Goal: Task Accomplishment & Management: Manage account settings

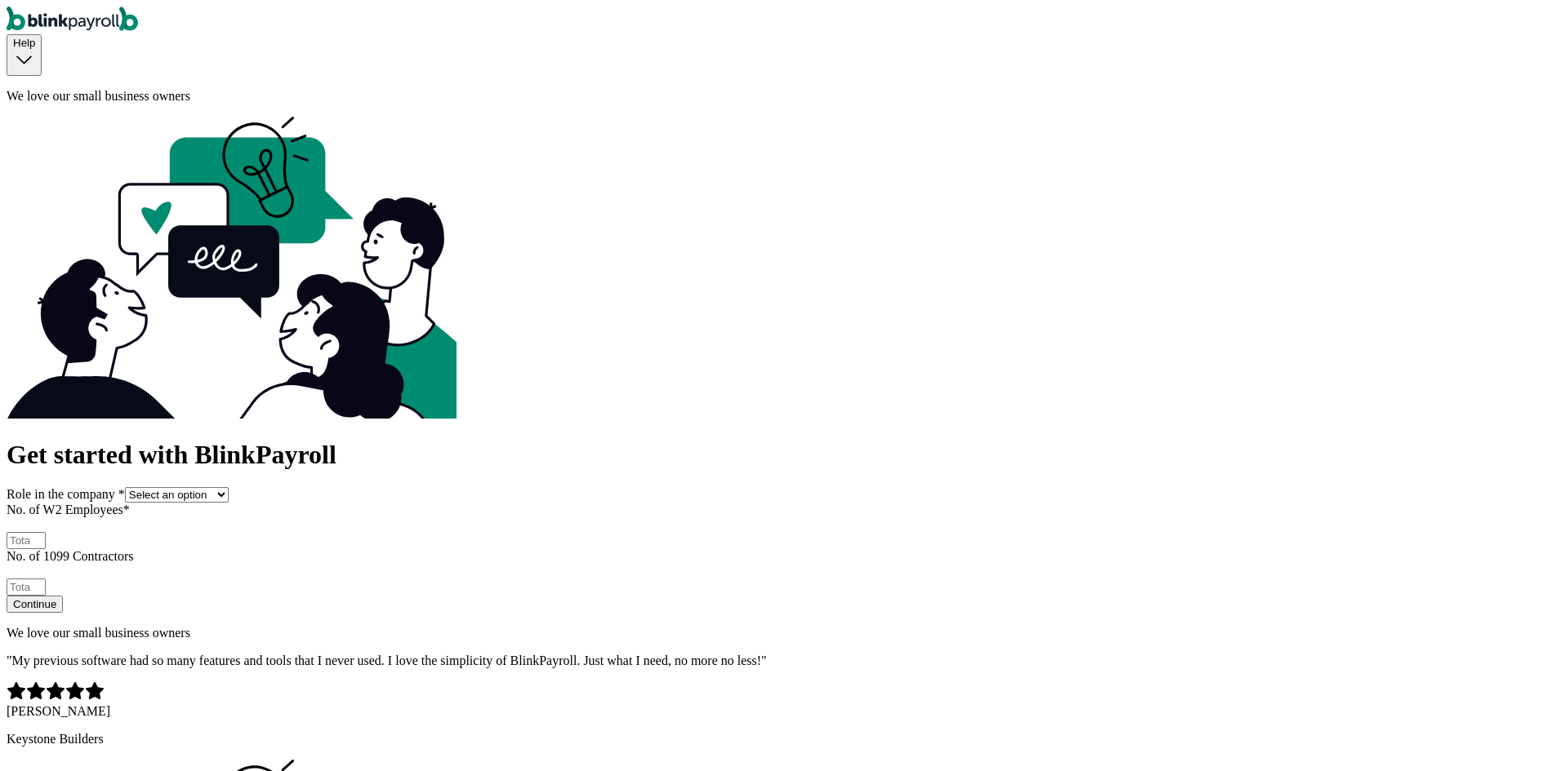
click at [465, 487] on div "Role in the company * Select an option Business owner HR CPA / Accountant Other" at bounding box center [784, 495] width 1555 height 16
click at [228, 487] on select "Select an option Business owner HR CPA / Accountant Other" at bounding box center [176, 495] width 104 height 16
select select "owner"
click at [228, 487] on select "Select an option Business owner HR CPA / Accountant Other" at bounding box center [176, 495] width 104 height 16
click at [46, 532] on input "No. of W2 Employees *" at bounding box center [26, 541] width 39 height 17
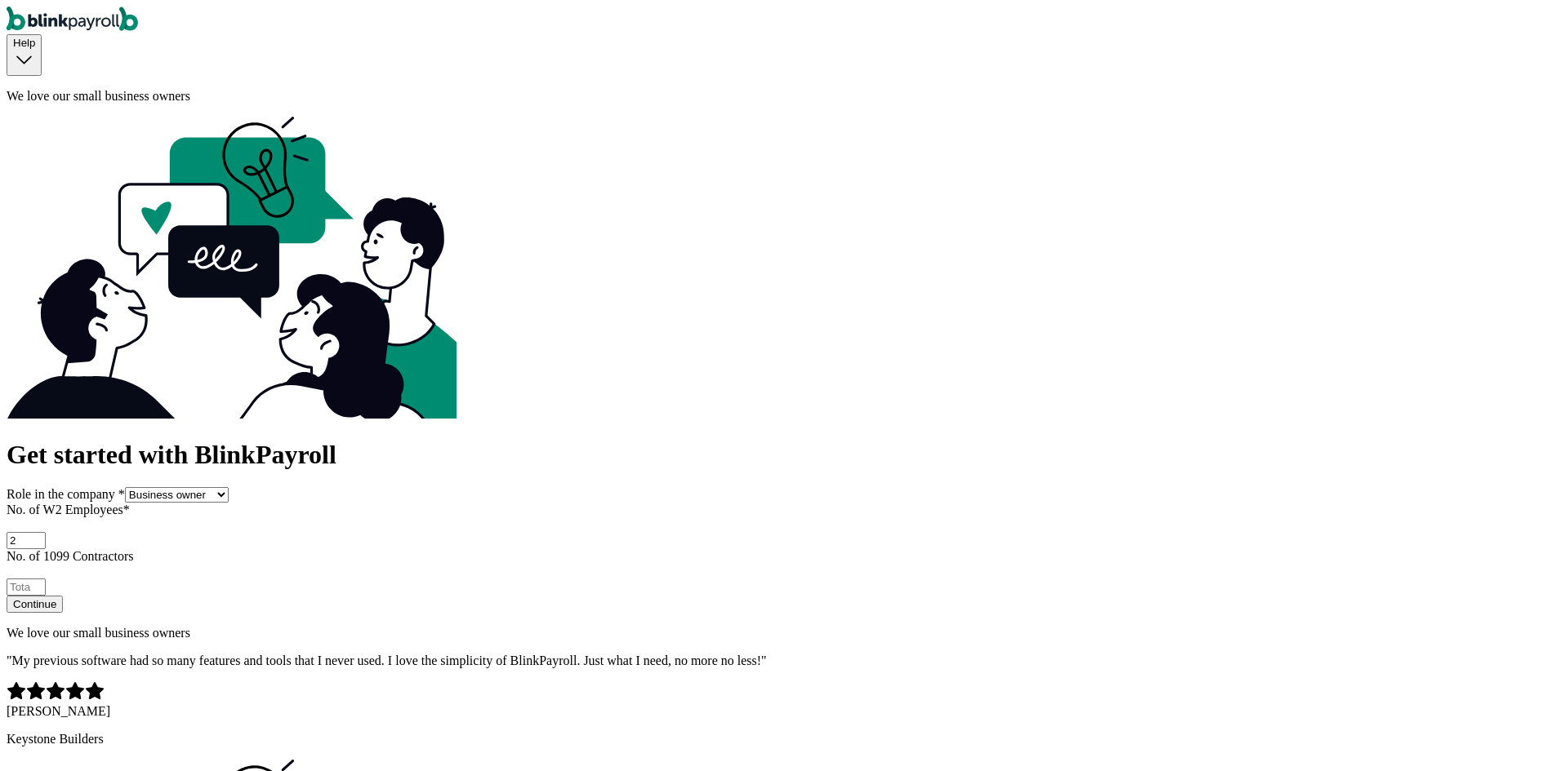
type input "2"
click at [46, 579] on input "No. of 1099 Contractors" at bounding box center [26, 588] width 39 height 17
type input "2"
click at [63, 596] on button "Continue" at bounding box center [35, 604] width 56 height 17
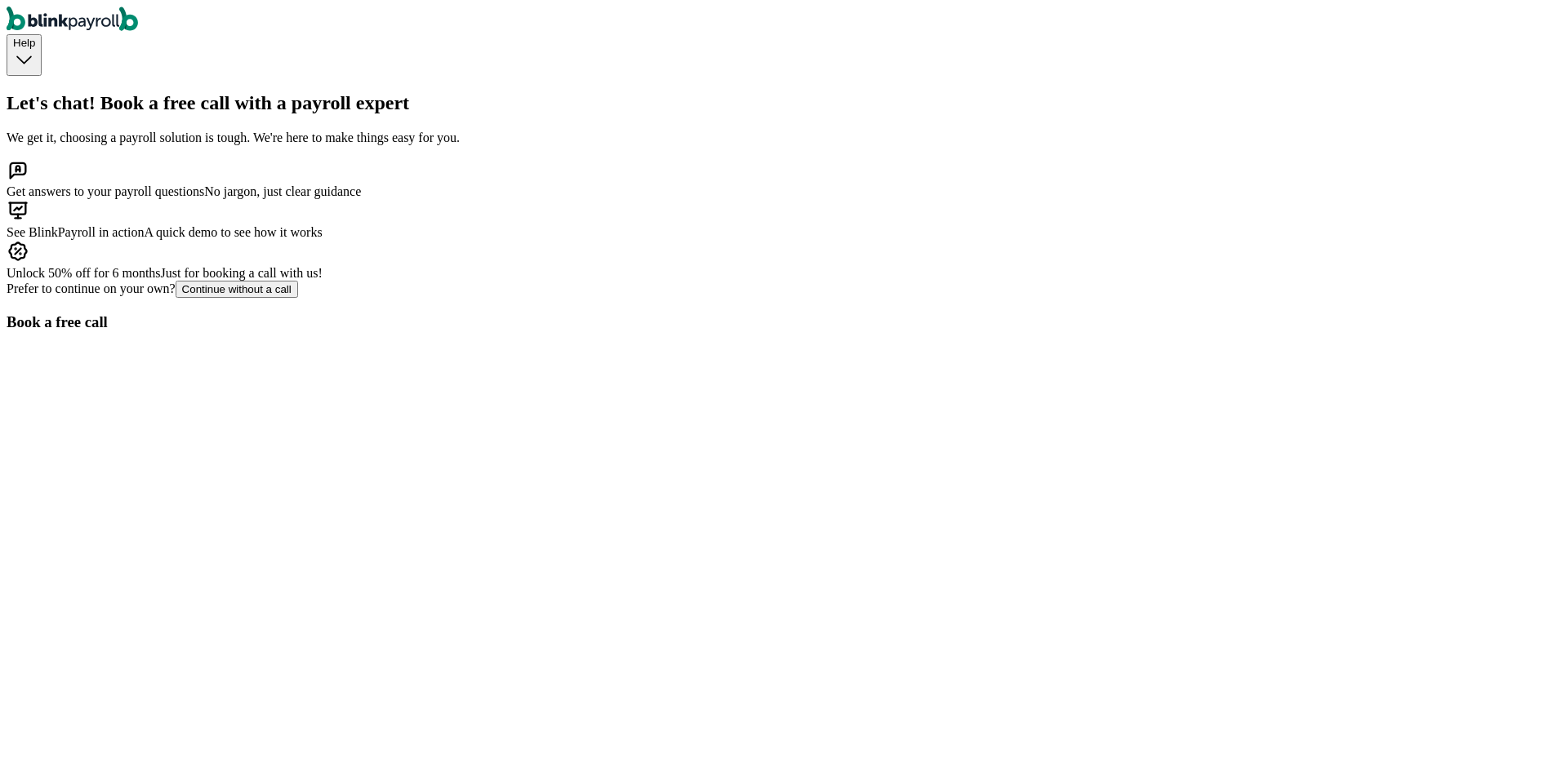
click at [495, 298] on div "Prefer to continue on your own? Continue without a call" at bounding box center [784, 289] width 1555 height 17
click at [298, 298] on button "Continue without a call" at bounding box center [237, 289] width 123 height 17
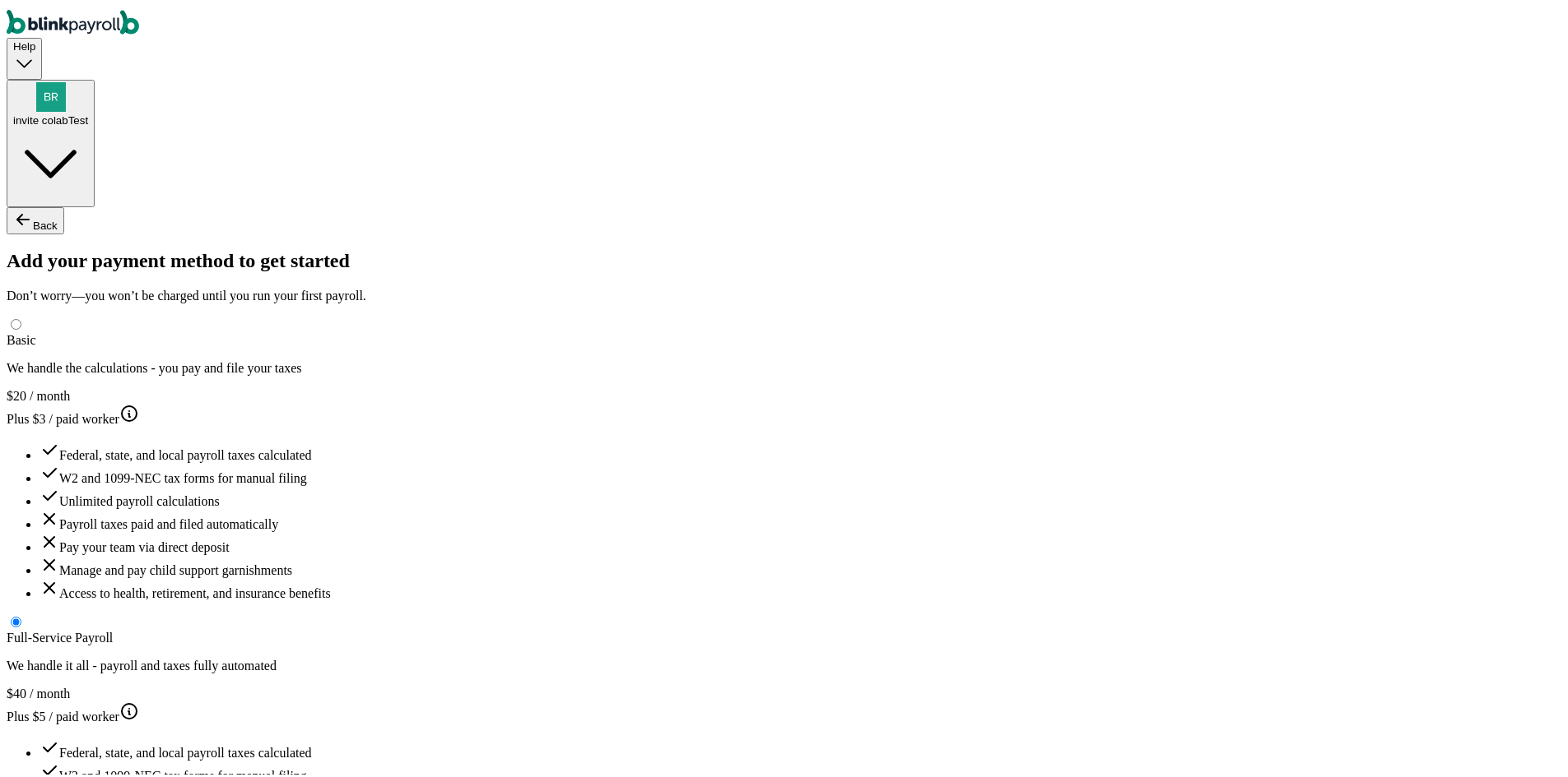
type input "test"
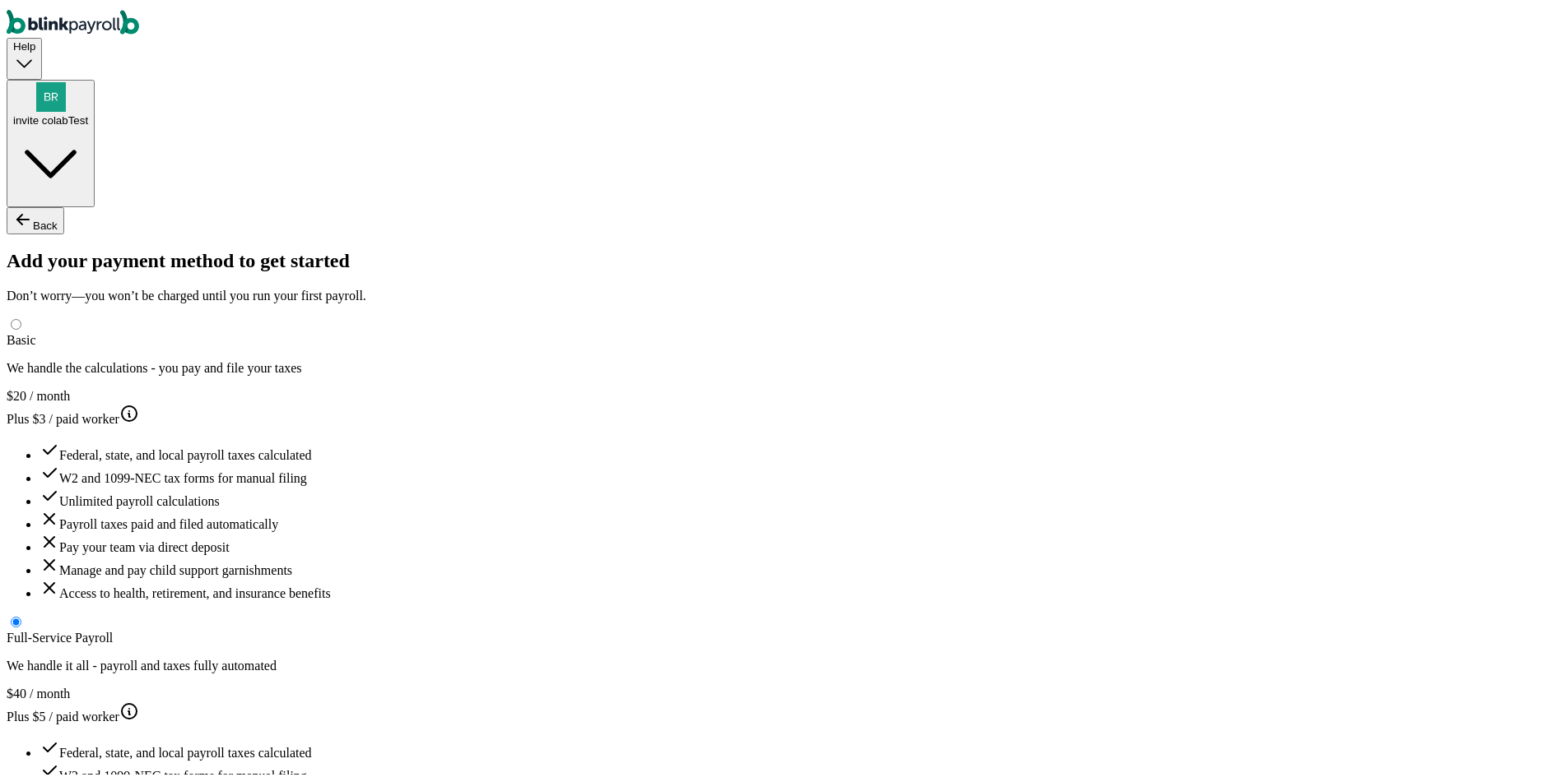
drag, startPoint x: 891, startPoint y: 415, endPoint x: 895, endPoint y: 422, distance: 8.1
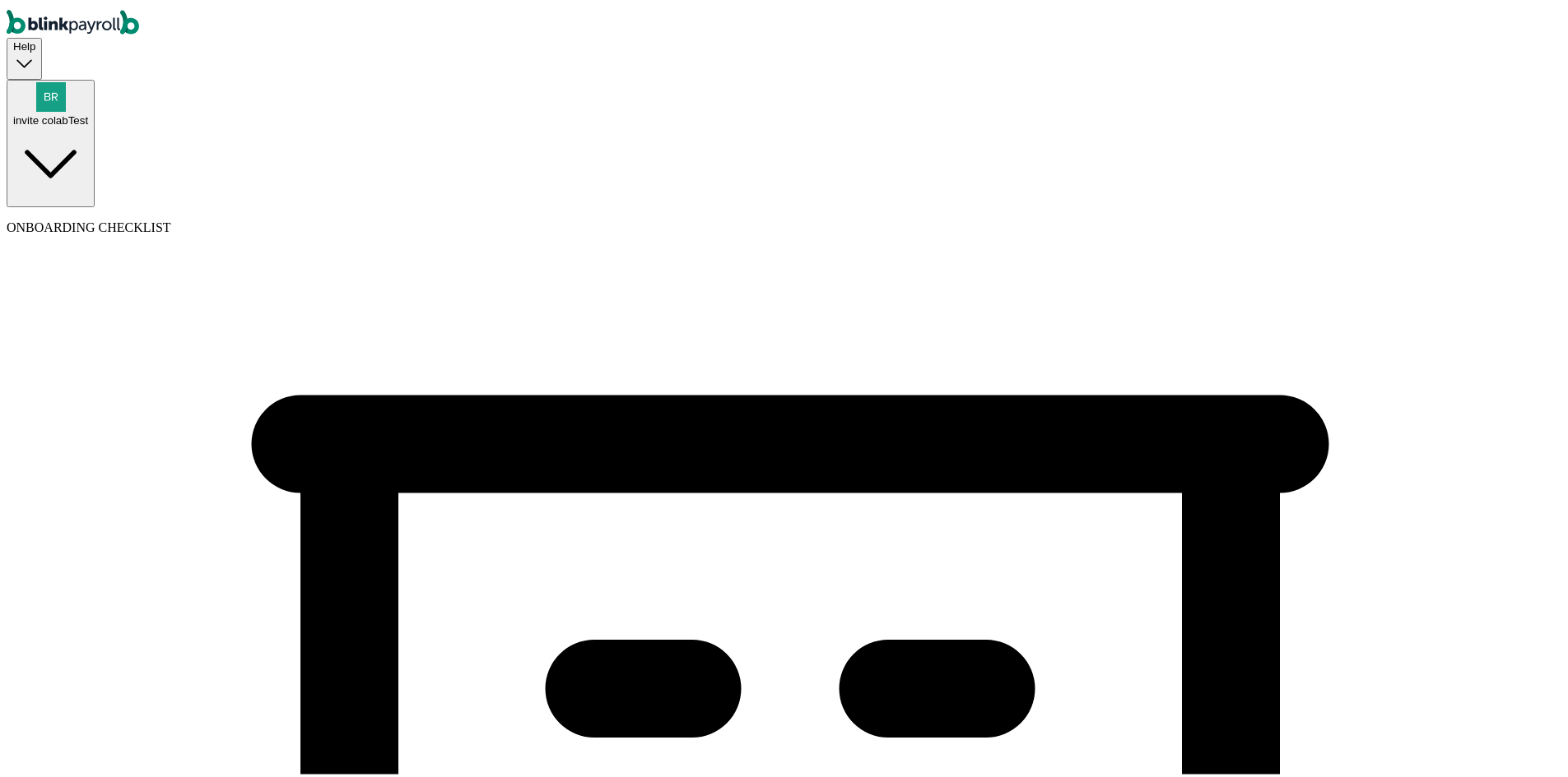
type input "test22"
type input "(433) 243-2432"
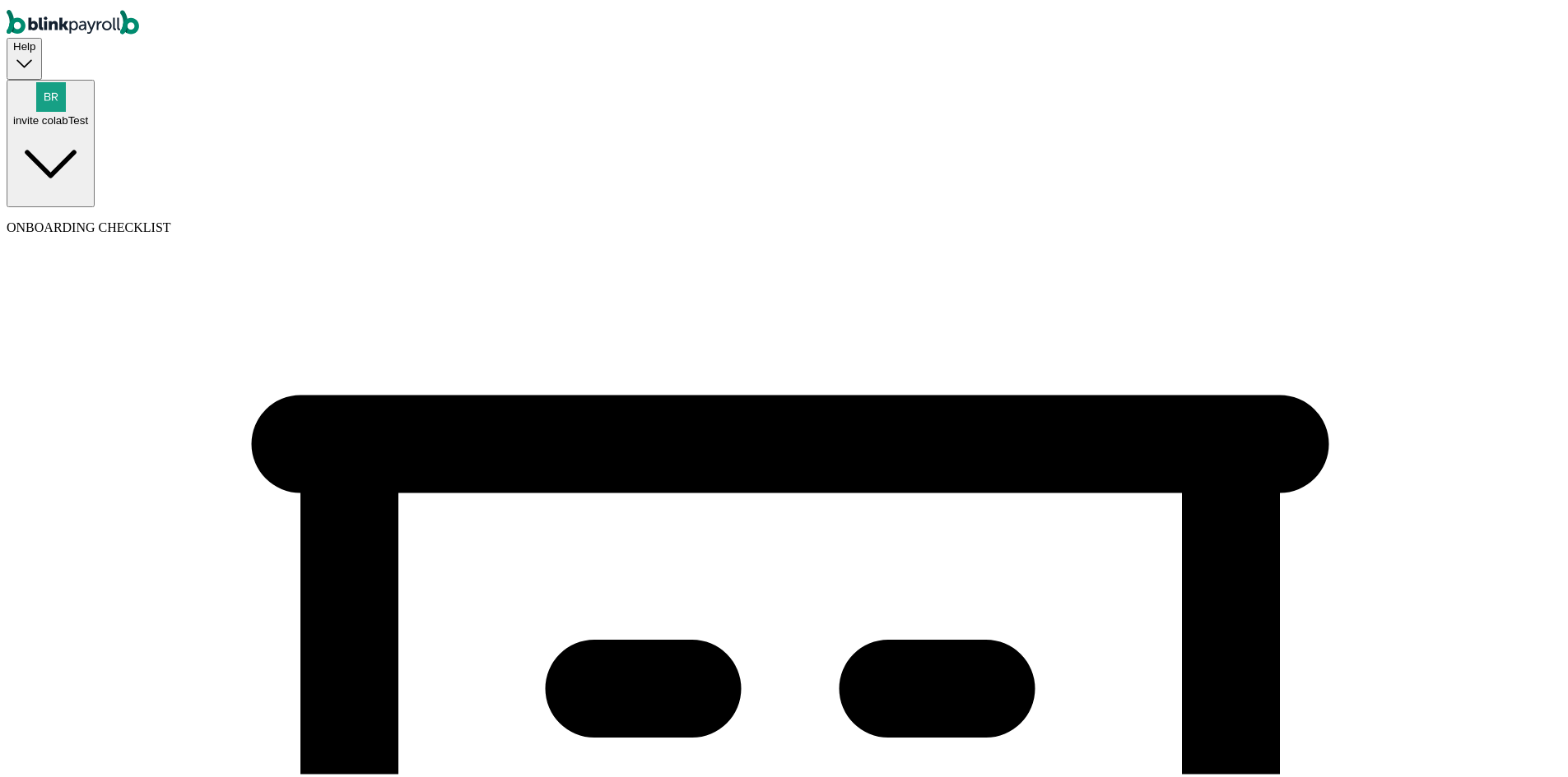
select select "Limited Liability Company (LLC)"
select select "Restaurant"
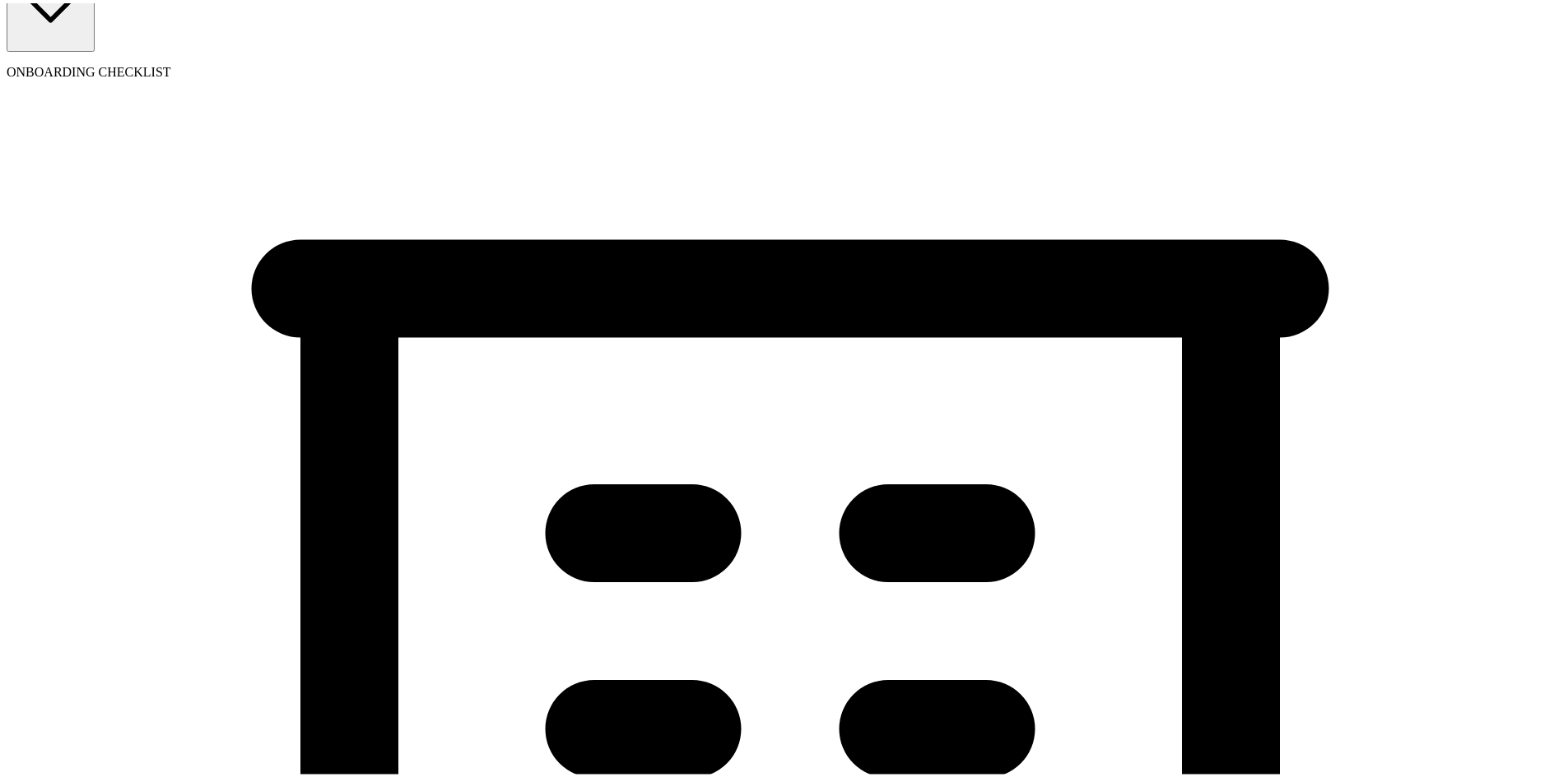
scroll to position [329, 0]
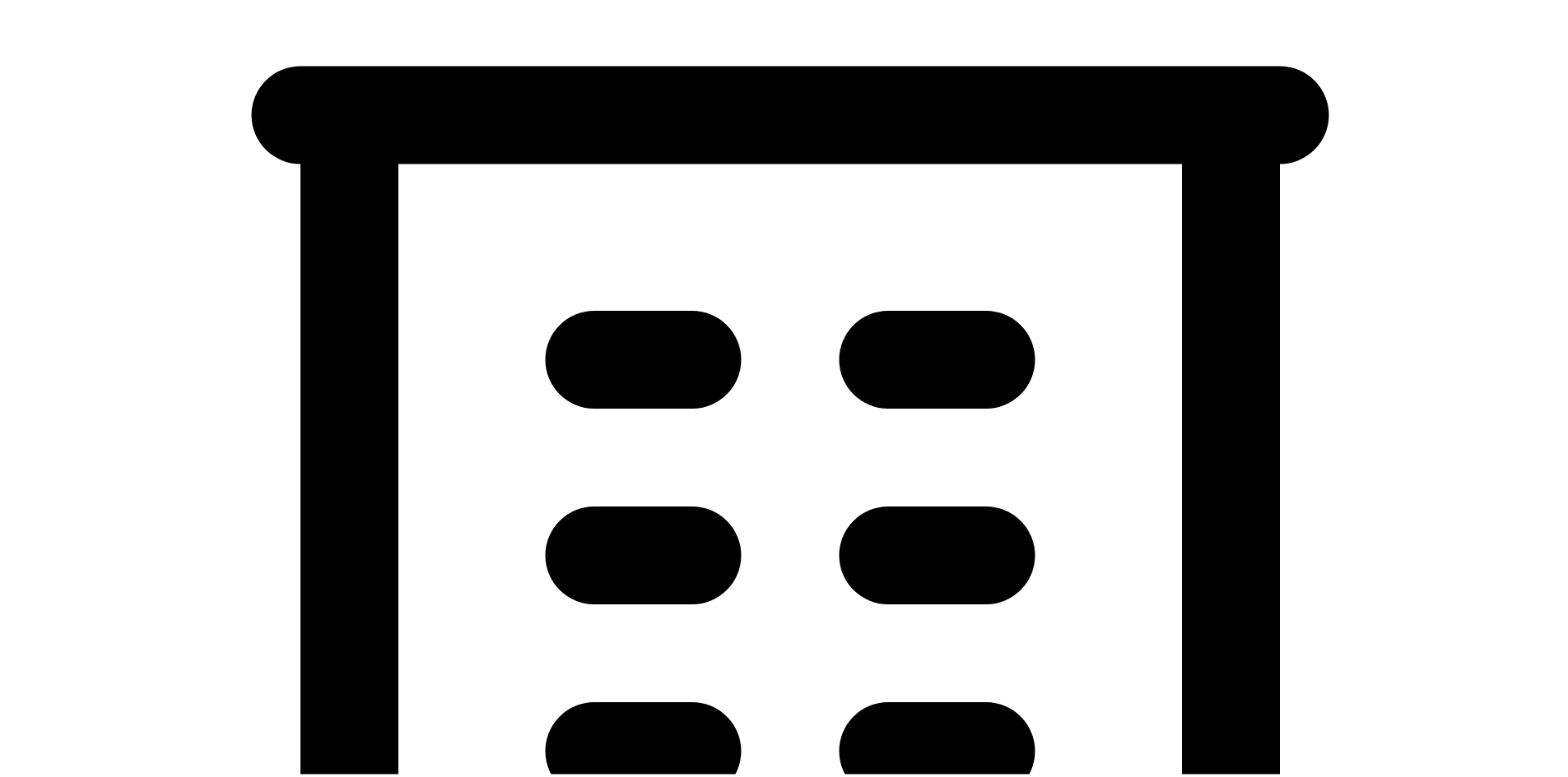
type input "[DATE]"
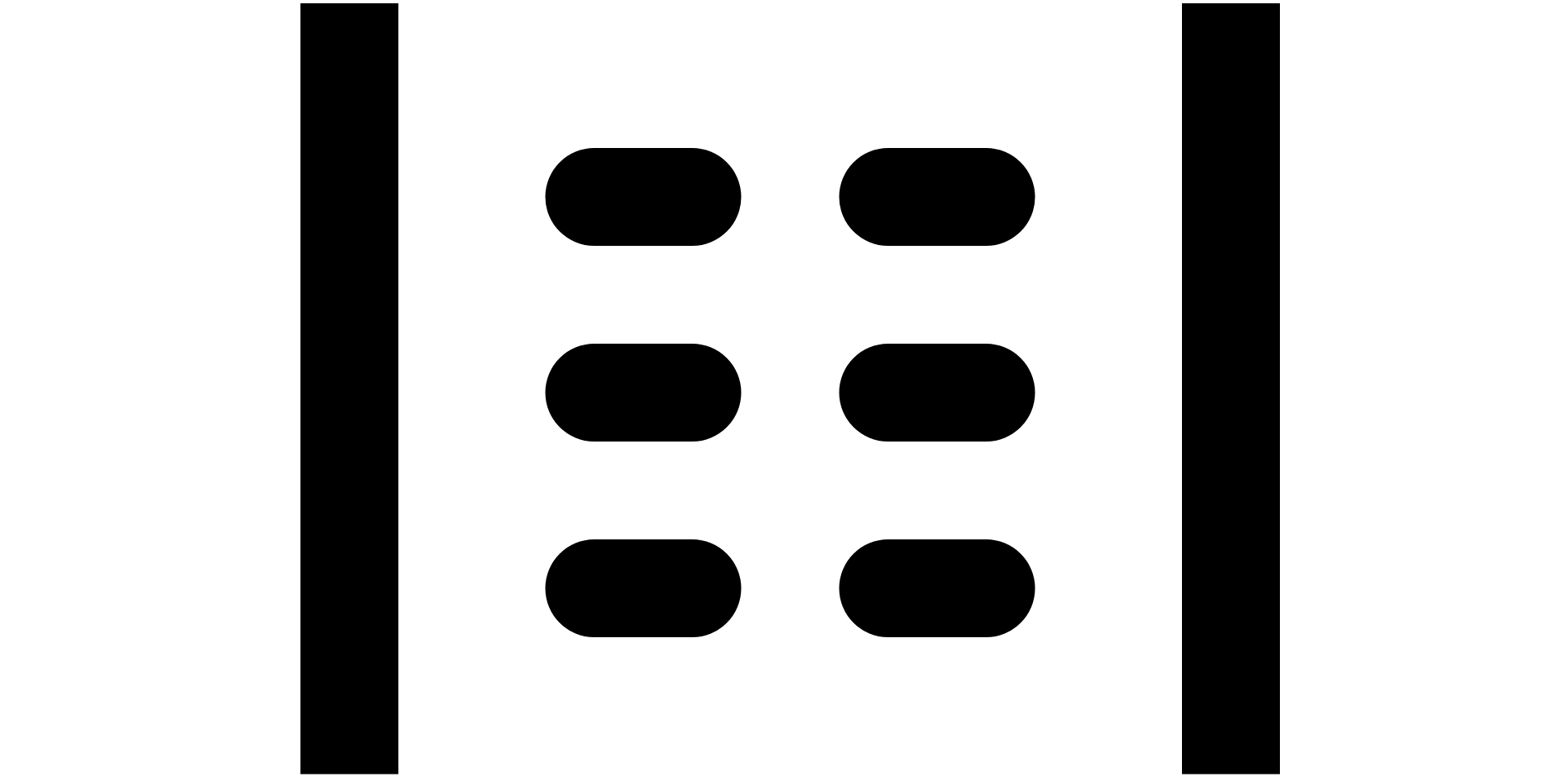
scroll to position [493, 0]
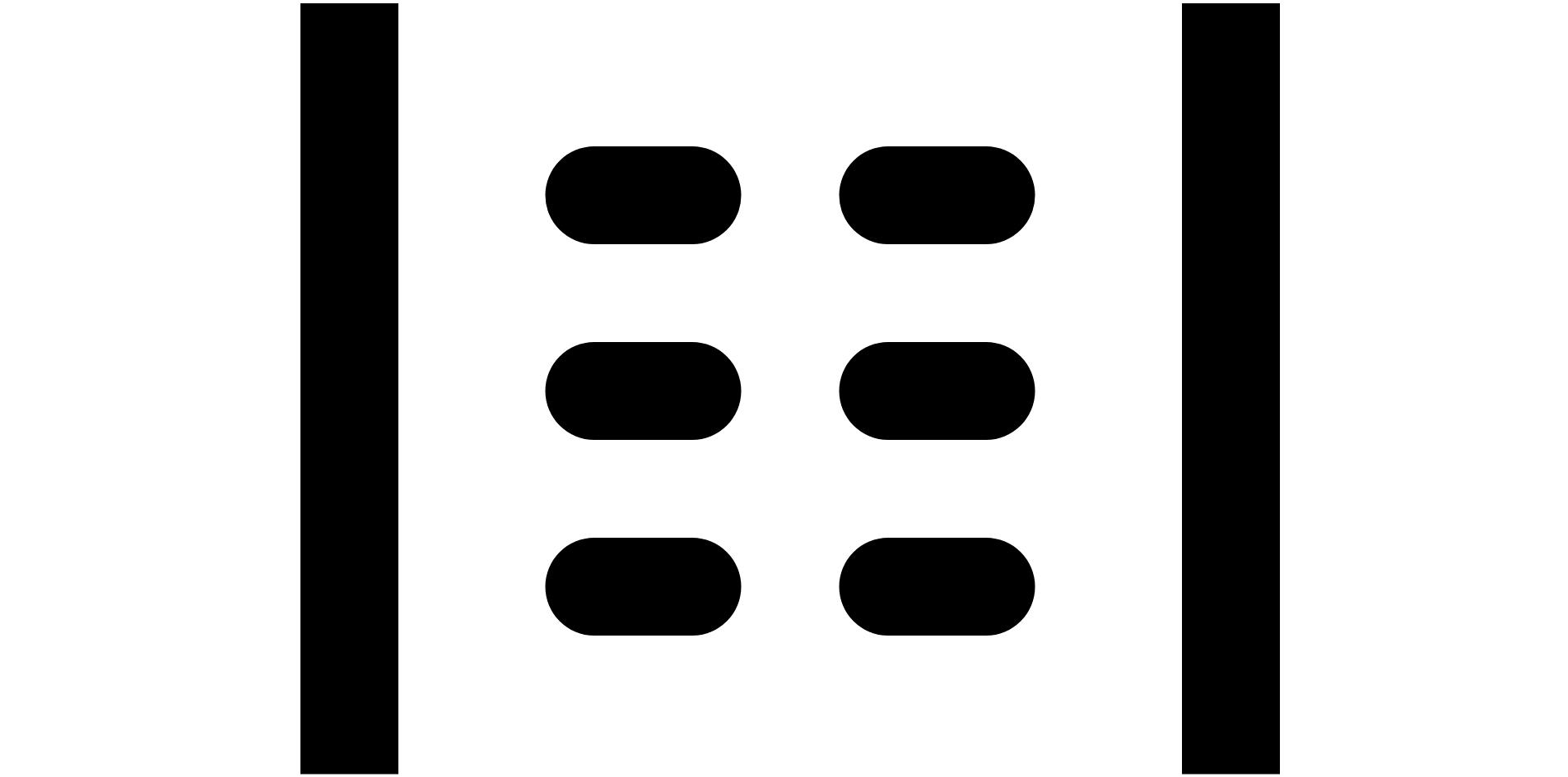
type input "32 1/2 18th St S"
type input "Saint Petersburg"
type input "FL"
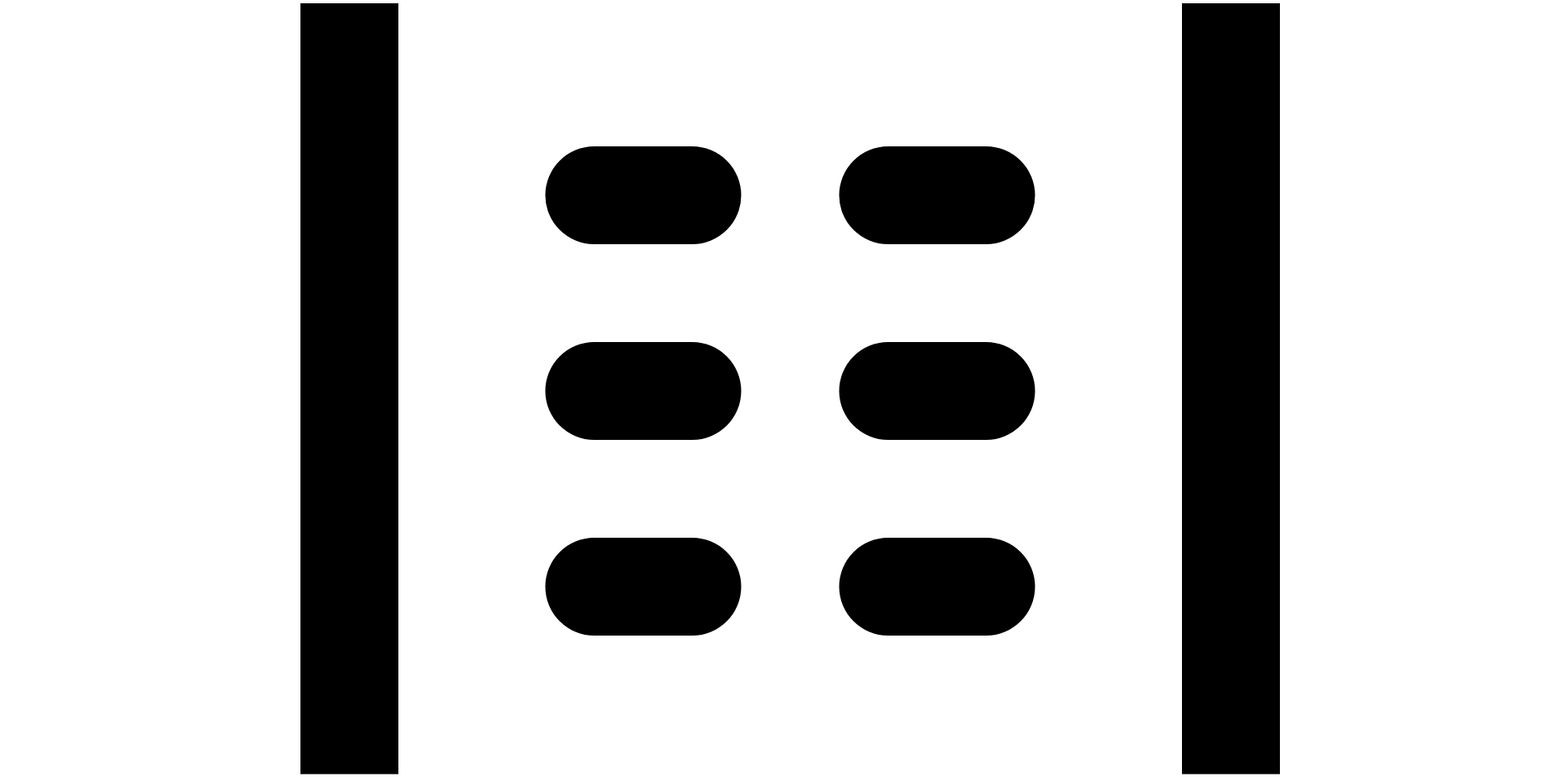
type input "33712"
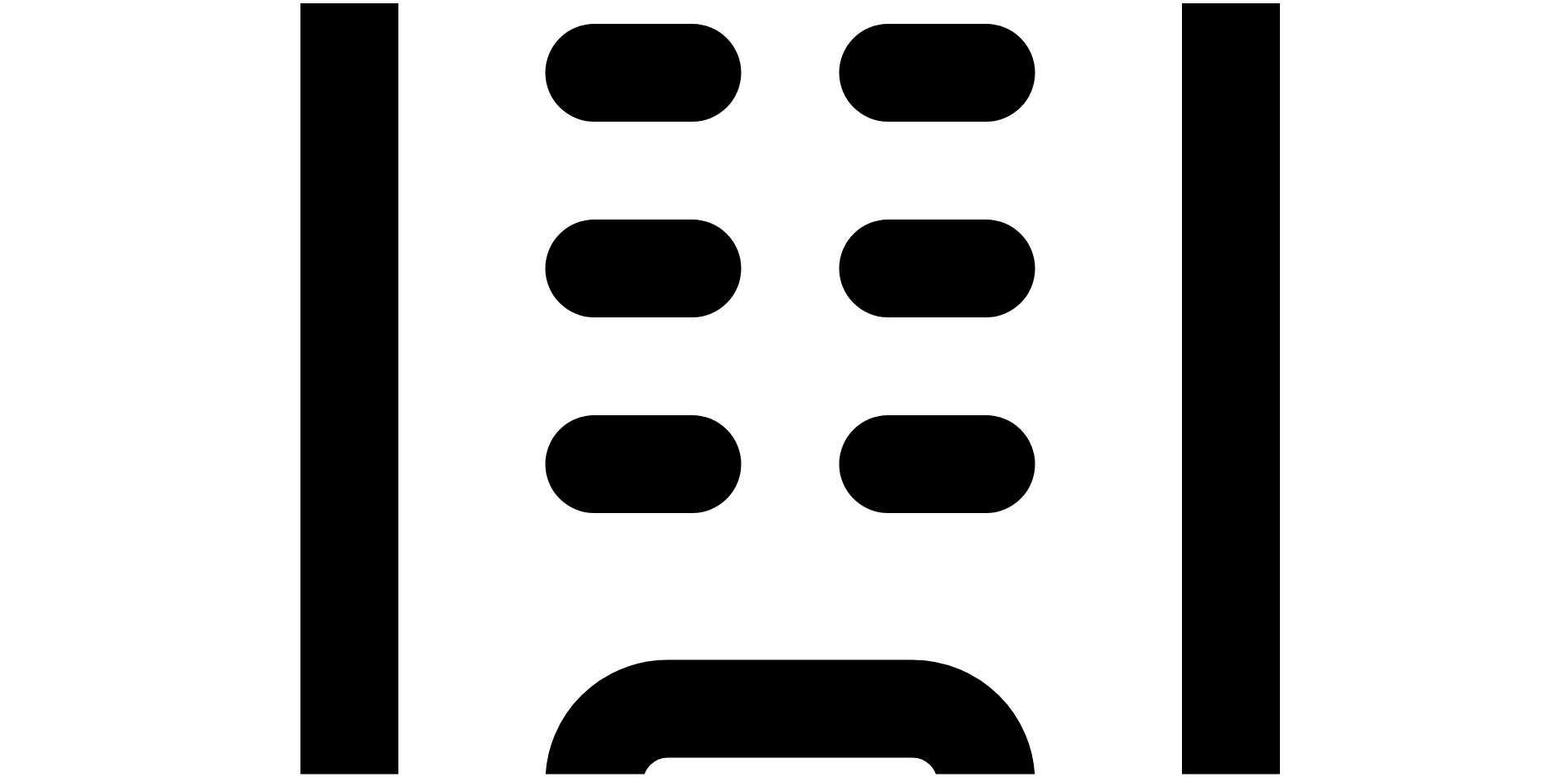
scroll to position [785, 0]
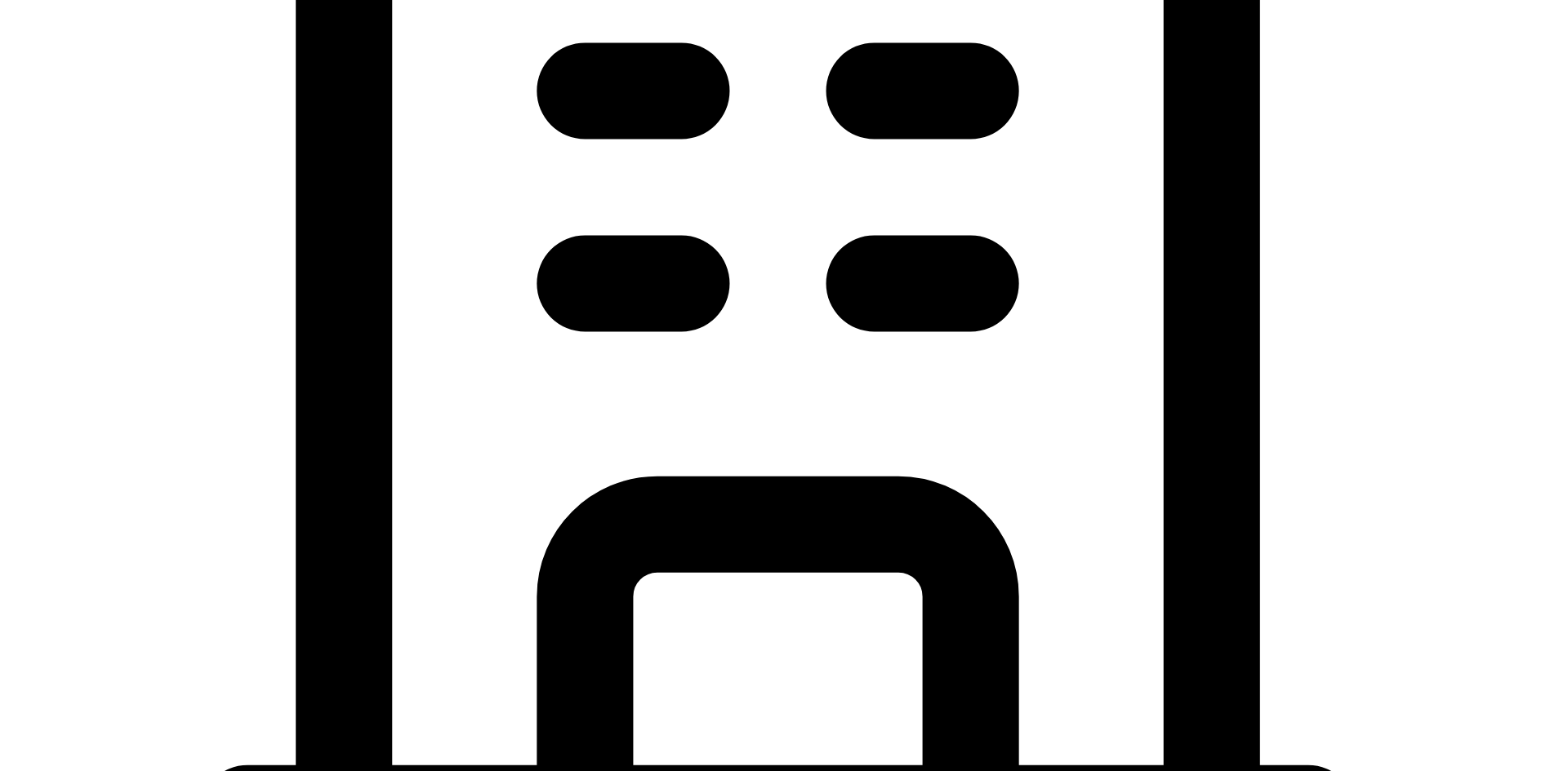
checkbox input "true"
type input "32 1/2 18th St S"
type input "Saint Petersburg"
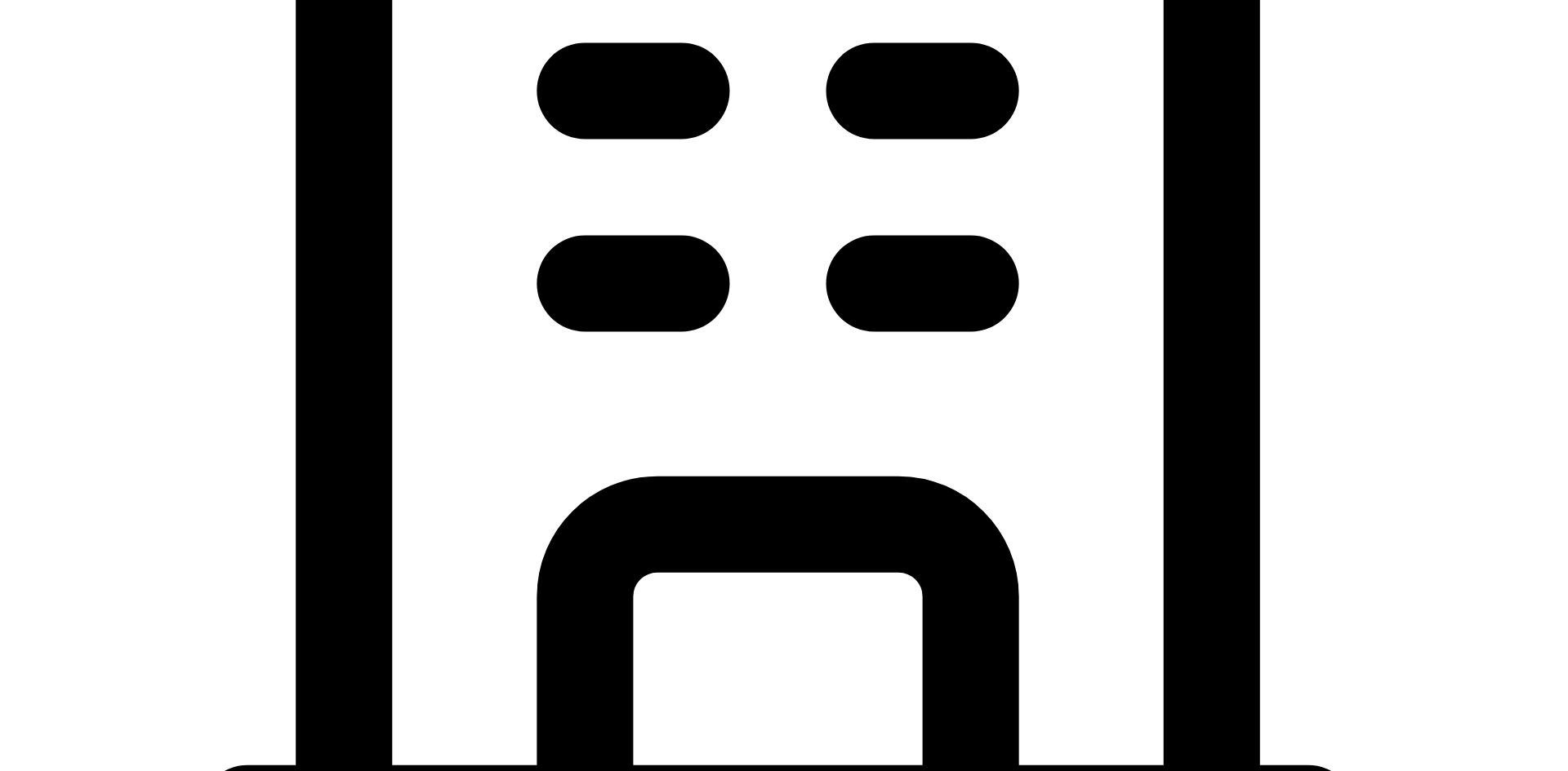
type input "FL"
type input "33712"
type input "test"
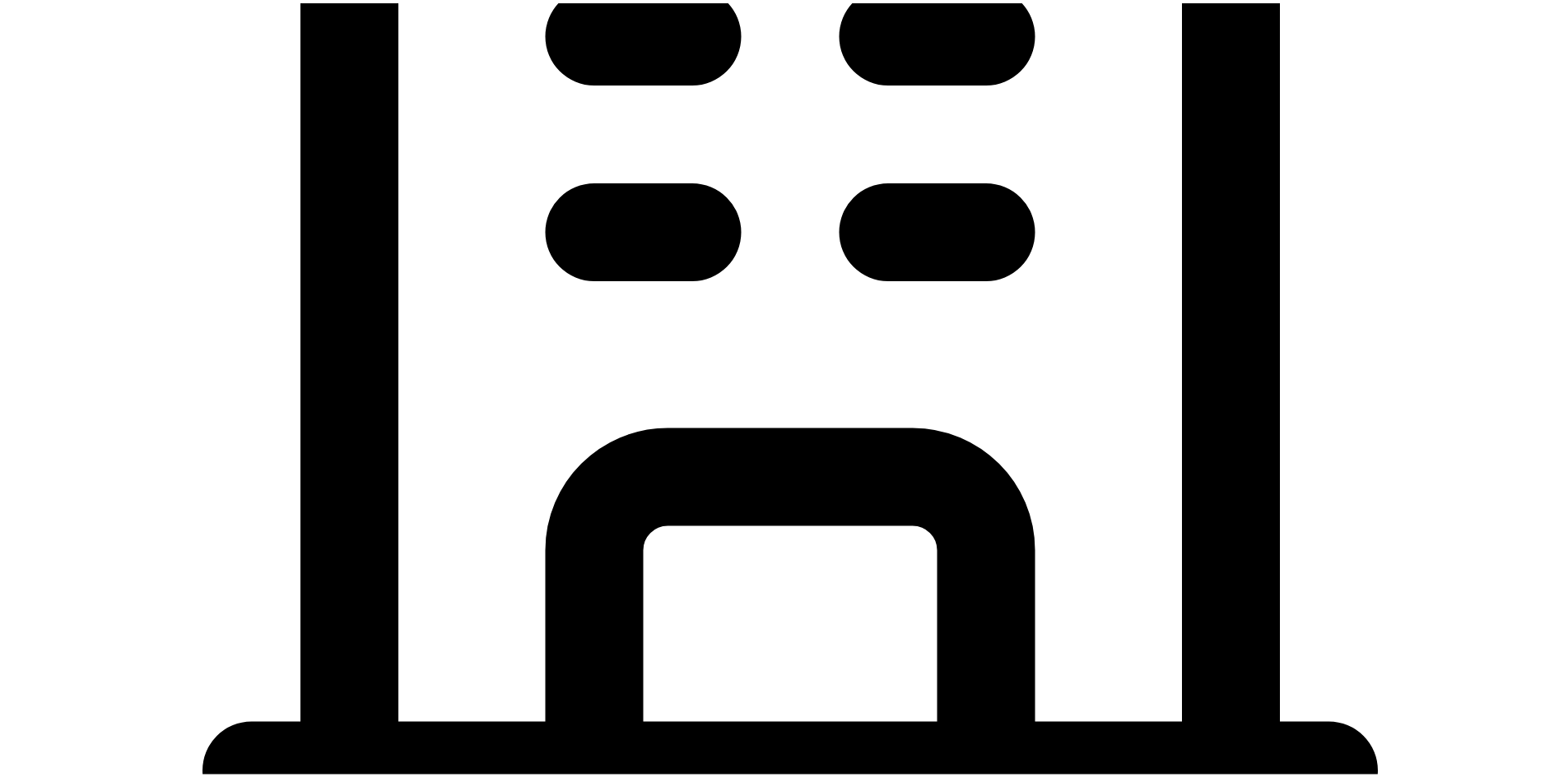
scroll to position [883, 0]
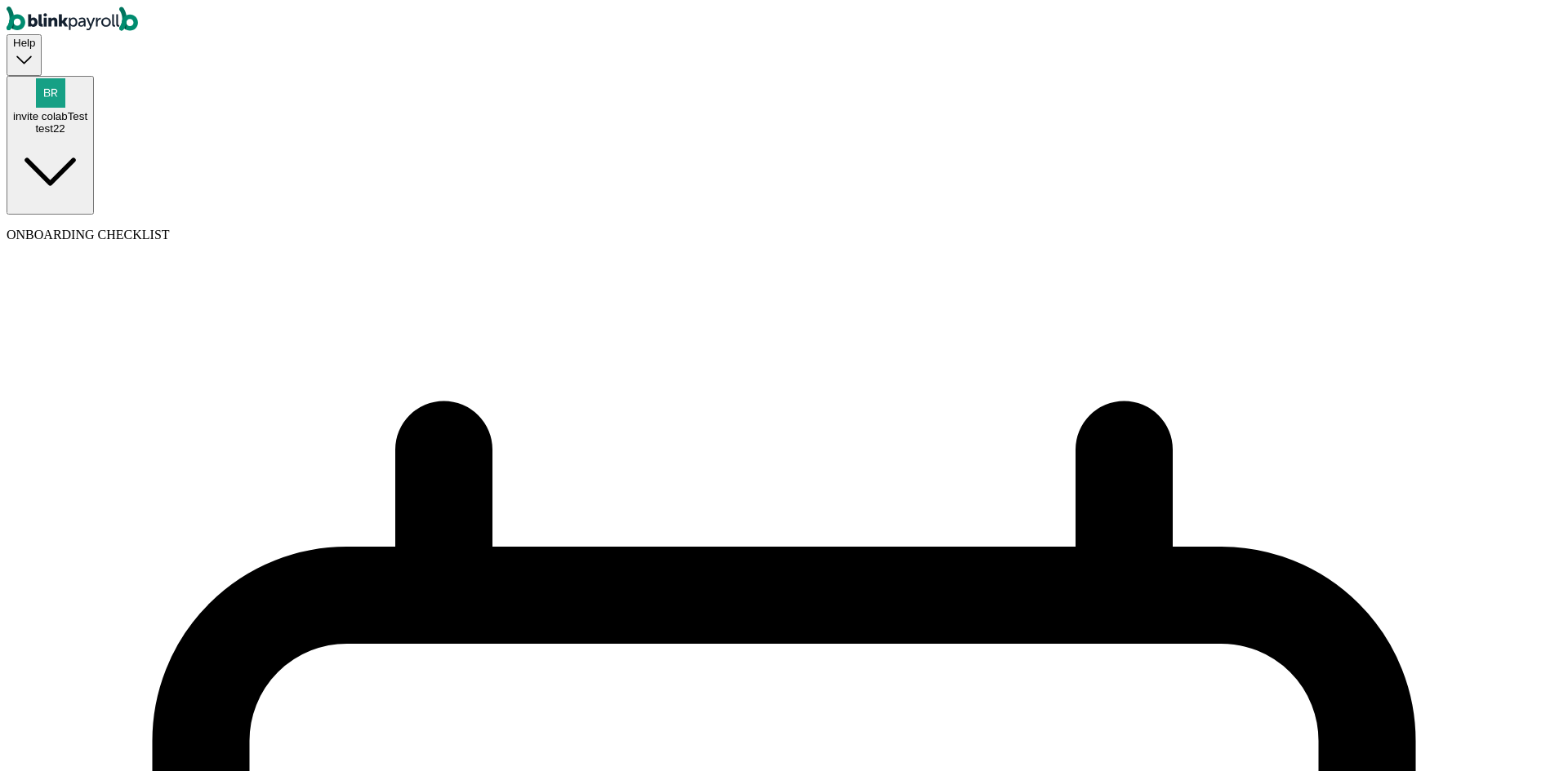
select select "biweekly"
select select "Monday"
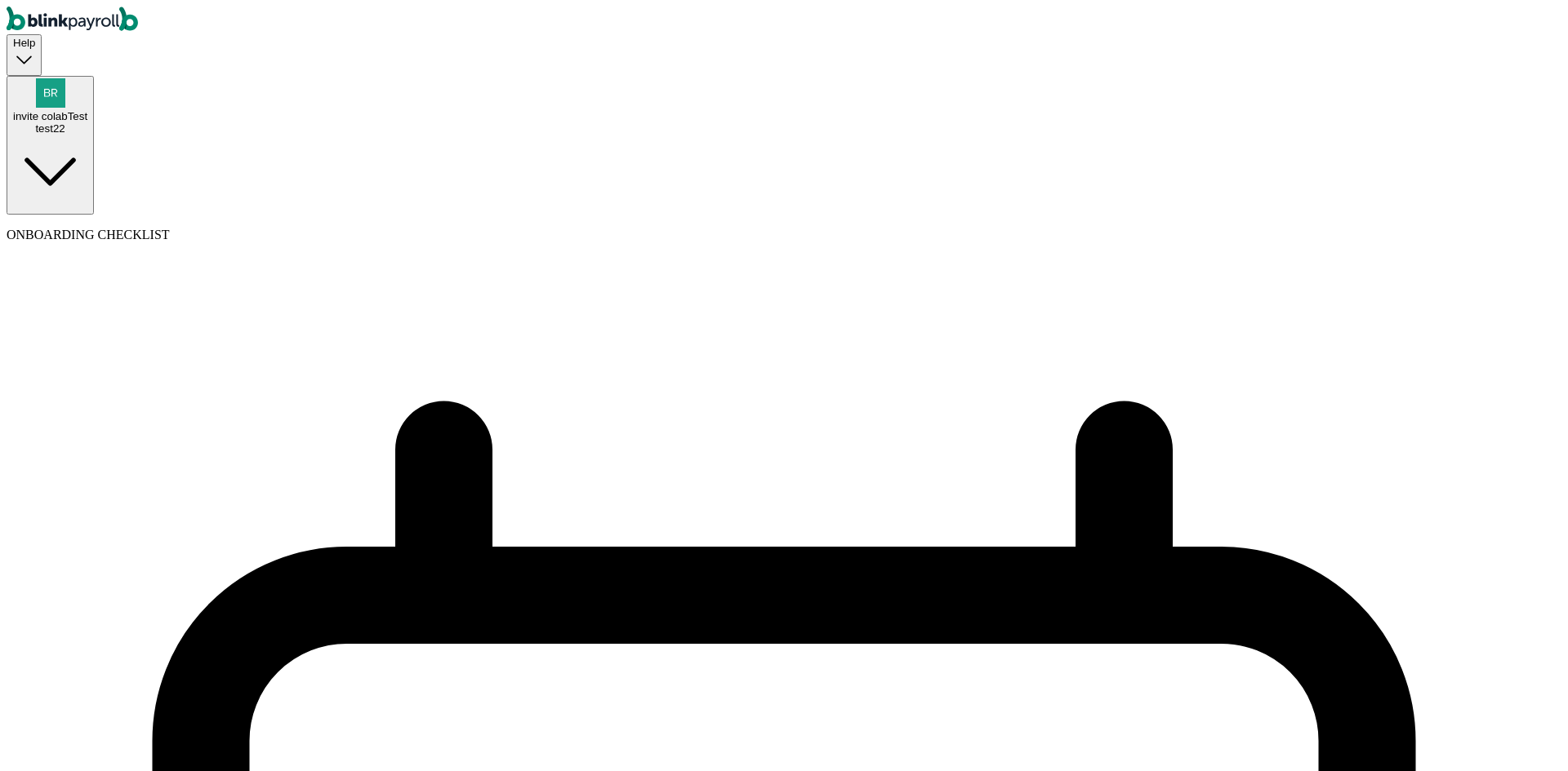
select select "09/08/2025"
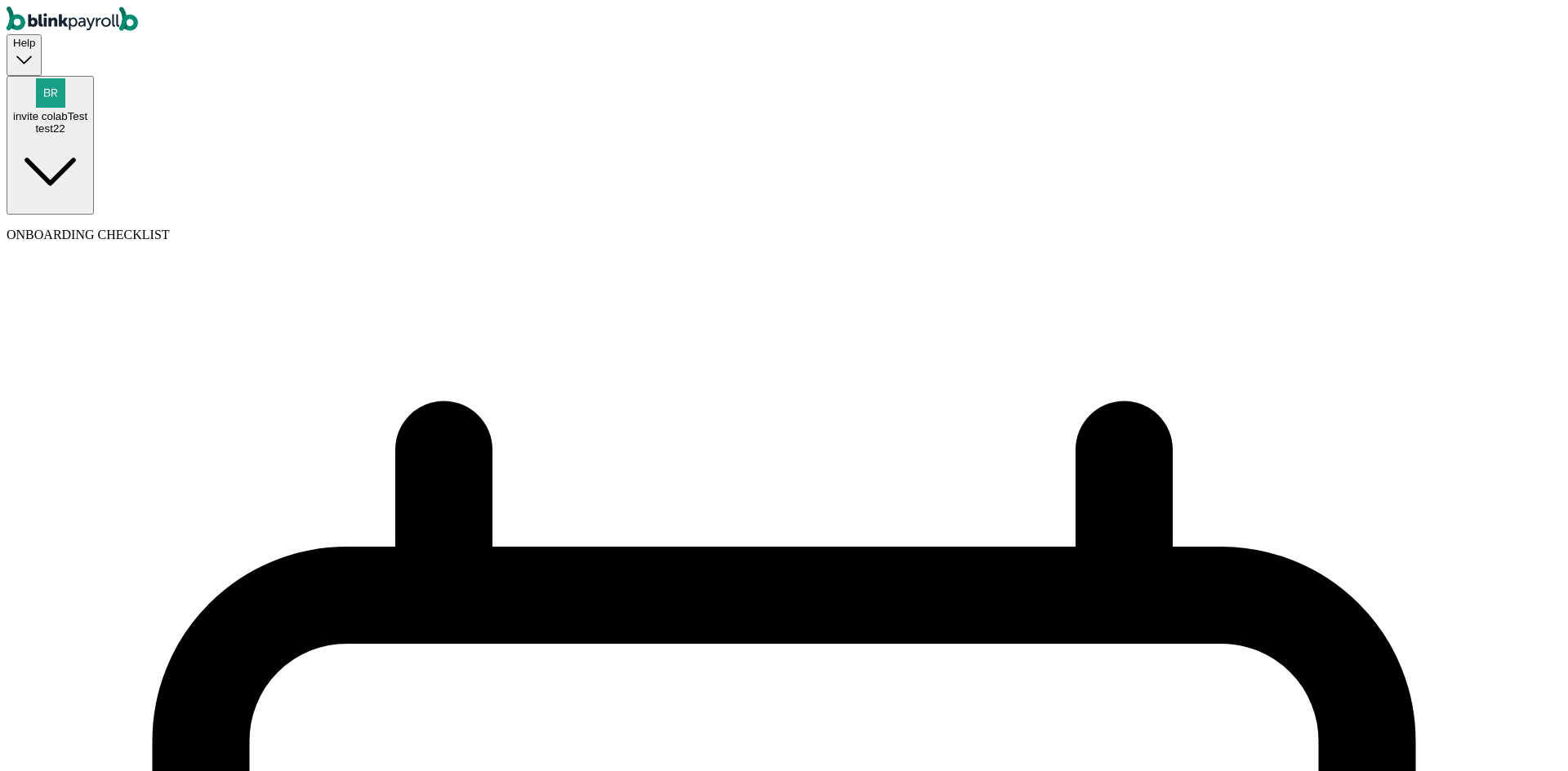
select select "Tue, Aug 19 - Mon, Sep 01"
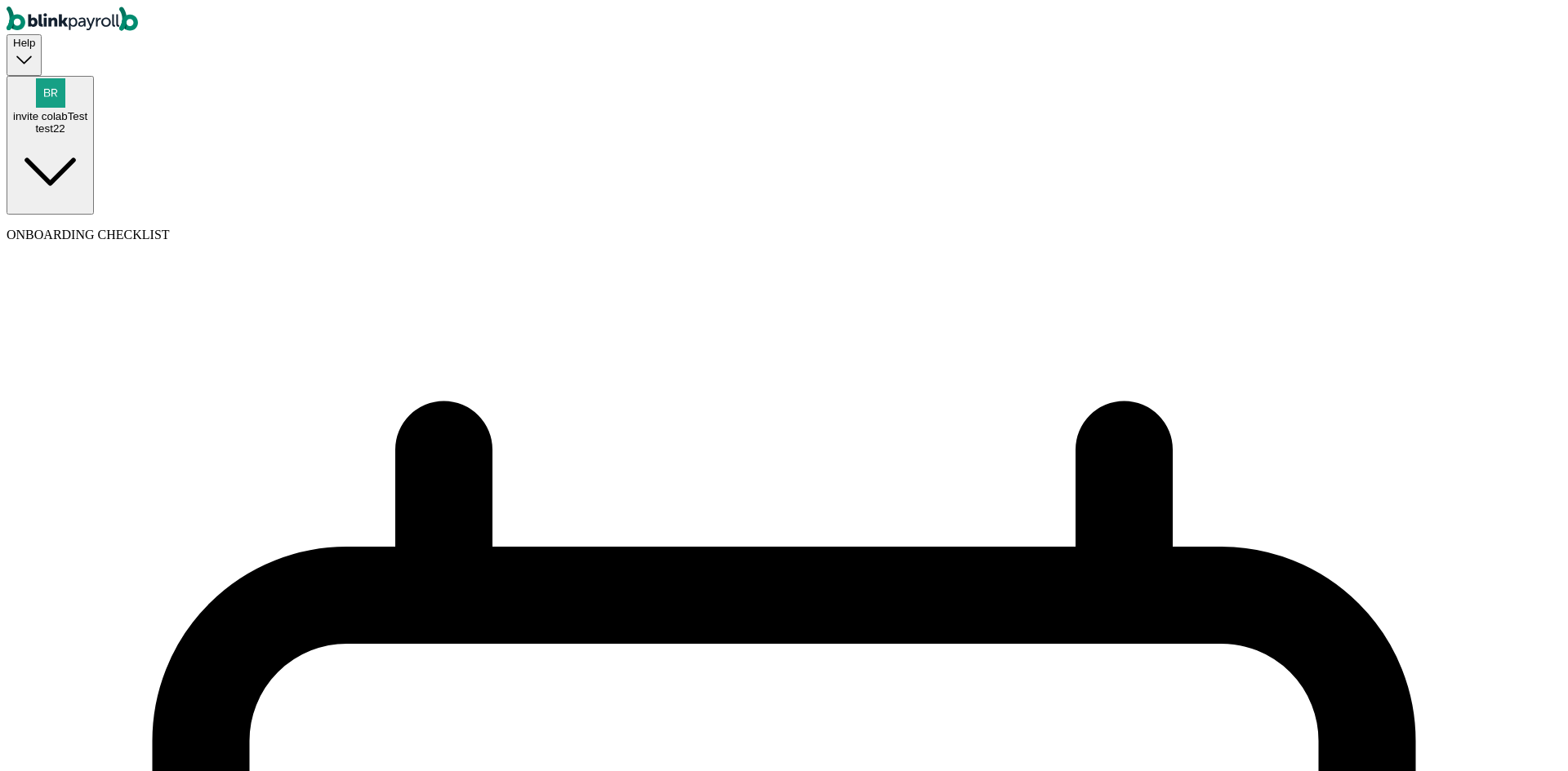
select select "paid_time_off"
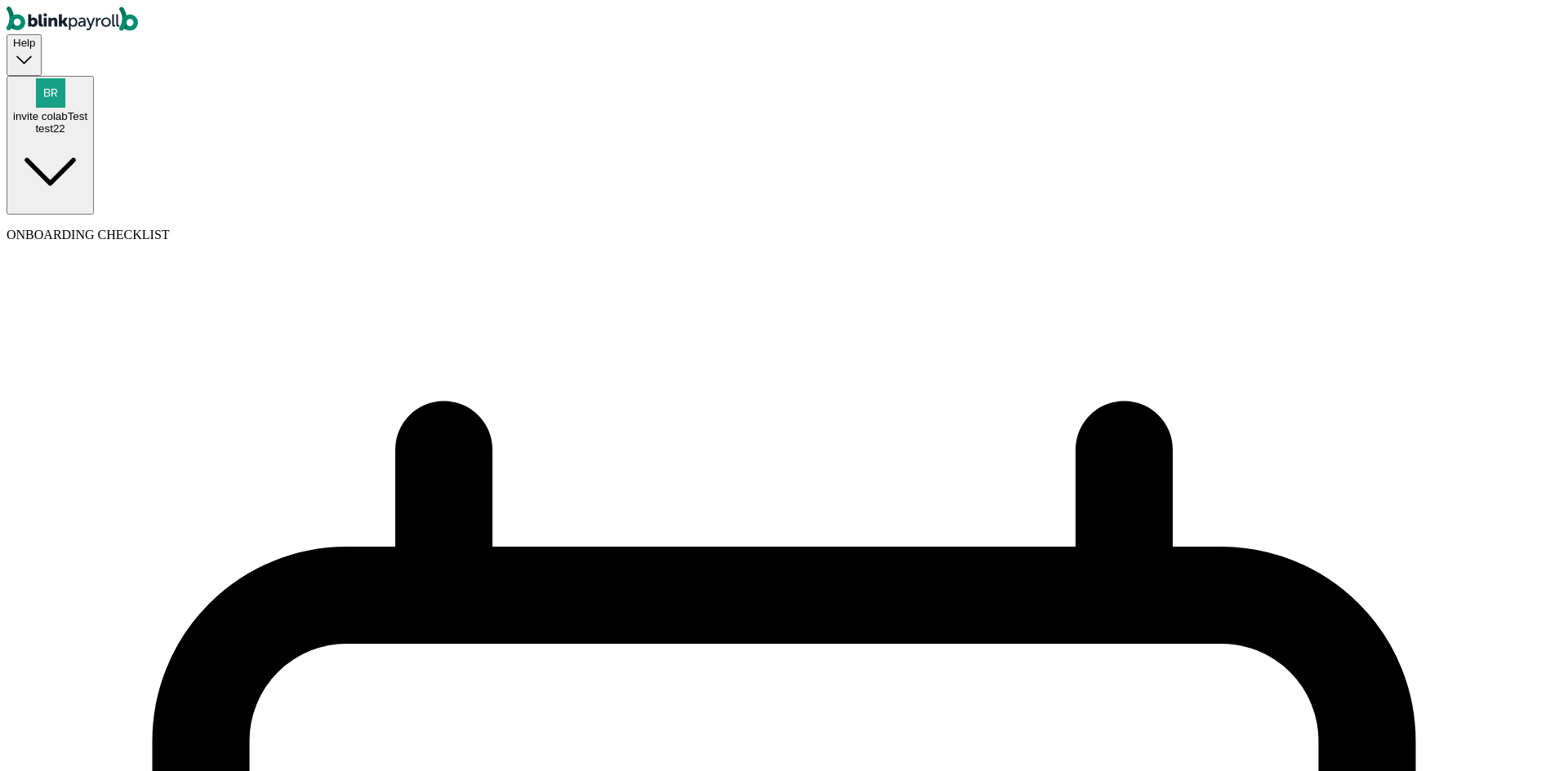
type input "test"
drag, startPoint x: 1153, startPoint y: 459, endPoint x: 1151, endPoint y: 472, distance: 13.2
select select "per_pay_period"
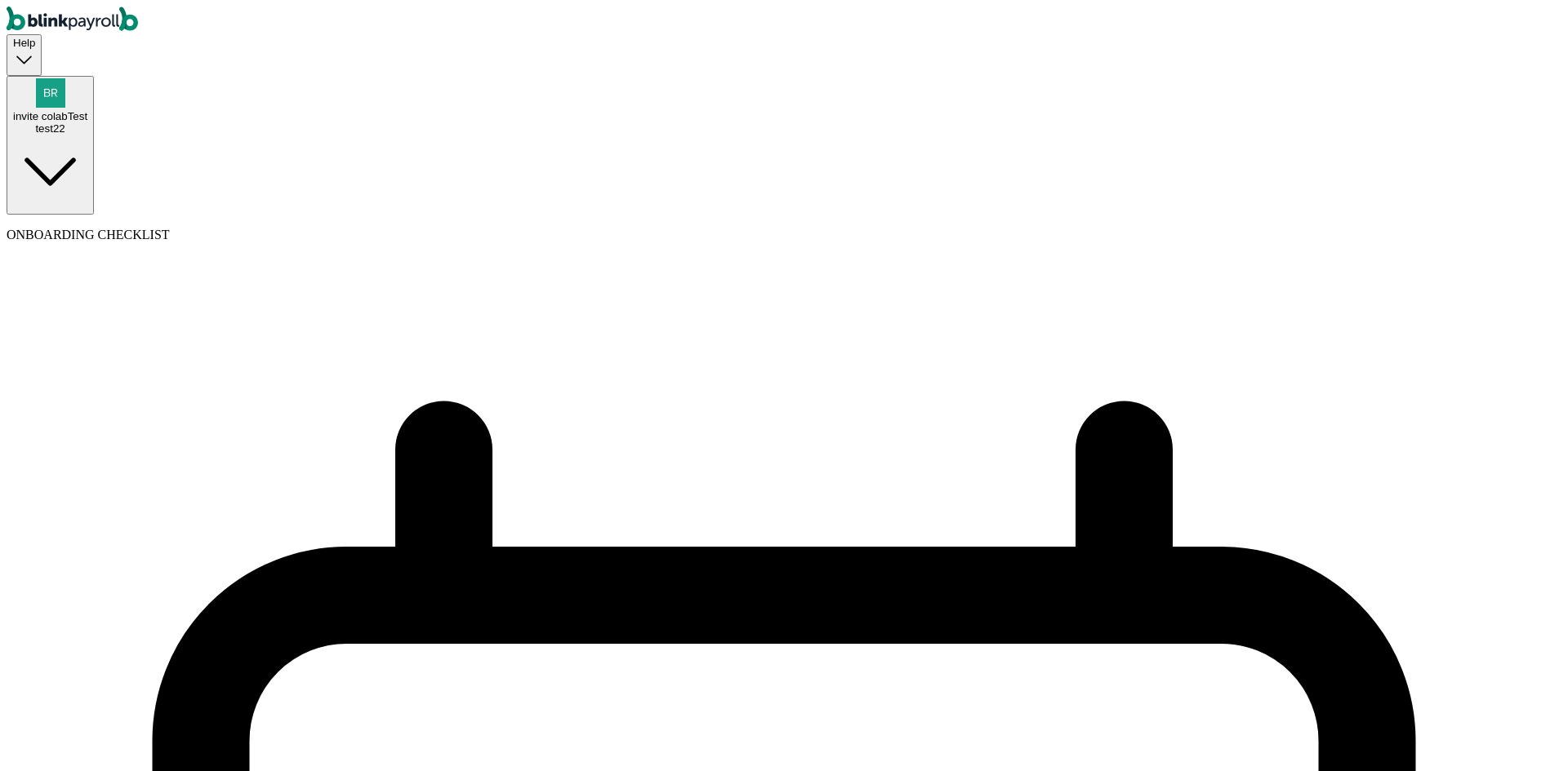
type input "20"
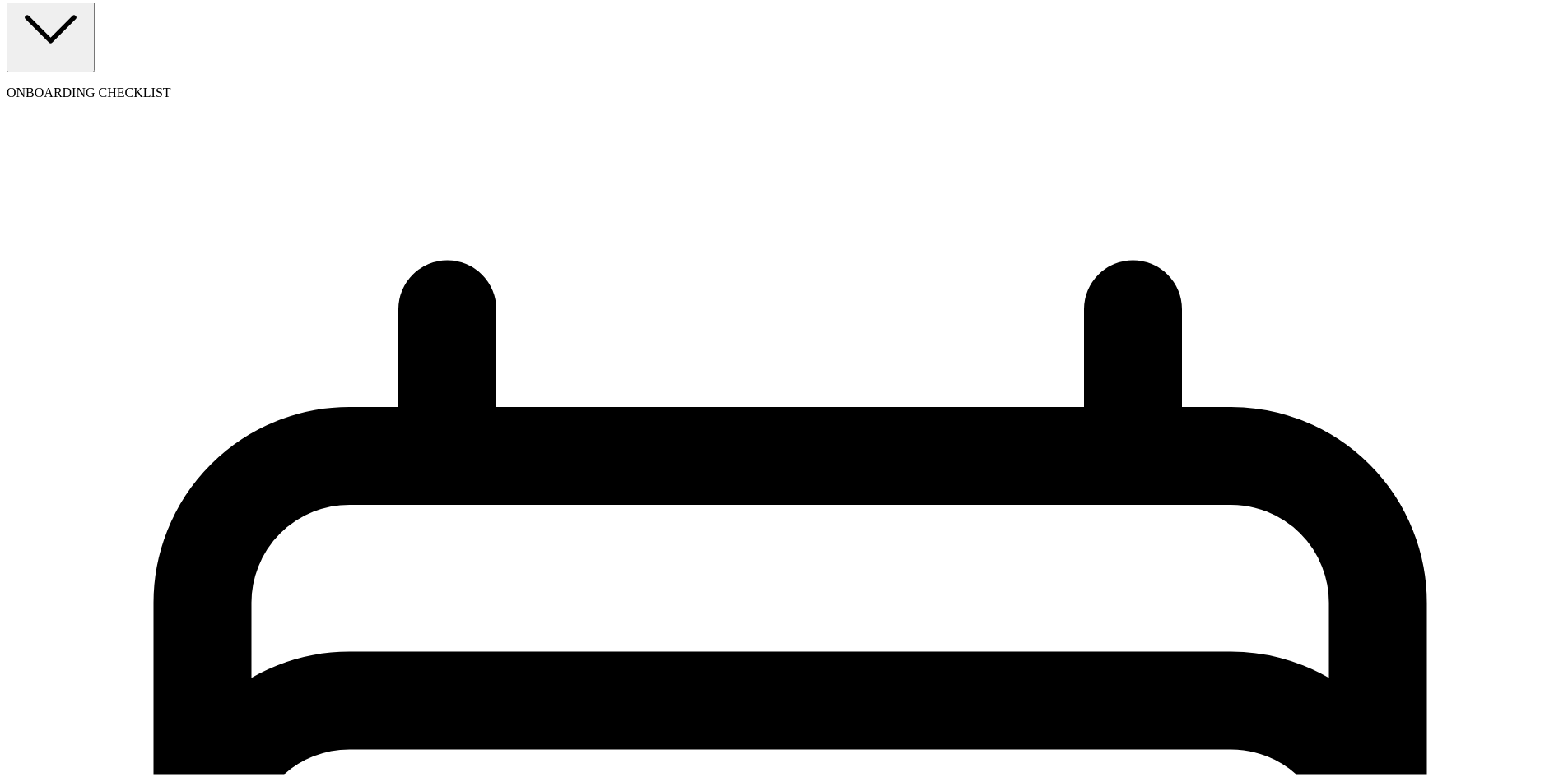
scroll to position [162, 0]
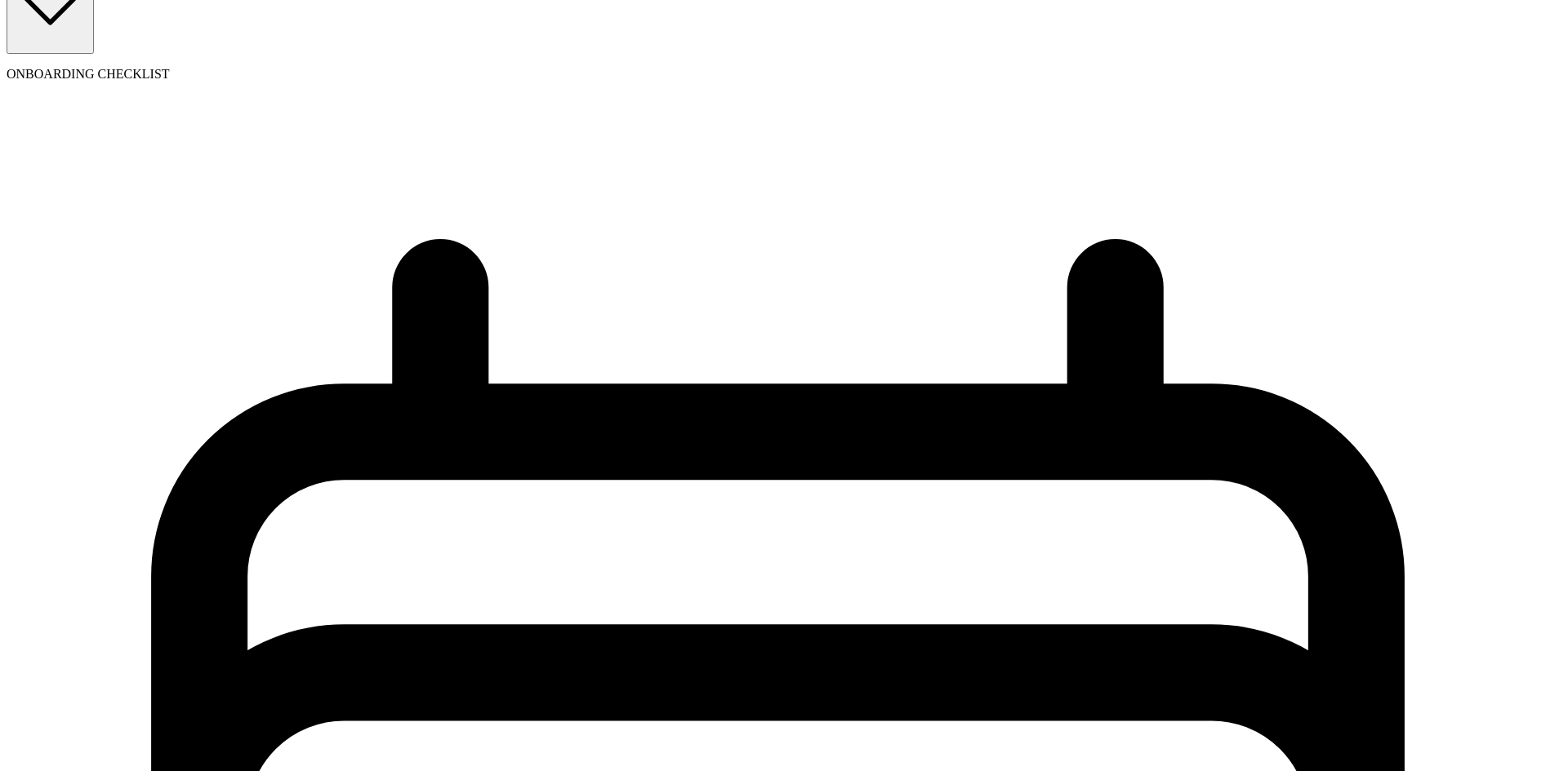
select select "1"
type input "test"
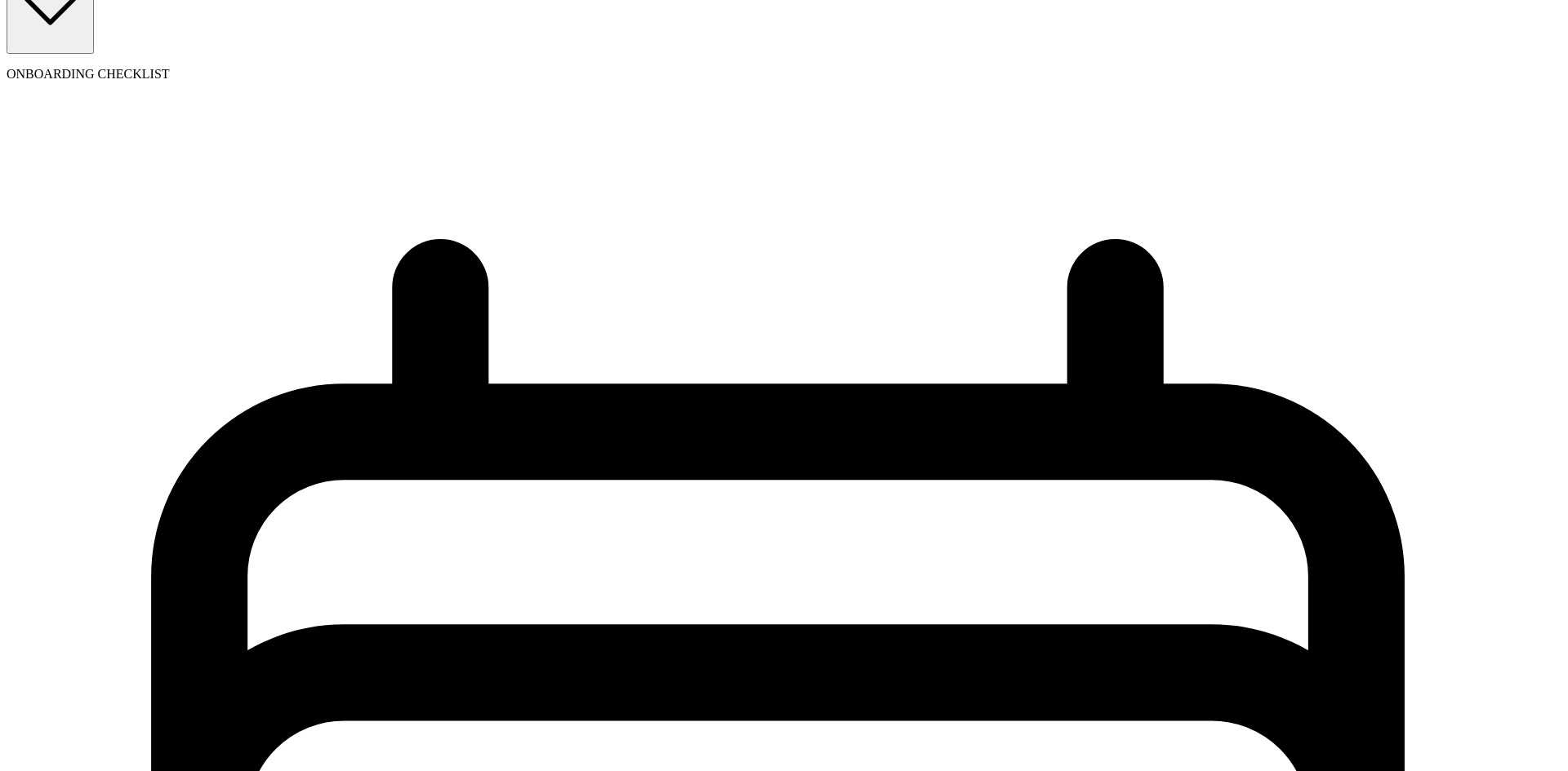
type input "05/23/2025"
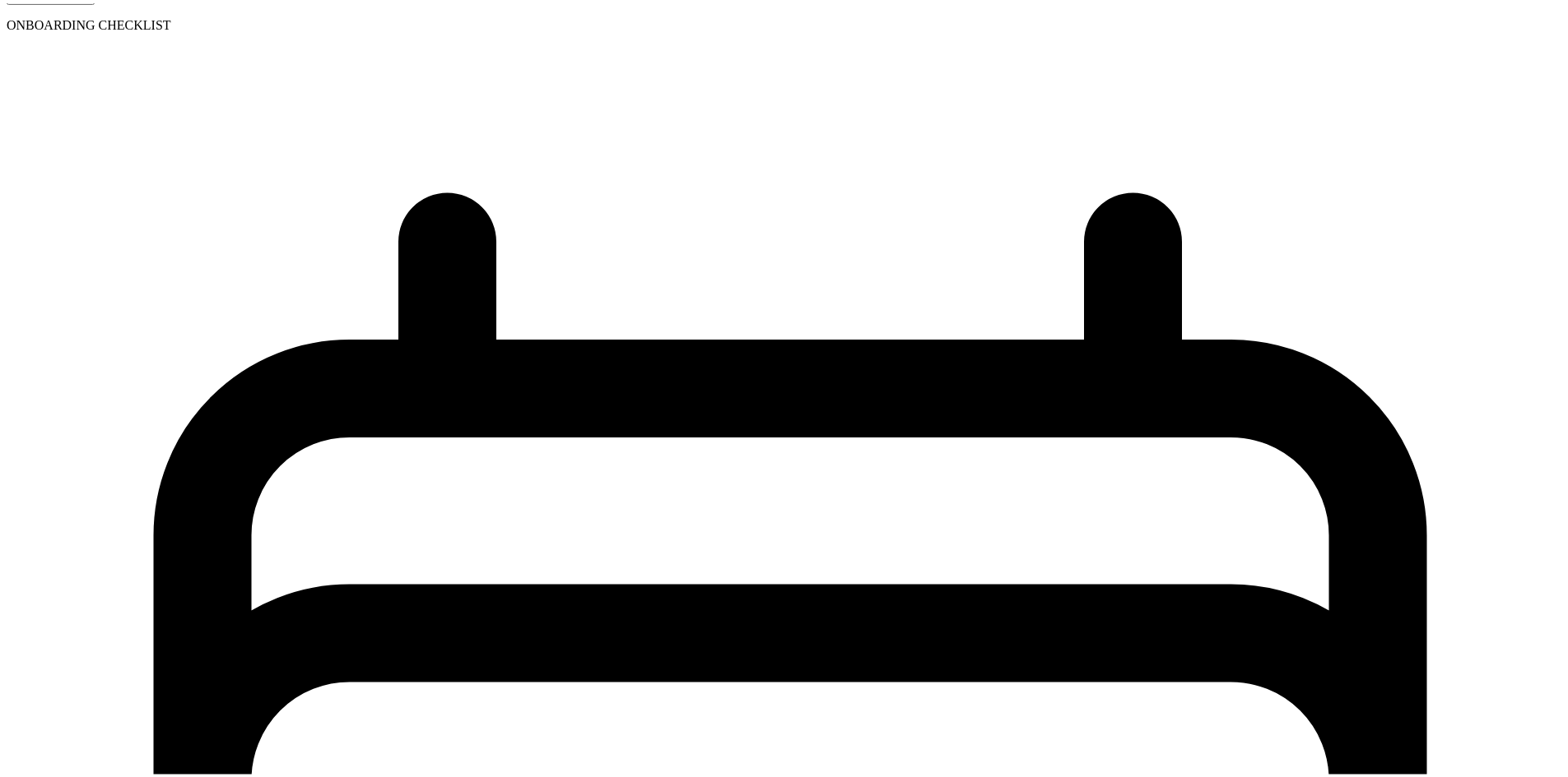
scroll to position [258, 0]
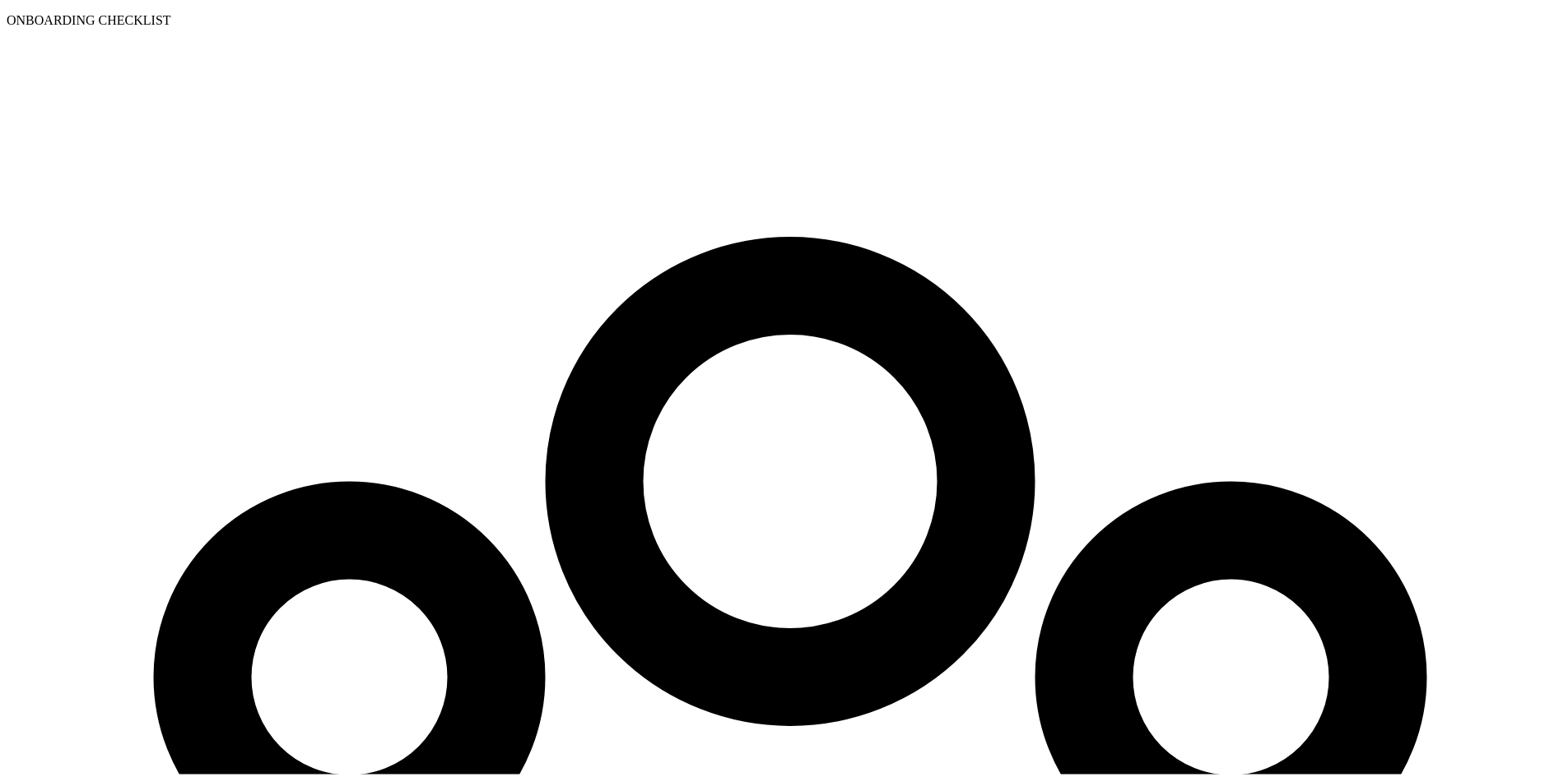
scroll to position [195, 0]
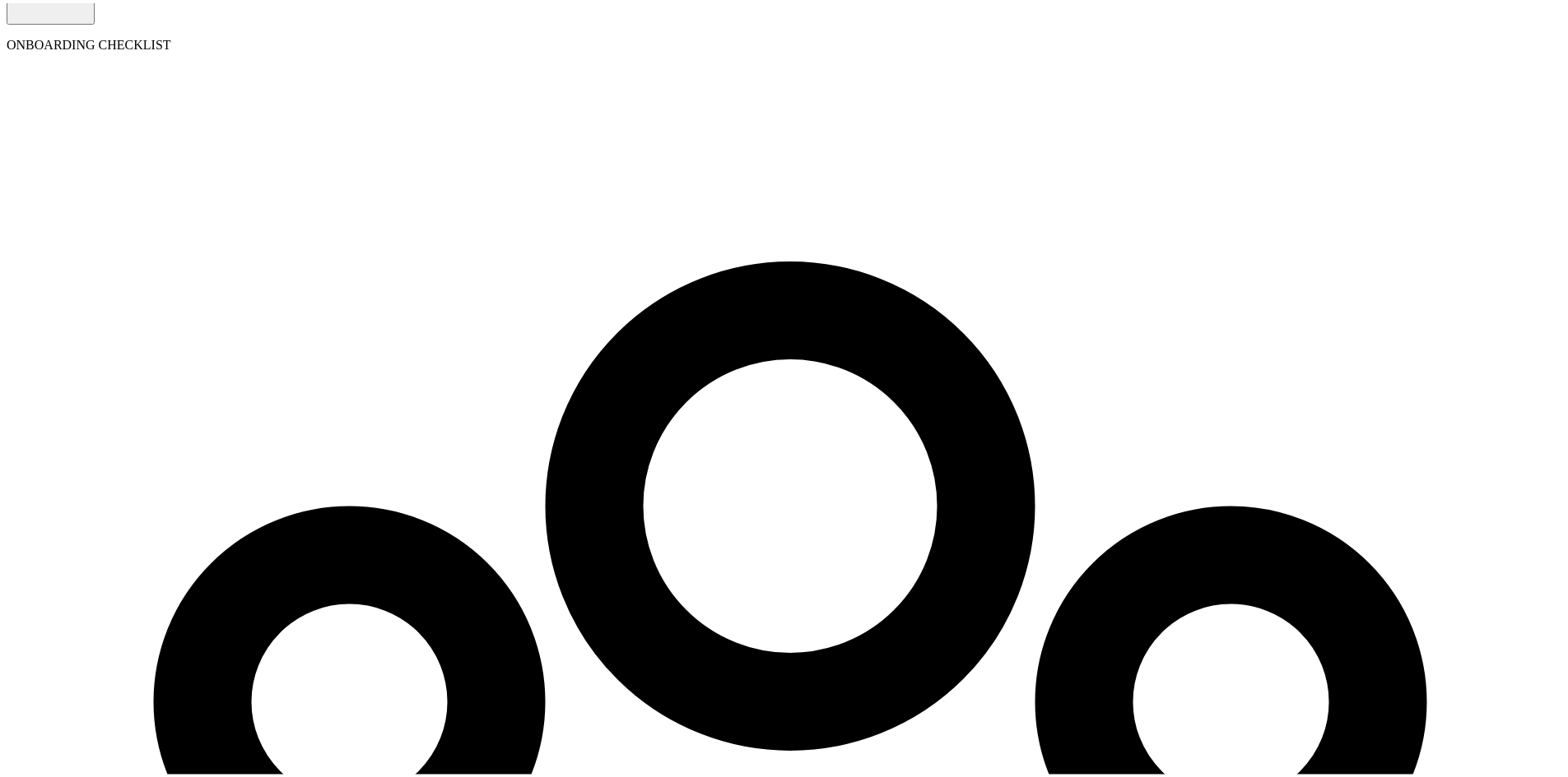
select select "employee"
select select "contractor"
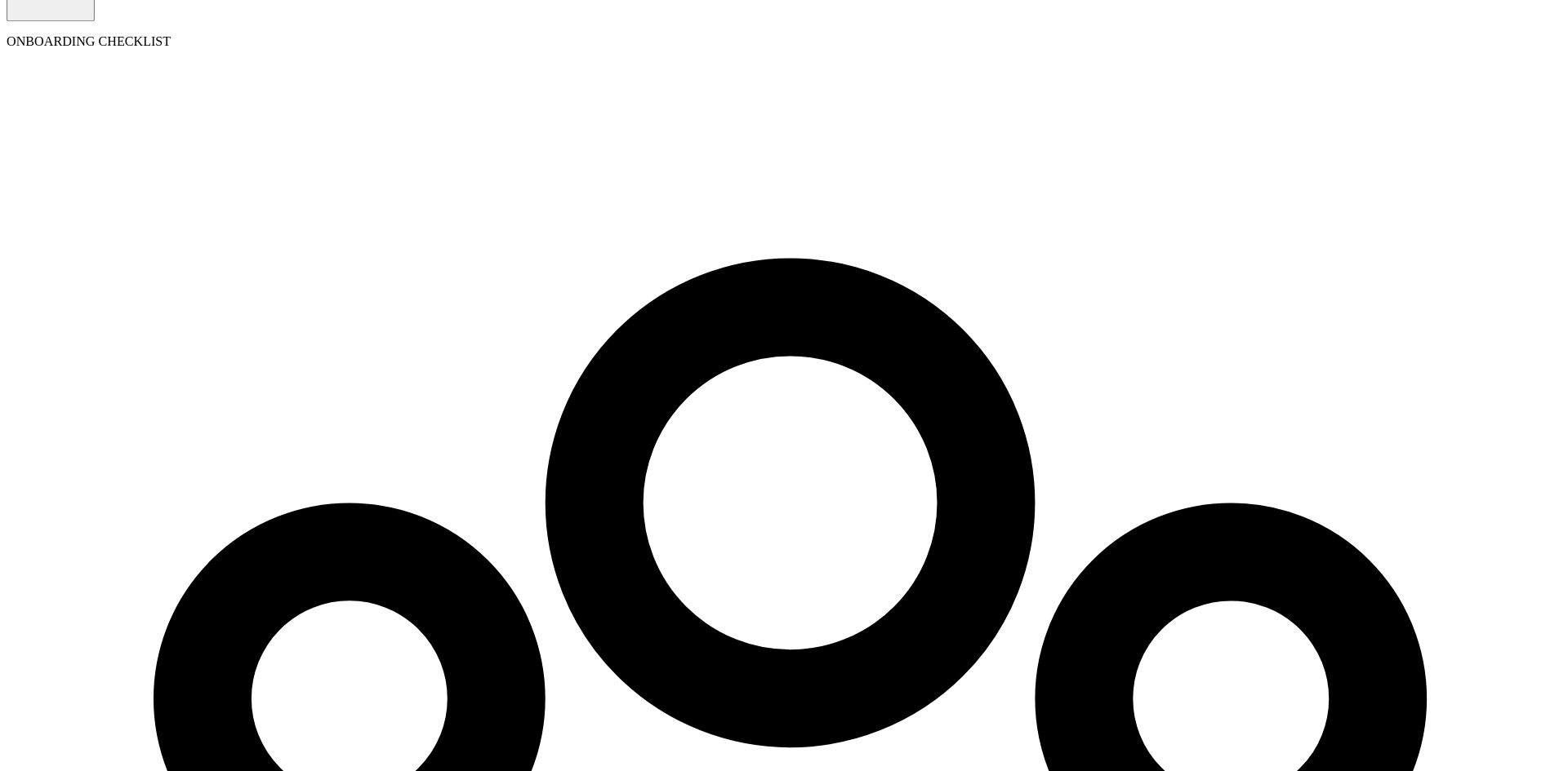
scroll to position [0, 0]
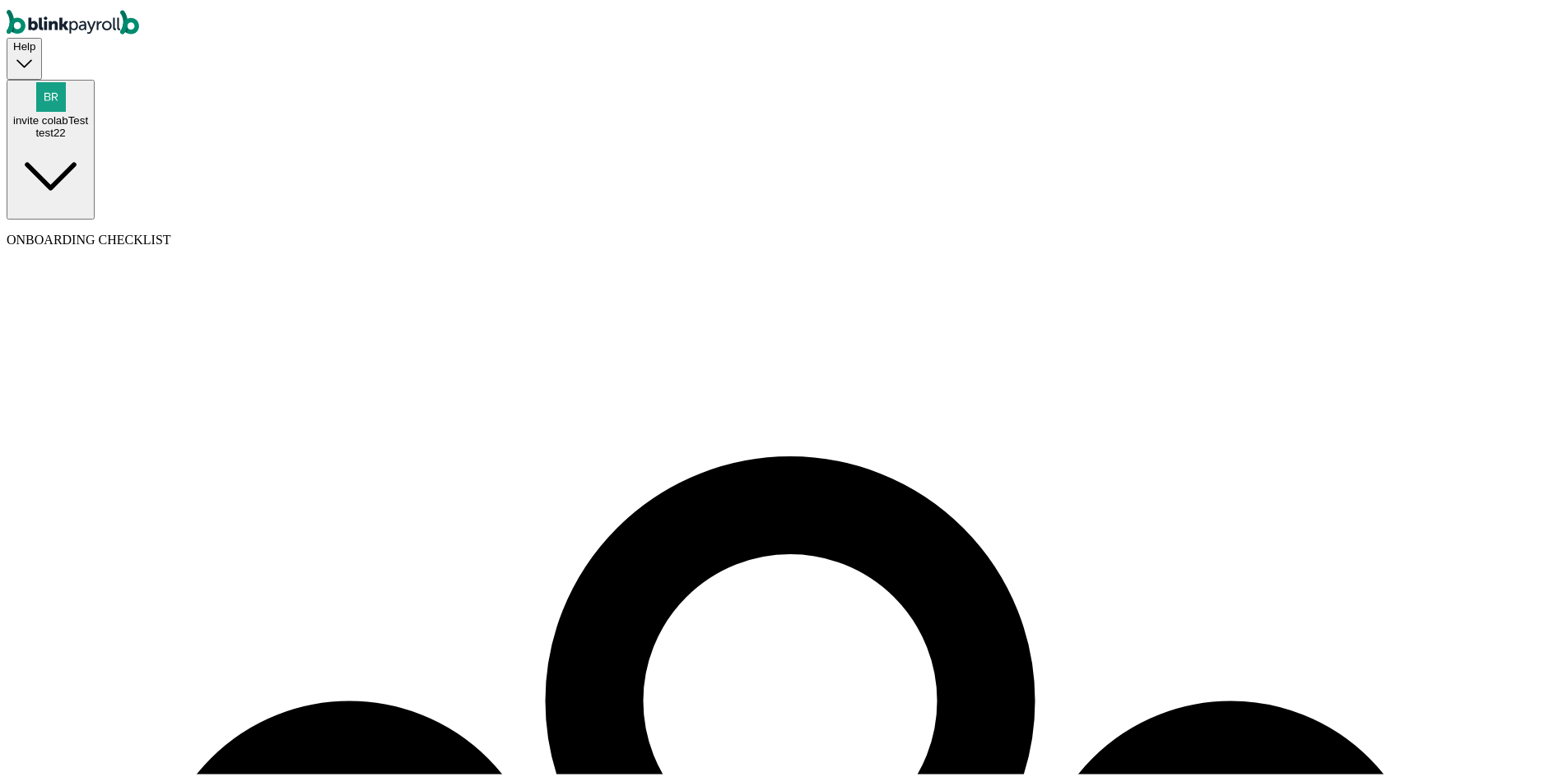
type input "test"
type input "empOne"
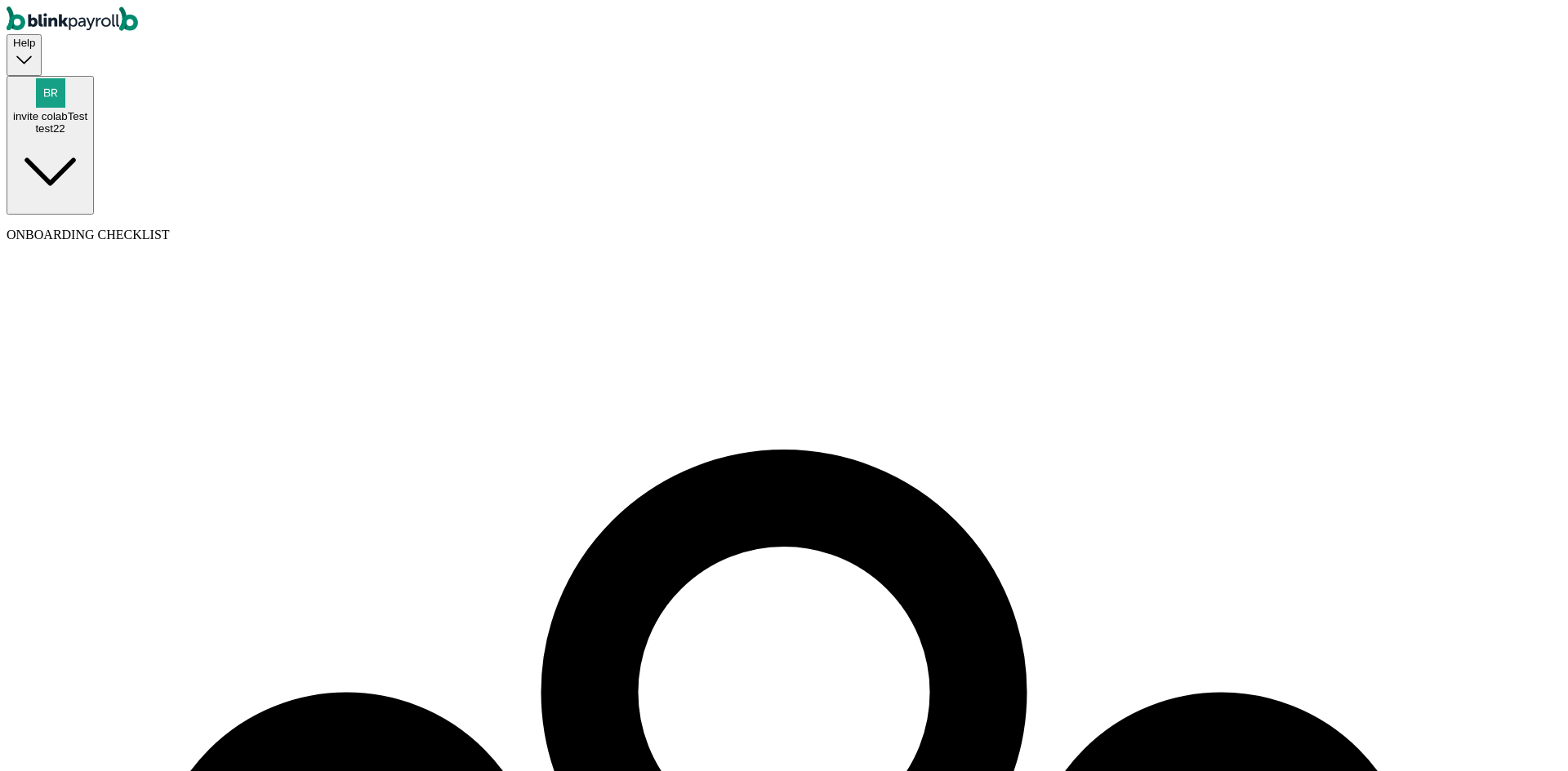
type input "[PERSON_NAME][EMAIL_ADDRESS][DOMAIN_NAME]"
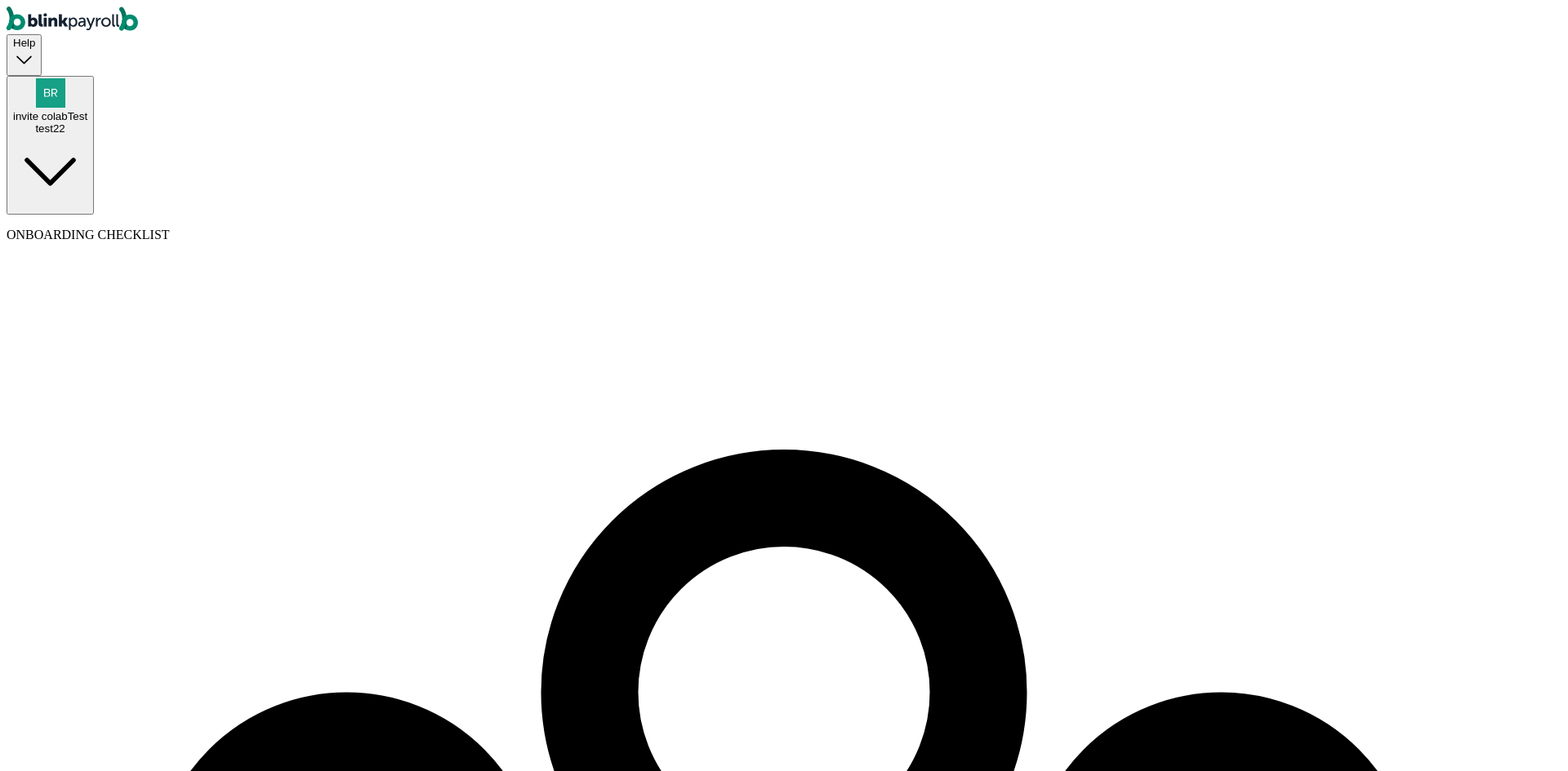
type input "[DATE]"
drag, startPoint x: 1007, startPoint y: 329, endPoint x: 929, endPoint y: 587, distance: 269.5
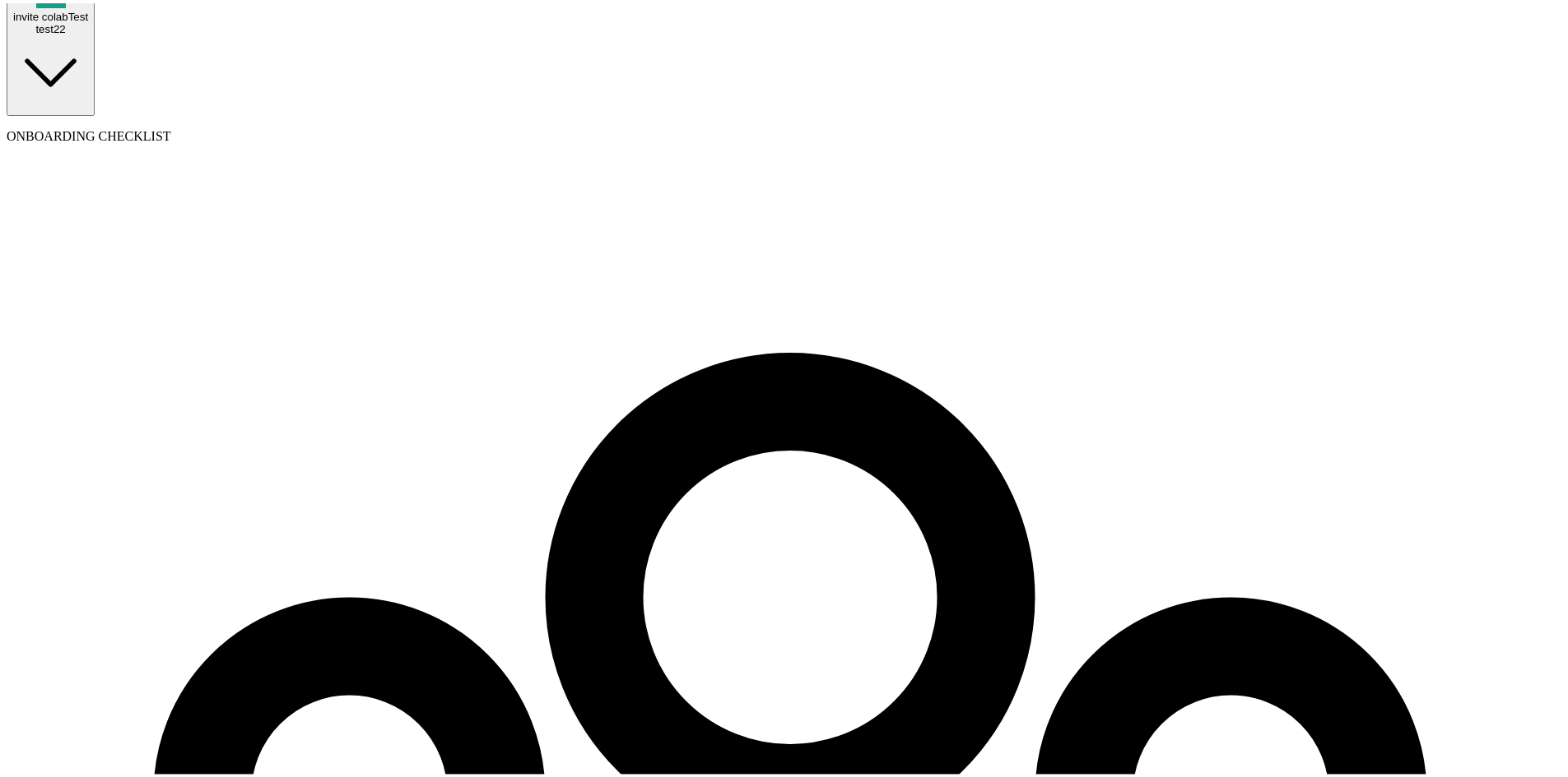
scroll to position [189, 0]
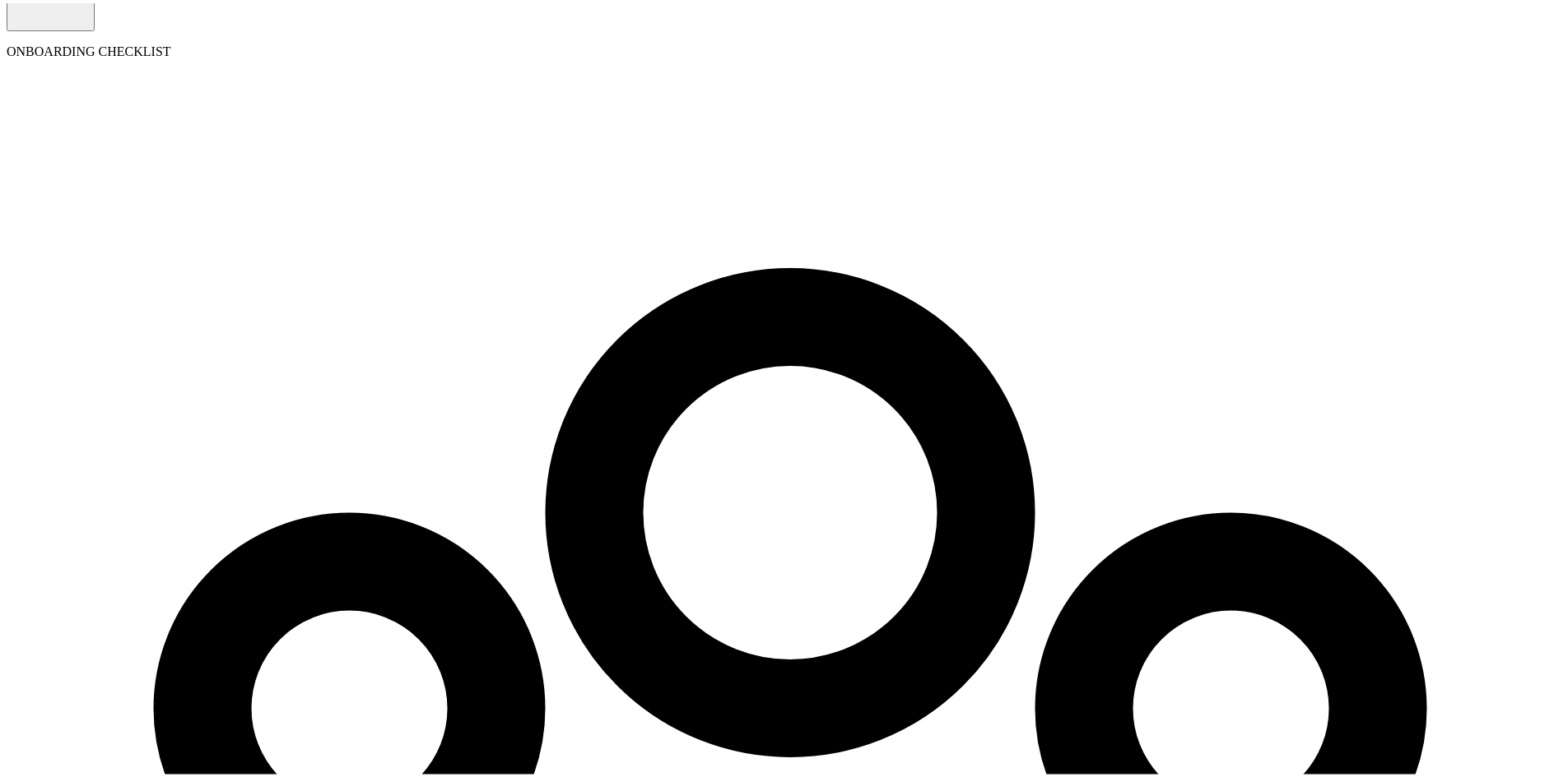
drag, startPoint x: 473, startPoint y: 339, endPoint x: 469, endPoint y: 351, distance: 12.6
select select "32 1/2 18th St S"
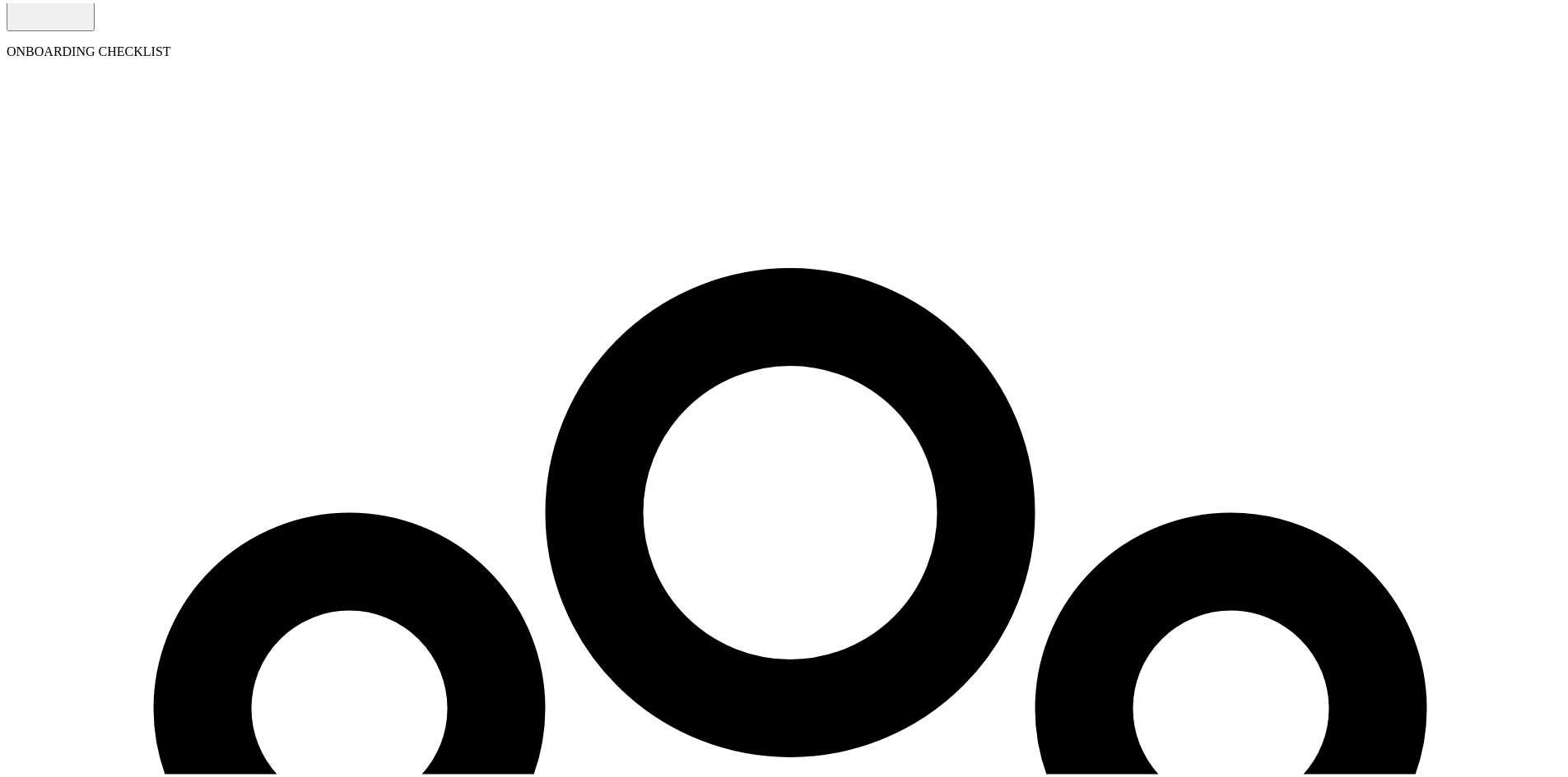
radio input "true"
type input "2,000"
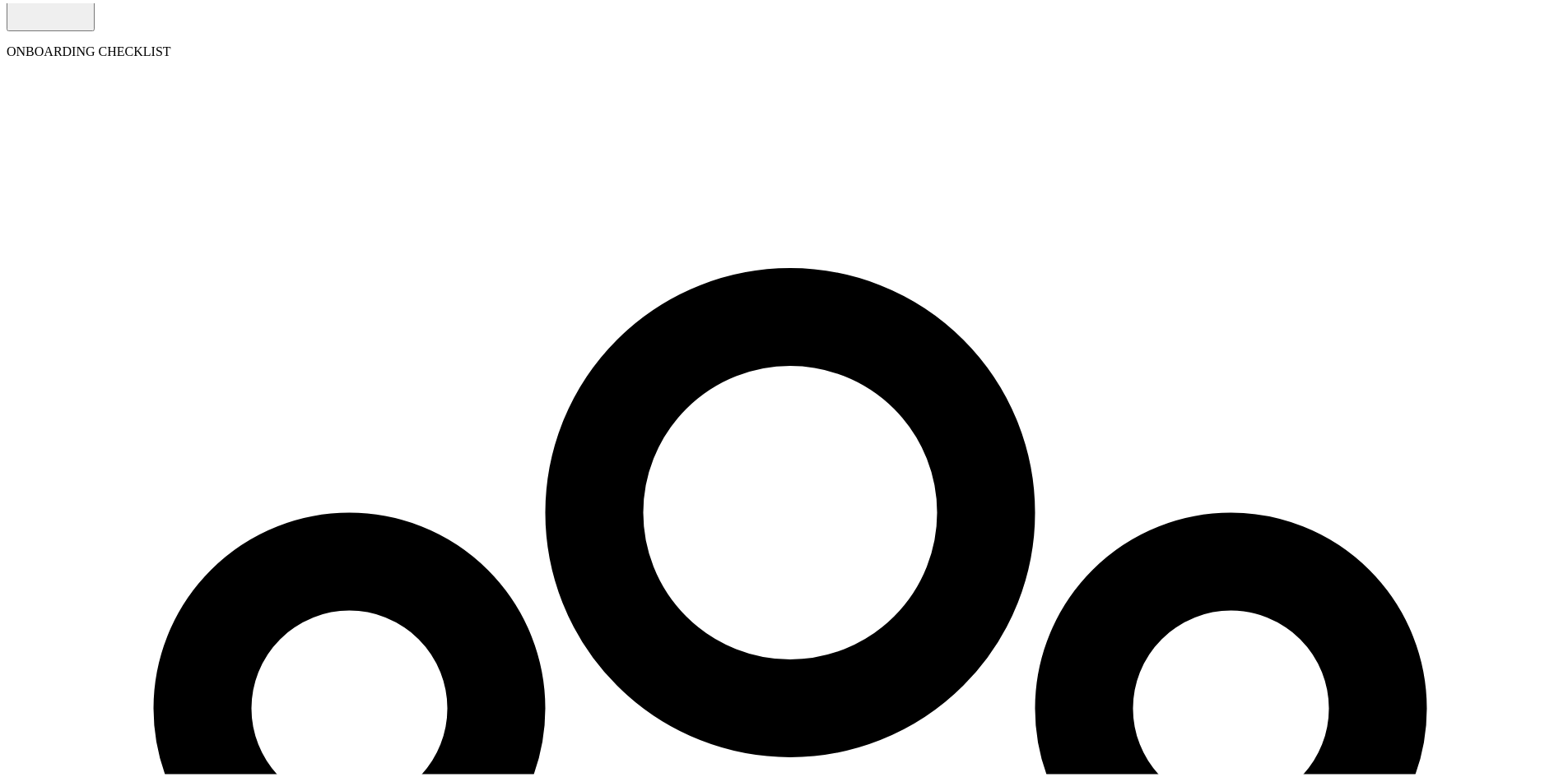
select select "3"
type input "17.31"
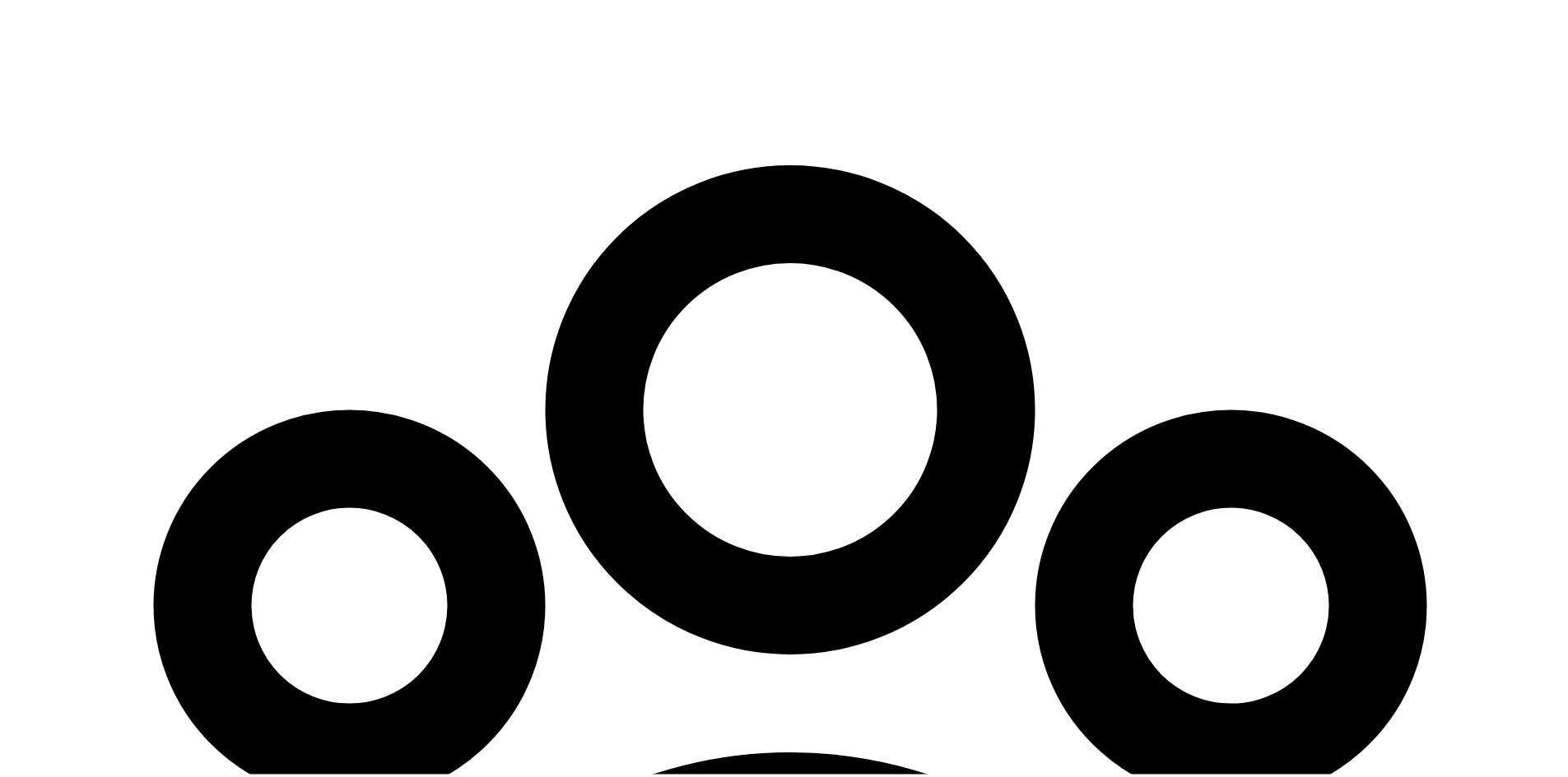
scroll to position [435, 0]
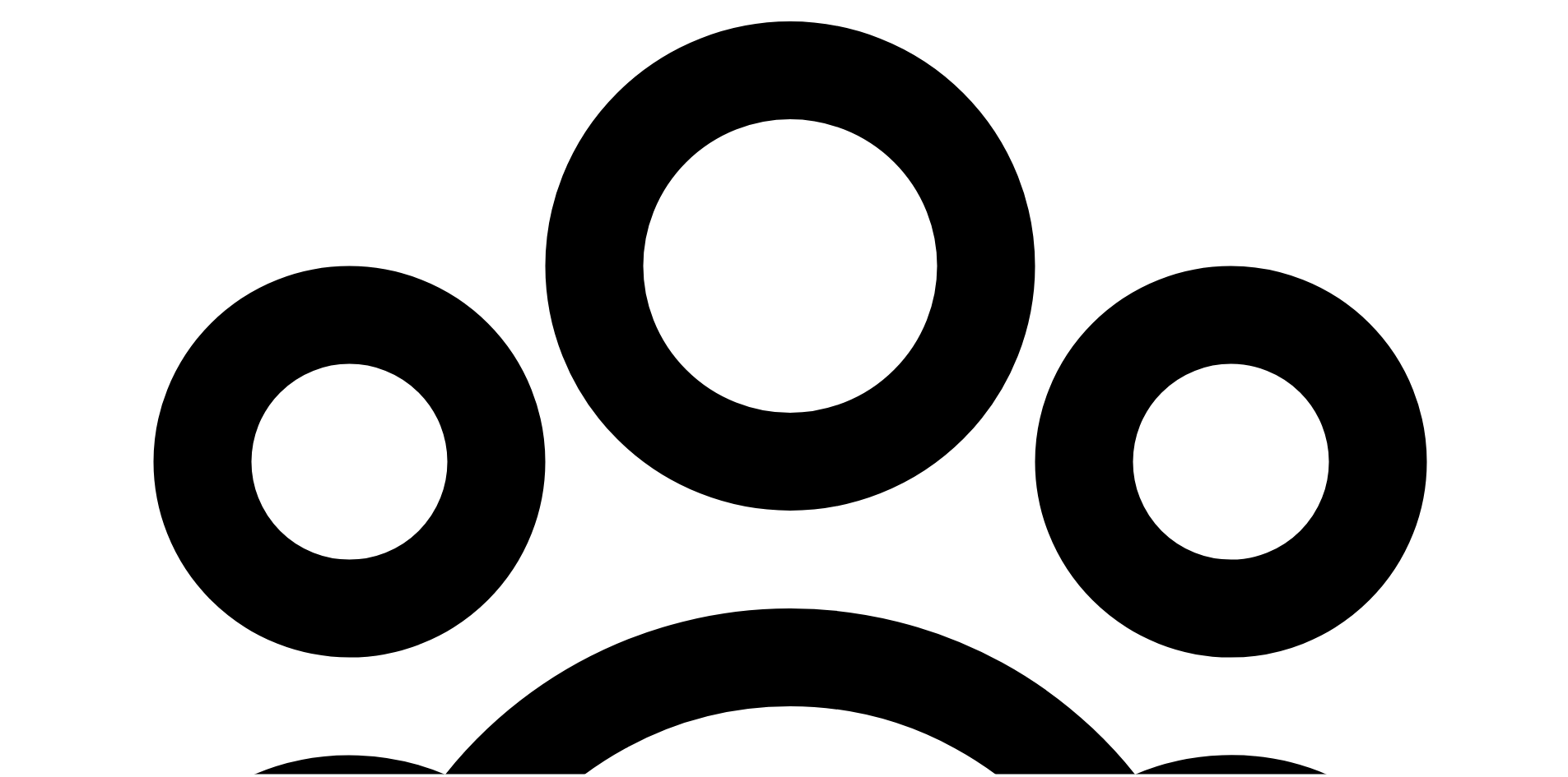
radio input "true"
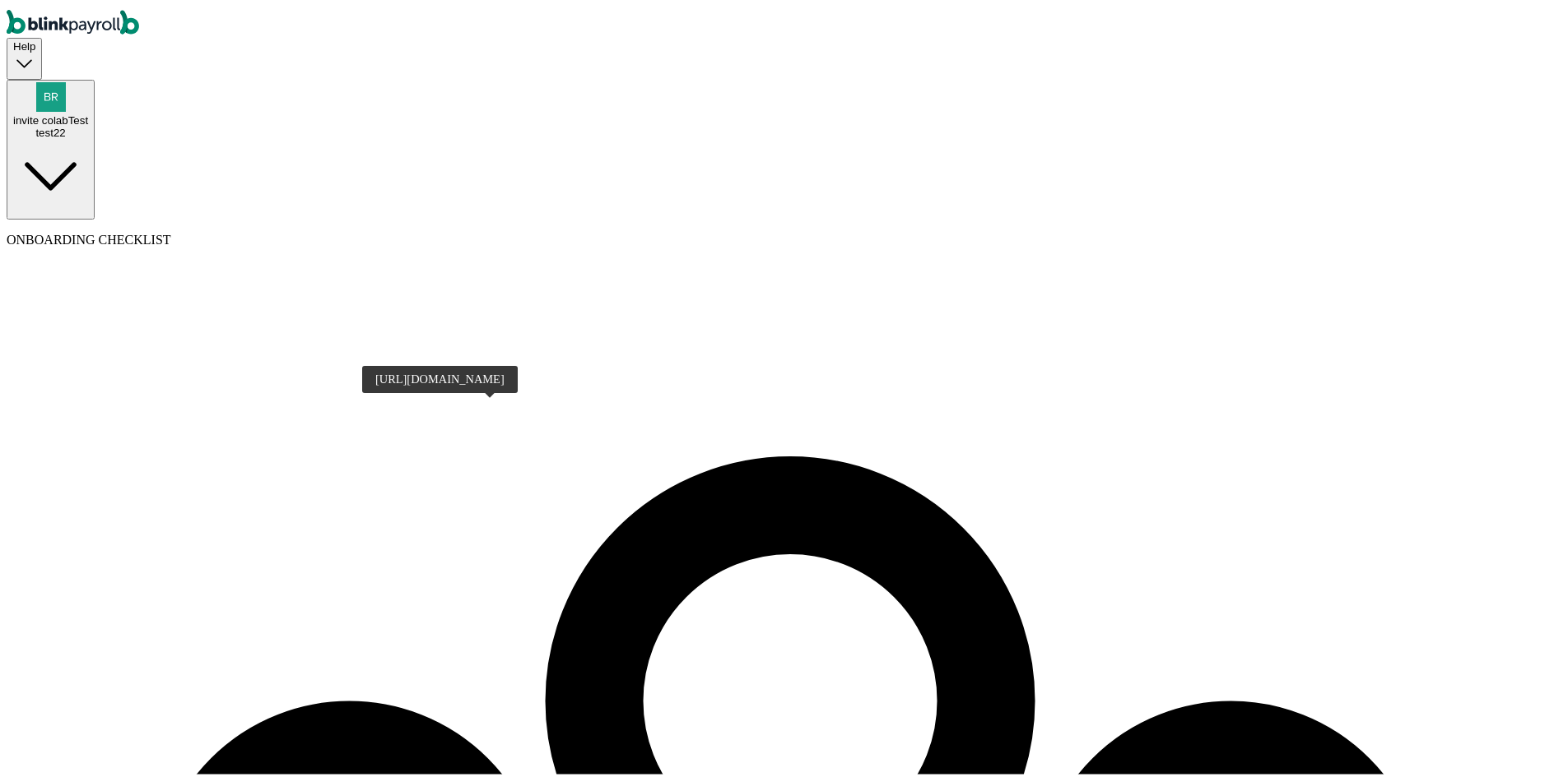
scroll to position [189, 0]
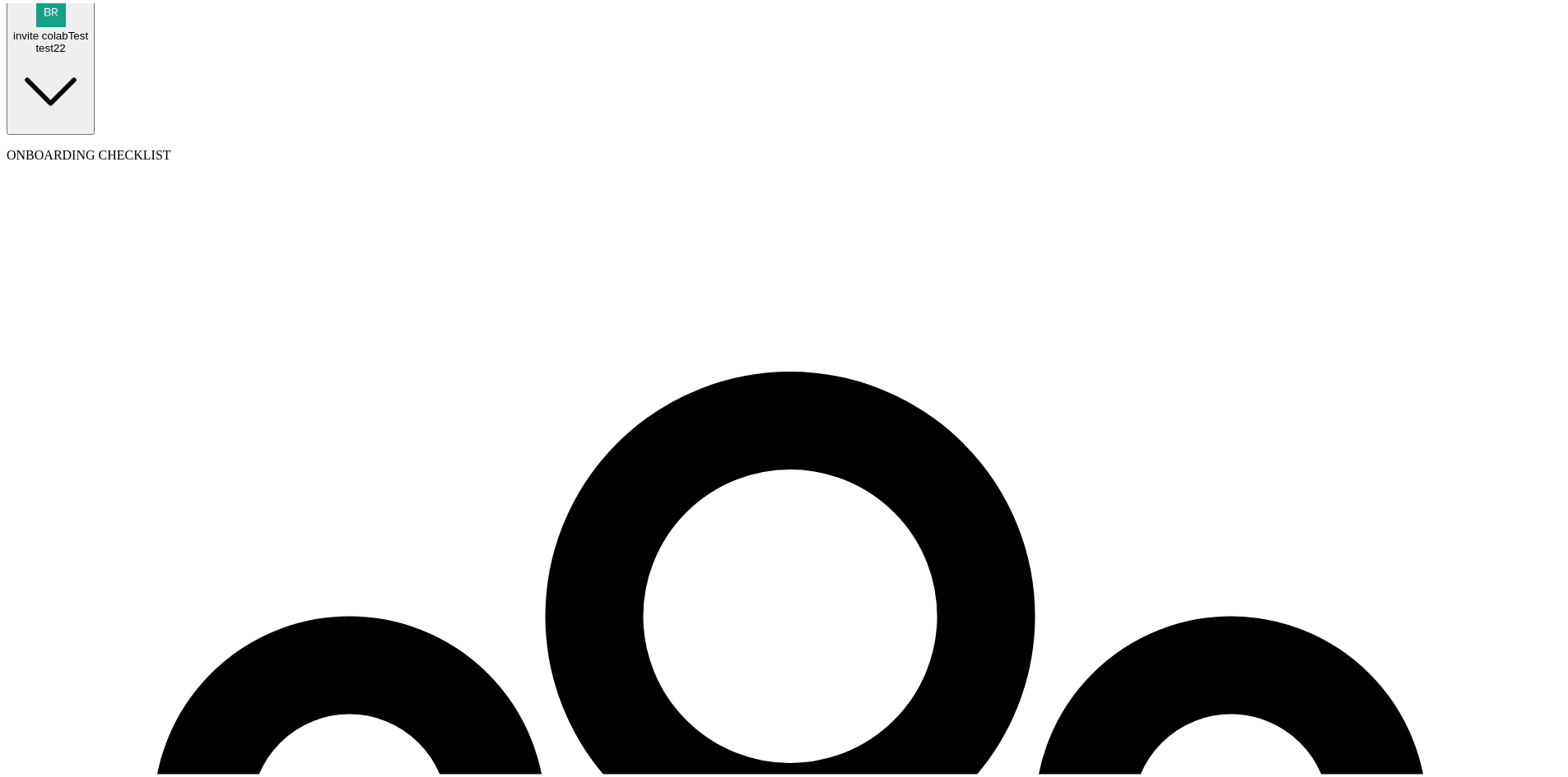
select select "32 1/2 18th St S"
select select "3"
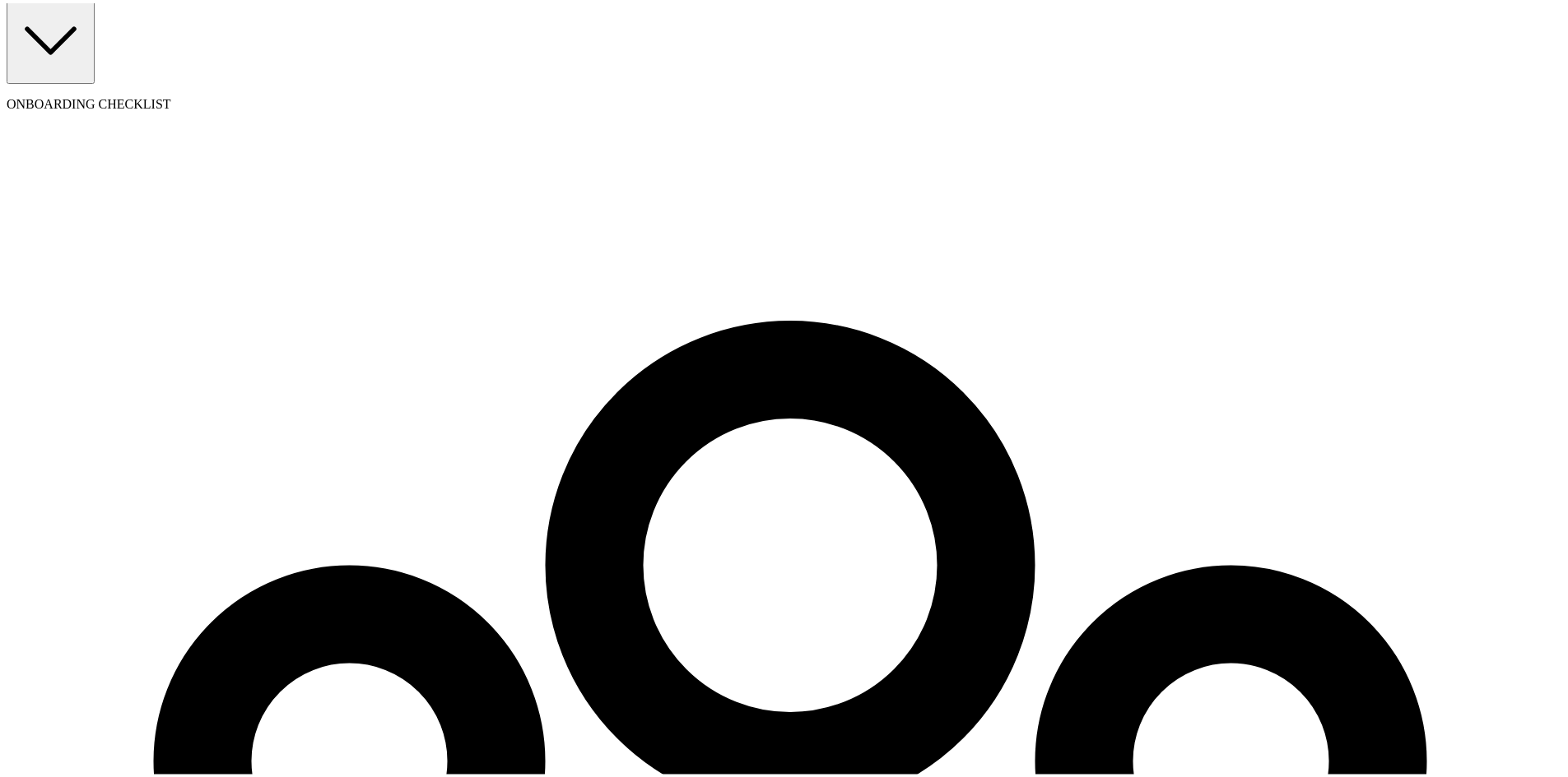
scroll to position [107, 0]
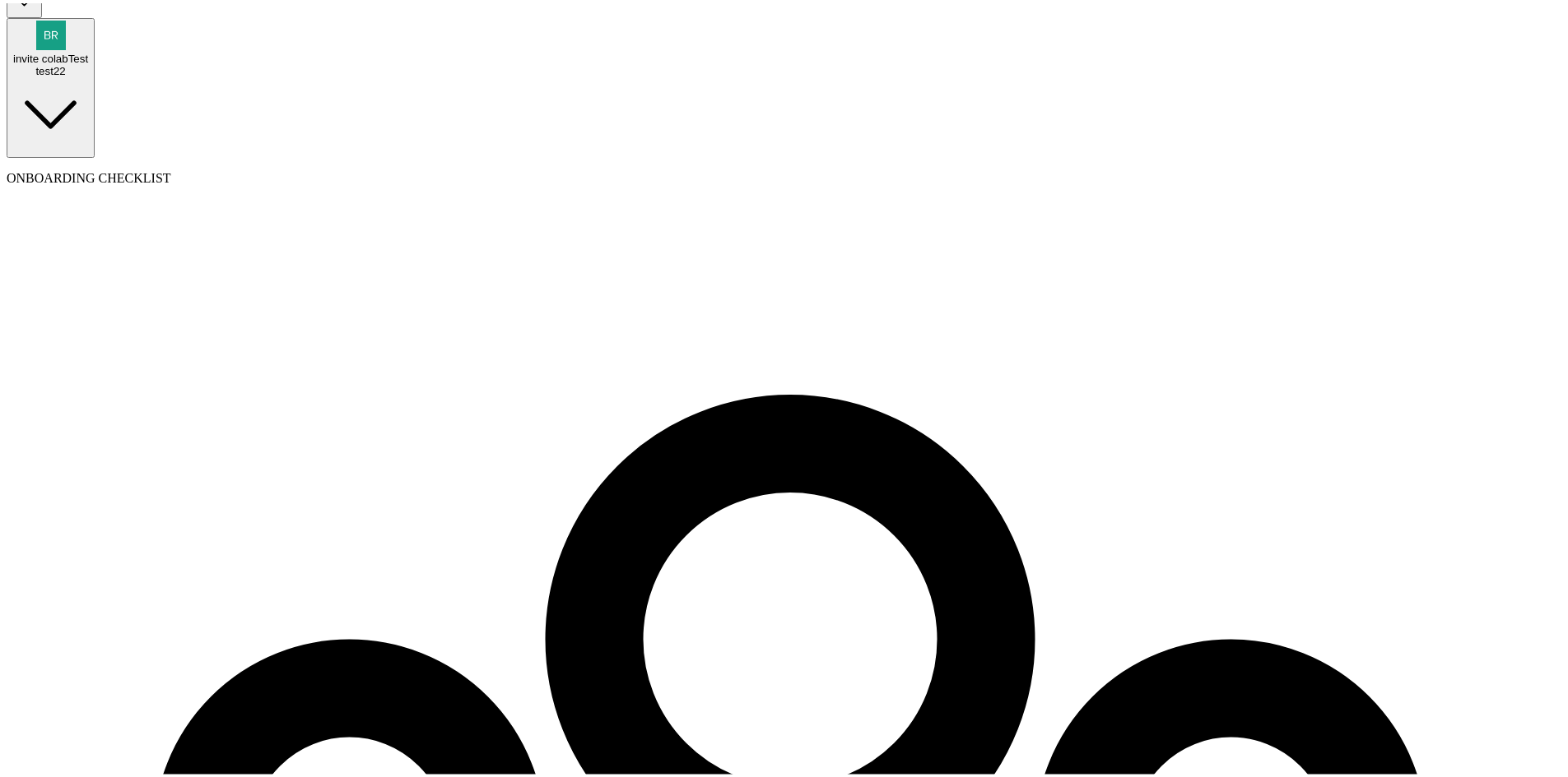
scroll to position [189, 0]
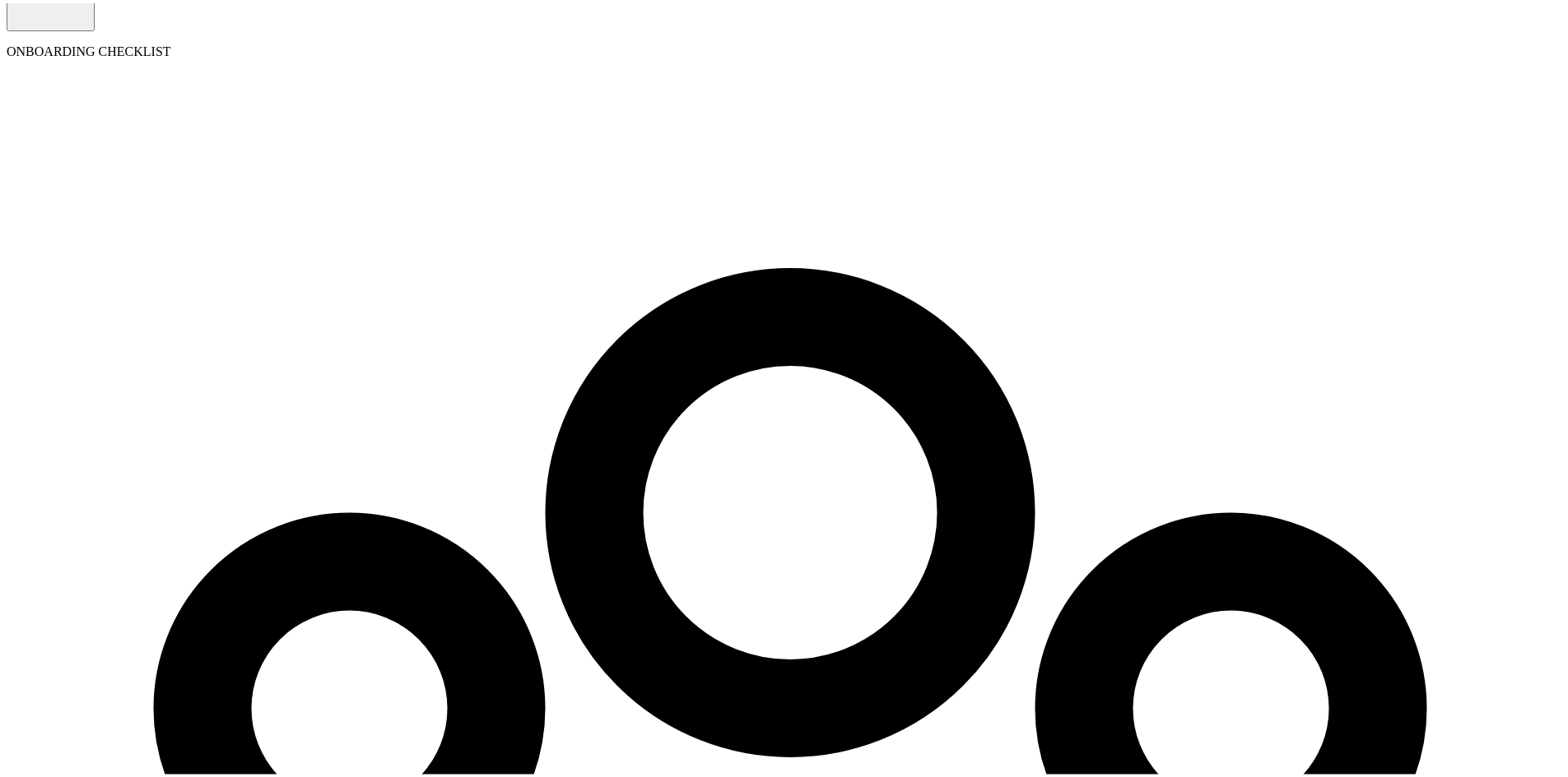
type input "branko+test111xlkp@blinkpayroll.com"
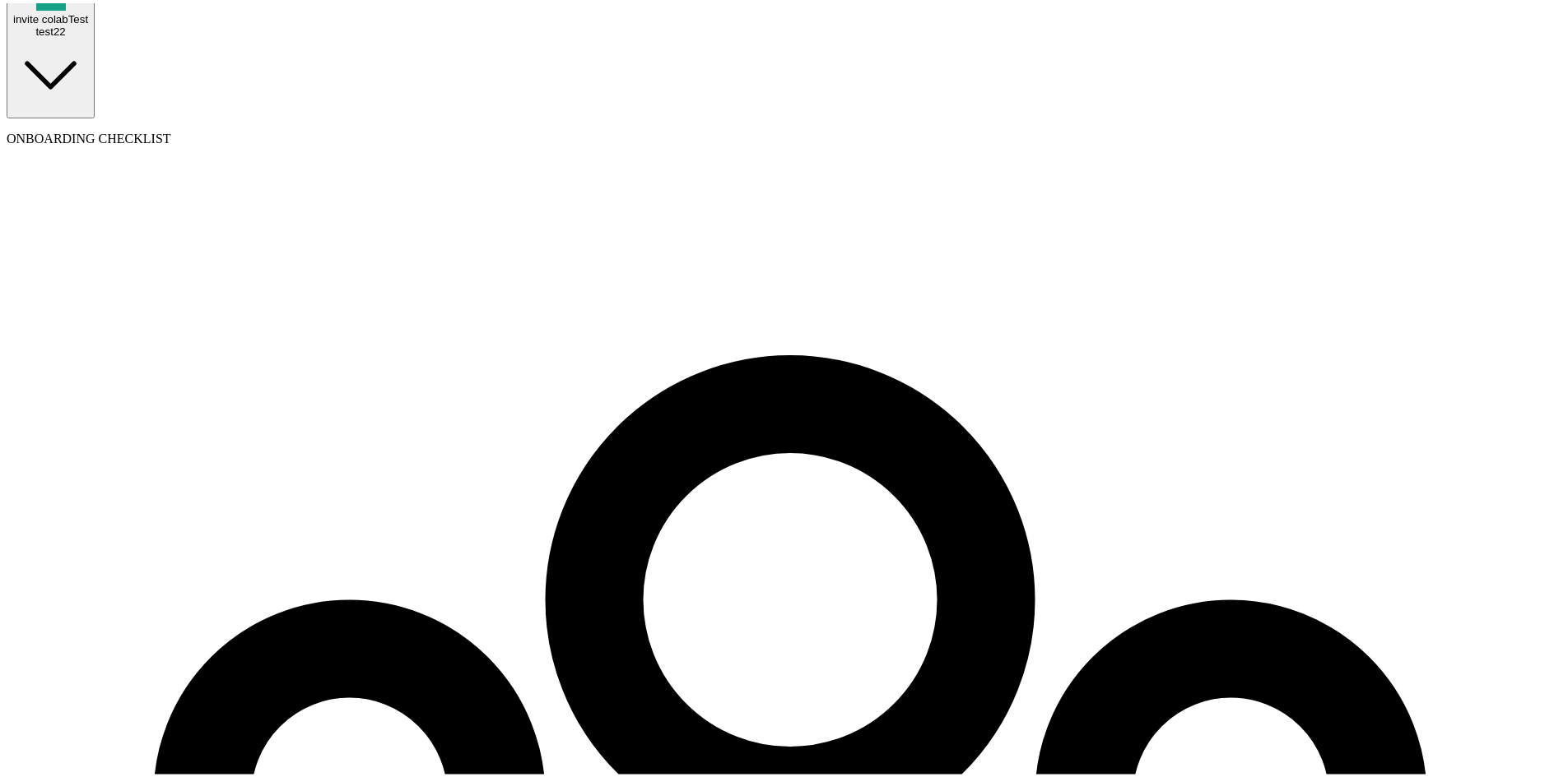
select select "employee"
select select "contractor"
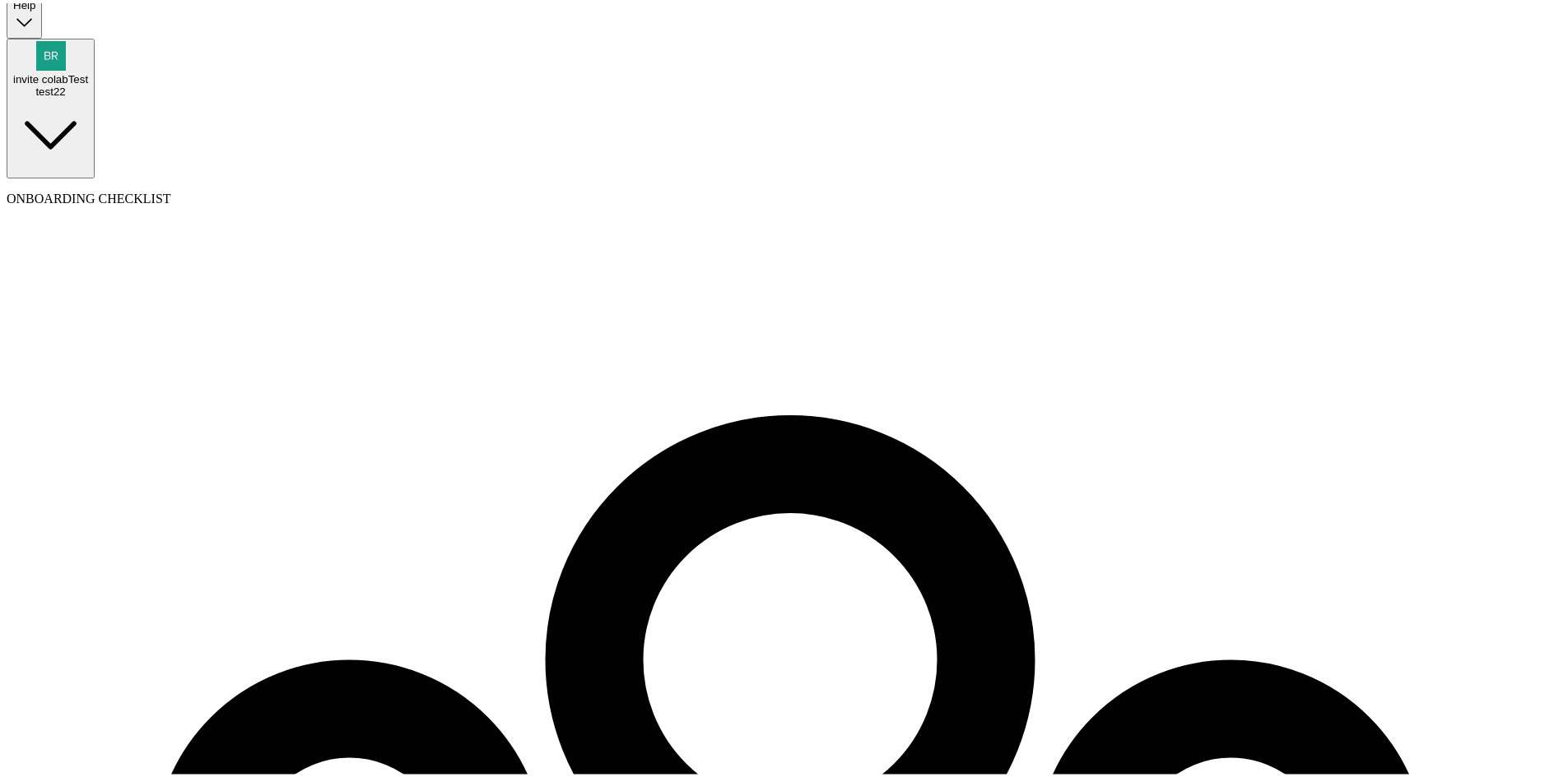
scroll to position [84, 0]
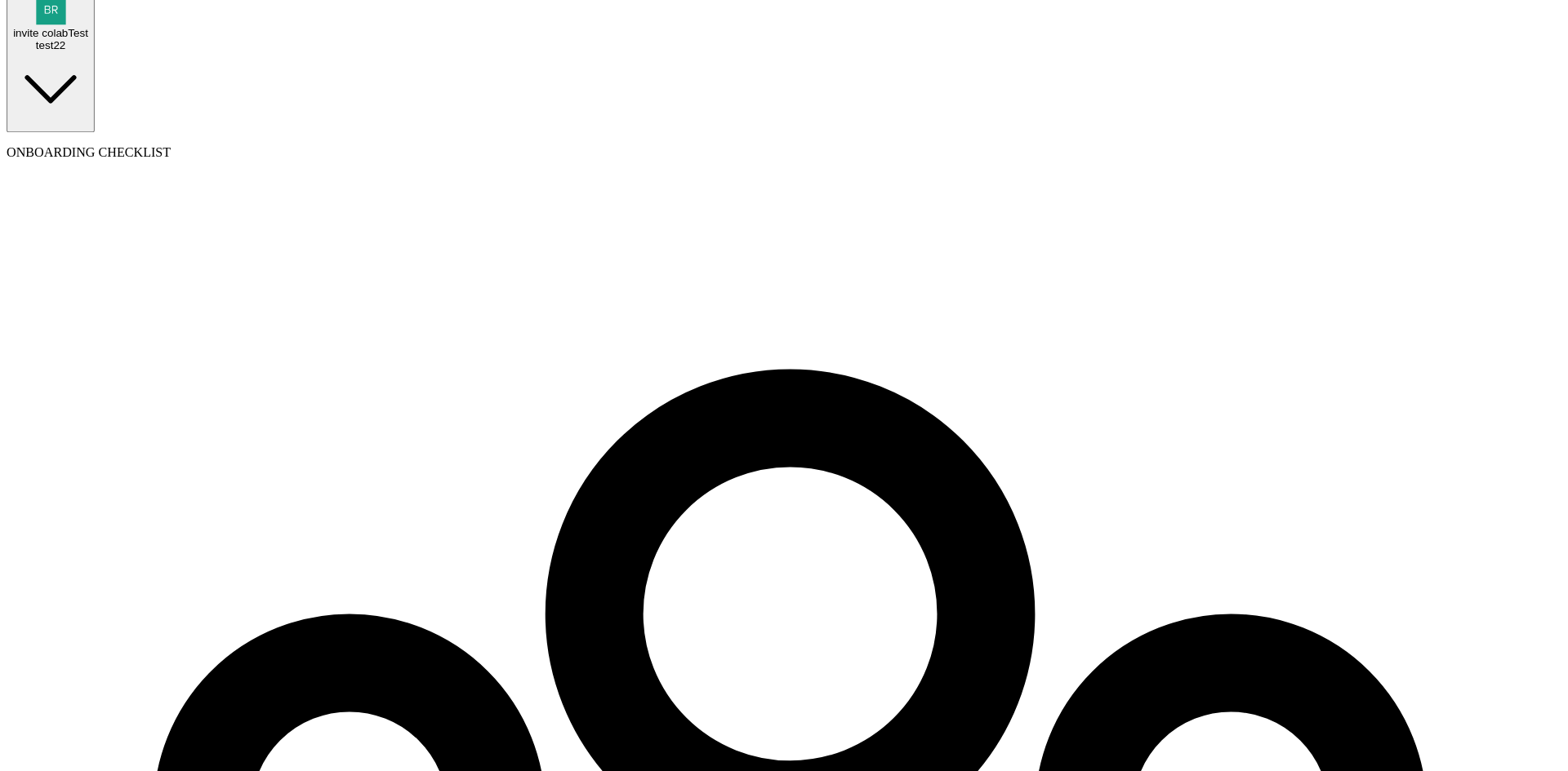
scroll to position [0, 0]
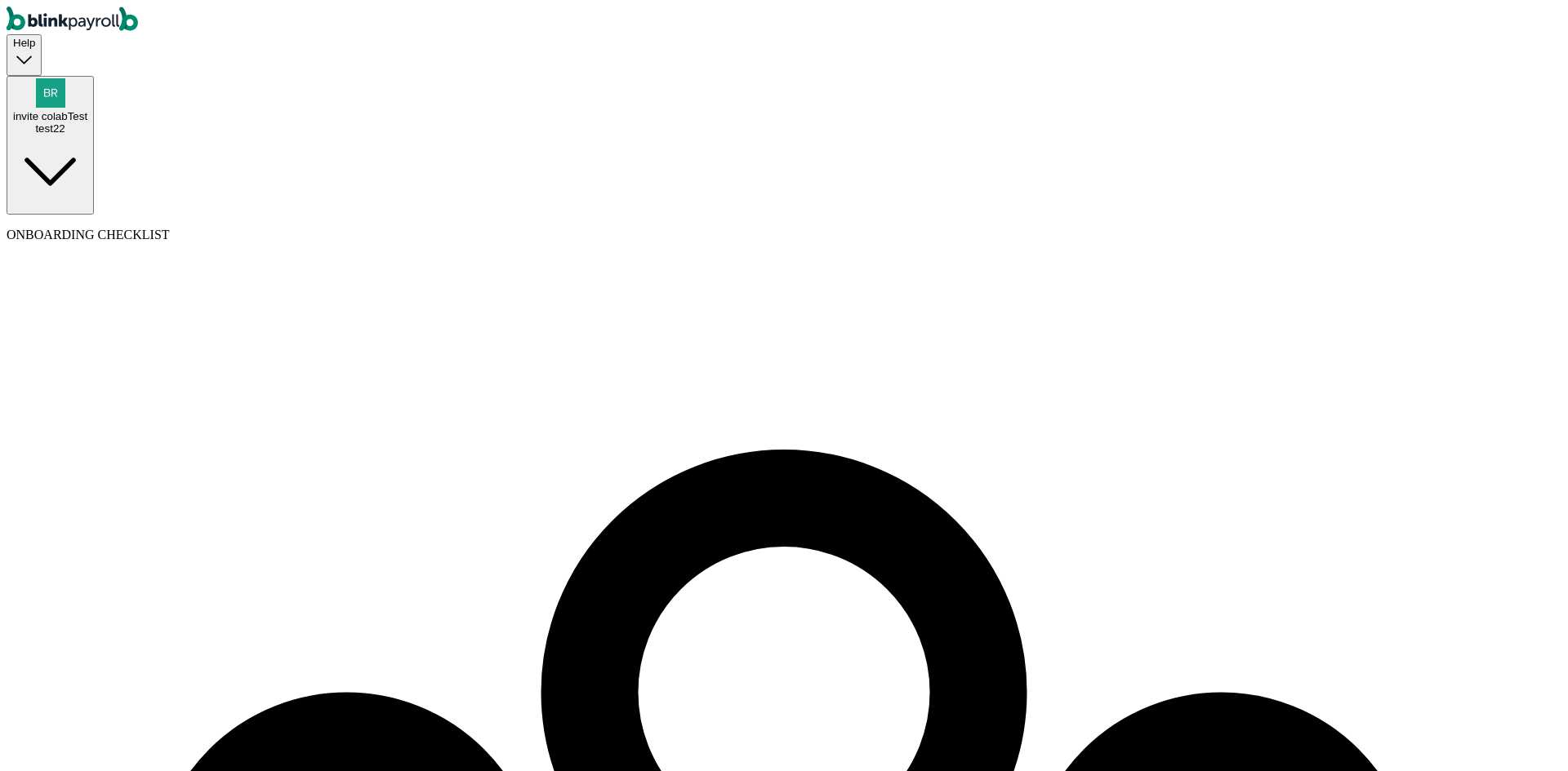
checkbox input "true"
type input "20"
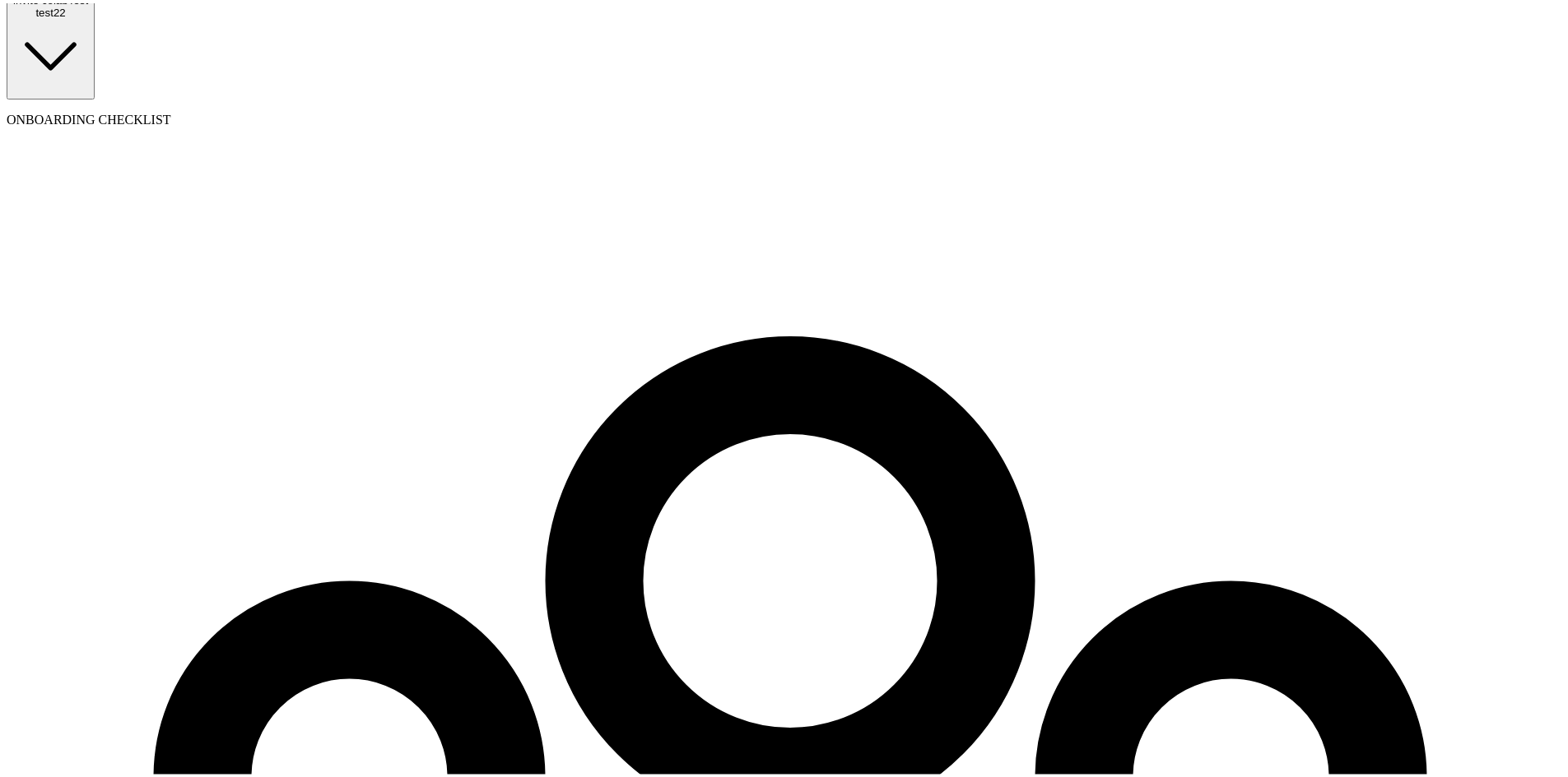
scroll to position [164, 0]
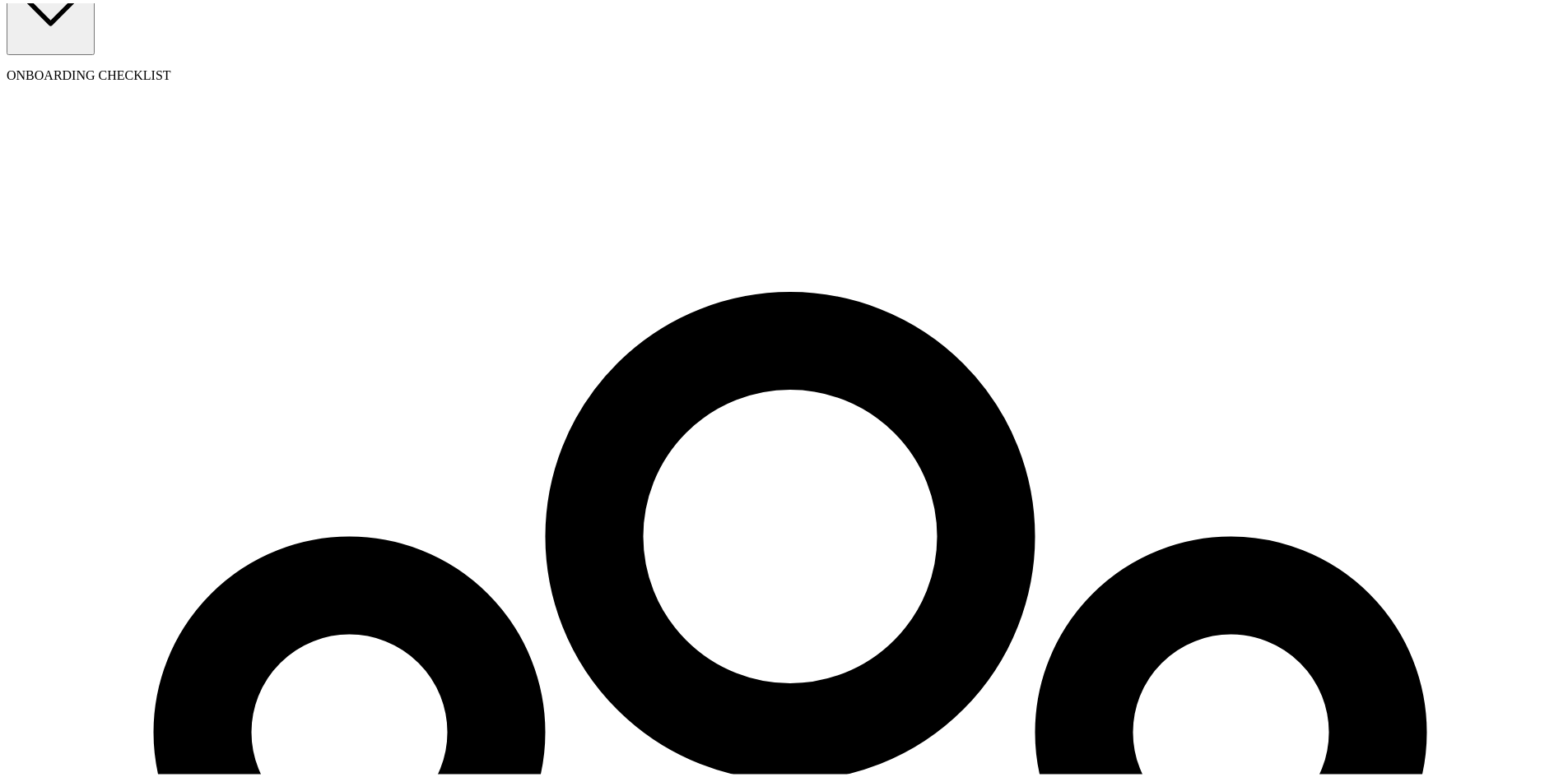
select select "pay_period"
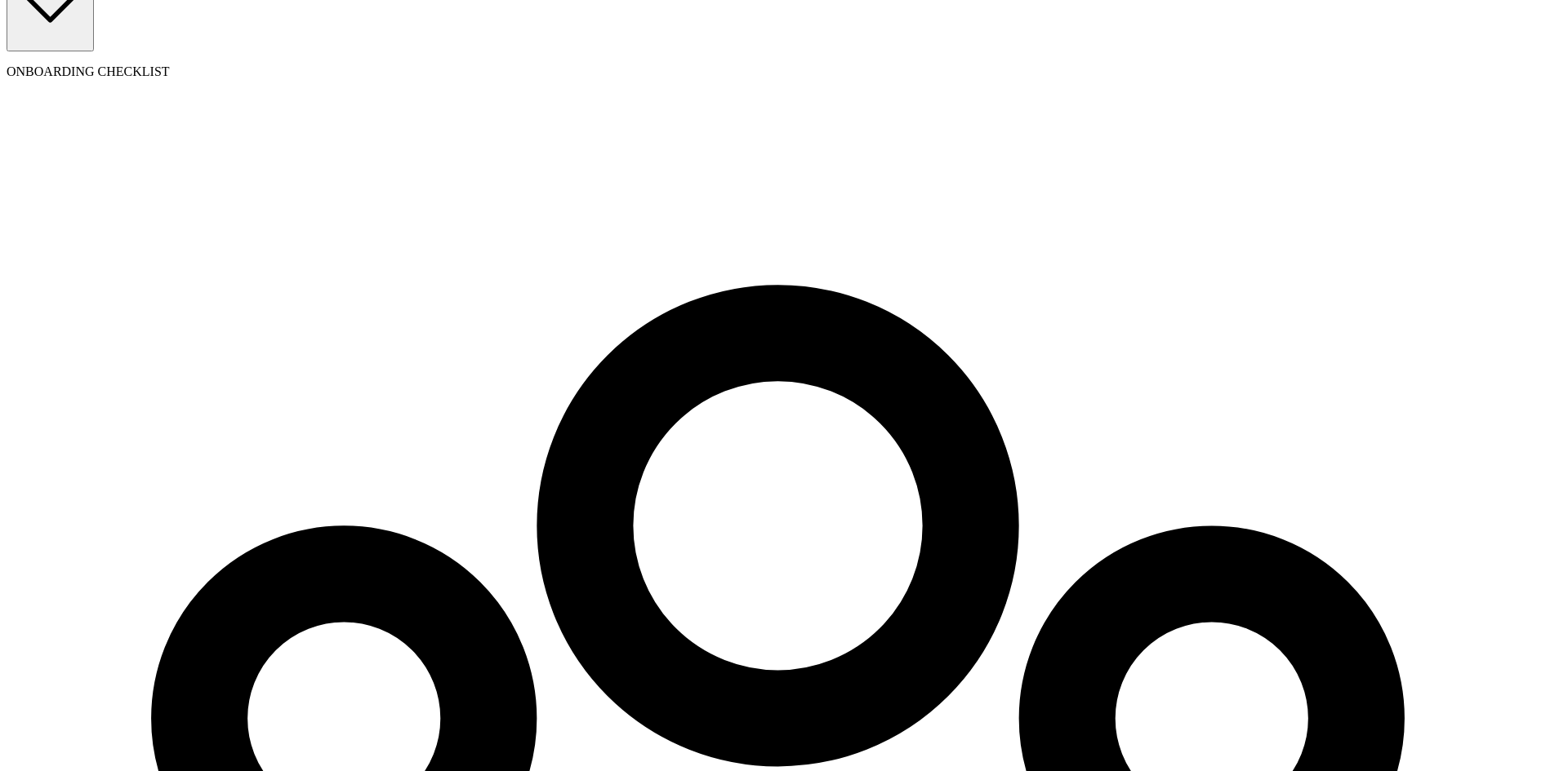
select select "1"
type input "200"
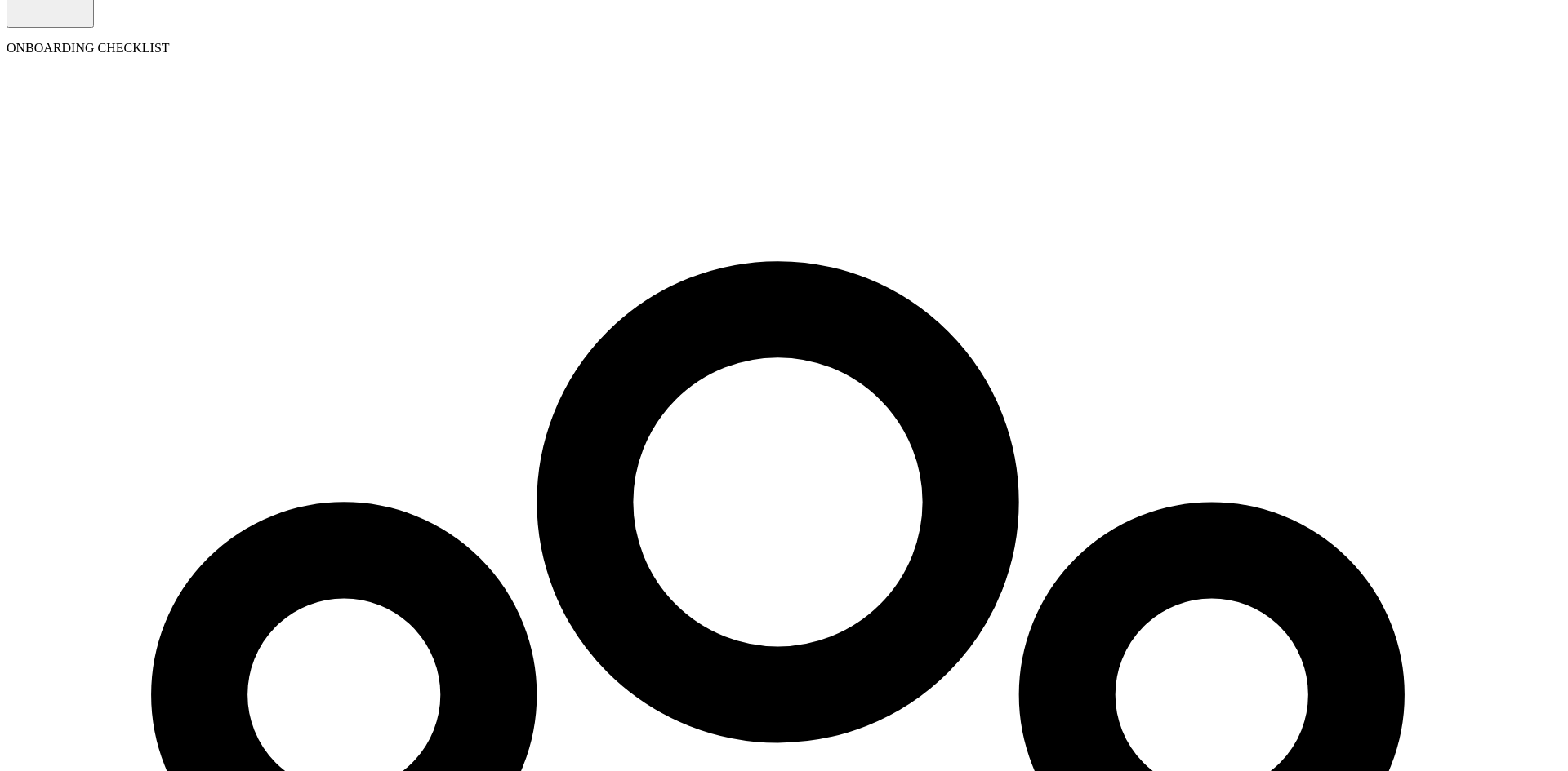
radio input "true"
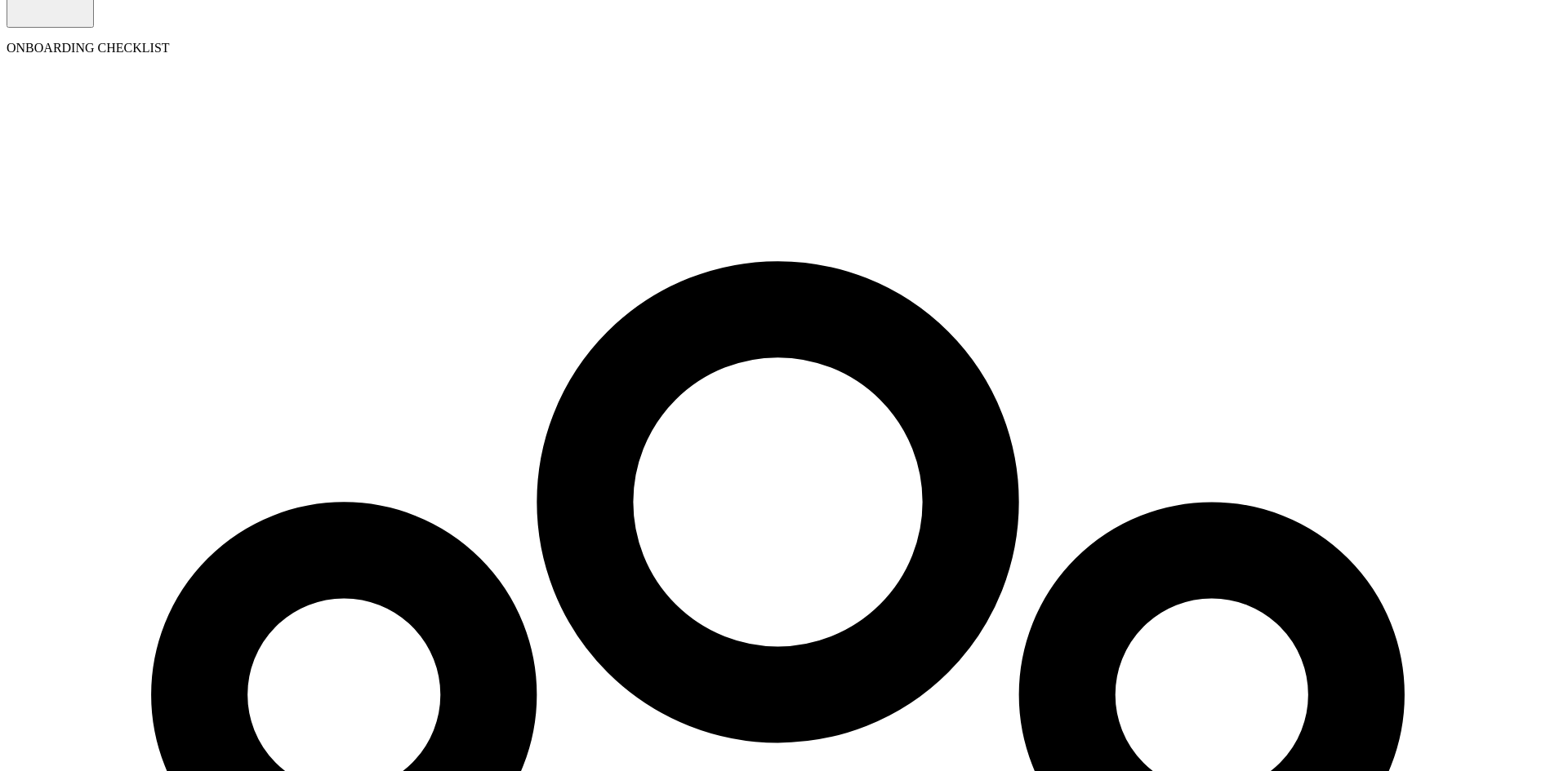
radio input "true"
type input "customPOSt123"
drag, startPoint x: 1161, startPoint y: 357, endPoint x: 1165, endPoint y: 372, distance: 15.5
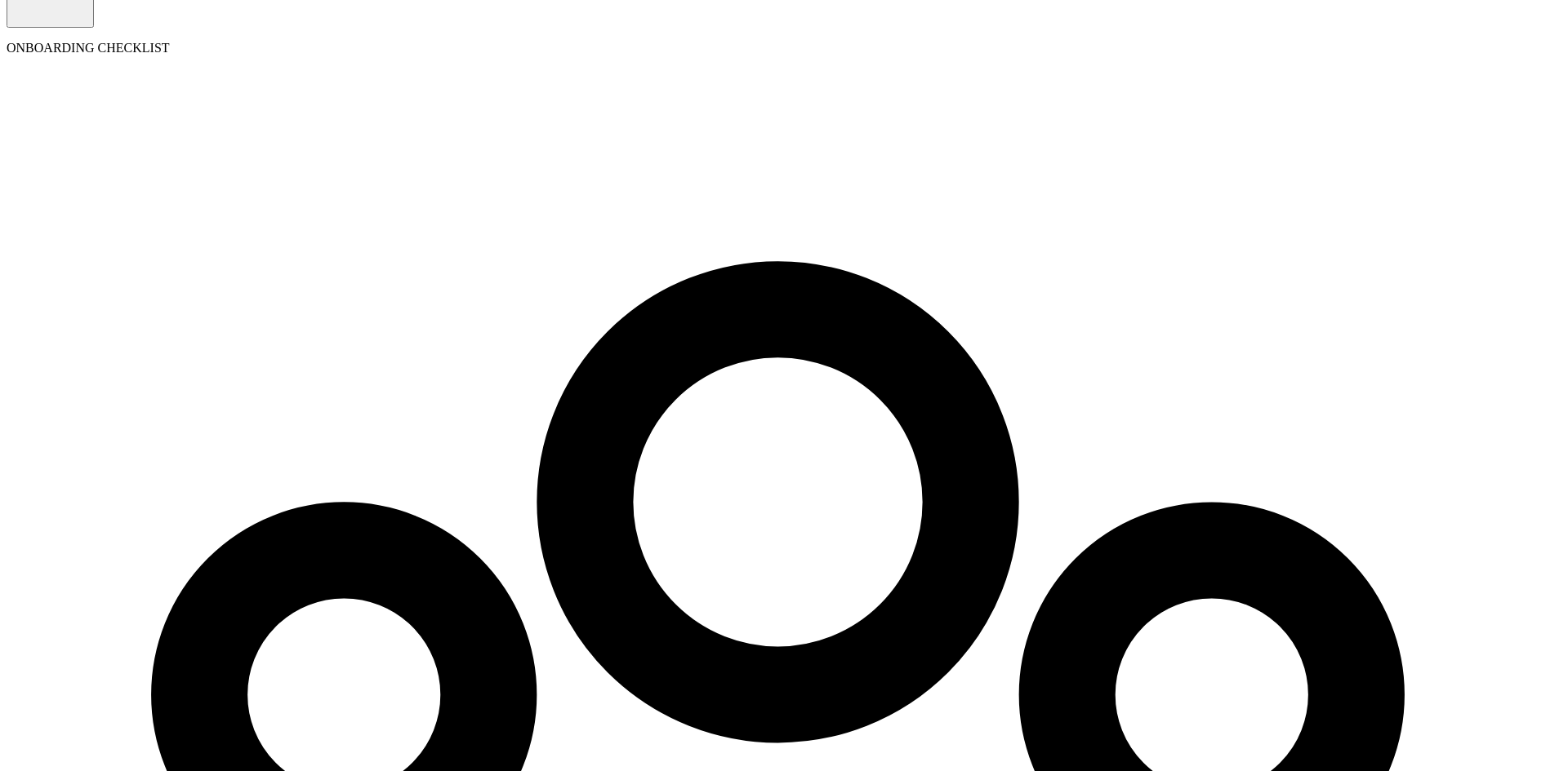
type input "08/01/2025"
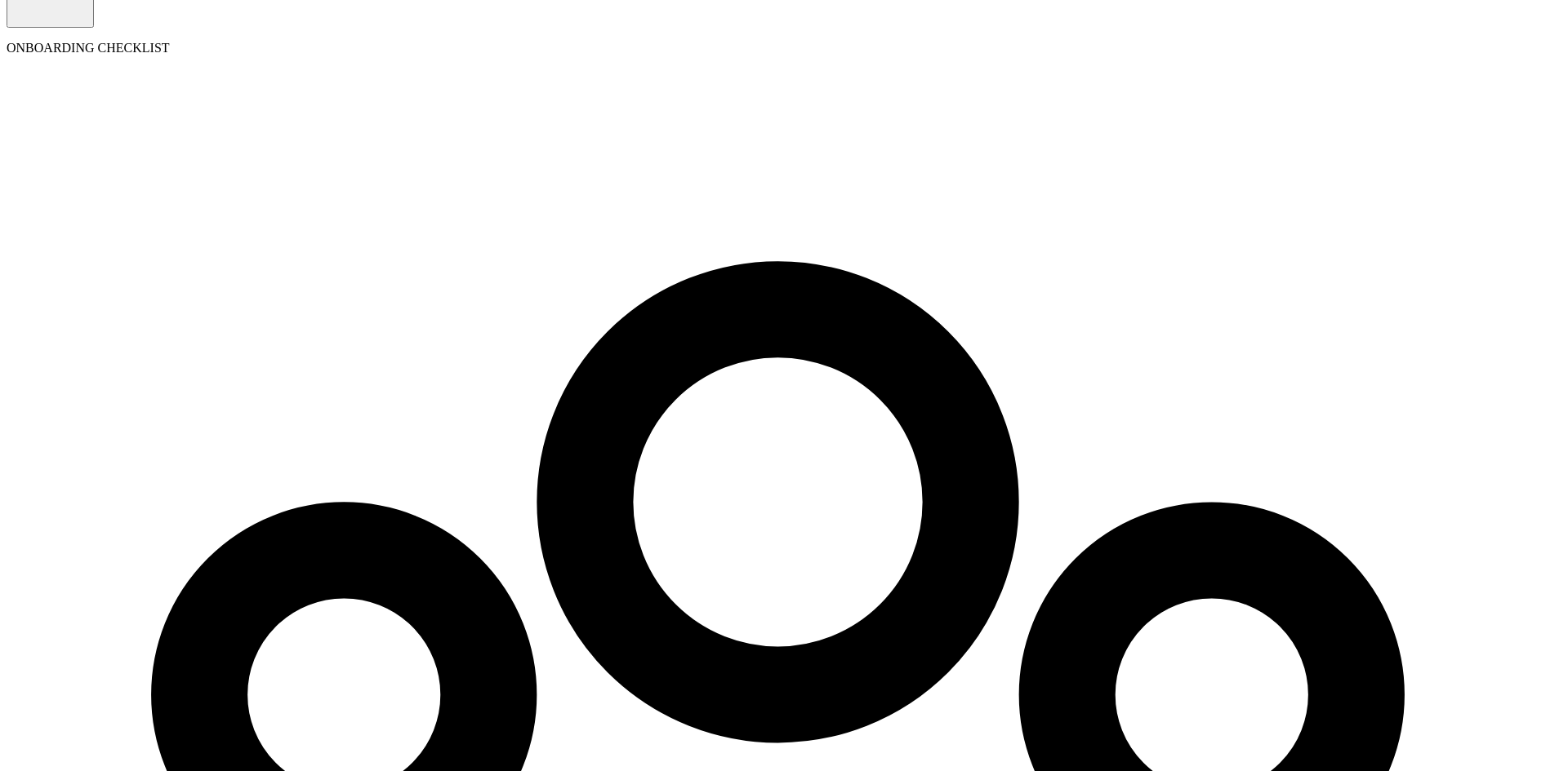
select select "1"
type input "35"
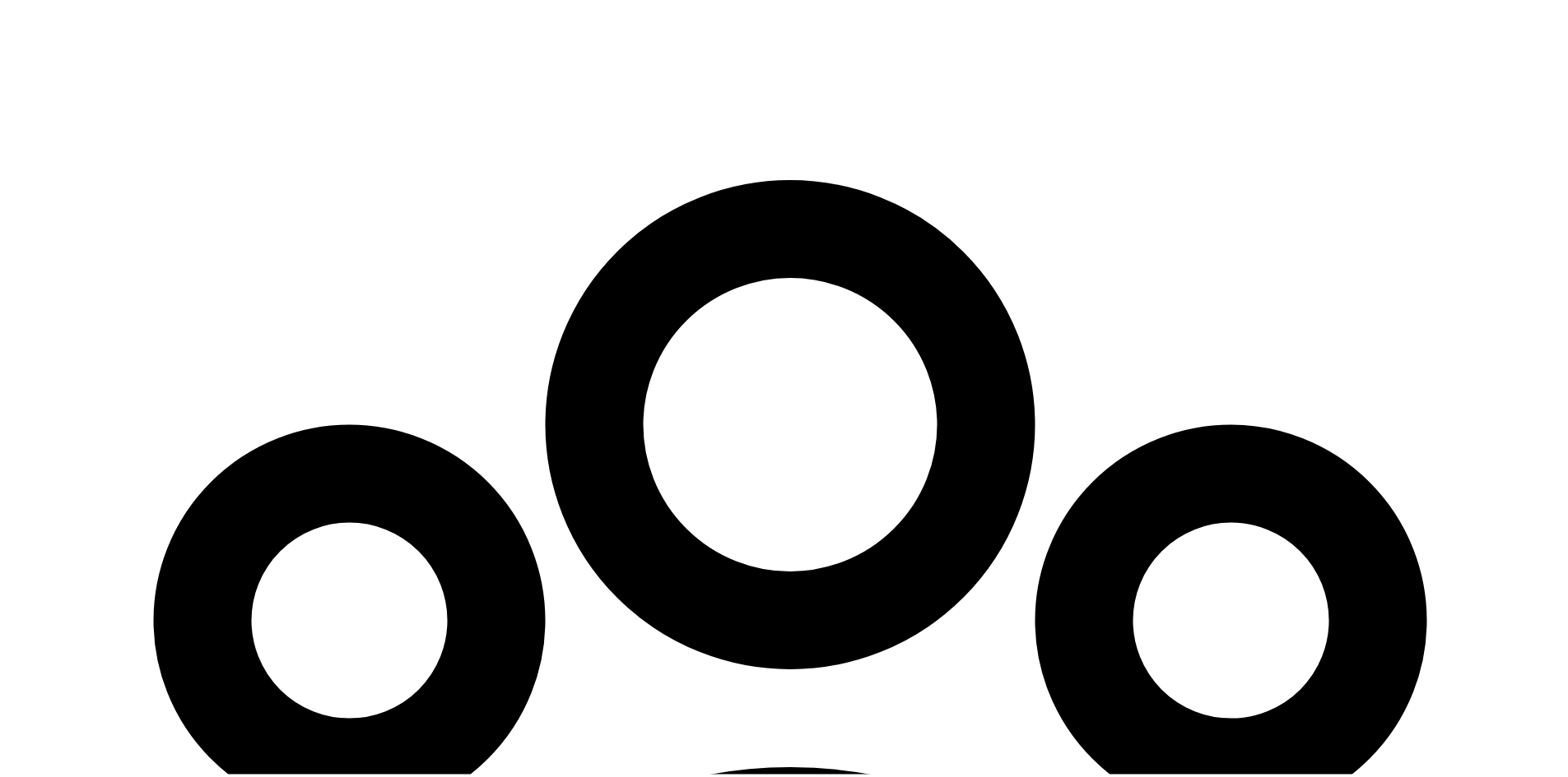
scroll to position [334, 0]
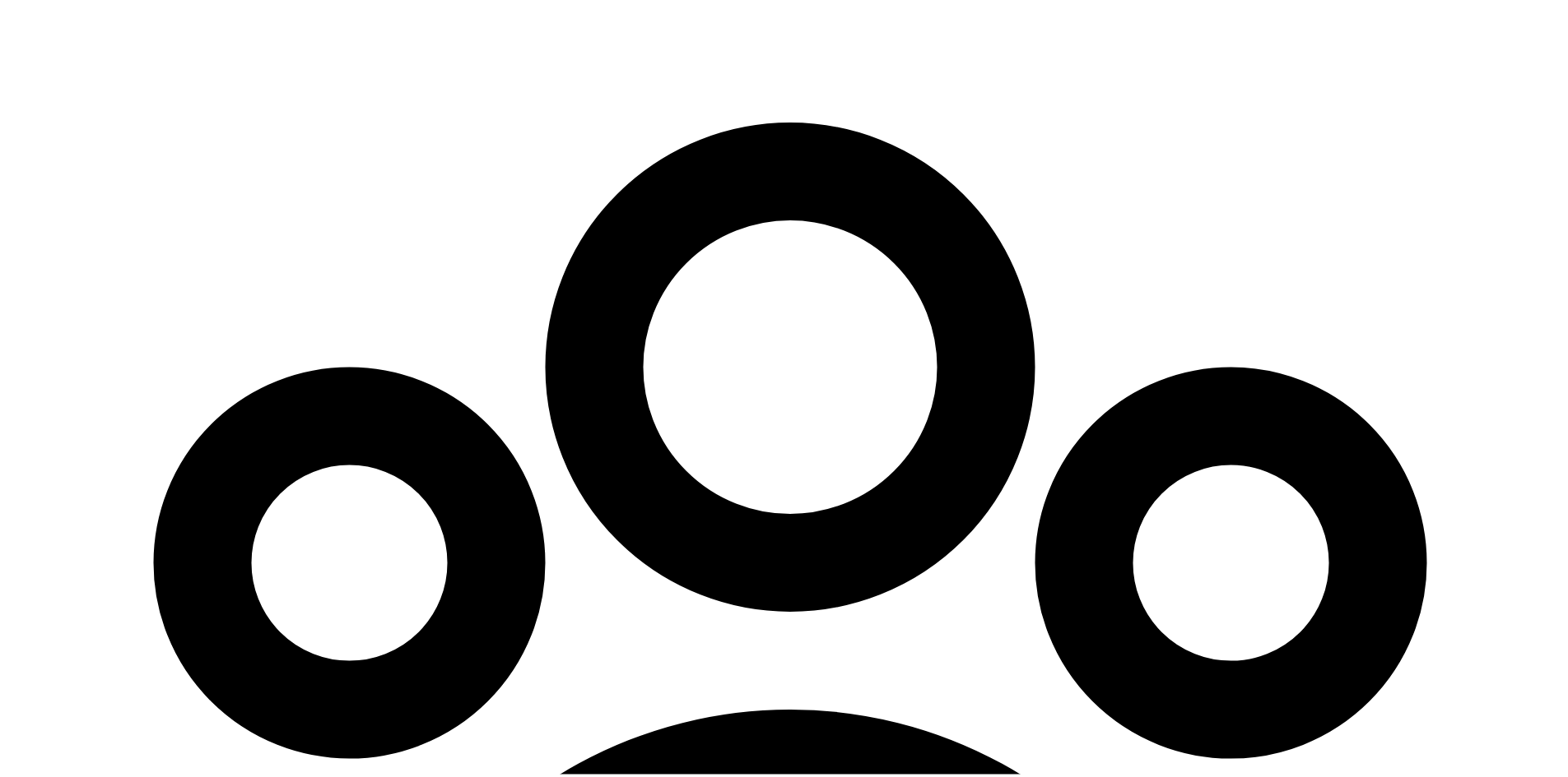
select select "employee"
select select "contractor"
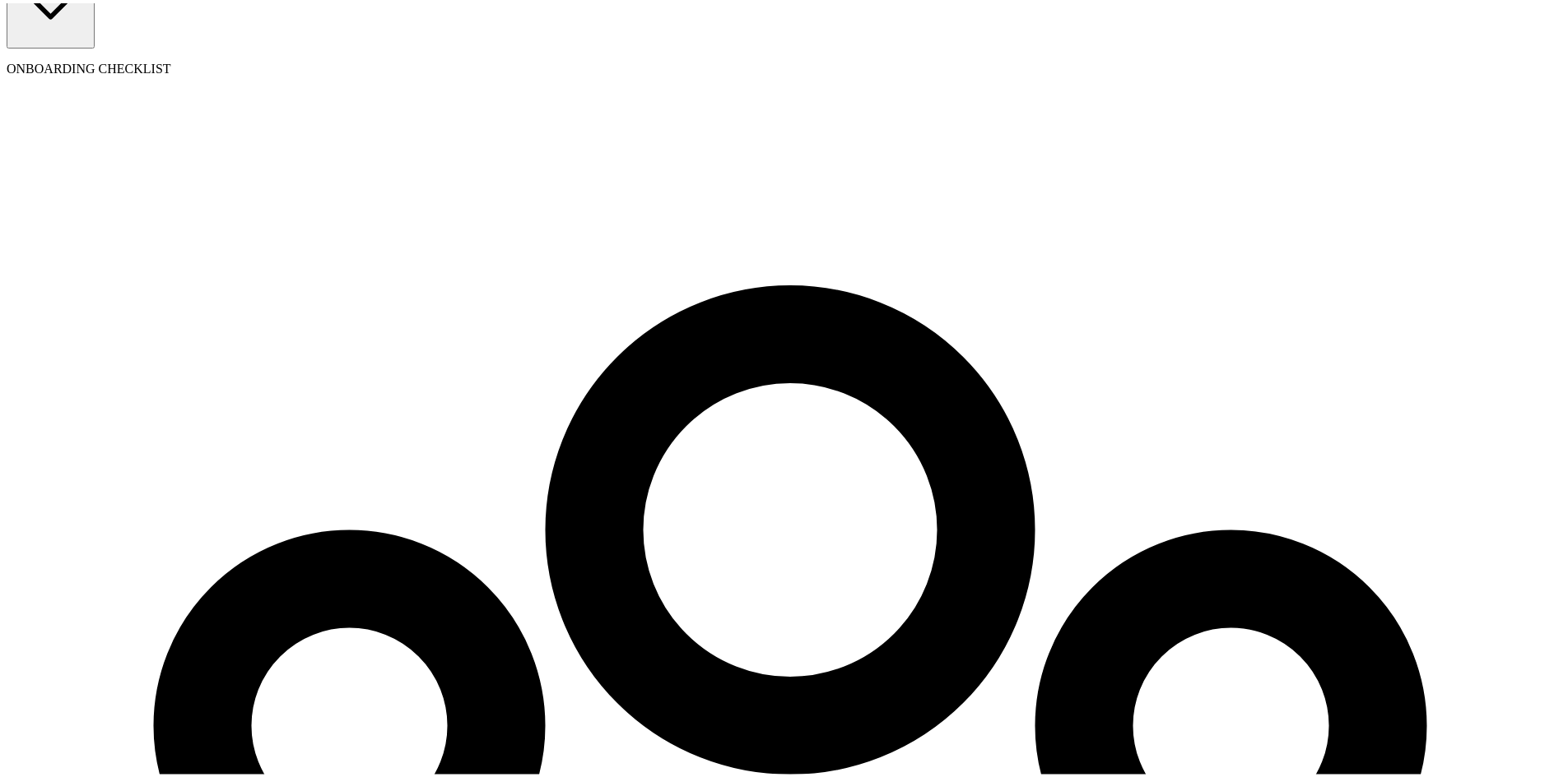
scroll to position [189, 0]
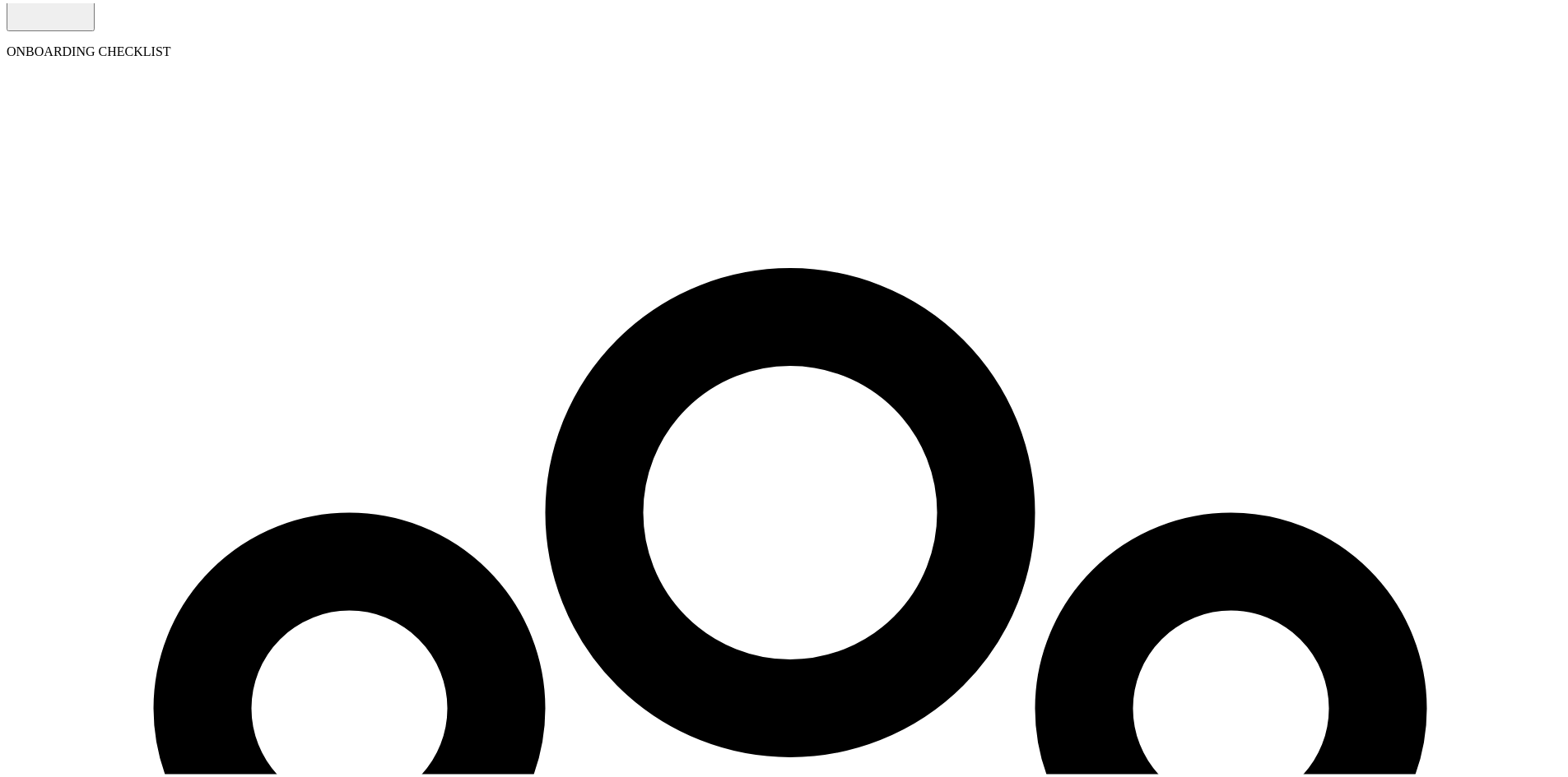
select select "pay_period"
select select "1"
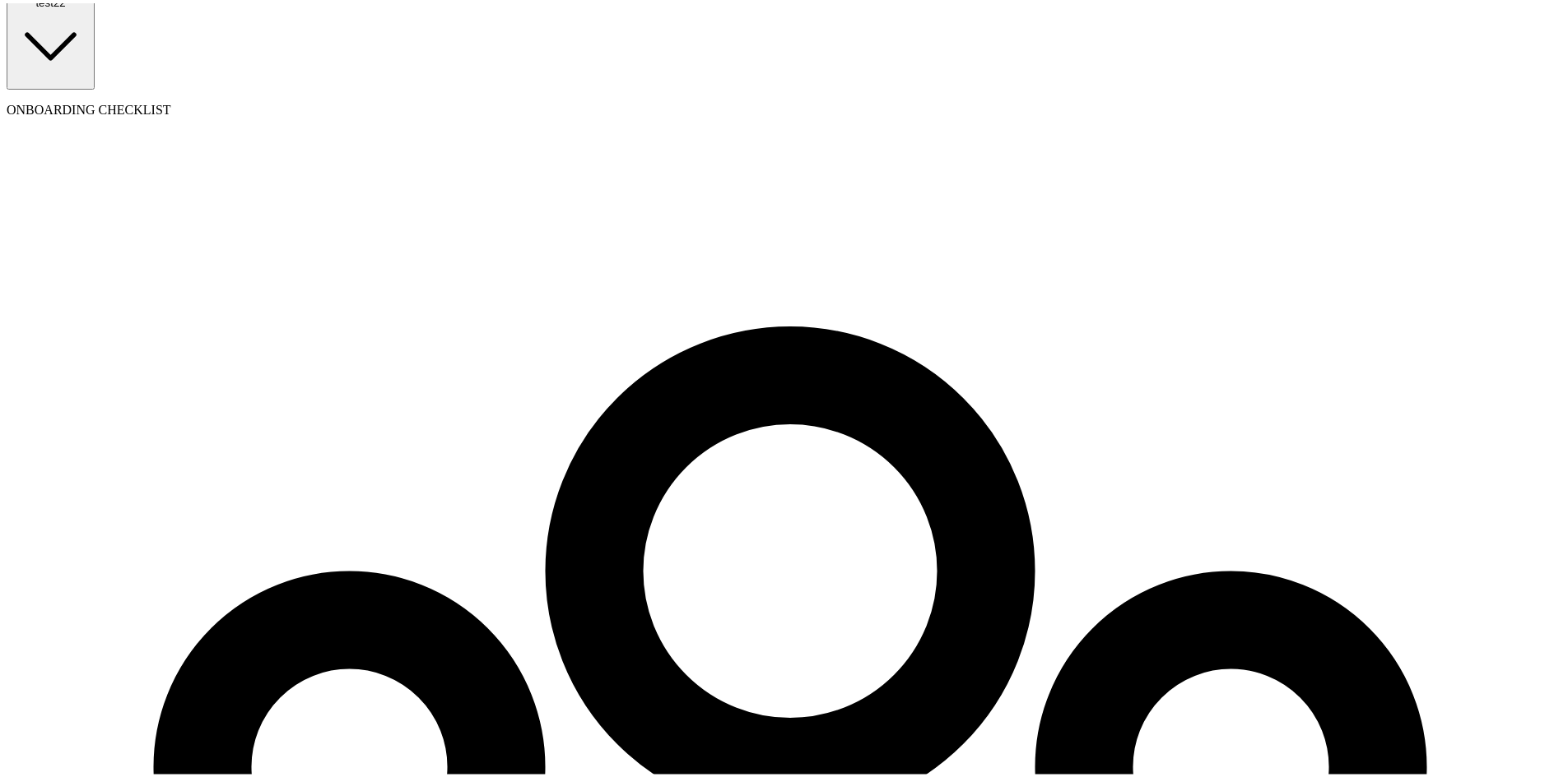
scroll to position [0, 0]
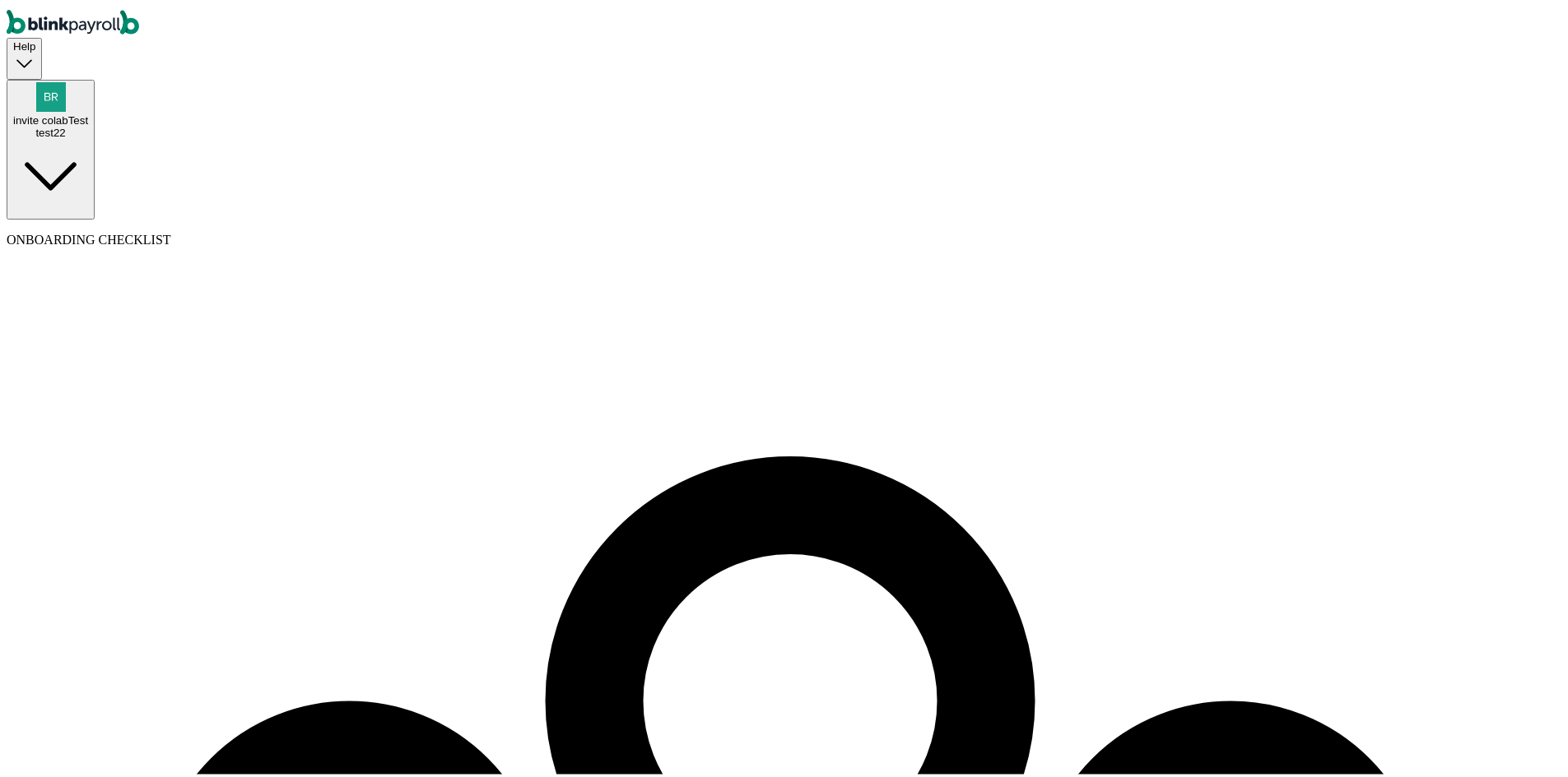
select select "32 1/2 18th St S"
select select "3"
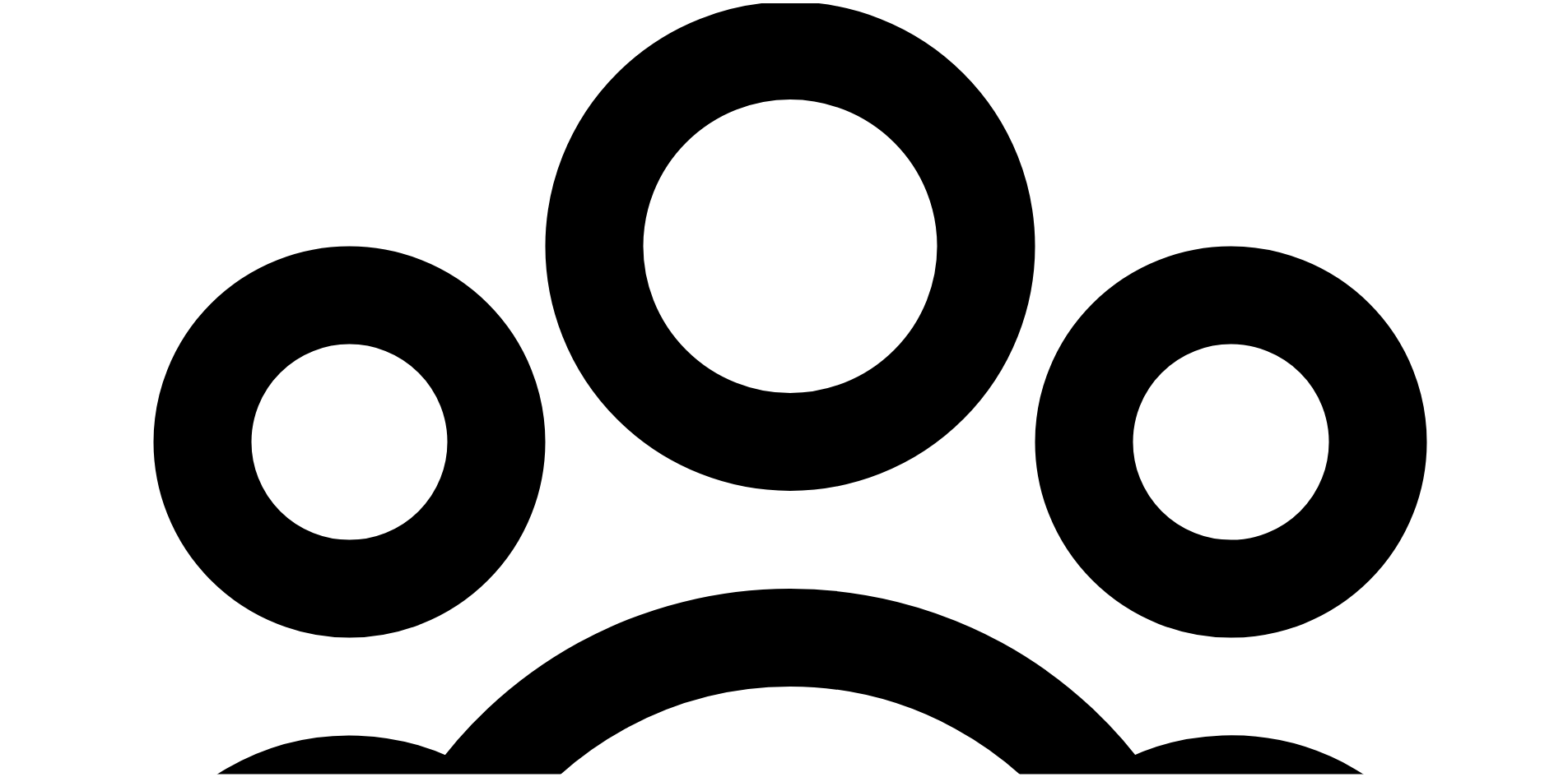
scroll to position [456, 0]
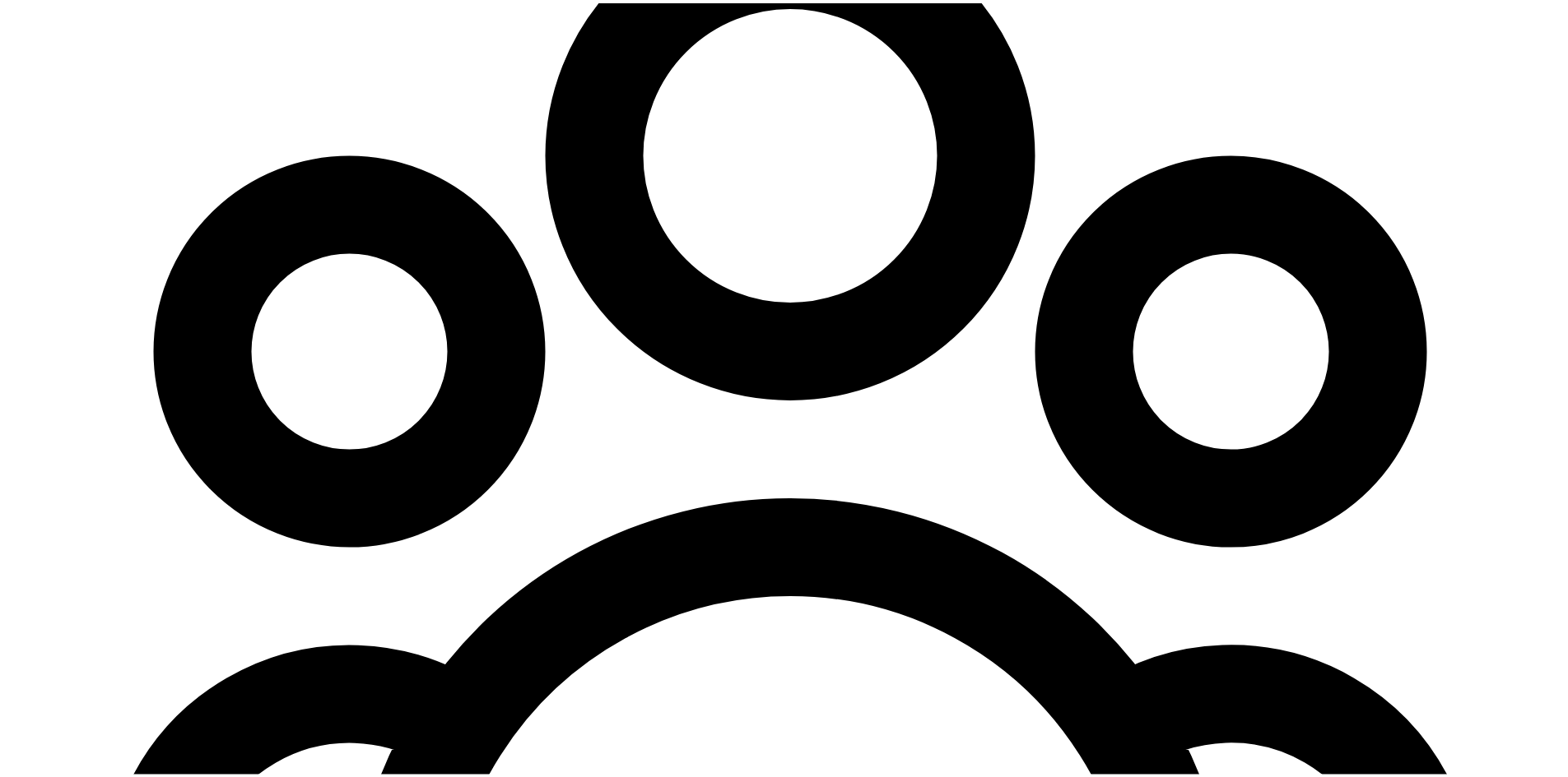
scroll to position [705, 0]
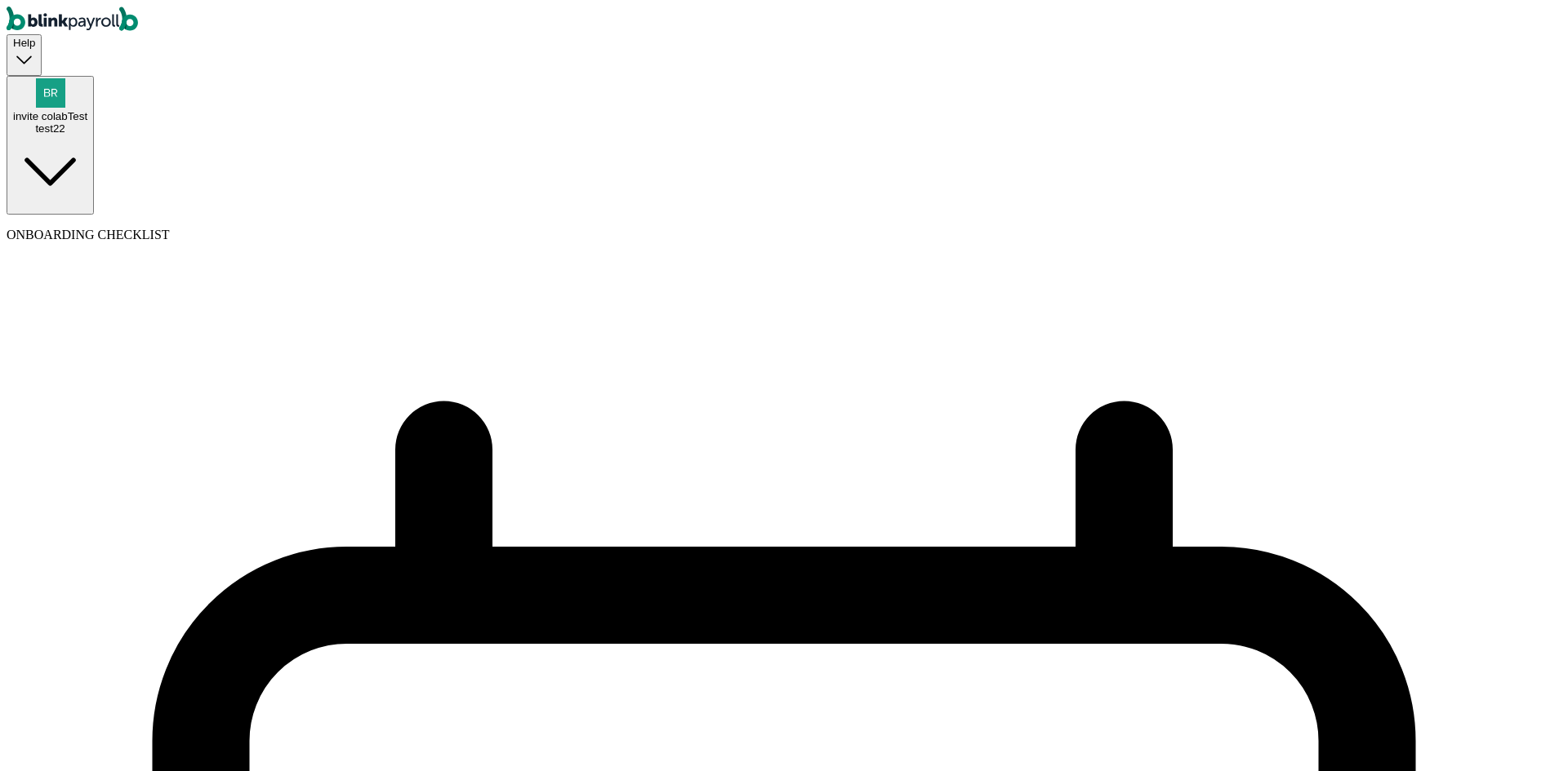
select select "paid_time_off"
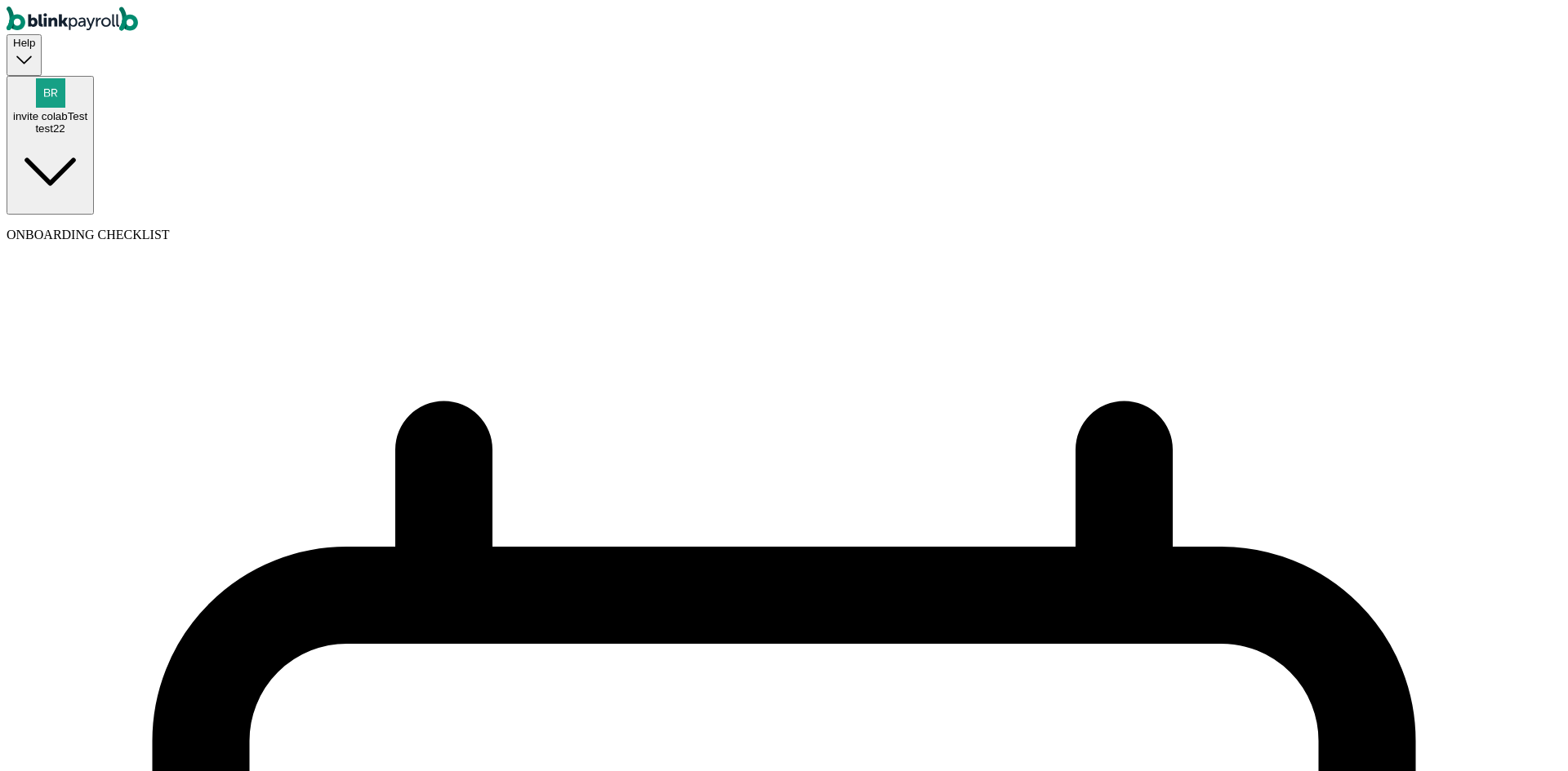
type input "unpaid"
select select "beginning_of_year"
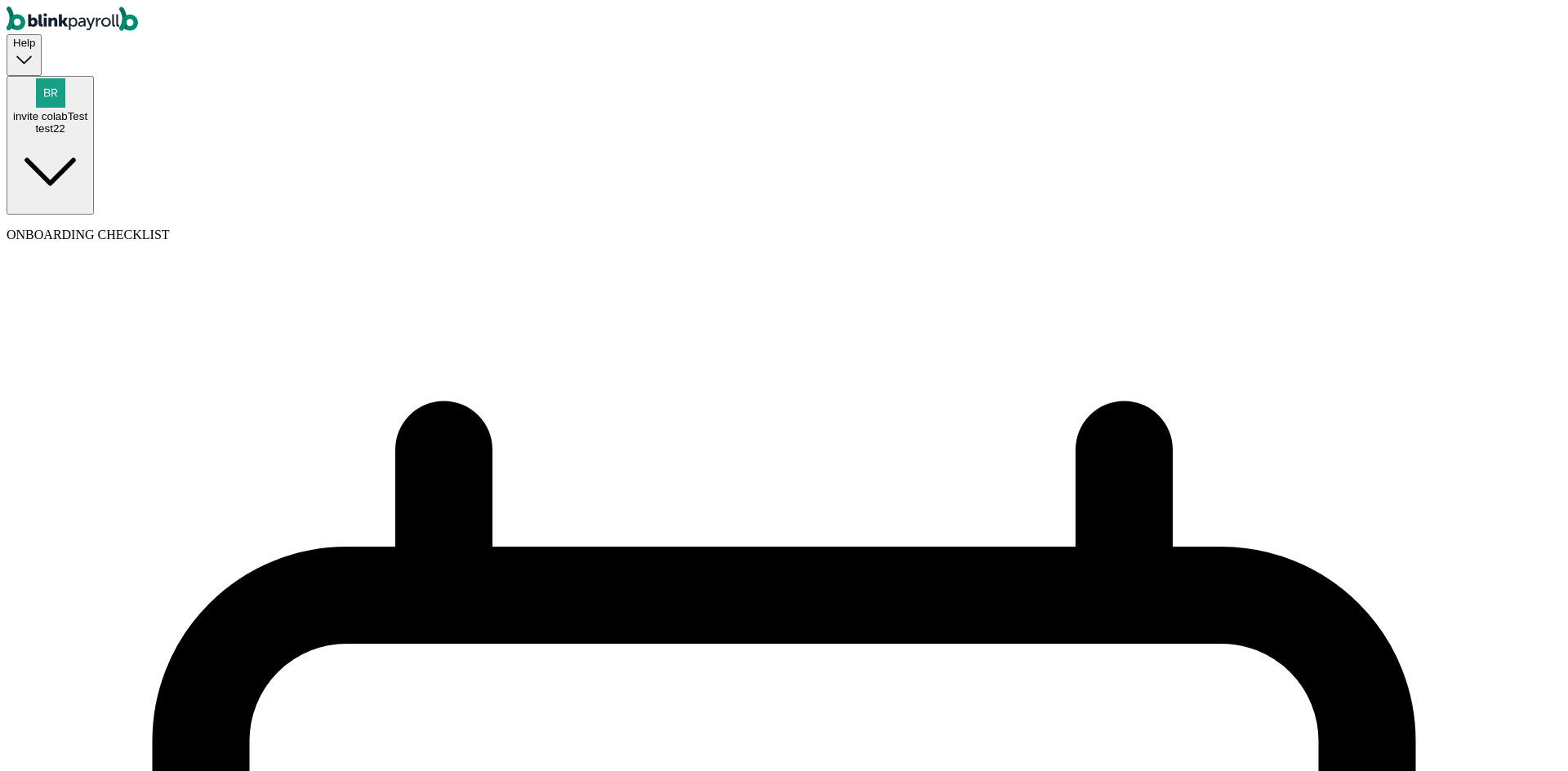
type input "20"
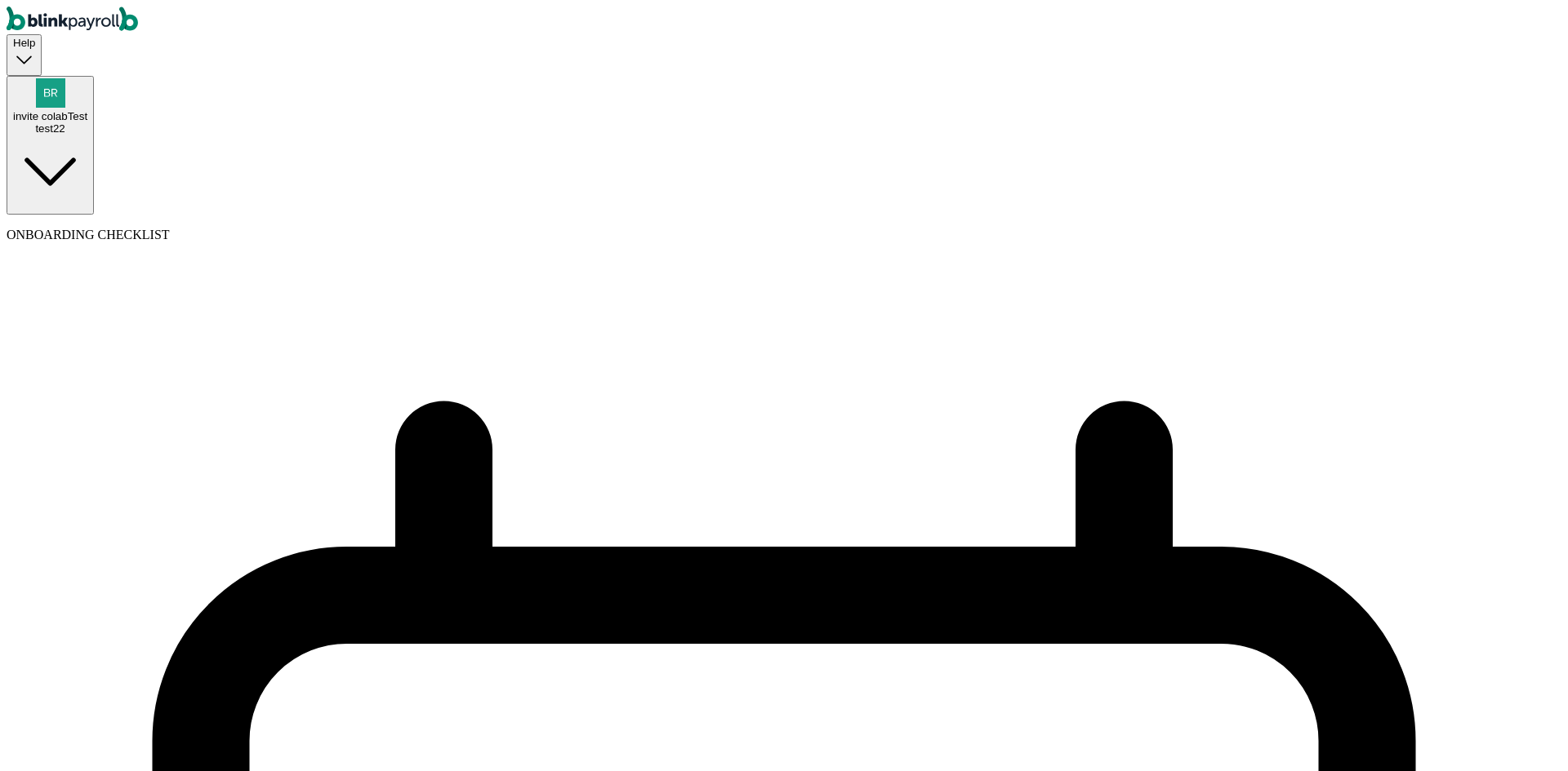
type input "unpaidPTO"
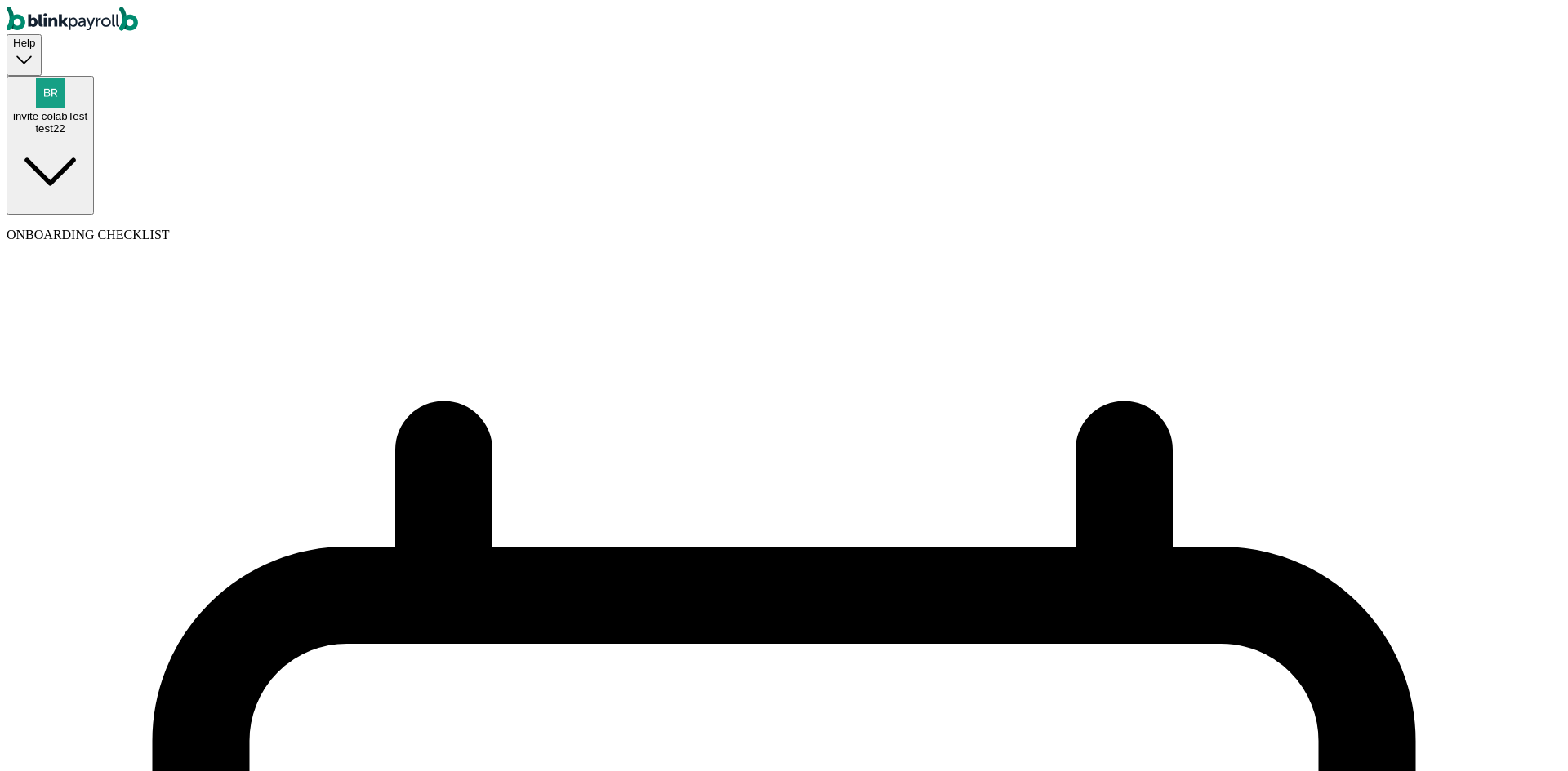
drag, startPoint x: 1042, startPoint y: 572, endPoint x: 1014, endPoint y: 559, distance: 30.9
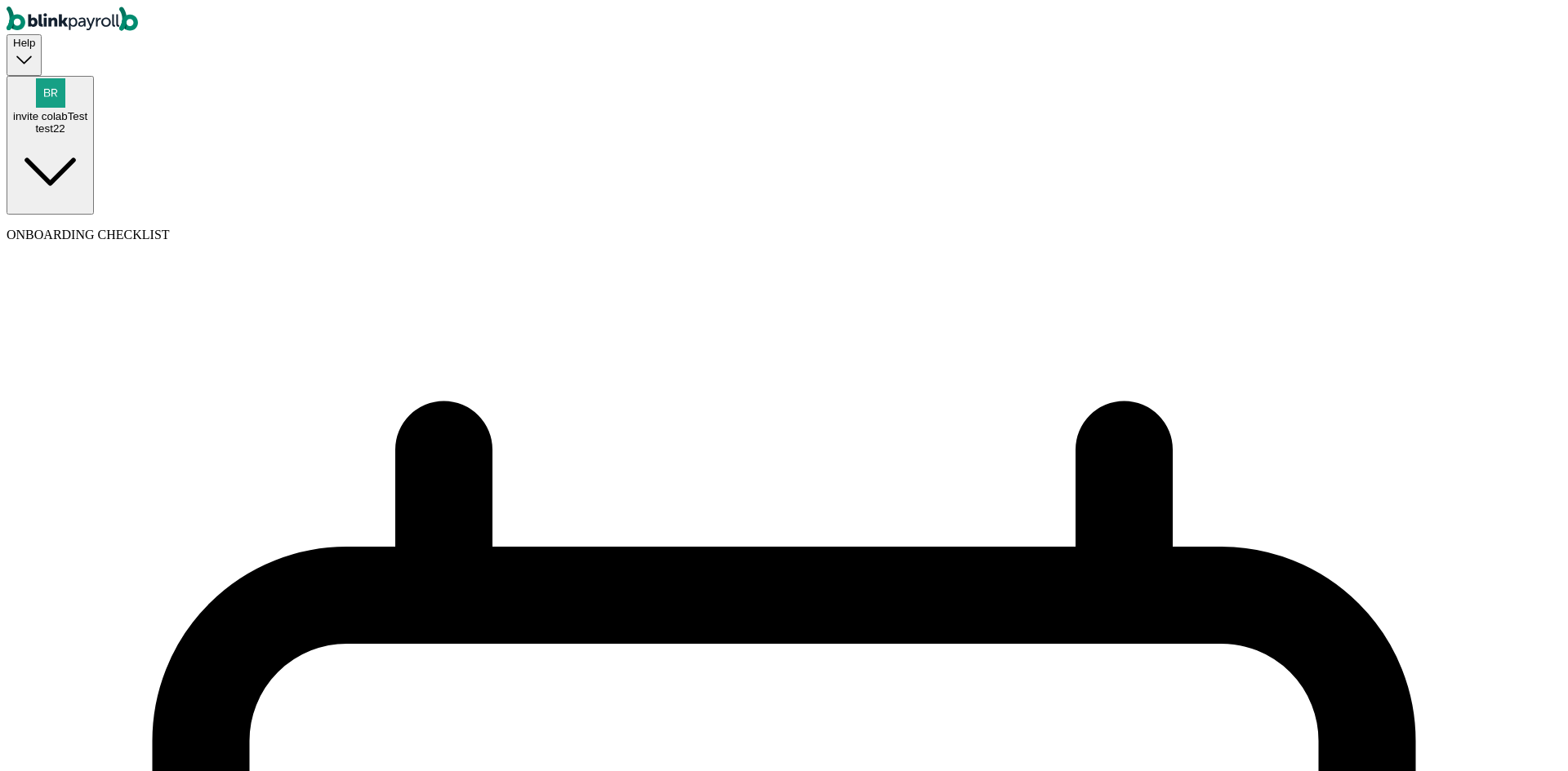
select select "paid_time_off"
select select "per_pay_period"
select select "employee"
select select "contractor"
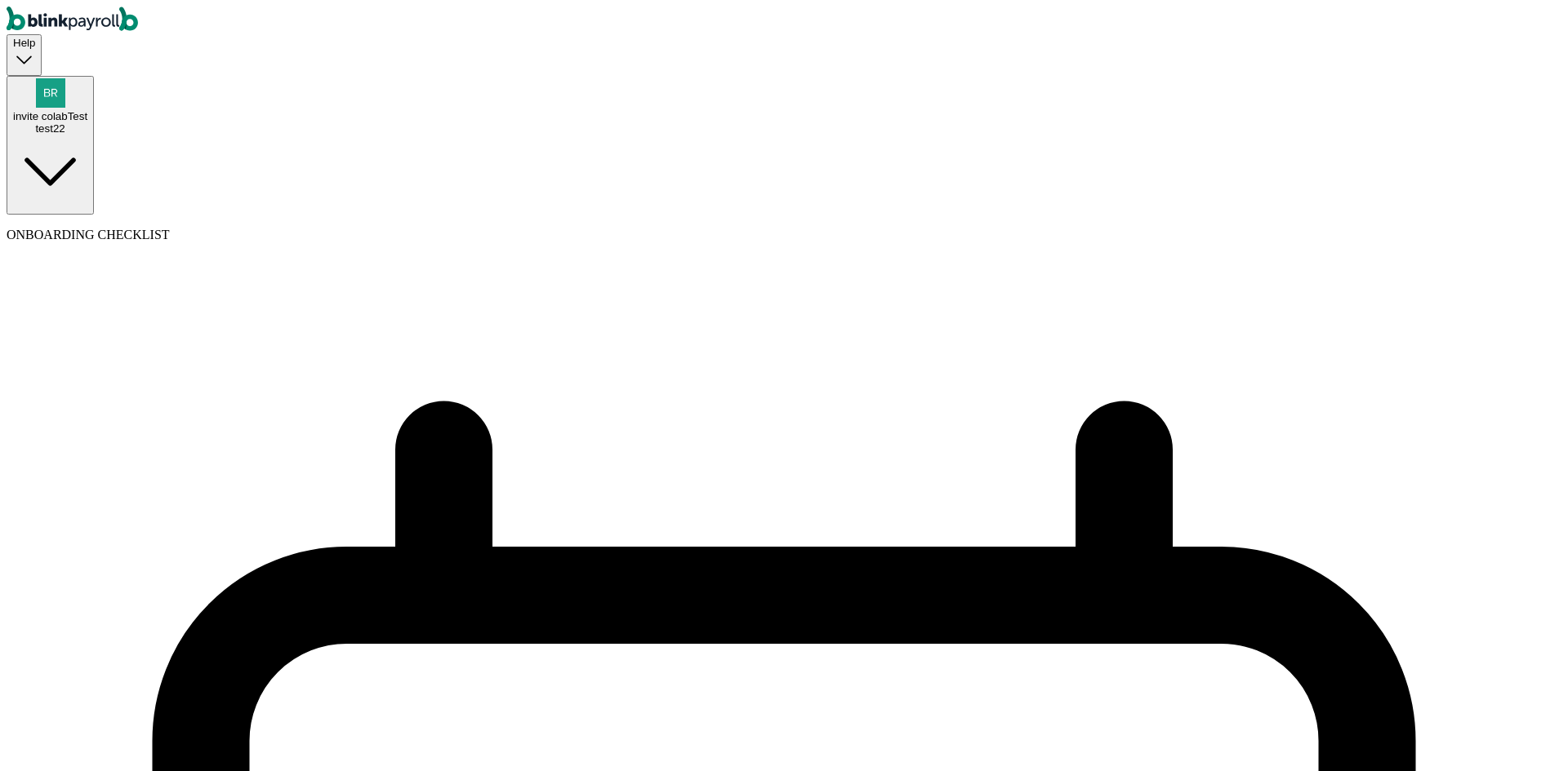
select select "contractor"
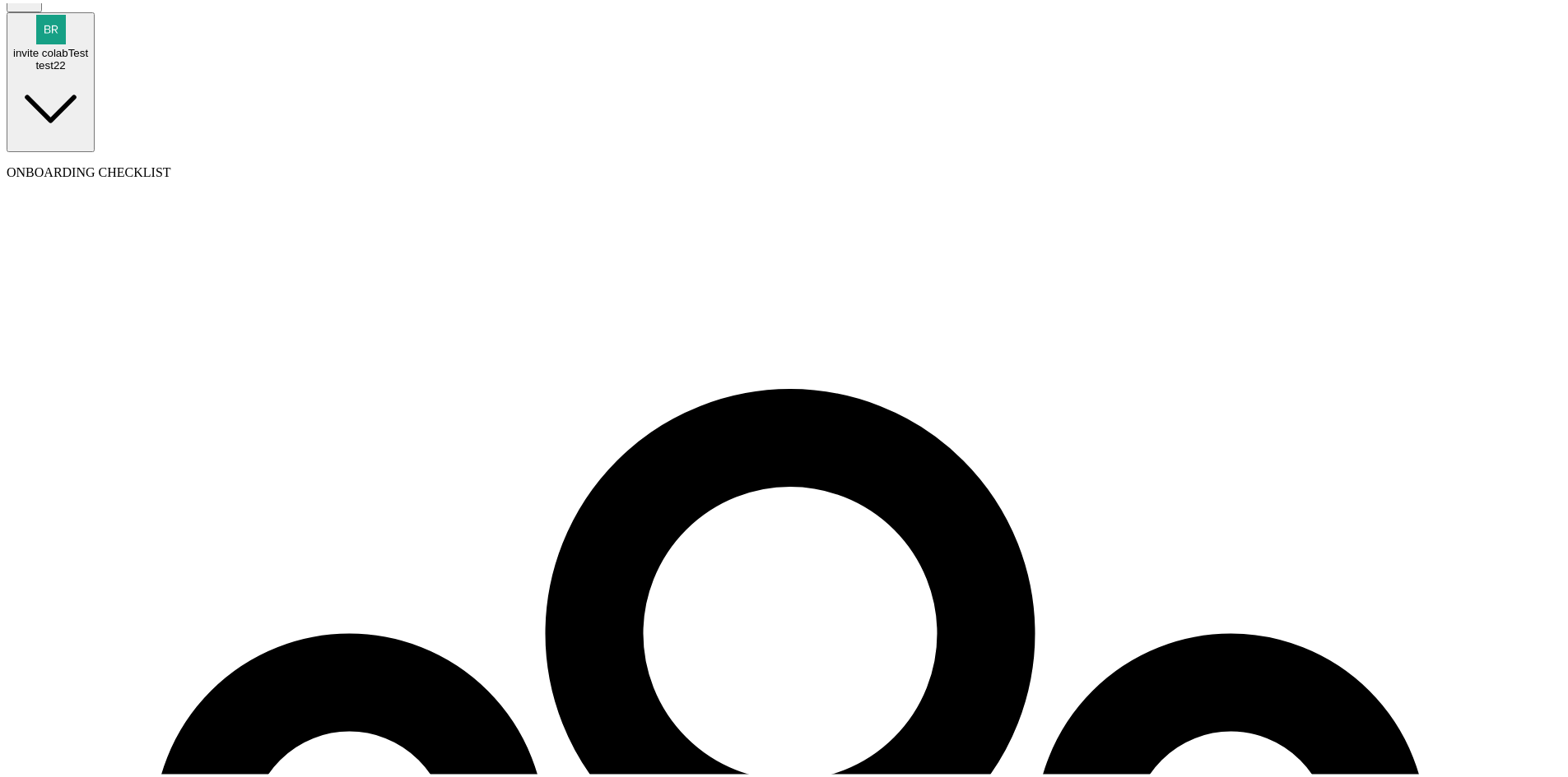
scroll to position [84, 0]
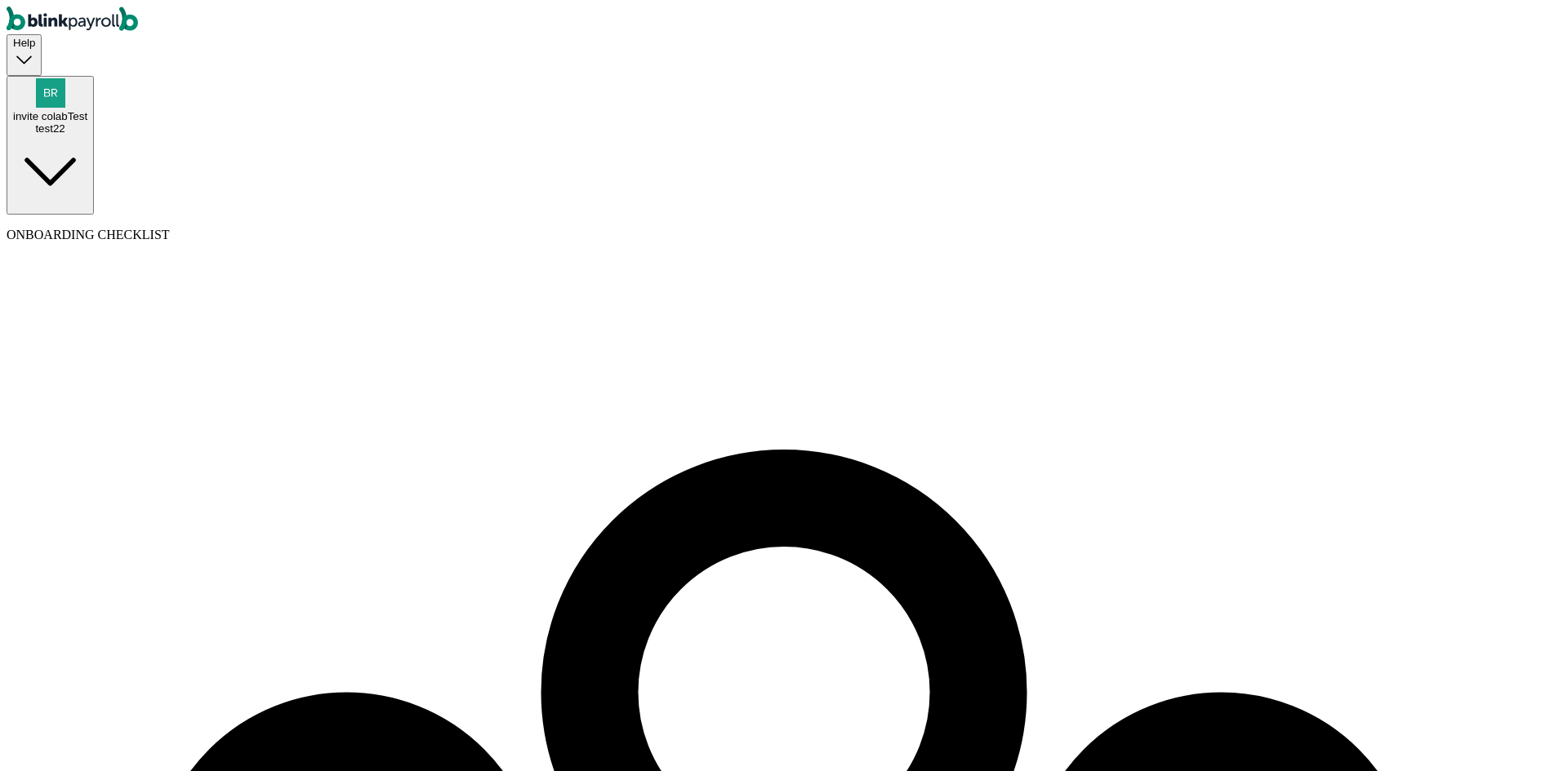
select select "sick_pay"
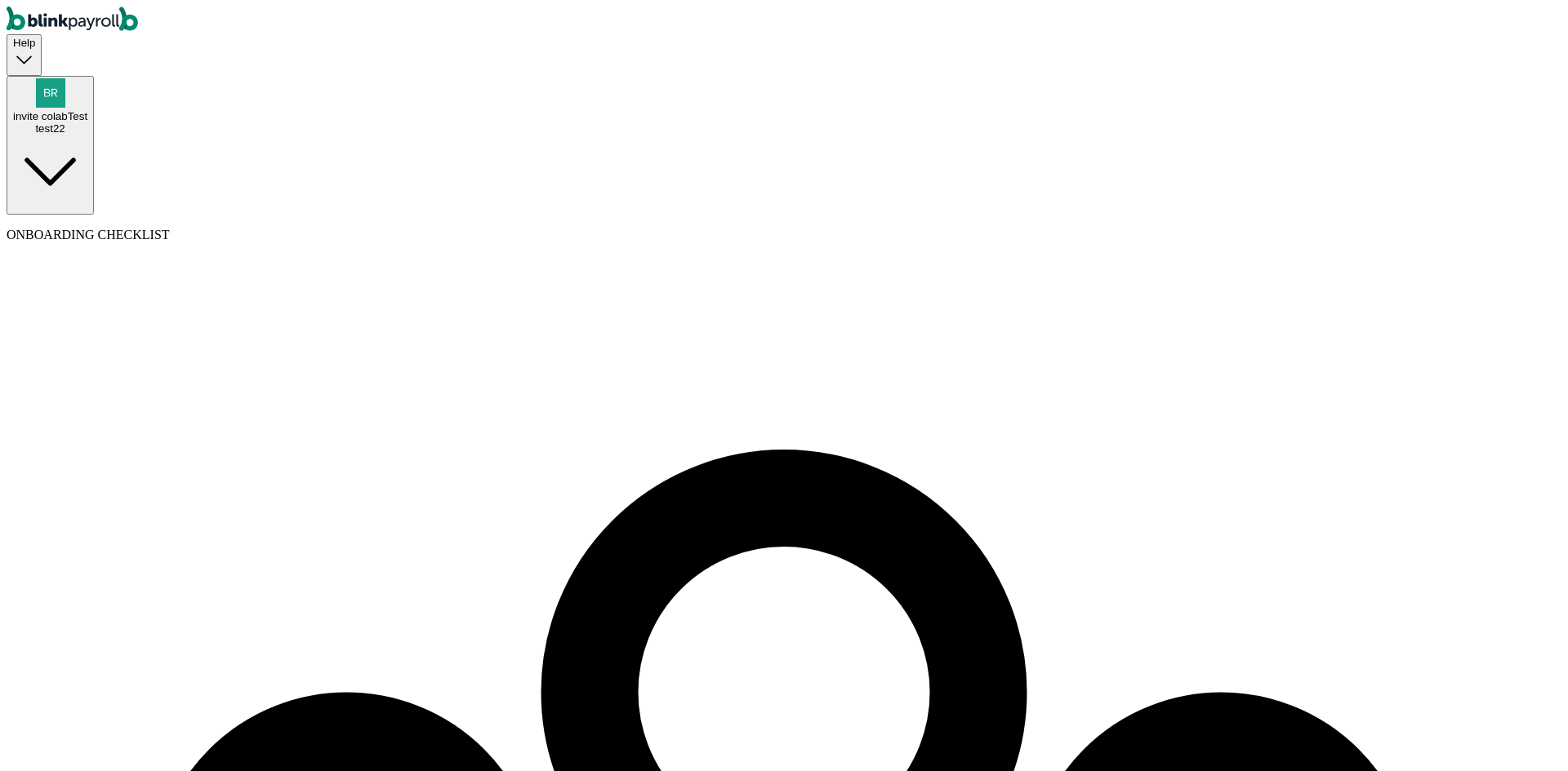
type input "sickTest"
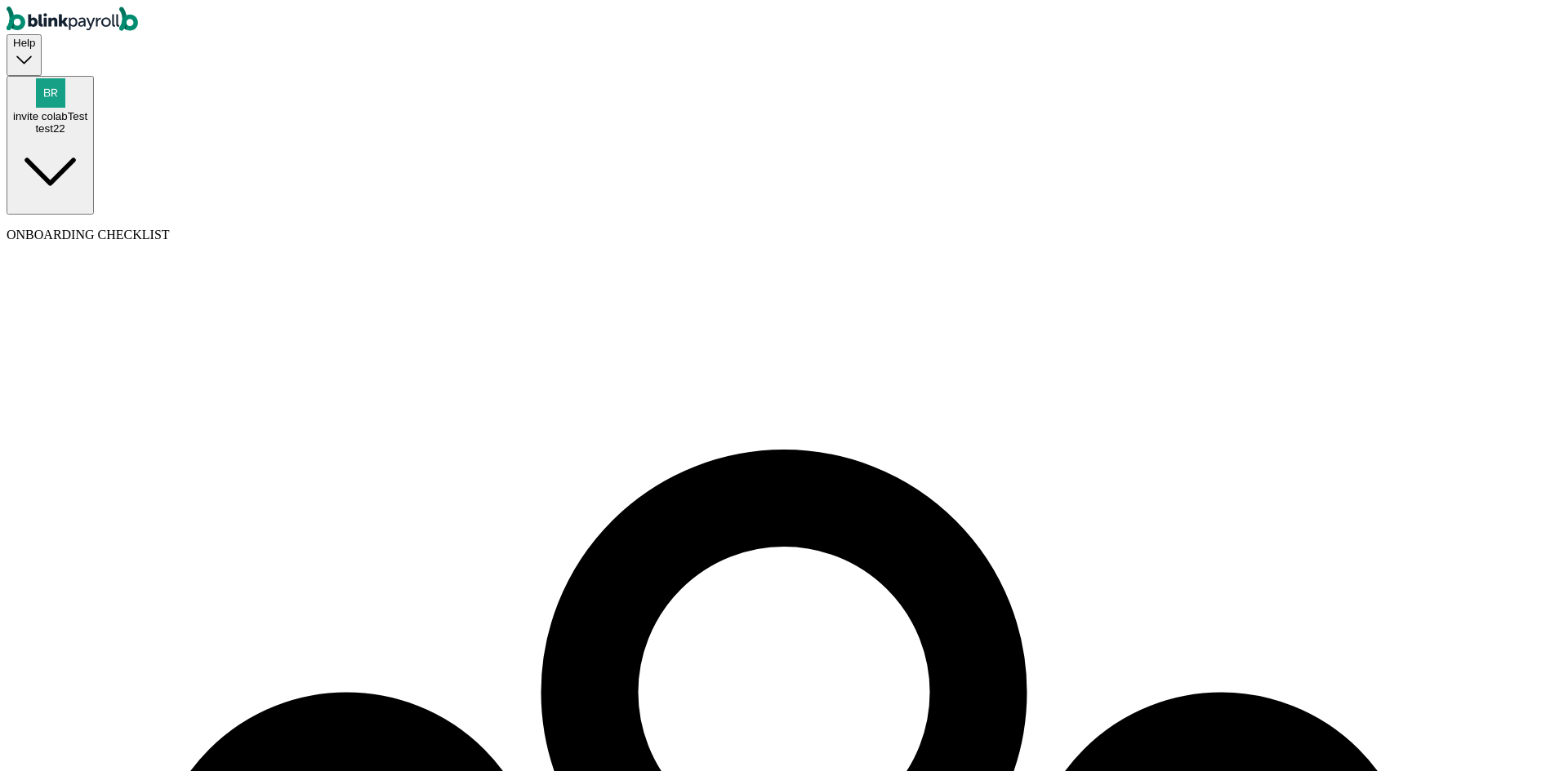
select select "beginning_of_year"
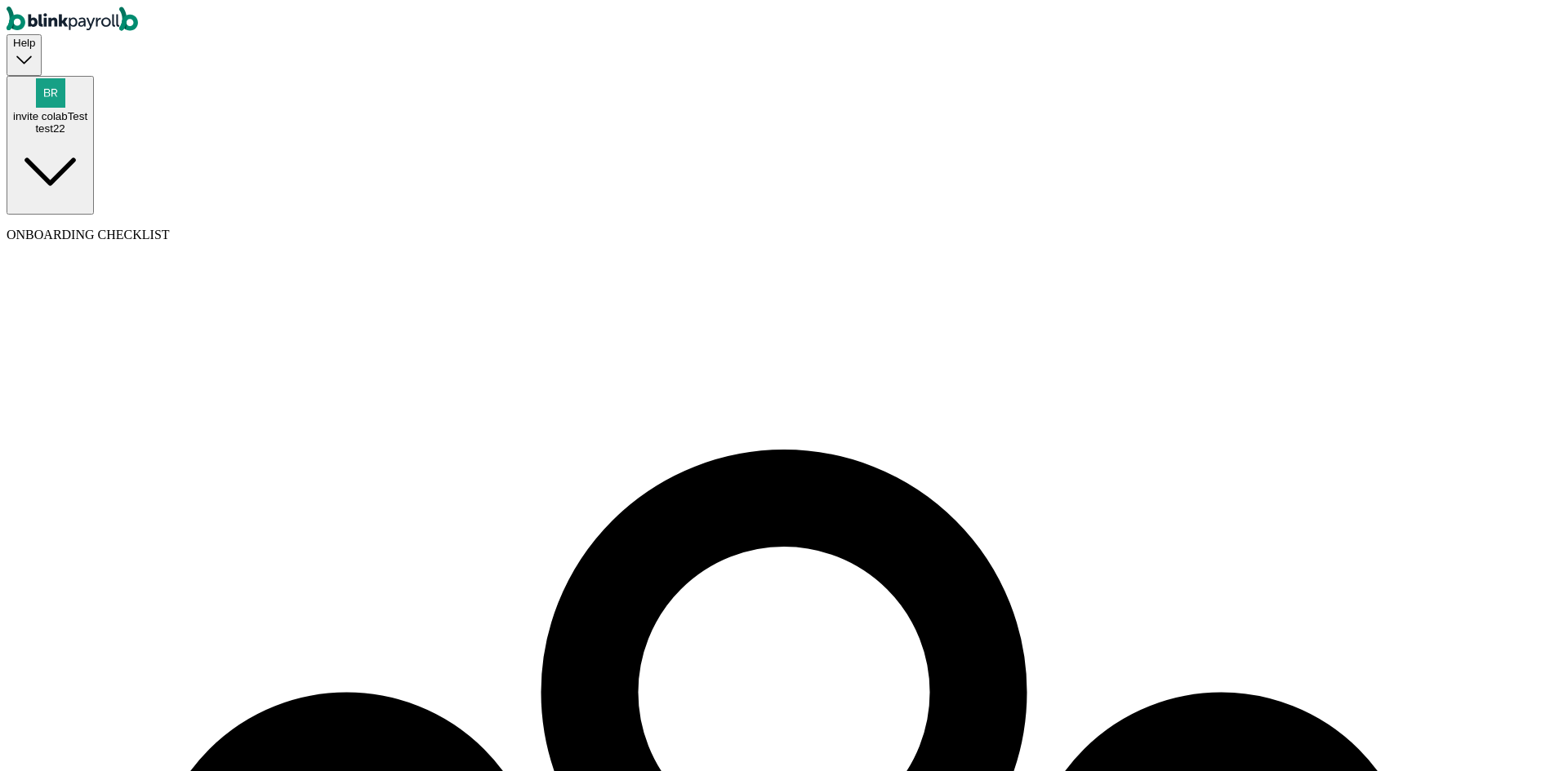
type input "20"
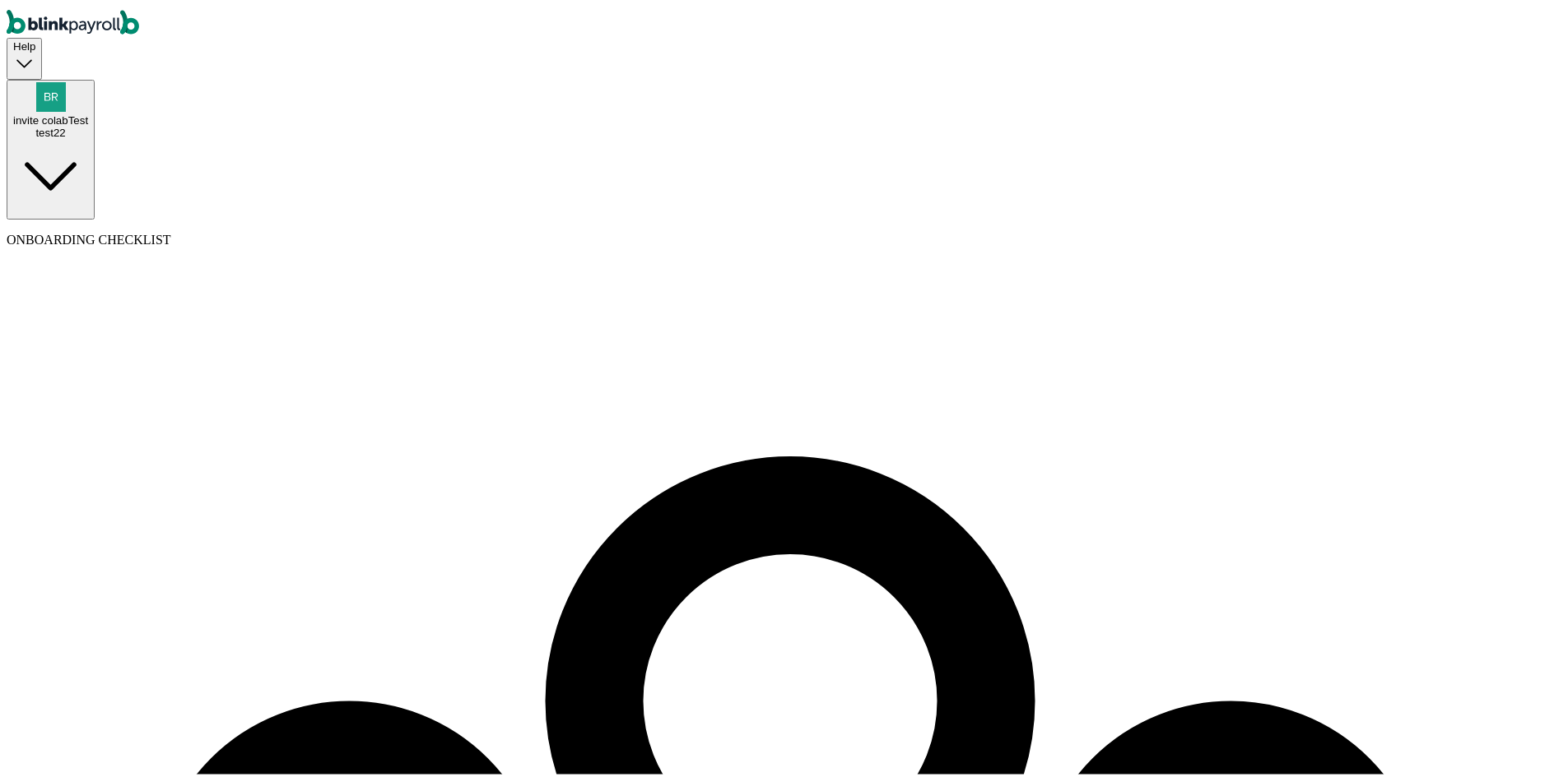
checkbox input "true"
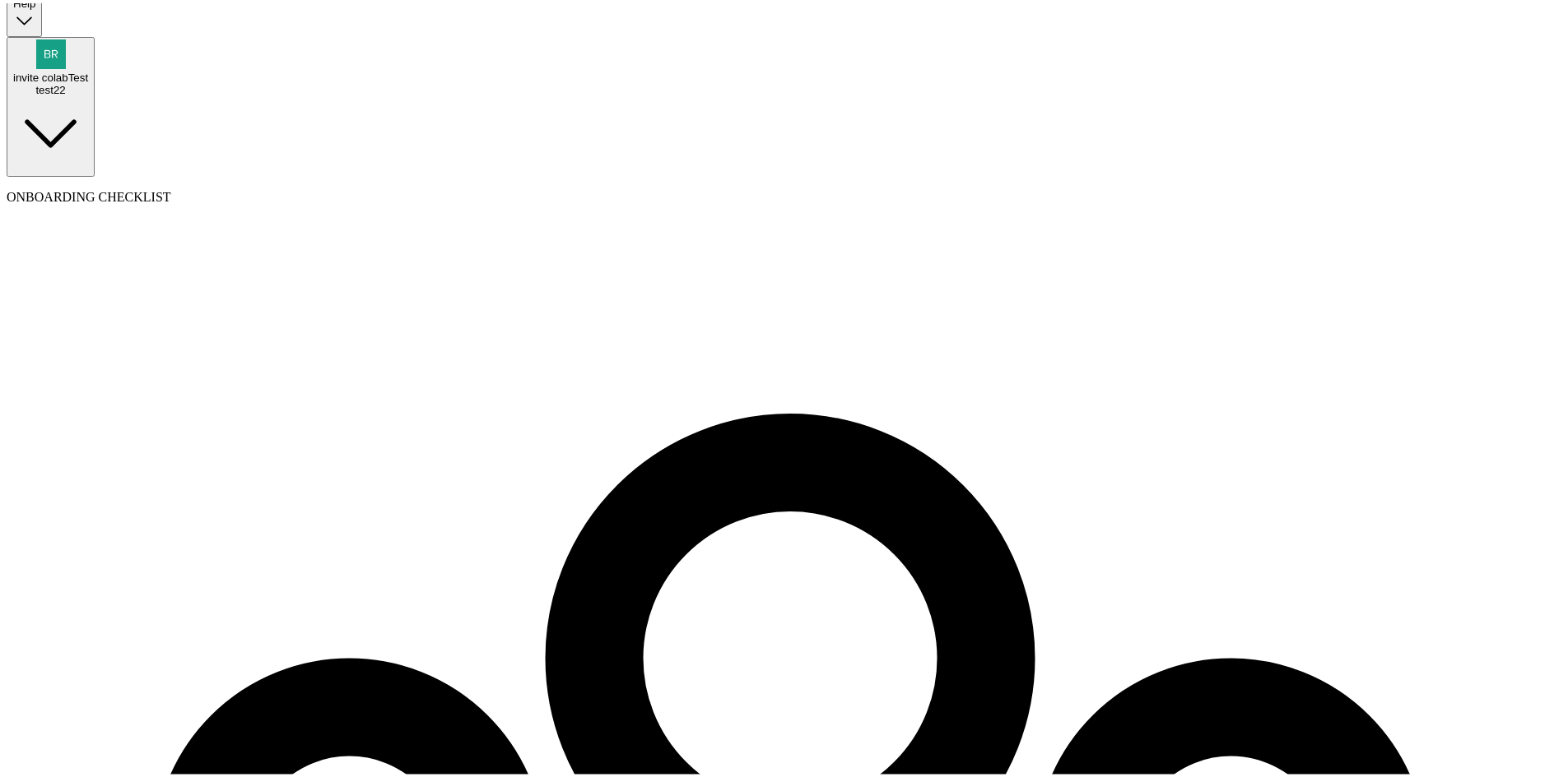
scroll to position [112, 0]
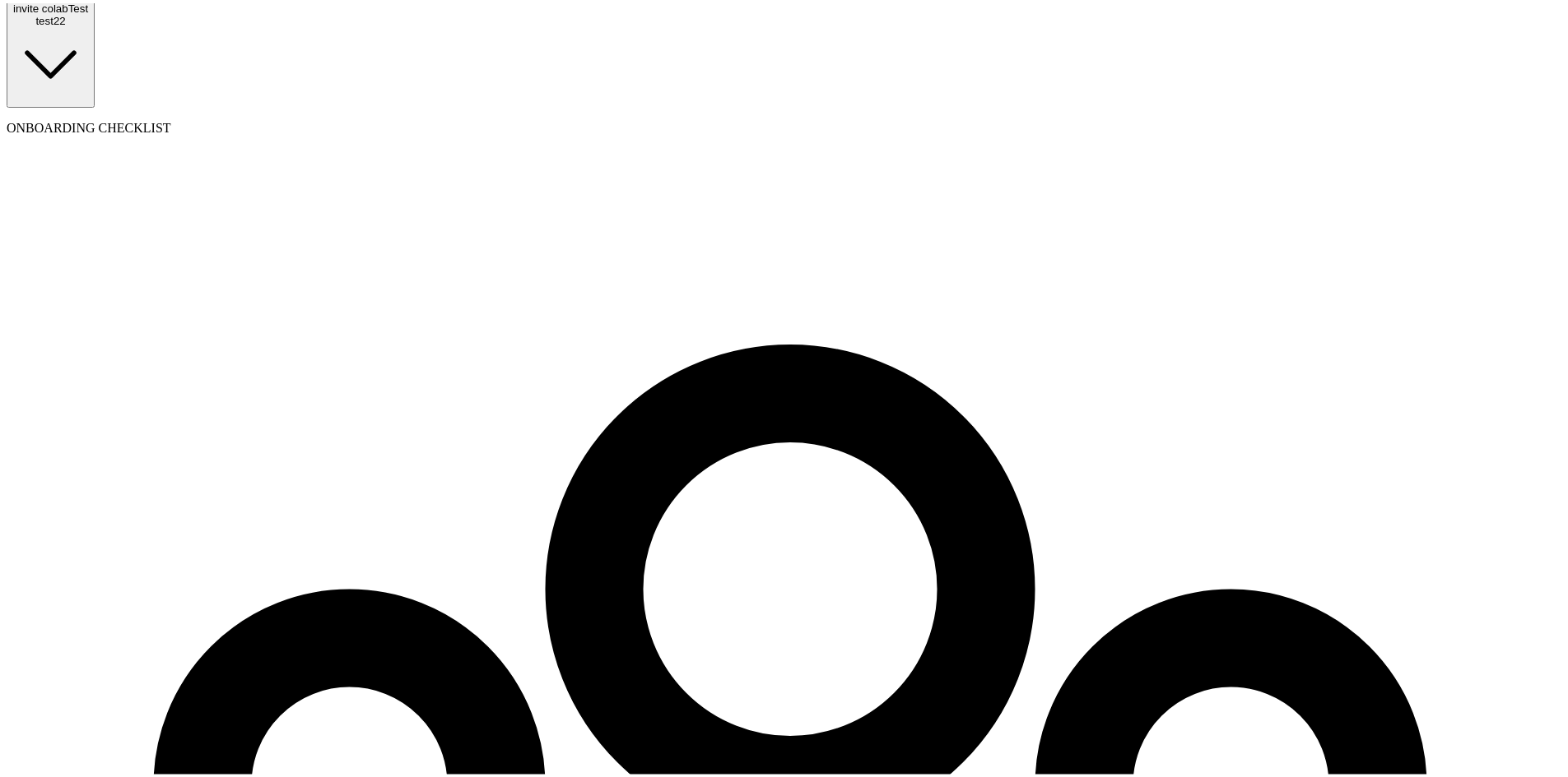
type input "10"
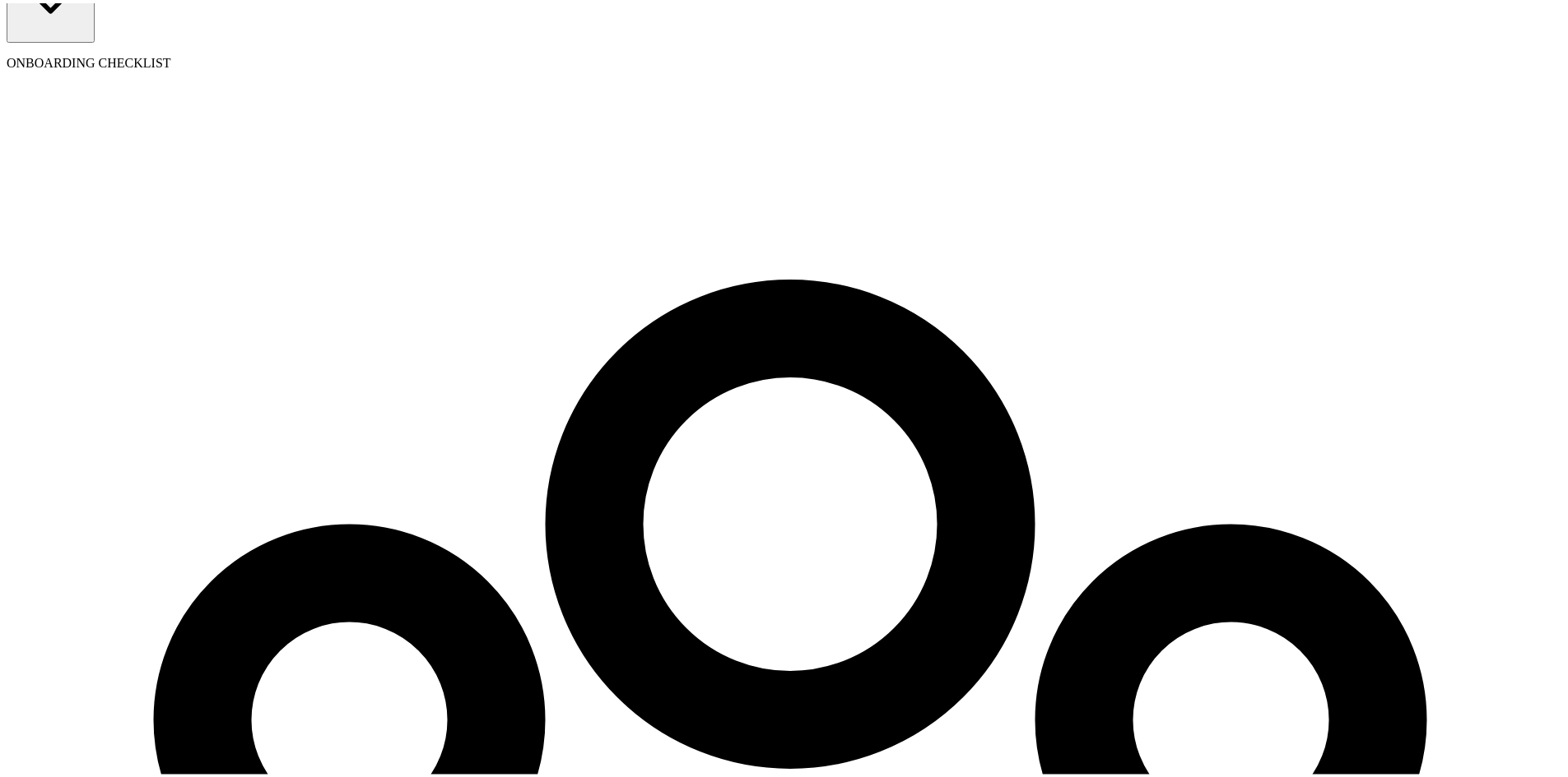
scroll to position [189, 0]
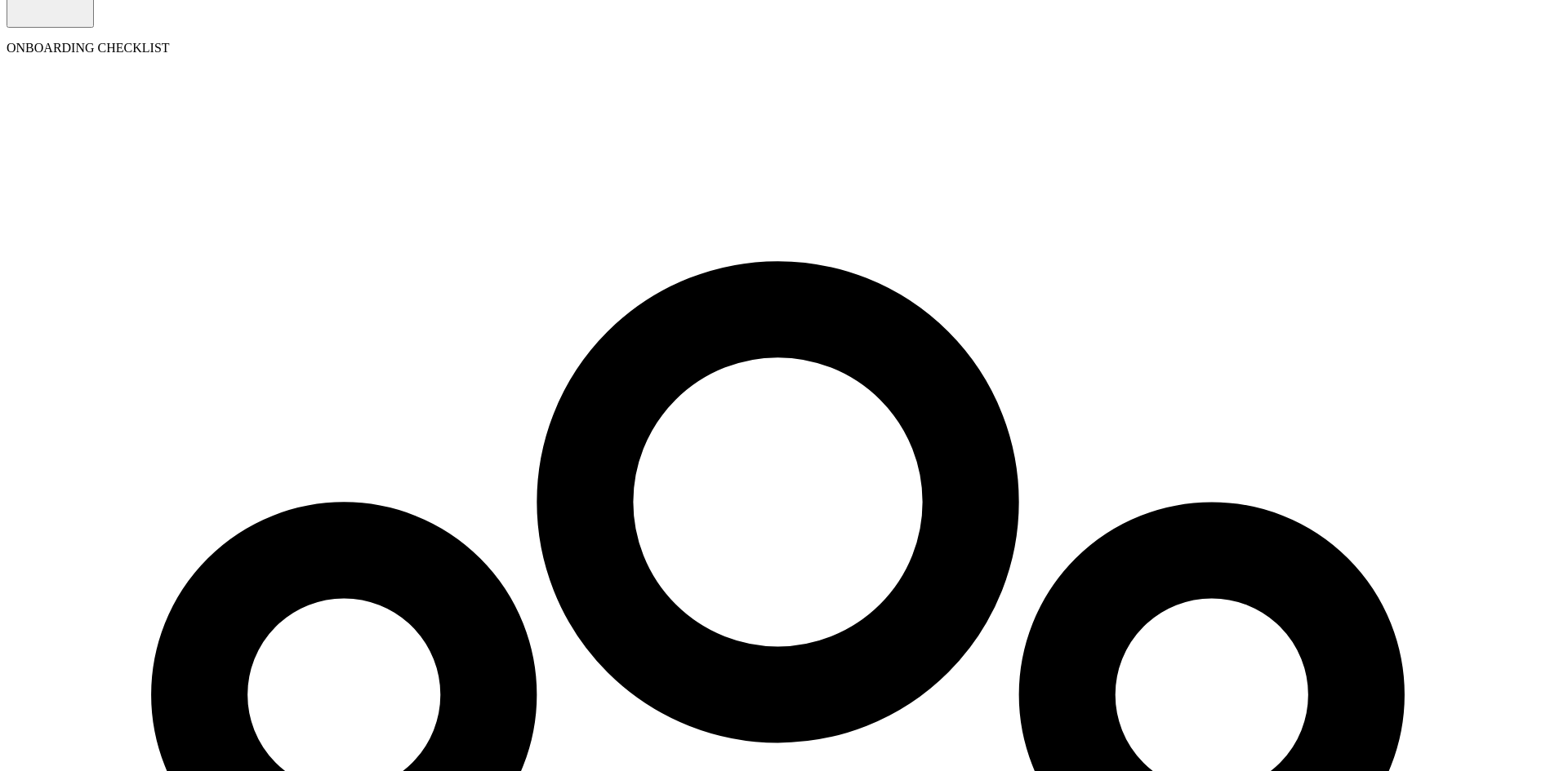
copy span "branko+testinvitecollab11x@blinkpayroll.com"
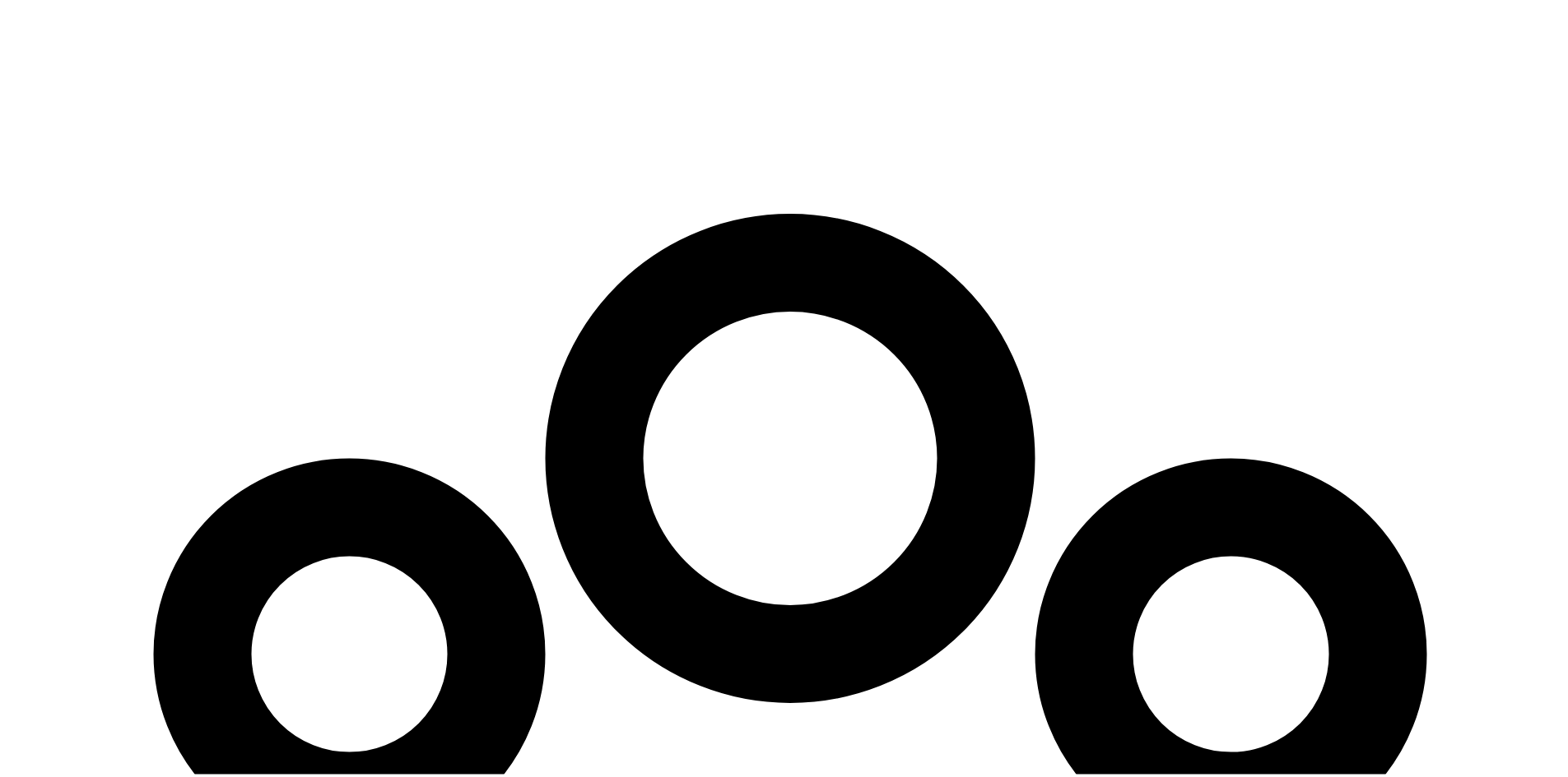
scroll to position [334, 0]
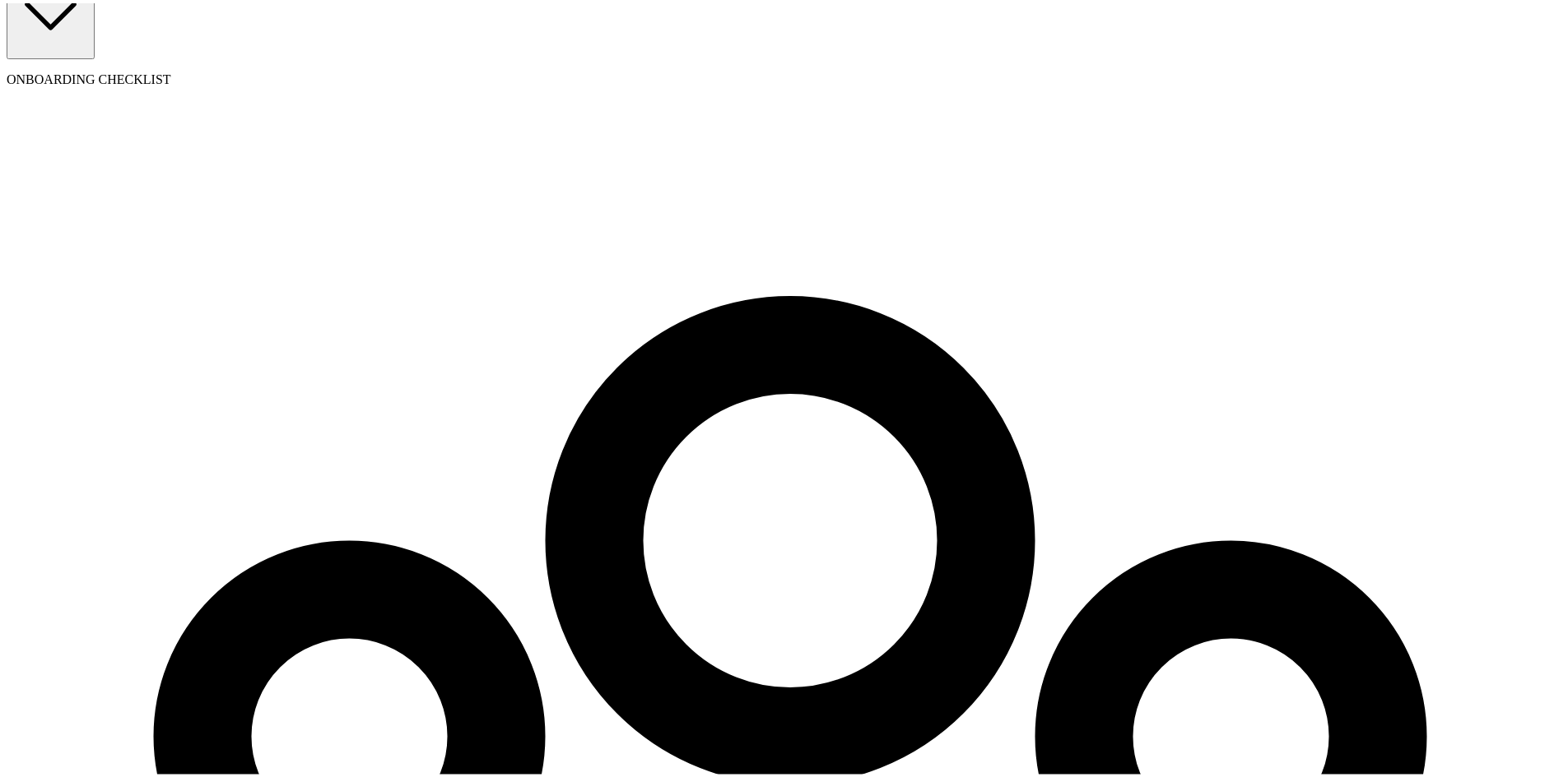
scroll to position [0, 0]
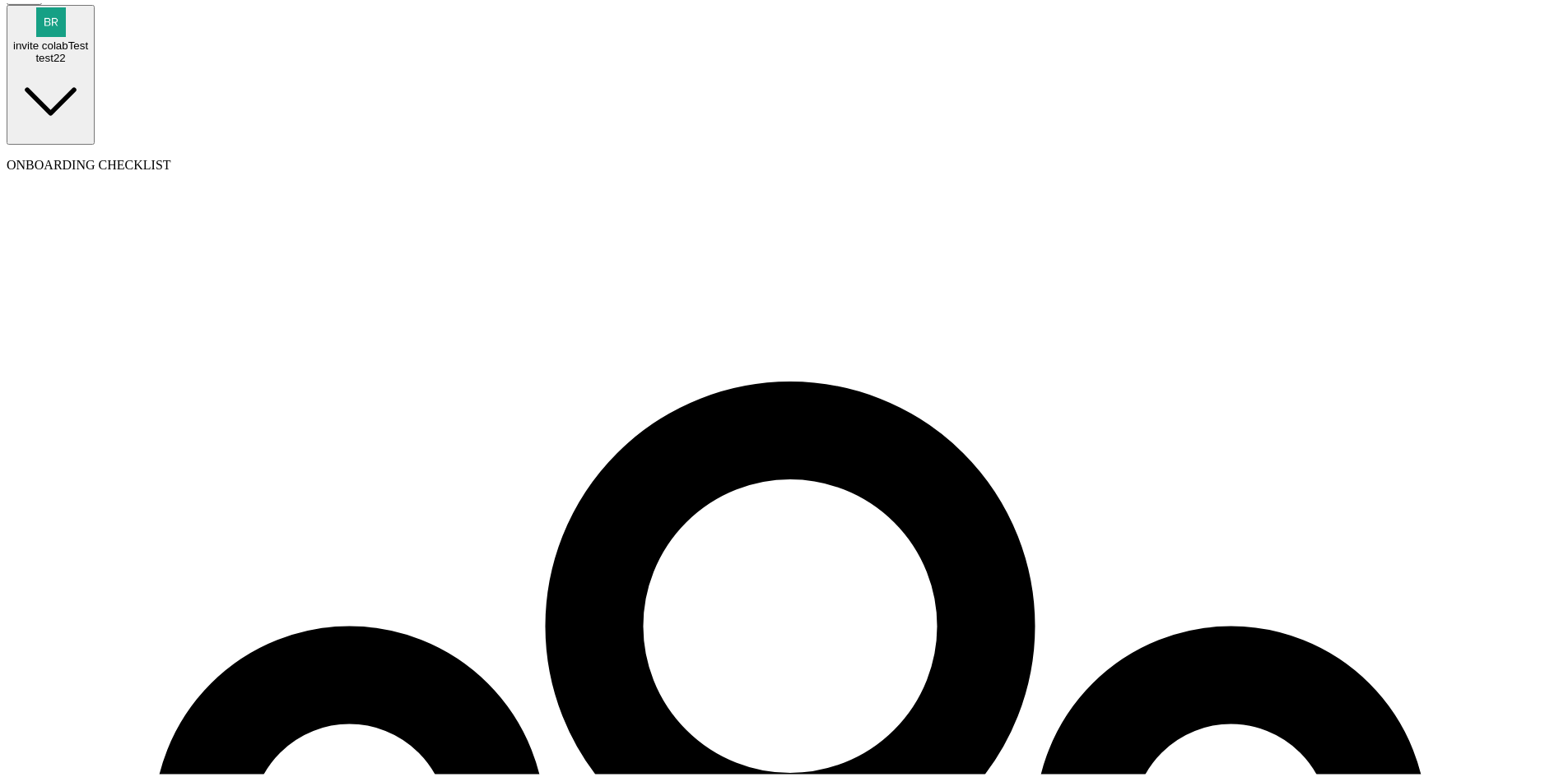
scroll to position [112, 0]
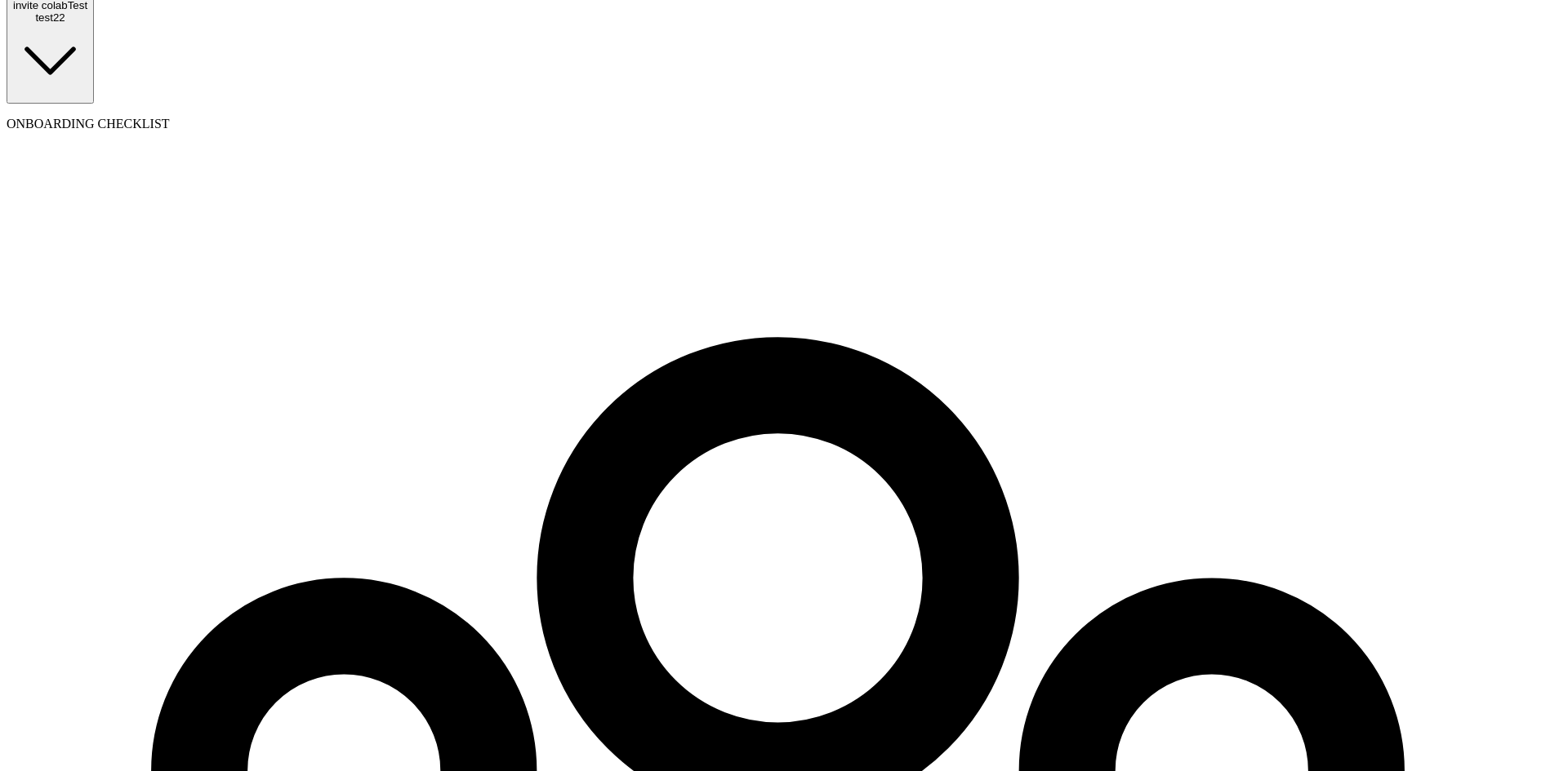
select select "vacation_pay"
type input "vacationTest"
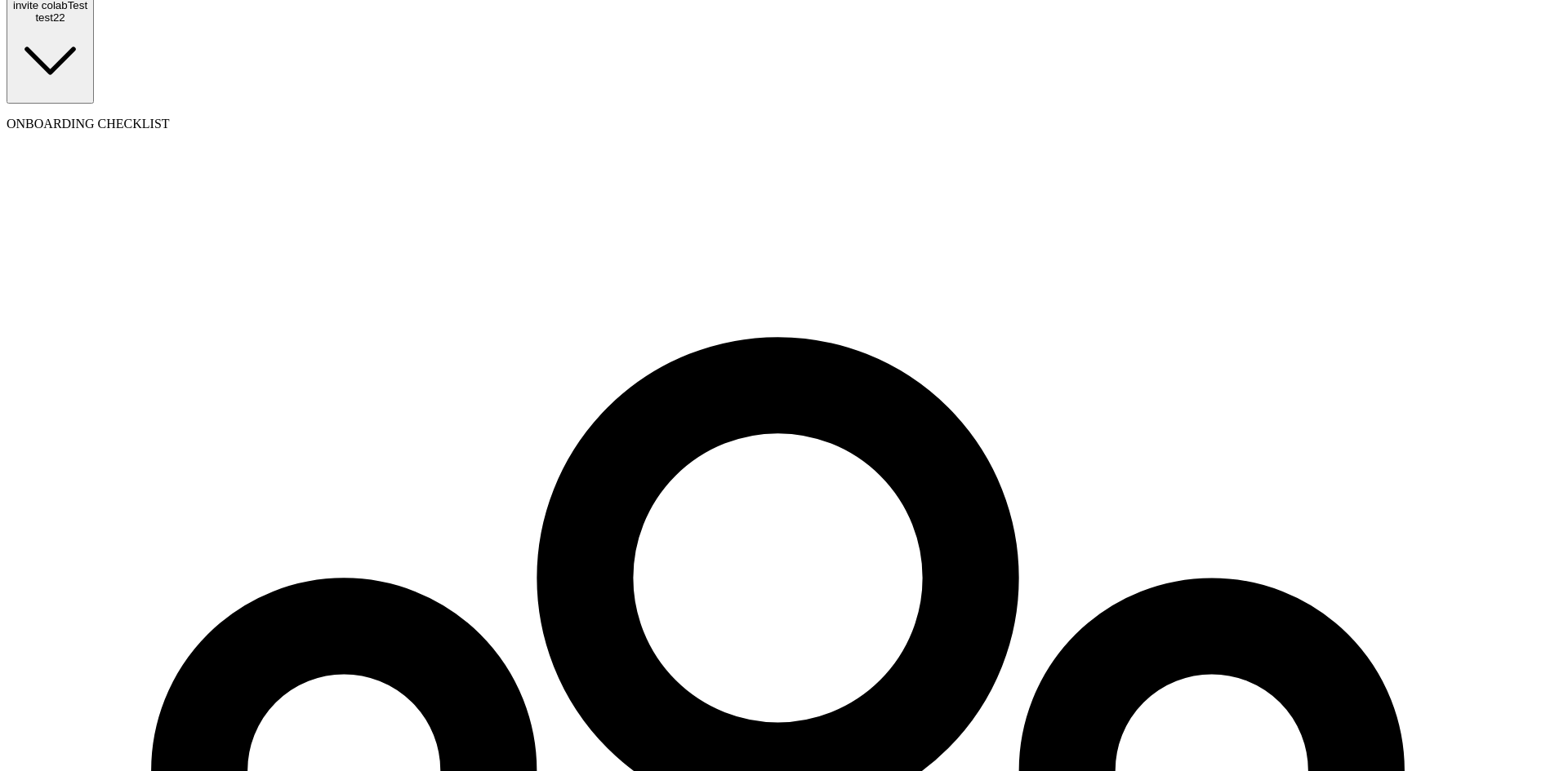
drag, startPoint x: 1142, startPoint y: 479, endPoint x: 1143, endPoint y: 469, distance: 10.0
select select "per_hour_worked"
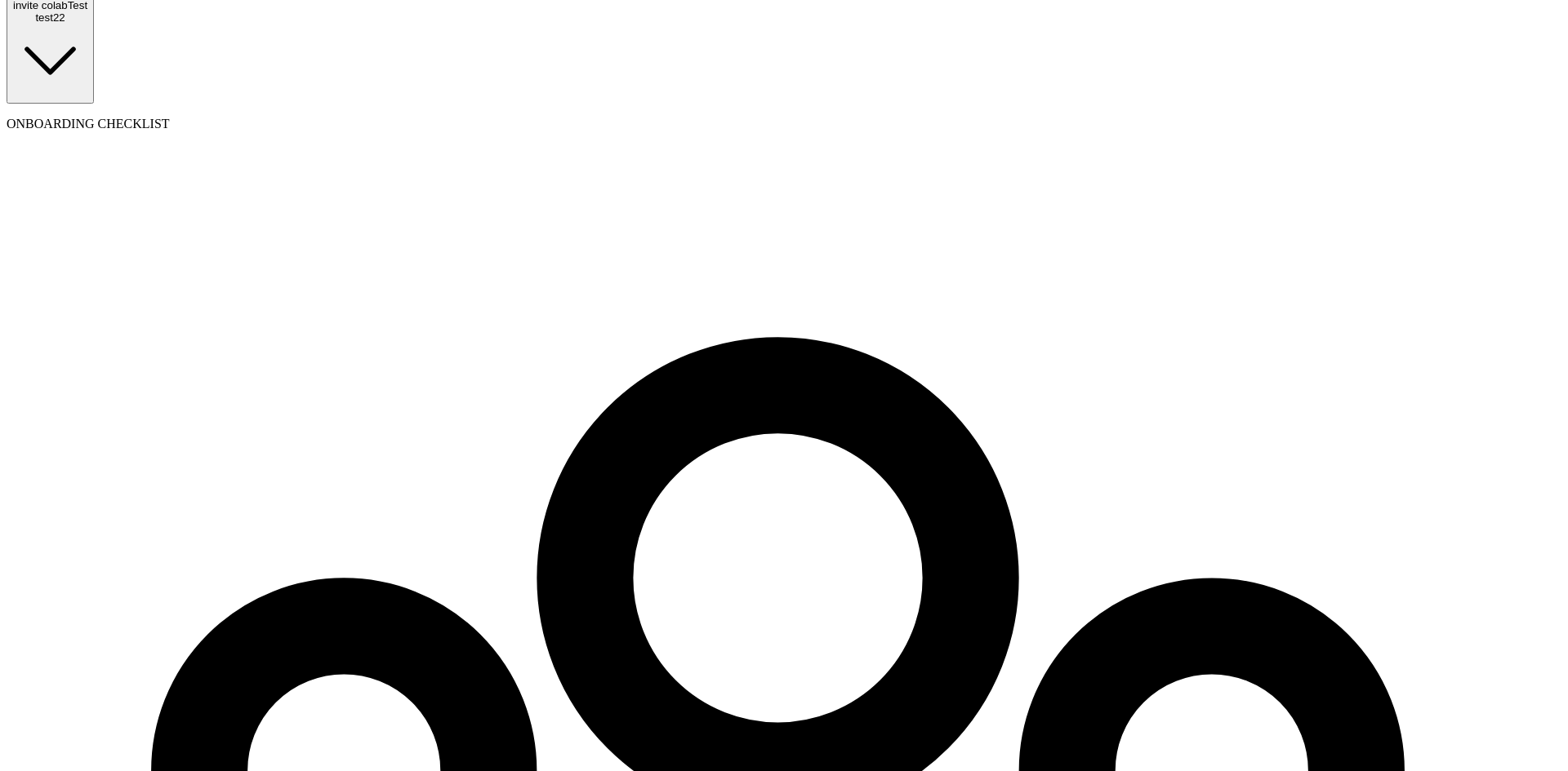
type input "50"
type input "20"
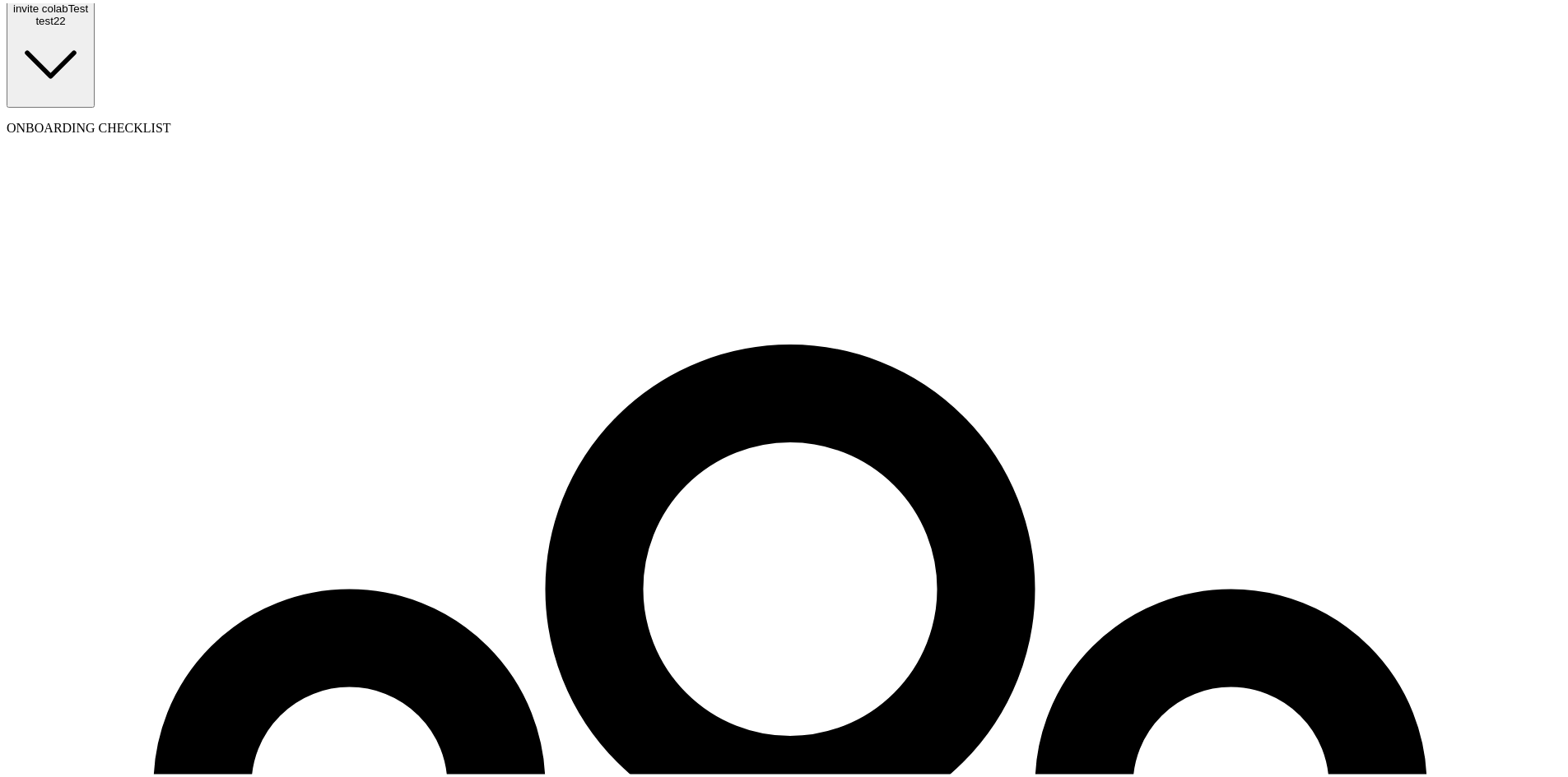
checkbox input "true"
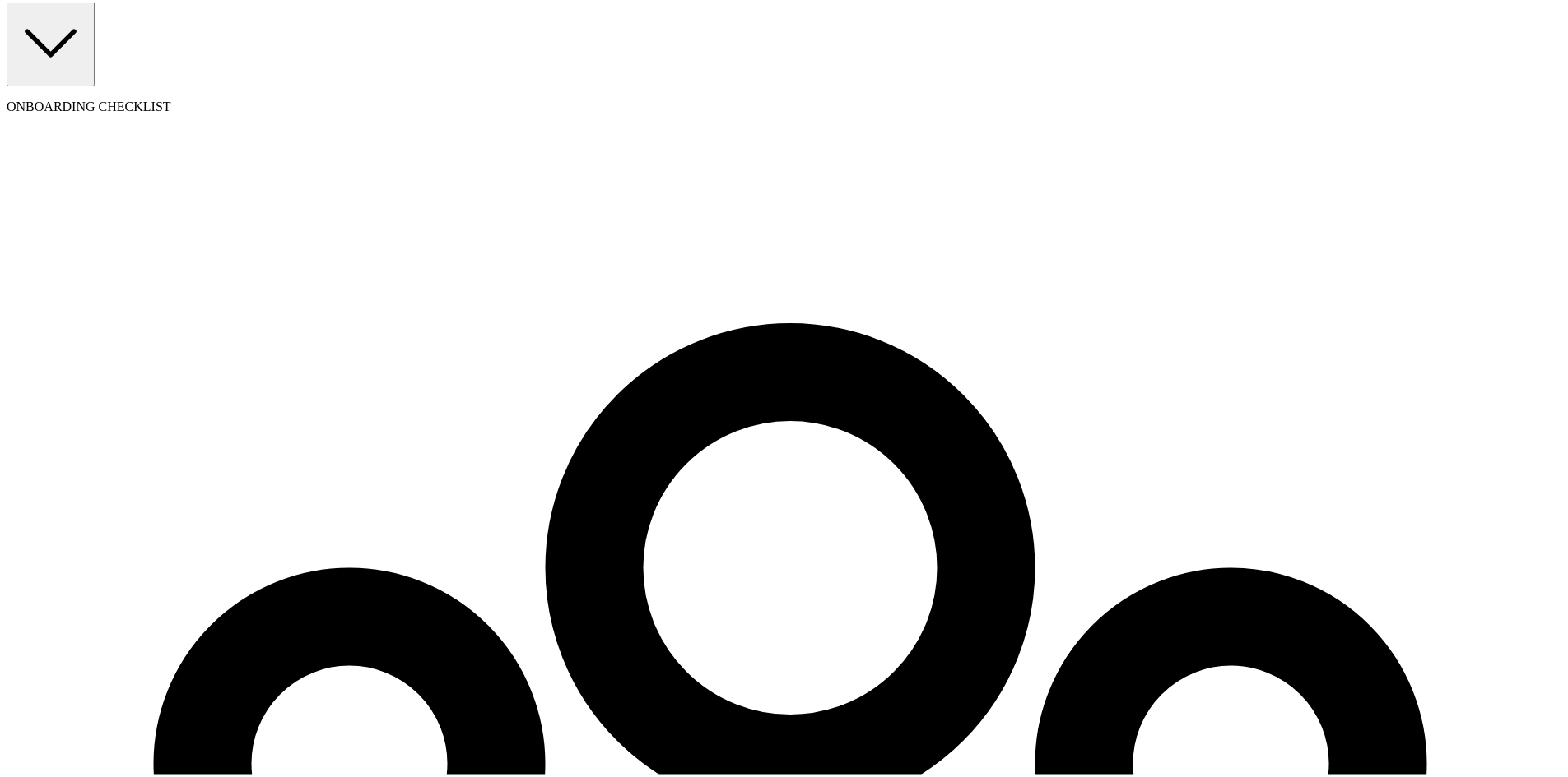
scroll to position [271, 0]
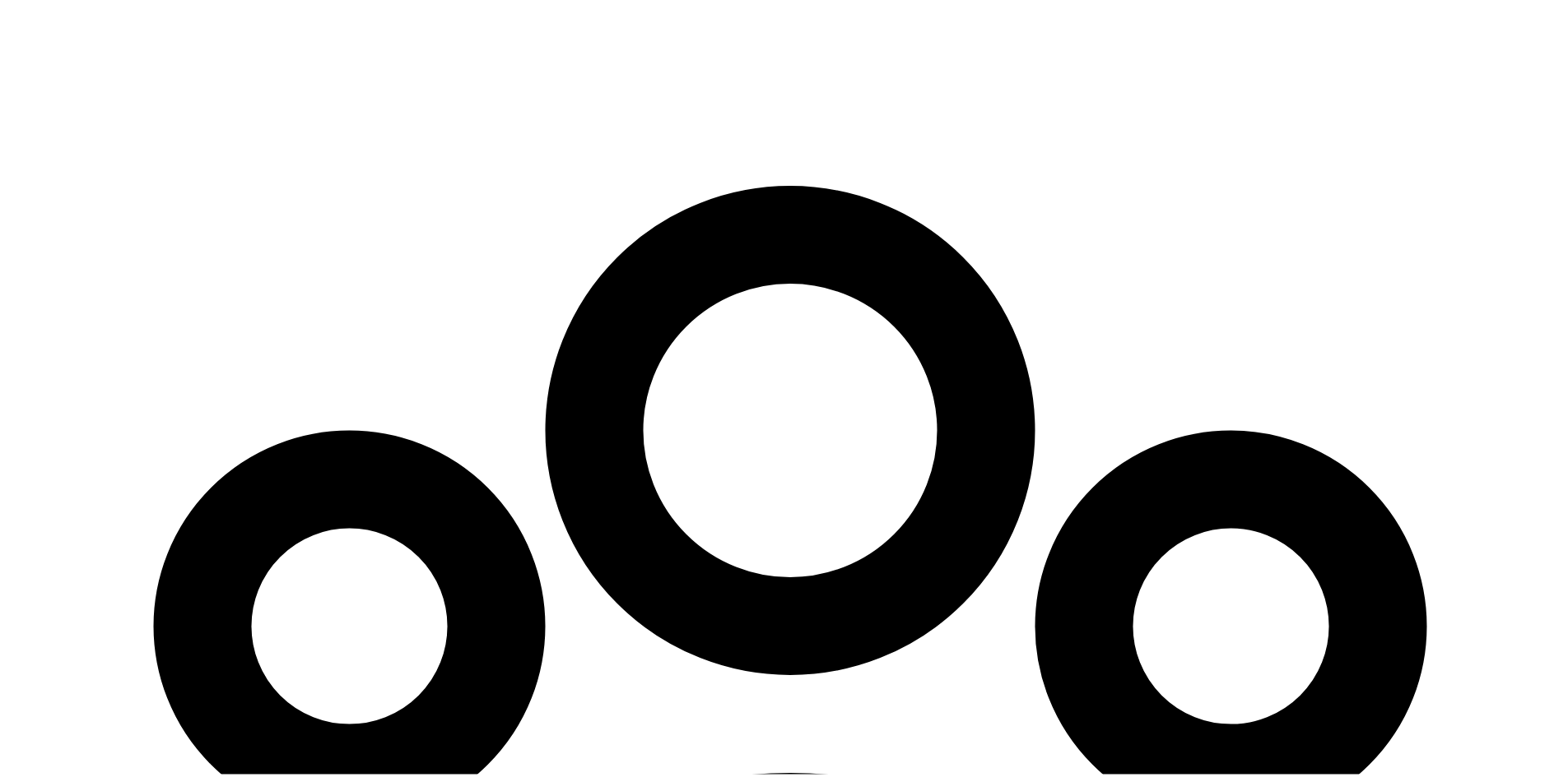
type input "50"
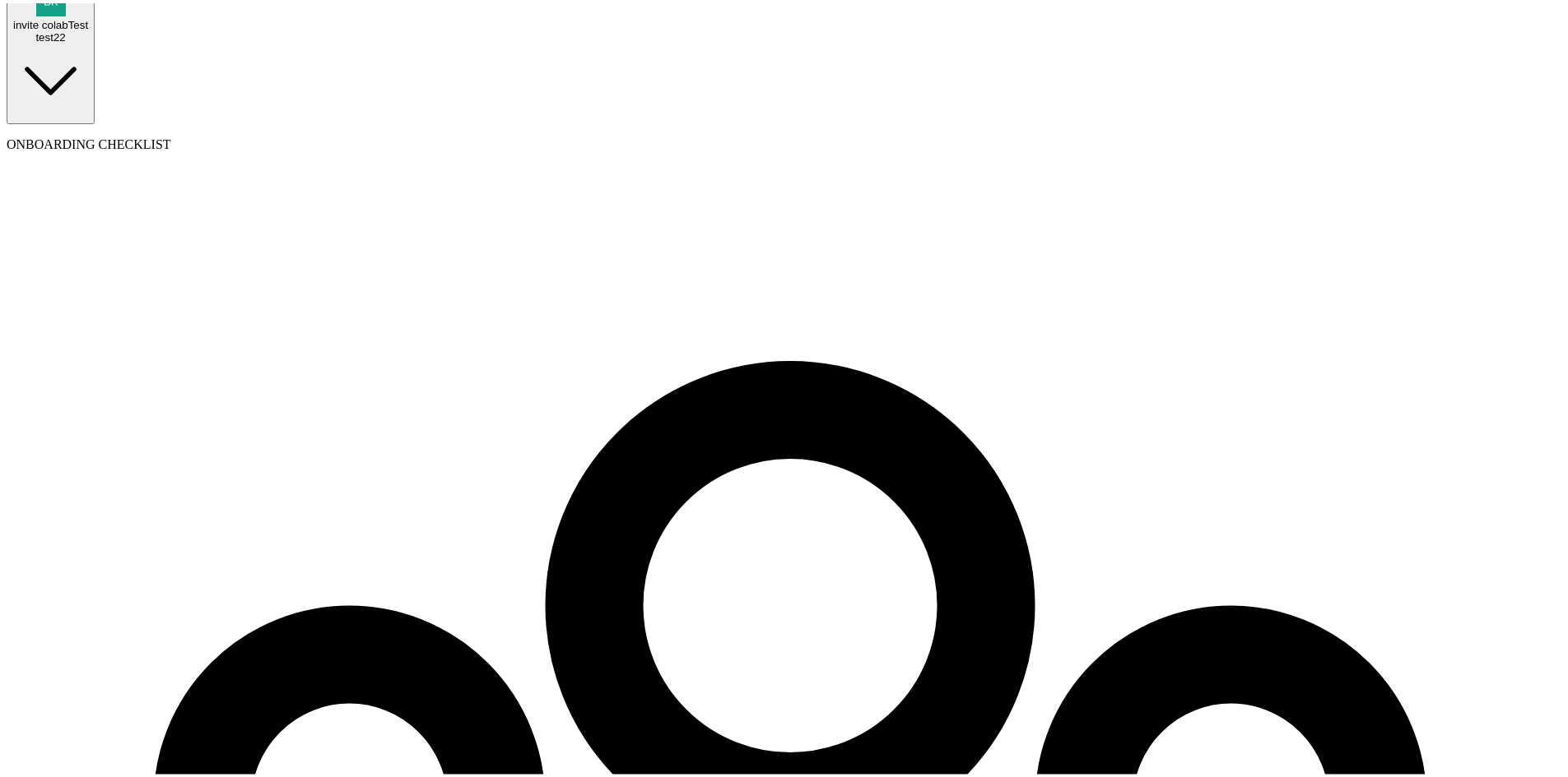
scroll to position [87, 0]
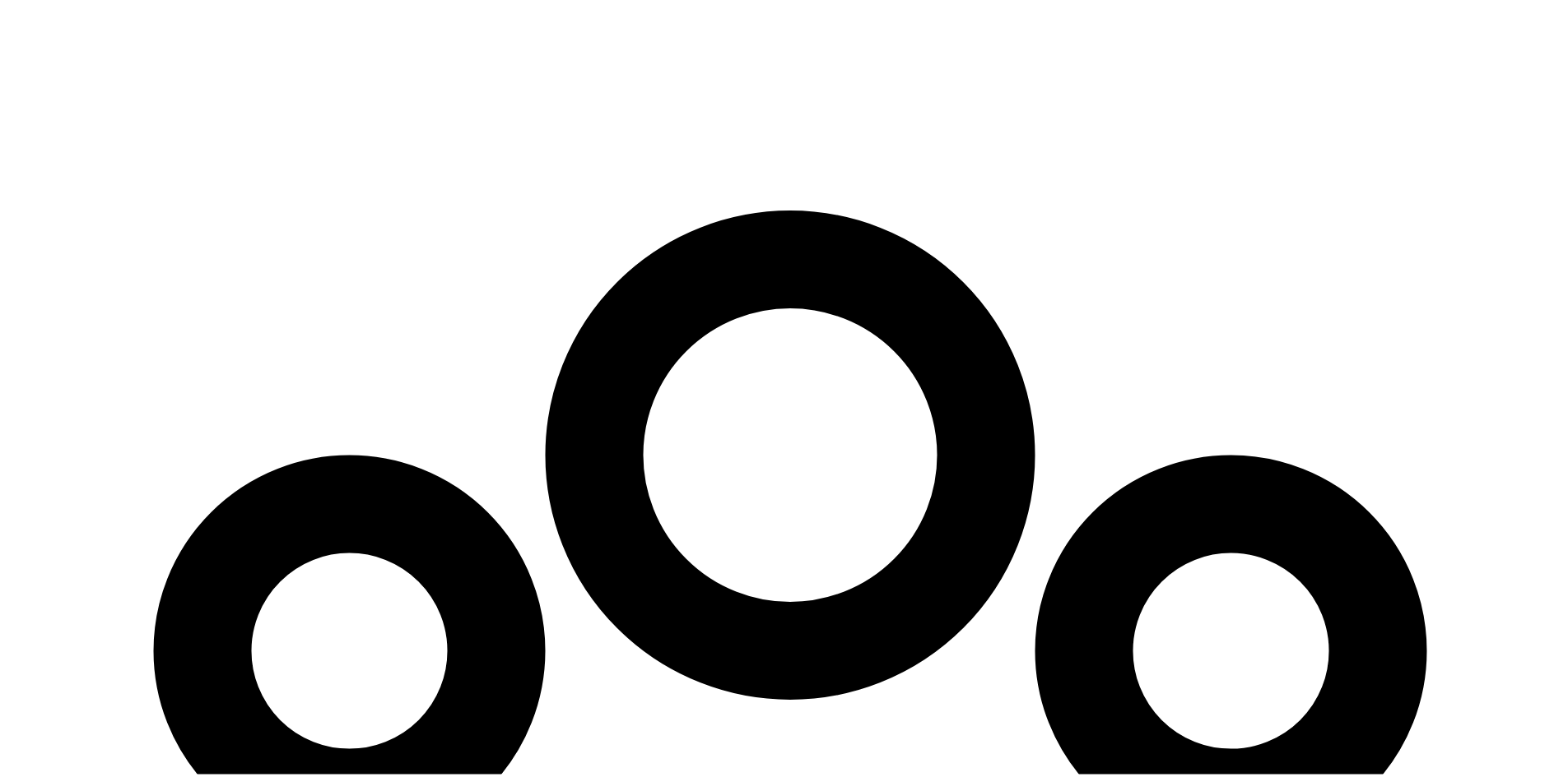
scroll to position [271, 0]
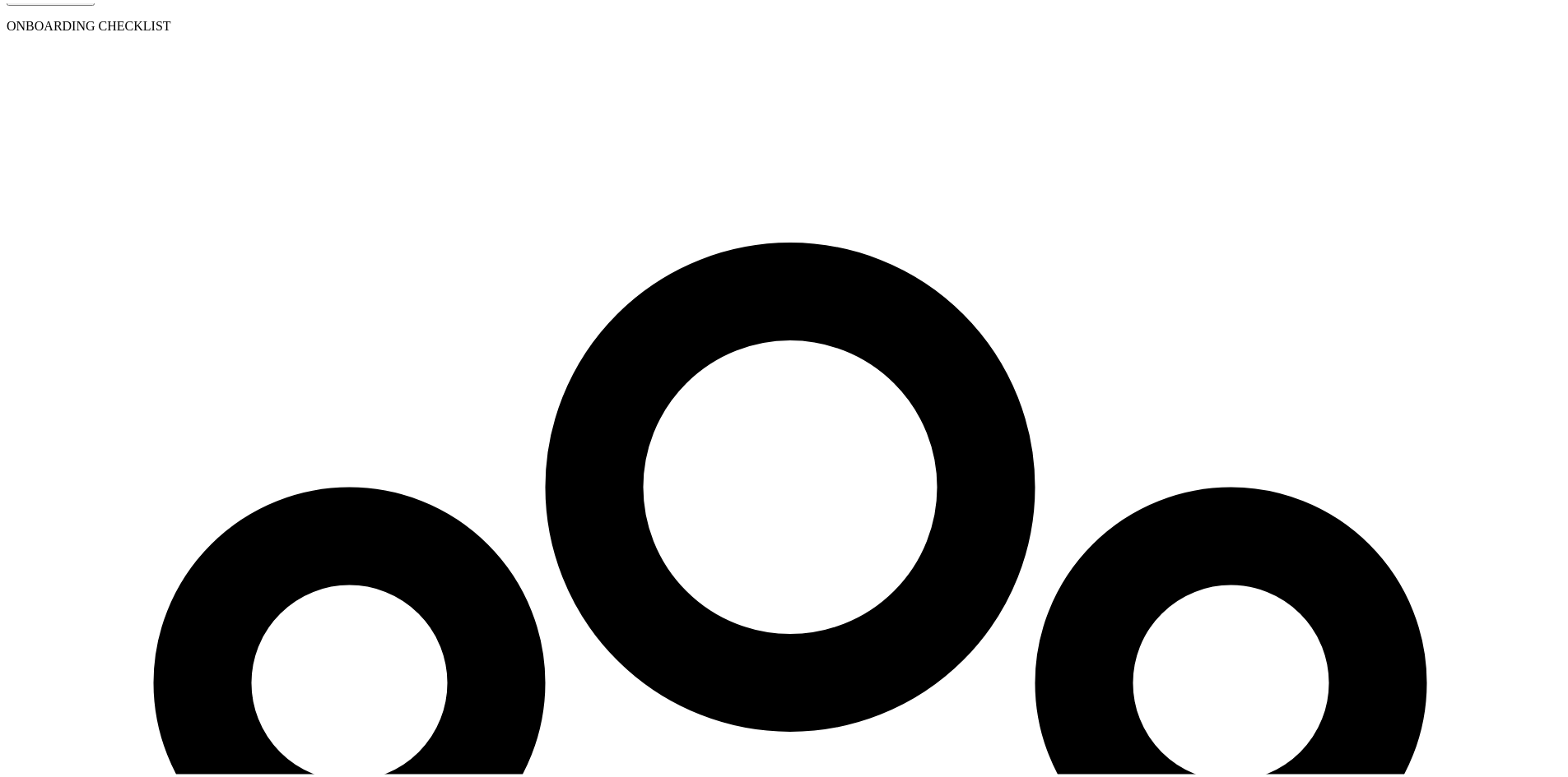
checkbox input "true"
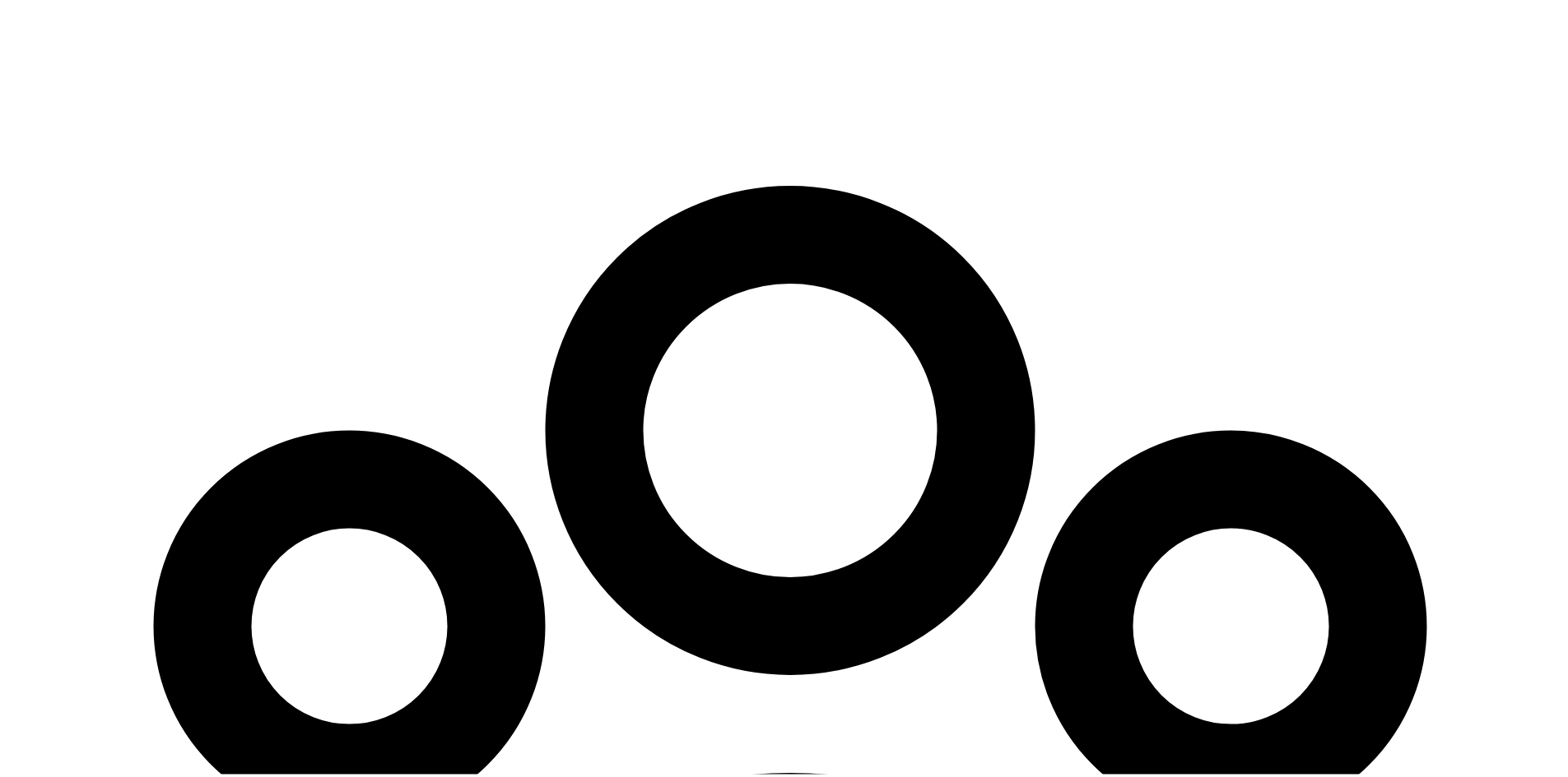
drag, startPoint x: 462, startPoint y: 609, endPoint x: 383, endPoint y: 593, distance: 80.6
click at [383, 593] on div "50 hours accrued for every 20 hours worked" at bounding box center [492, 584] width 236 height 27
copy span "50 hours accrued for every 20 hours worked"
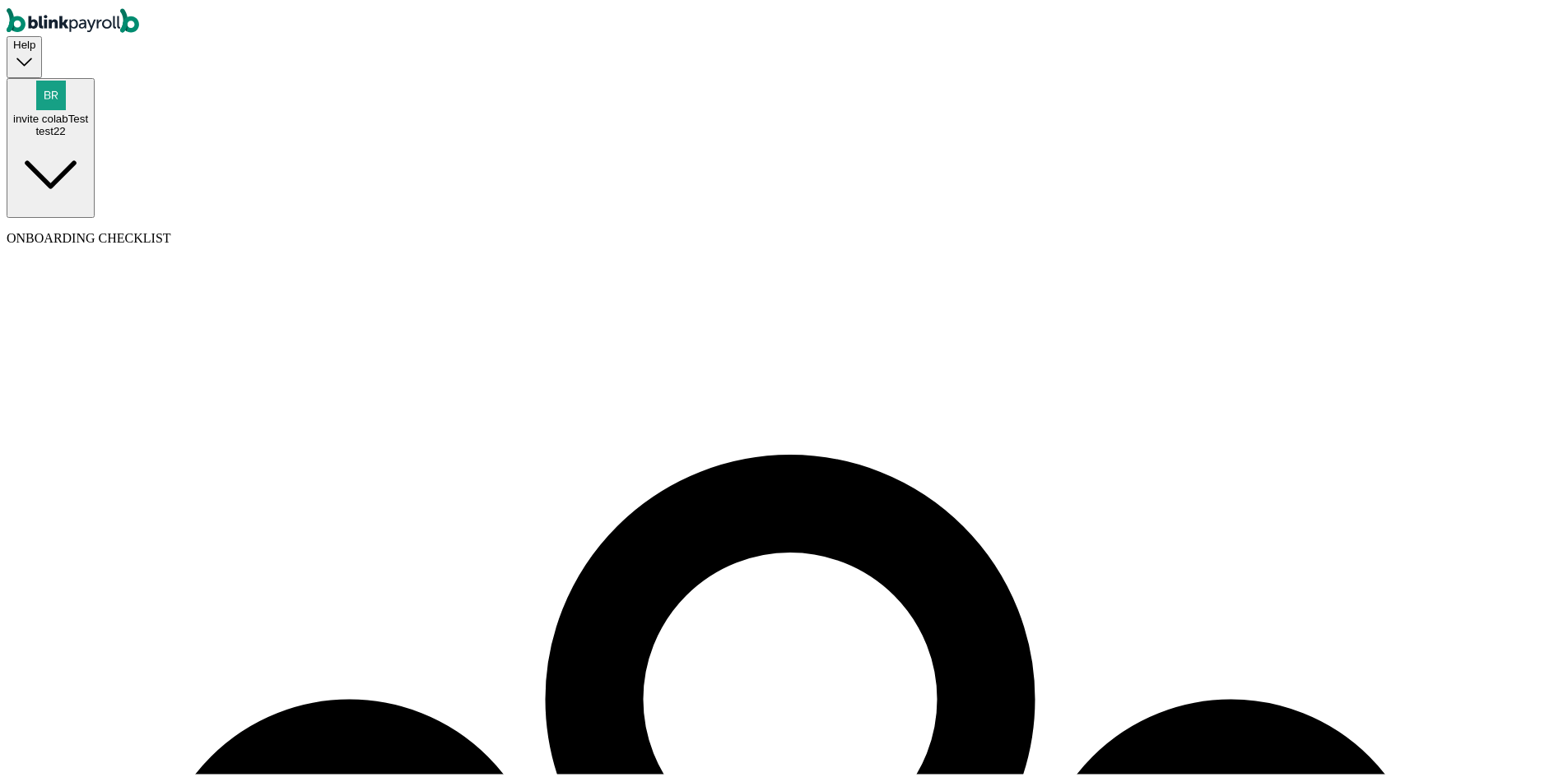
scroll to position [0, 0]
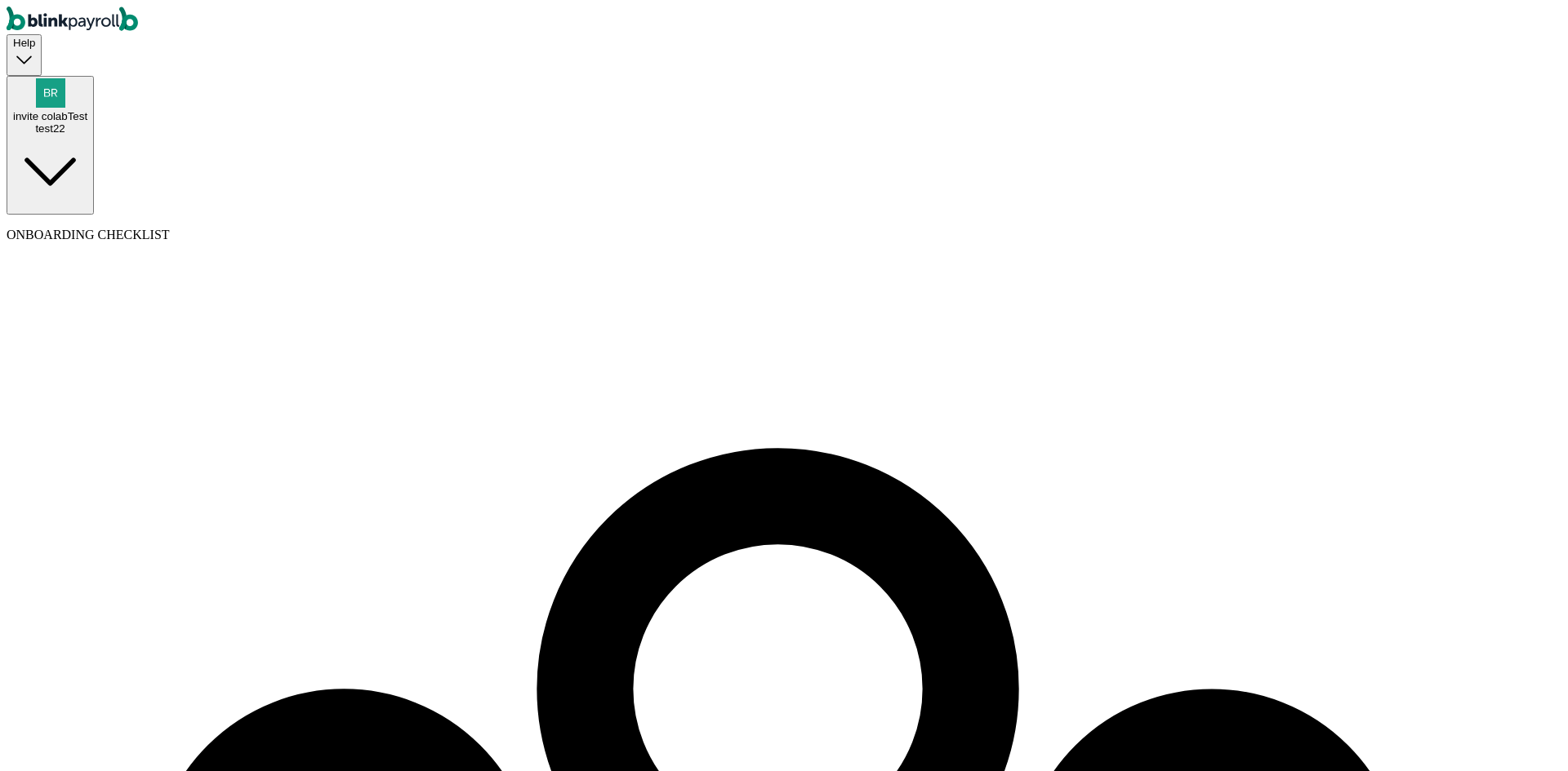
select select "paid_time_off"
type input "Pto12"
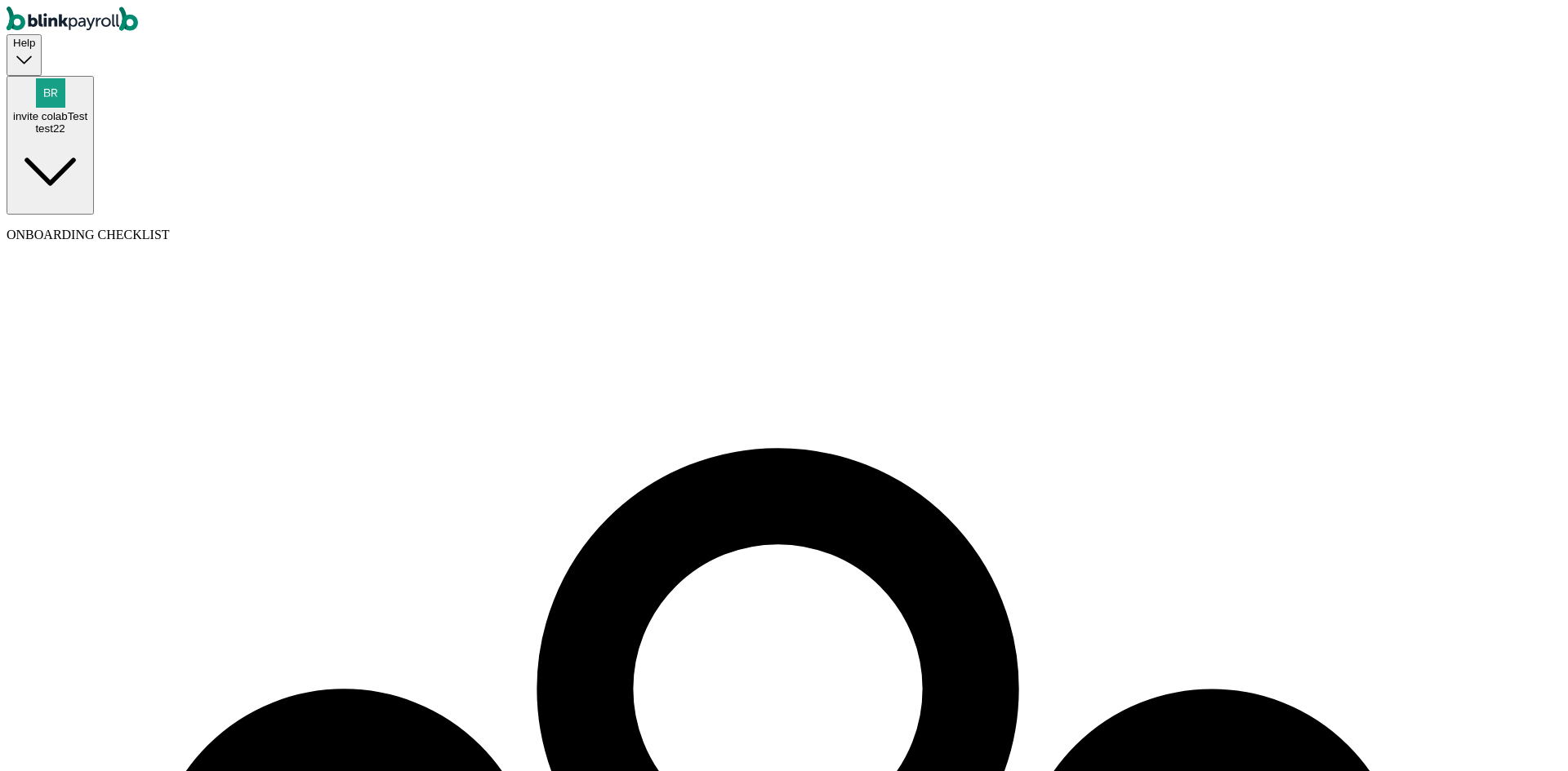
select select "on_hire_date"
type input "201"
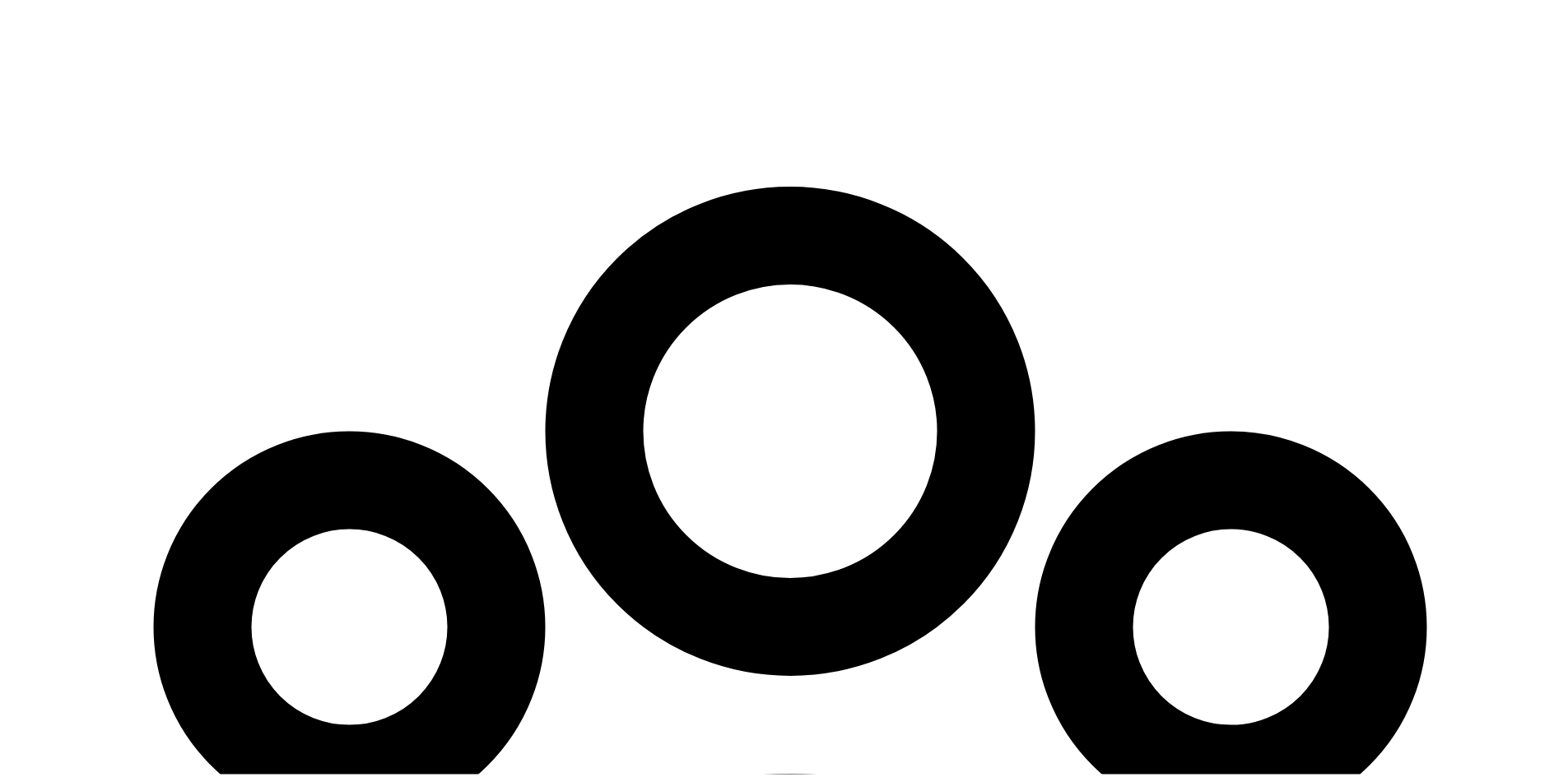
scroll to position [271, 0]
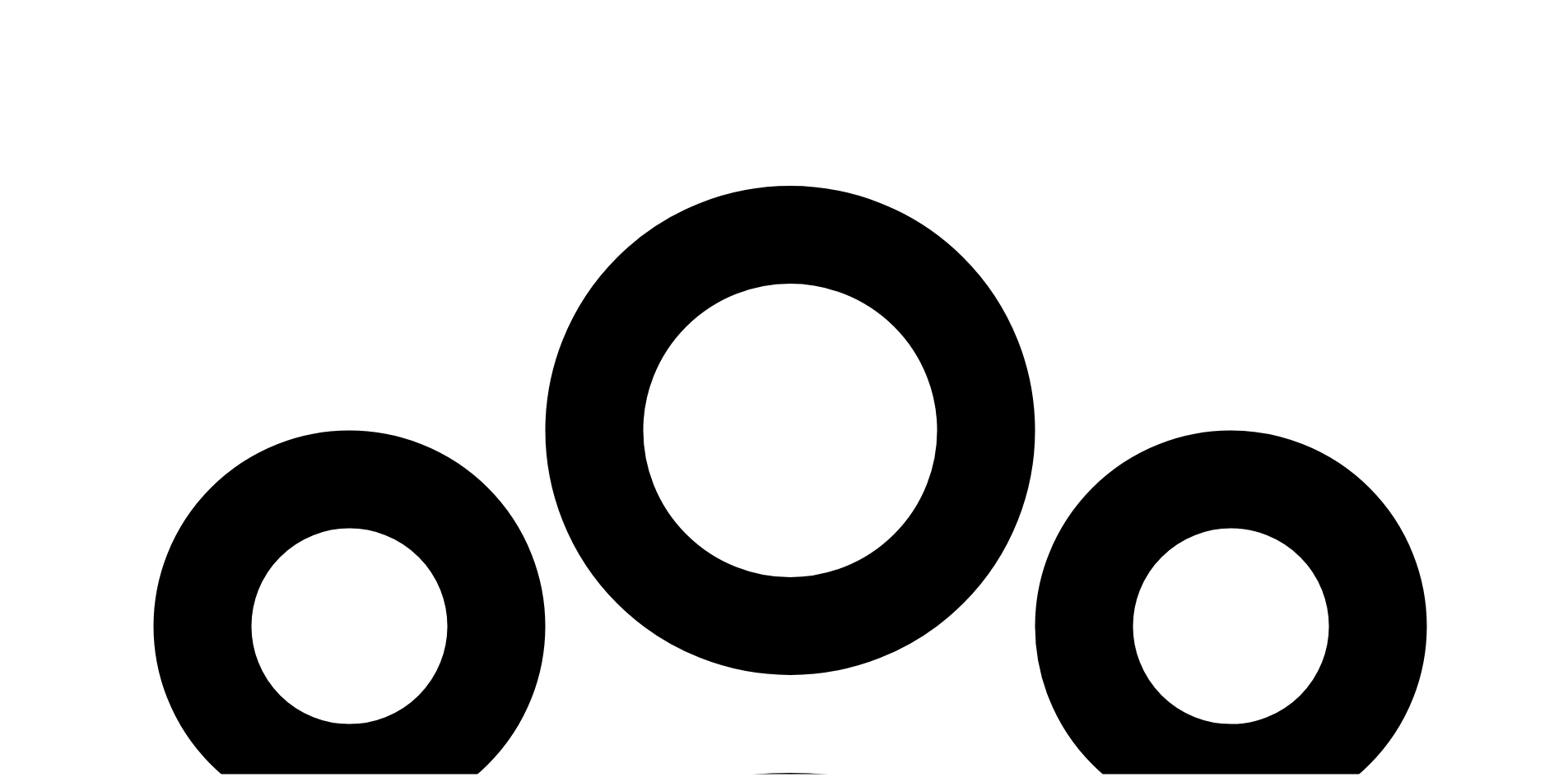
checkbox input "true"
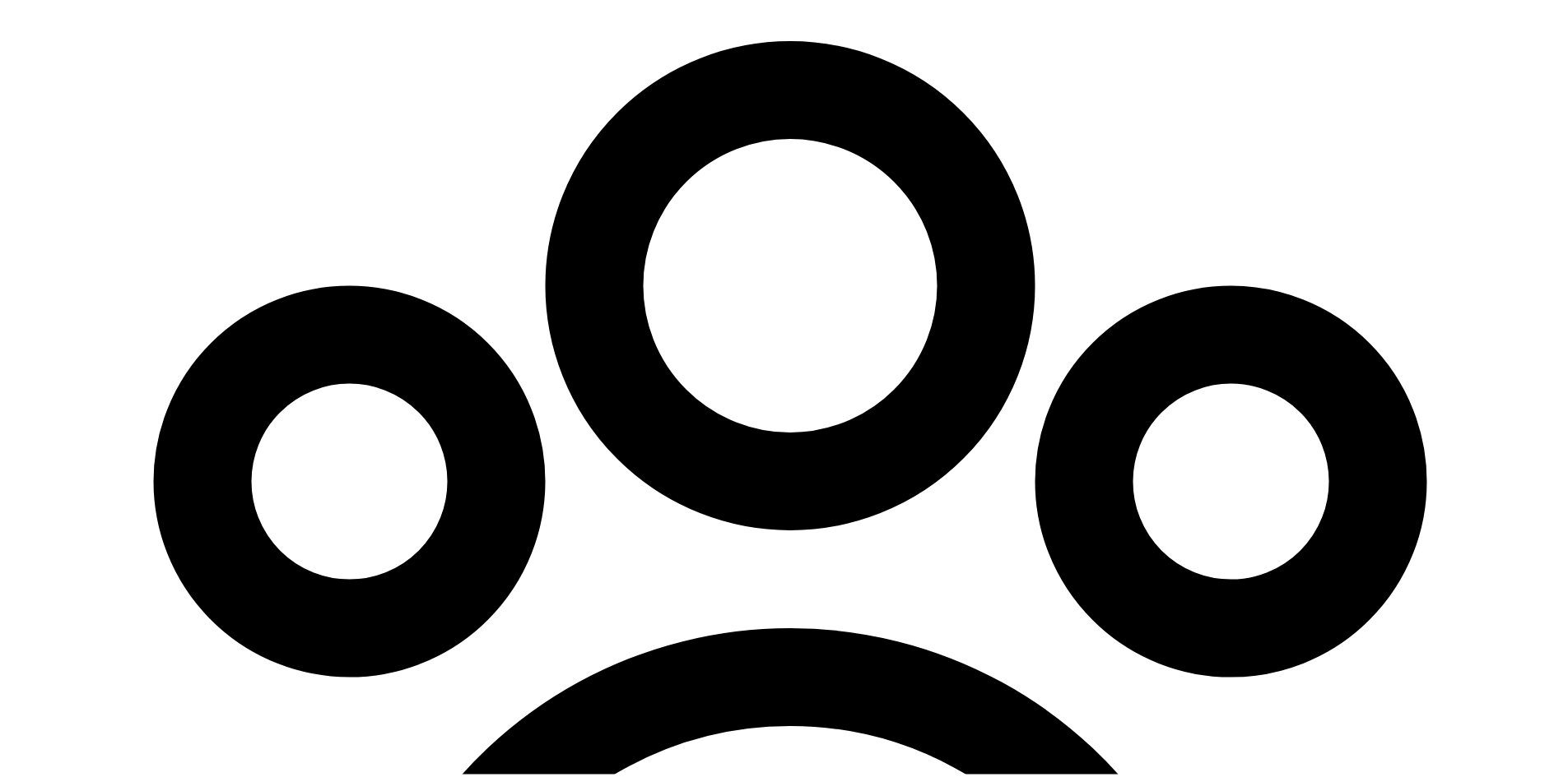
scroll to position [429, 0]
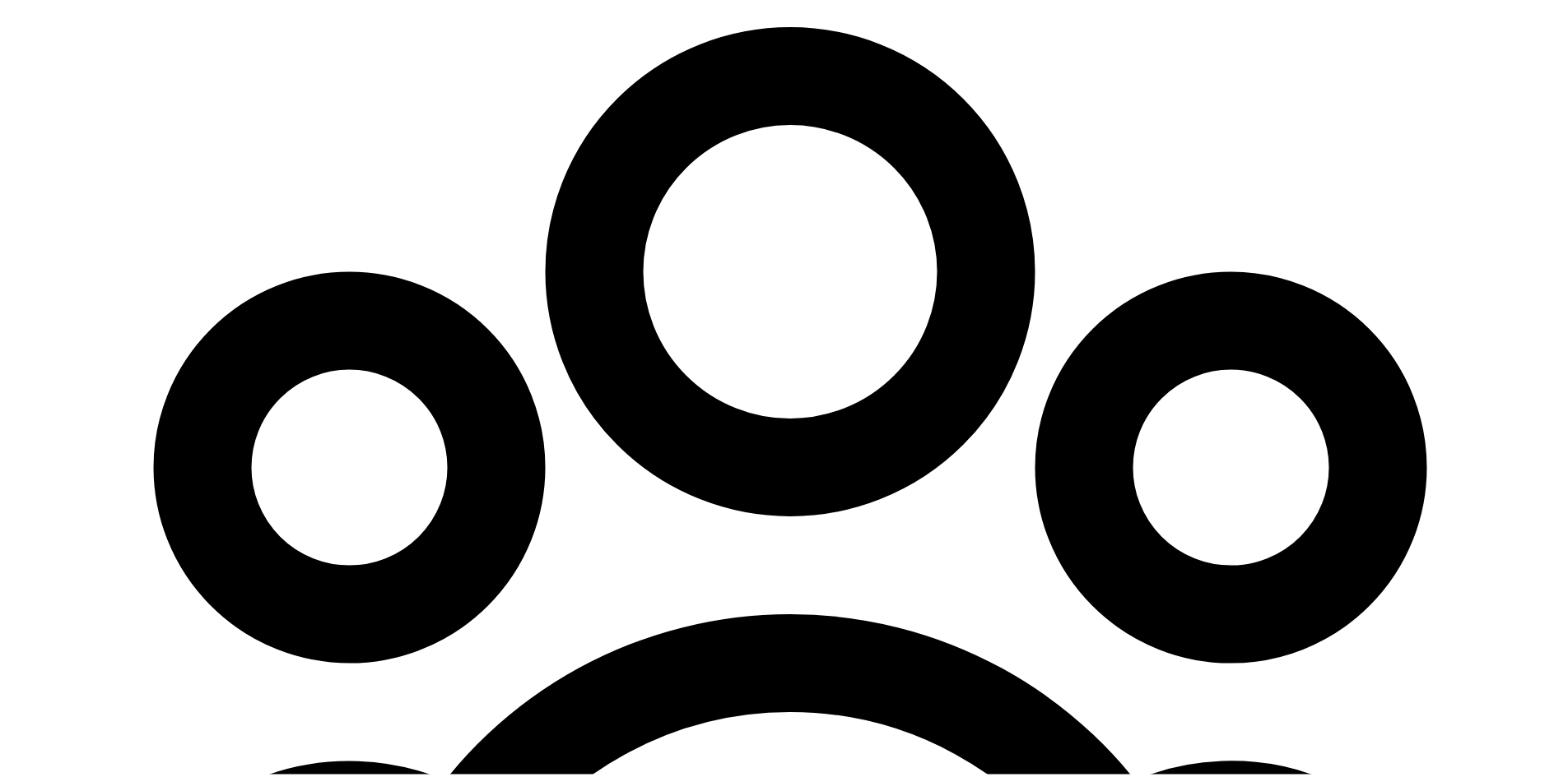
type input "11"
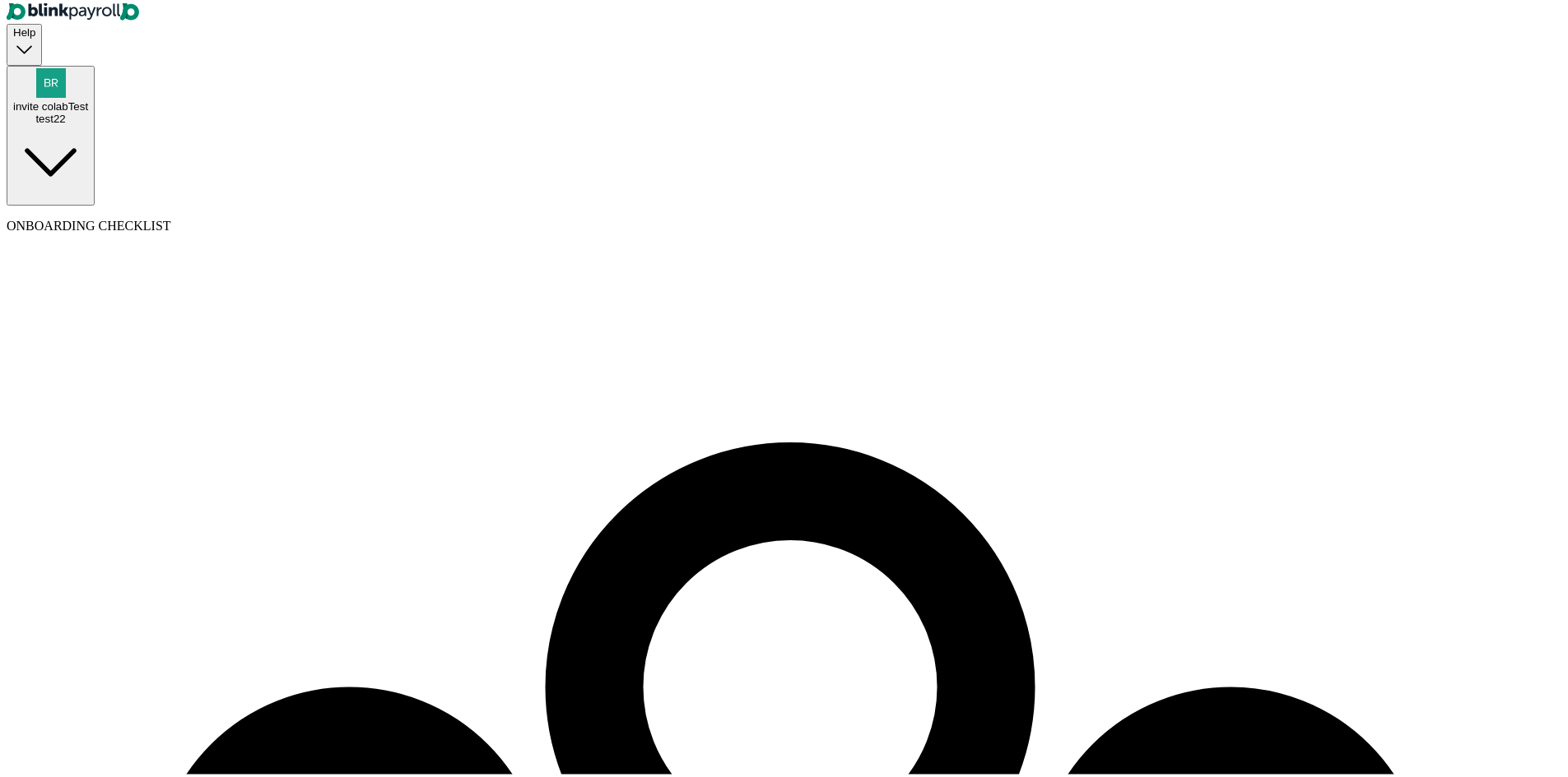
scroll to position [0, 0]
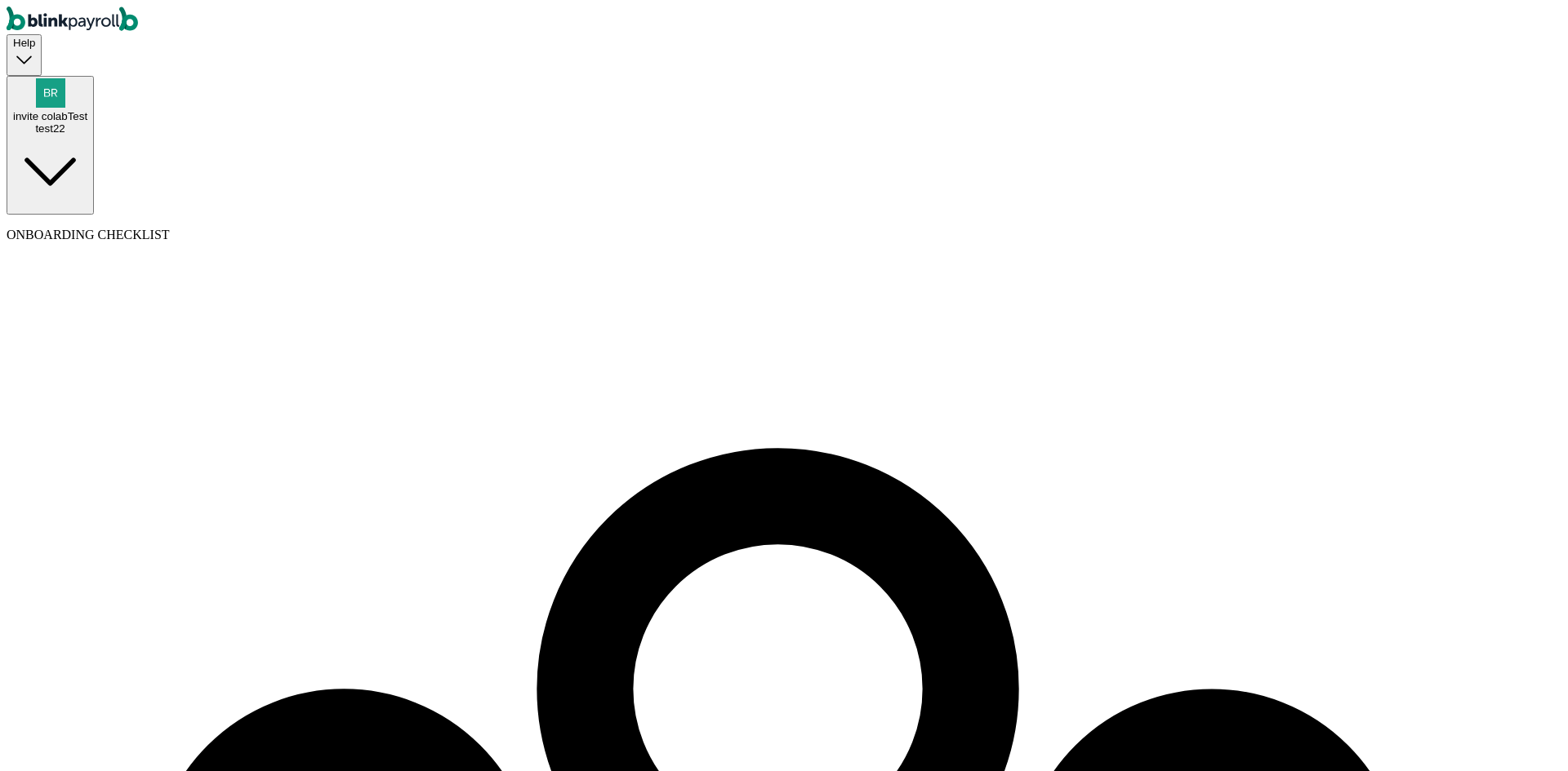
select select "sick_pay"
type input "sick32"
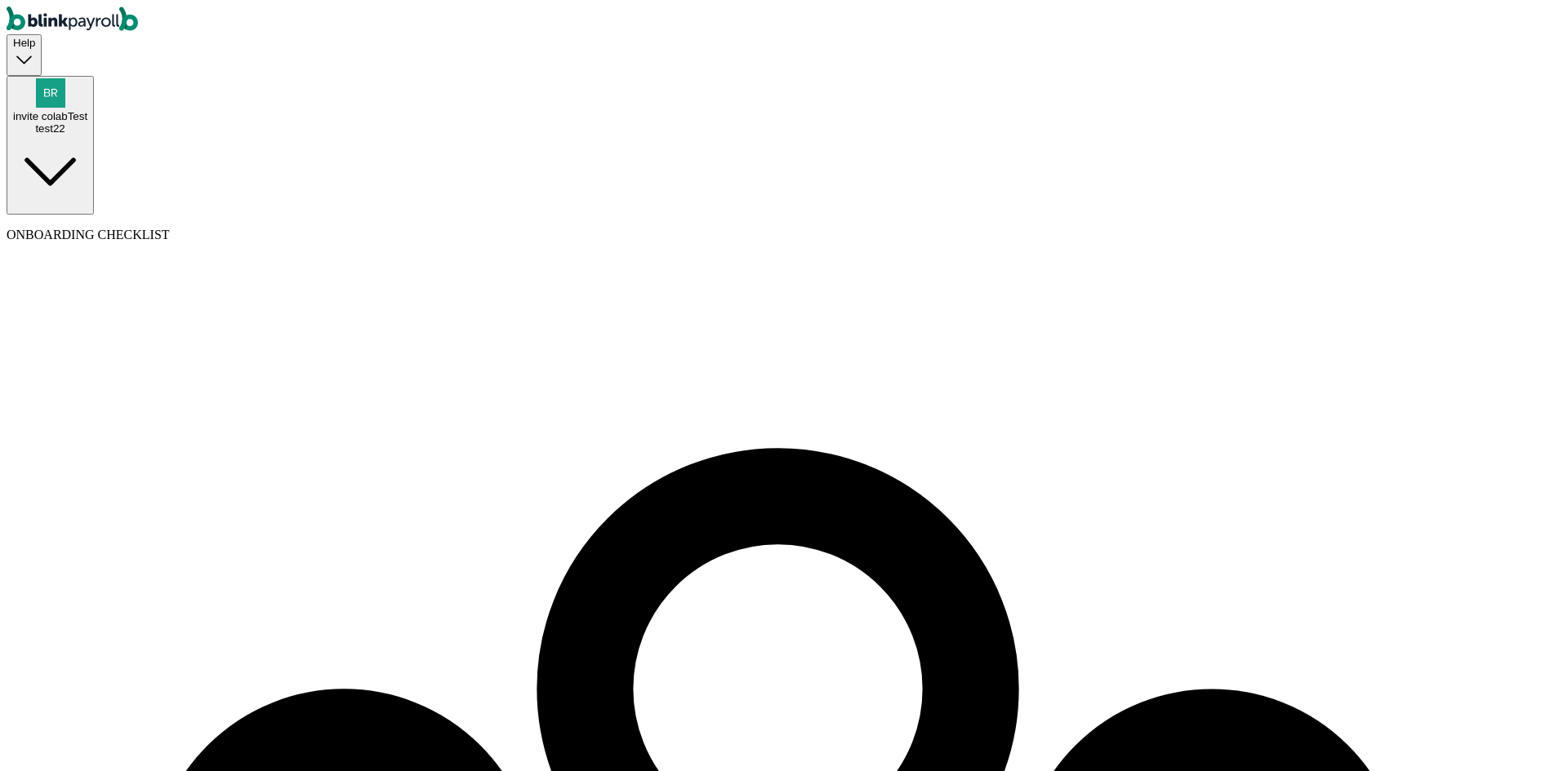
select select "unlimited"
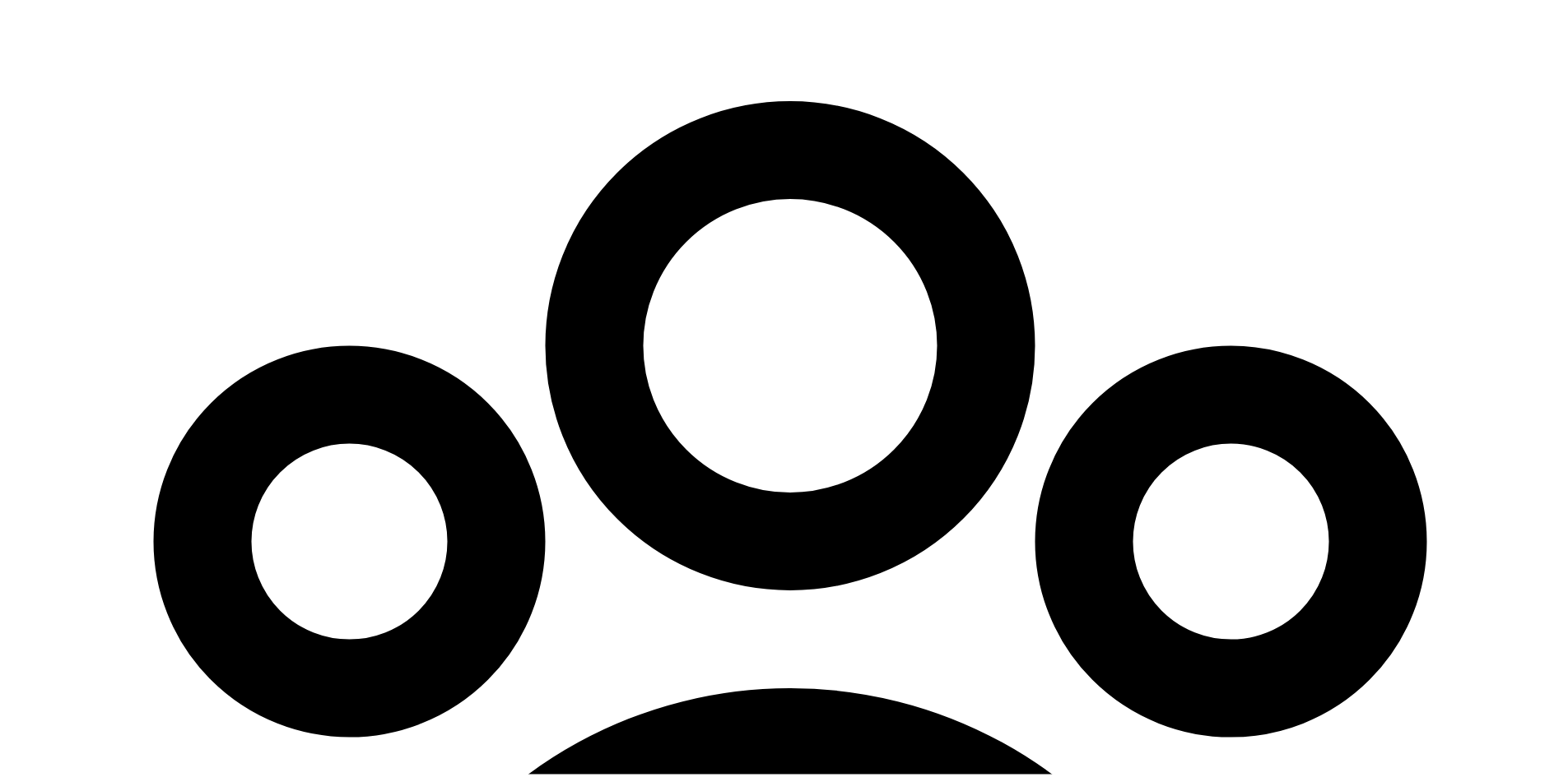
scroll to position [429, 0]
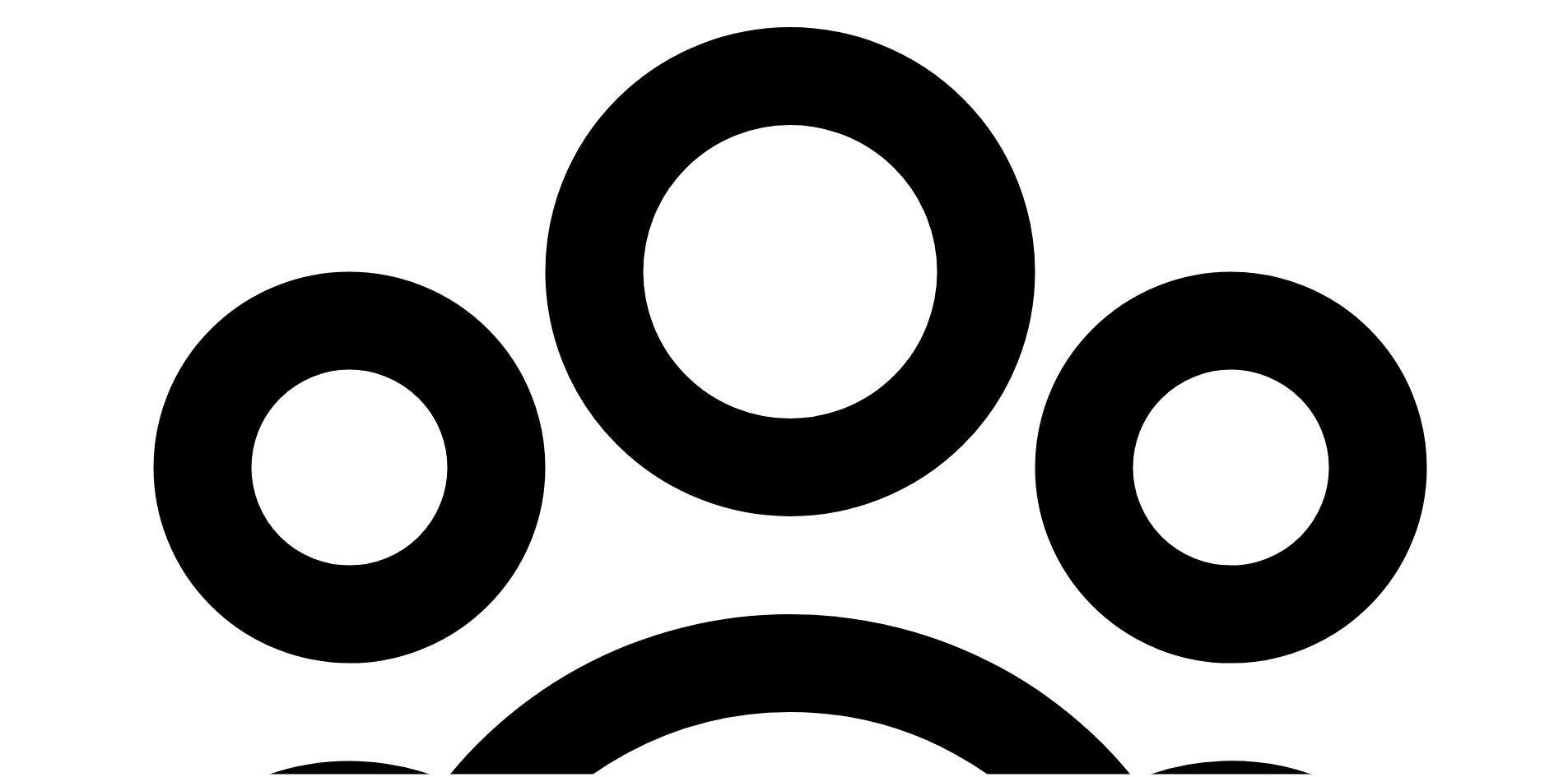
checkbox input "true"
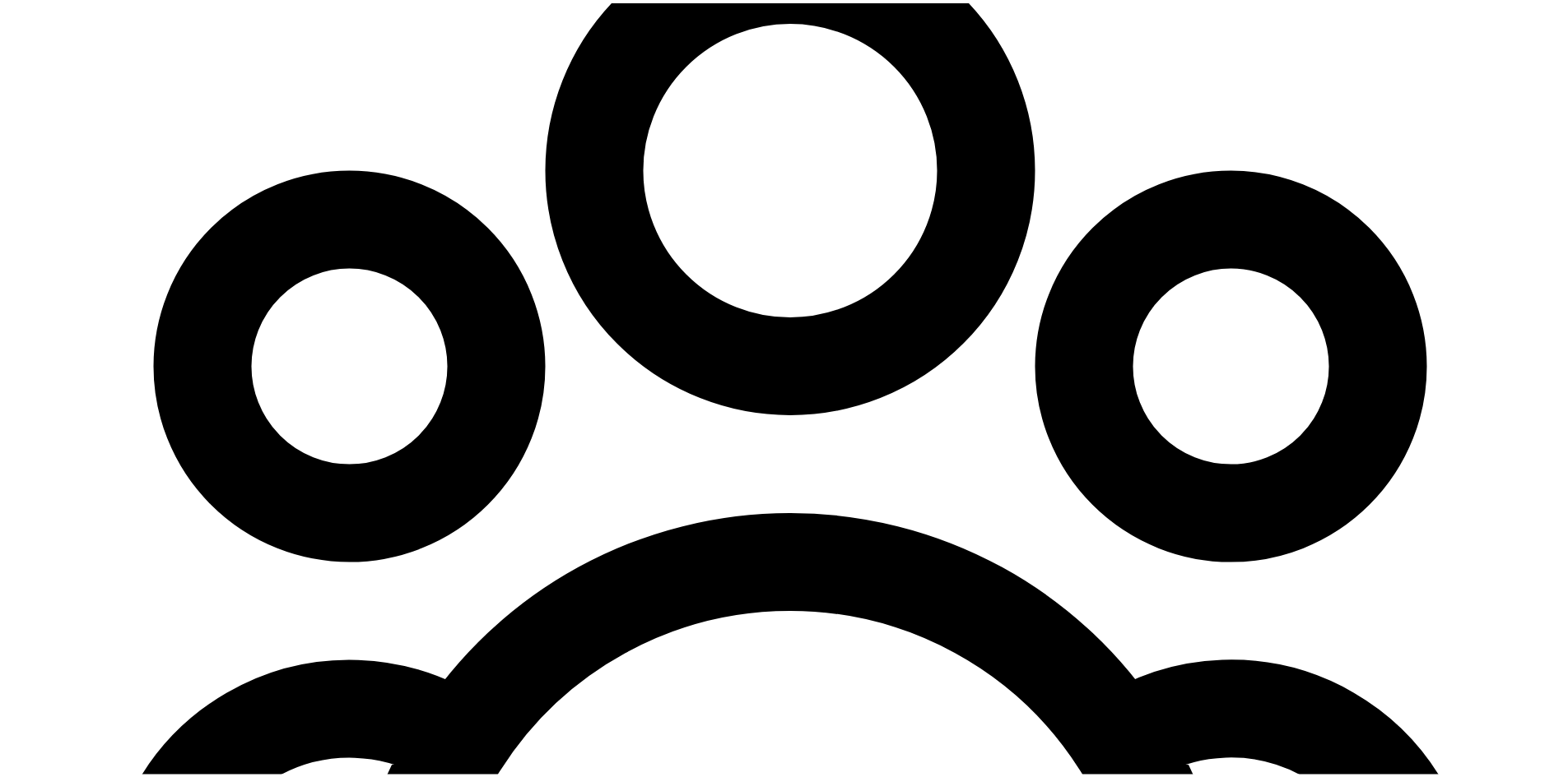
scroll to position [532, 0]
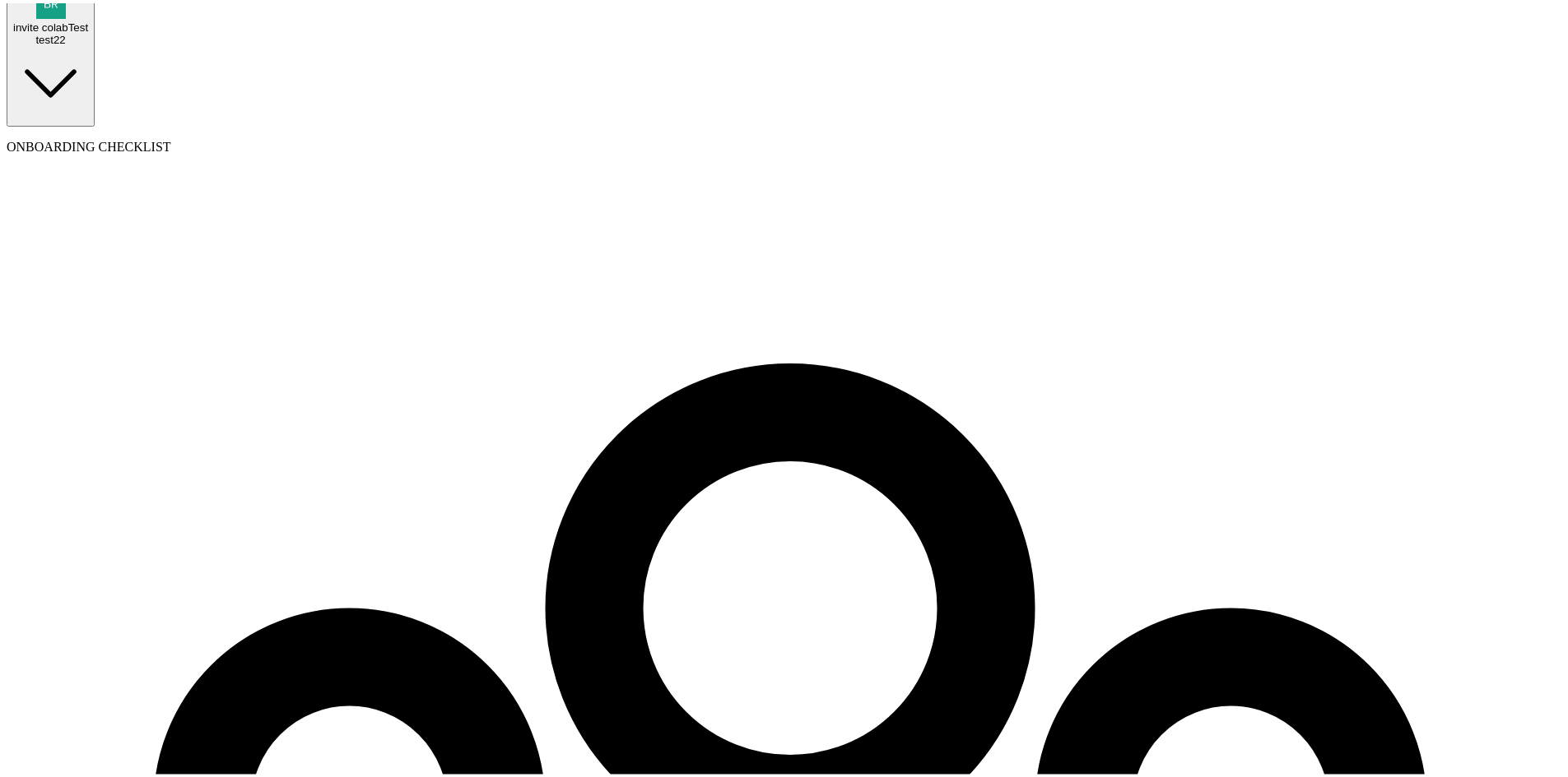
scroll to position [0, 0]
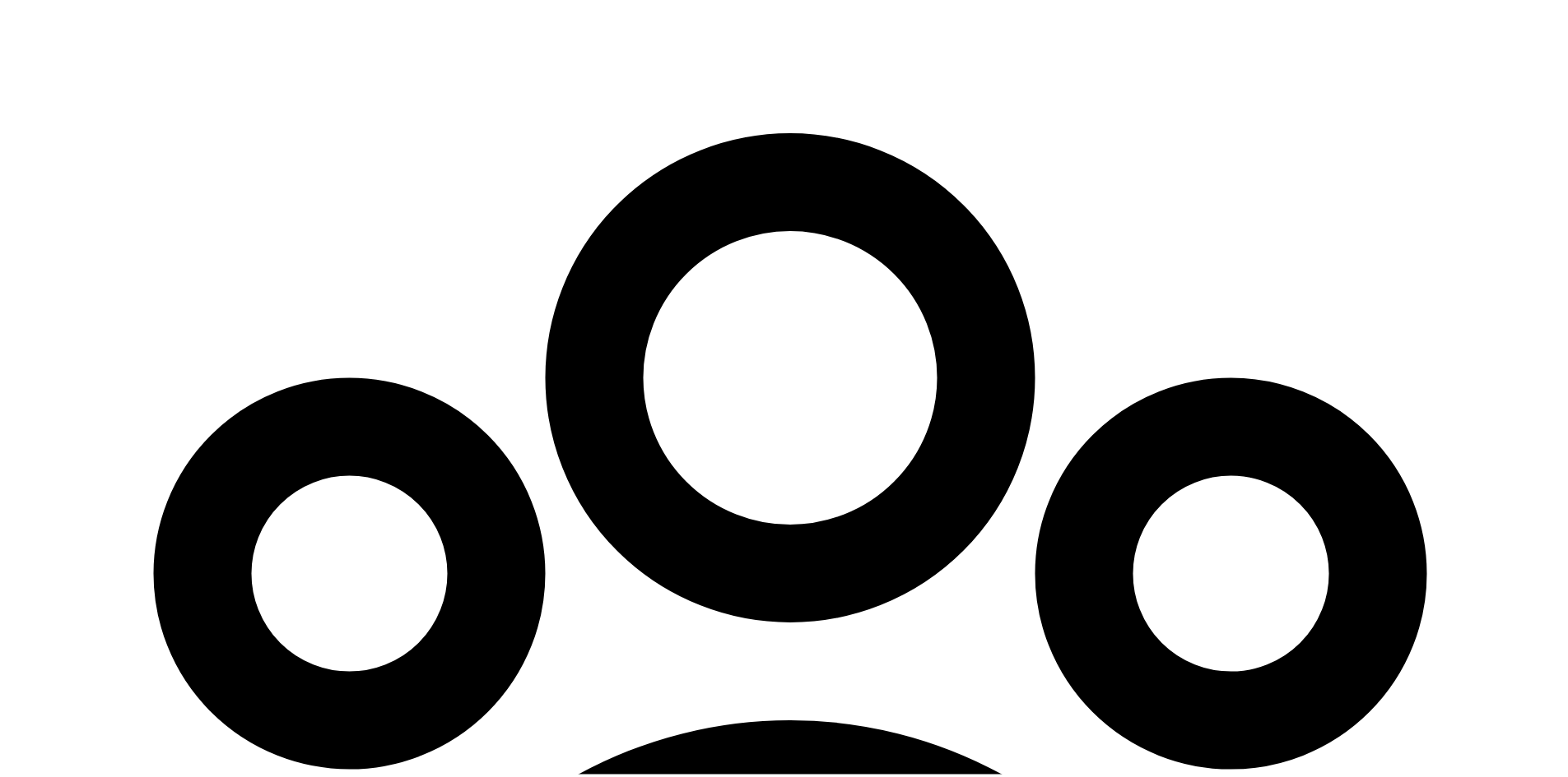
scroll to position [532, 0]
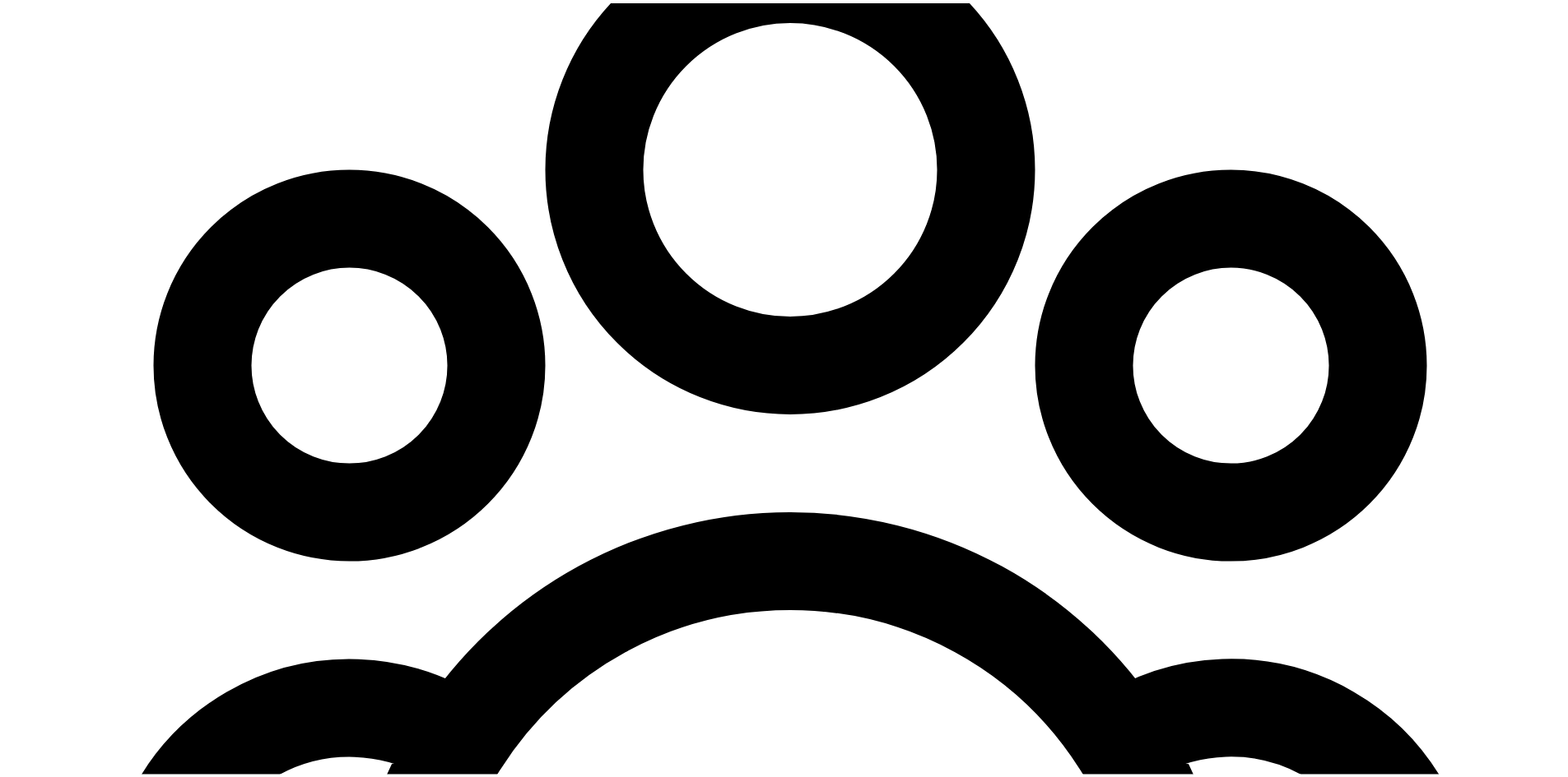
checkbox input "true"
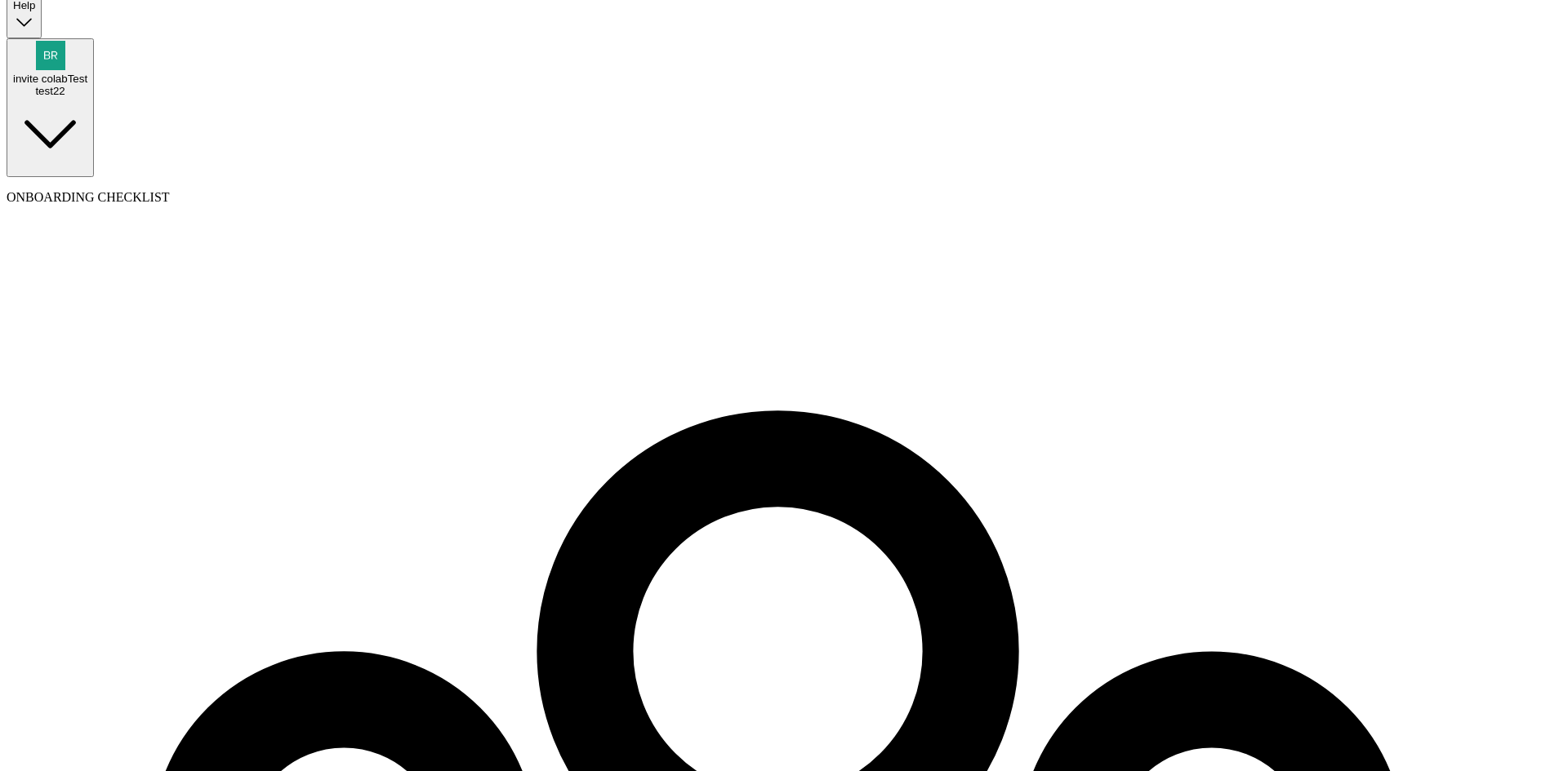
select select "unlimited"
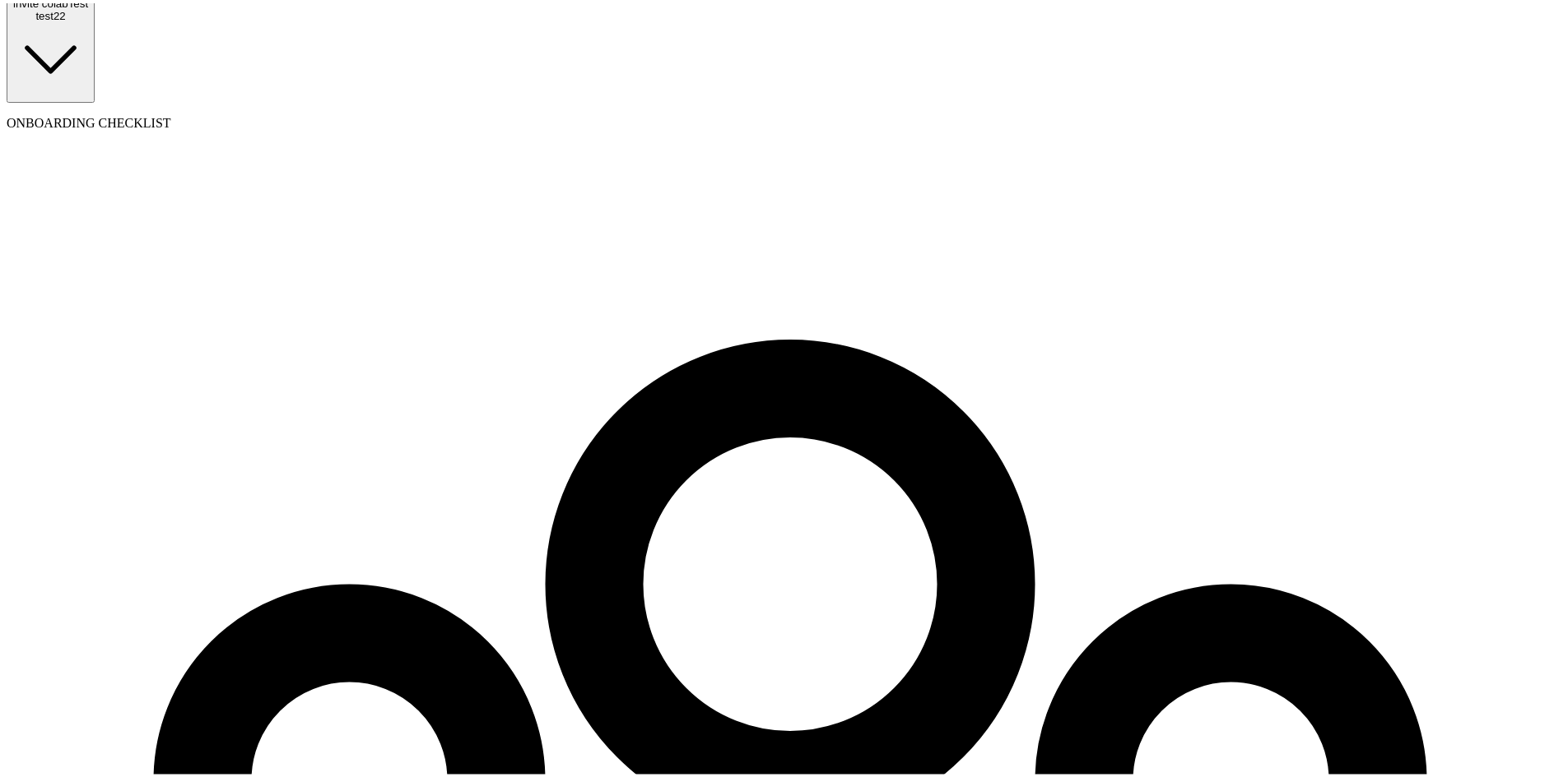
scroll to position [164, 0]
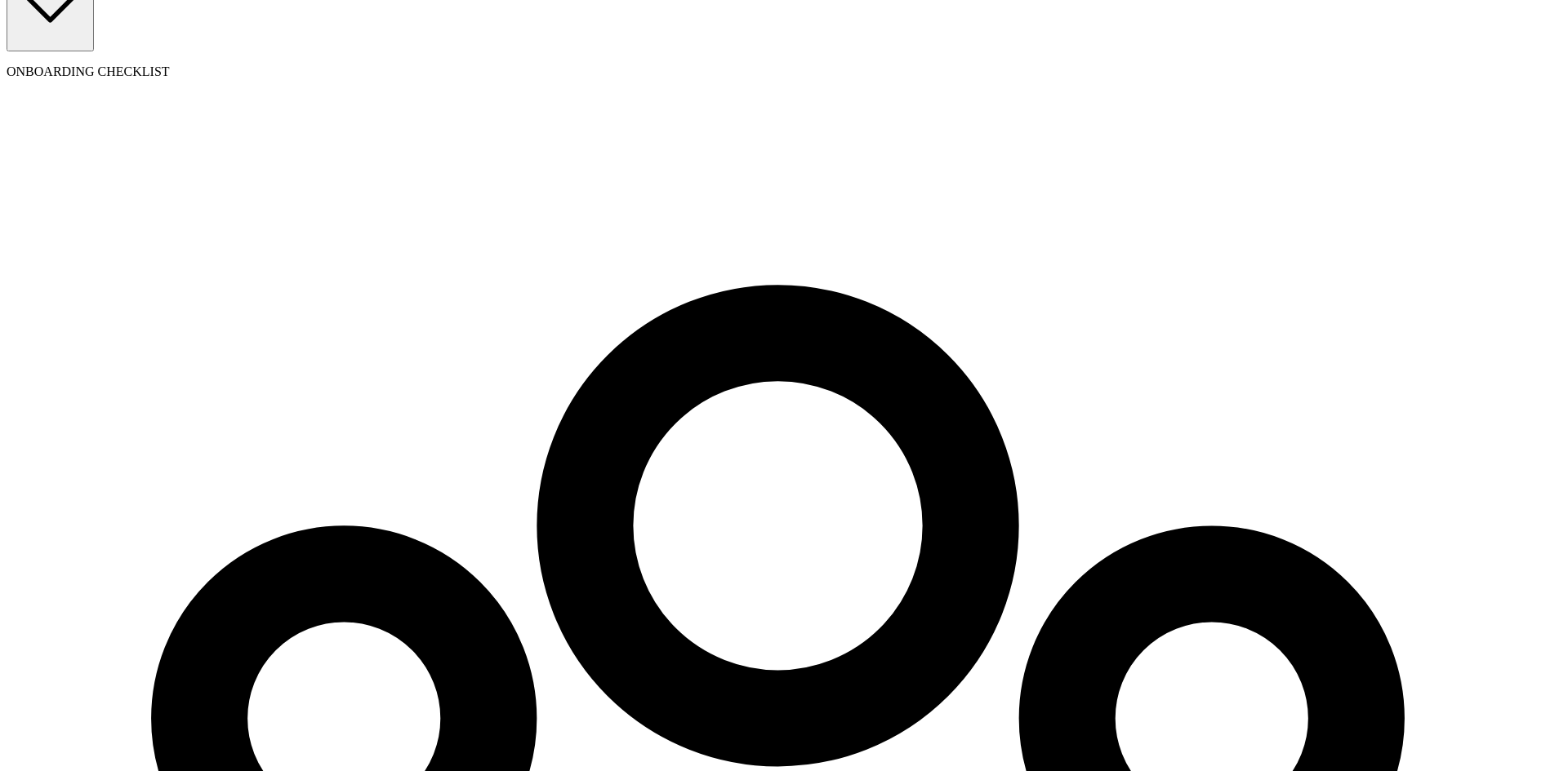
select select "paid_time_off"
type input "PTO"
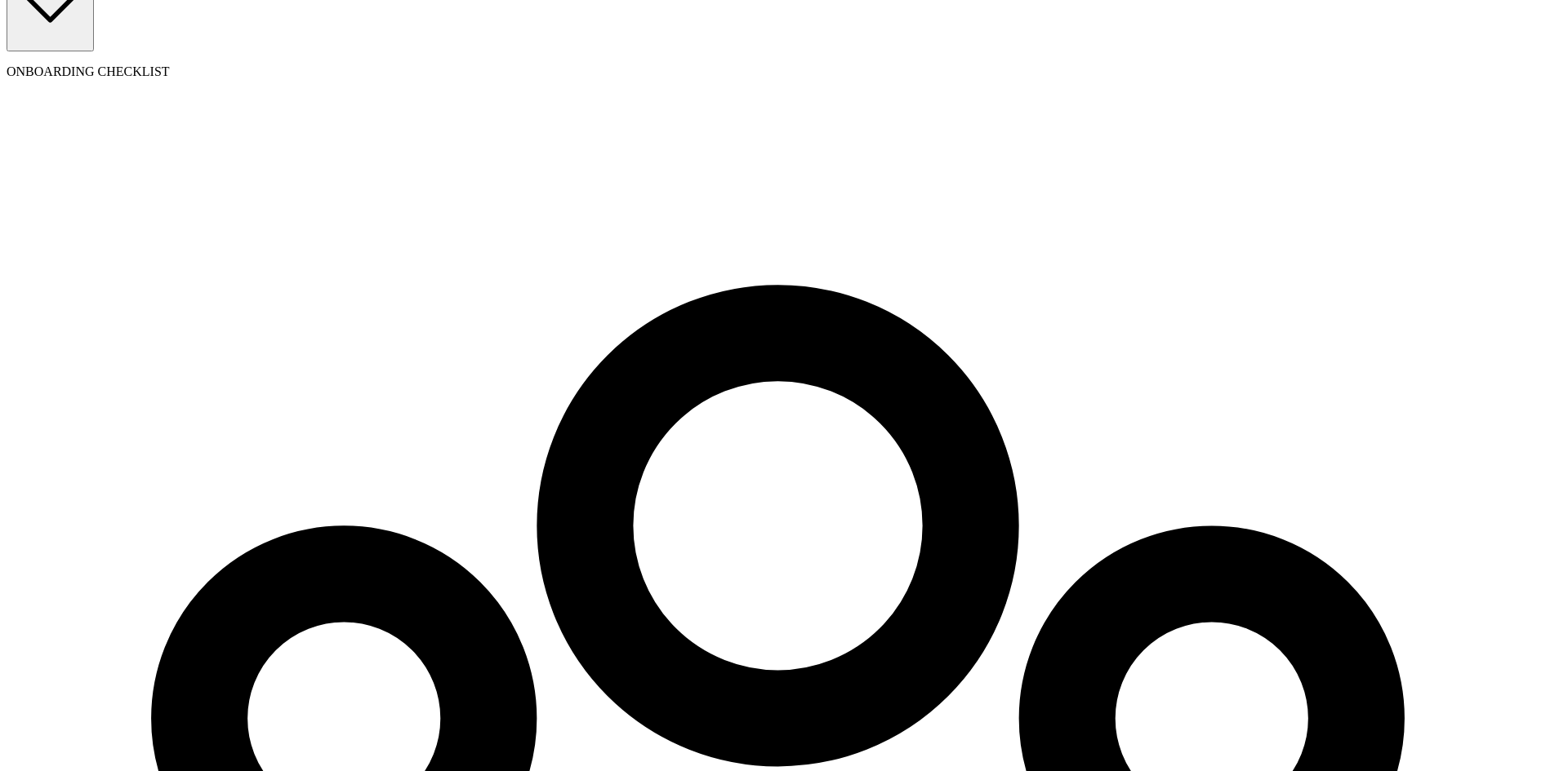
select select "per_hour_worked"
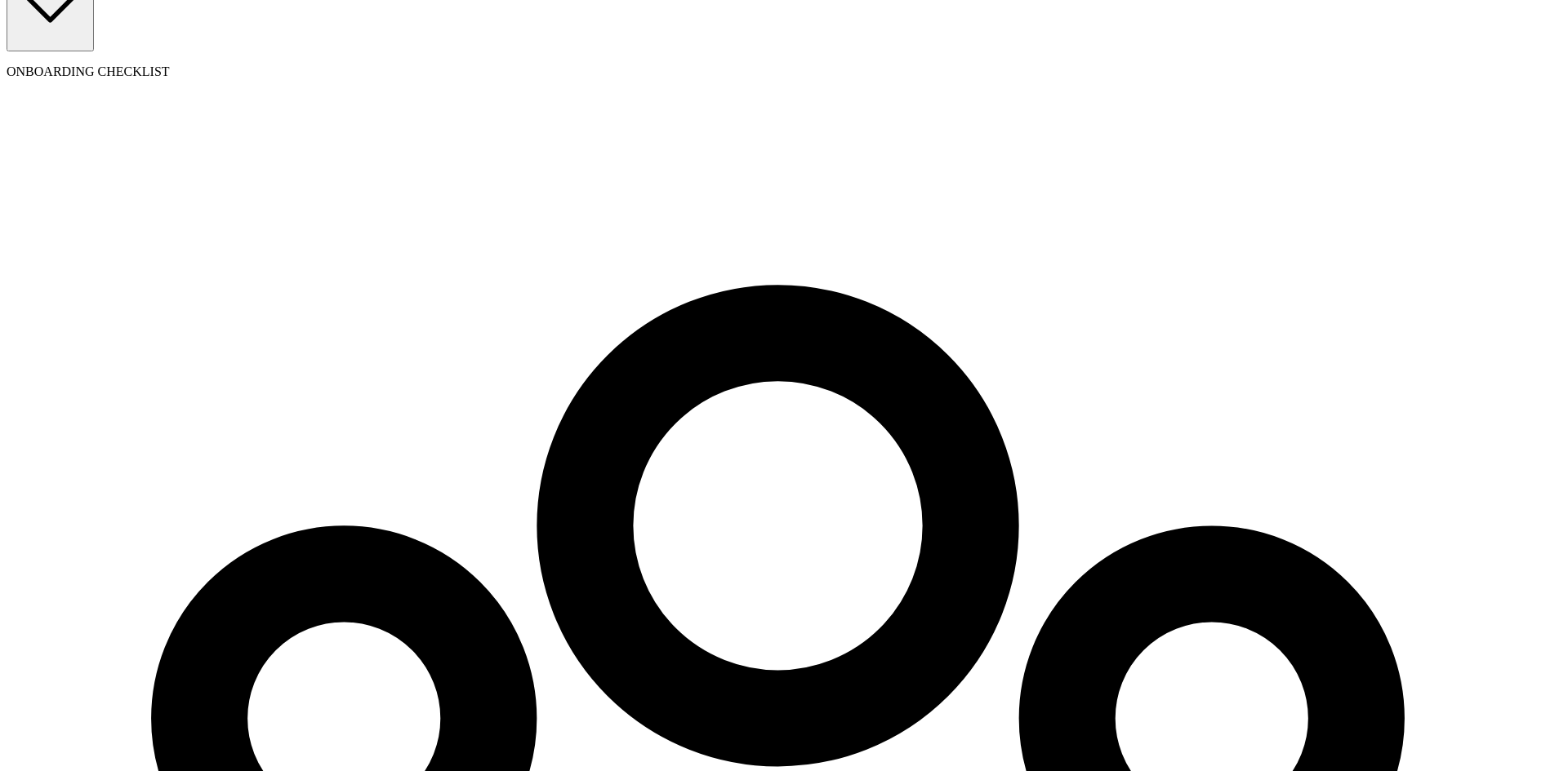
type input "10"
type input "5"
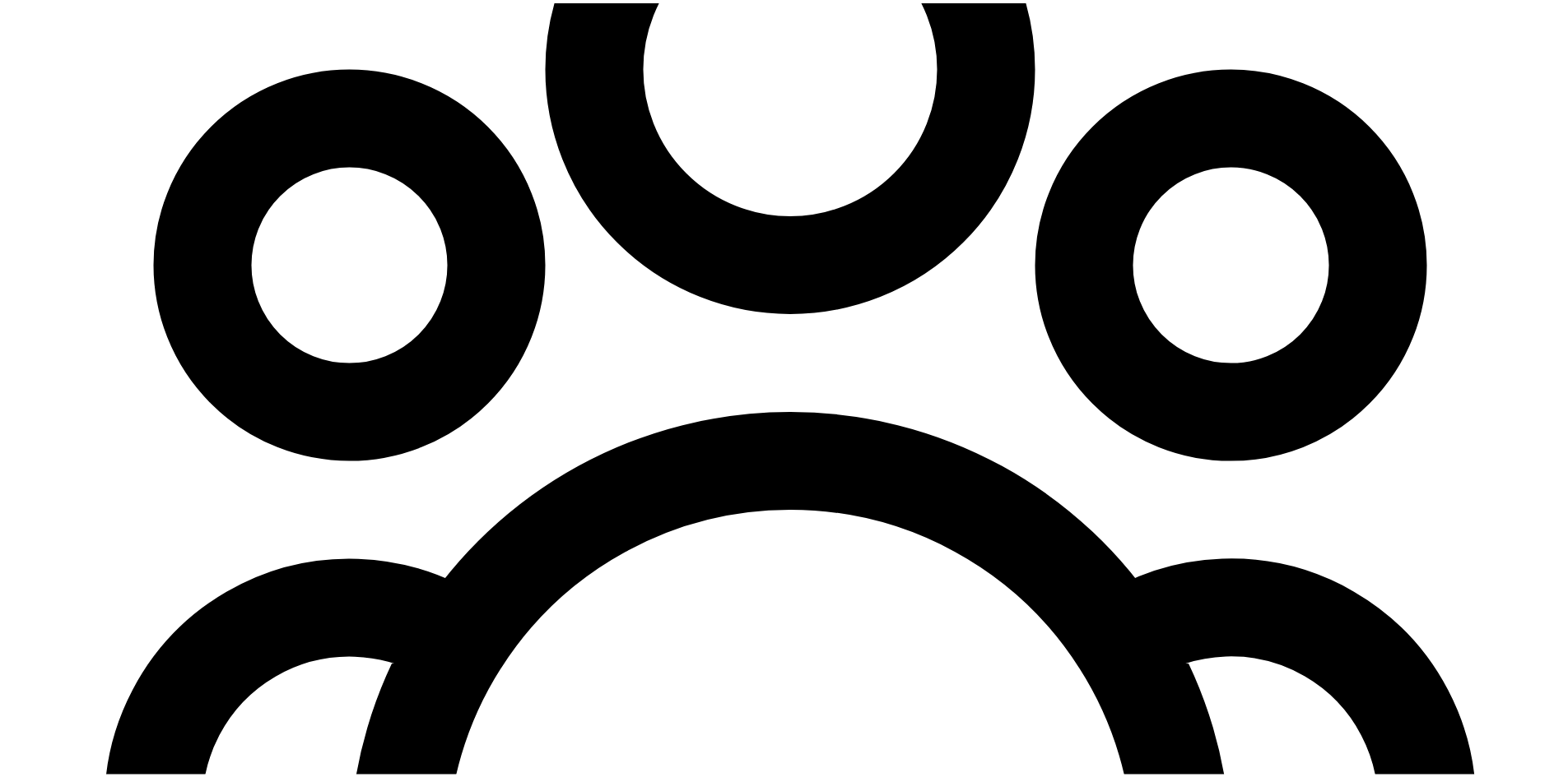
scroll to position [634, 0]
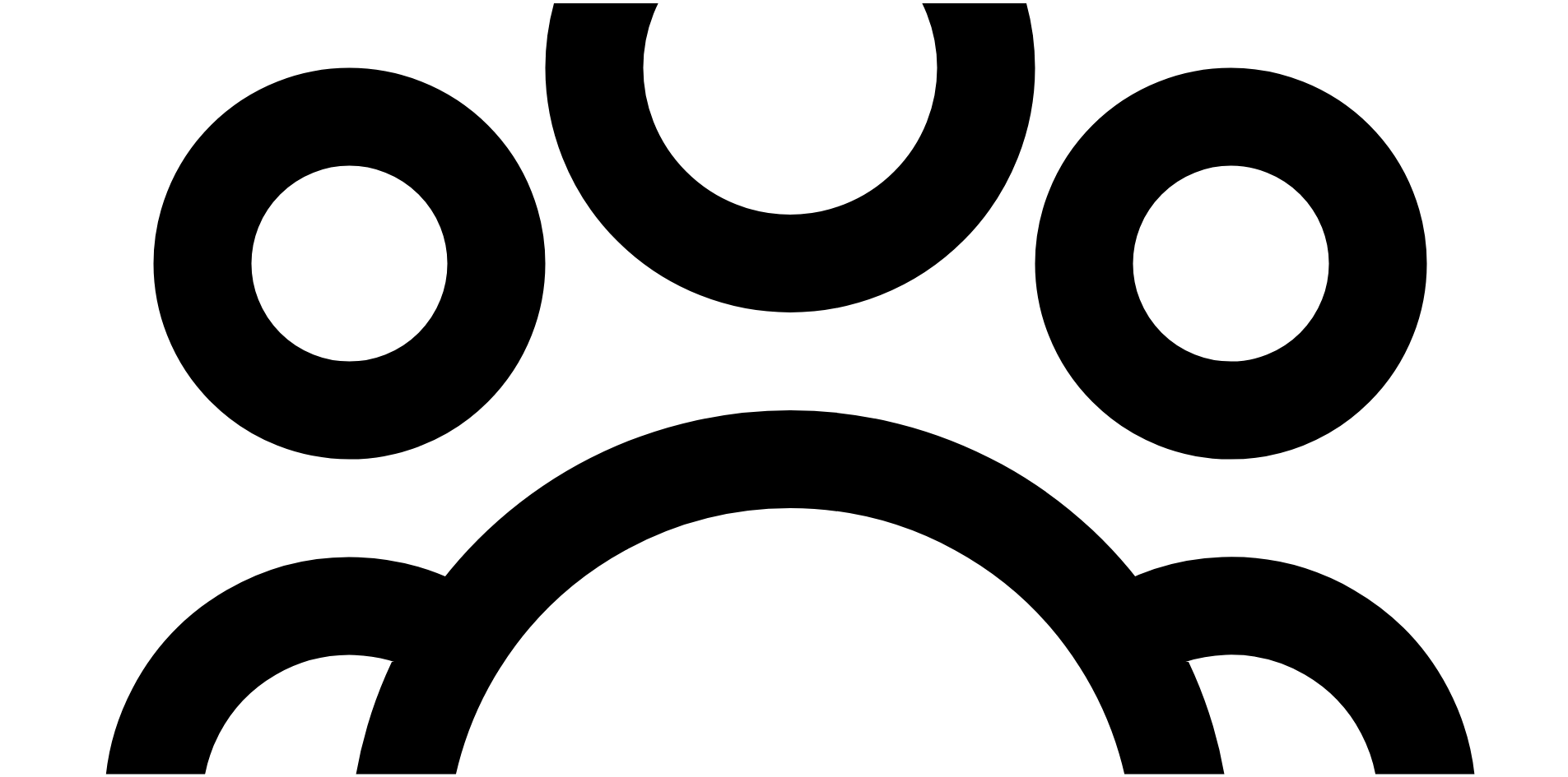
checkbox input "true"
type input "45"
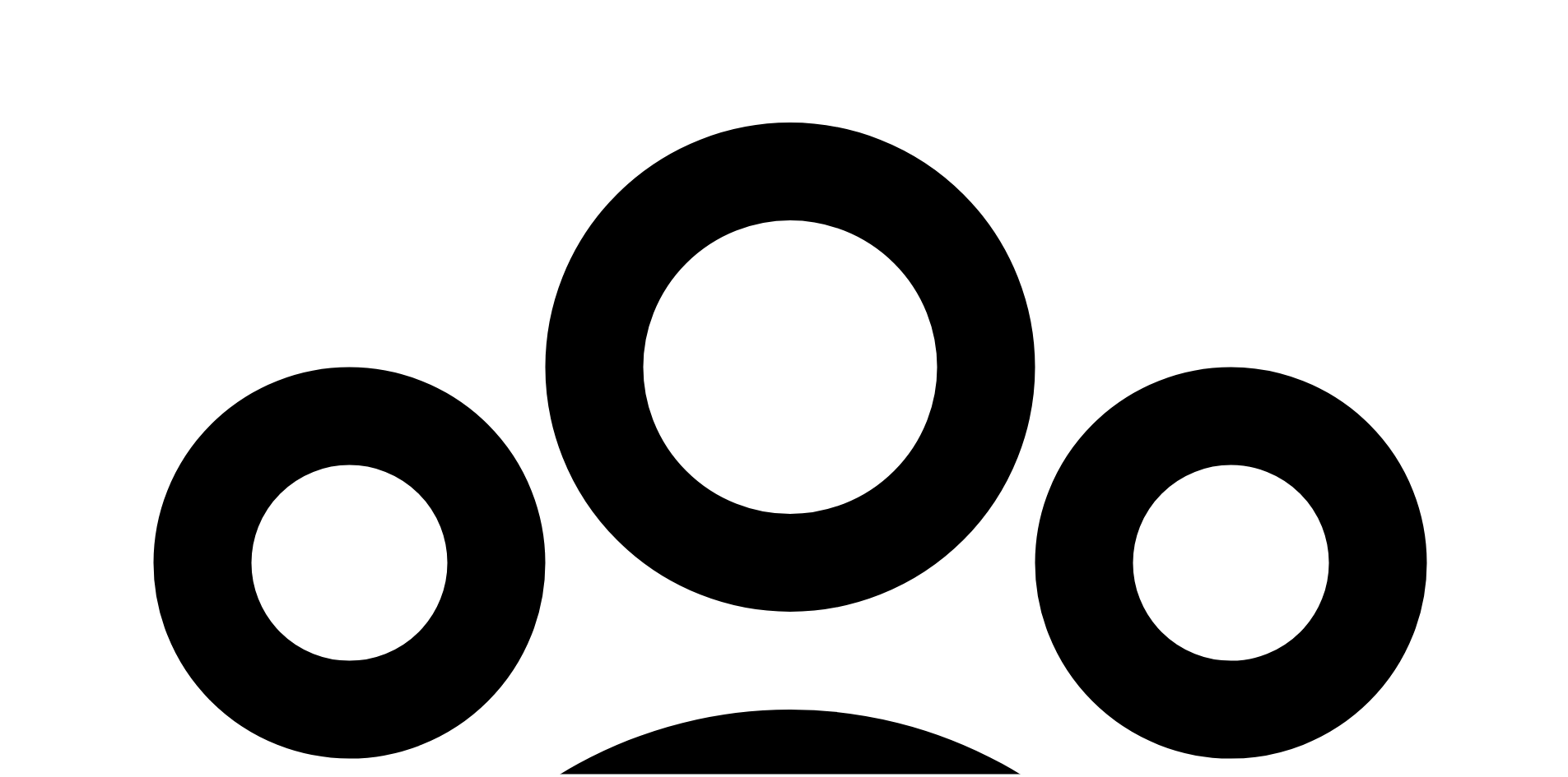
scroll to position [0, 0]
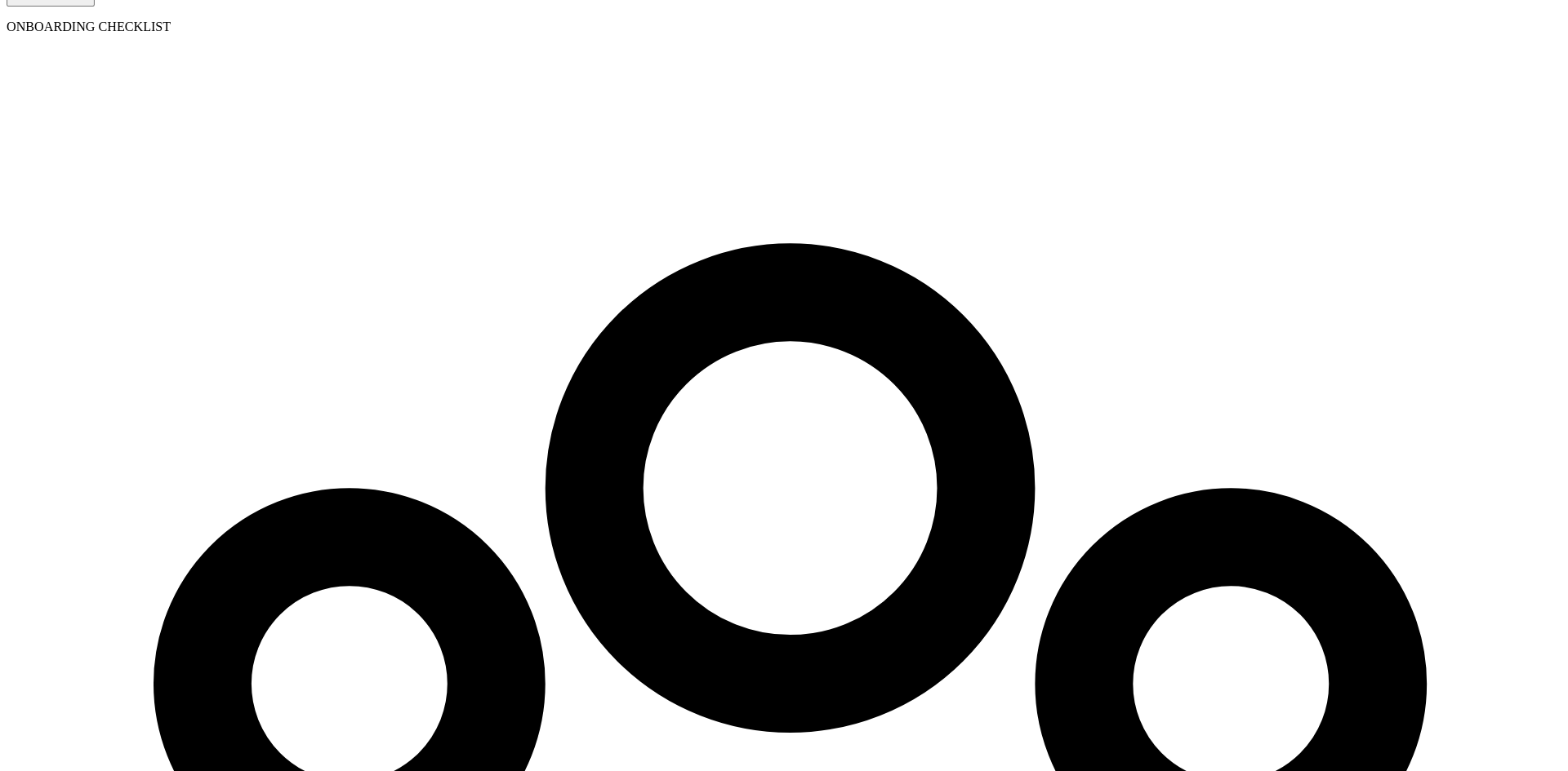
scroll to position [331, 0]
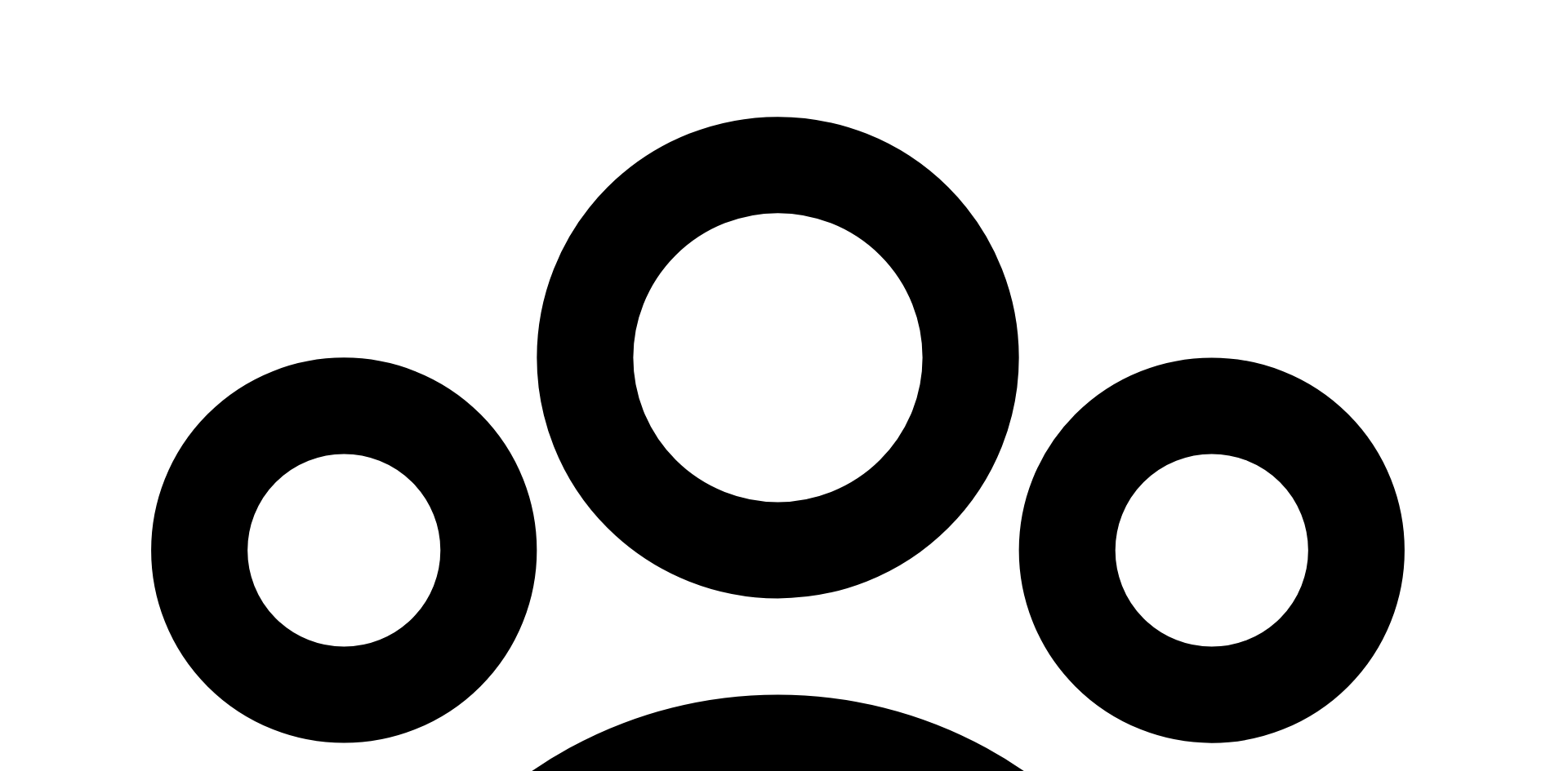
select select "7"
type input "410k"
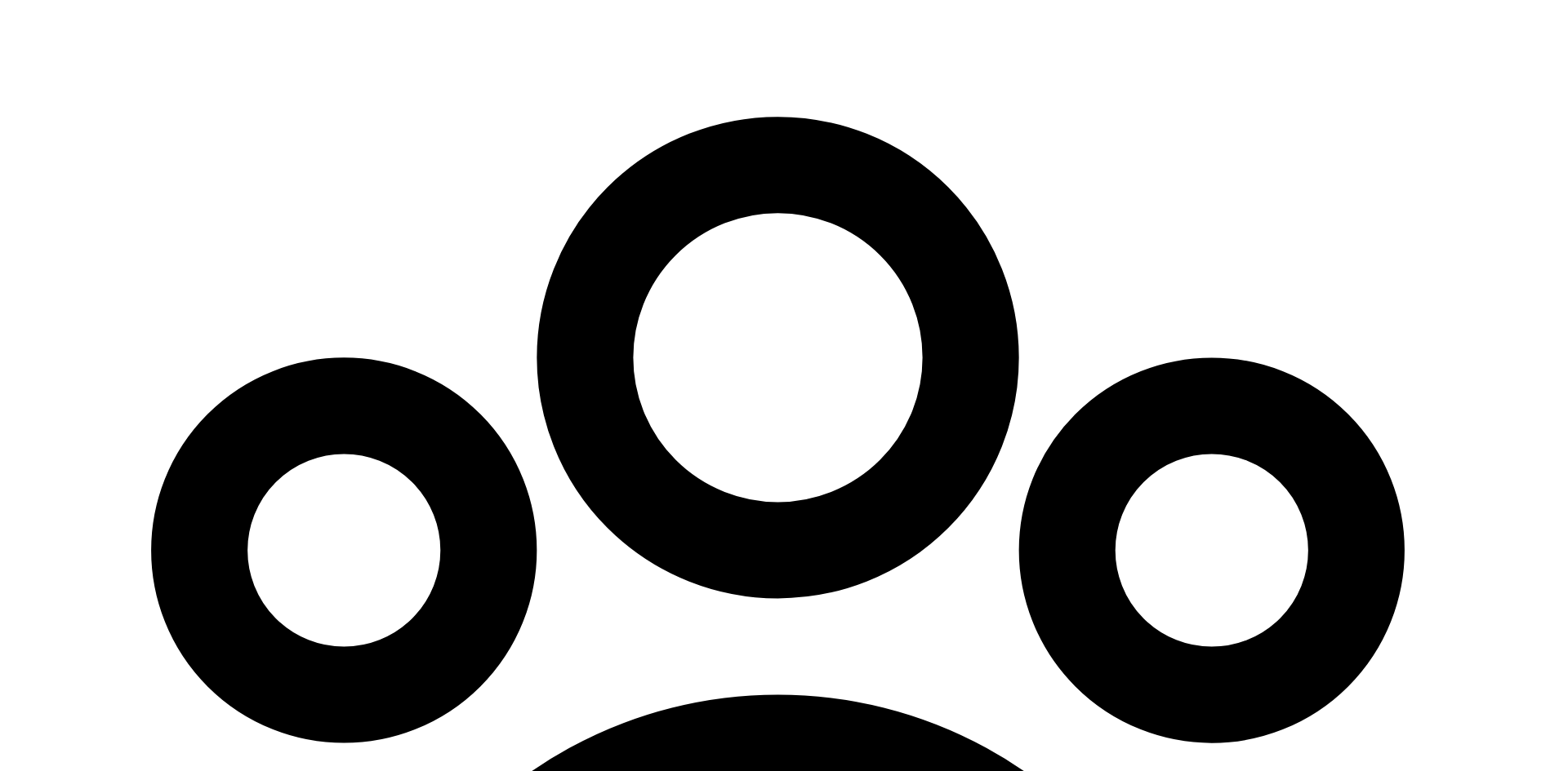
type input "08/30/2025"
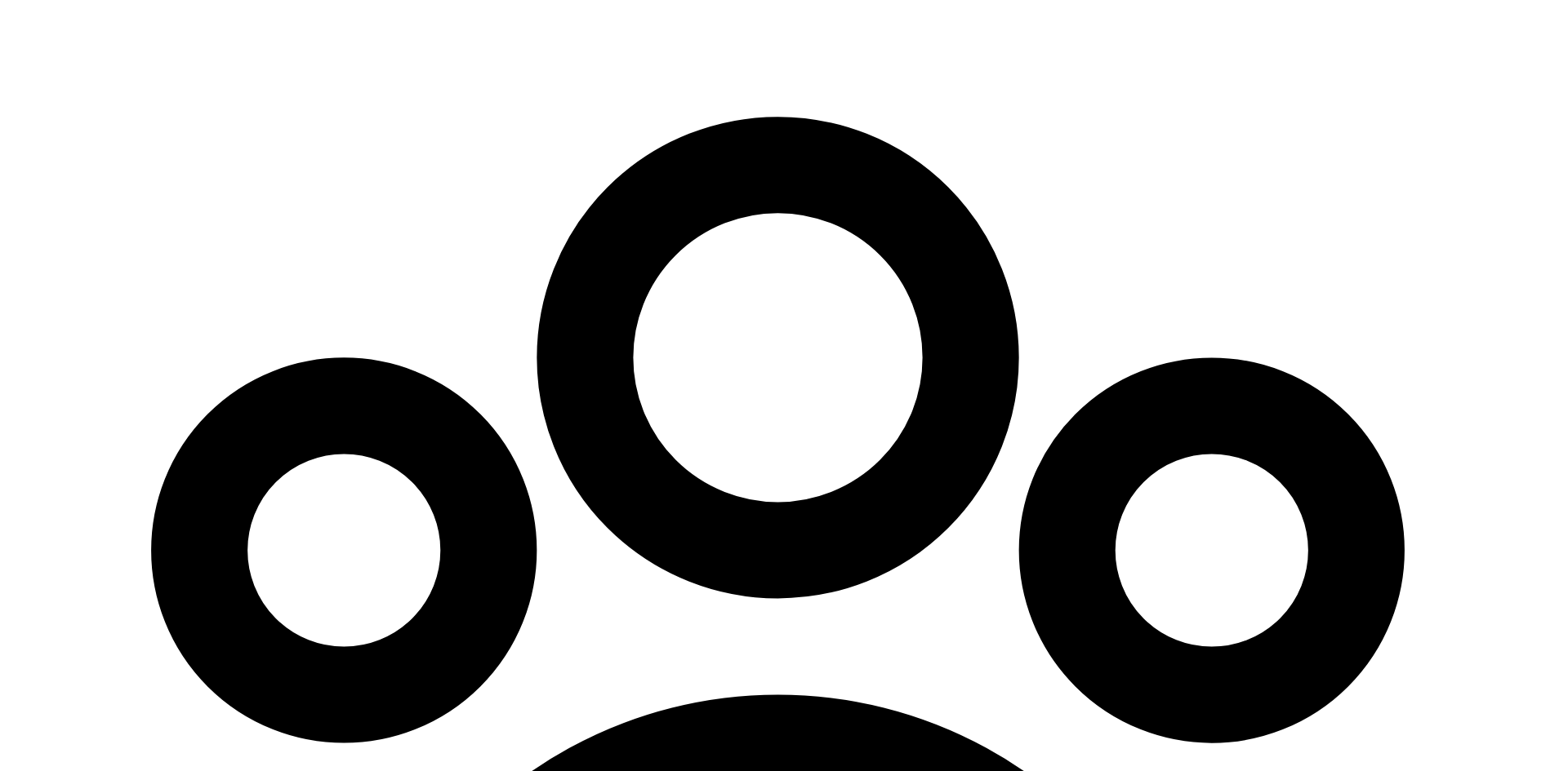
scroll to position [102, 0]
type input "08/31/2025"
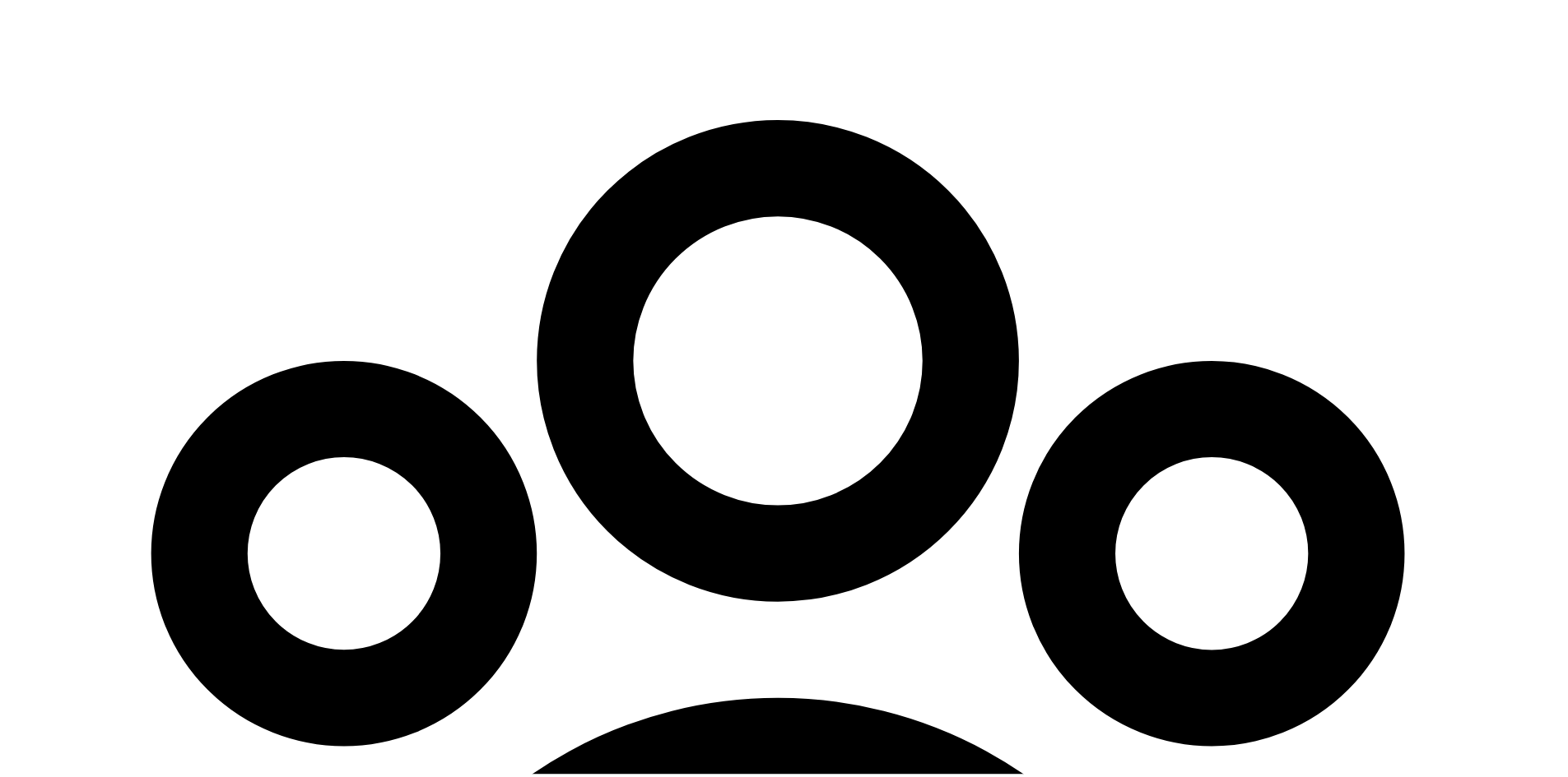
scroll to position [0, 0]
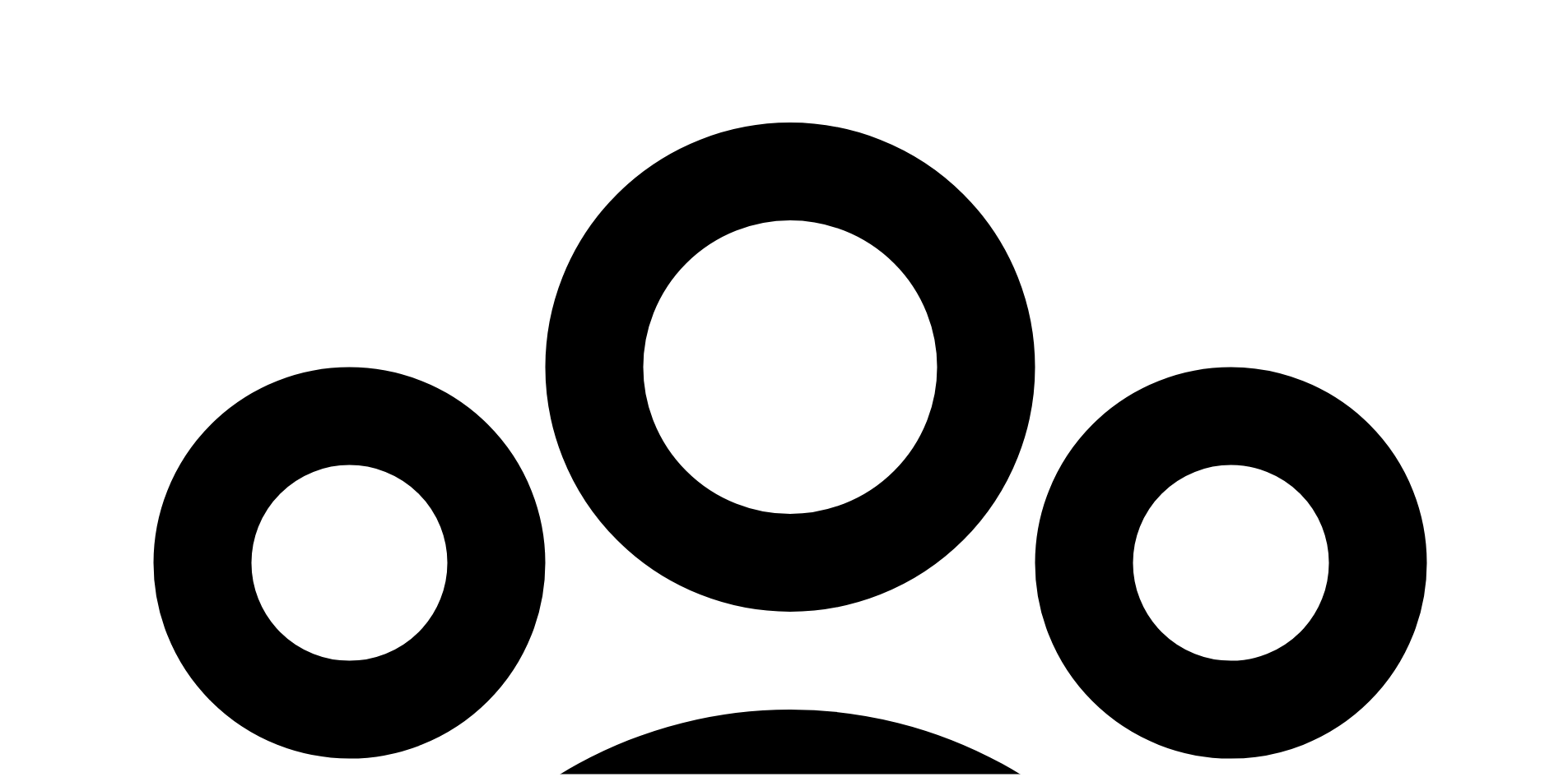
select select "pay_period"
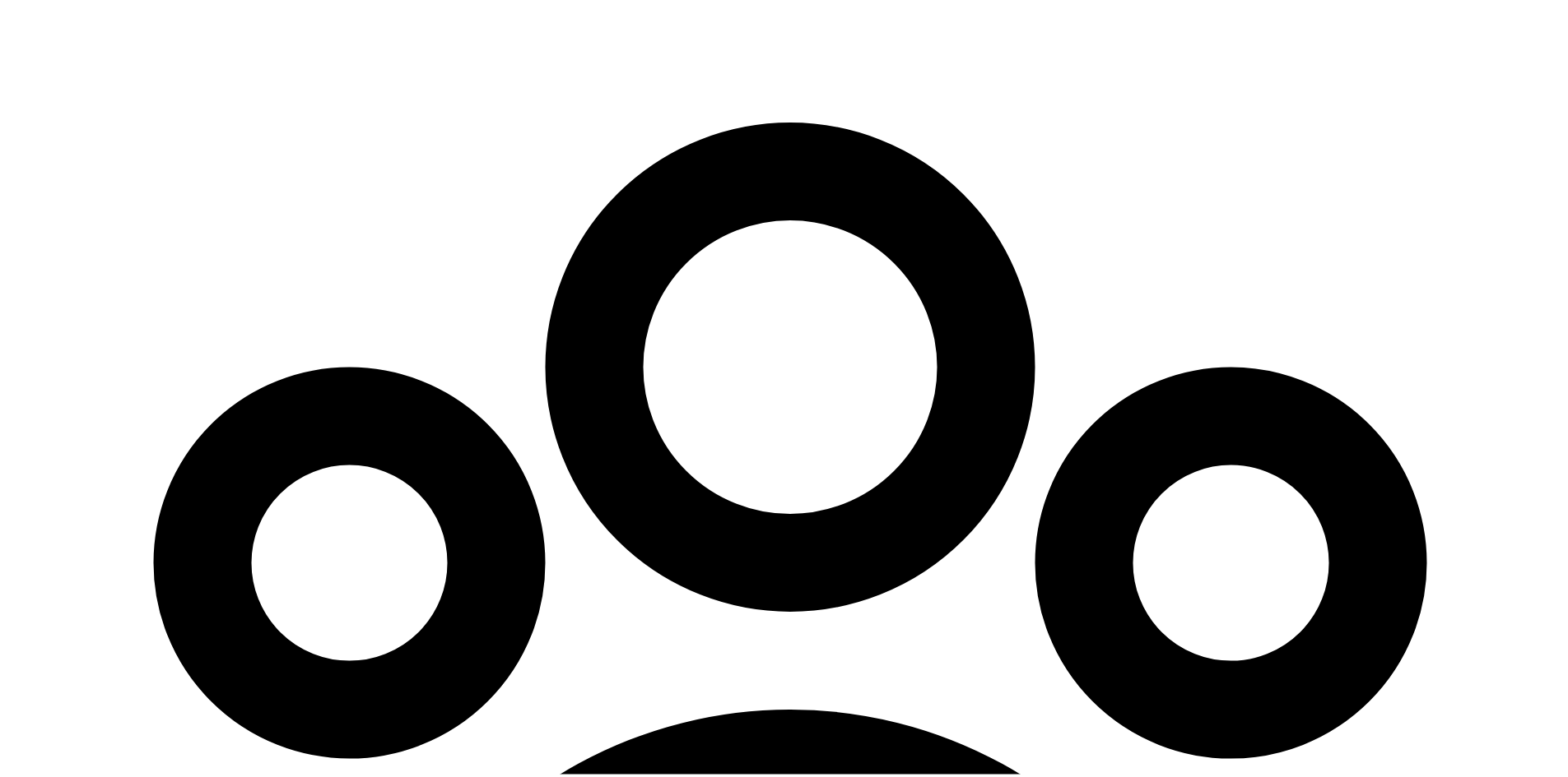
select select "pay_period"
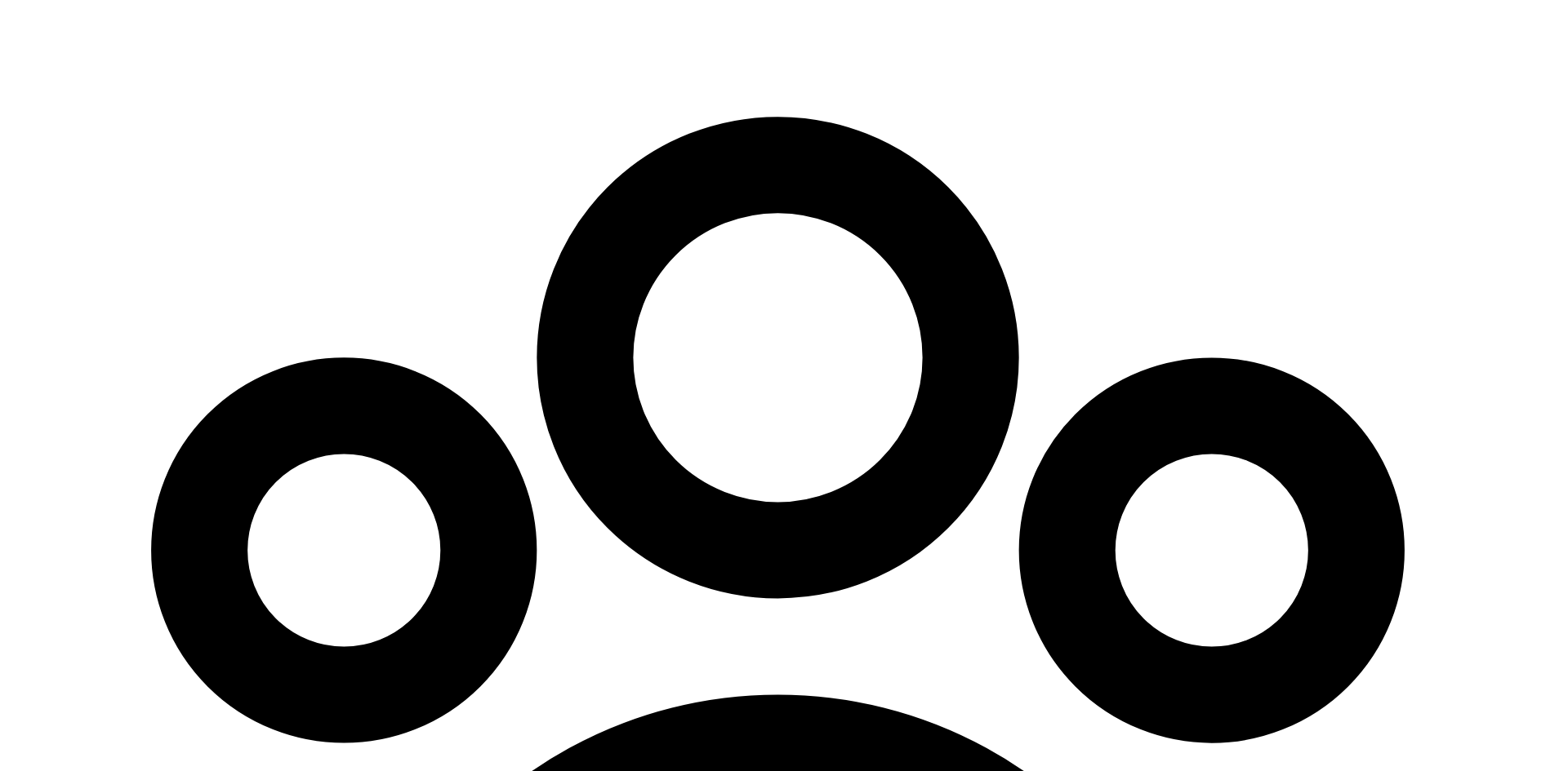
type input "08/31/2025"
select select "1"
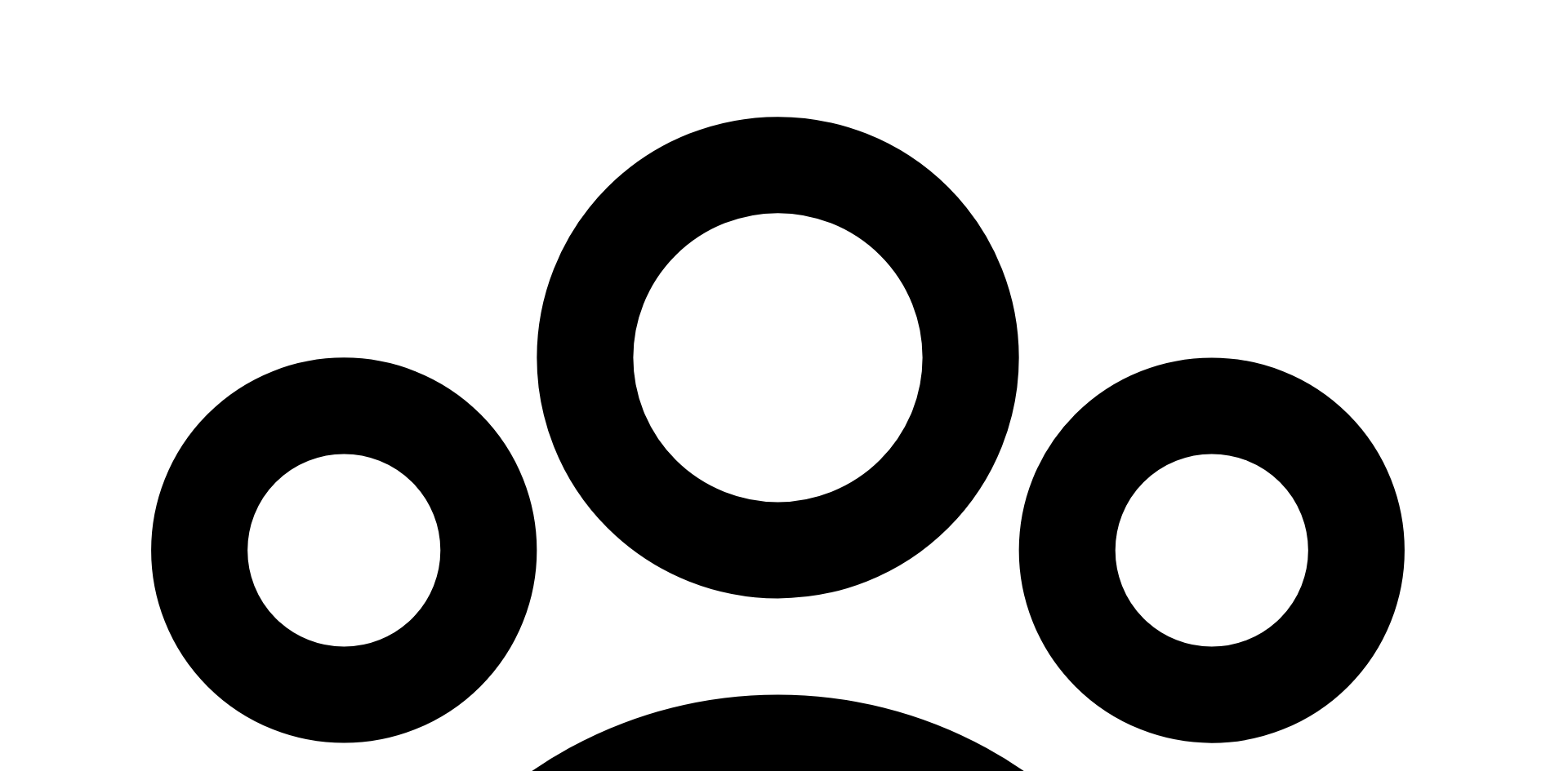
type input "250"
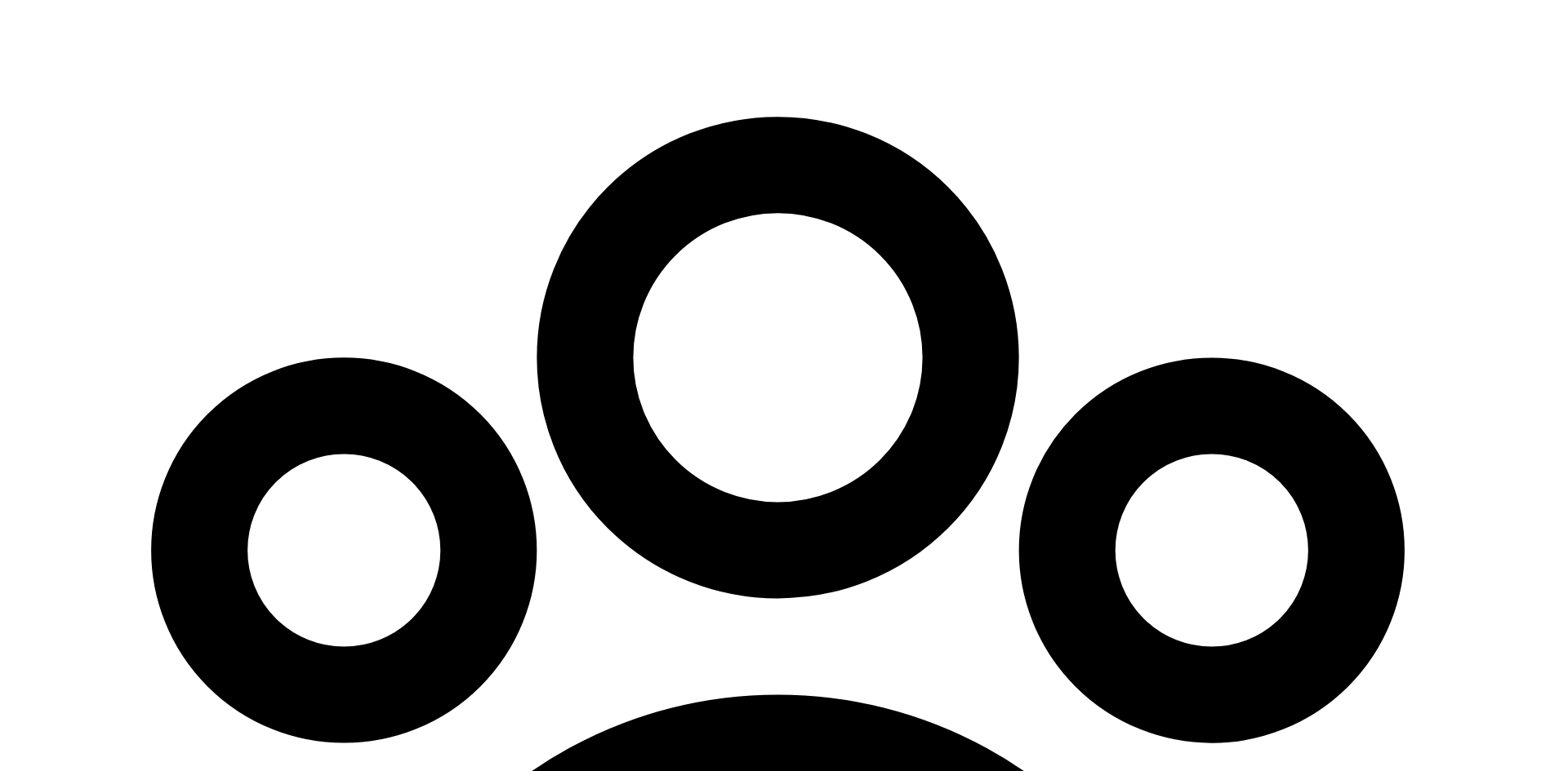
radio input "true"
select select "1"
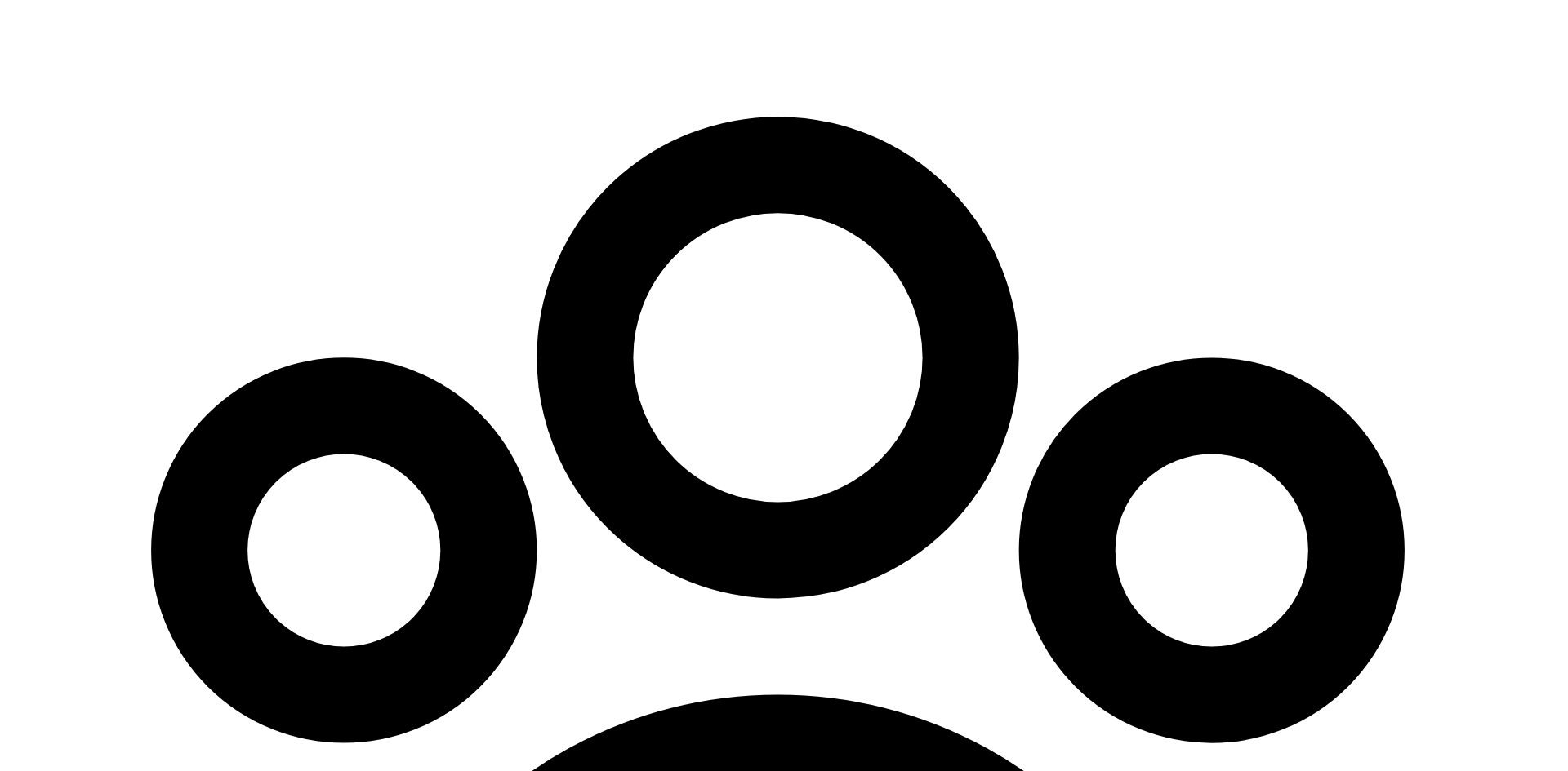
drag, startPoint x: 1364, startPoint y: 627, endPoint x: 1381, endPoint y: 627, distance: 17.0
type input "25"
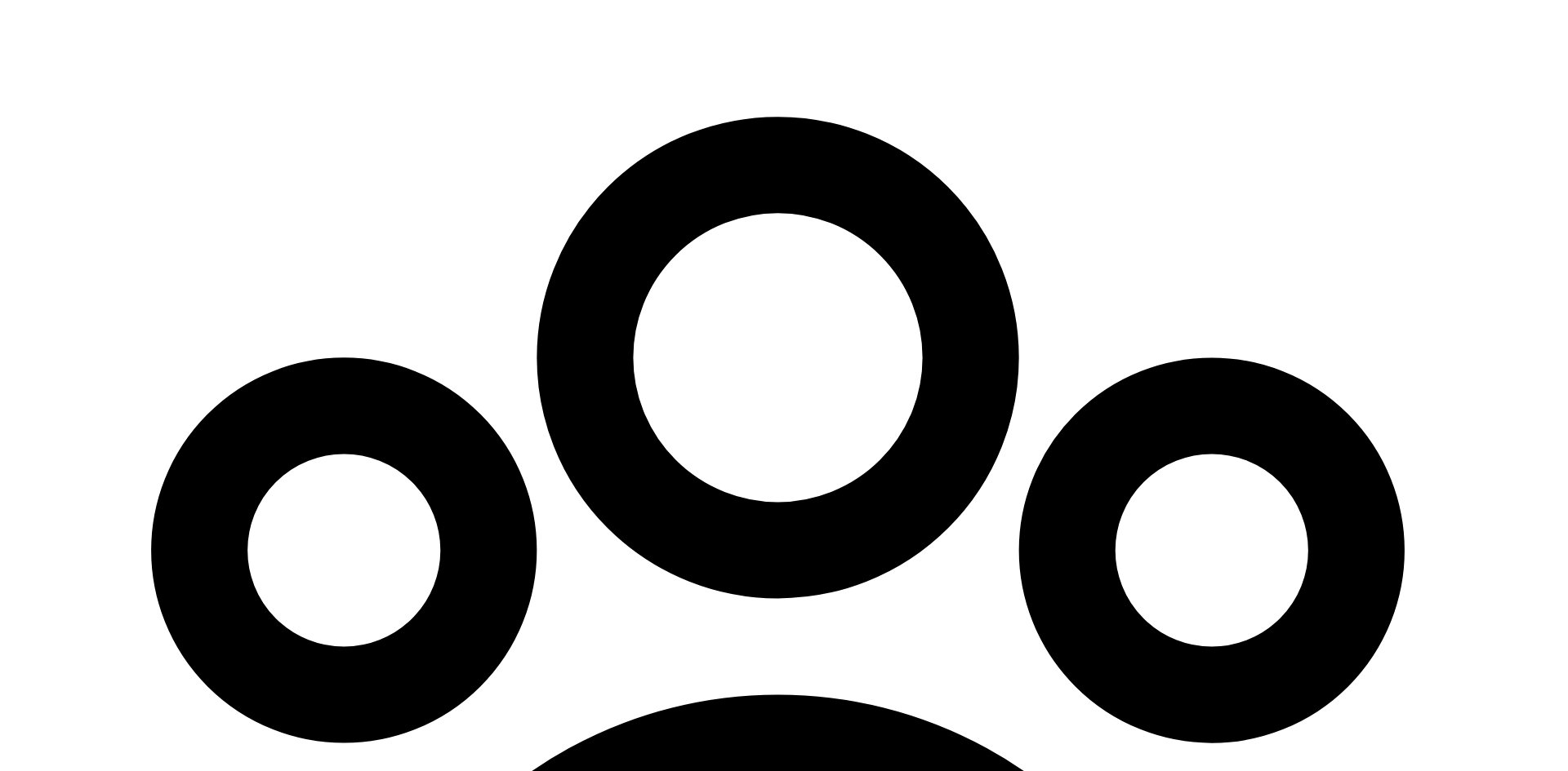
type input "08/30/2025"
select select "7"
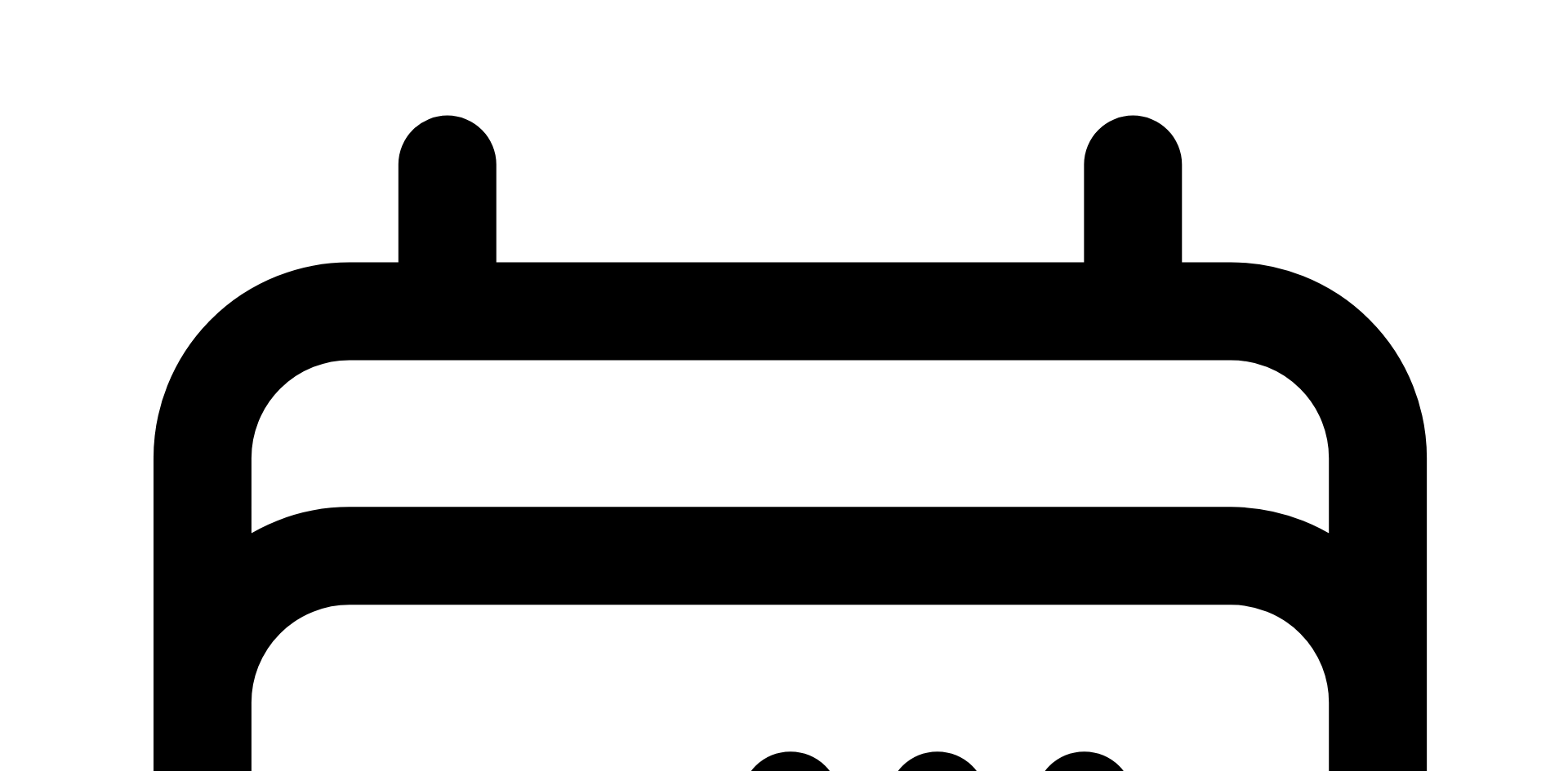
scroll to position [376, 0]
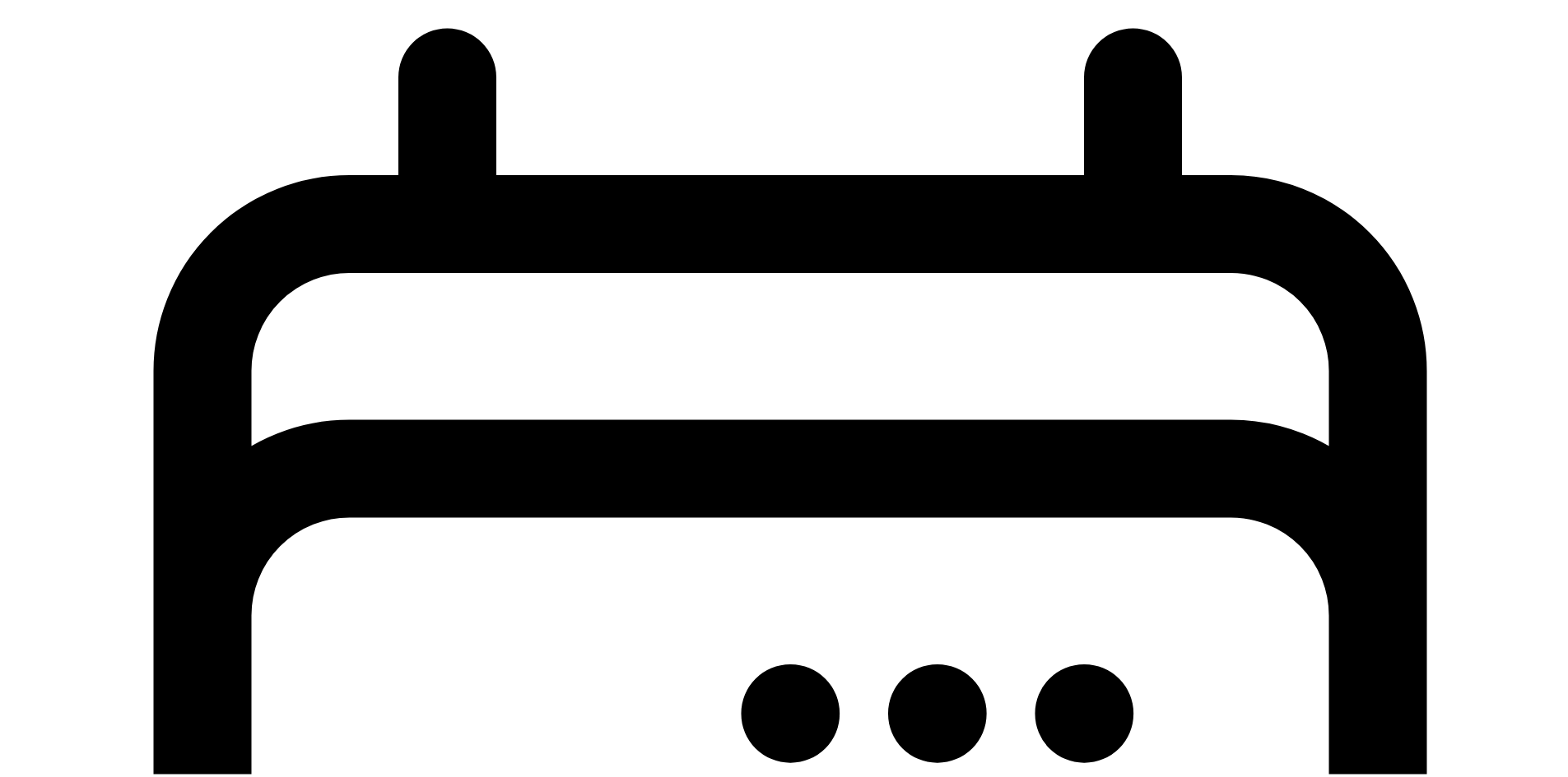
select select "7"
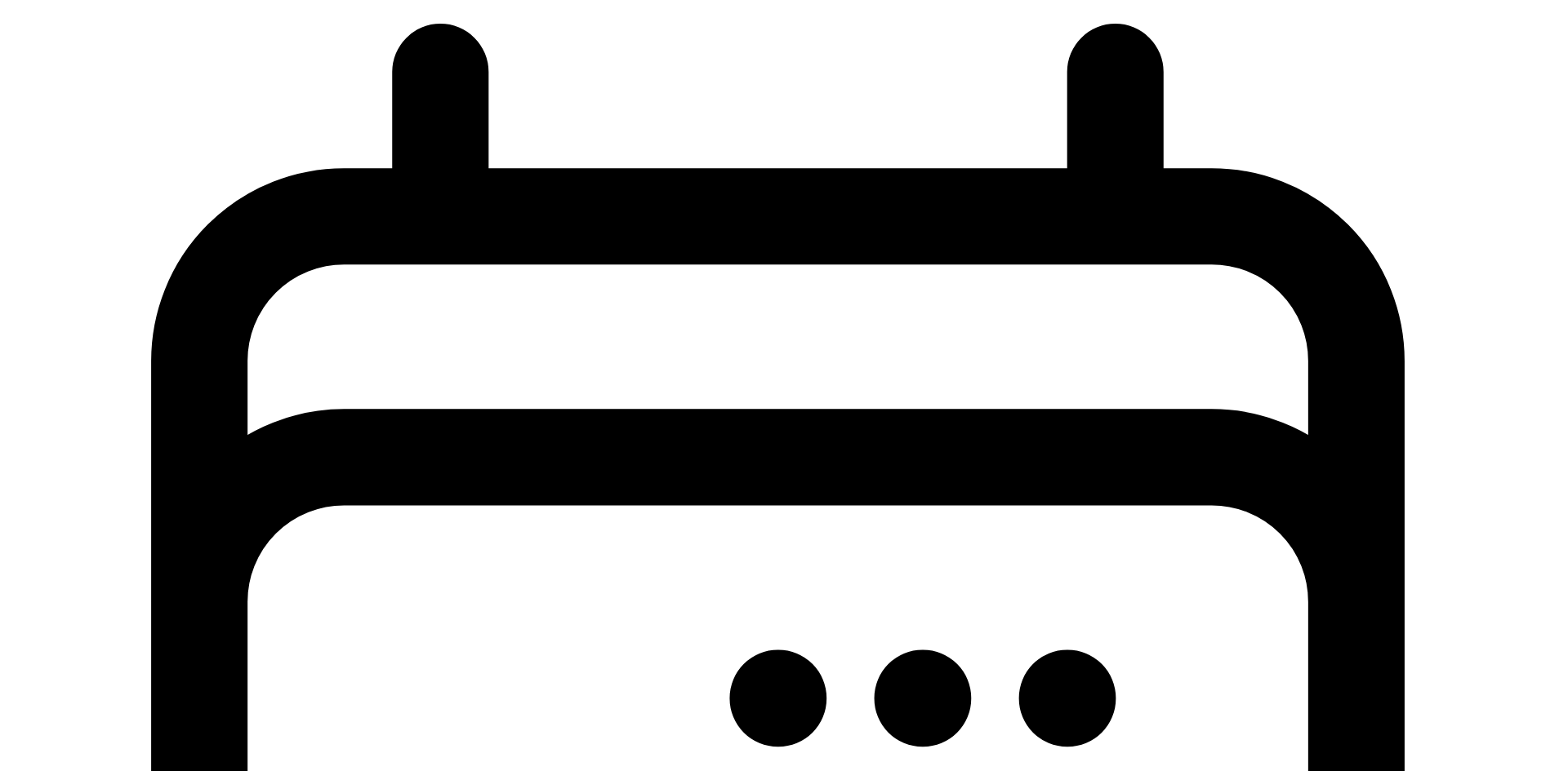
type input "09/03/2025"
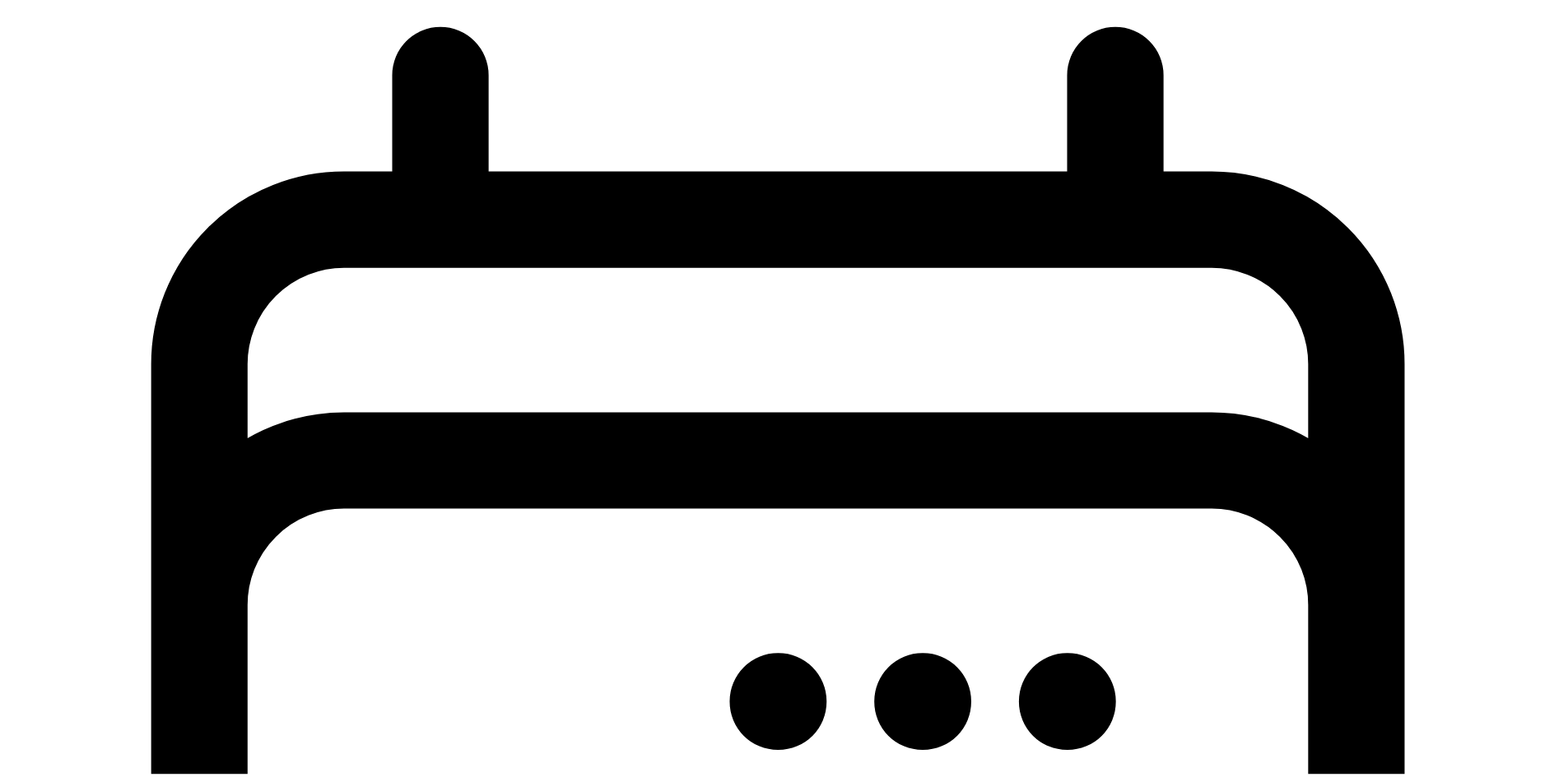
scroll to position [0, 0]
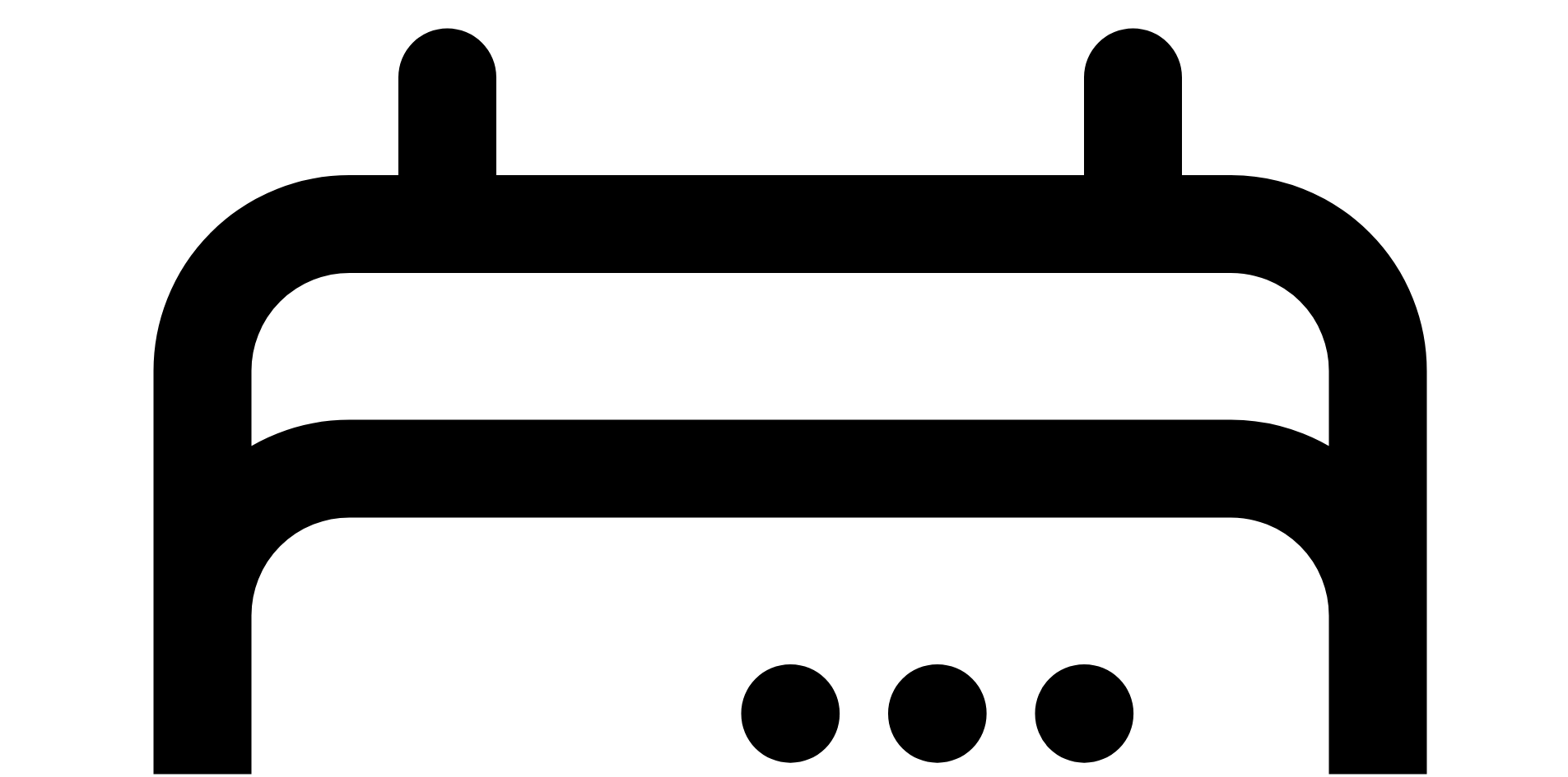
select select "employee"
select select "contractor"
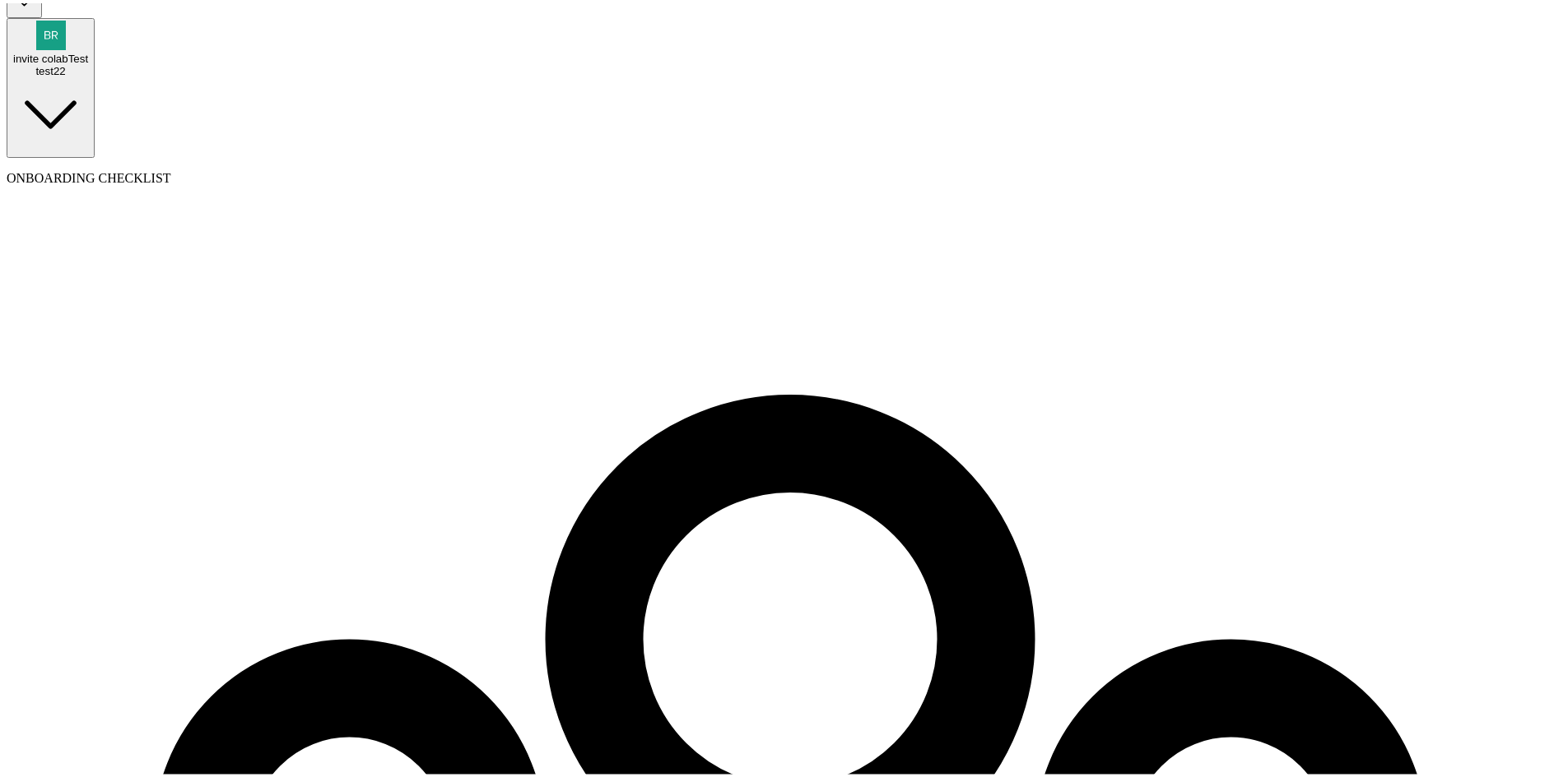
scroll to position [189, 0]
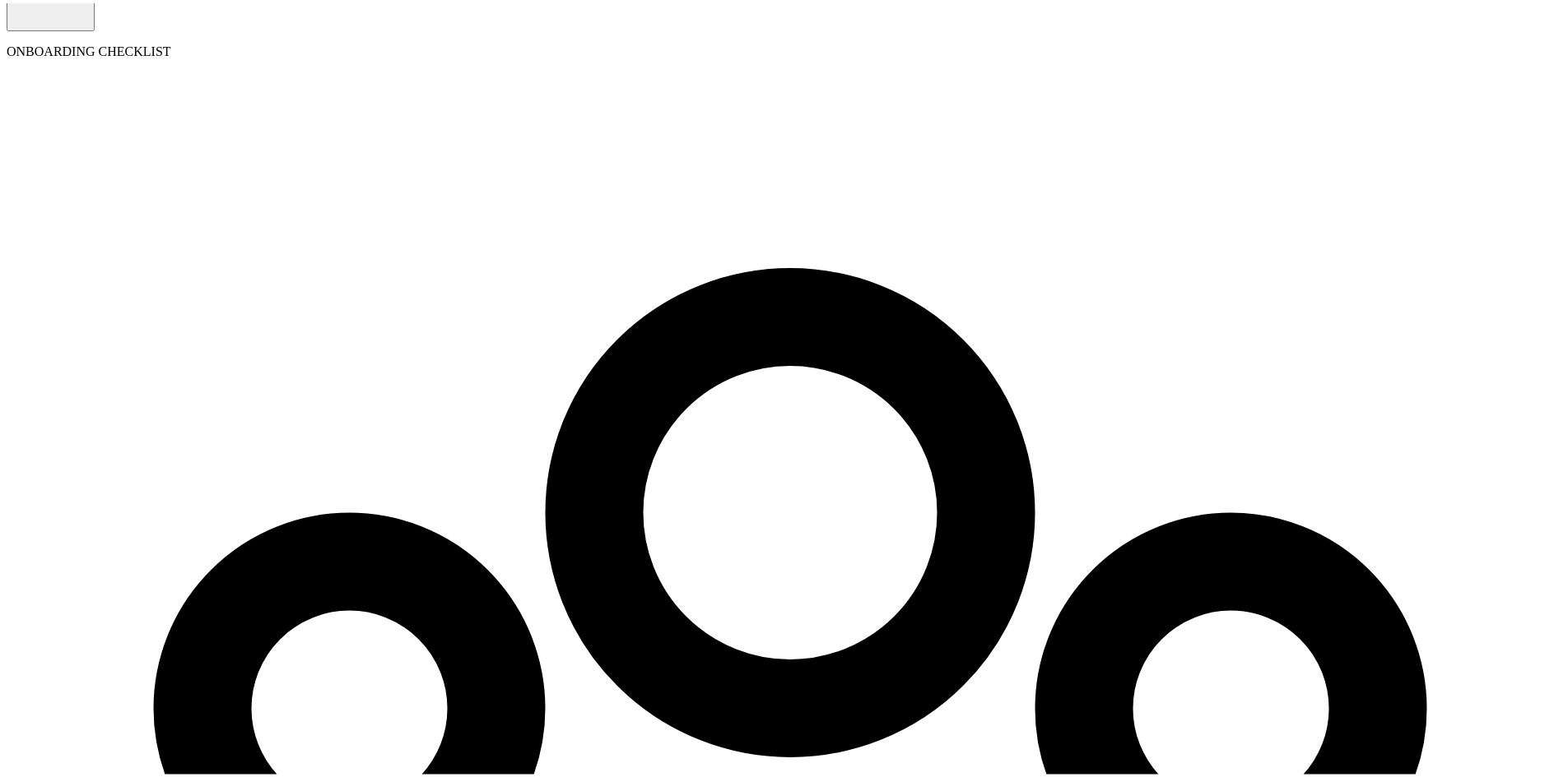
select select "pay_period"
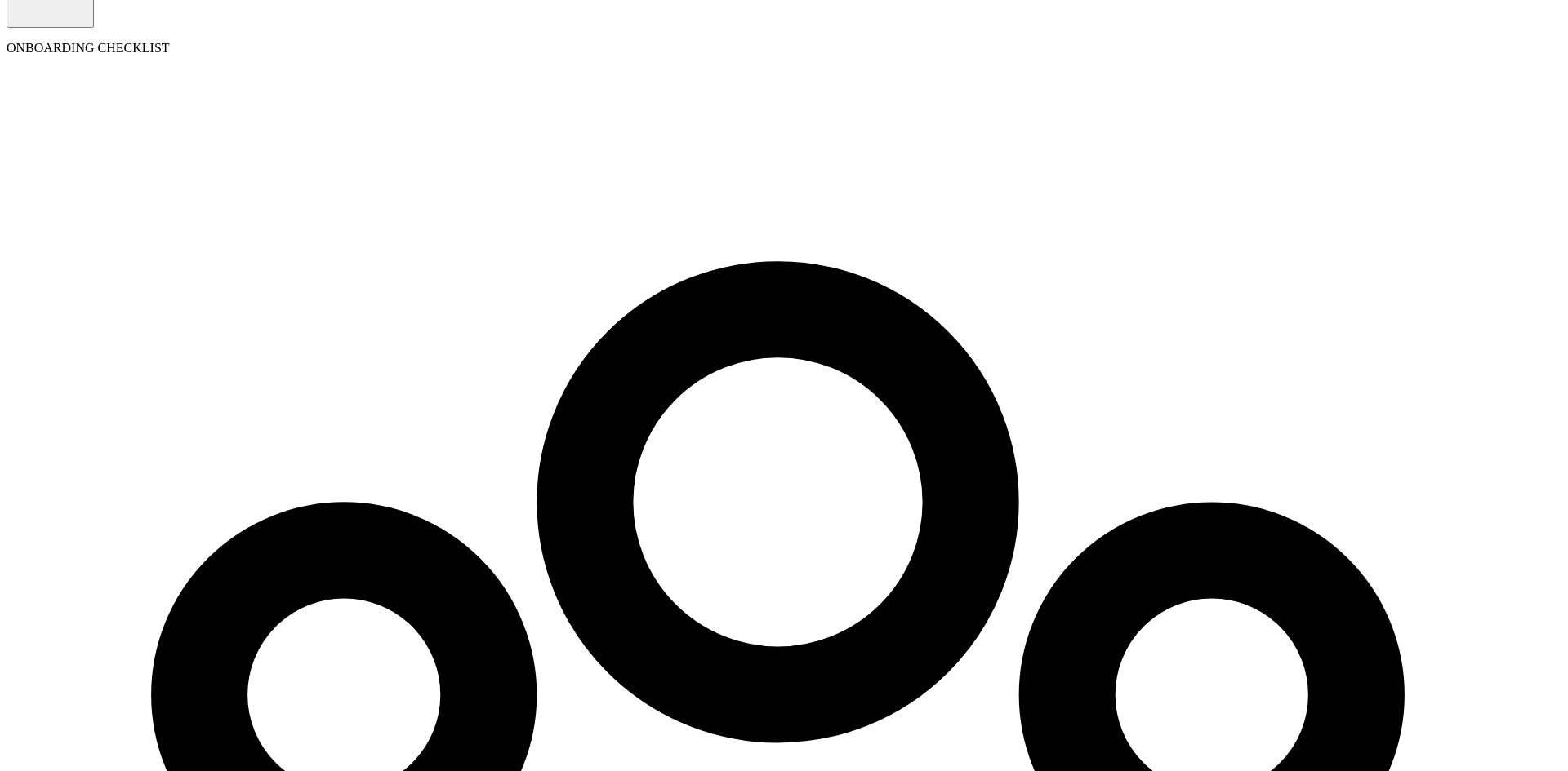
select select "1"
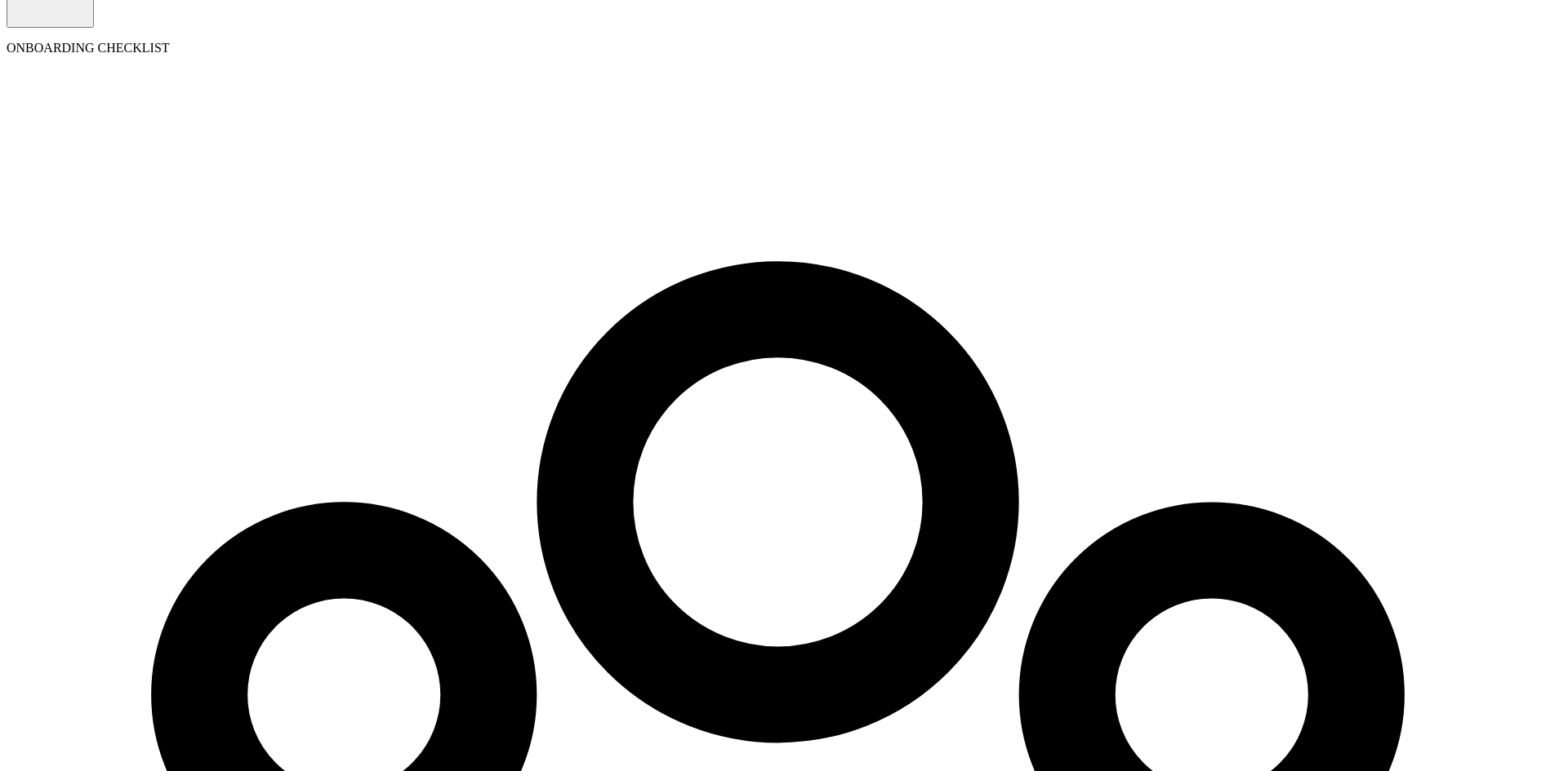
type input "50"
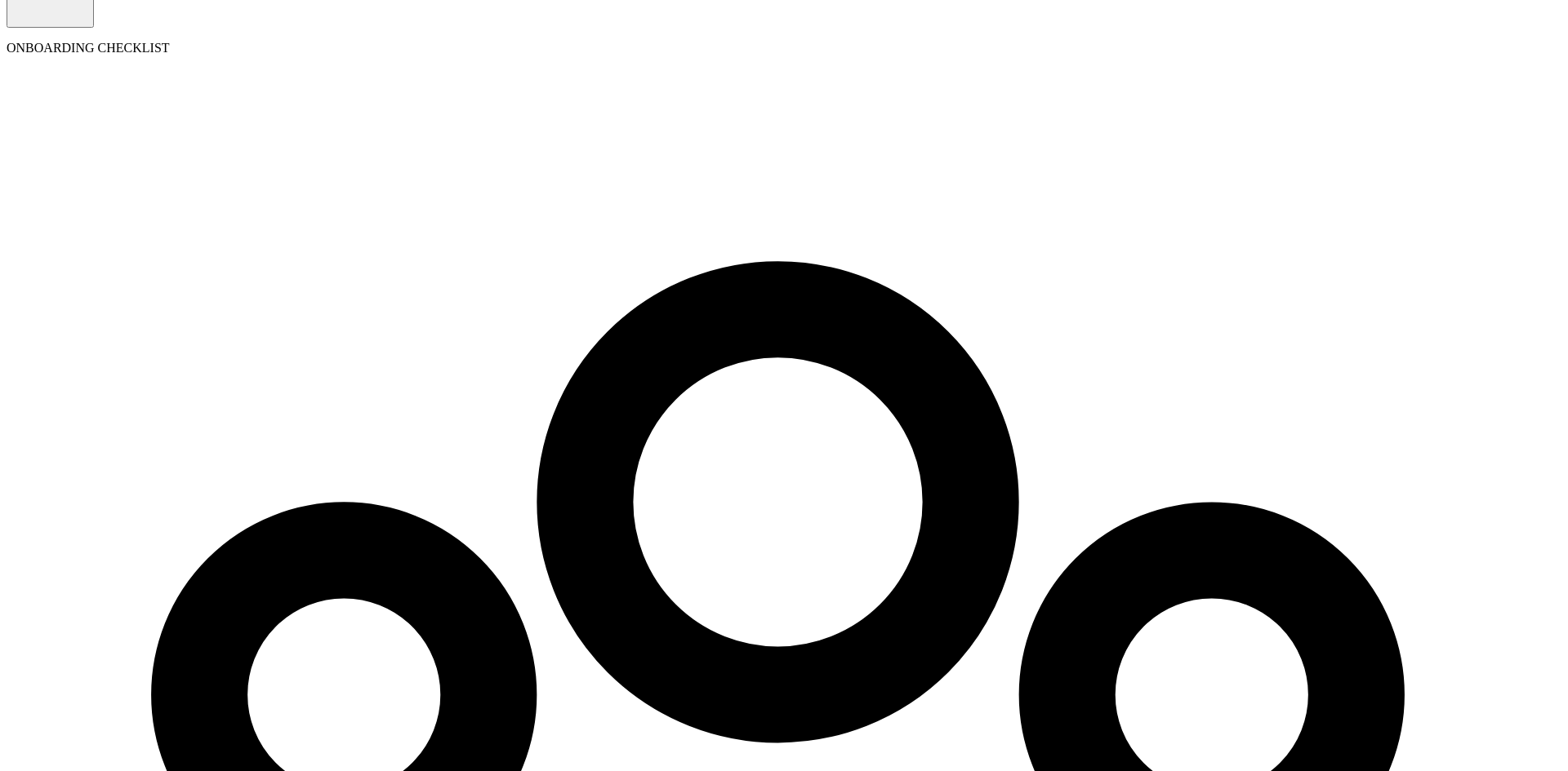
radio input "true"
select select "1"
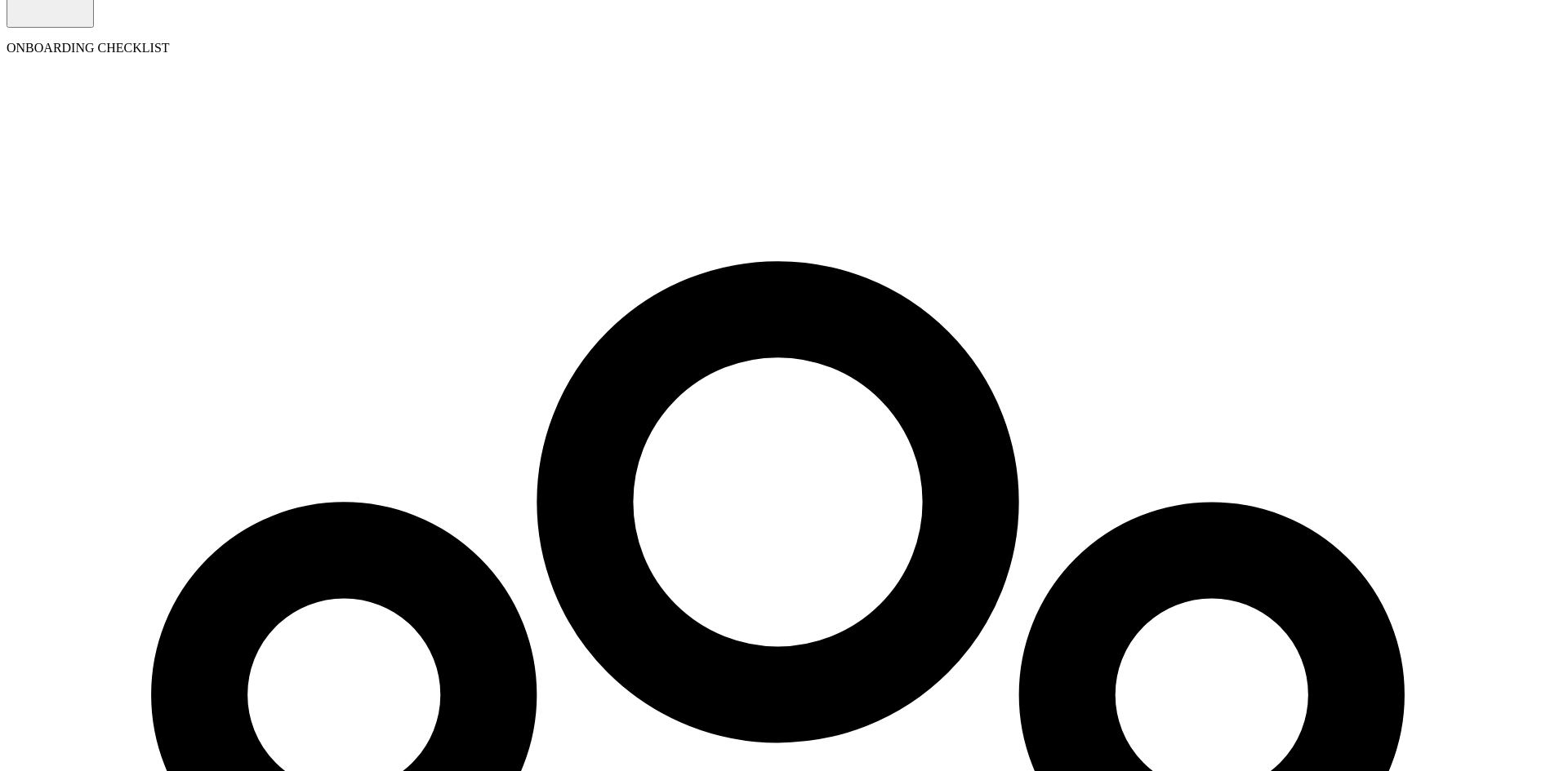
type input "25"
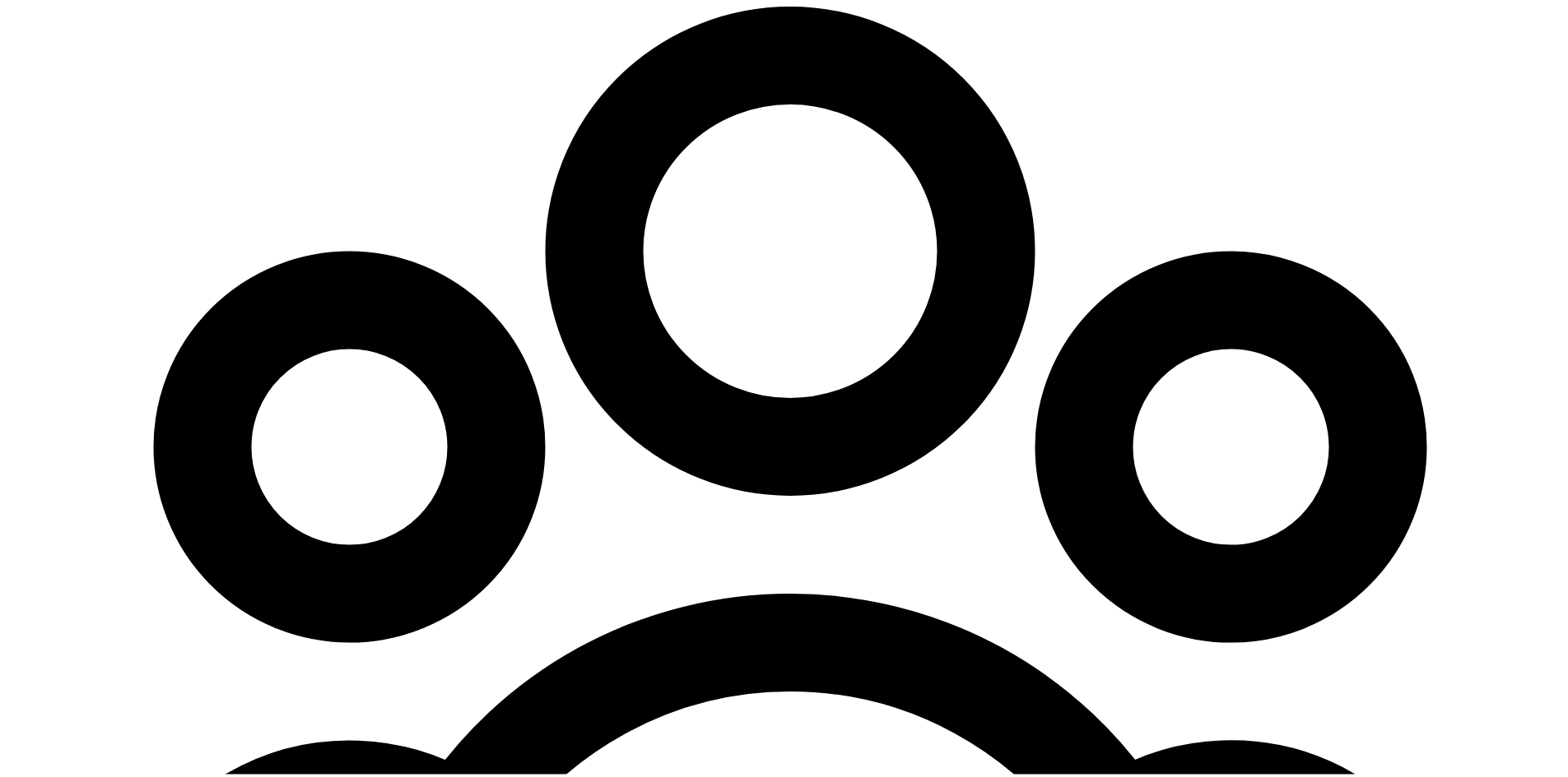
scroll to position [425, 0]
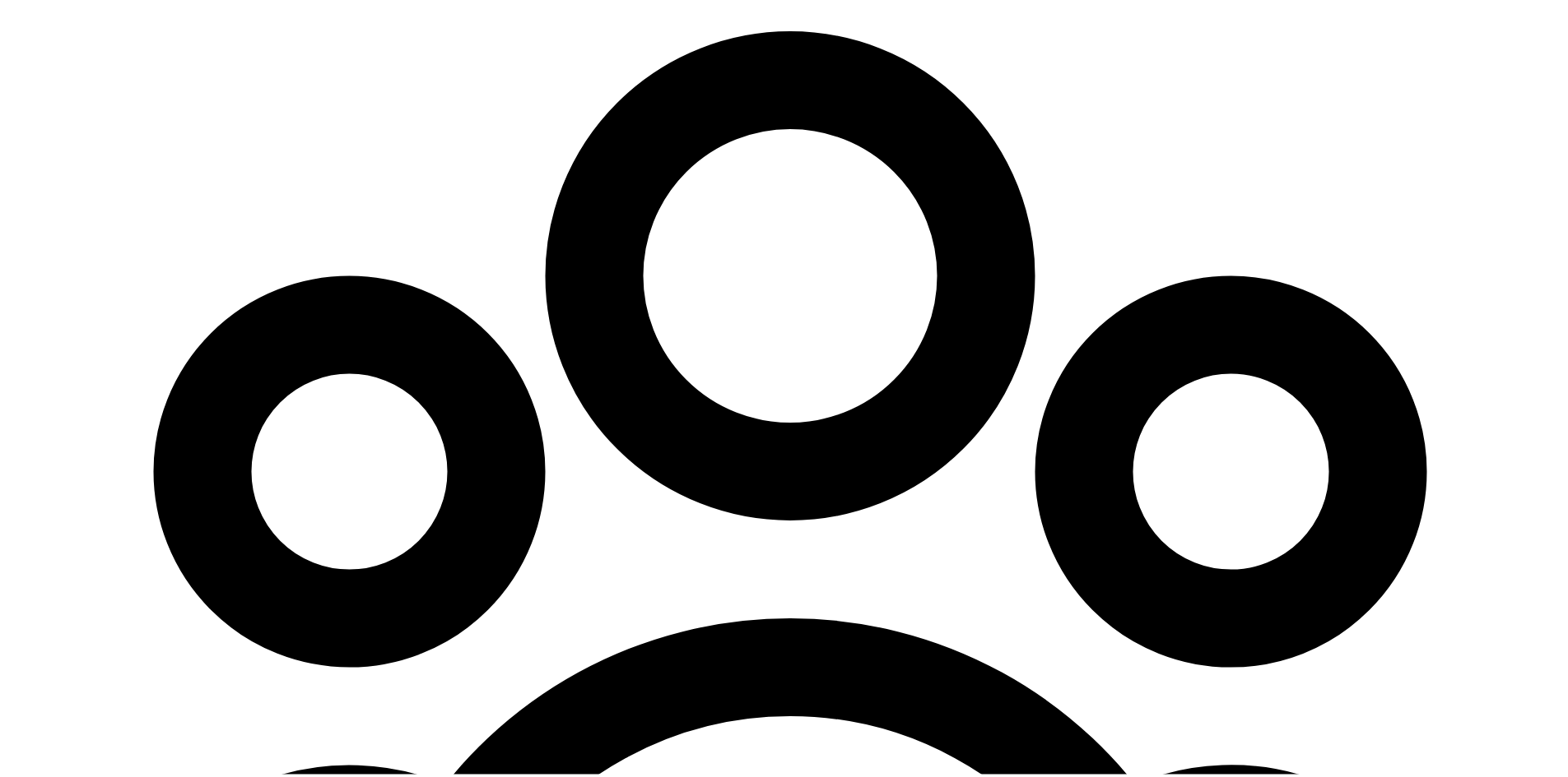
select select "pay_period"
select select "1"
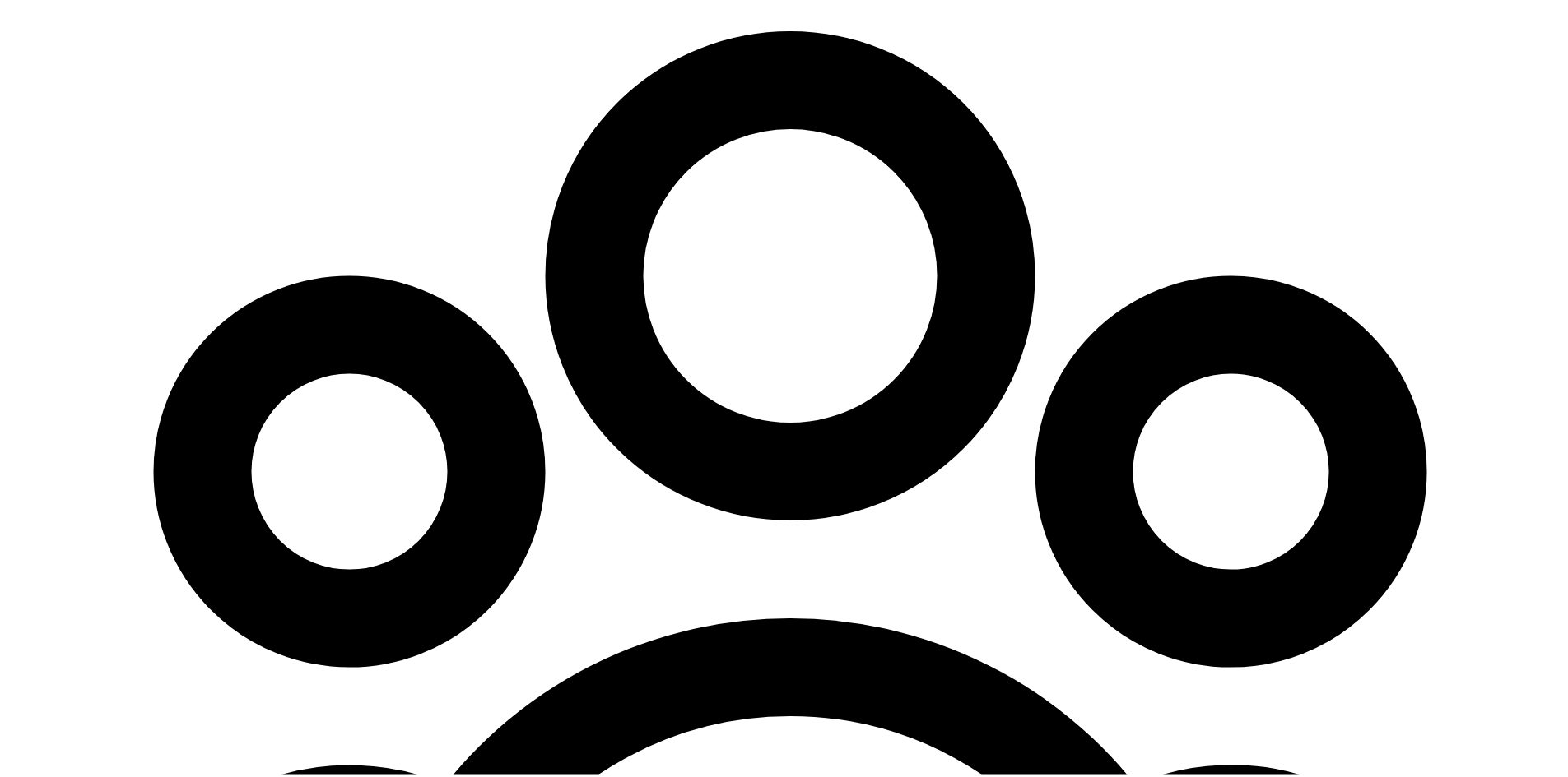
select select "employee"
select select "contractor"
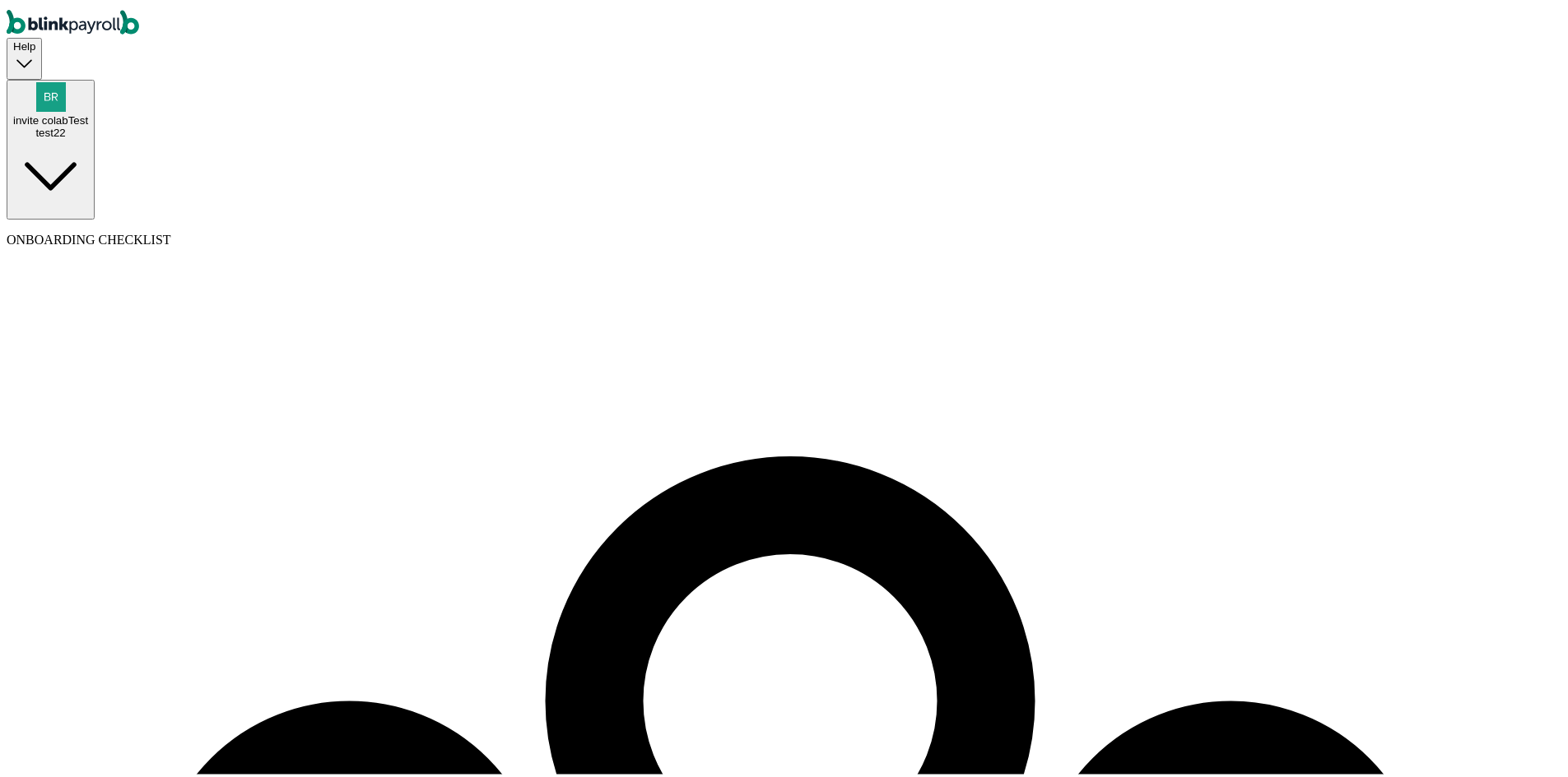
type input "test"
type input "contOne"
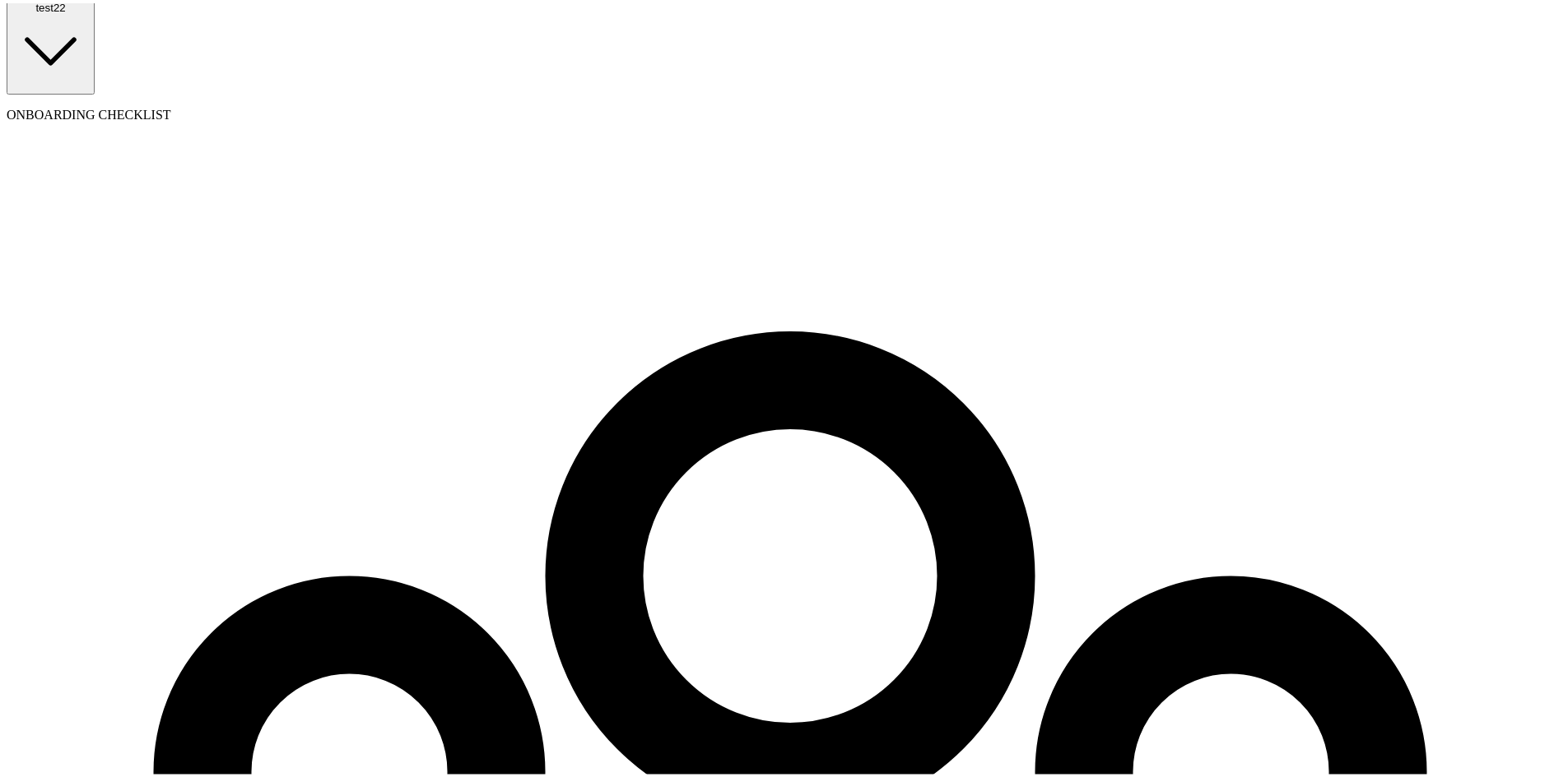
type input "branko@blinkpayroll.com"
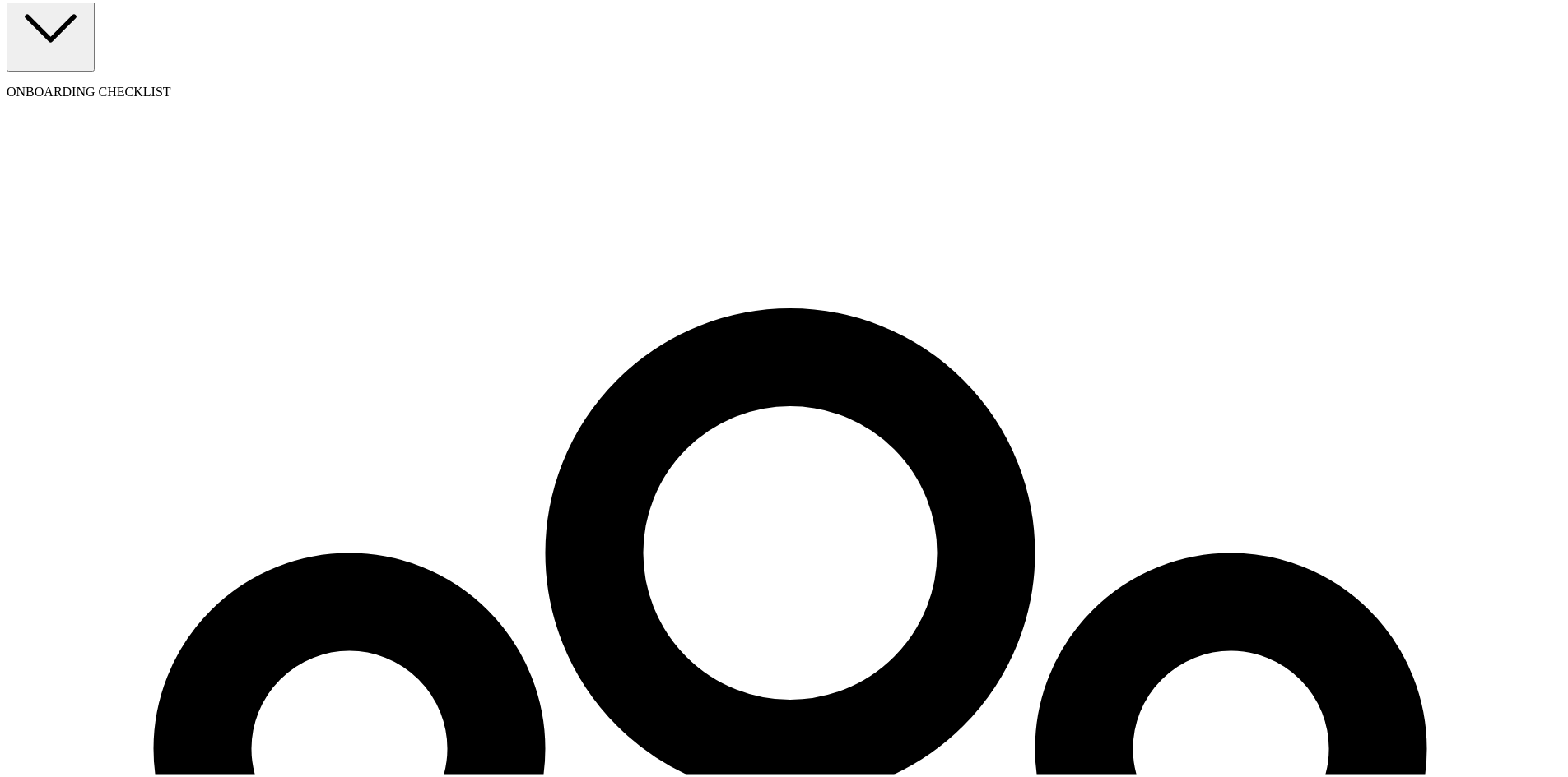
scroll to position [157, 0]
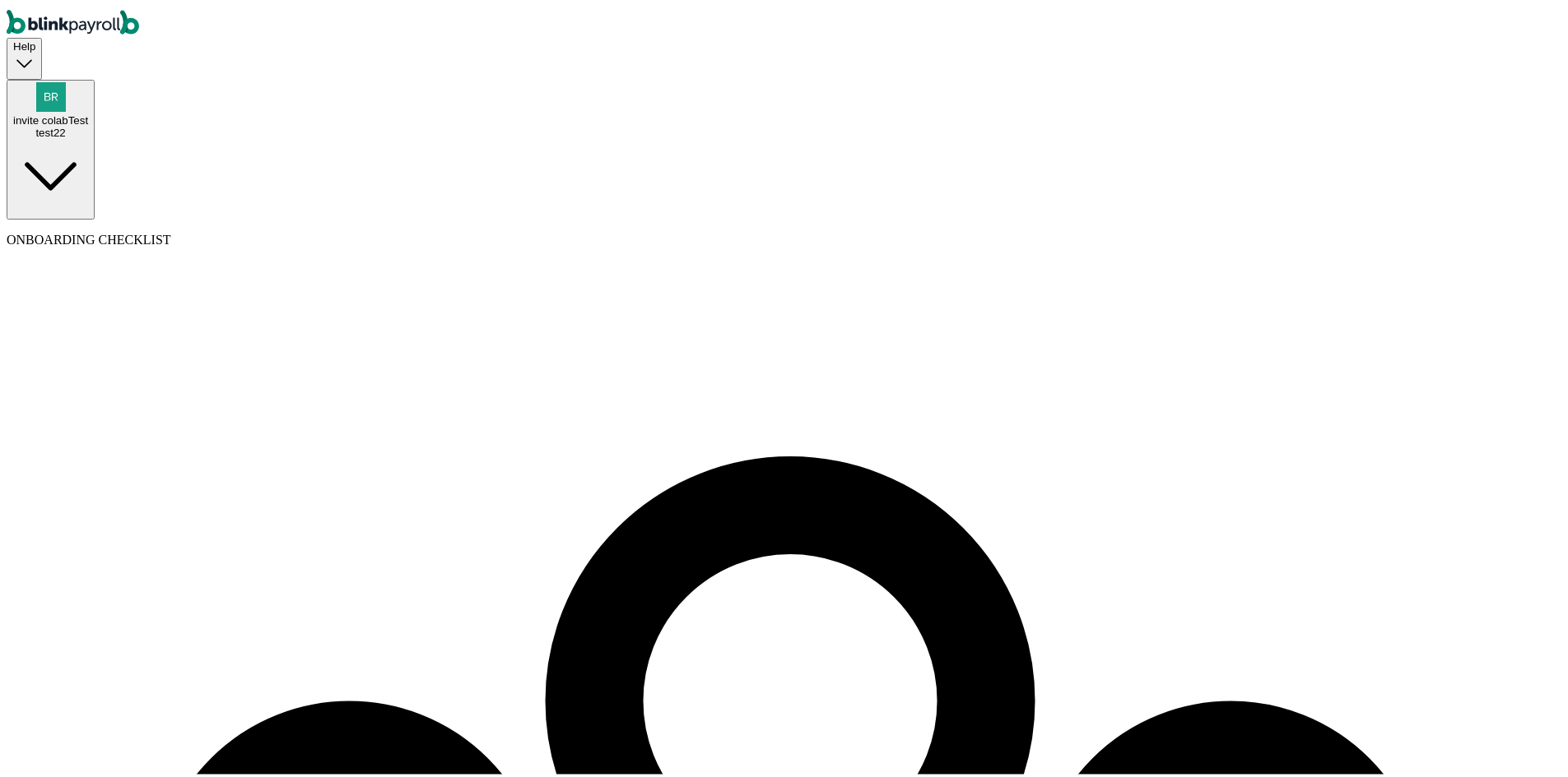
select select "employee"
select select "contractor"
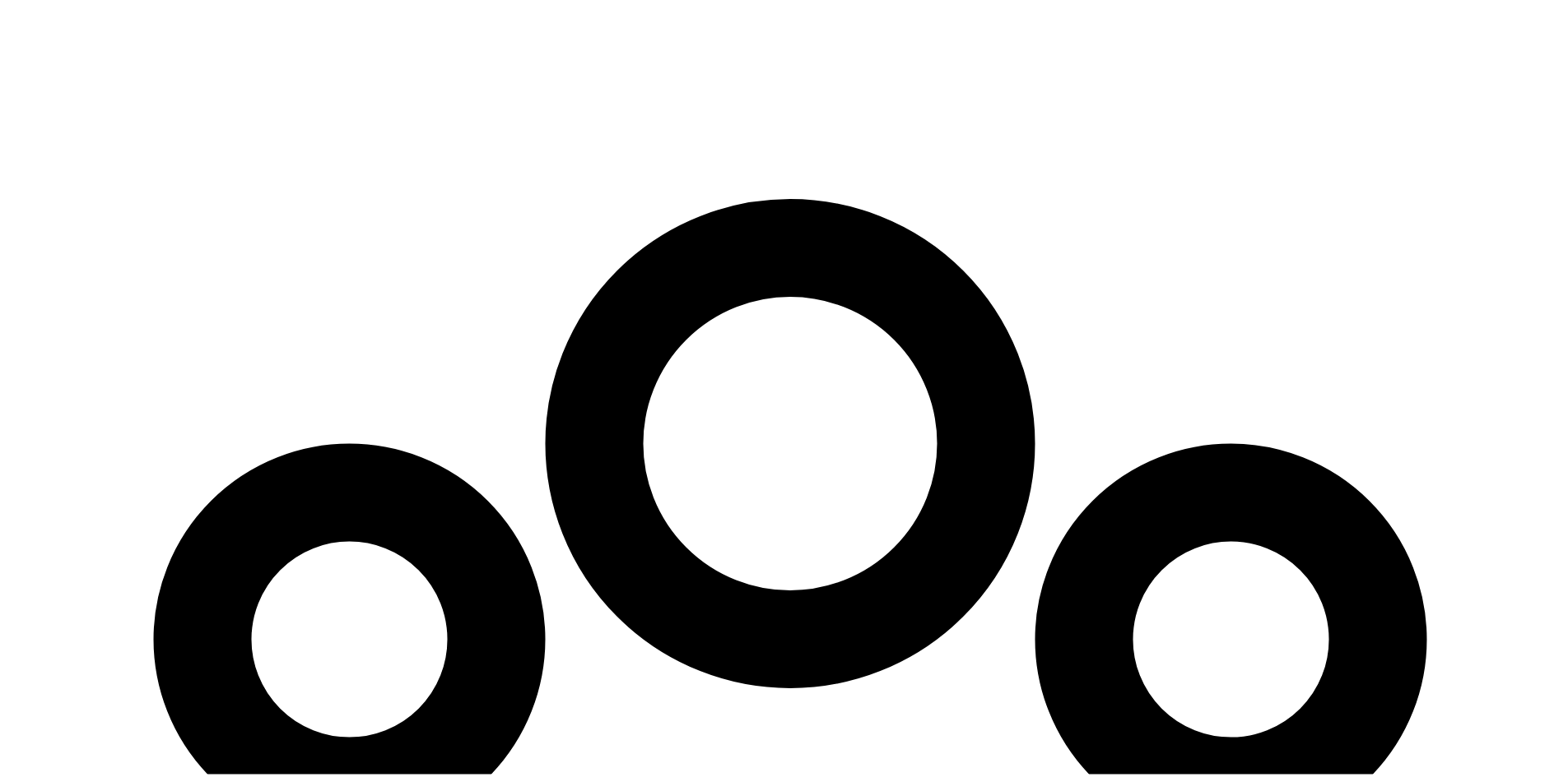
scroll to position [411, 0]
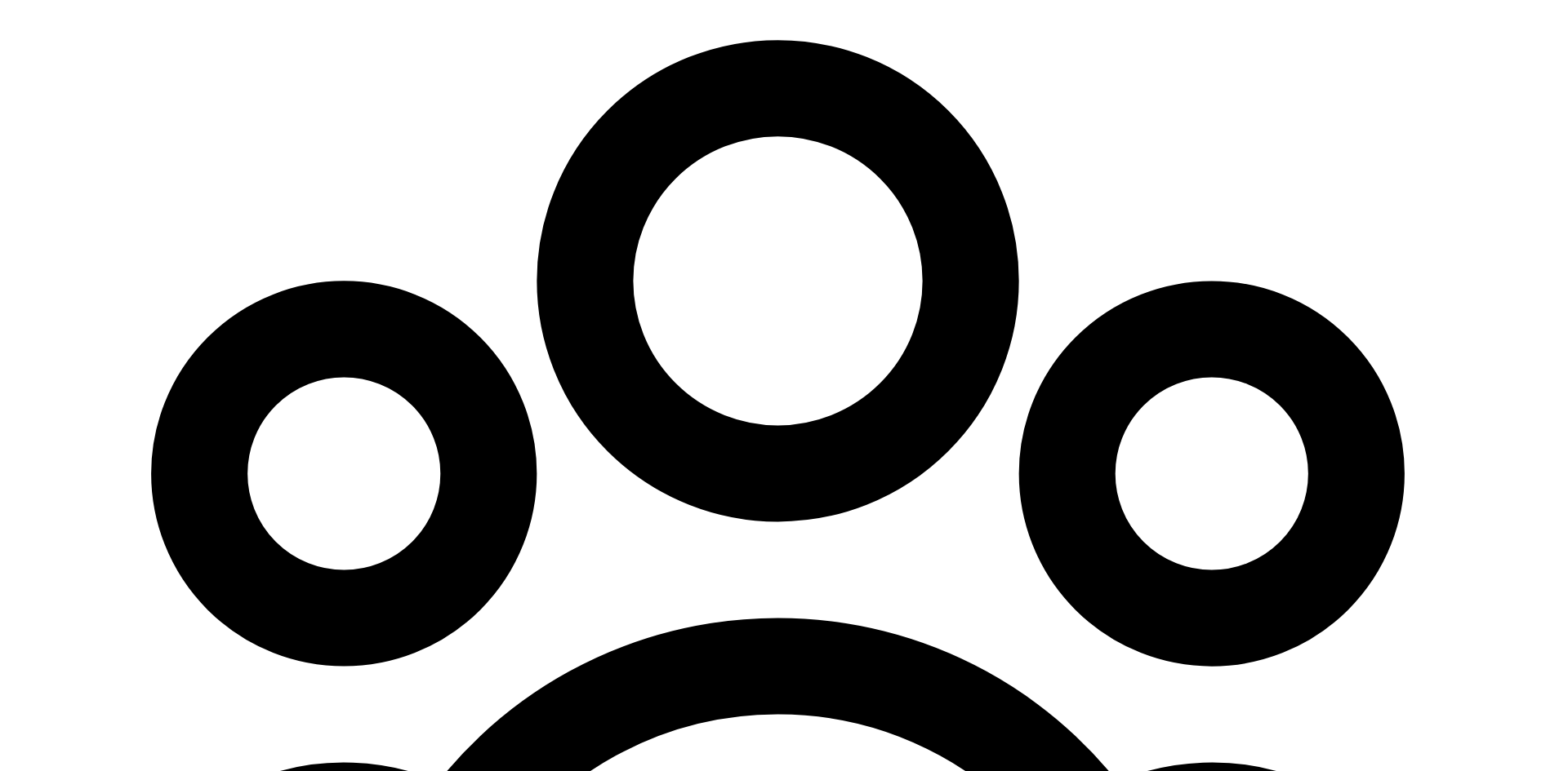
select select "1"
type input "medicalPower"
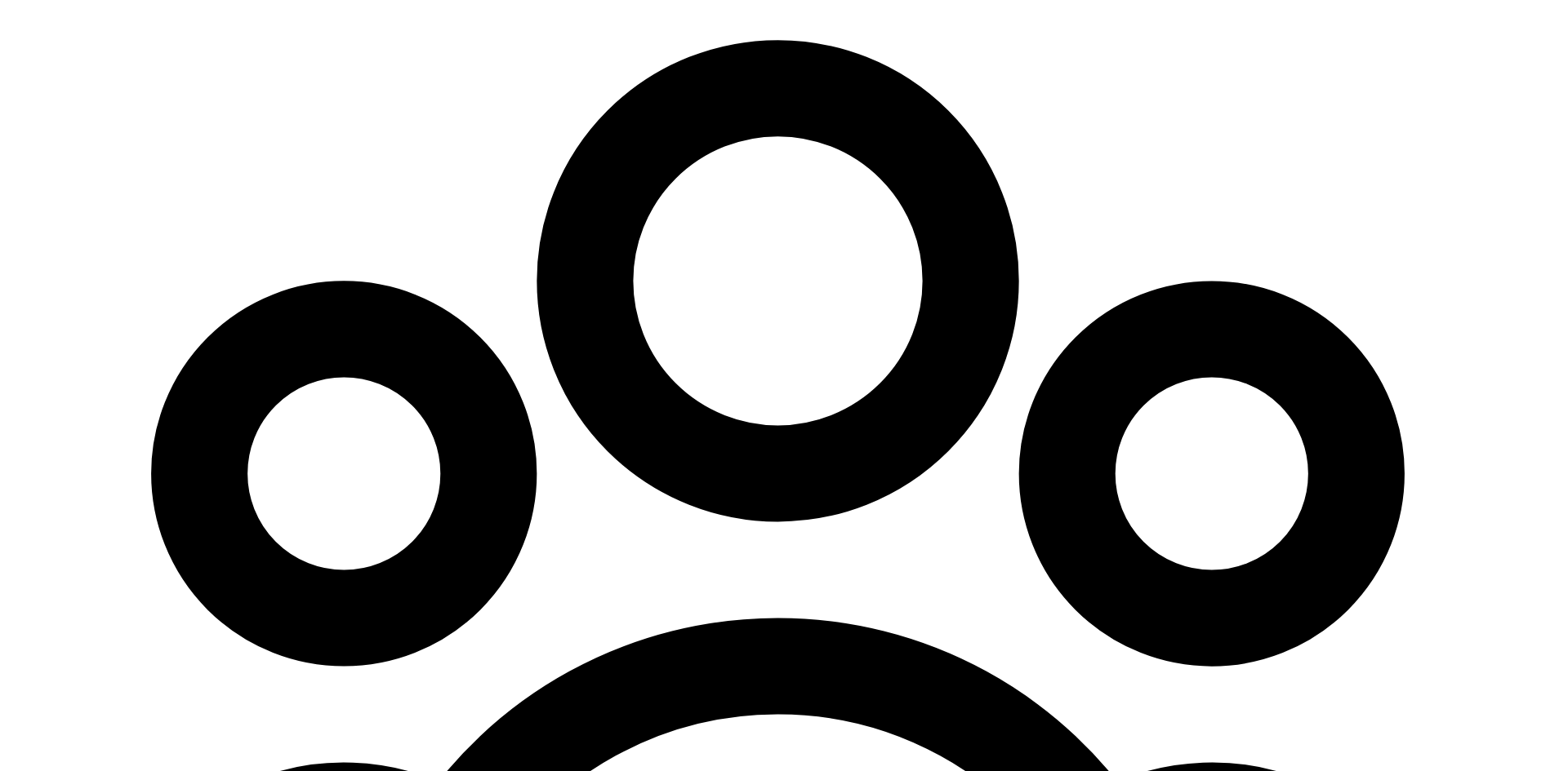
type input "08/01/2025"
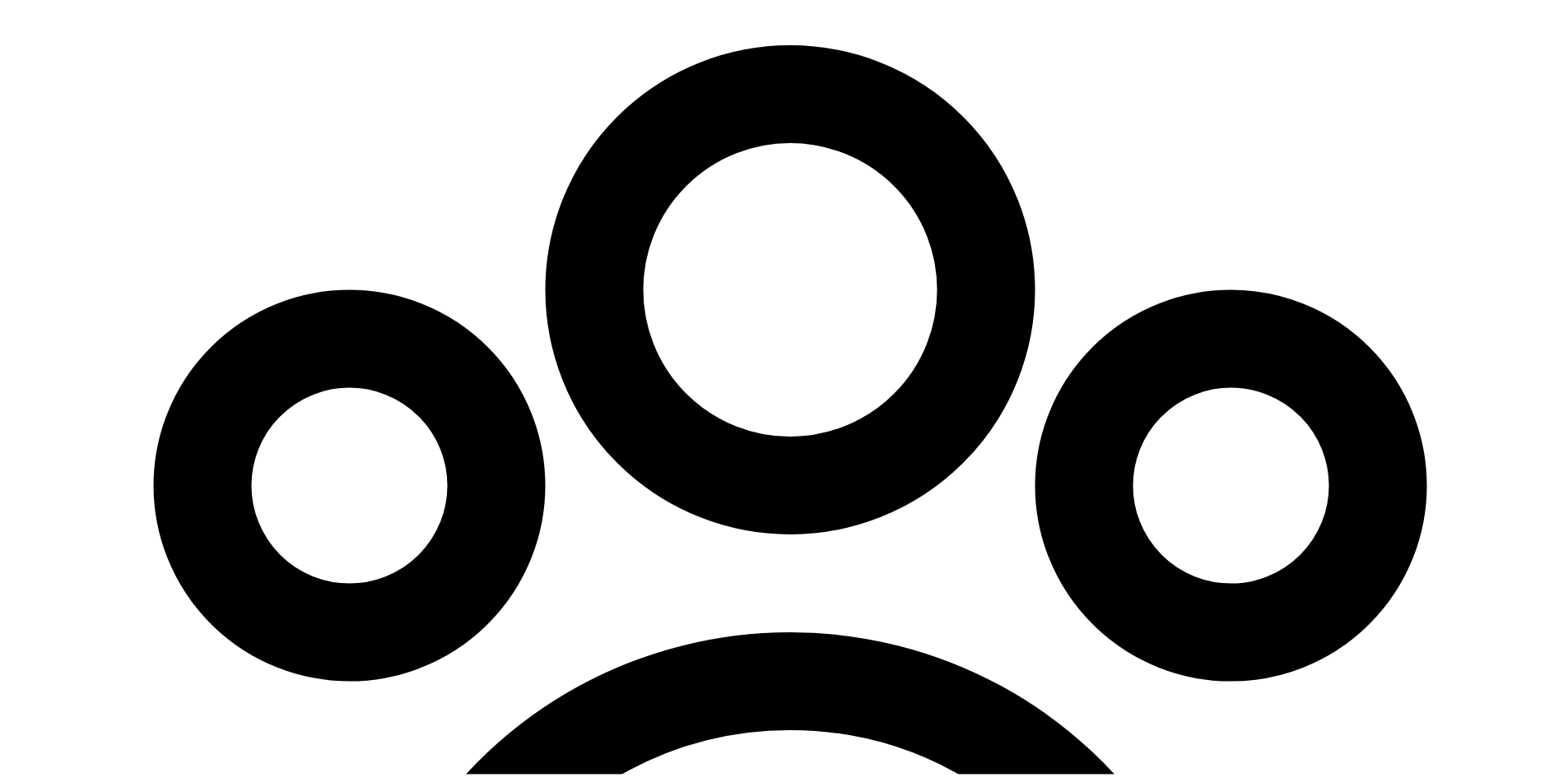
select select "pay_period"
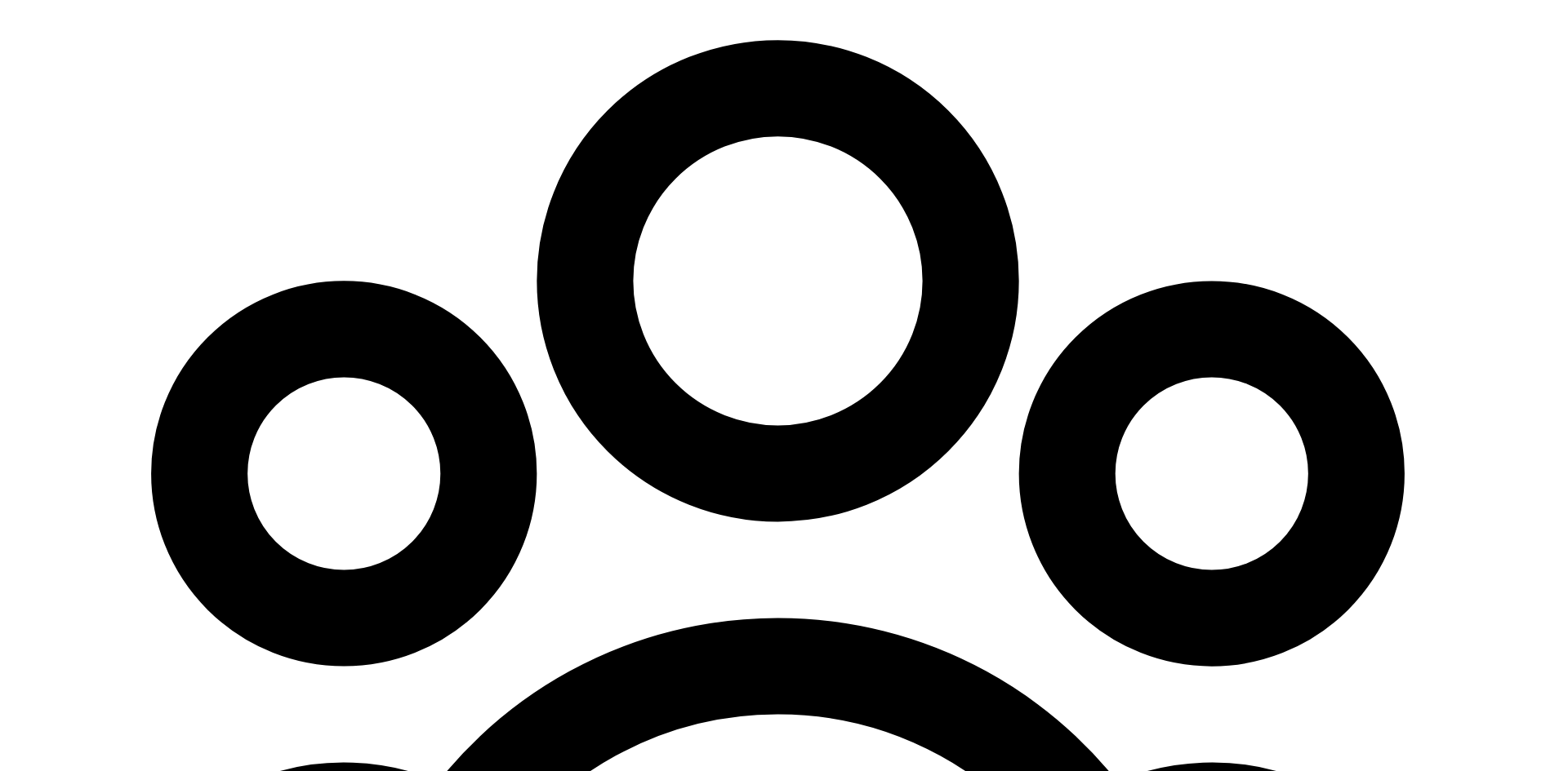
select select "1"
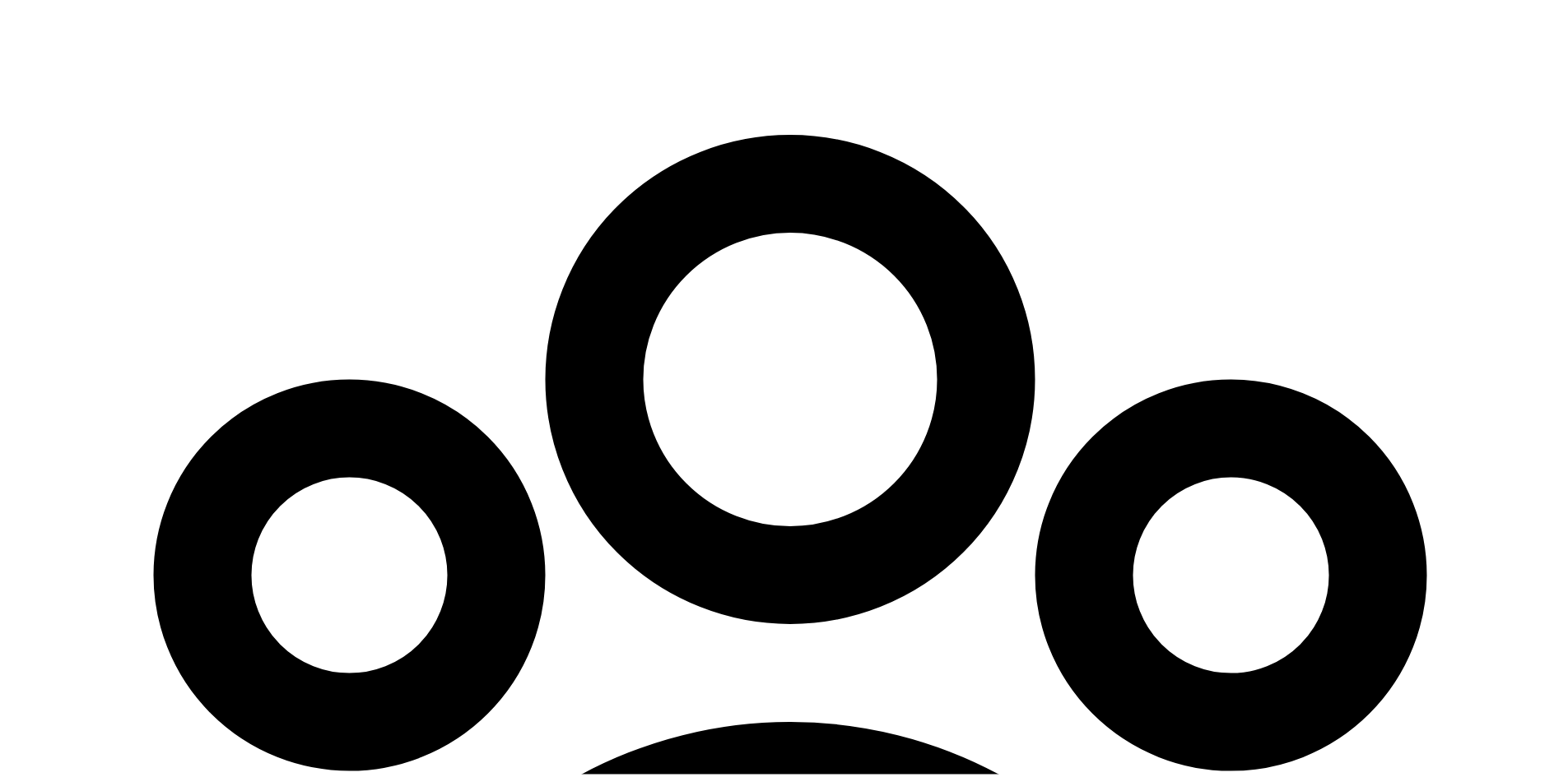
scroll to position [411, 0]
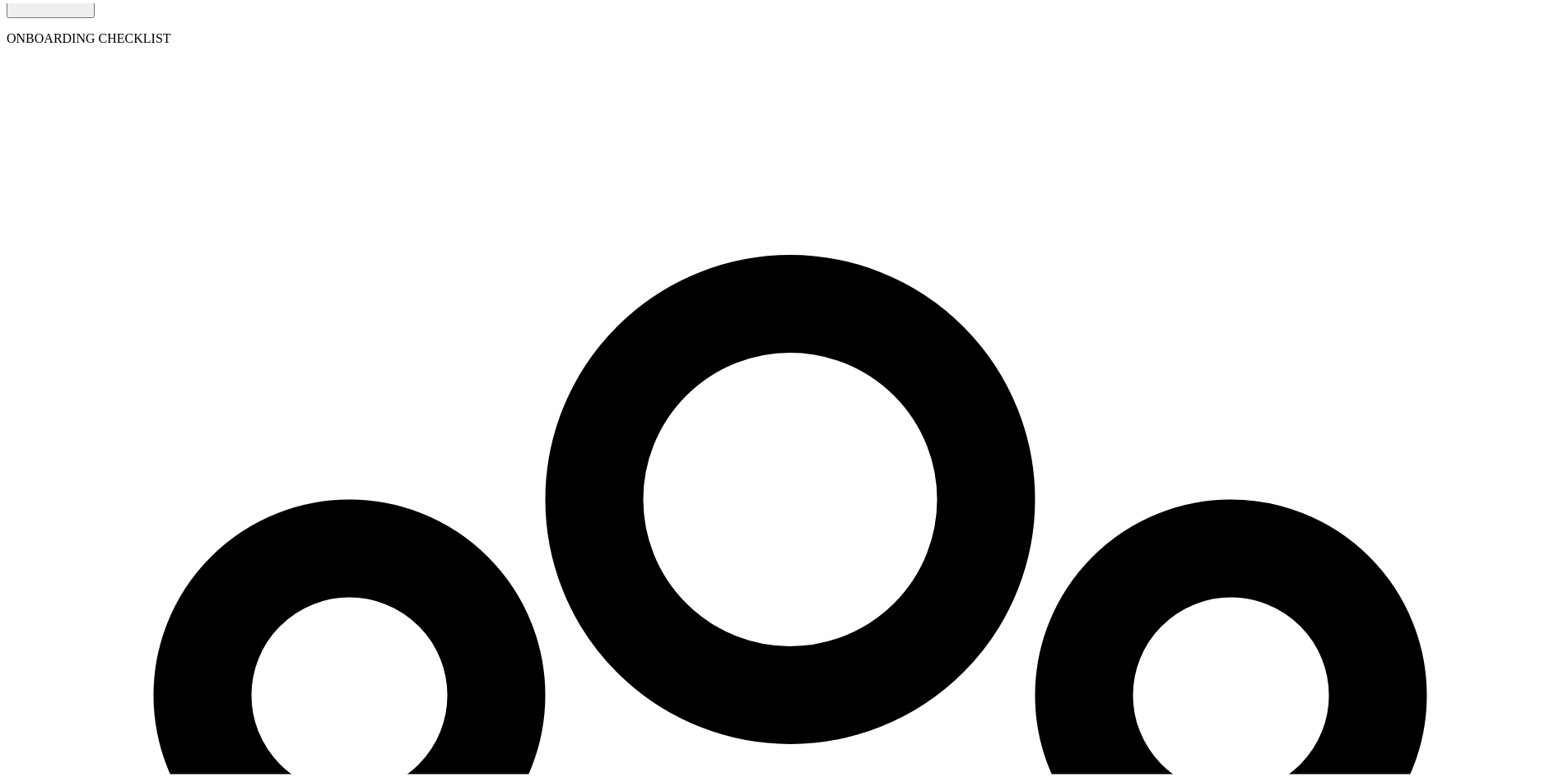
scroll to position [589, 0]
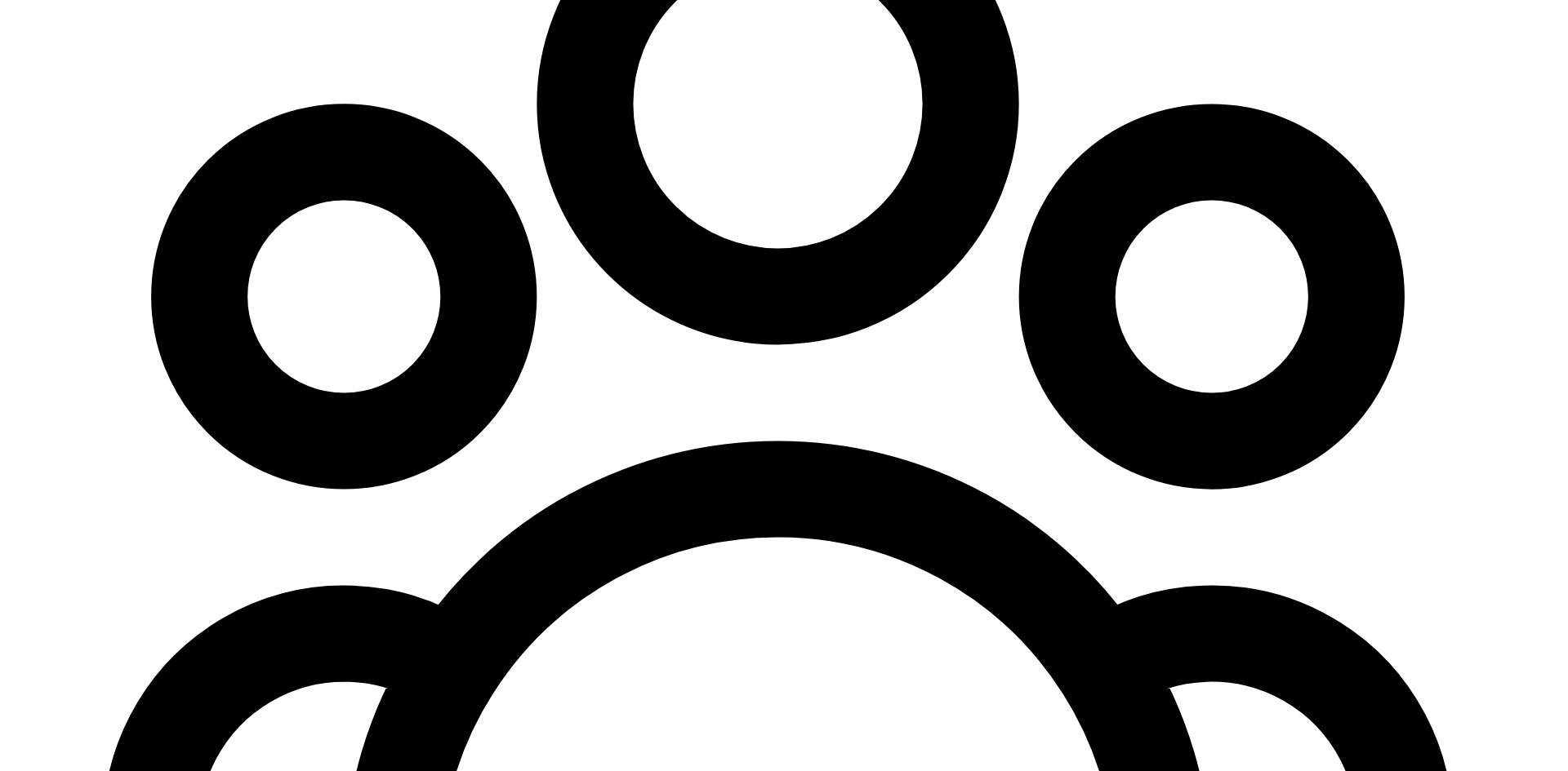
radio input "true"
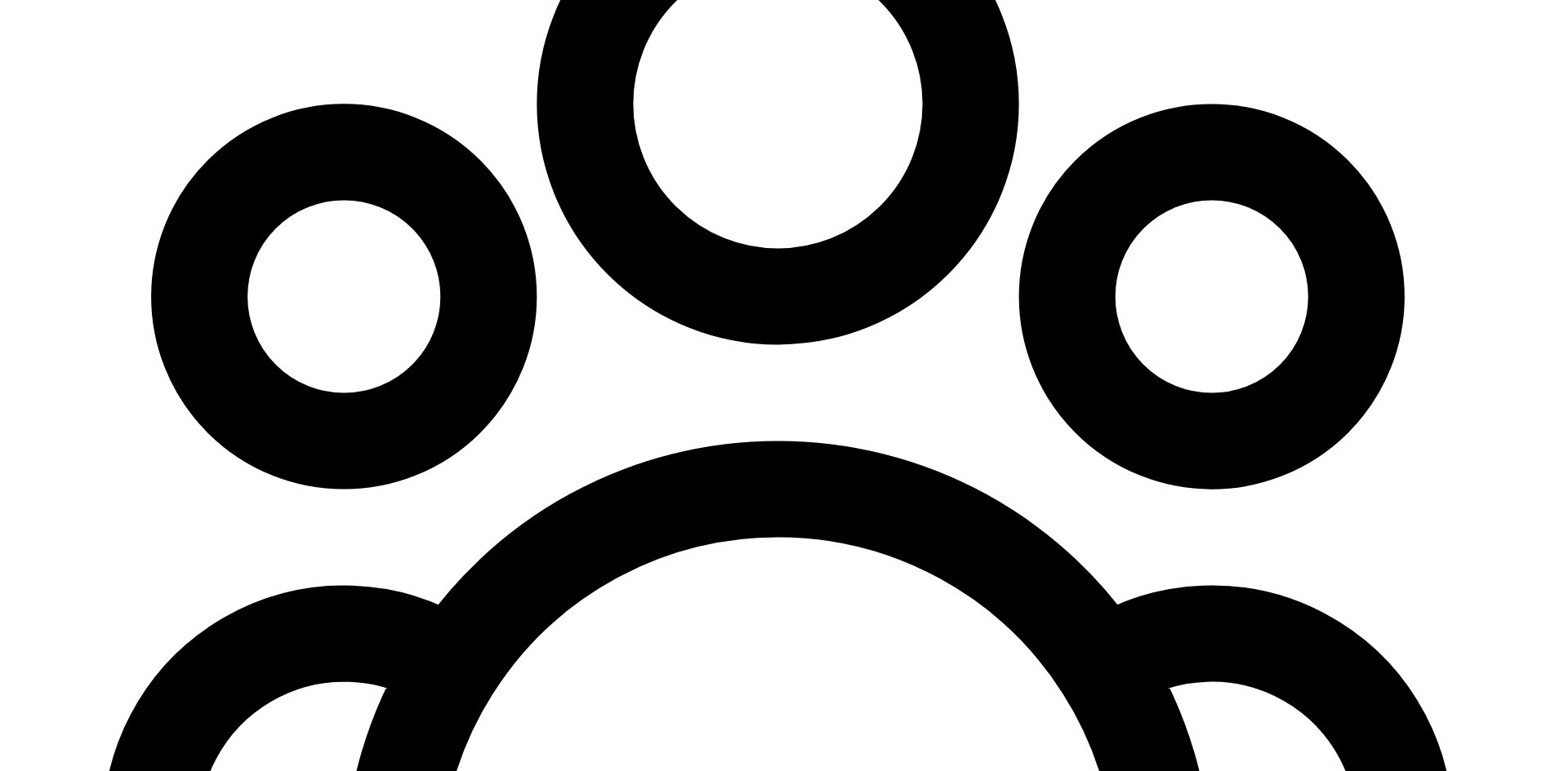
type input "50"
type input "5"
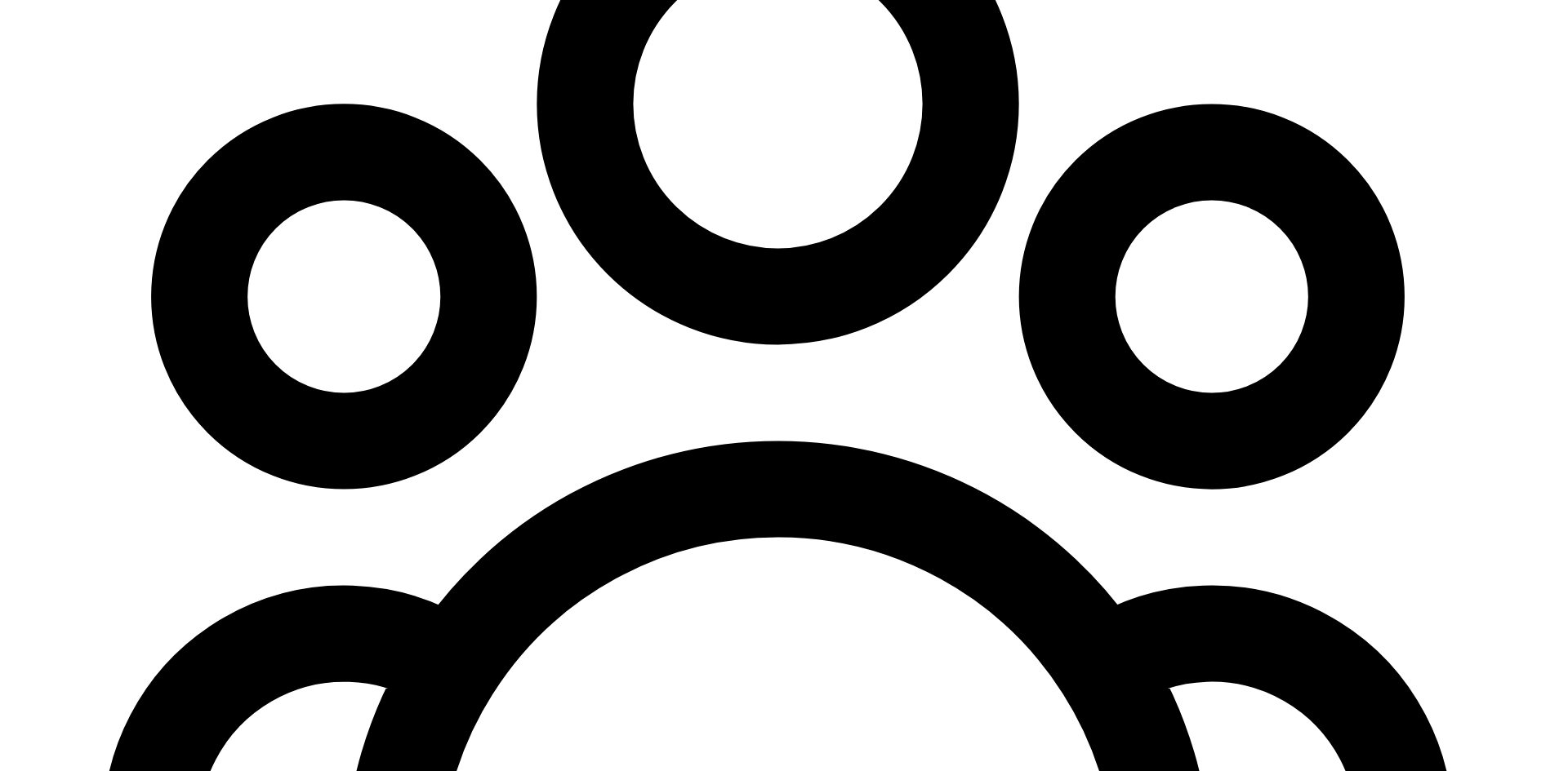
type input "08/01/2025"
select select "CA"
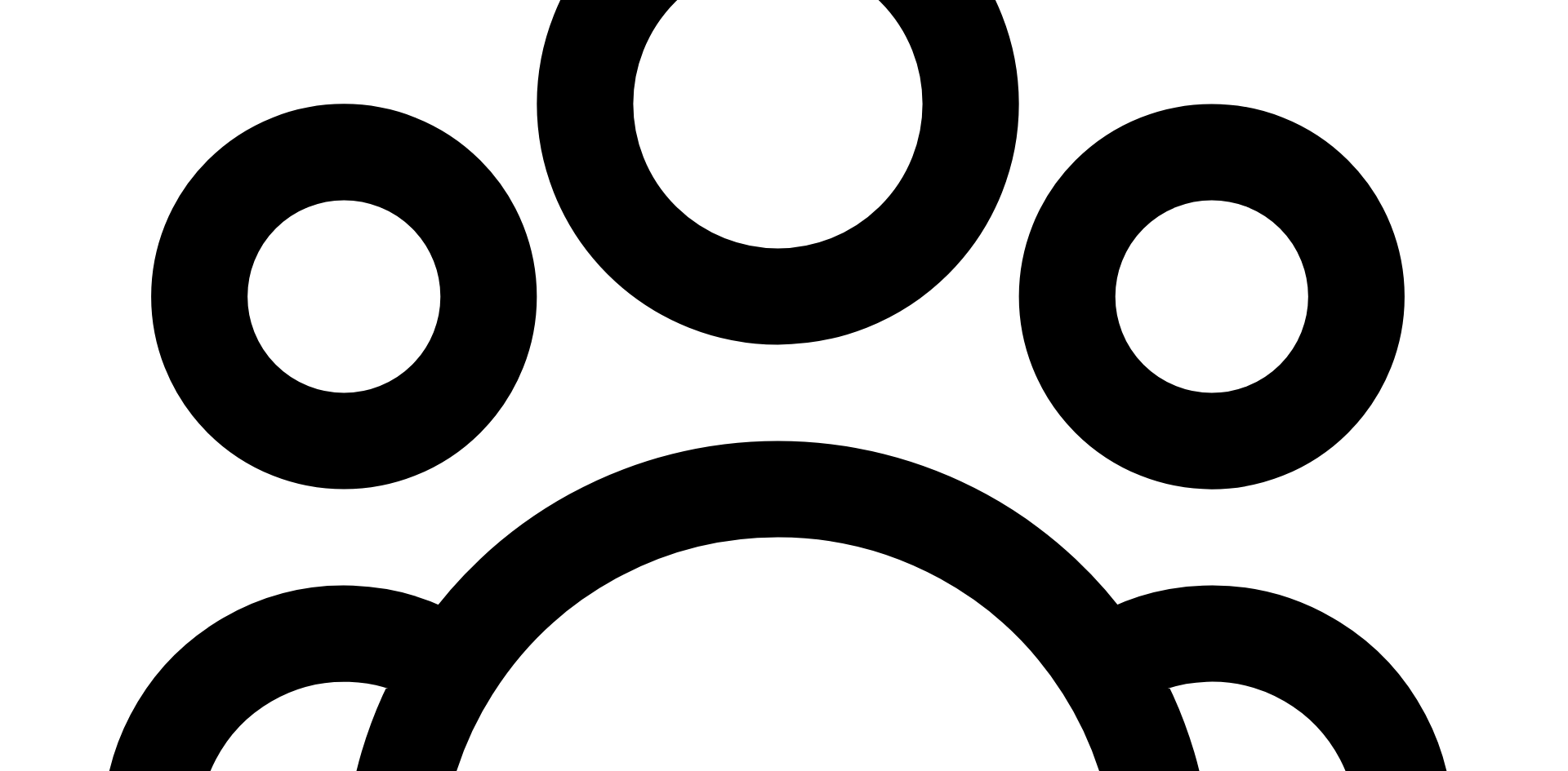
type input "23232"
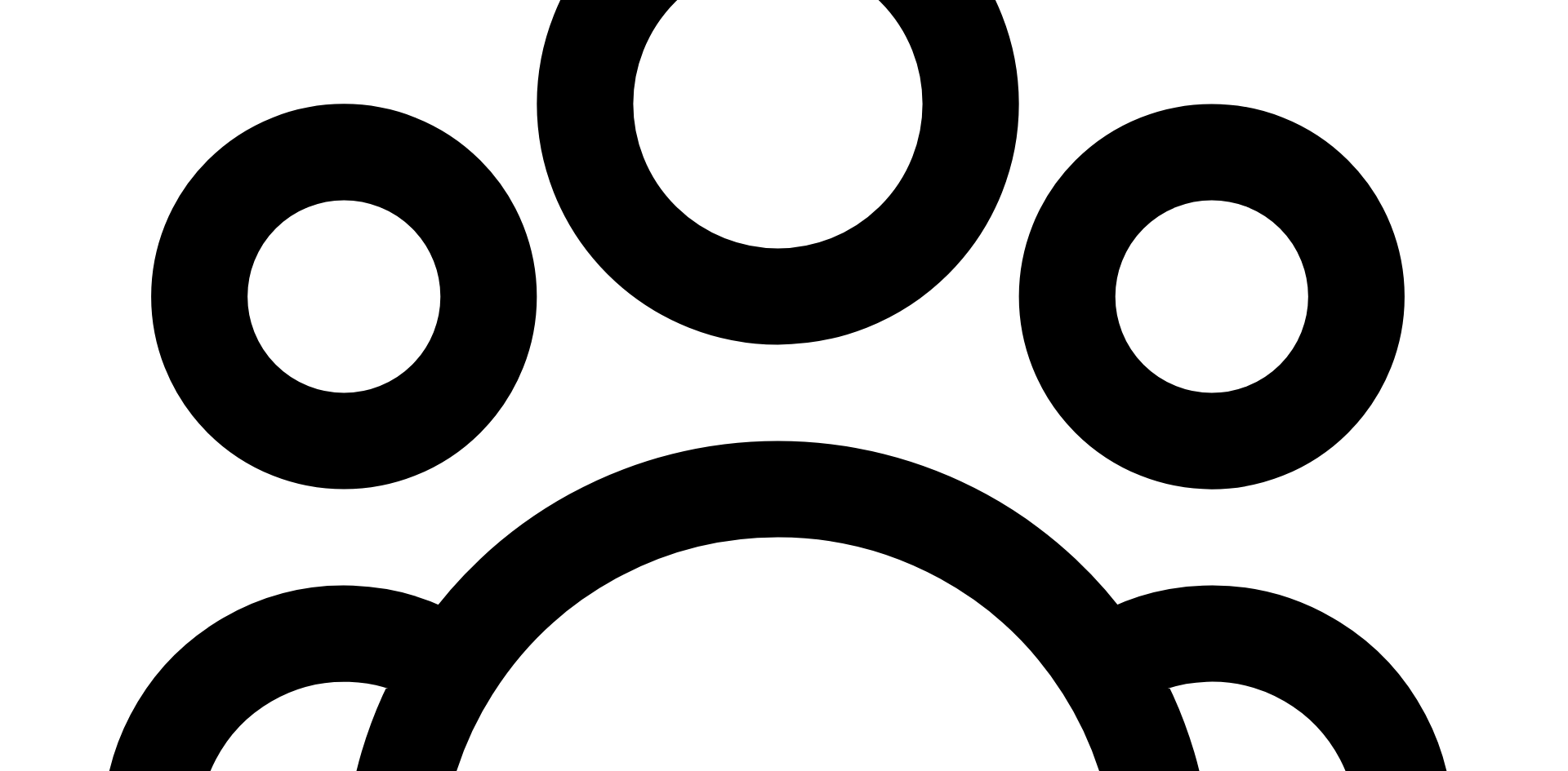
type input "08/01/2025"
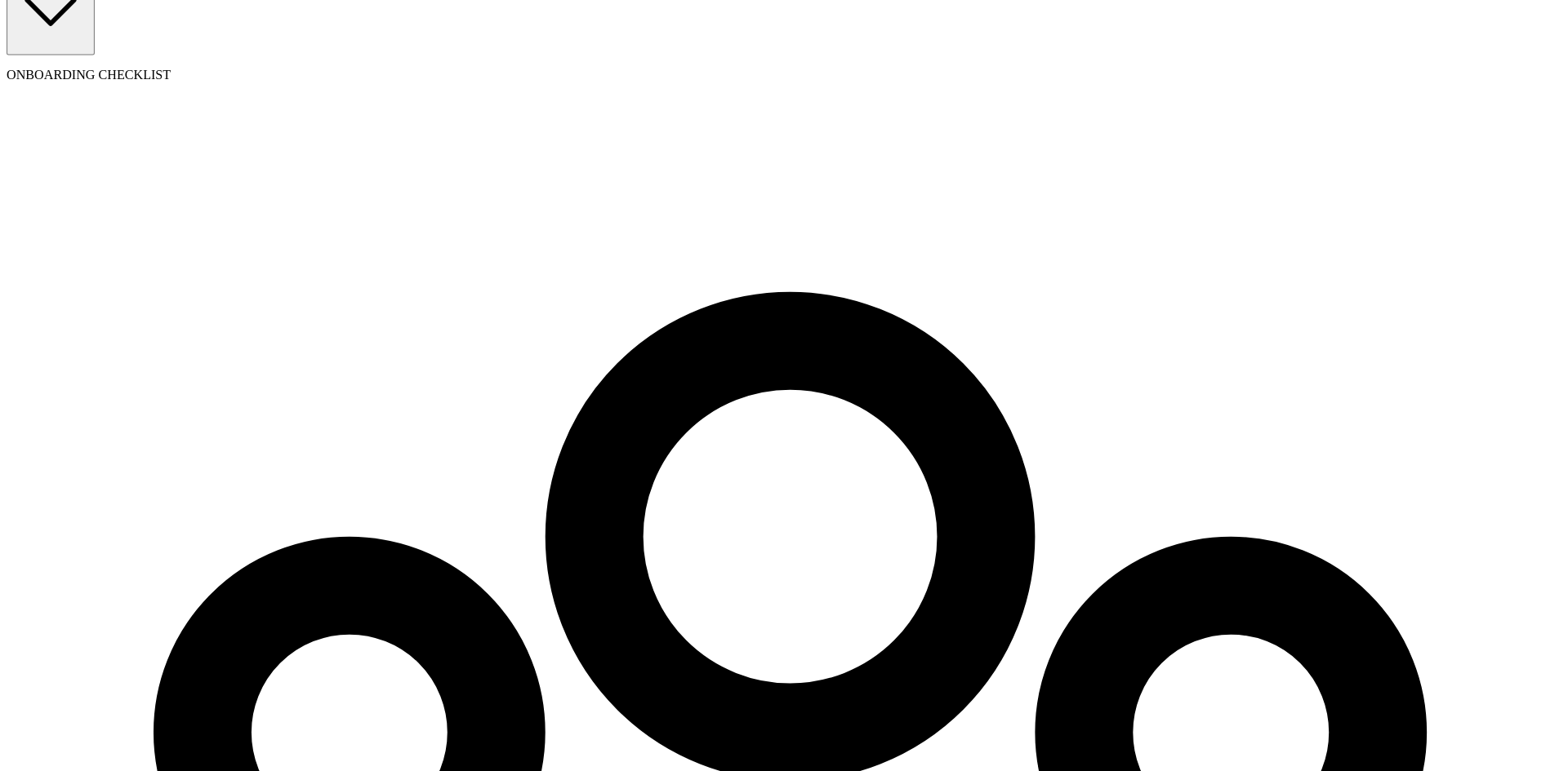
scroll to position [0, 0]
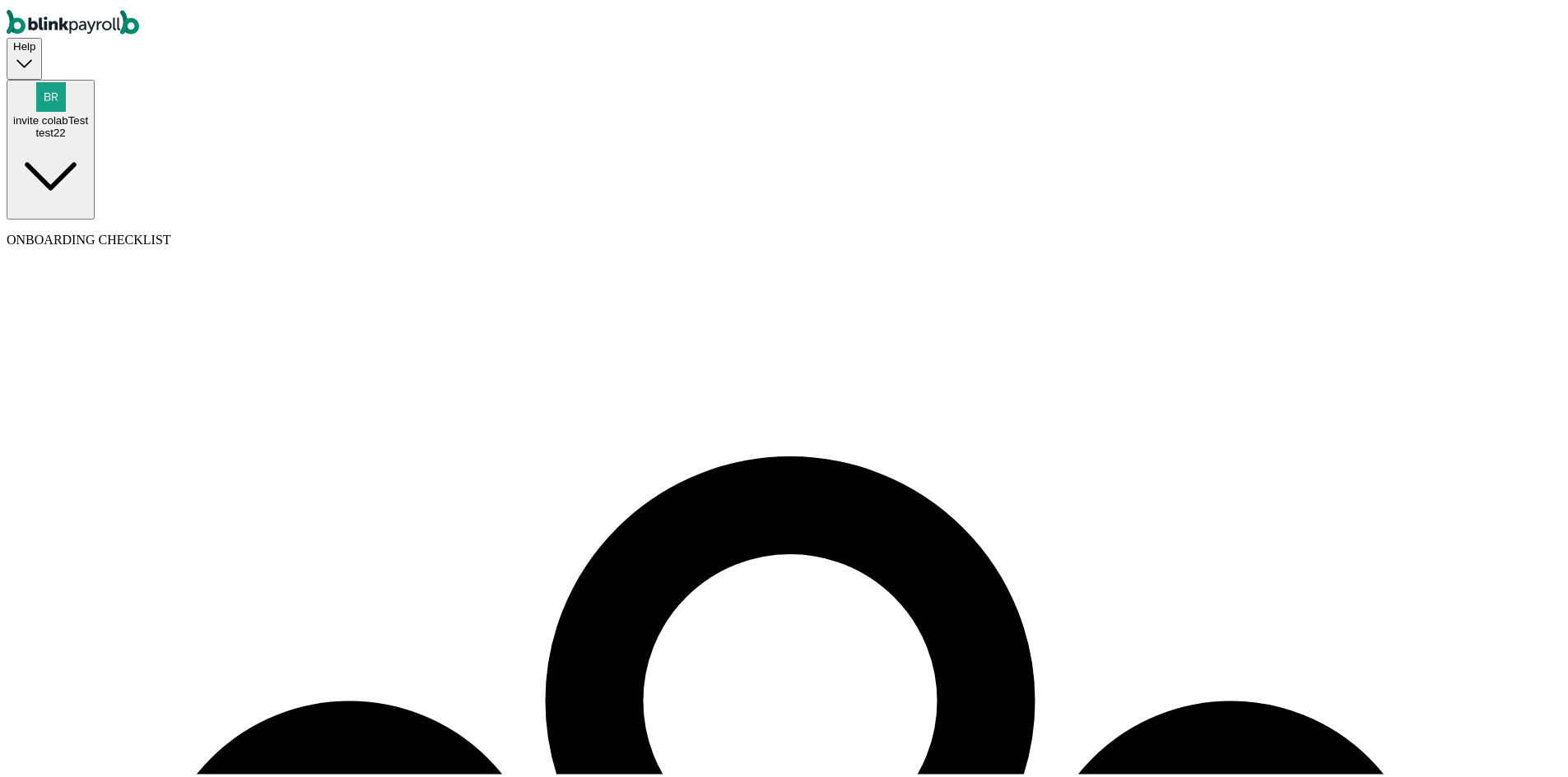
select select "employee"
select select "contractor"
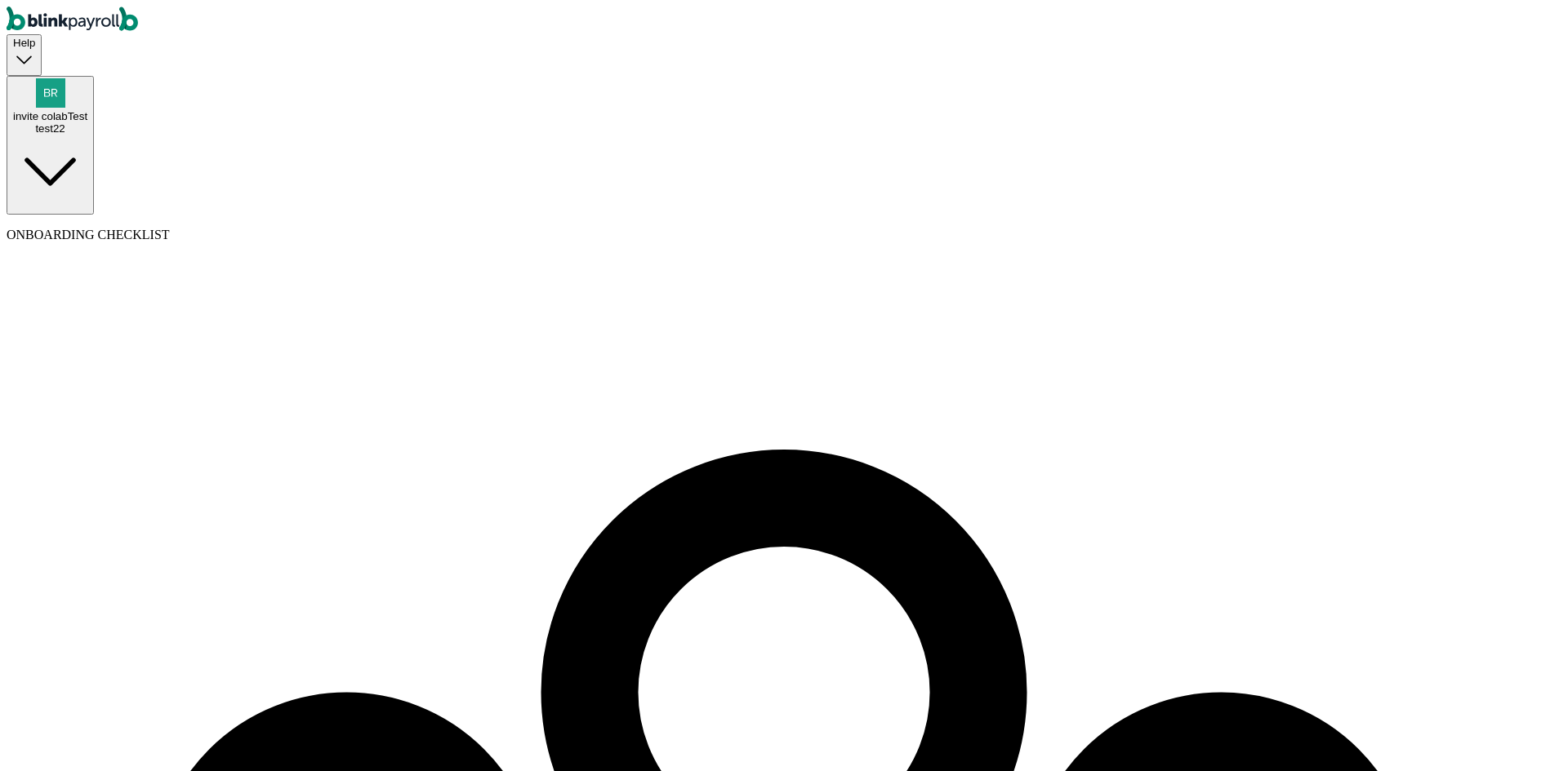
type input "test"
type input "contOne"
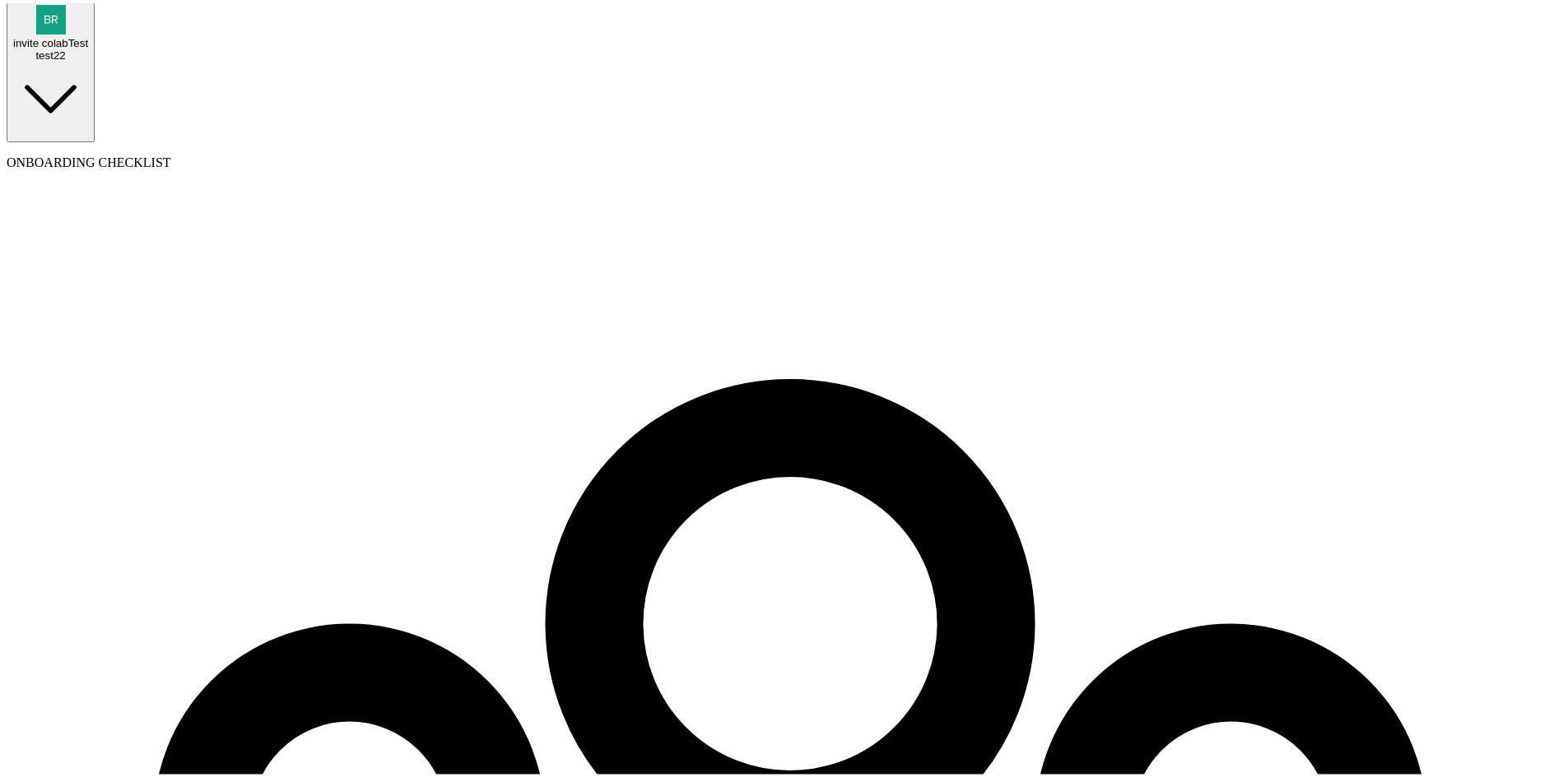
scroll to position [125, 0]
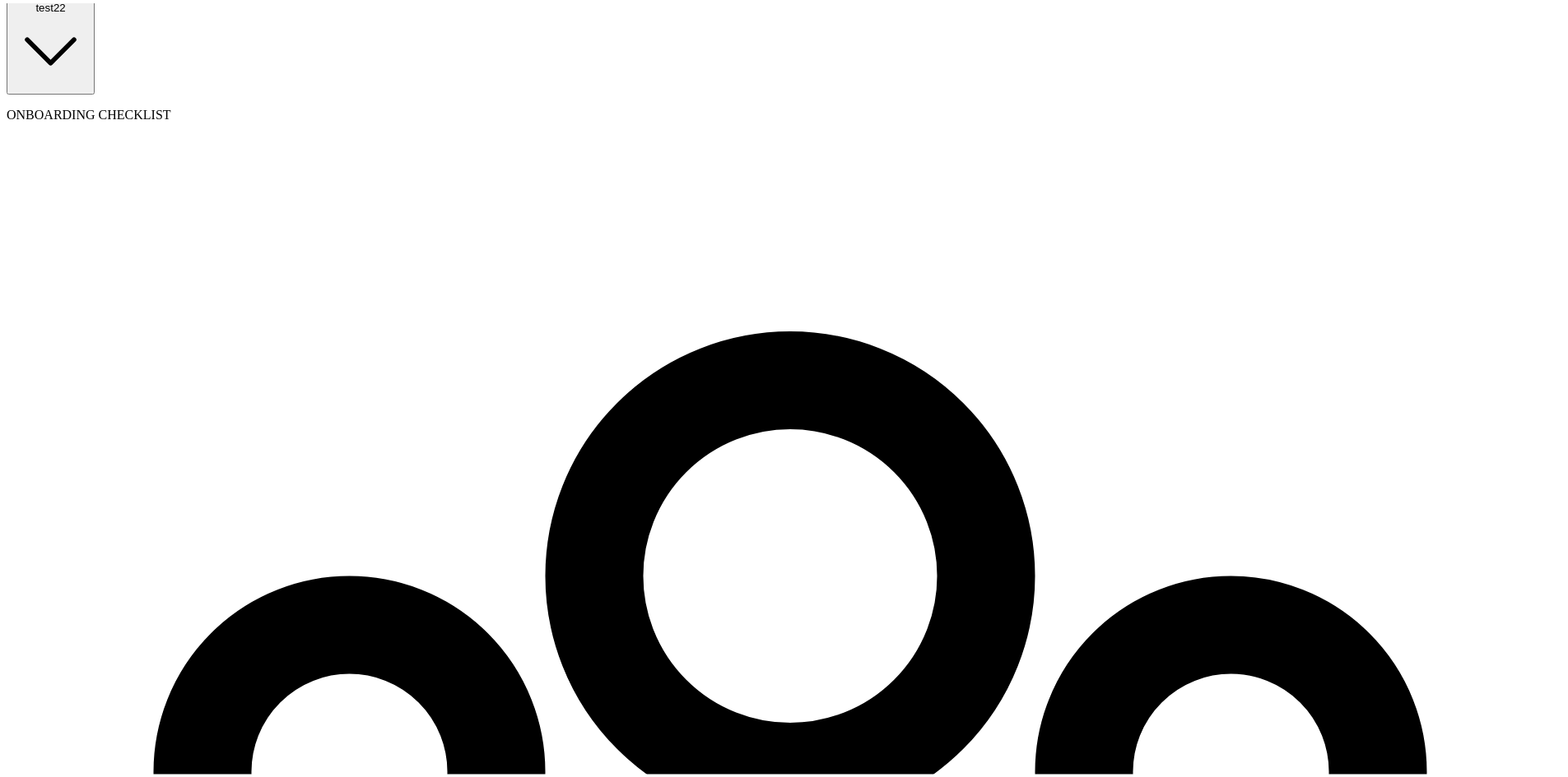
type input "08/12/1977"
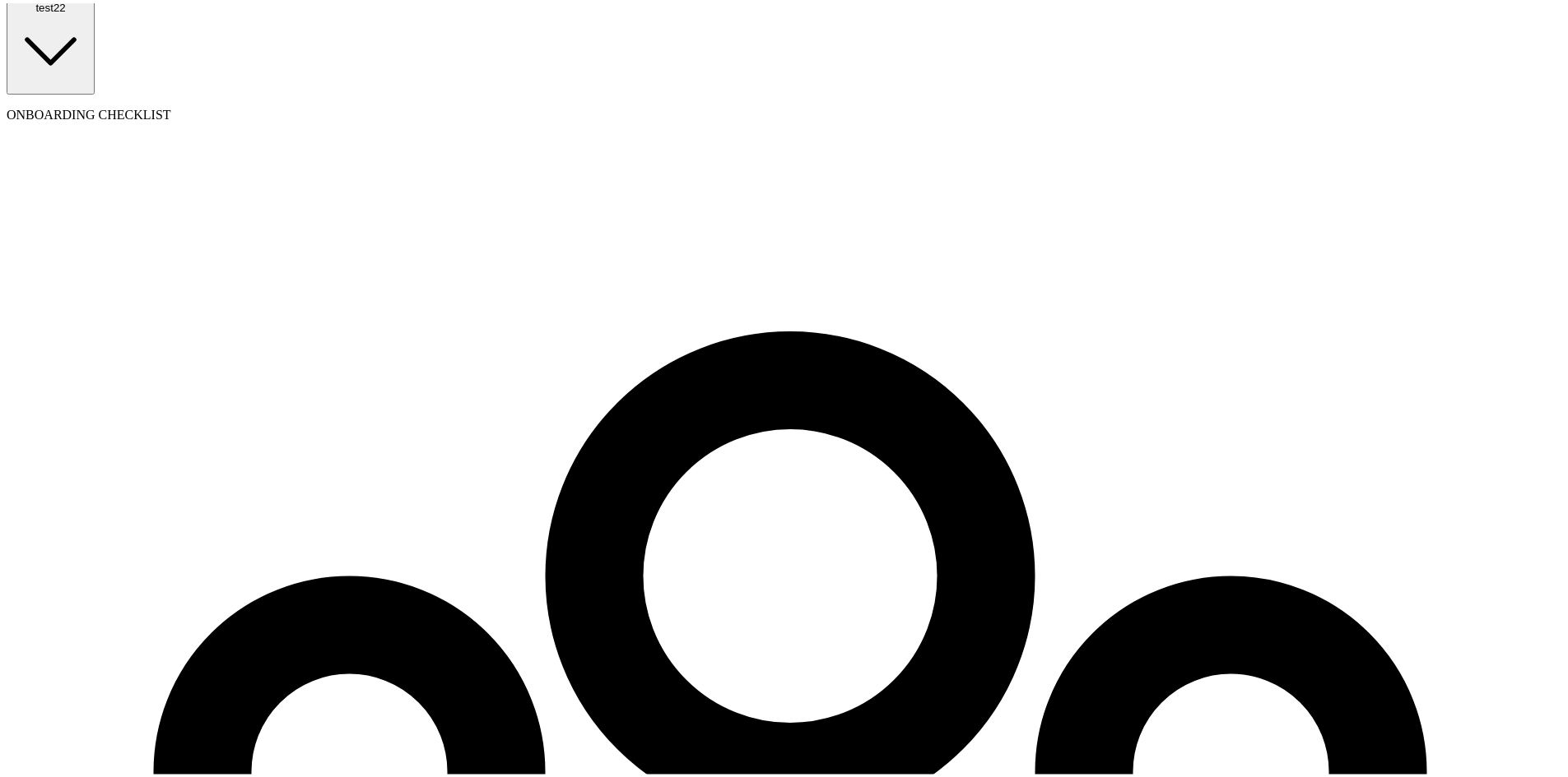
type input "branko+testkontratkora11x9@blinkpayroll.com"
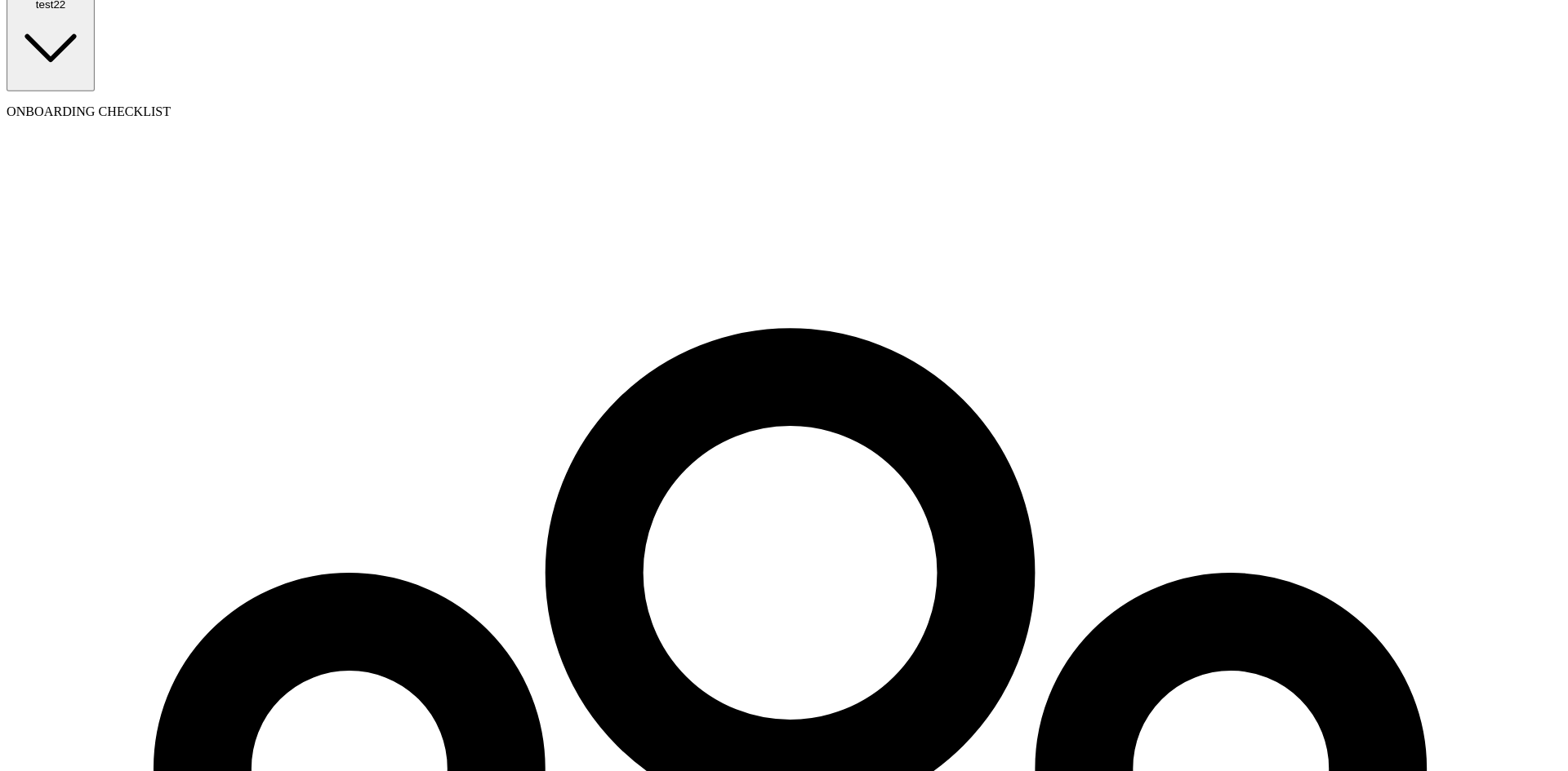
scroll to position [0, 0]
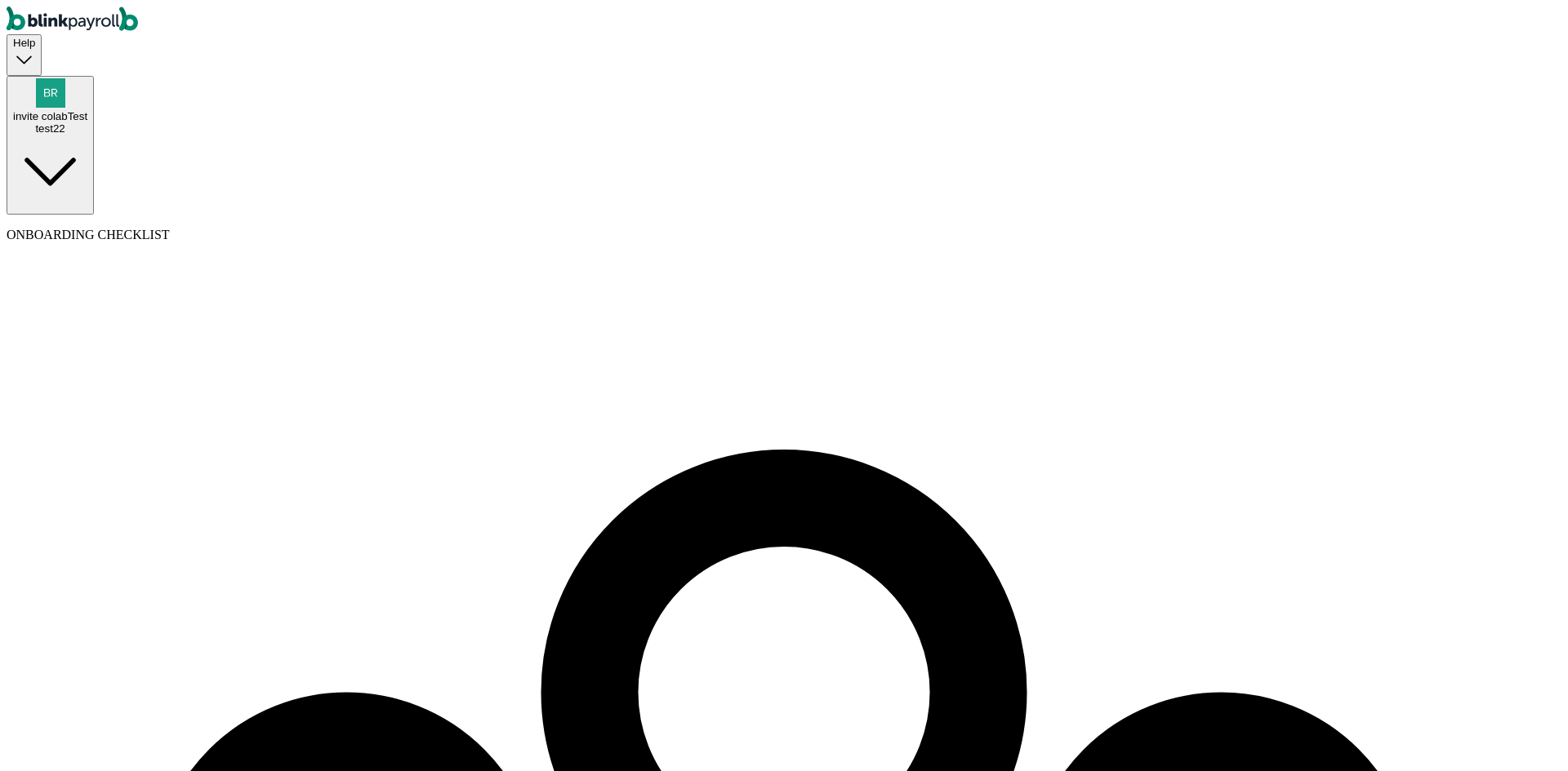
drag, startPoint x: 477, startPoint y: 405, endPoint x: 487, endPoint y: 409, distance: 10.8
type input "32 1/2 18th St S"
type input "Saint Petersburg"
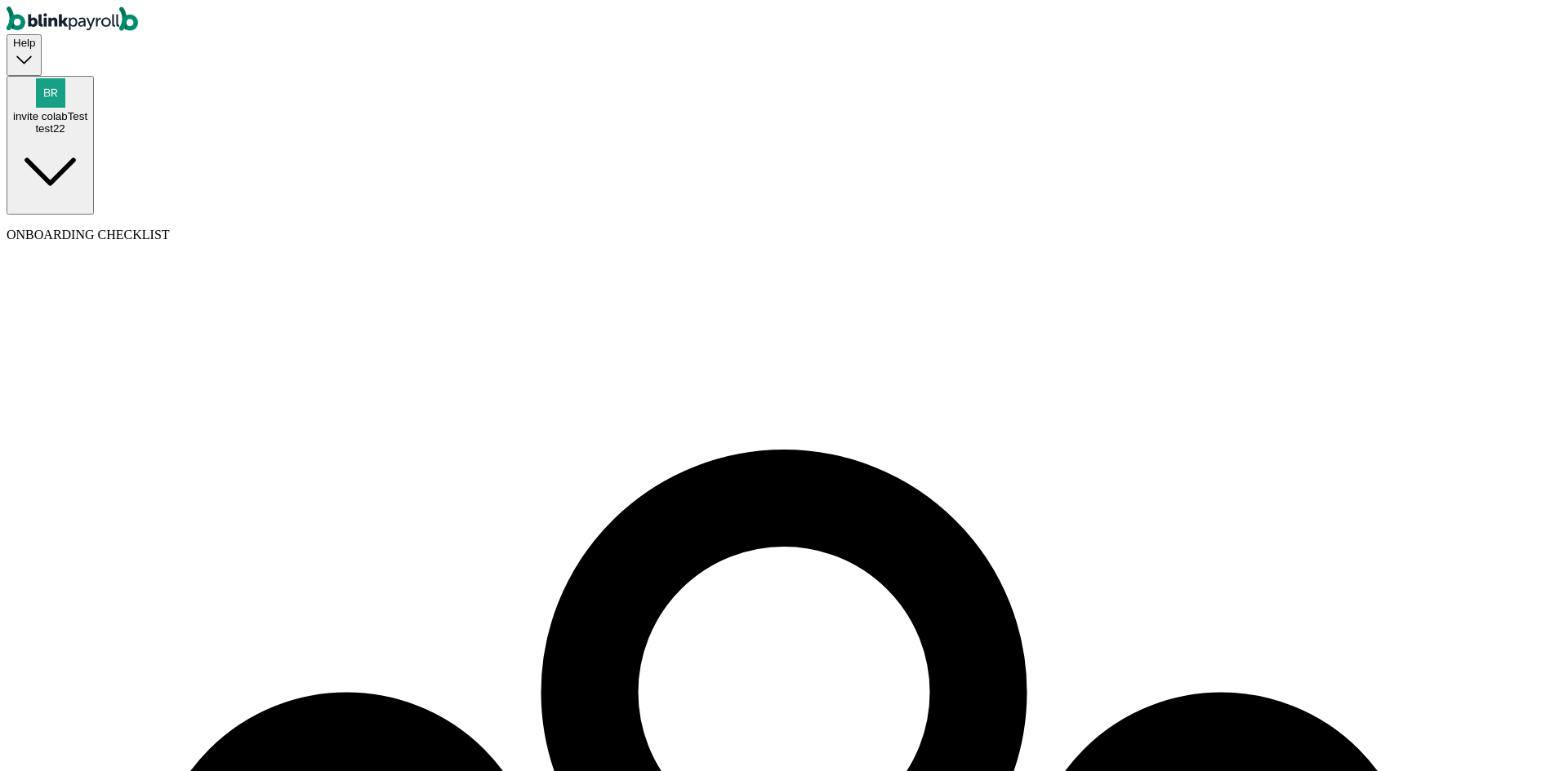
type input "FL"
type input "33712"
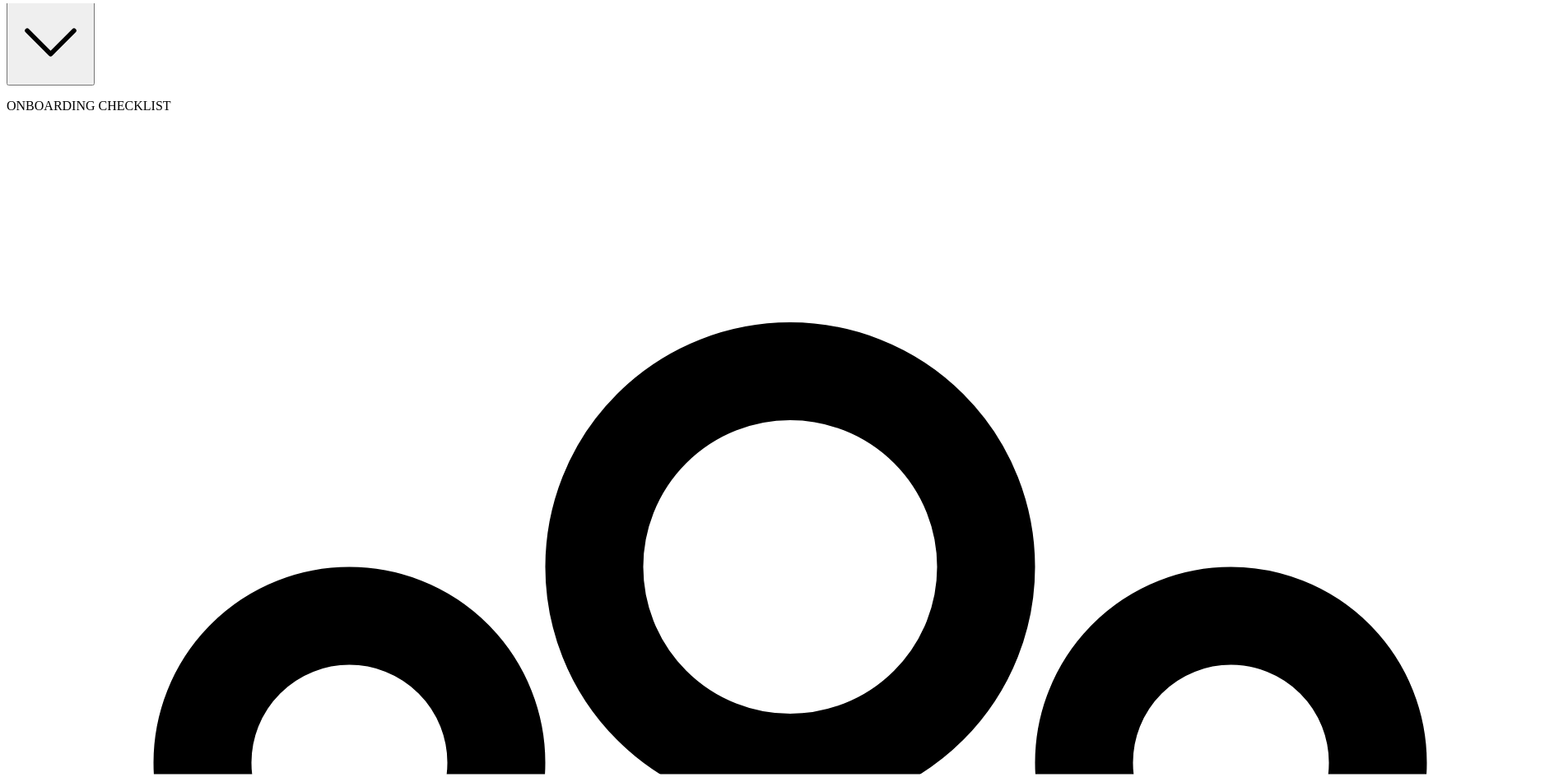
scroll to position [135, 0]
select select "32 1/2 18th St S"
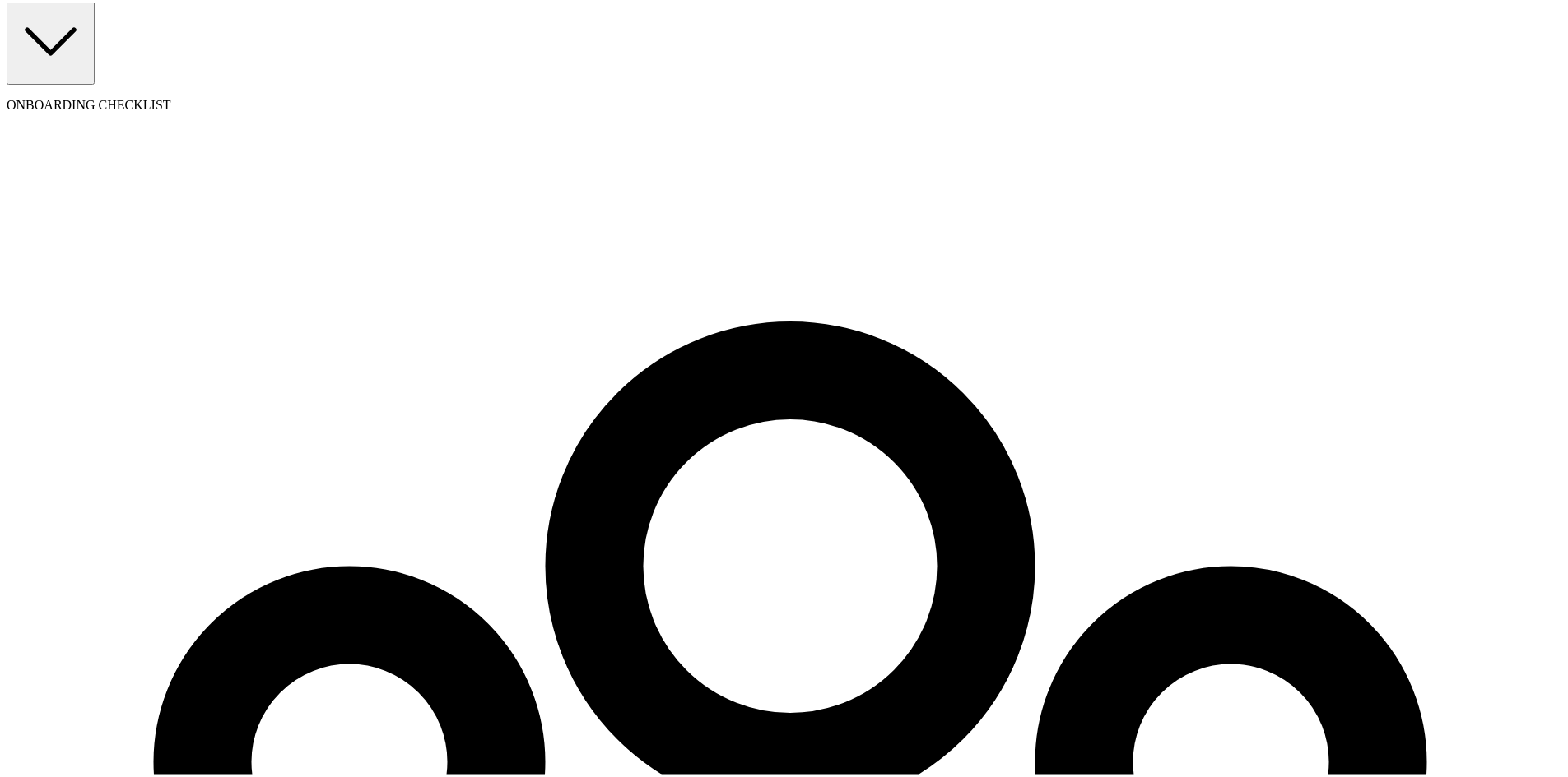
type input "08/01/2025"
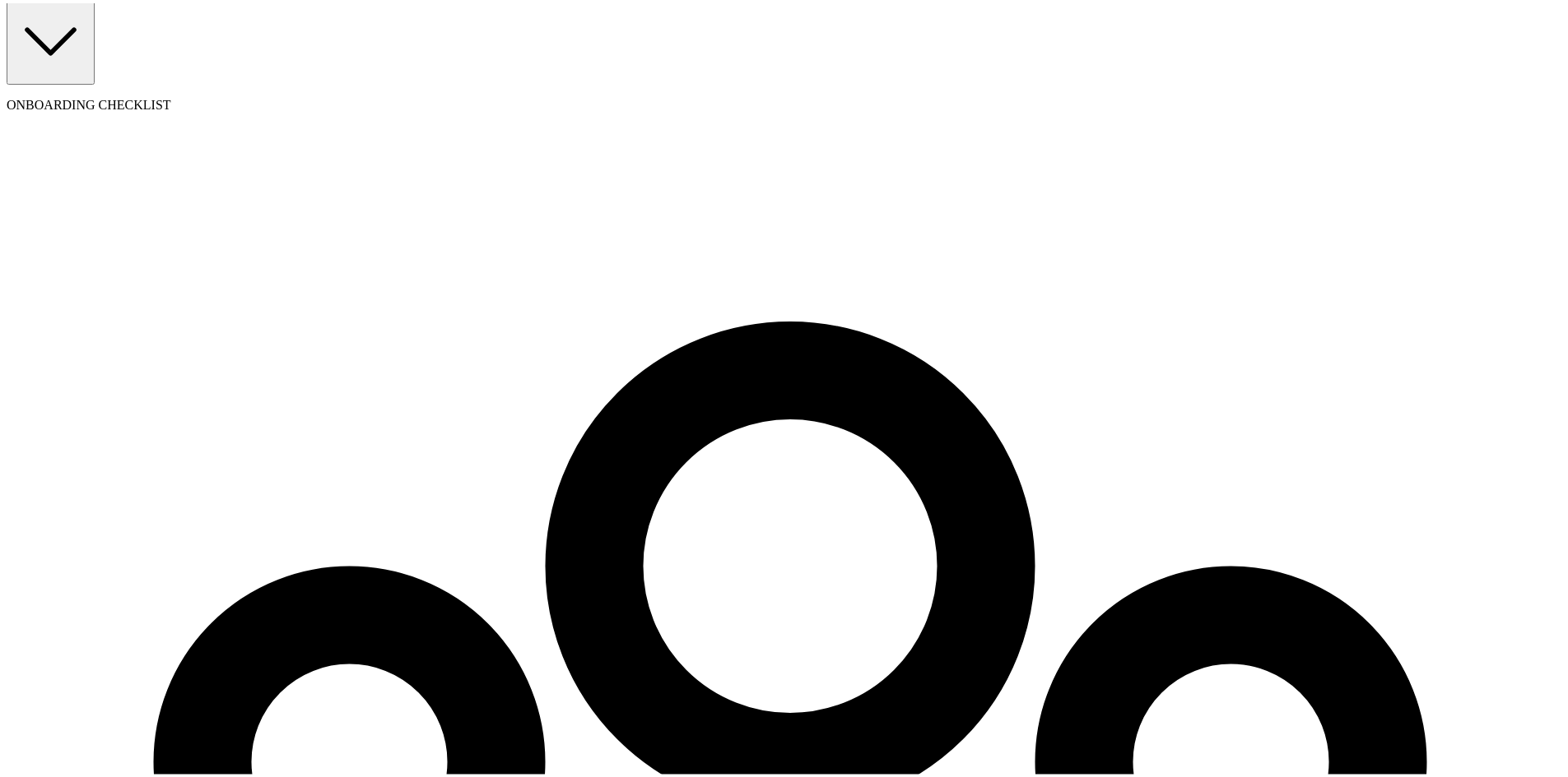
radio input "true"
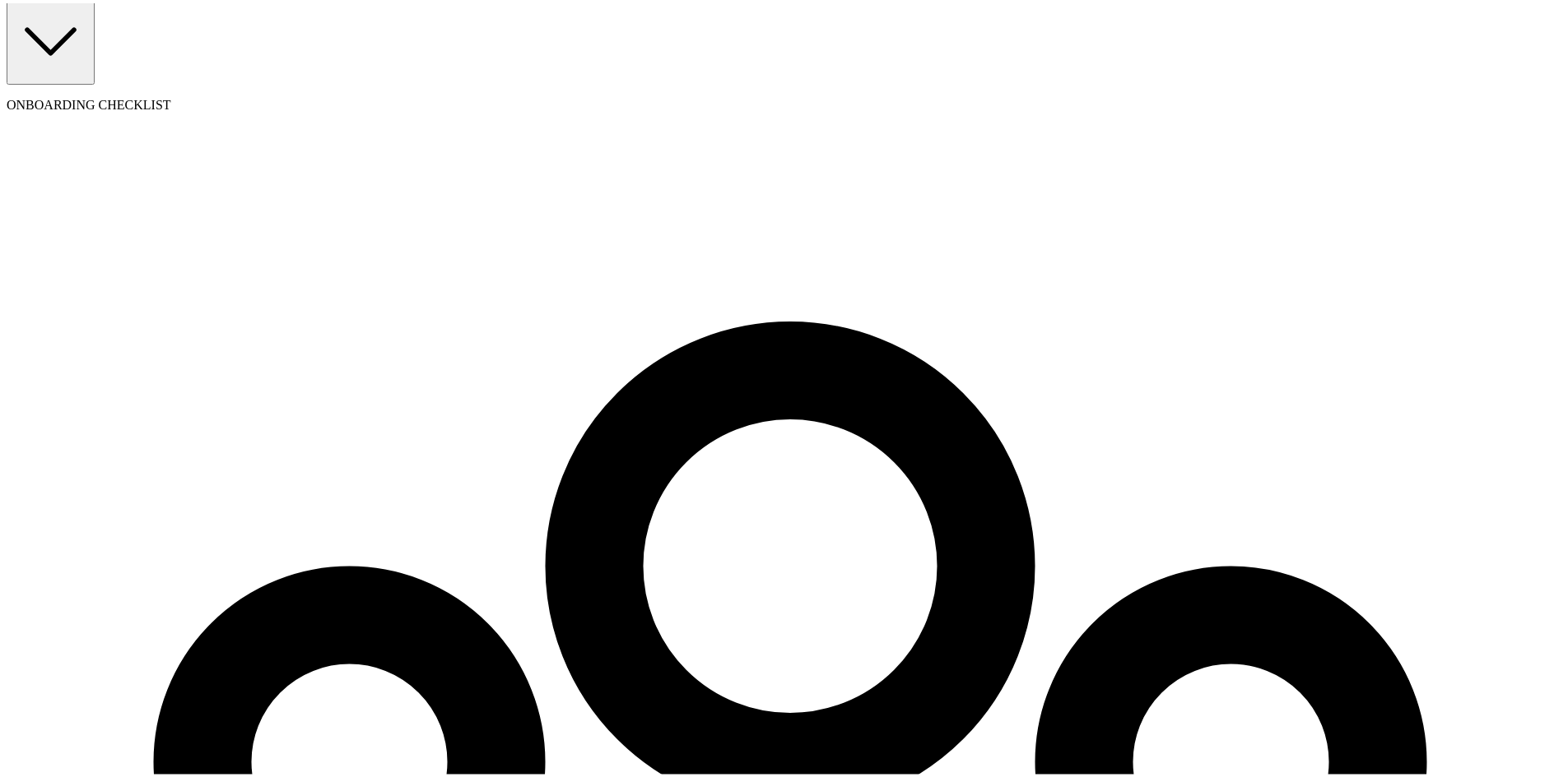
type input "50"
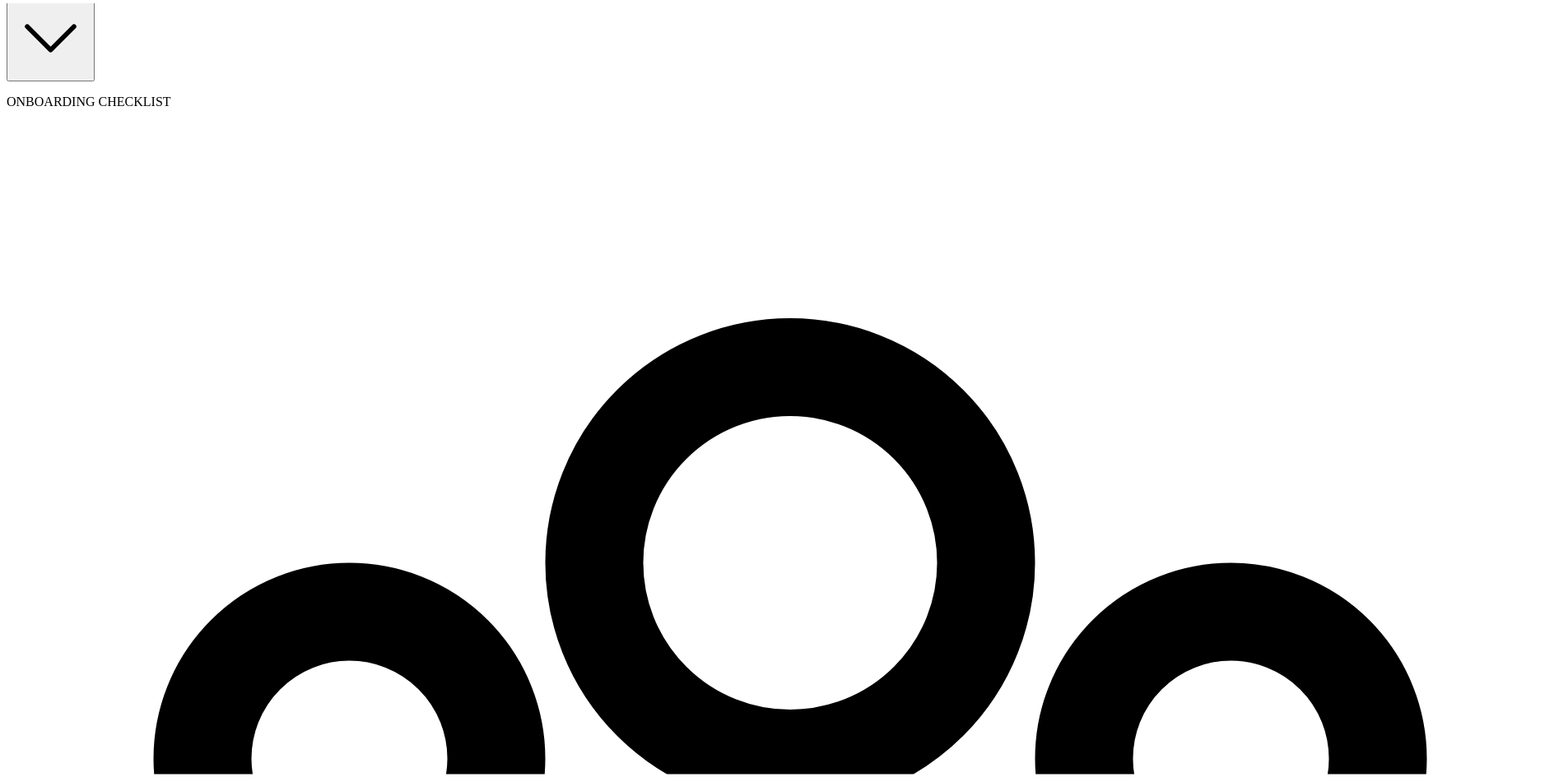
select select "employee"
select select "contractor"
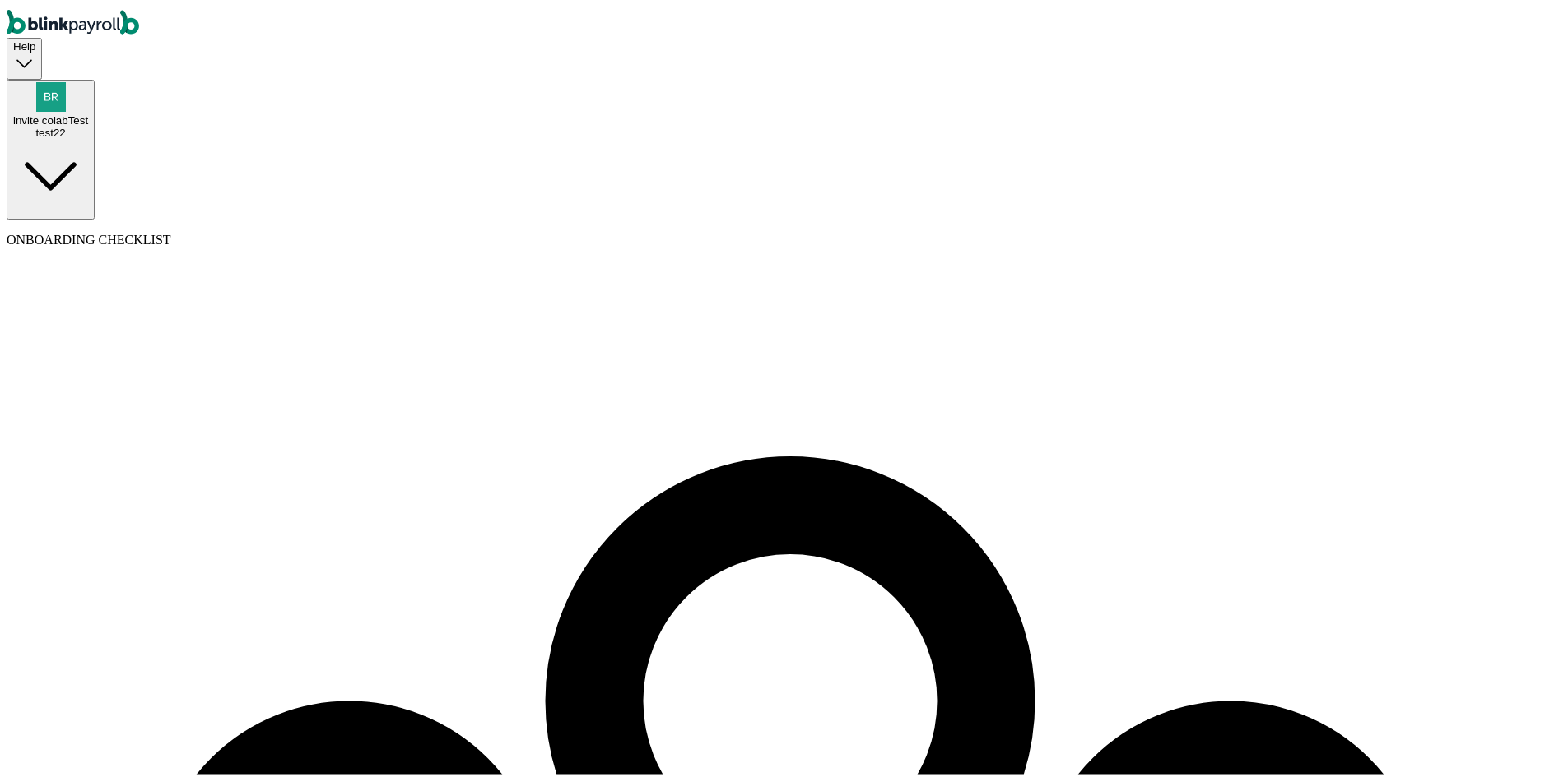
select select "contractor"
type input "test"
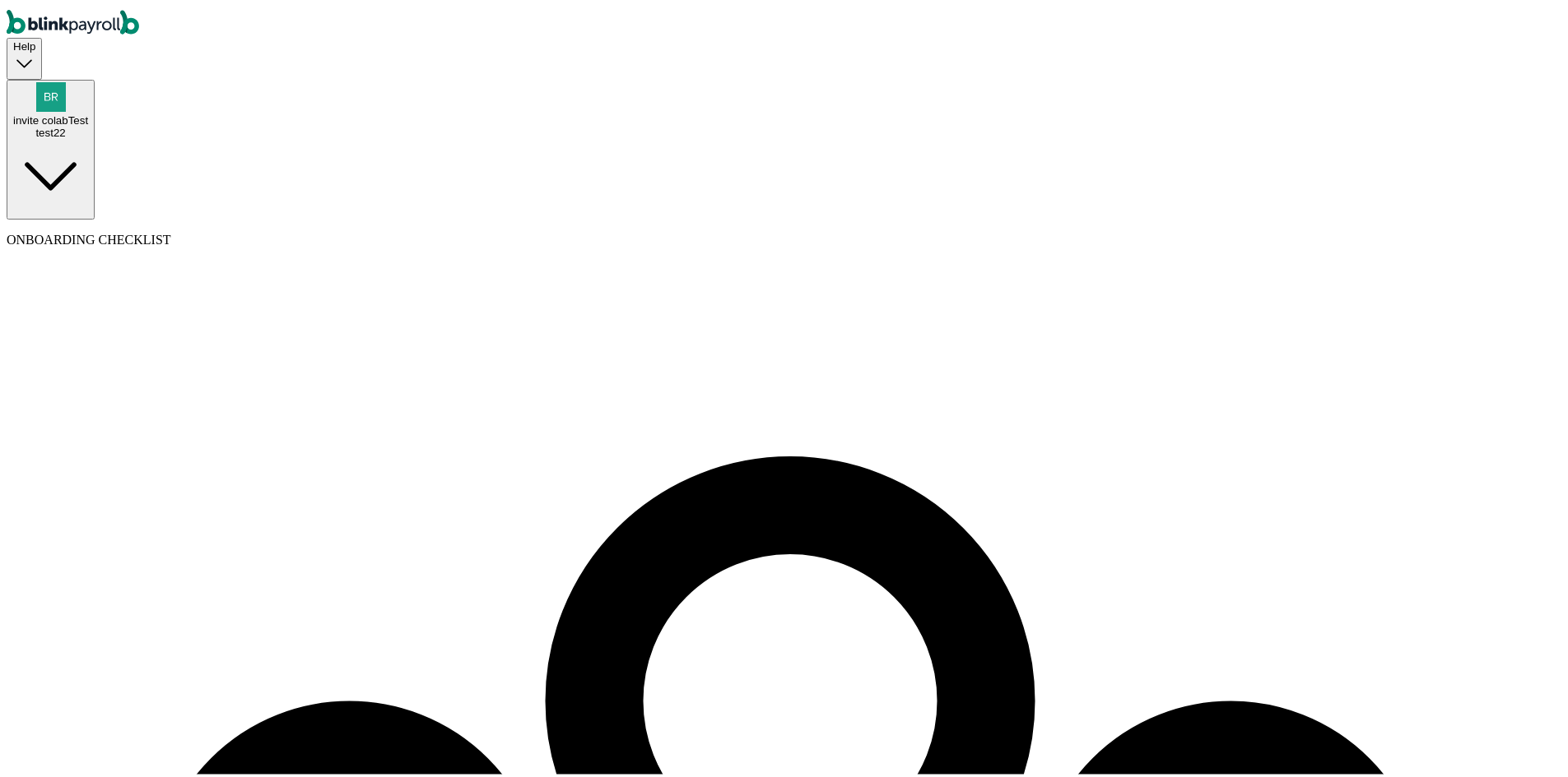
type input "contTwo"
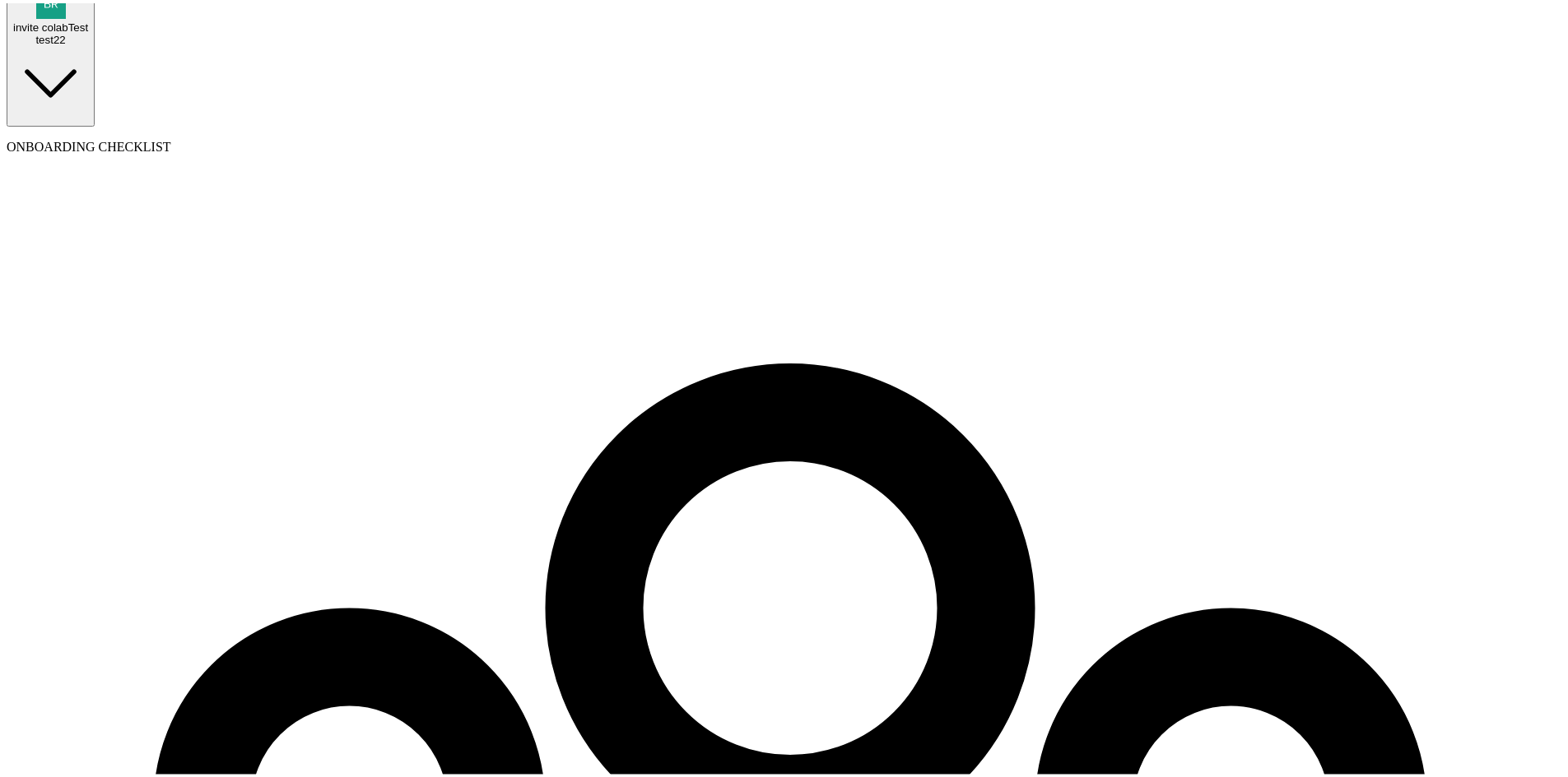
scroll to position [125, 0]
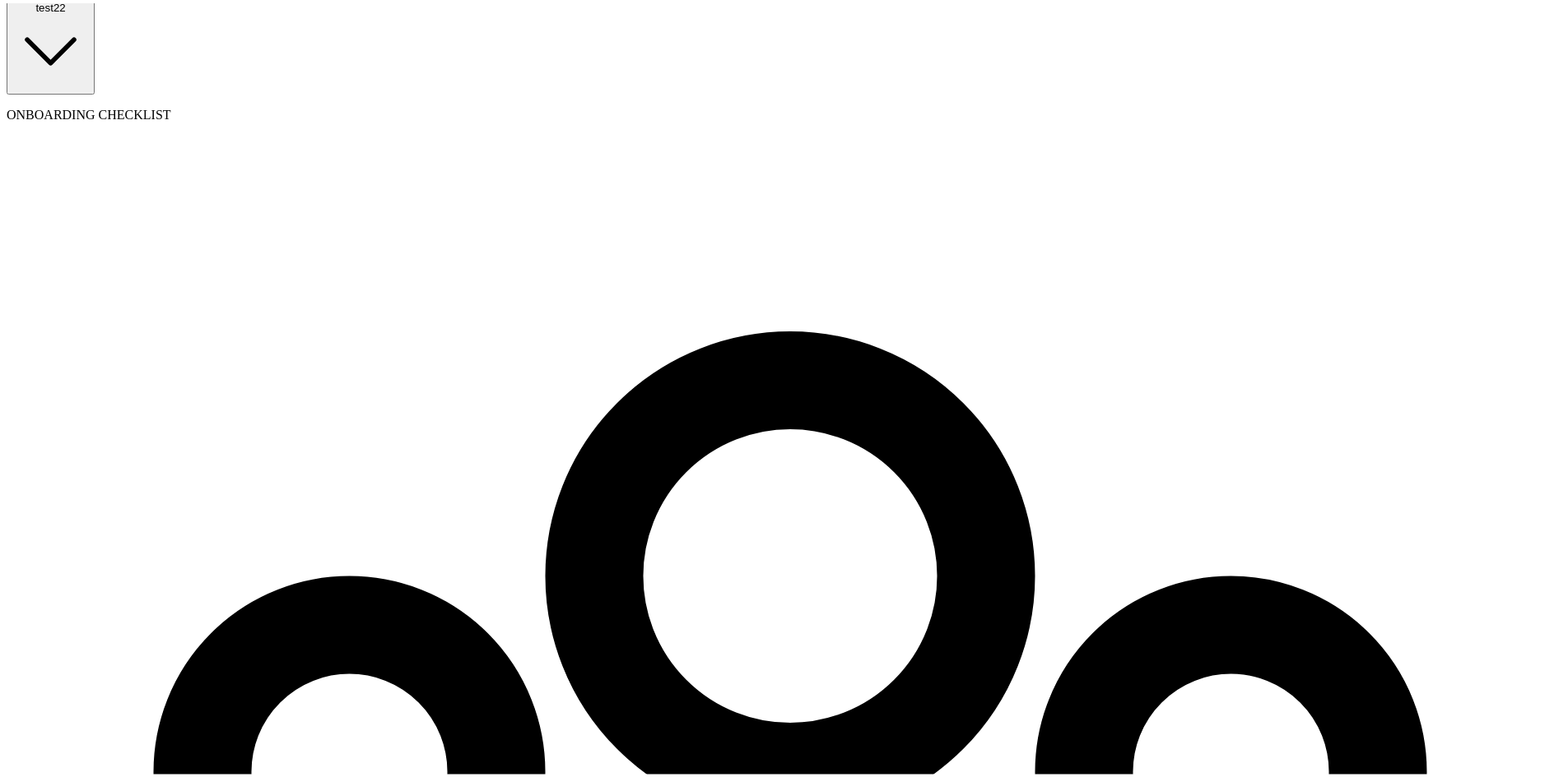
type input "08/12/1989"
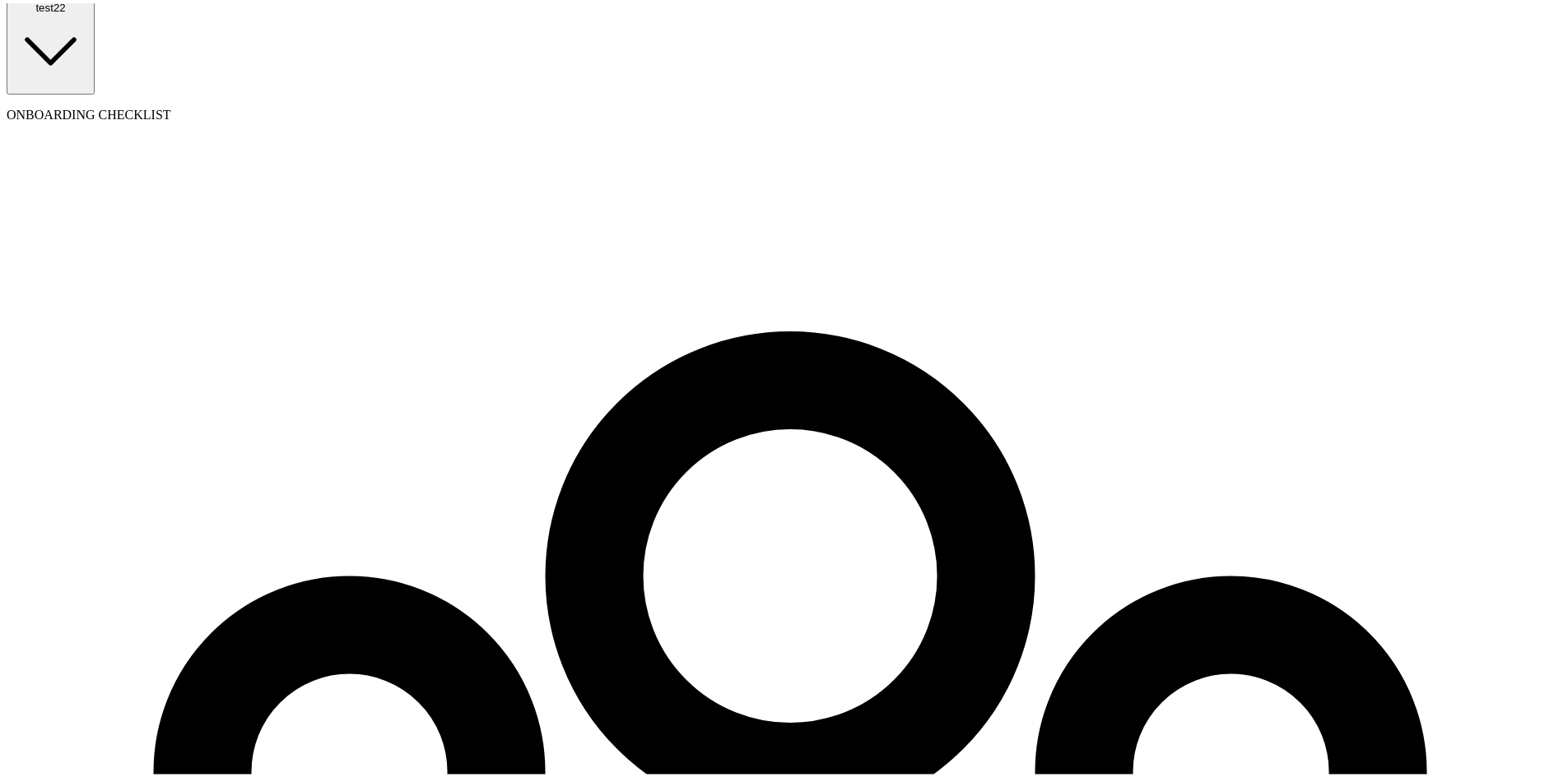
type input "branko+testkontra2k2@blinkpayroll.com"
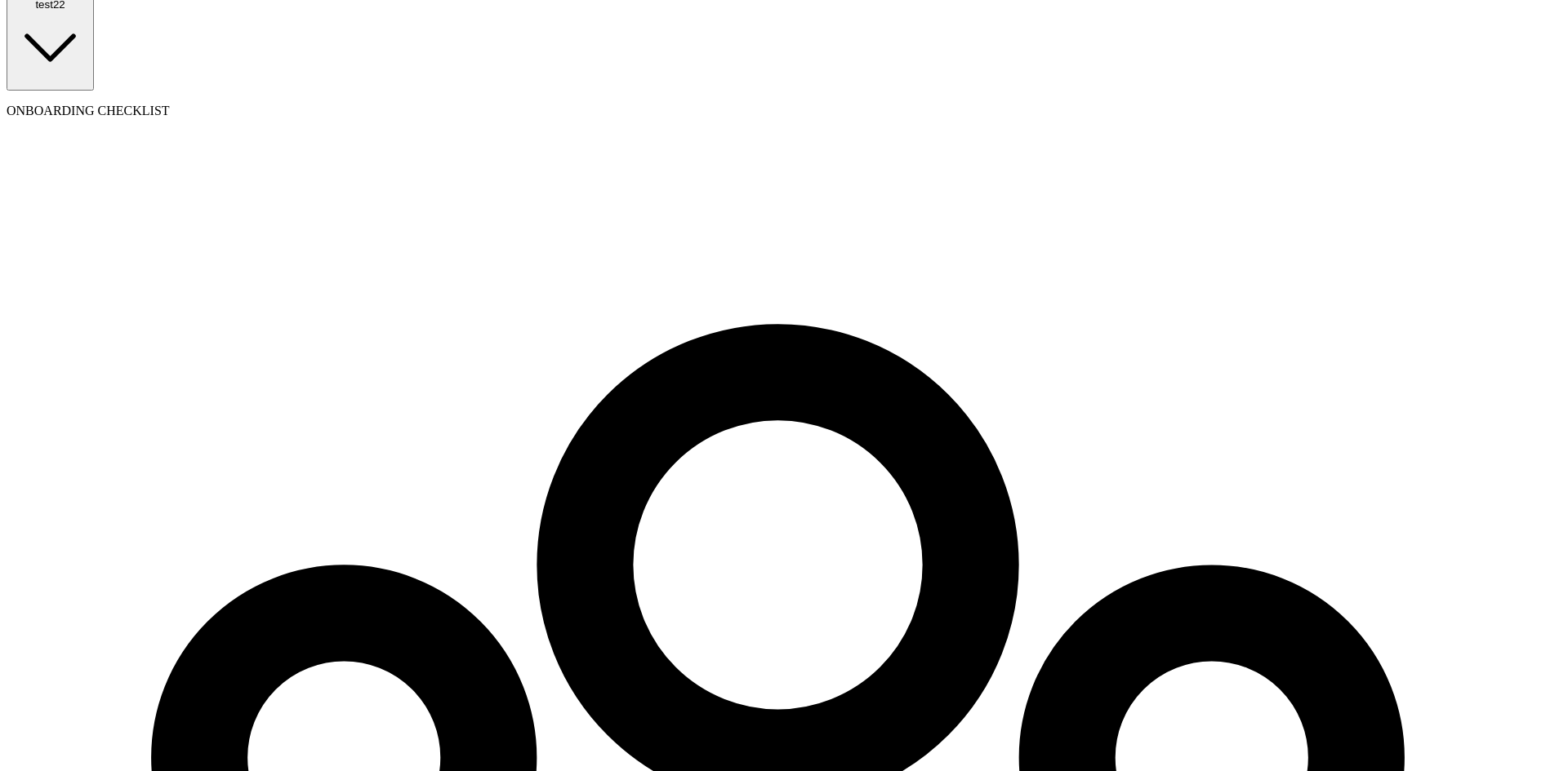
type input "08/01/2025"
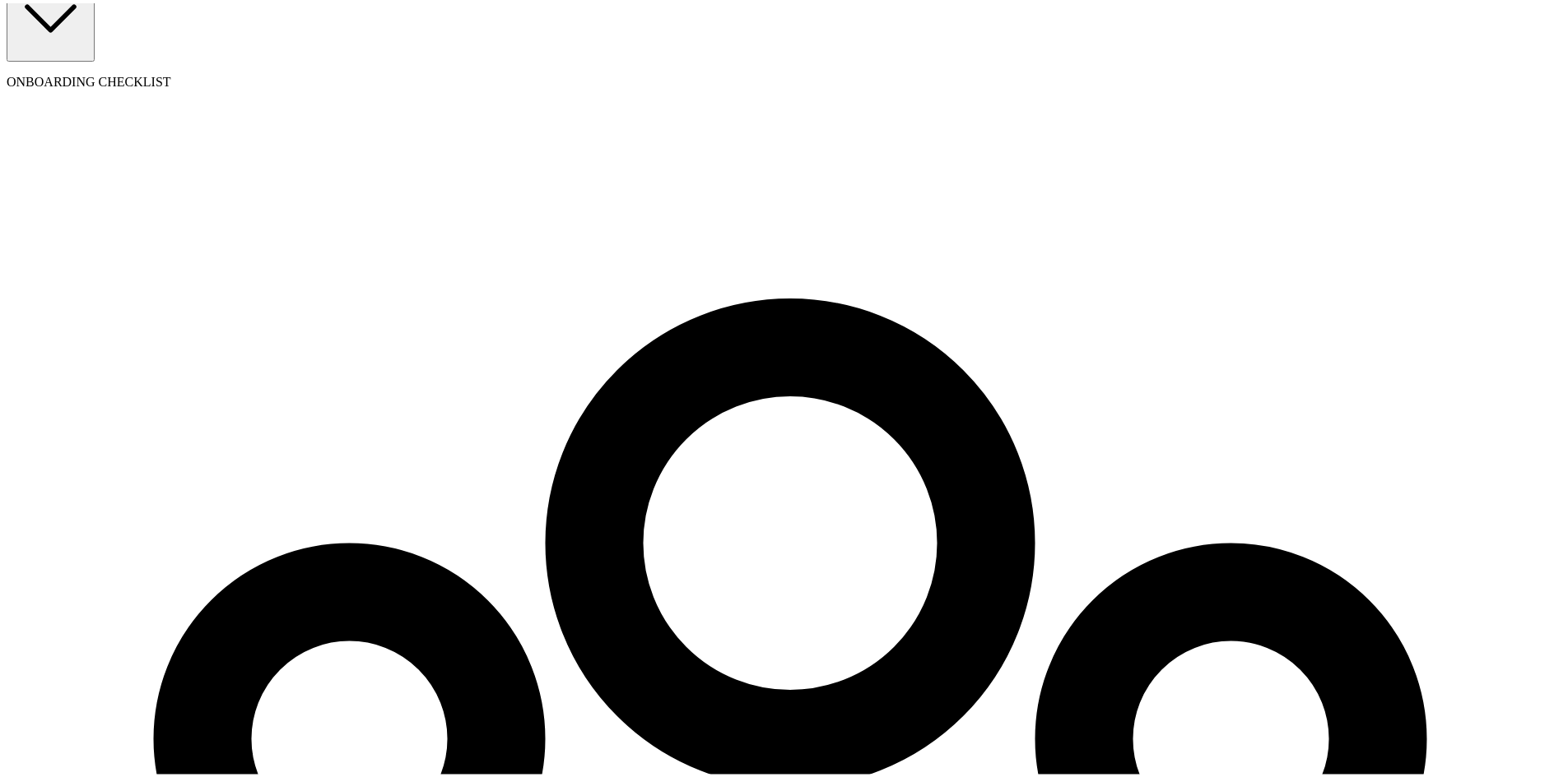
scroll to position [189, 0]
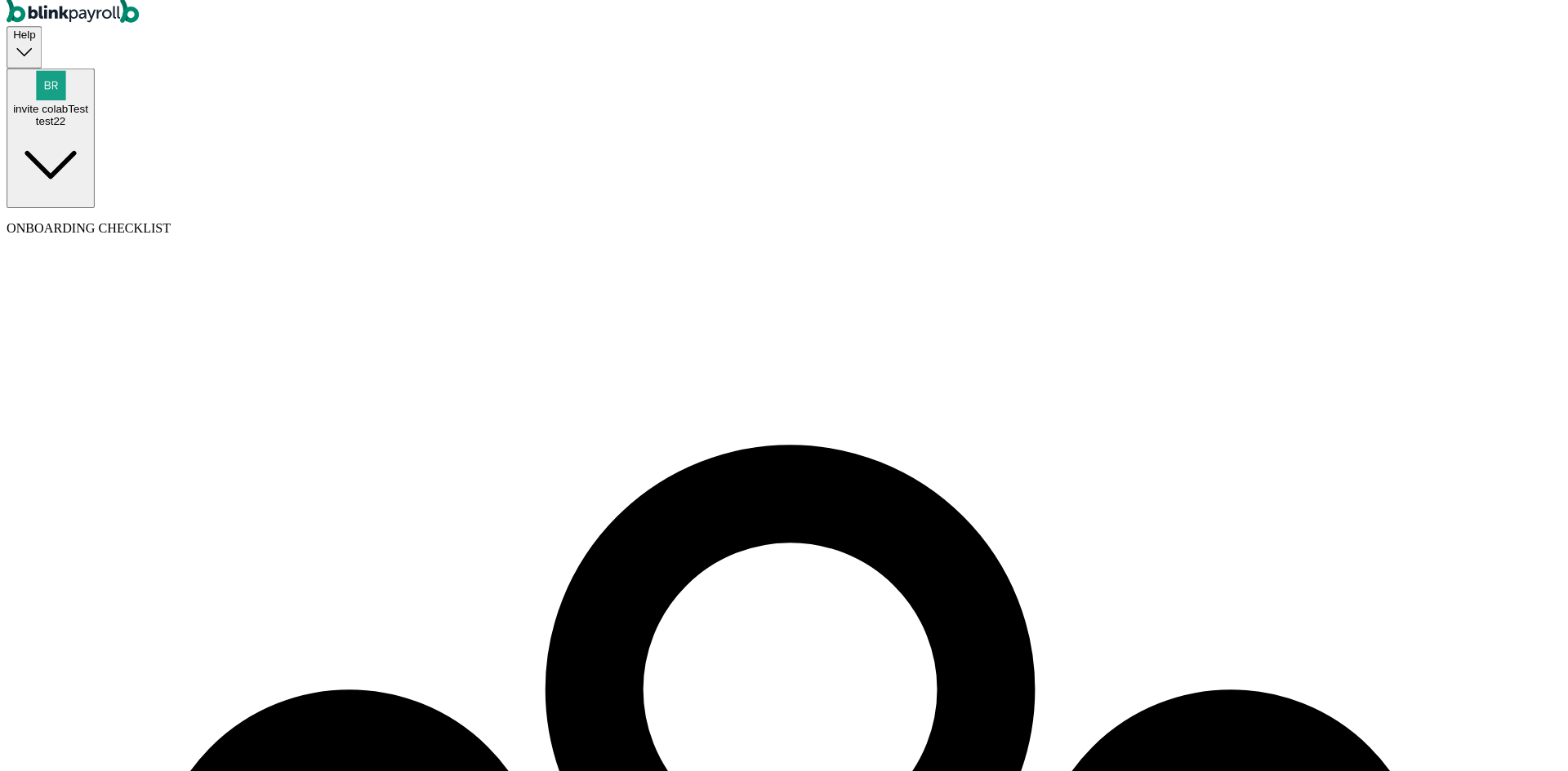
scroll to position [0, 0]
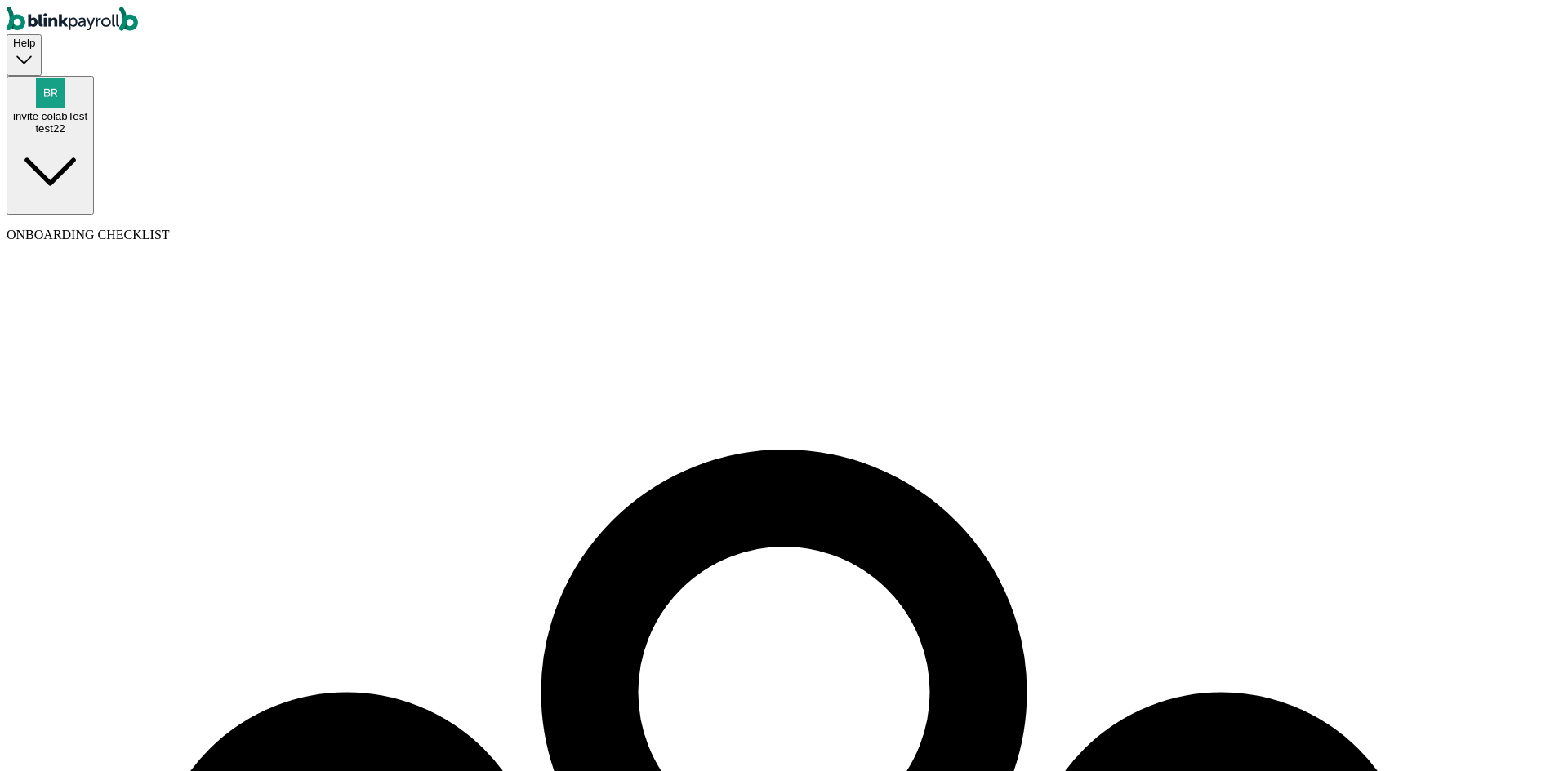
type input "32 1/2 18th St S"
type input "Saint Petersburg"
type input "FL"
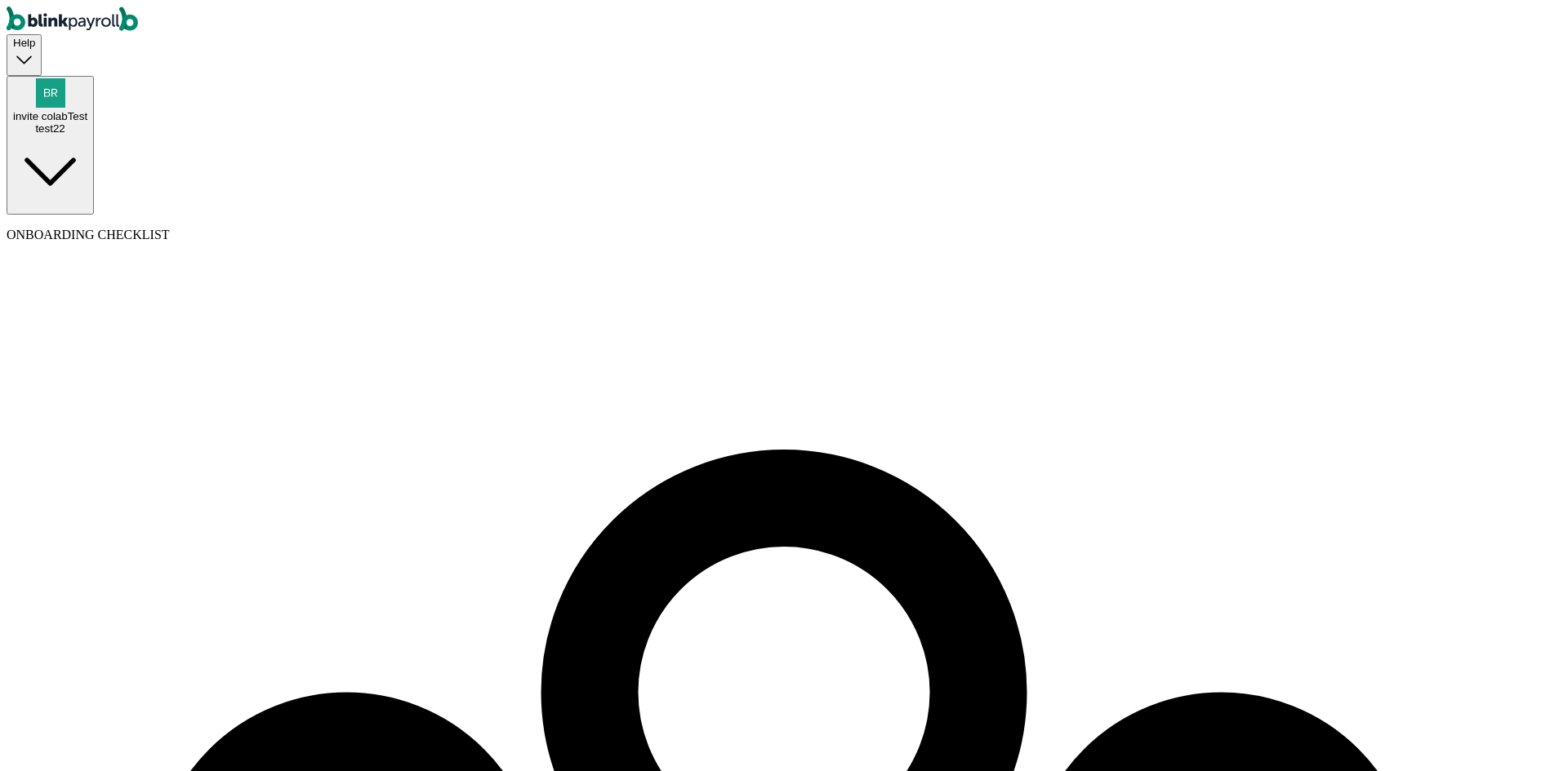
type input "33712"
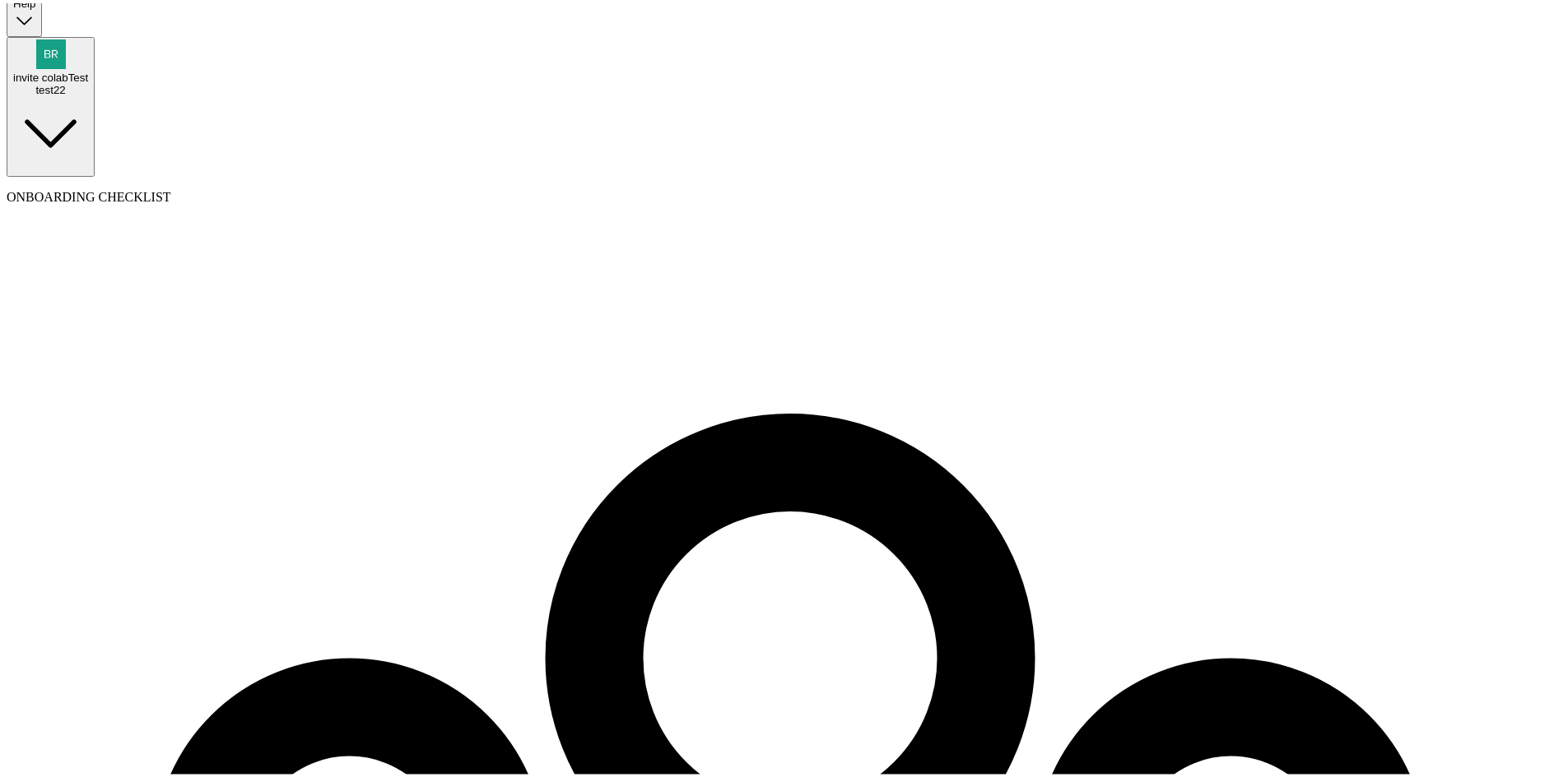
scroll to position [135, 0]
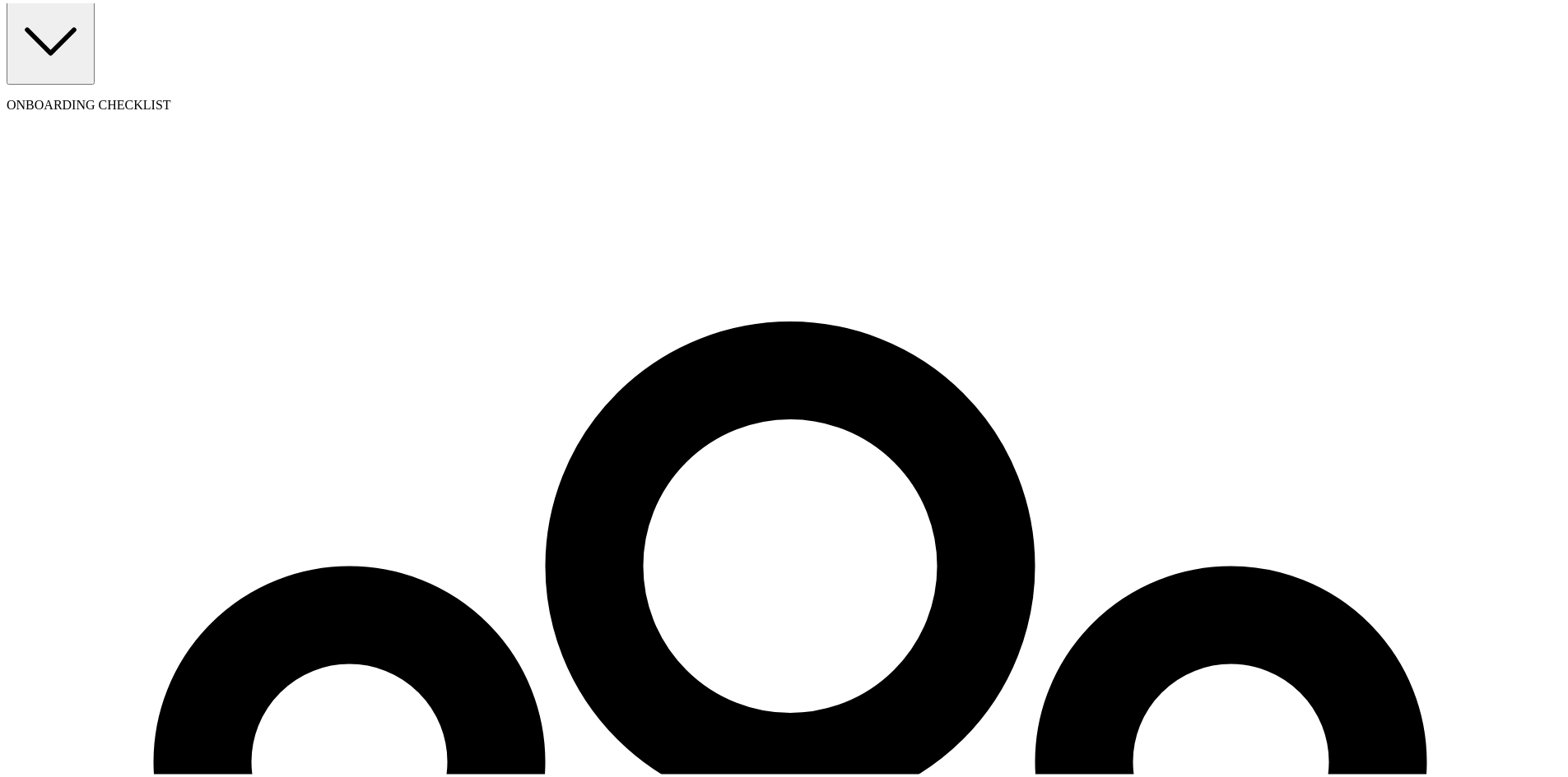
select select "32 1/2 18th St S"
type input "20"
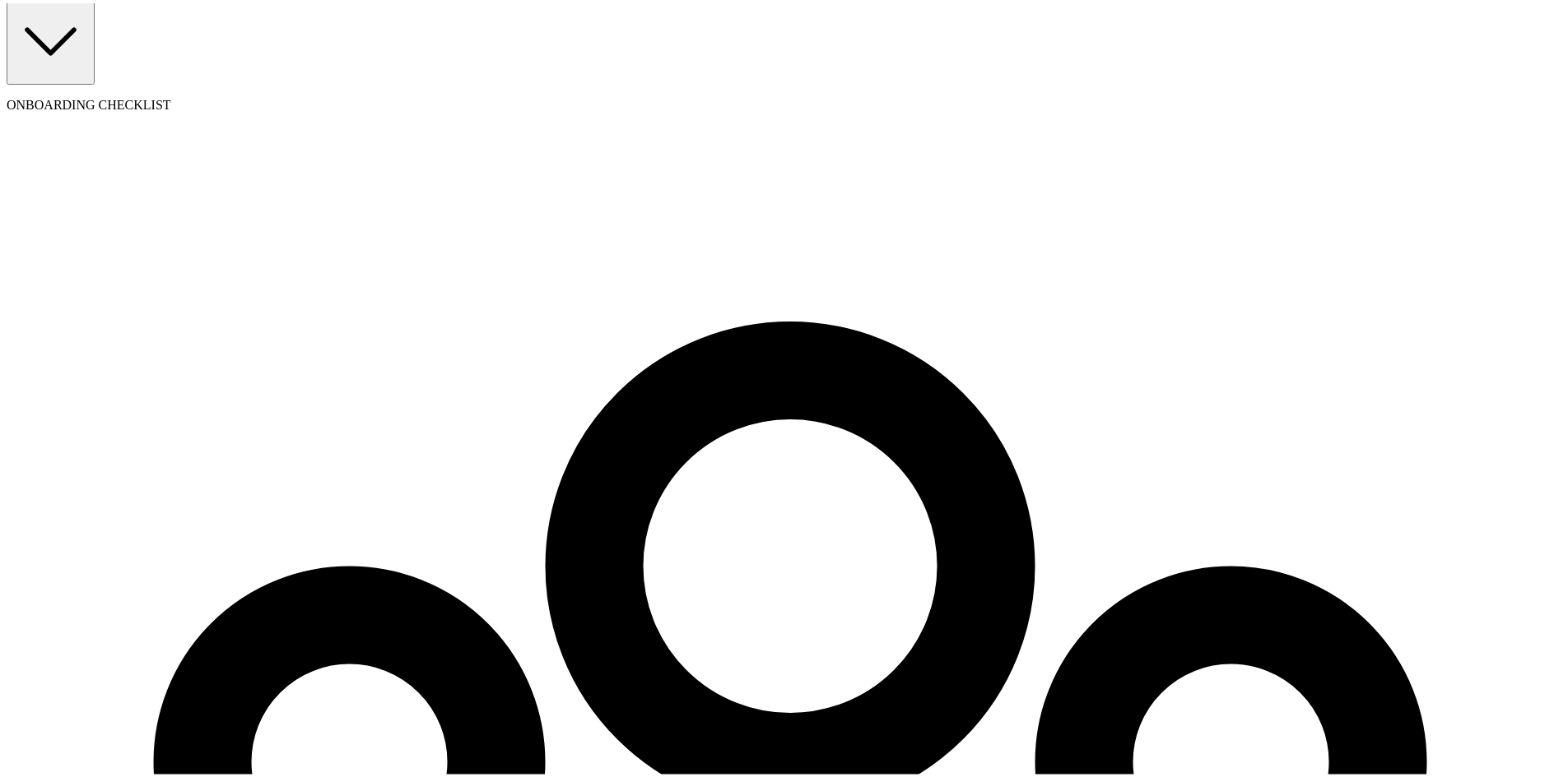
radio input "true"
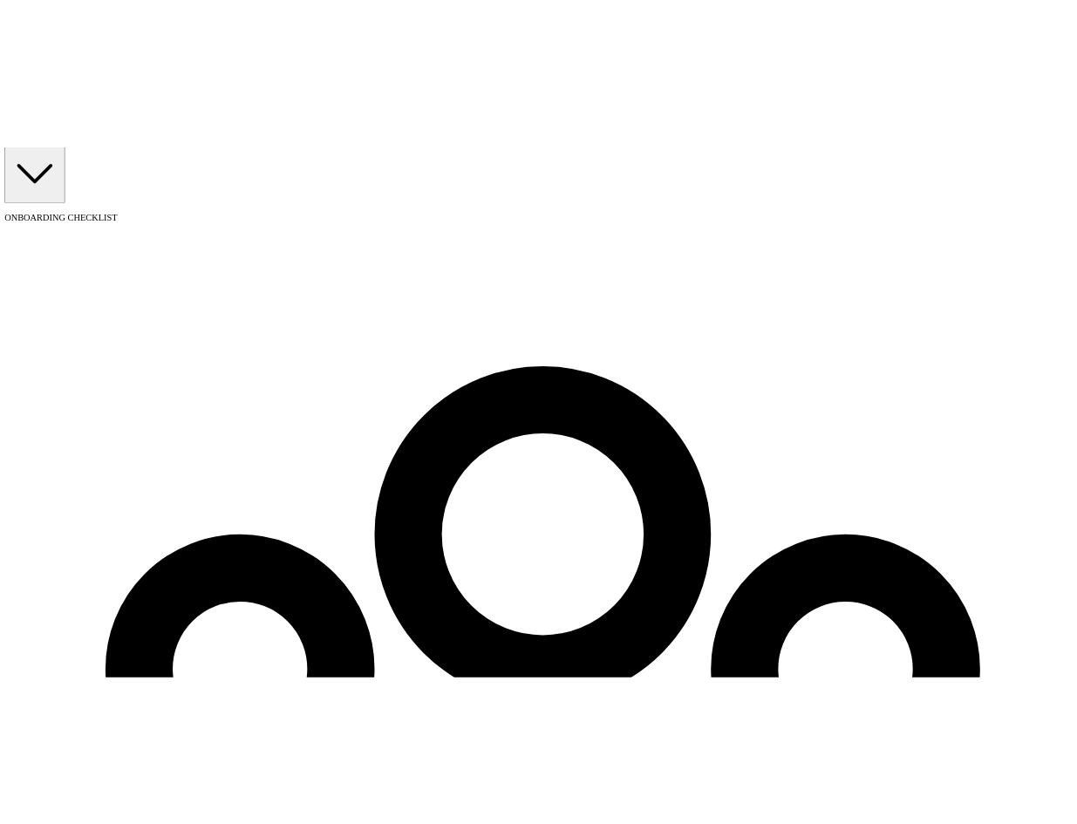
scroll to position [147, 0]
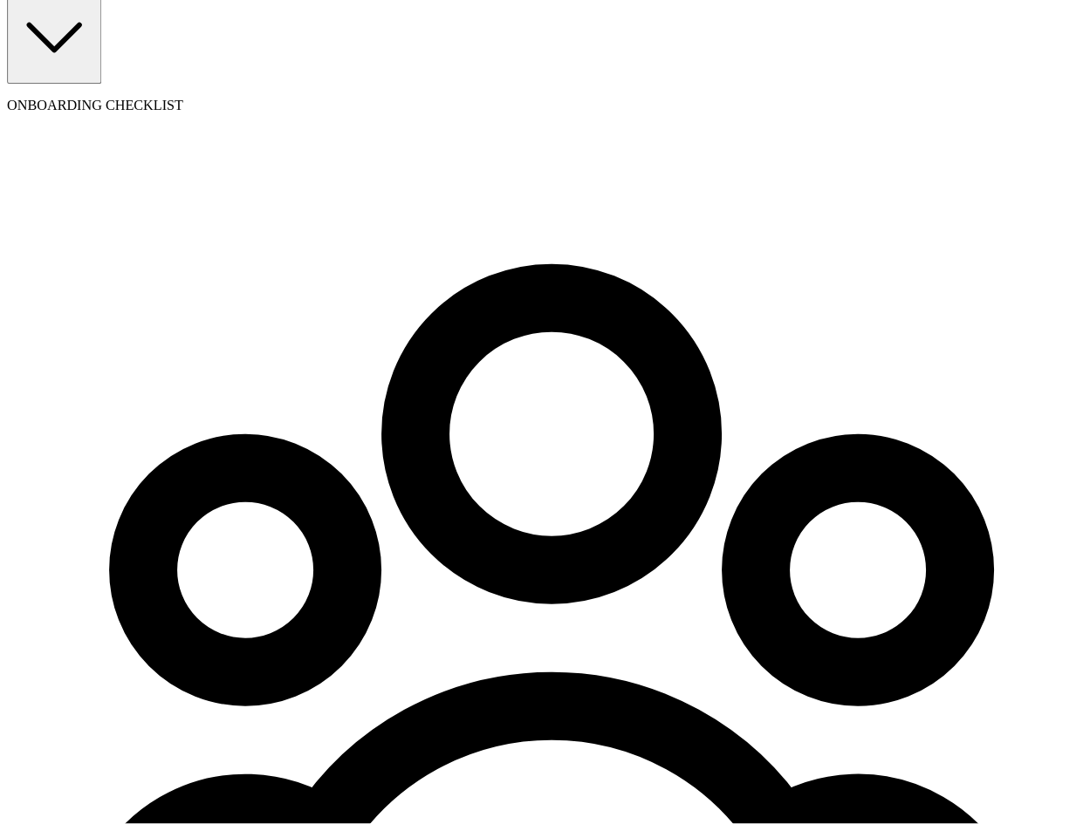
scroll to position [98, 0]
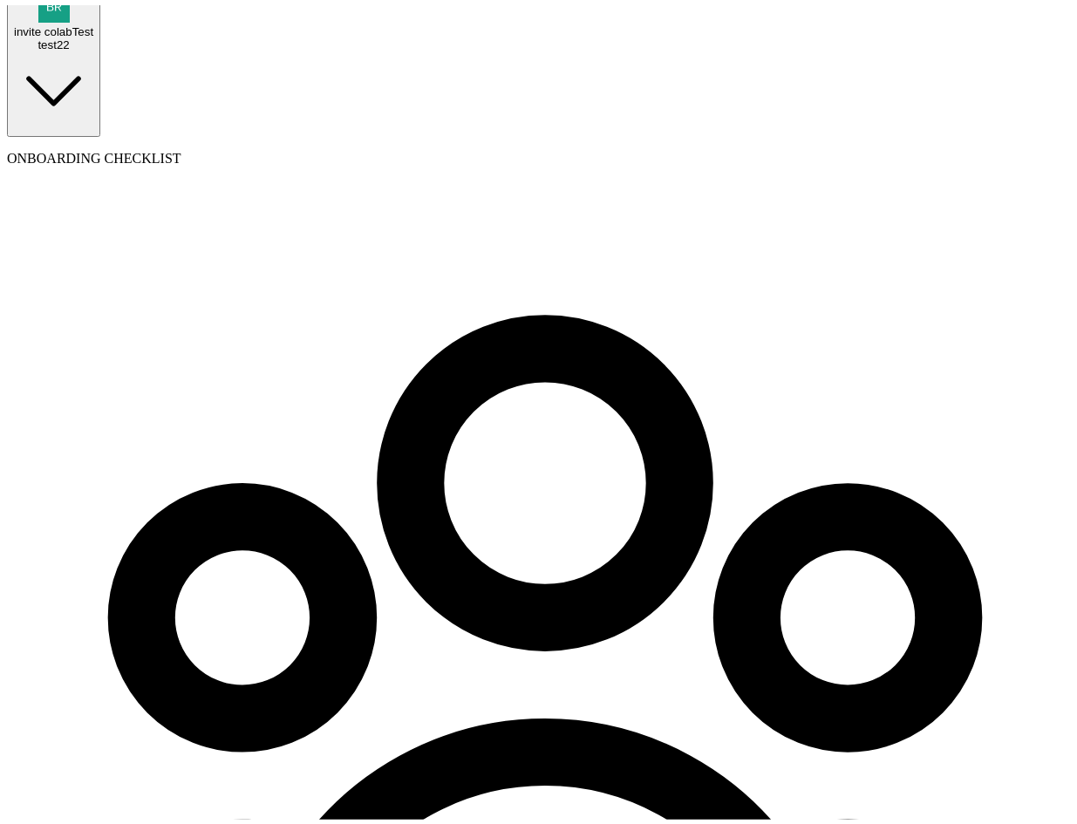
select select "contractor"
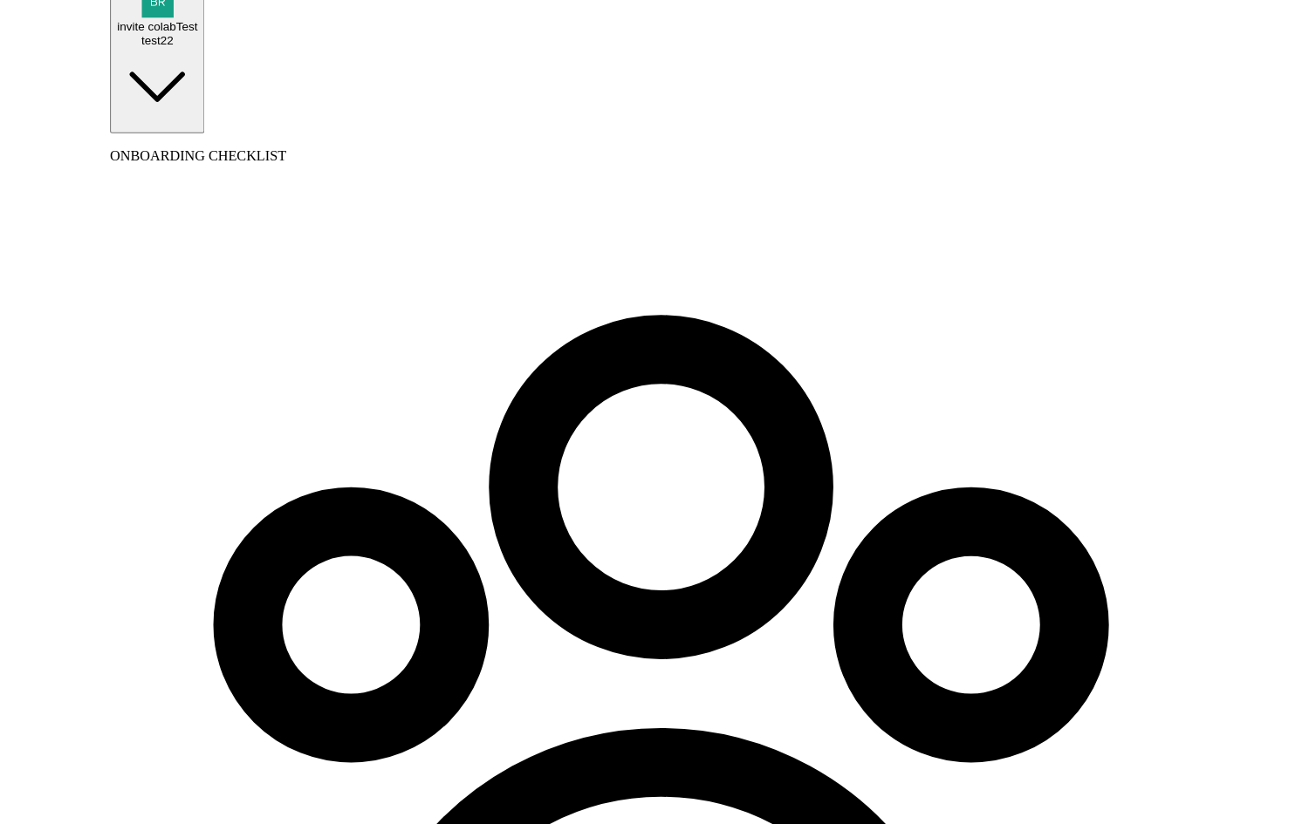
scroll to position [91, 0]
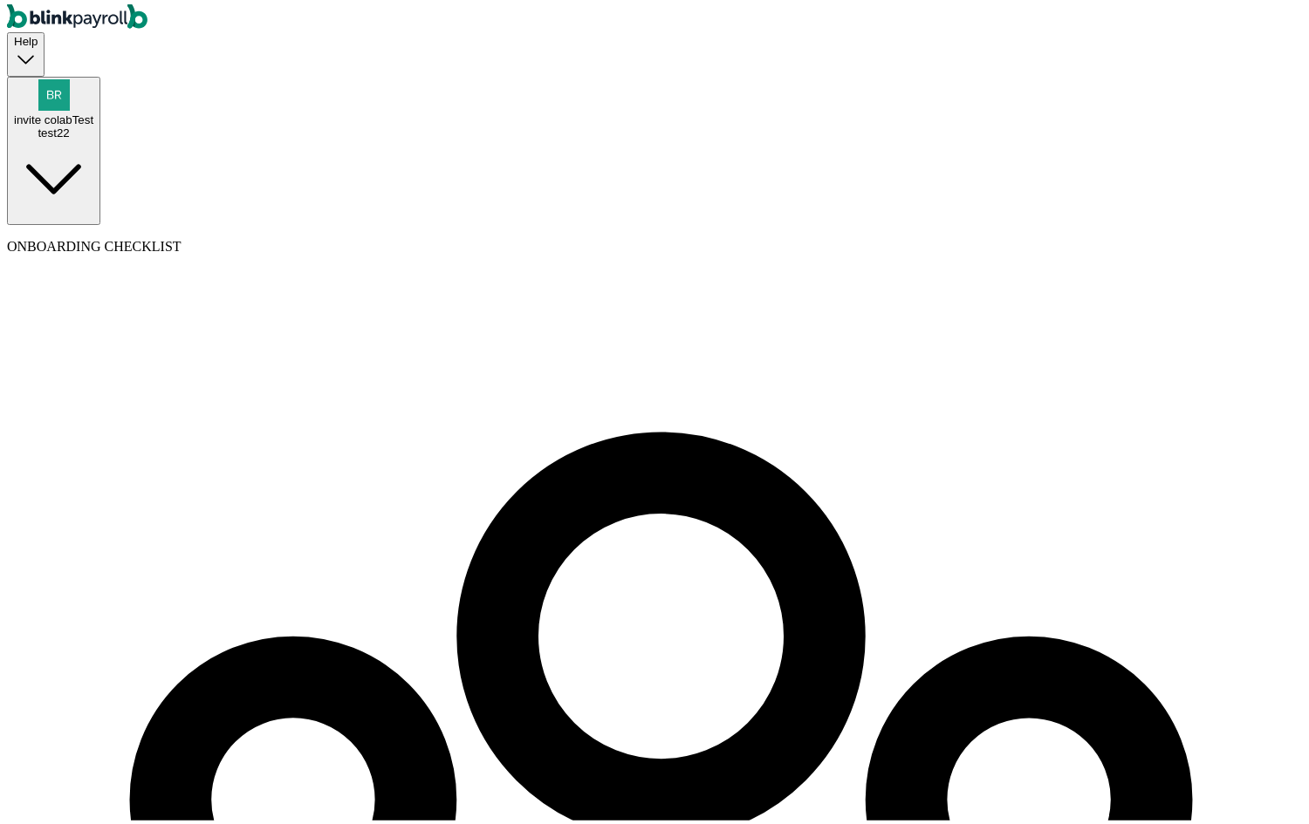
select select "32 1/2 18th St S"
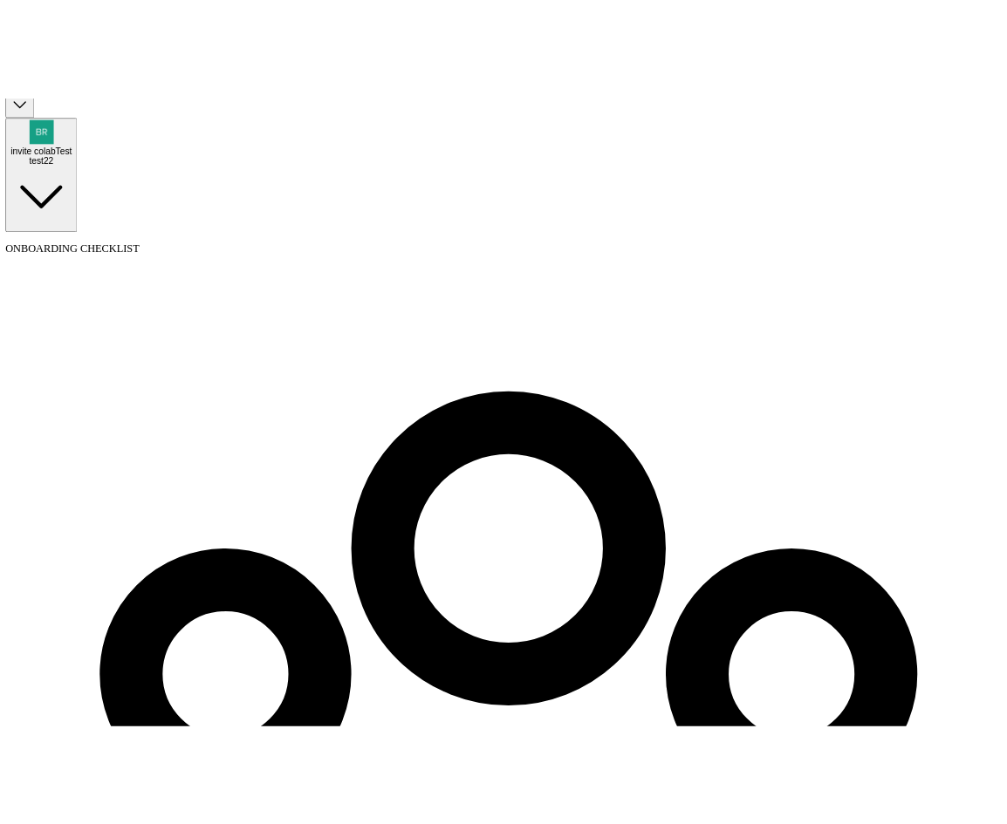
scroll to position [58, 0]
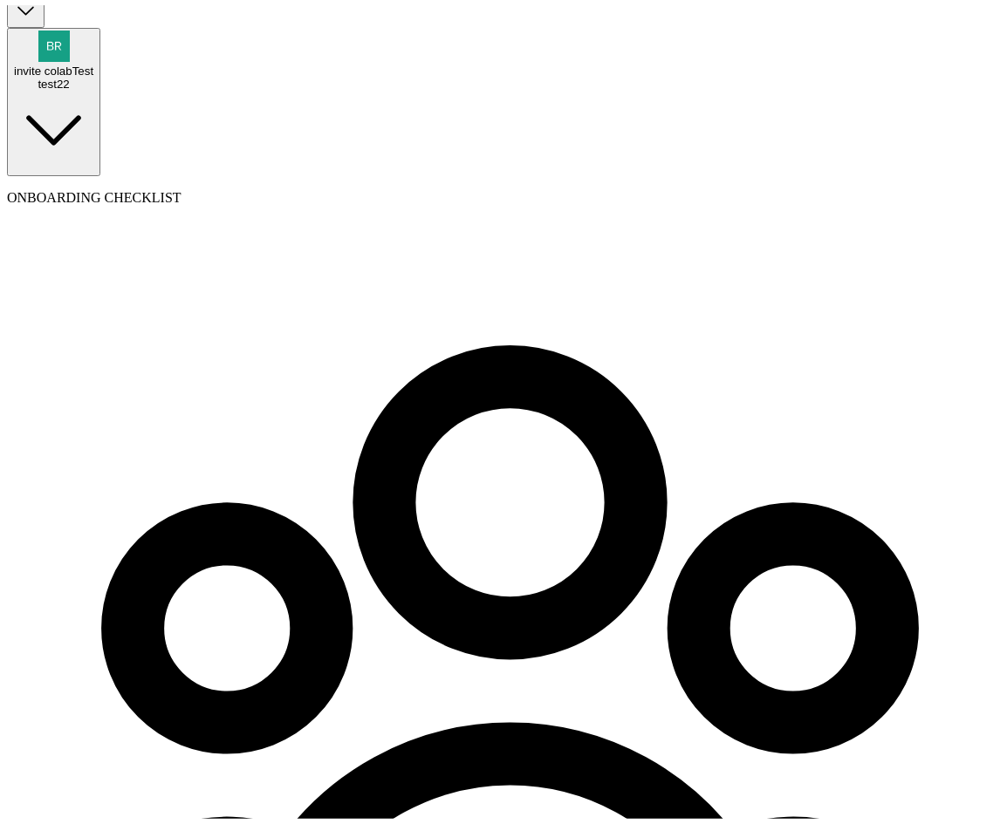
select select "contractor"
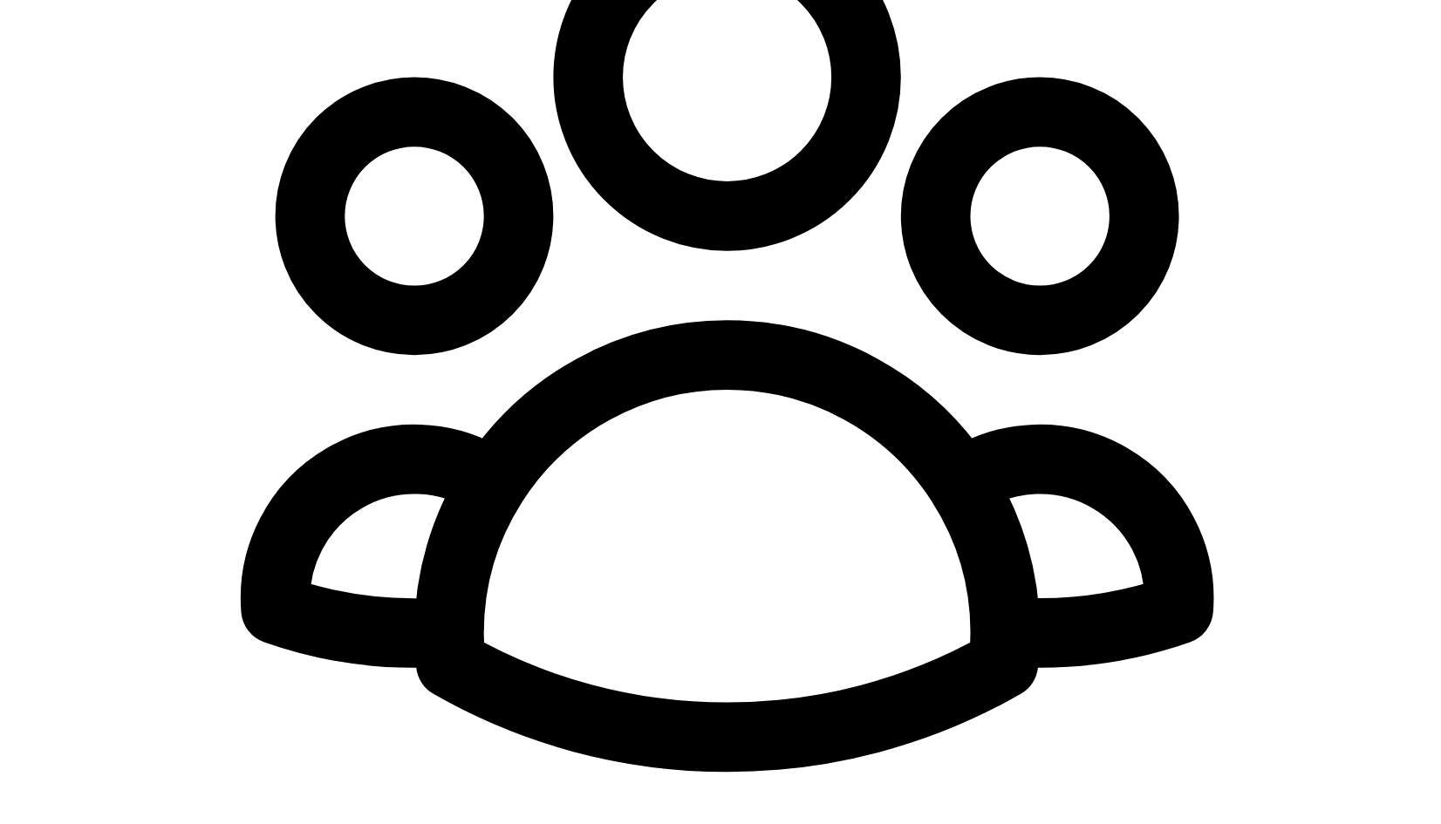
scroll to position [91, 0]
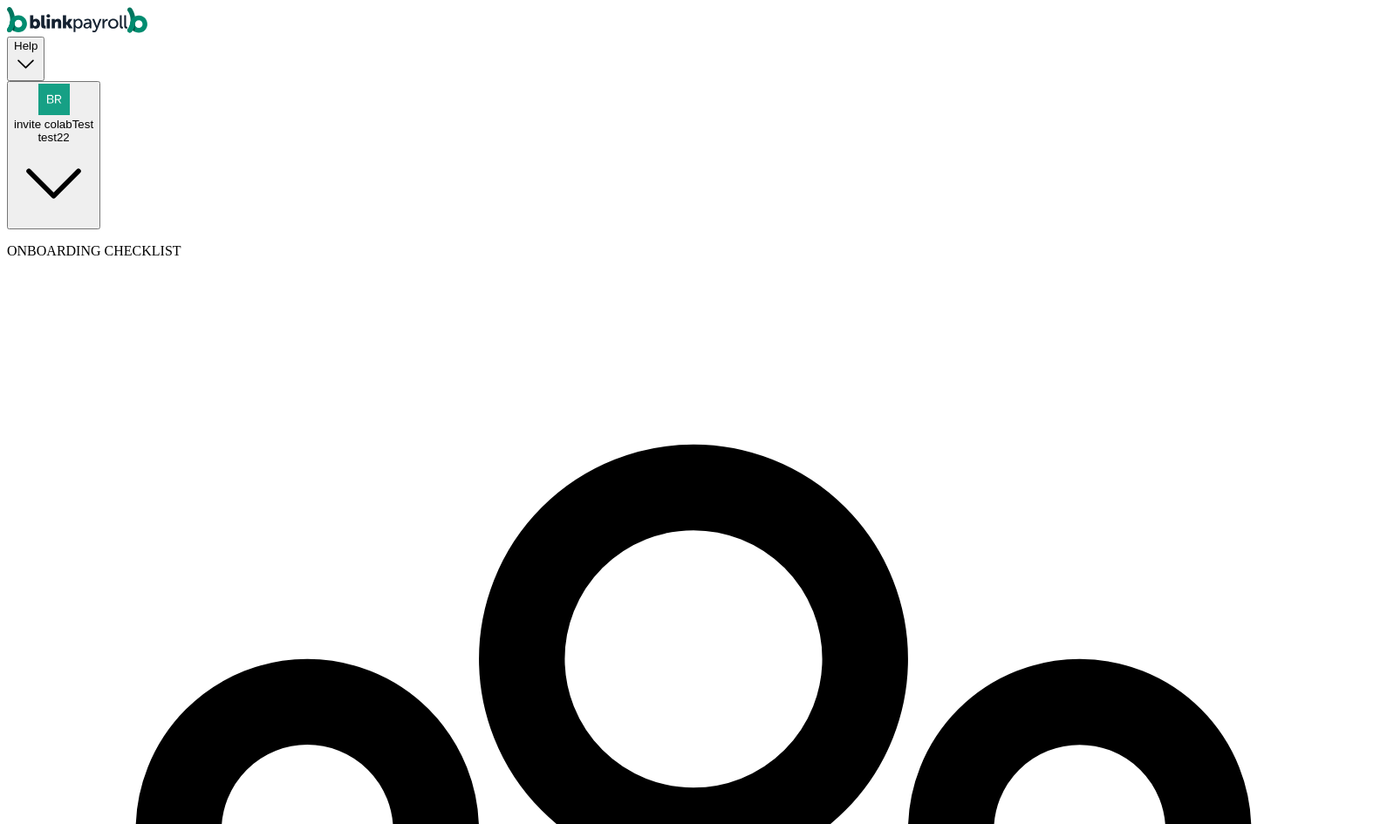
select select "contractor"
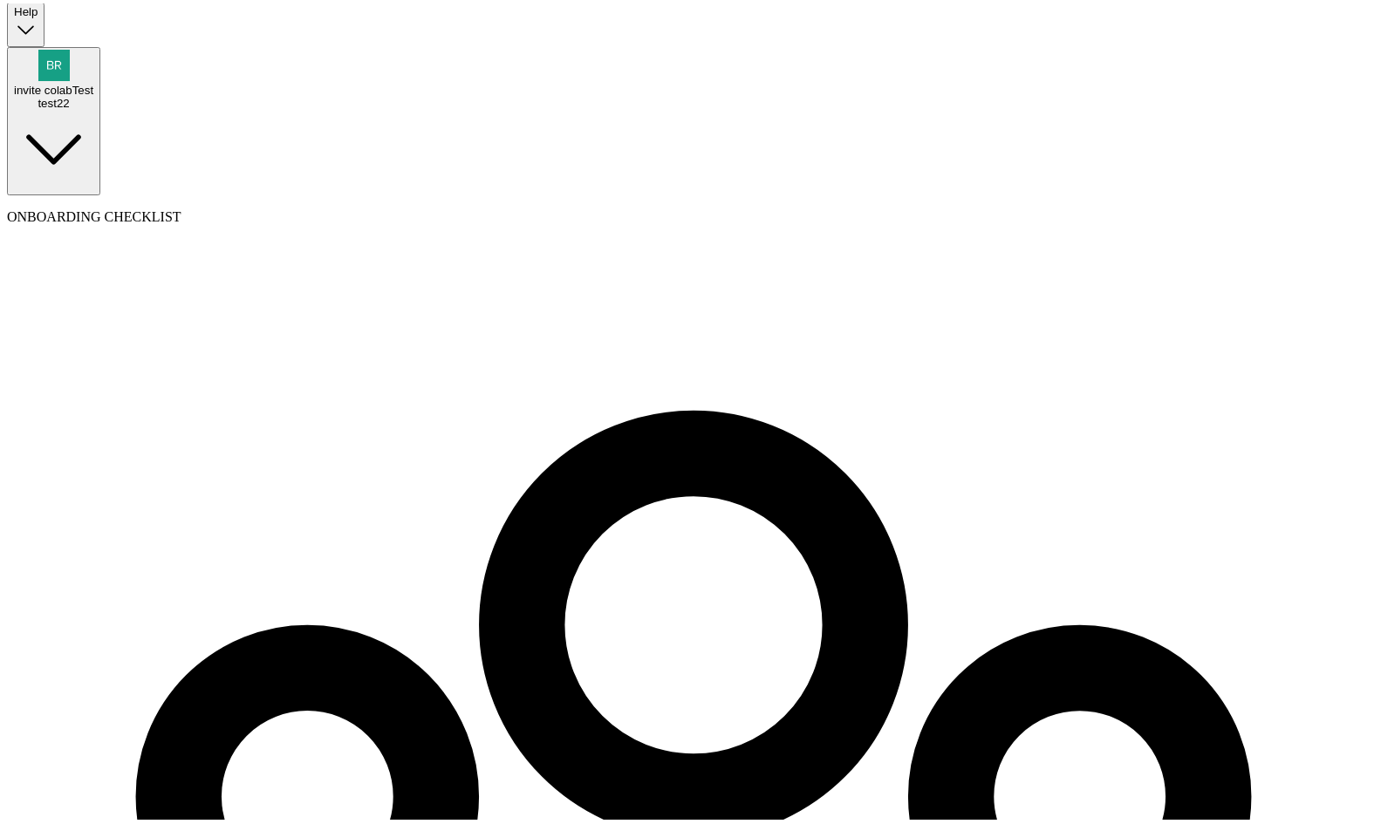
scroll to position [91, 0]
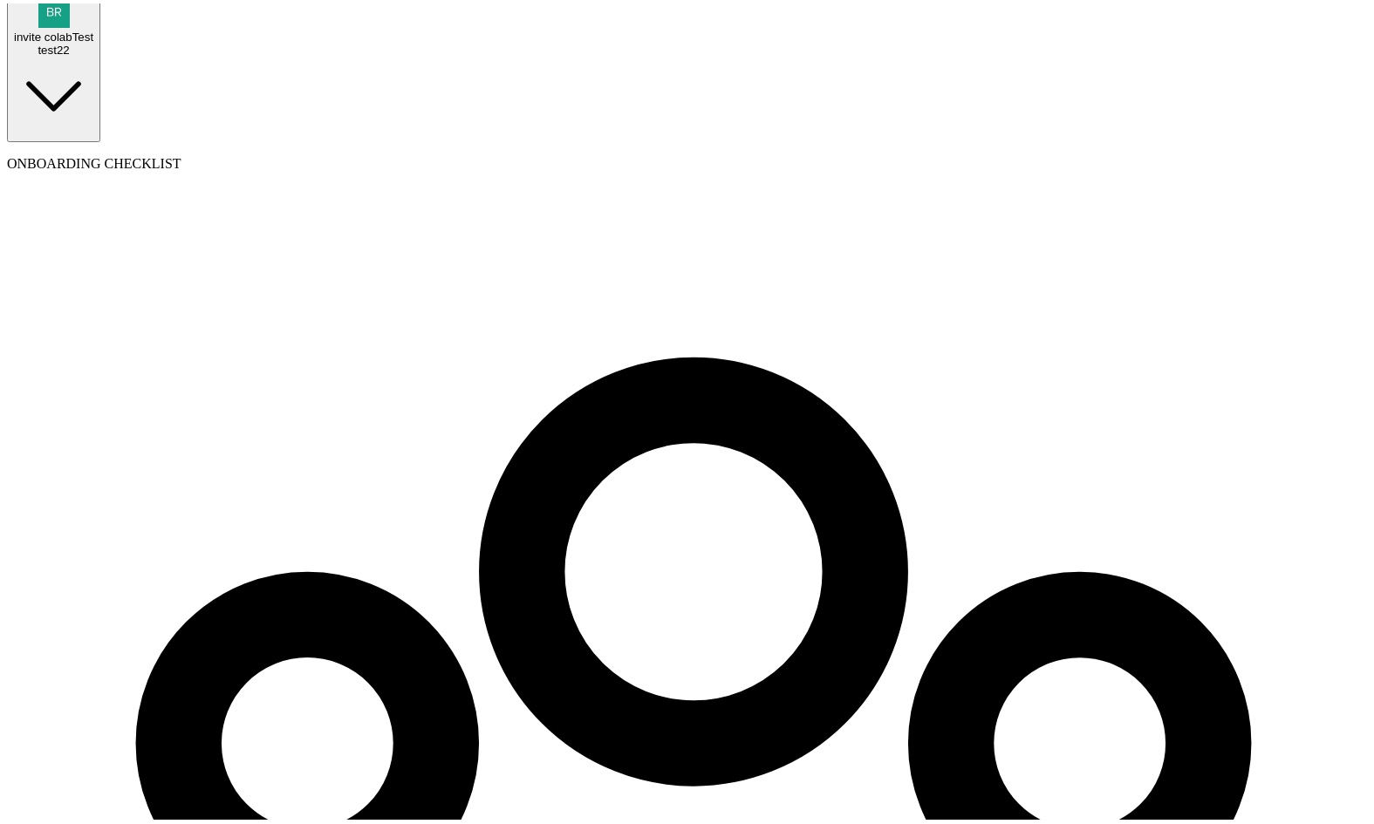
drag, startPoint x: 935, startPoint y: 573, endPoint x: 914, endPoint y: 549, distance: 32.2
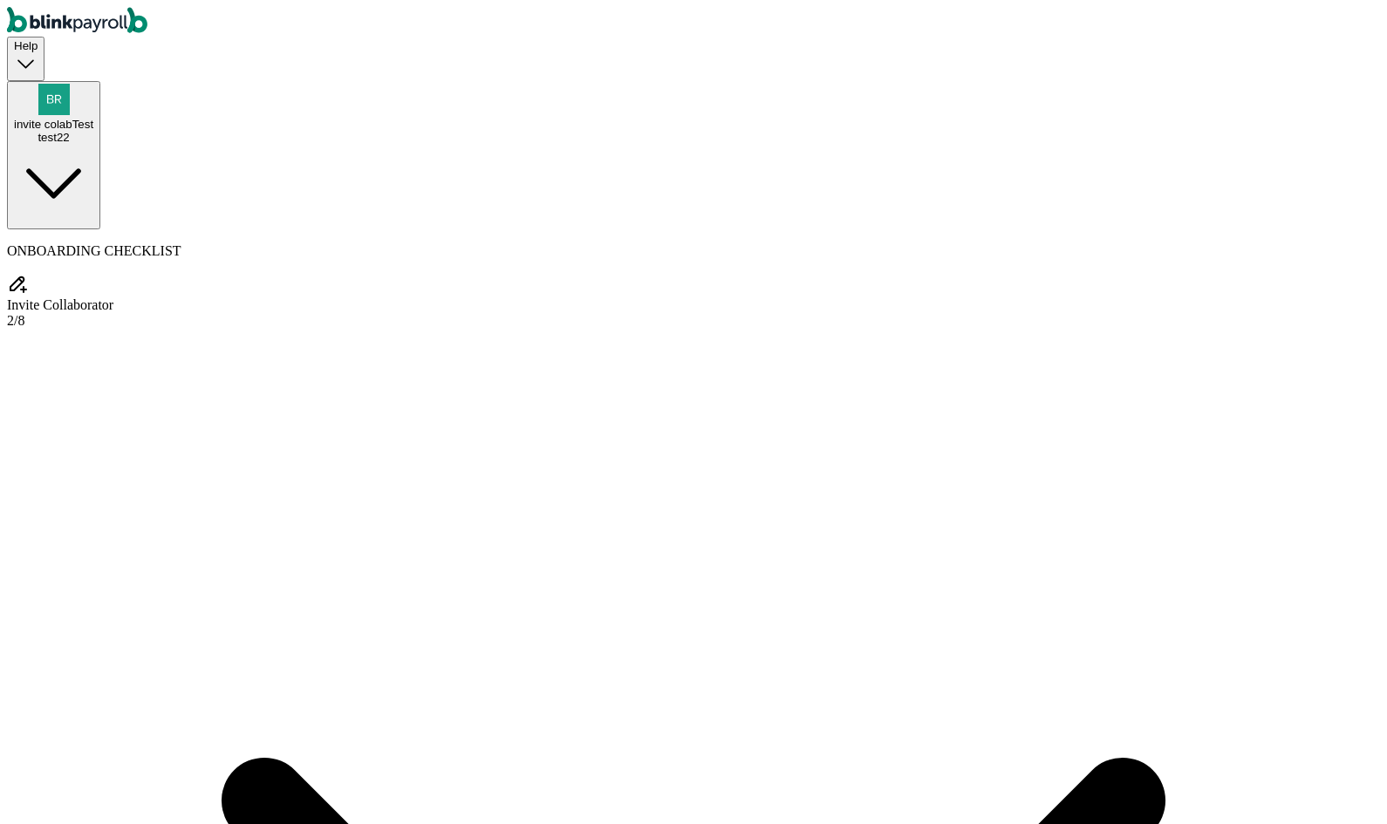
select select "contractor"
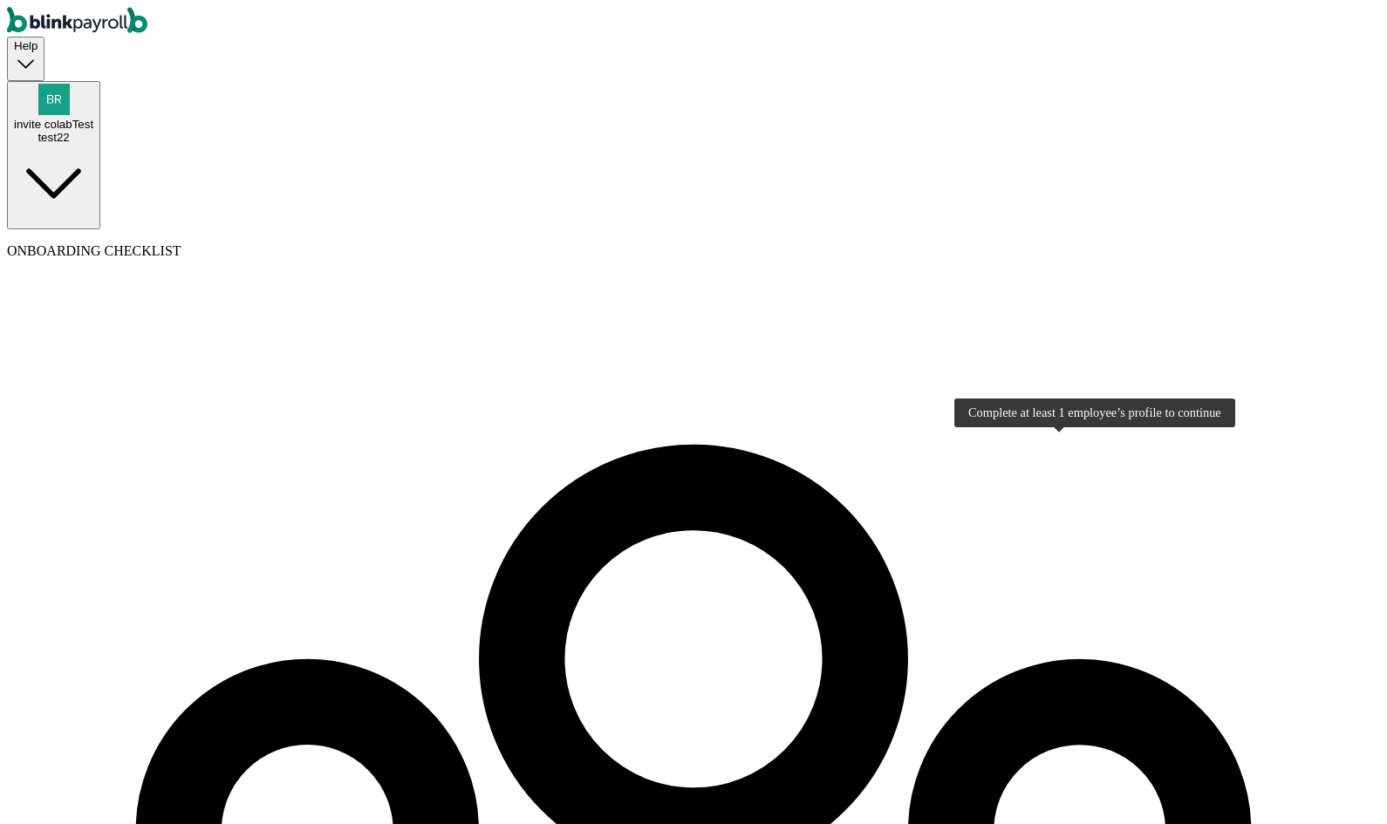
select select "contractor"
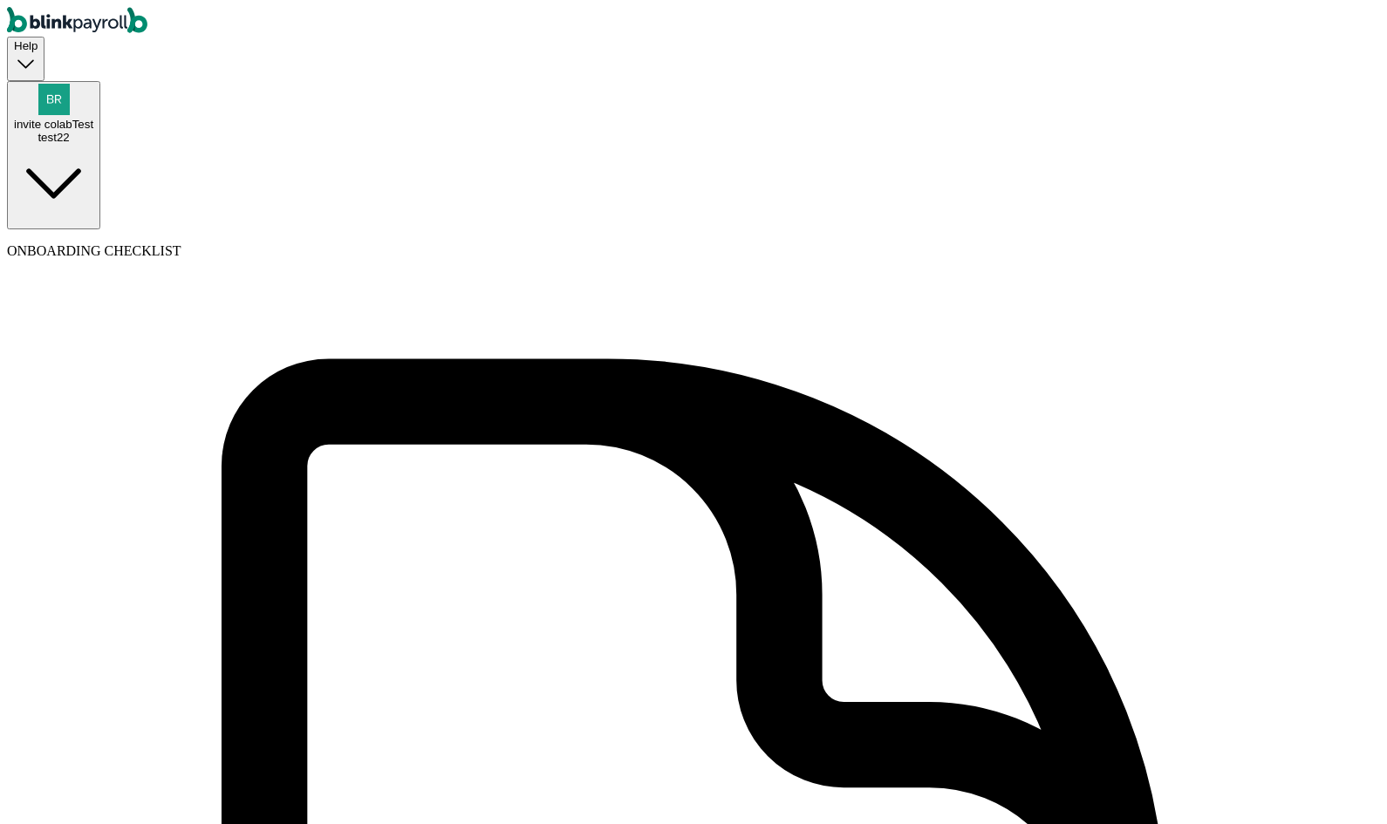
type input "test"
type input "tester"
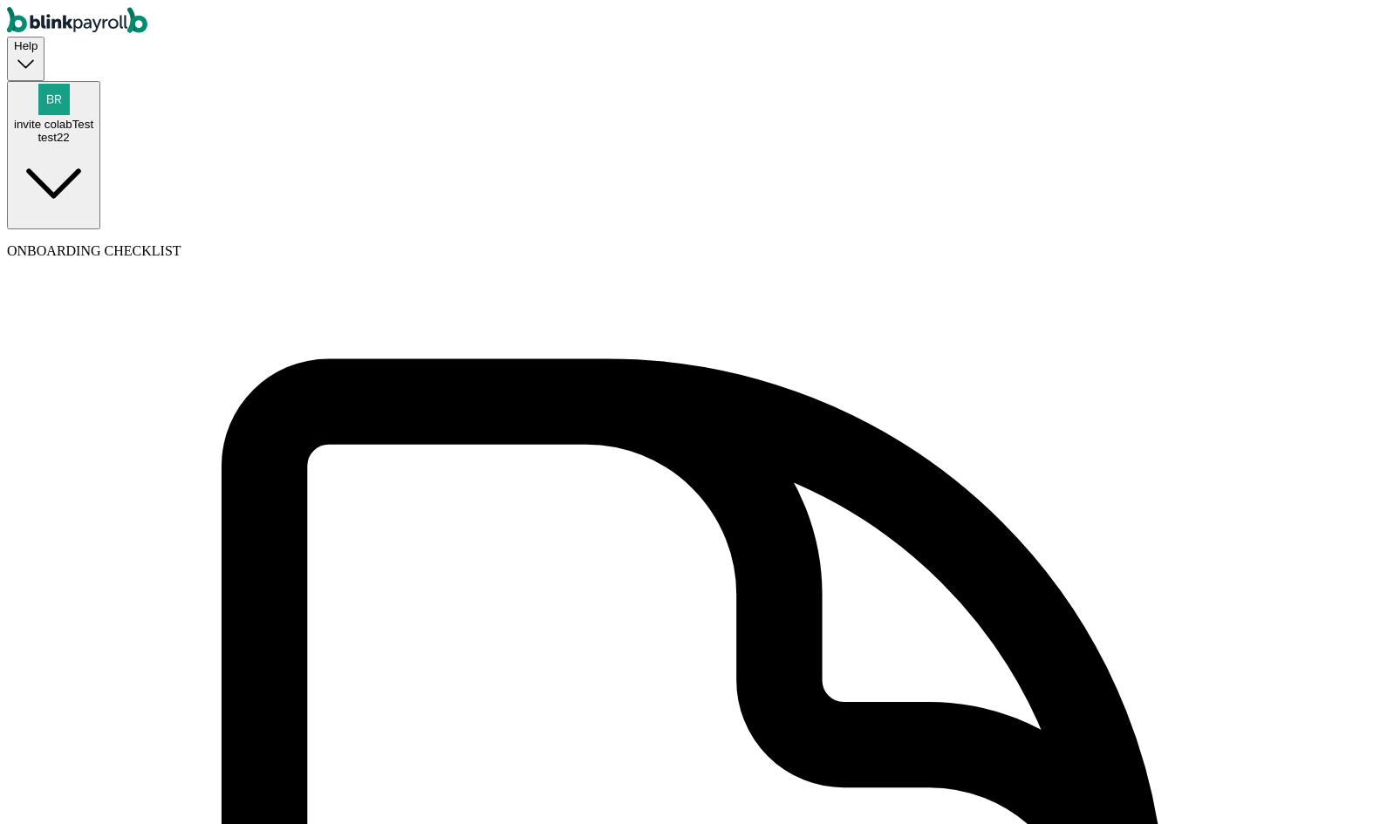
type input "tester"
type input "branko+test@blinkpayroll.com"
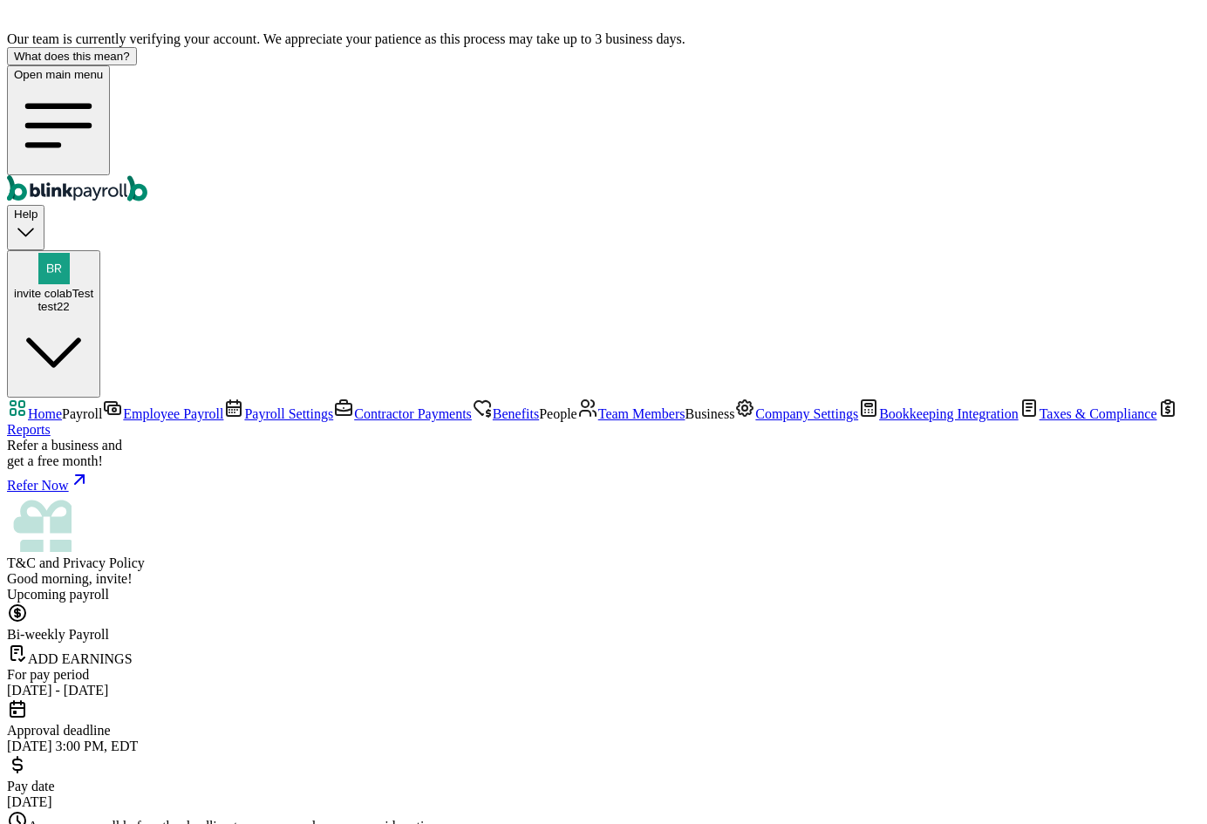
click at [598, 421] on span "Team Members" at bounding box center [641, 414] width 87 height 15
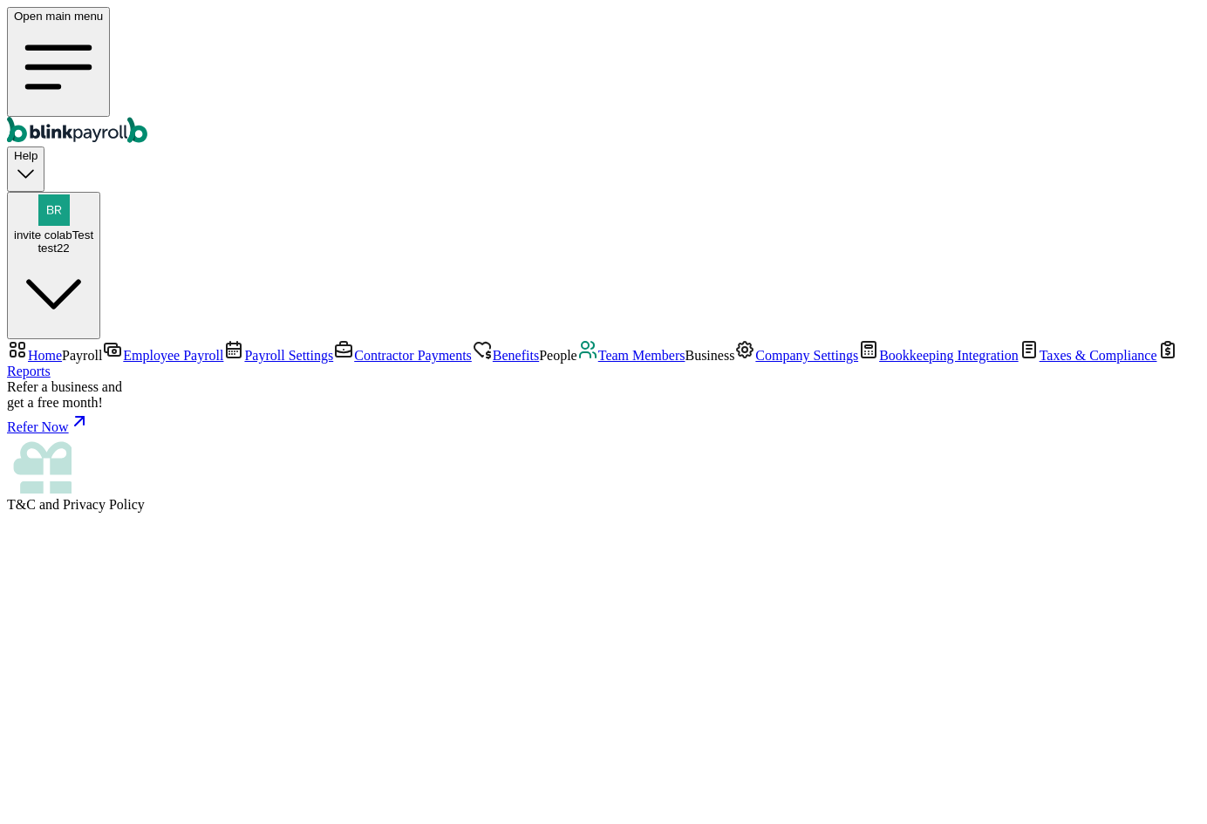
select select "2025"
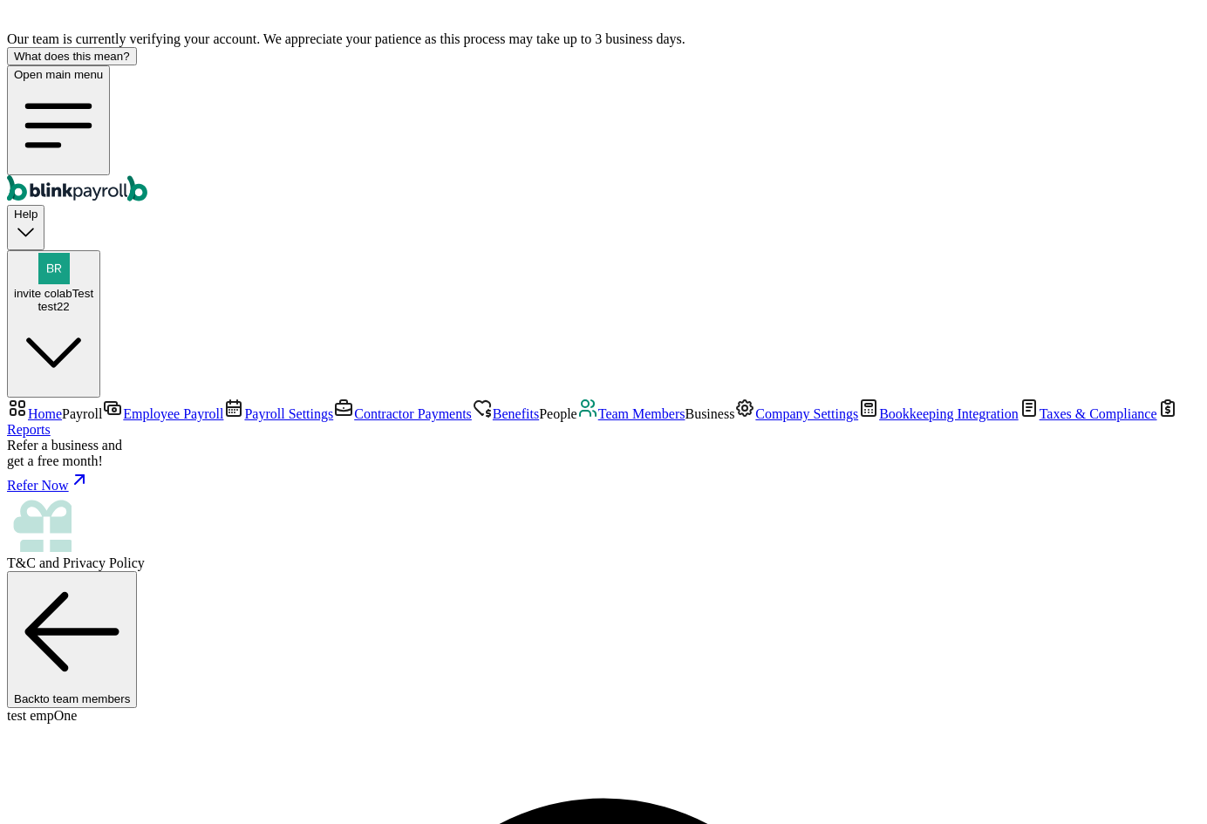
scroll to position [36, 0]
click at [598, 421] on span "Team Members" at bounding box center [641, 414] width 87 height 15
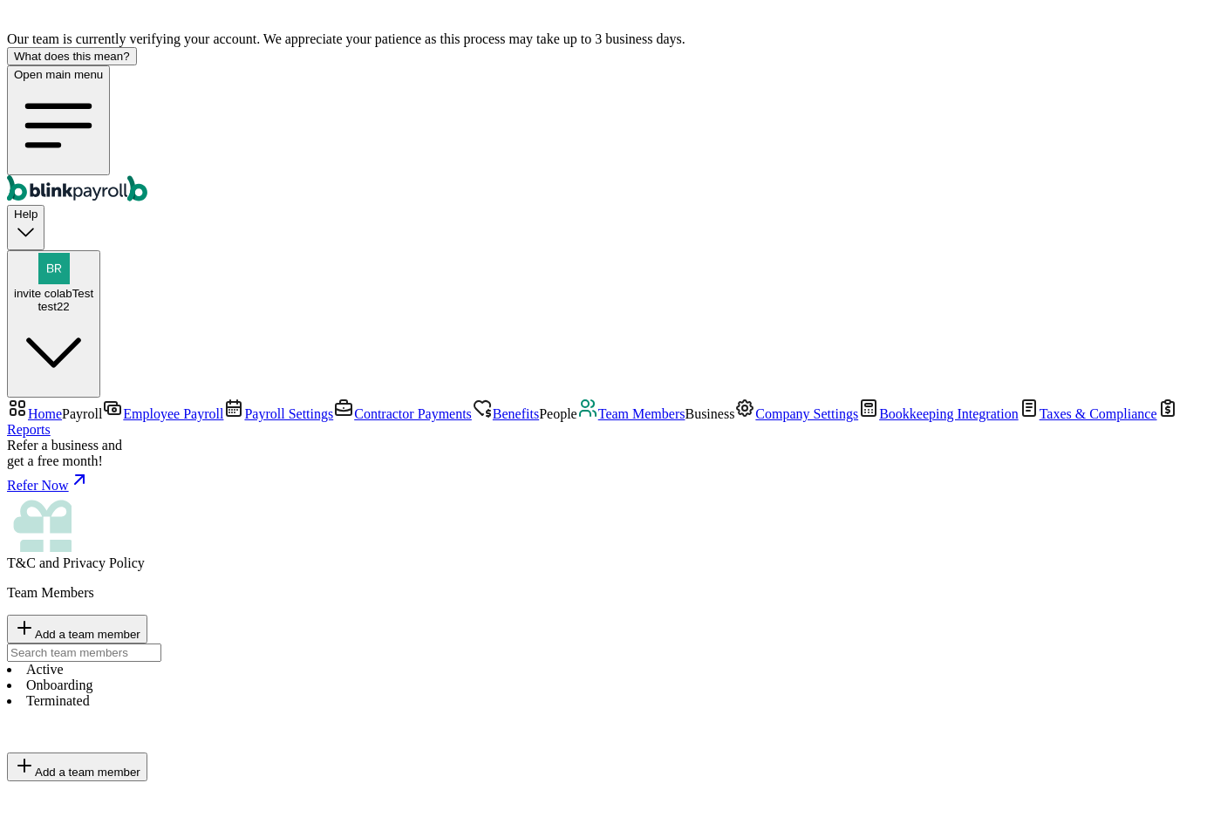
click at [369, 678] on li "Onboarding" at bounding box center [603, 686] width 1193 height 16
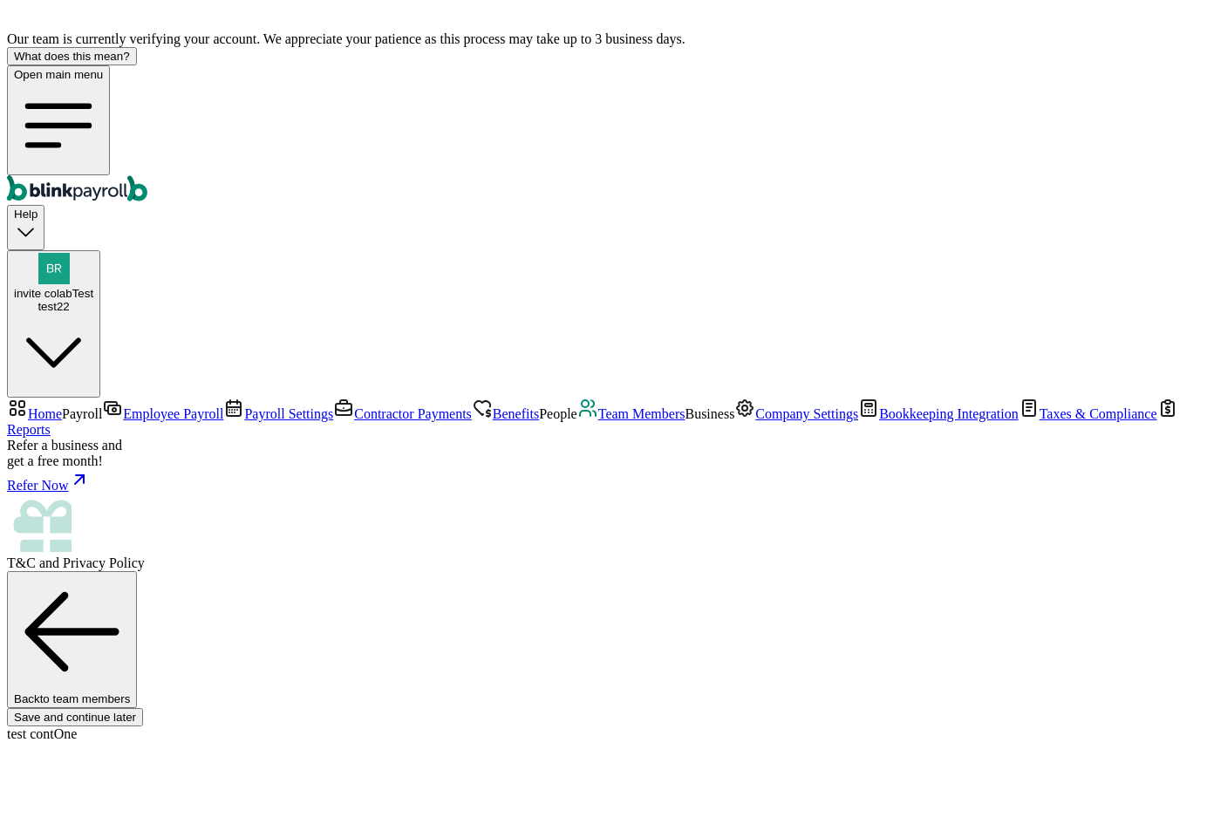
click at [598, 421] on span "Team Members" at bounding box center [641, 414] width 87 height 15
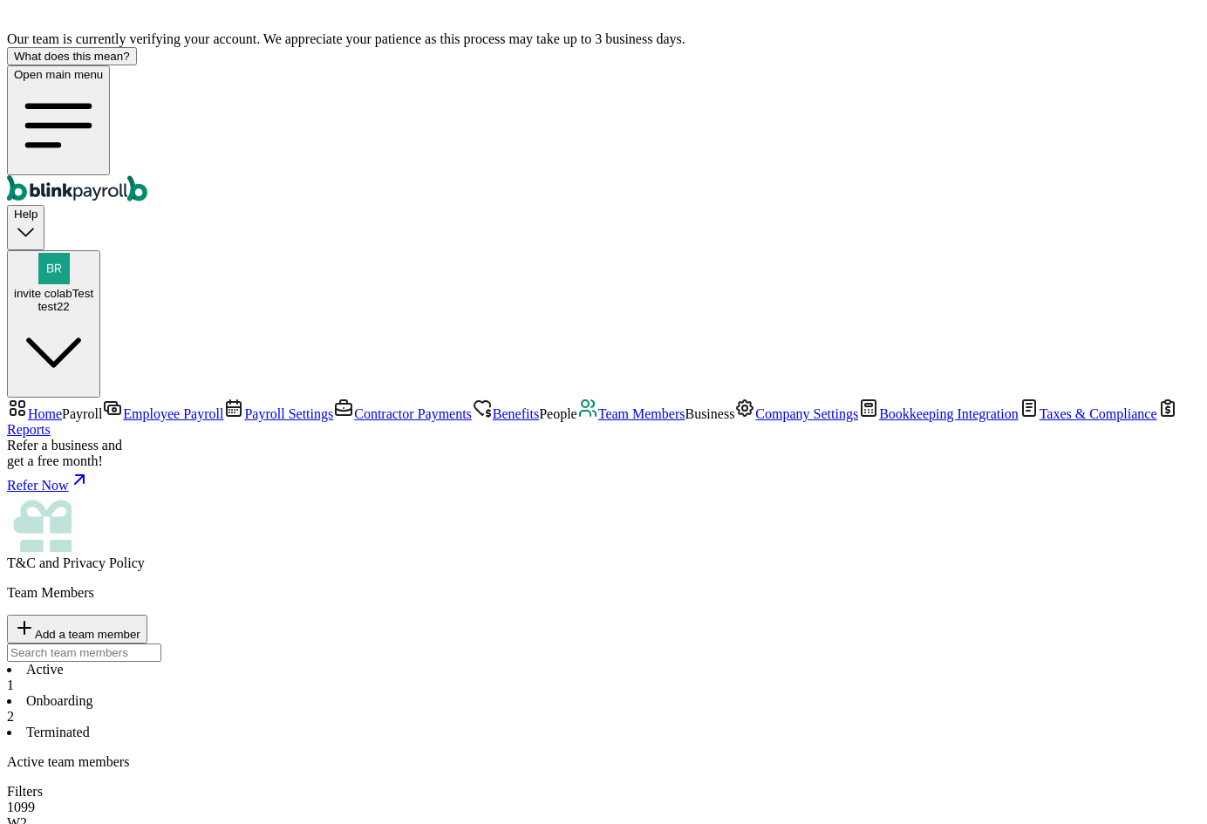
click at [374, 694] on li "Onboarding 2" at bounding box center [603, 709] width 1193 height 31
click at [393, 694] on li "Onboarding 2" at bounding box center [603, 709] width 1193 height 31
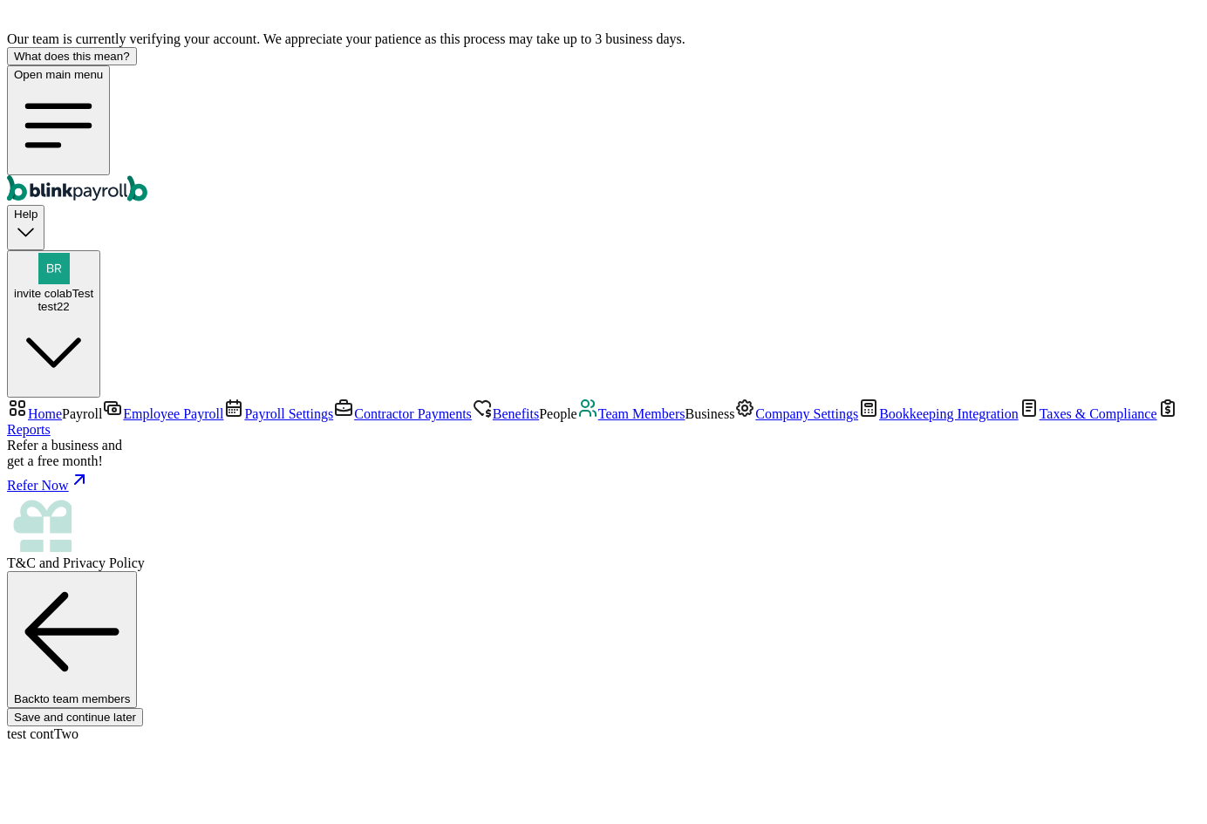
scroll to position [109, 0]
click at [598, 421] on span "Team Members" at bounding box center [641, 414] width 87 height 15
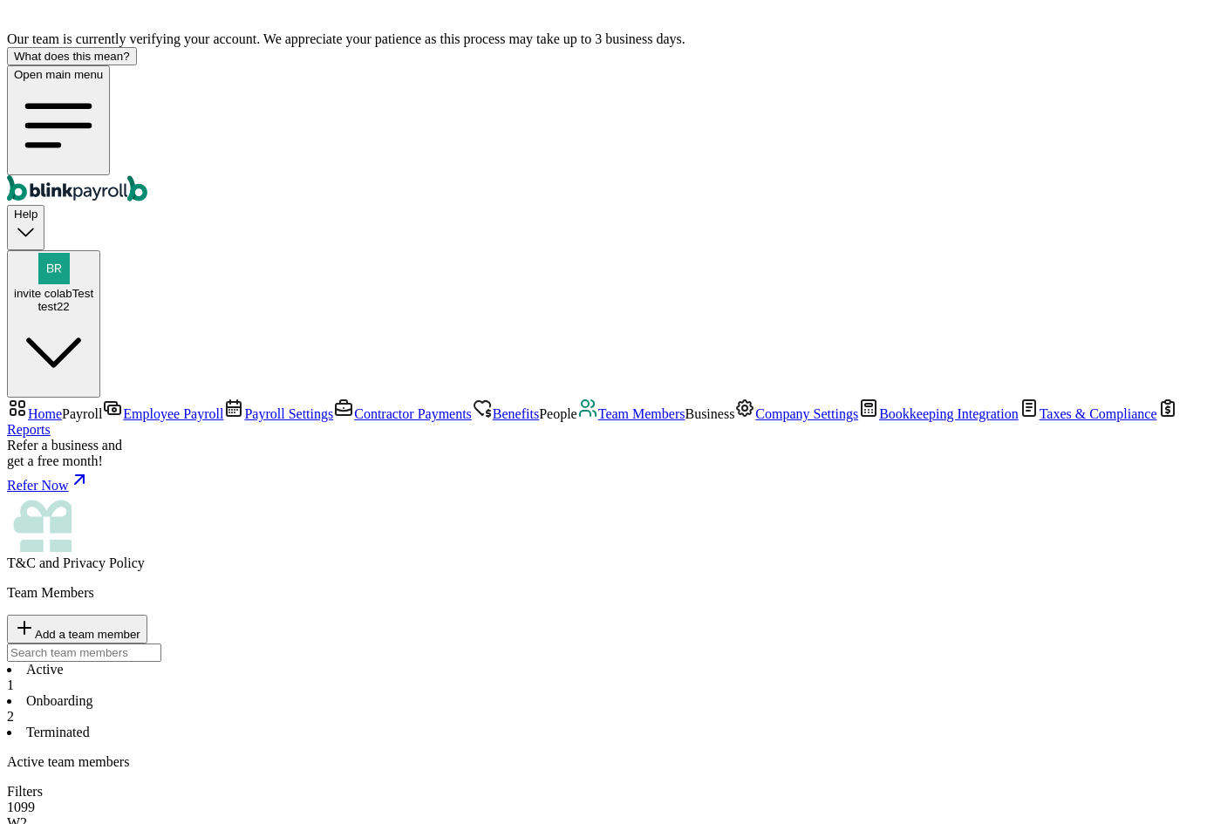
click at [123, 407] on span "Employee Payroll" at bounding box center [173, 414] width 100 height 15
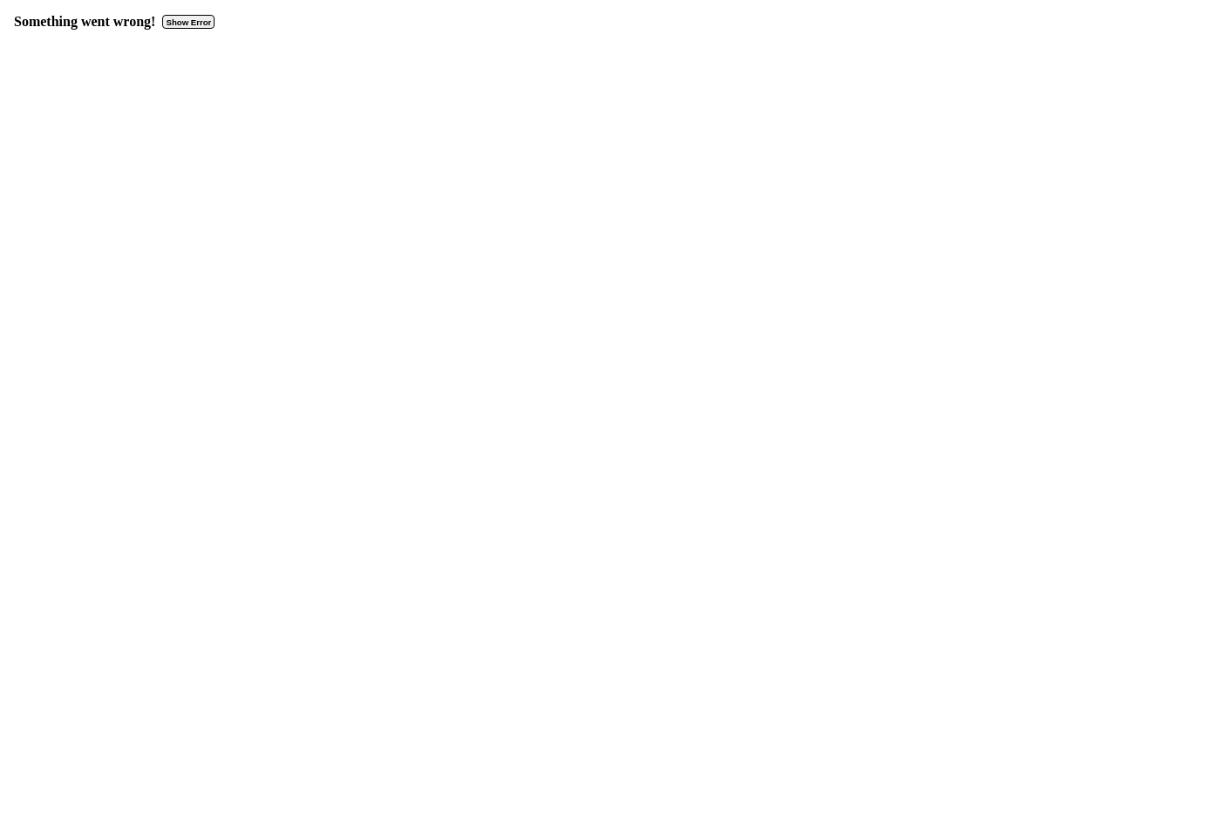
click at [188, 15] on button "Show Error" at bounding box center [188, 22] width 52 height 14
click at [202, 32] on div "Something went wrong! Show Error" at bounding box center [603, 23] width 1193 height 33
click at [198, 17] on button "Show Error" at bounding box center [188, 22] width 52 height 14
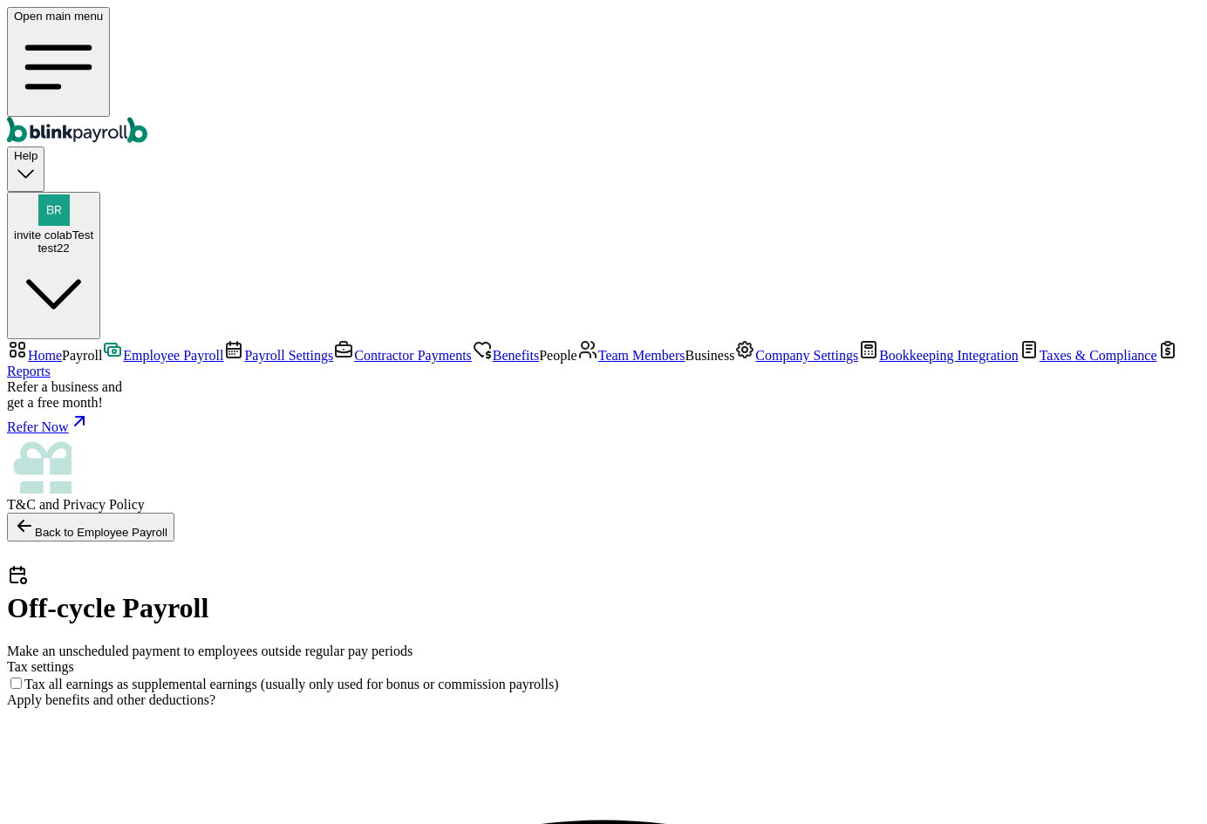
checkbox input "true"
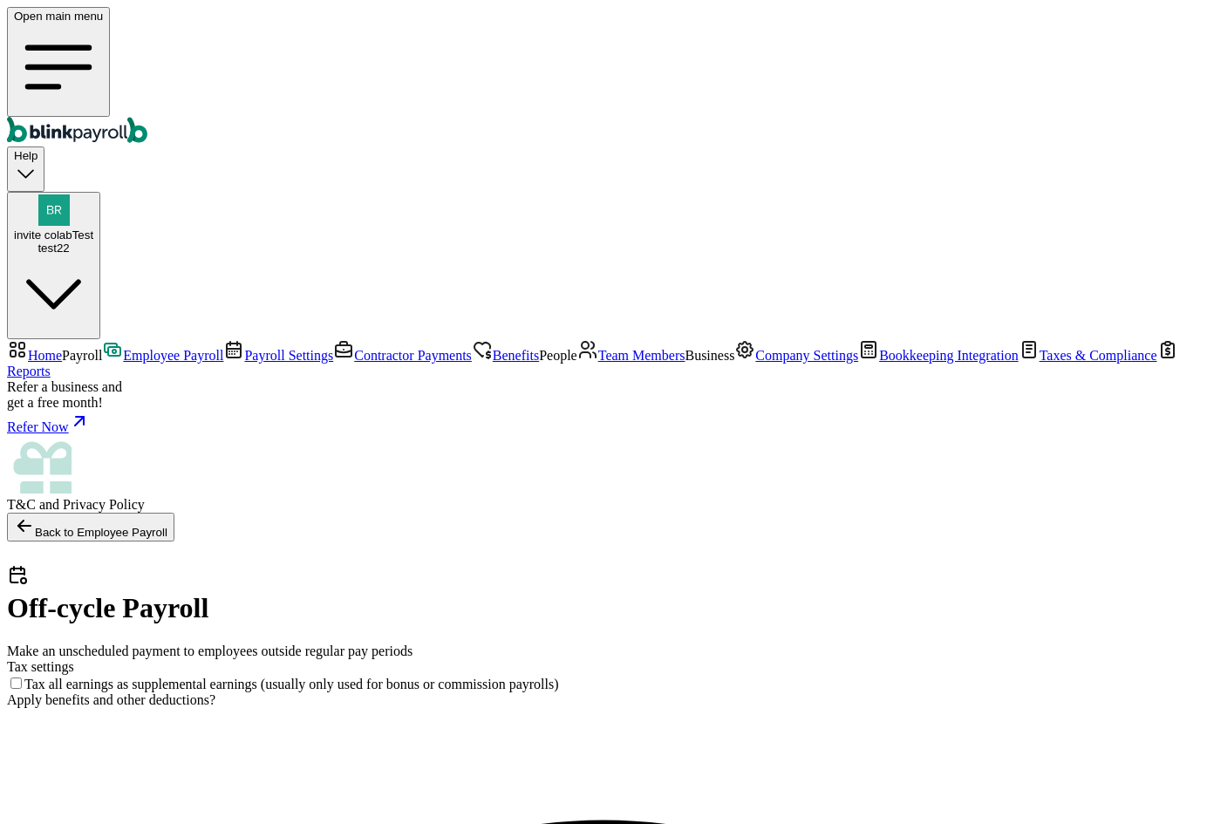
checkbox input "true"
select select "direct_deposit"
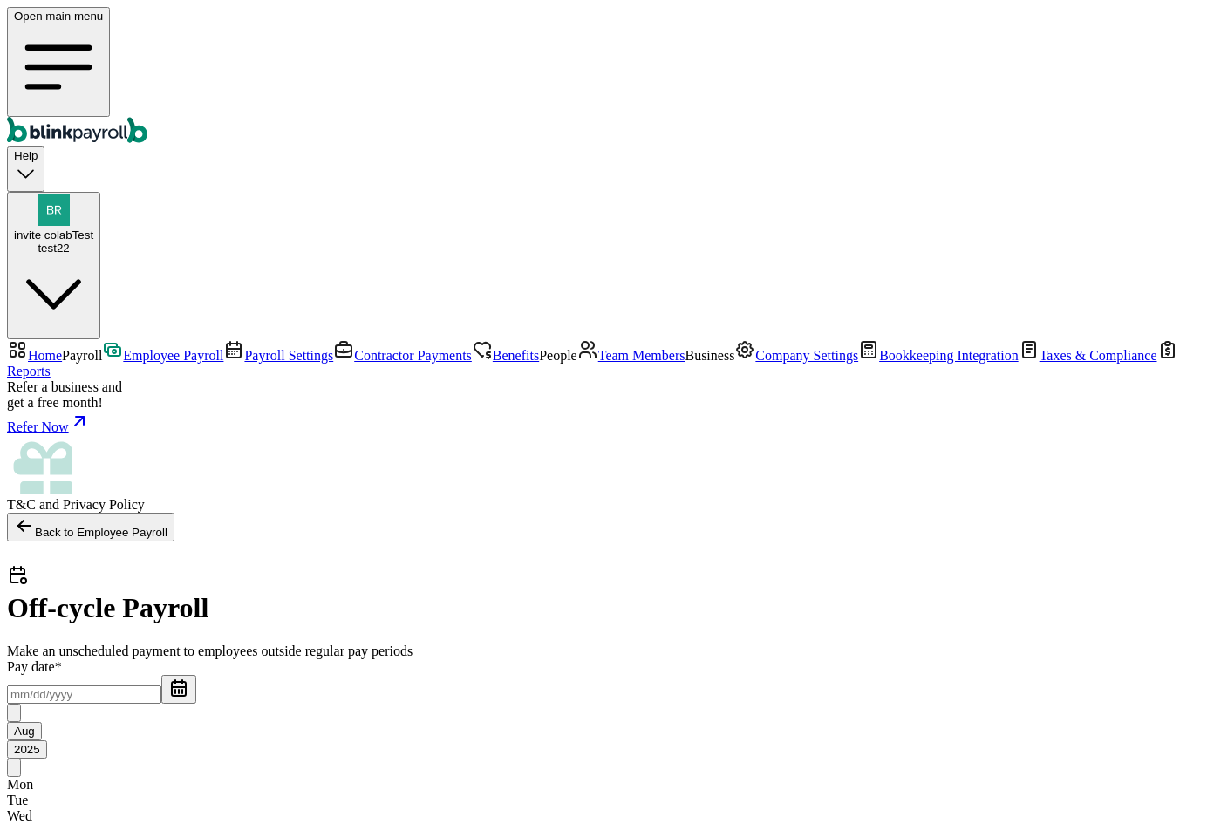
type input "50"
click at [161, 686] on input "text" at bounding box center [84, 695] width 154 height 18
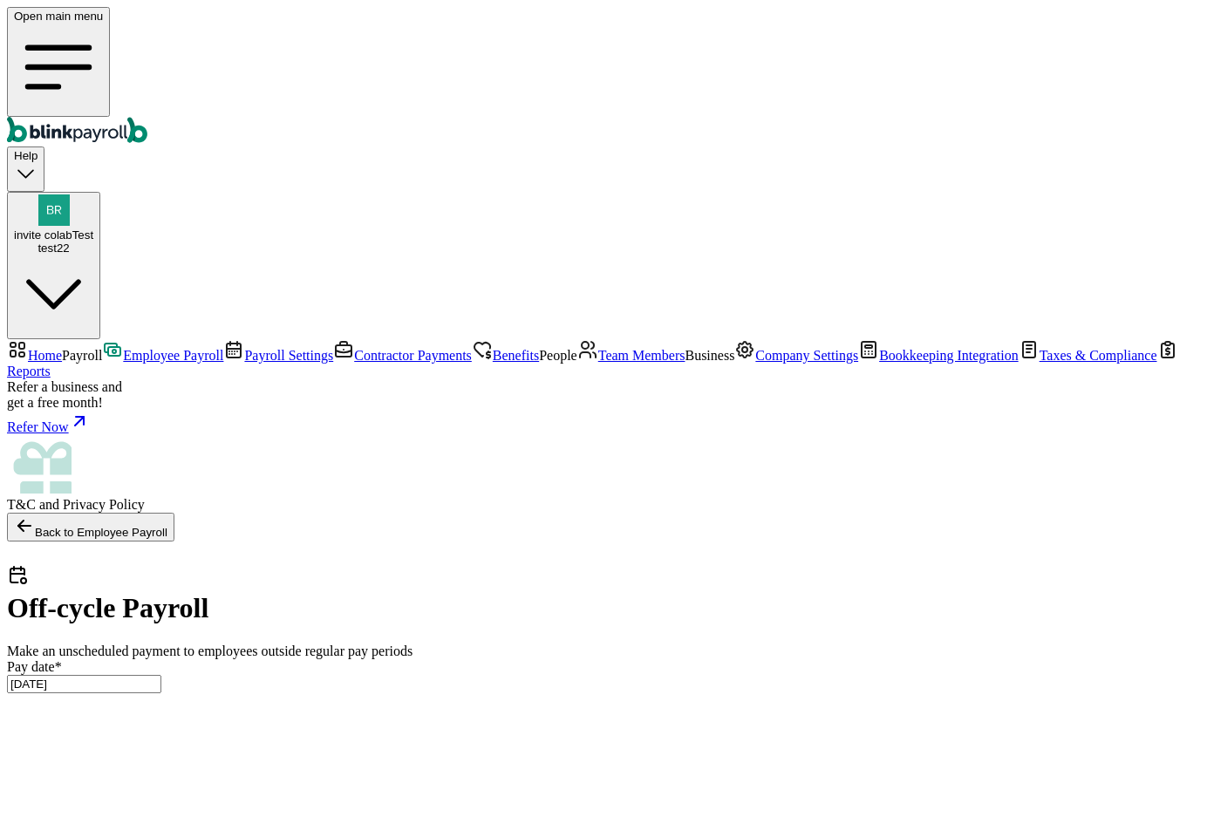
type input "08/01/2025 ~ 08/21/2025"
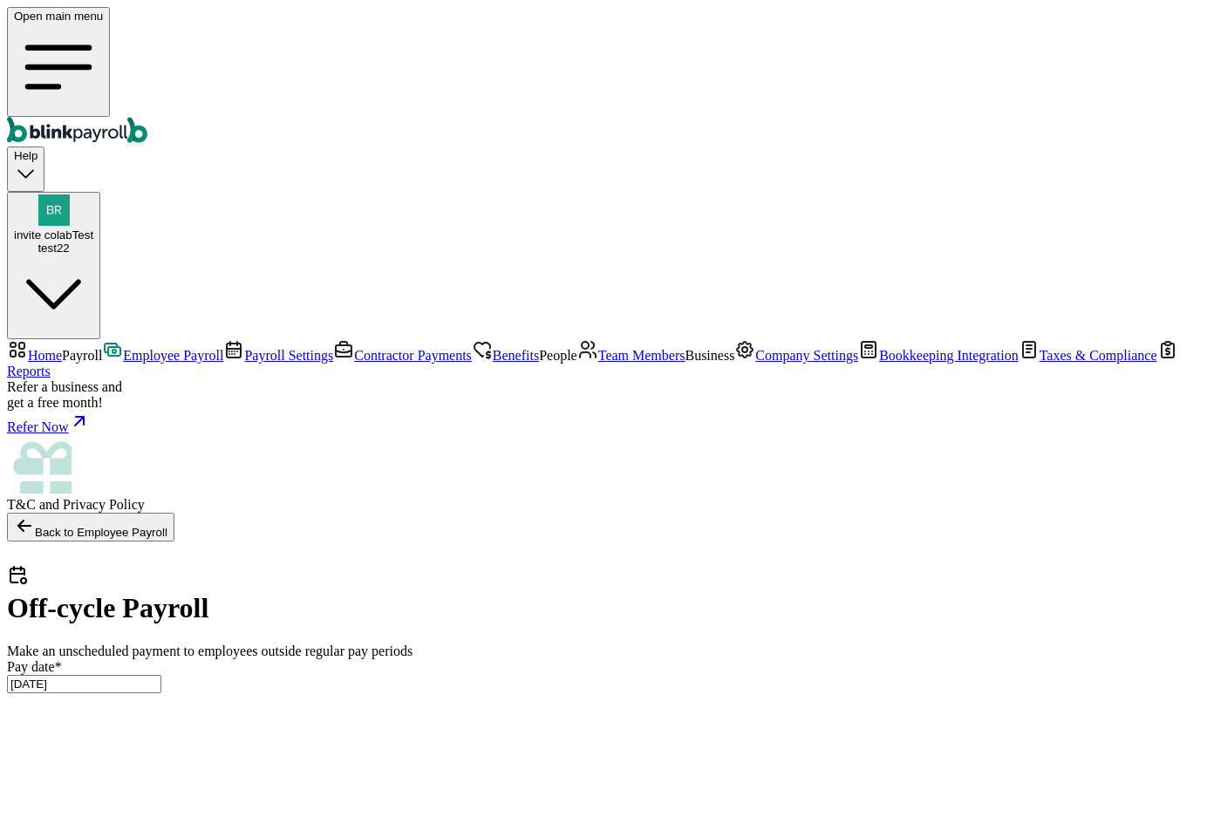
type input "20"
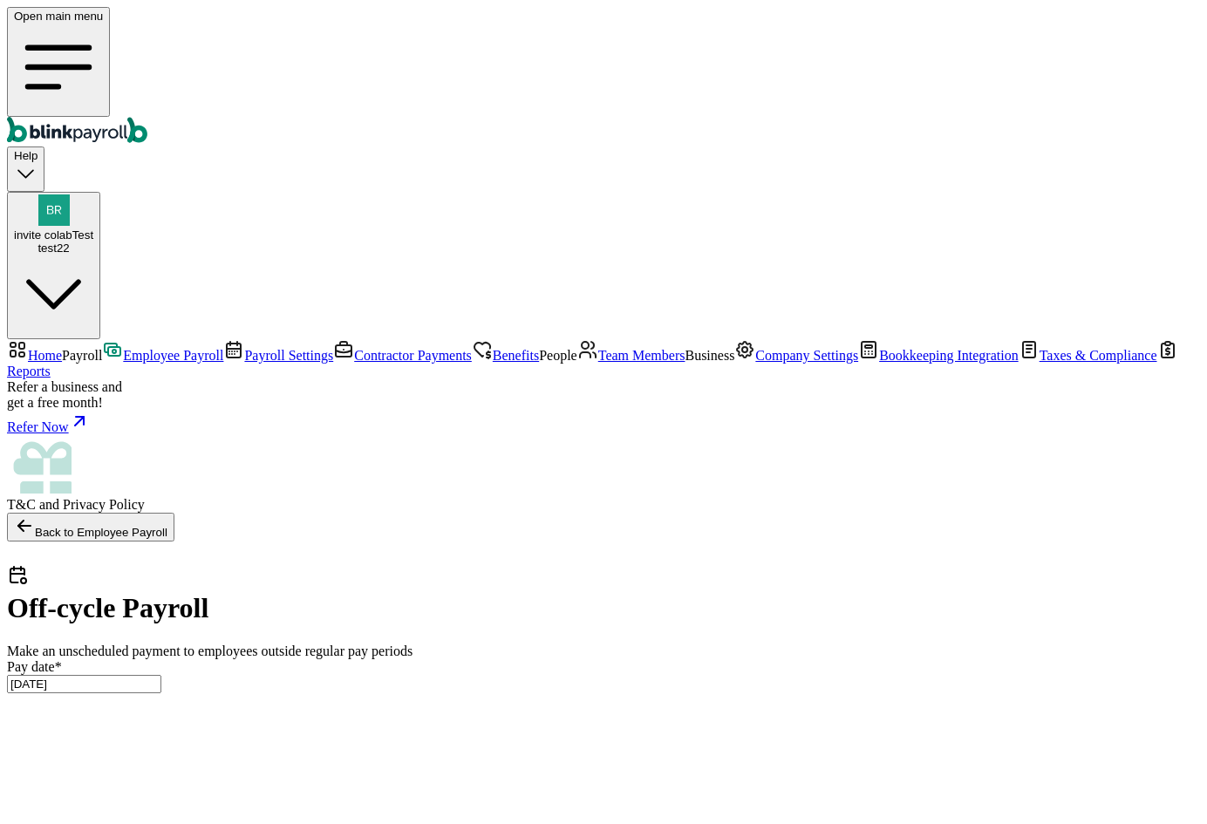
scroll to position [0, 928]
type input "20"
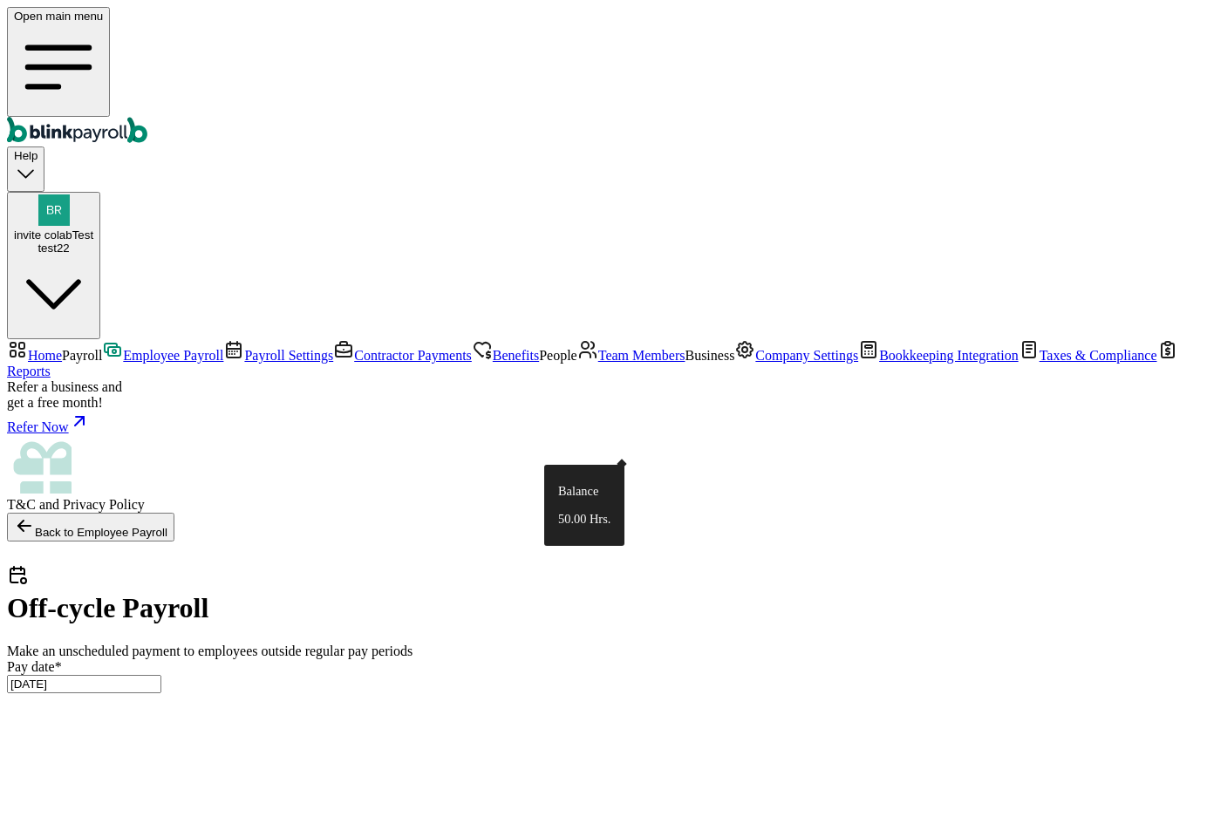
type input "20"
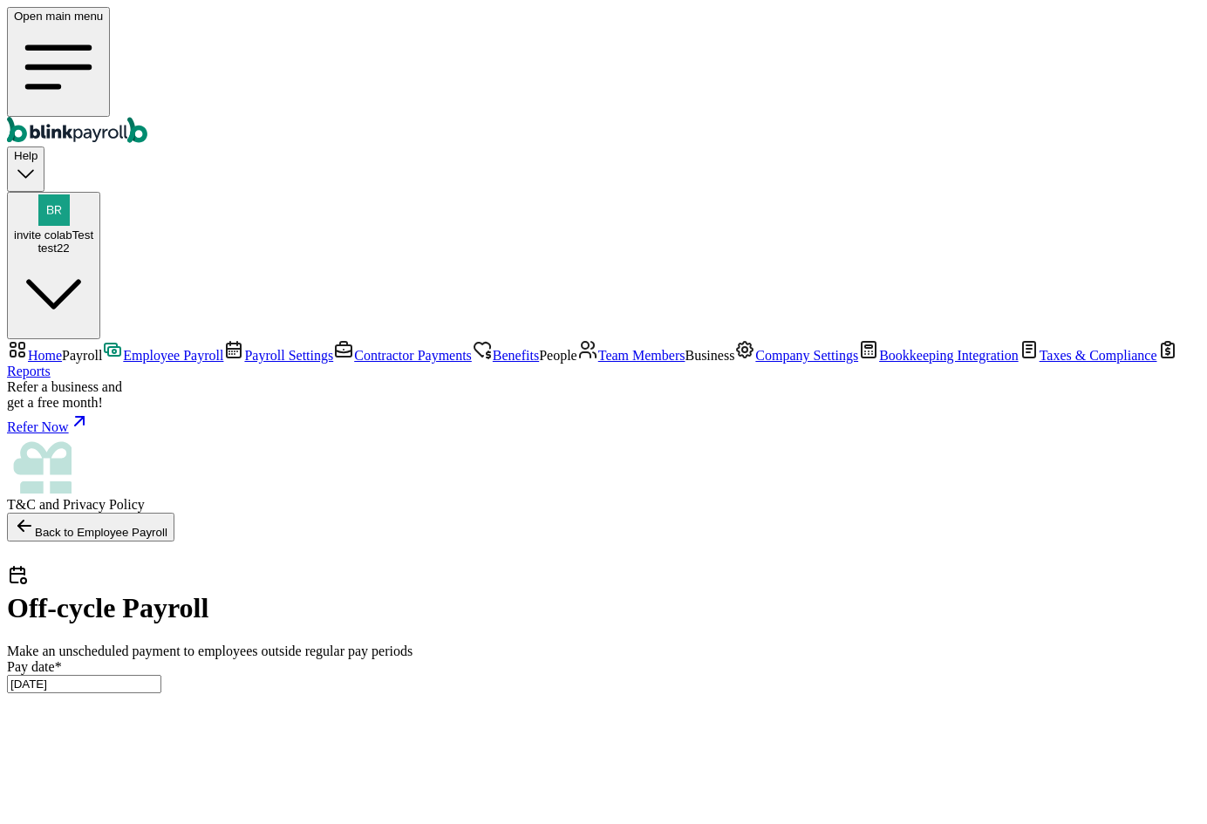
type input "20"
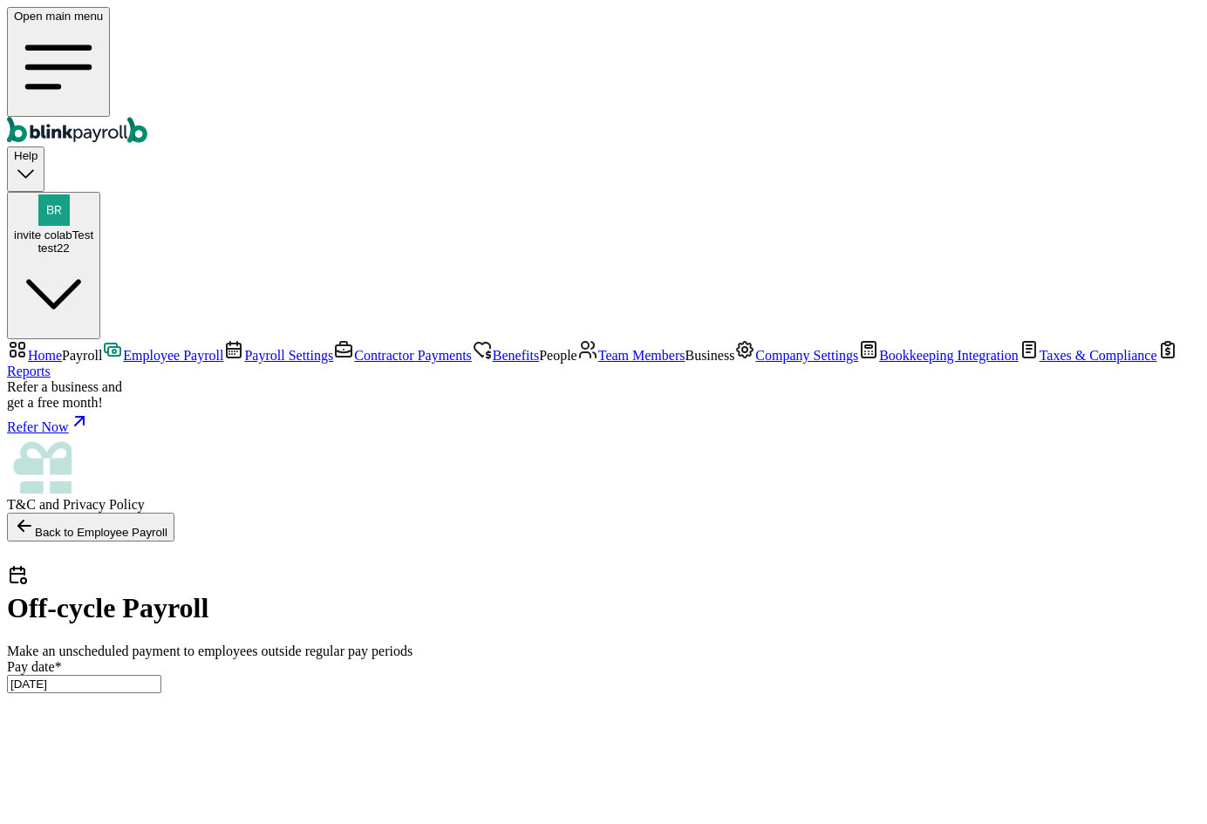
drag, startPoint x: 1019, startPoint y: 499, endPoint x: 1002, endPoint y: 505, distance: 17.7
type input "20"
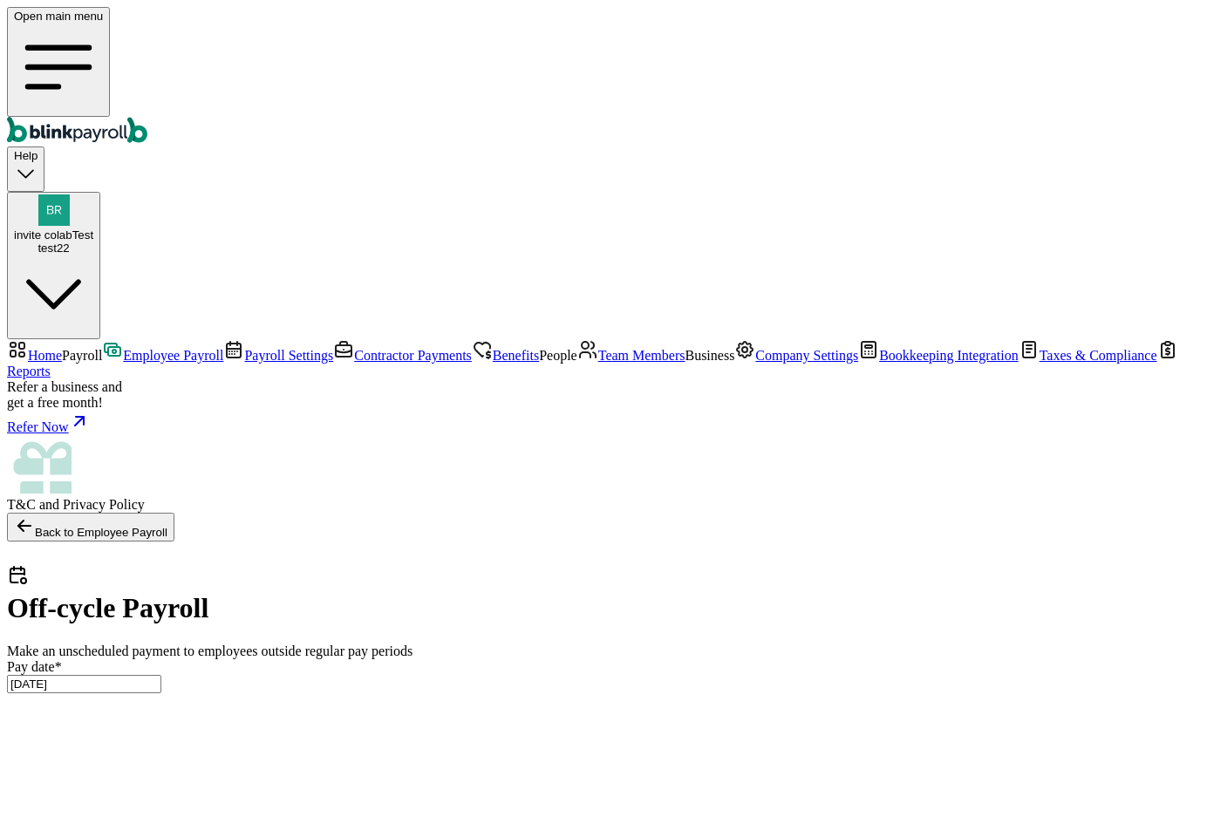
scroll to position [0, 1193]
type input "20"
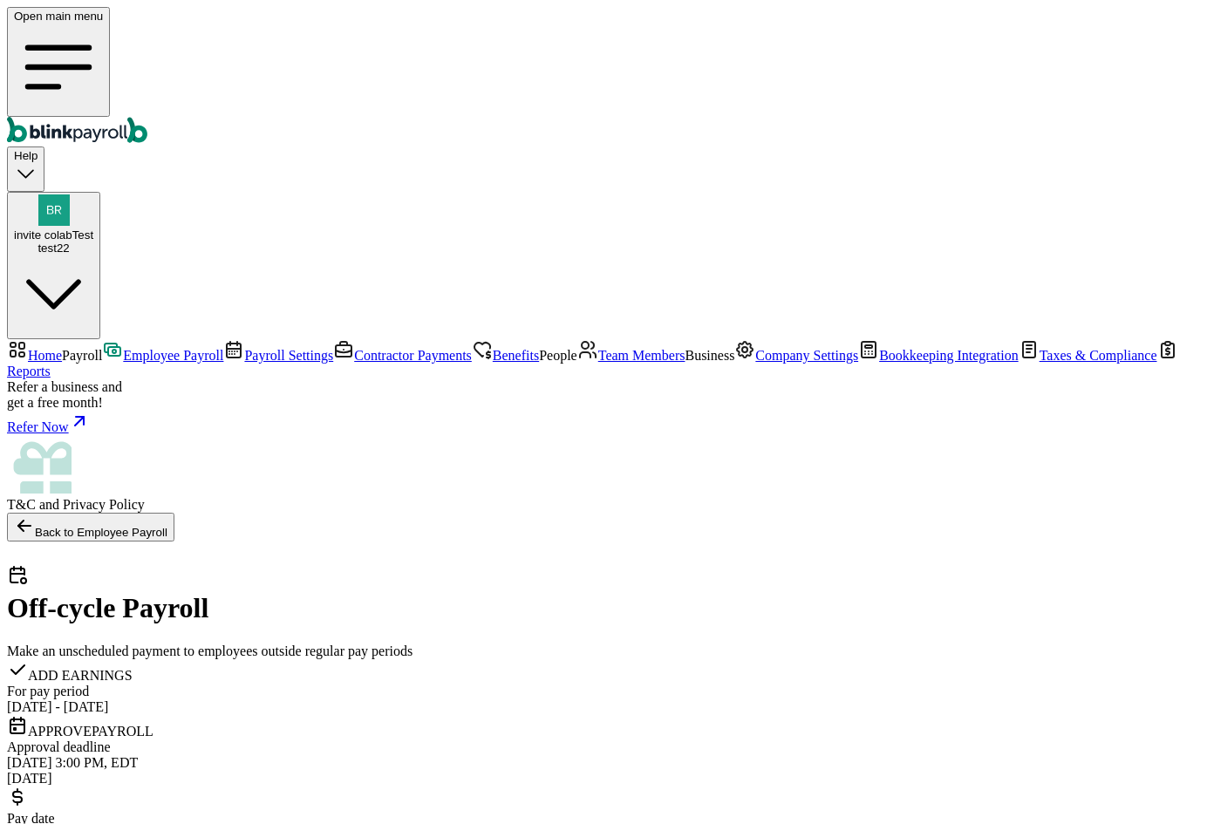
scroll to position [230, 0]
checkbox input "true"
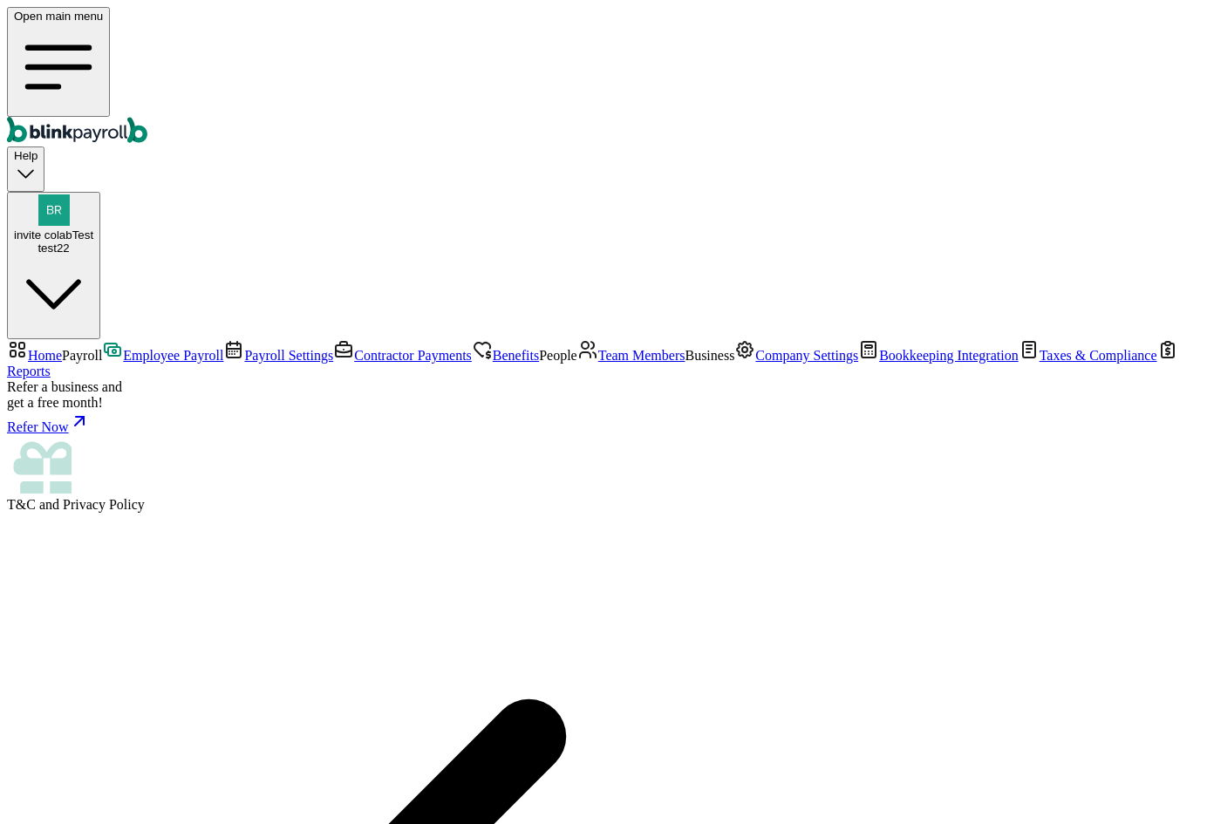
click at [539, 363] on span "People" at bounding box center [558, 355] width 38 height 15
click at [578, 363] on link "Team Members" at bounding box center [632, 355] width 108 height 15
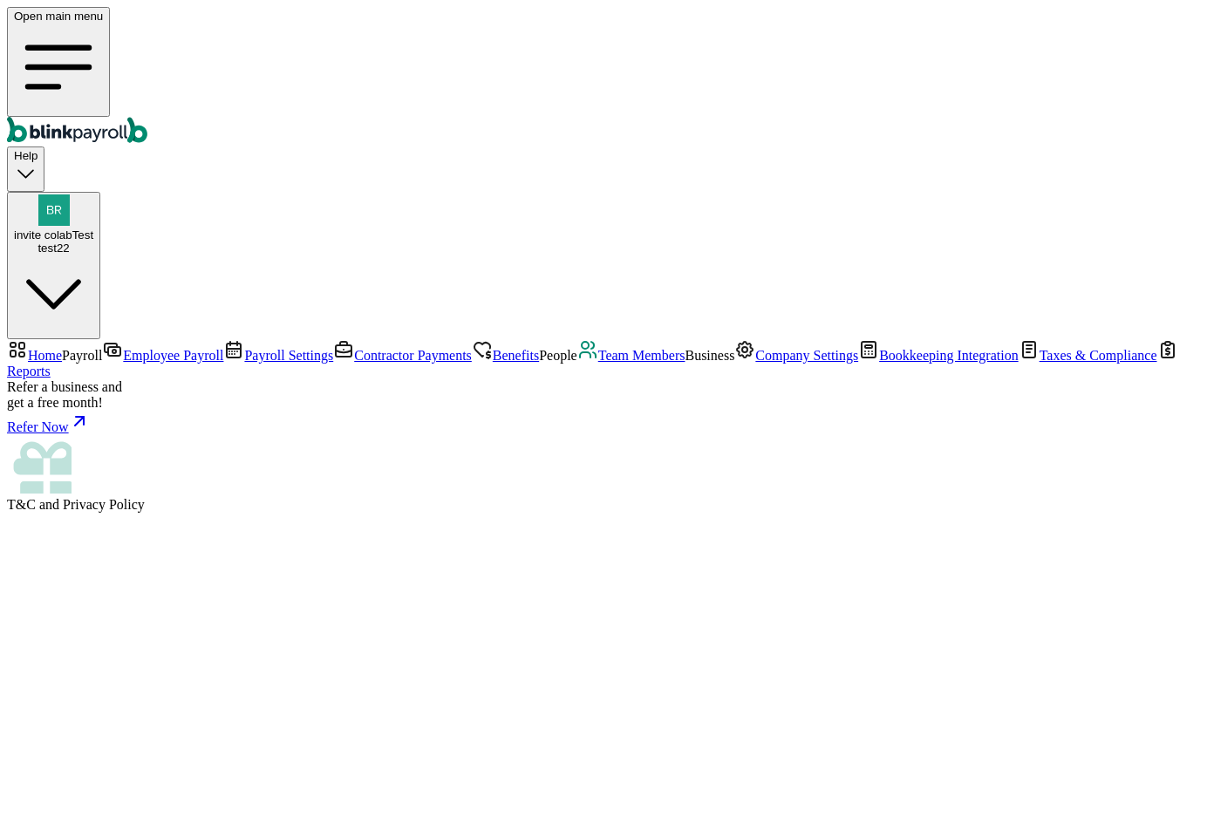
select select "2025"
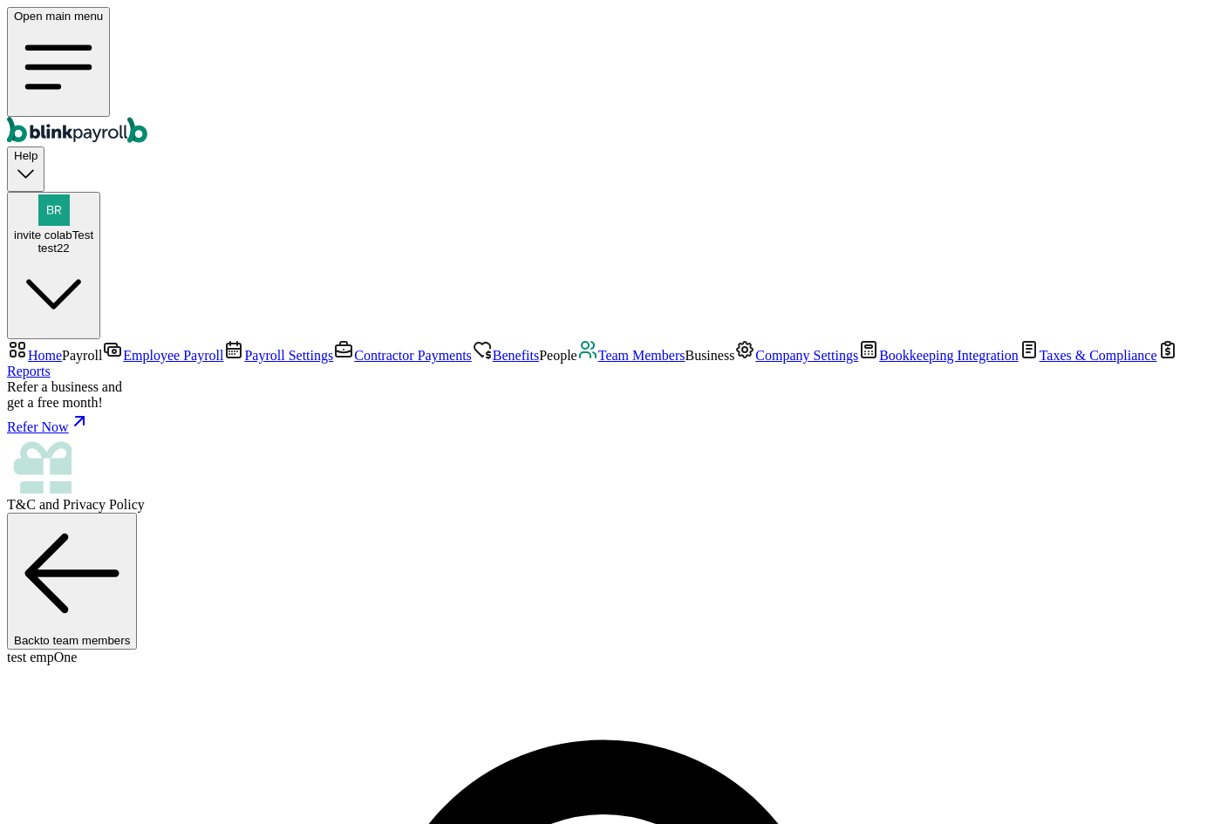
click at [598, 363] on span "Team Members" at bounding box center [641, 355] width 87 height 15
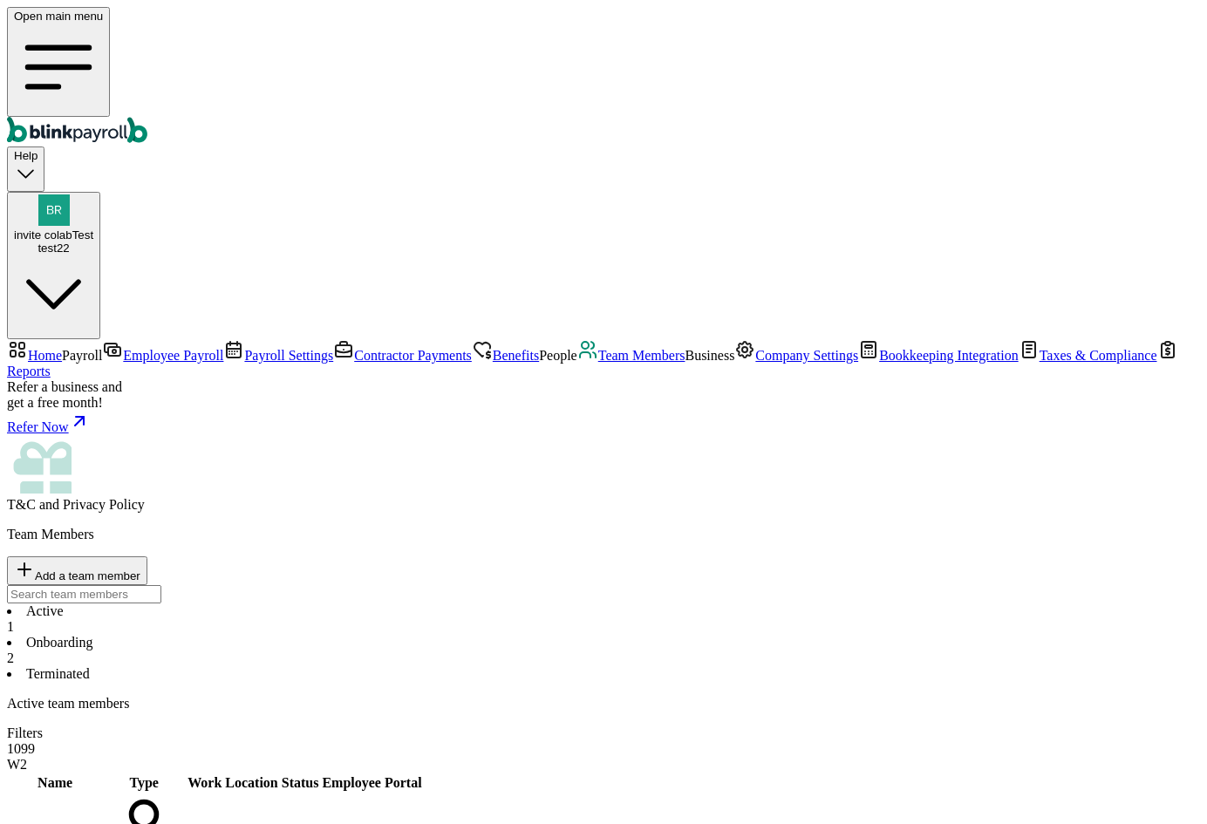
click at [433, 635] on li "Onboarding 2" at bounding box center [603, 650] width 1193 height 31
click at [147, 557] on button "Add a team member" at bounding box center [77, 571] width 140 height 29
click at [140, 559] on div "Add a team member" at bounding box center [77, 571] width 126 height 24
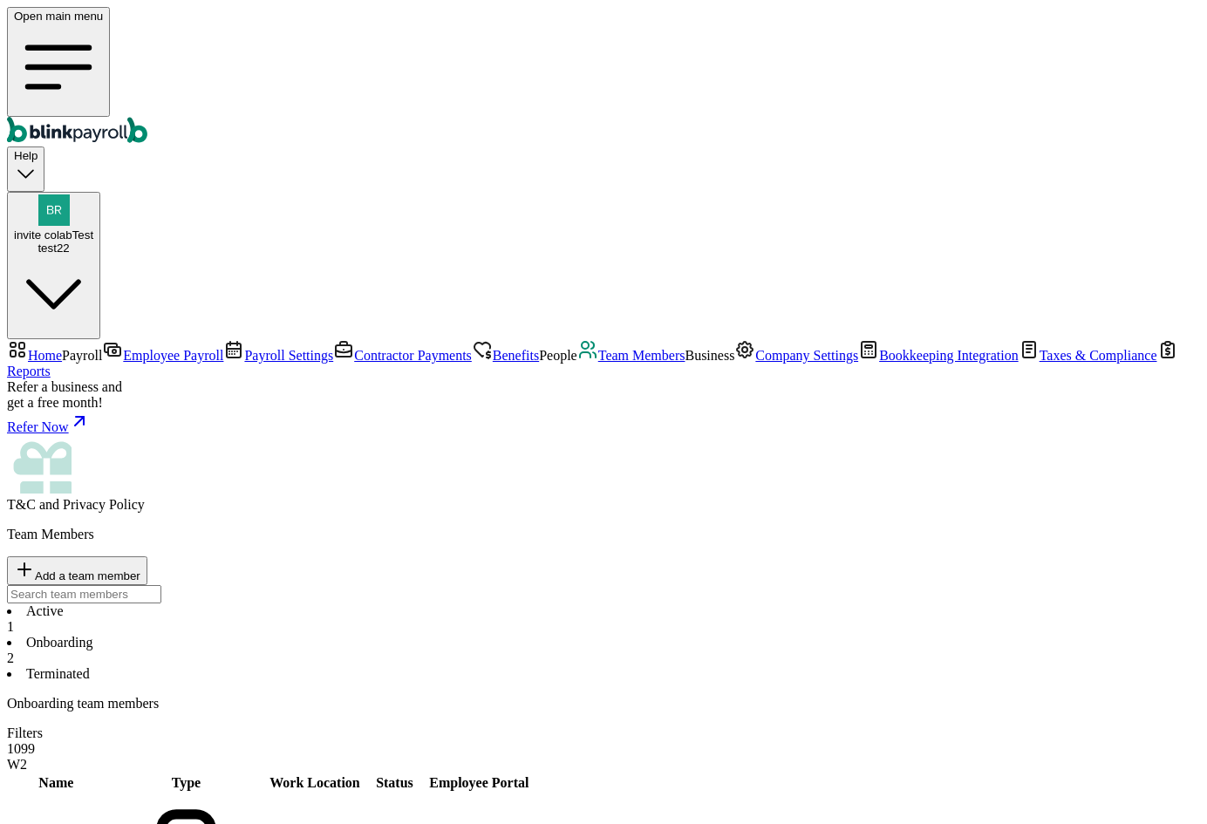
select select "contractor"
type input "test"
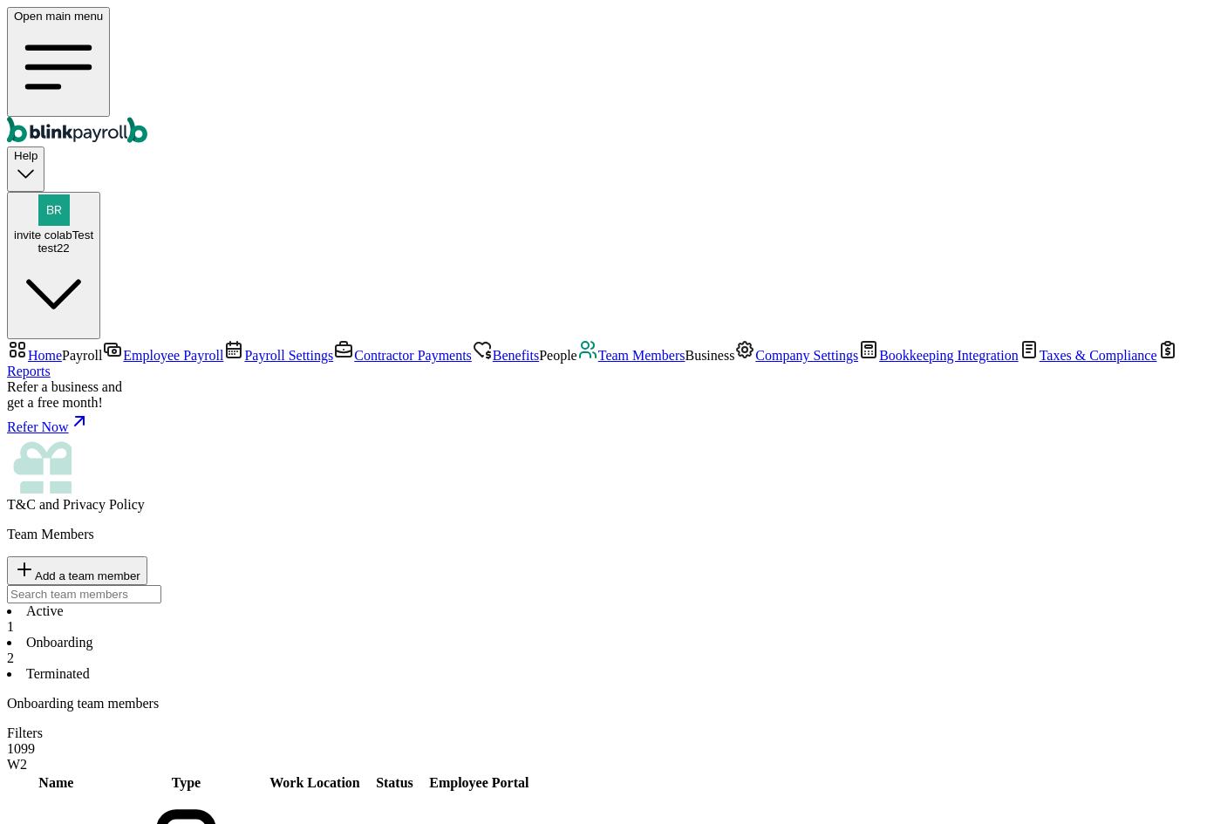
type input "bh"
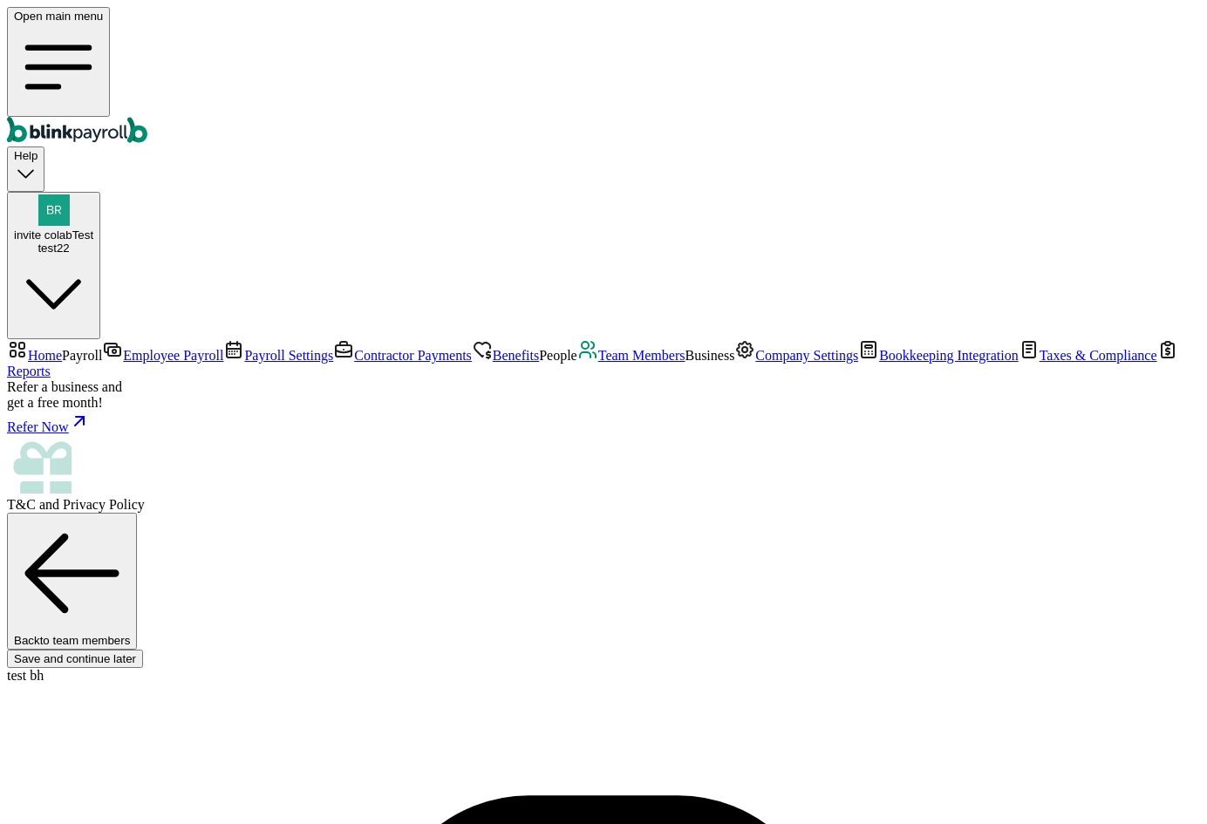
scroll to position [131, 0]
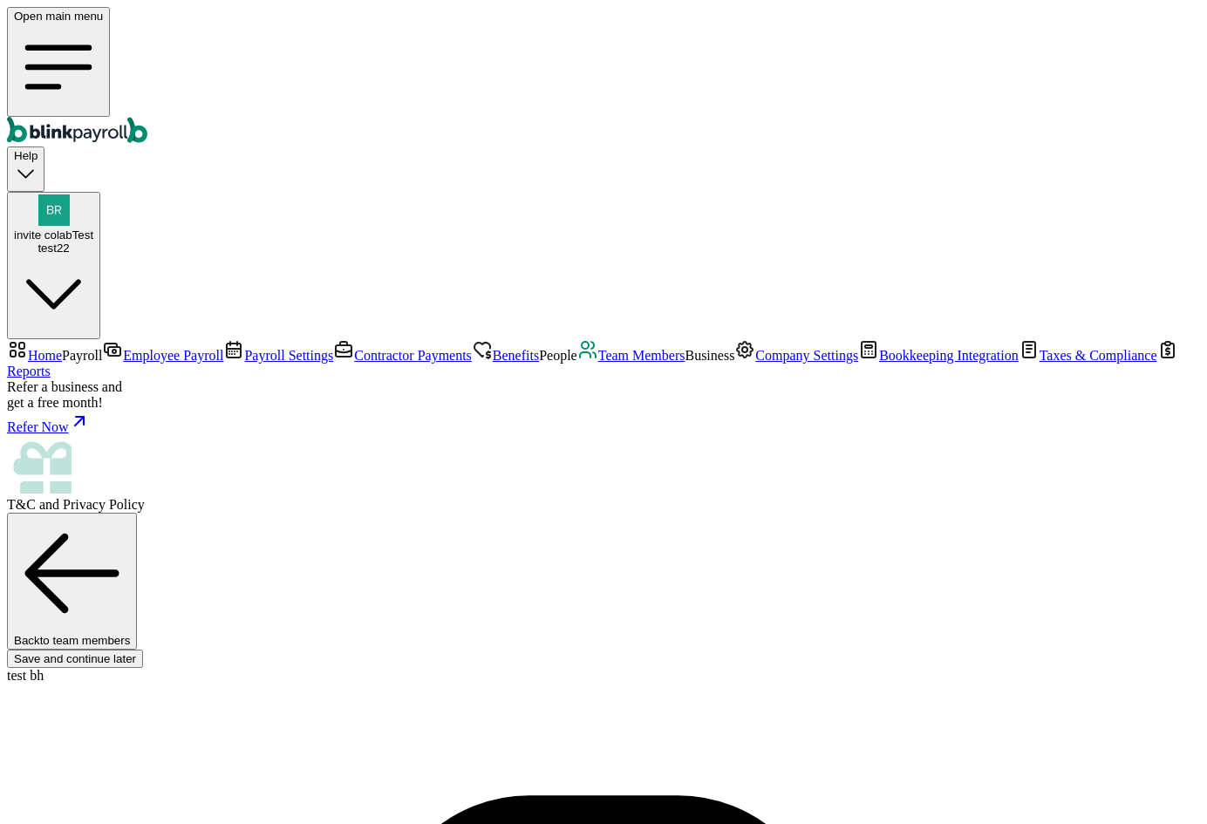
type input "08/05/1977"
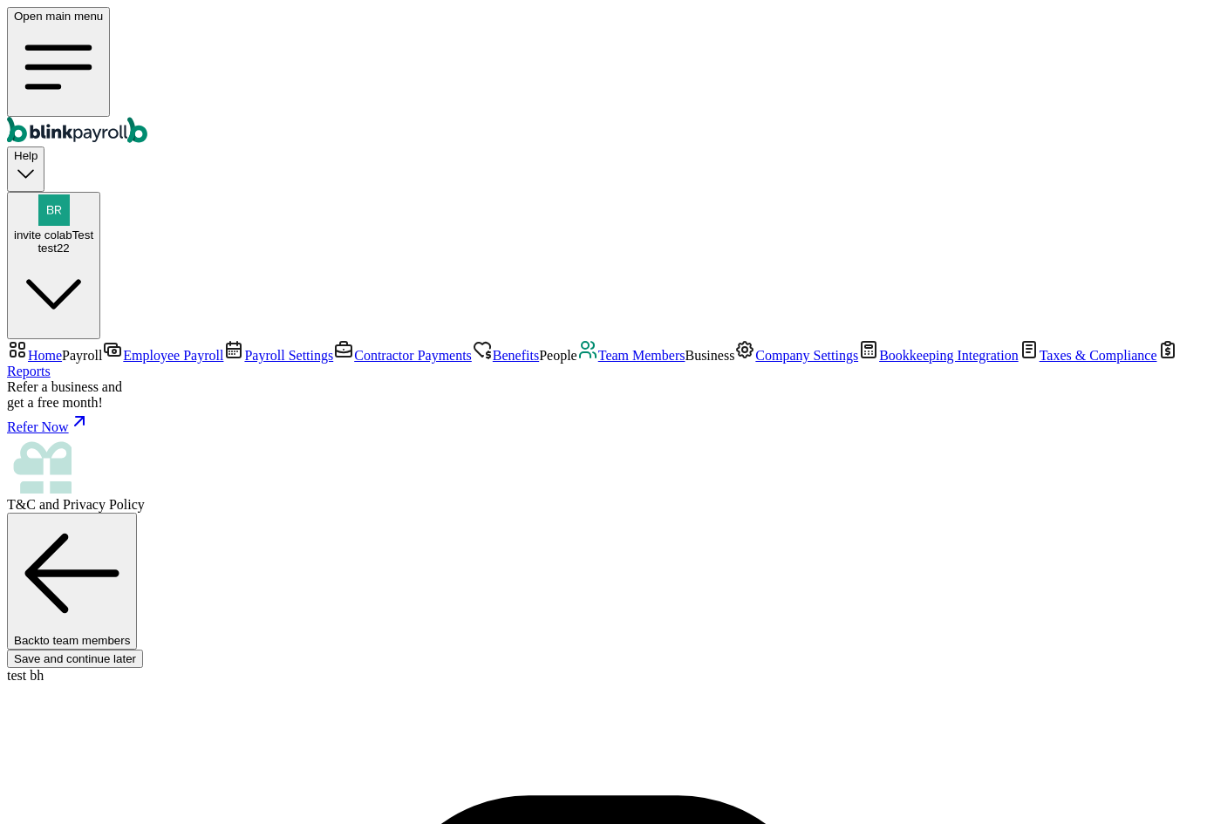
type input "branko+test11@blinkpayroll.com"
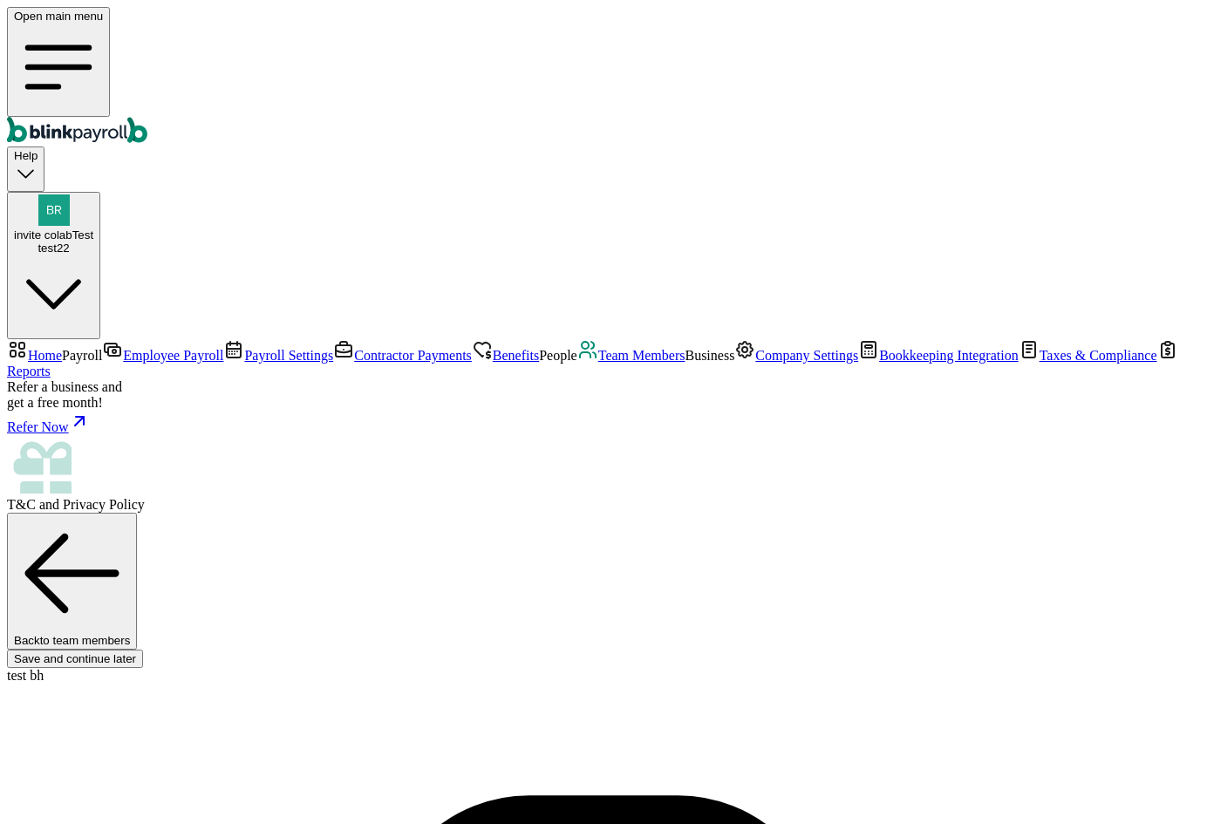
type input "08/01/2025"
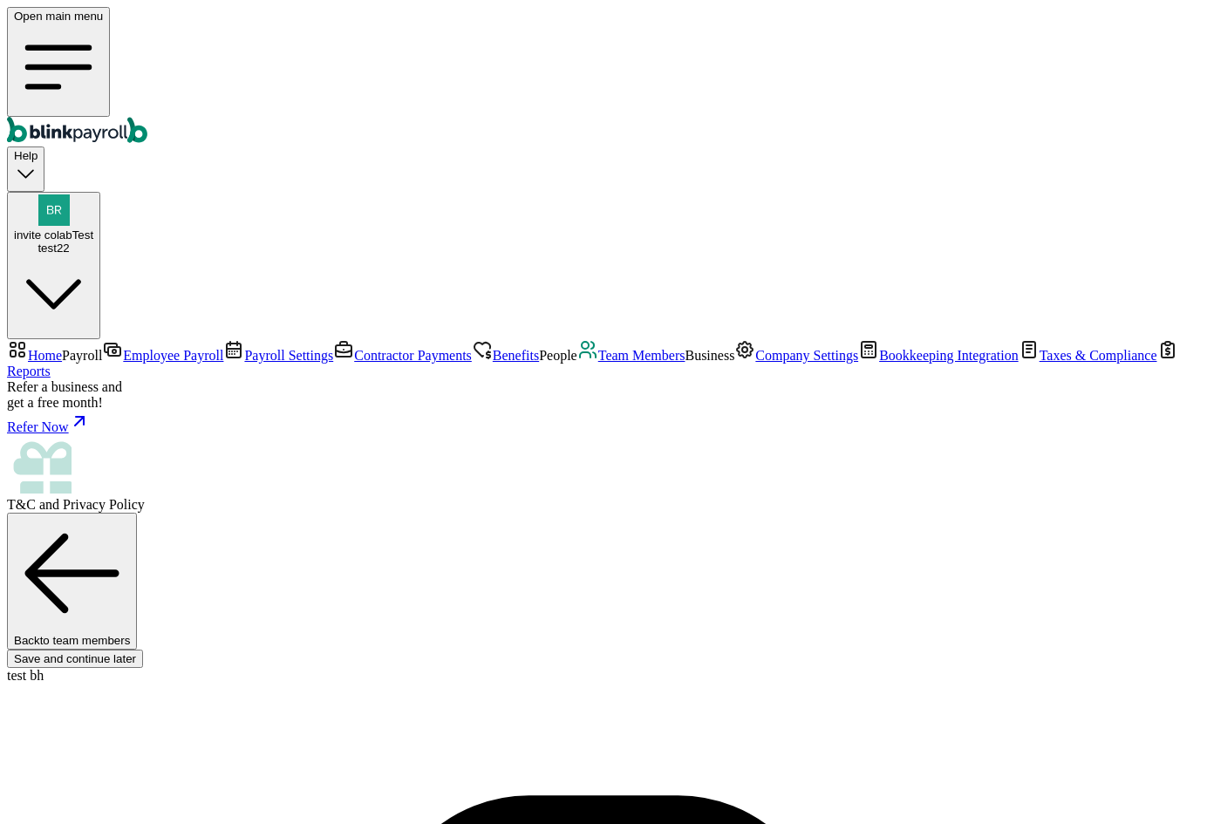
type input "32 1/2 18th St S"
type input "Saint Petersburg"
type input "FL"
type input "33712"
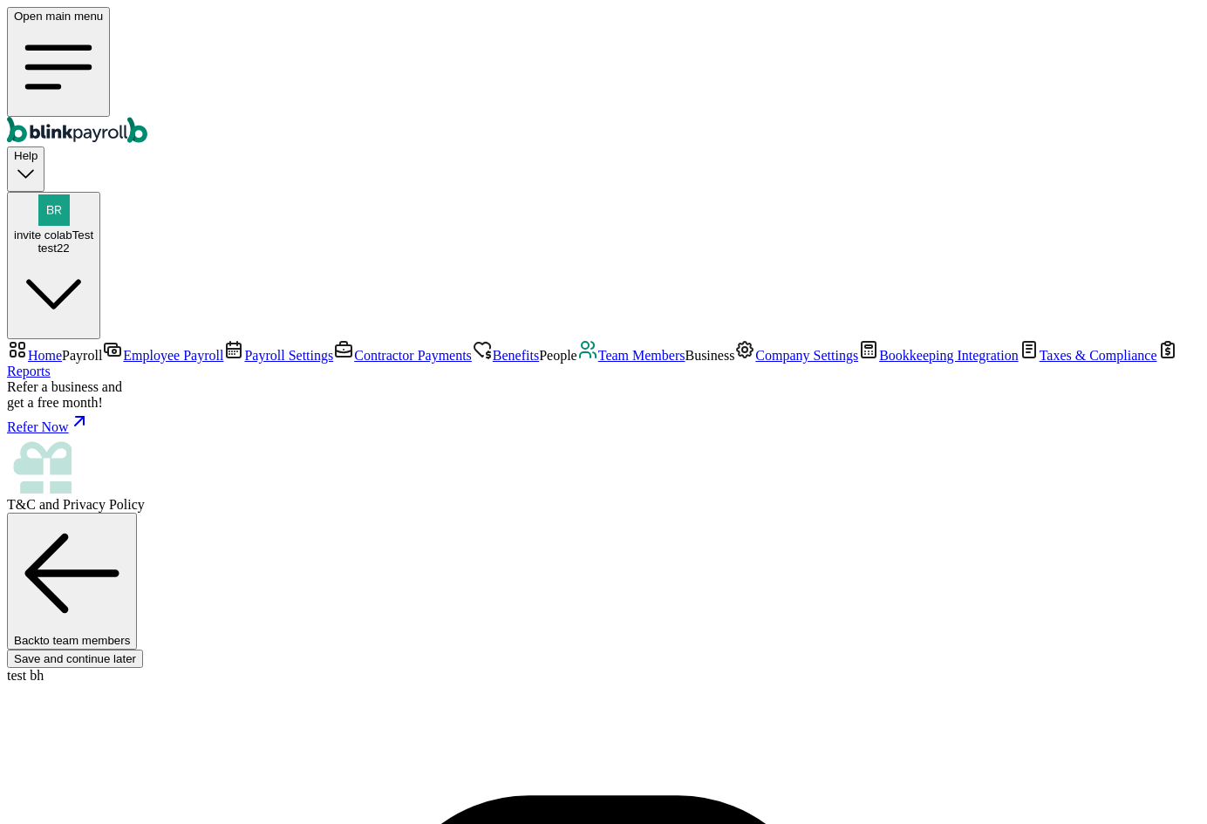
scroll to position [141, 0]
select select "32 1/2 18th St S"
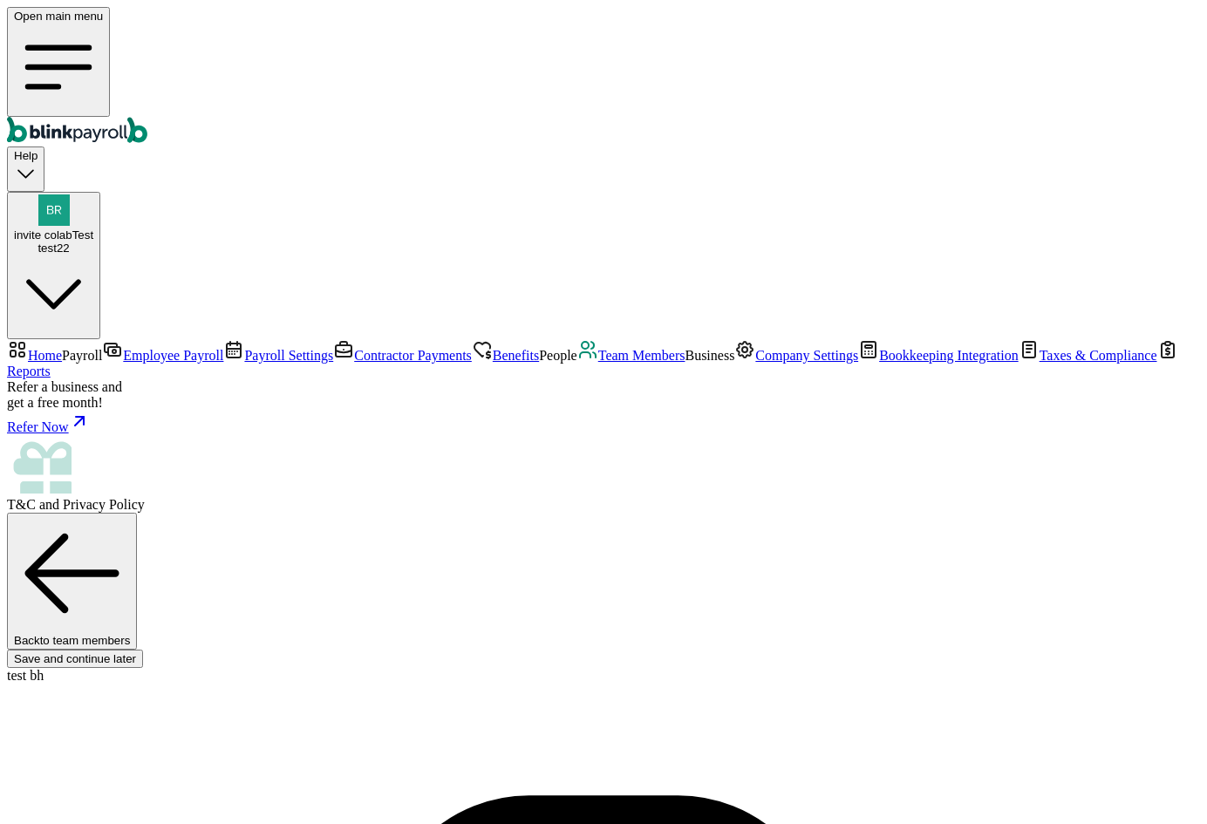
type input "20"
radio input "true"
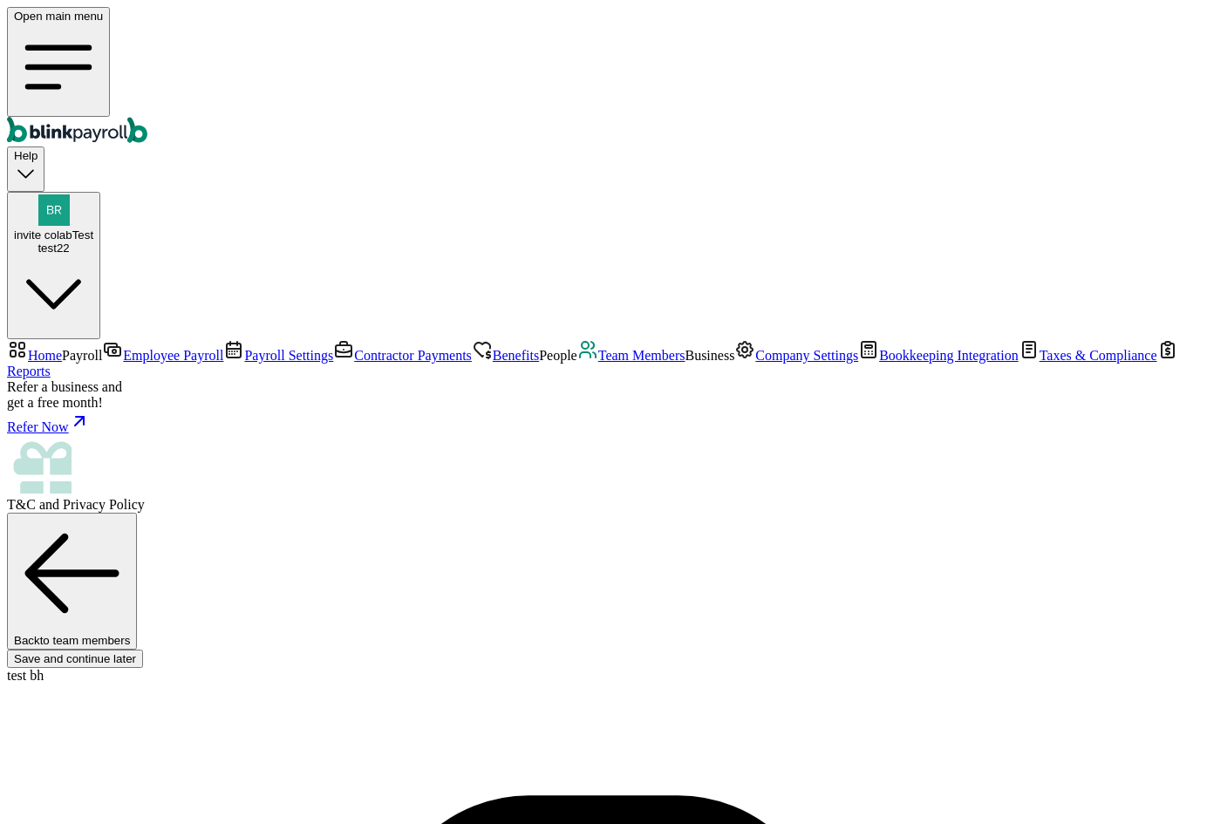
scroll to position [145, 0]
drag, startPoint x: 537, startPoint y: 284, endPoint x: 251, endPoint y: 286, distance: 285.3
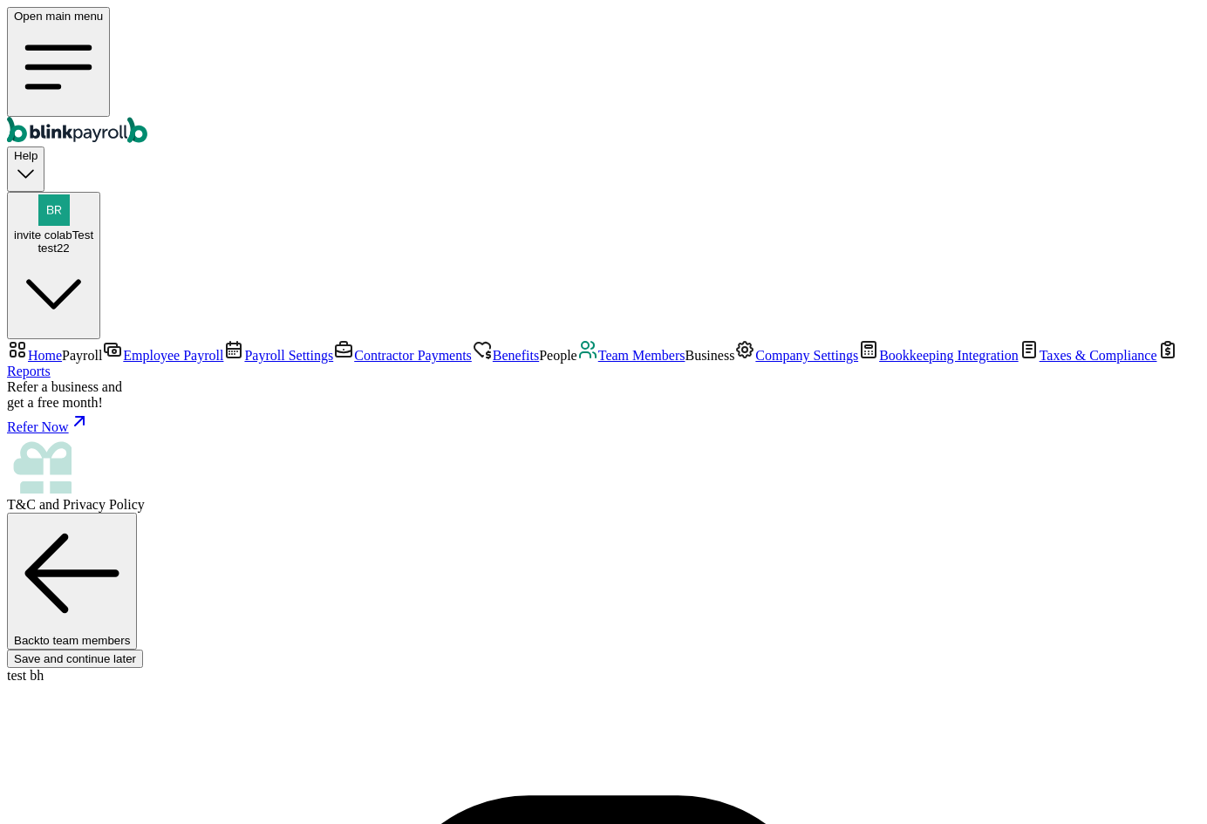
type input "branko+retestnewone1@blinkpayroll.com"
drag, startPoint x: 1026, startPoint y: 55, endPoint x: 994, endPoint y: 55, distance: 32.3
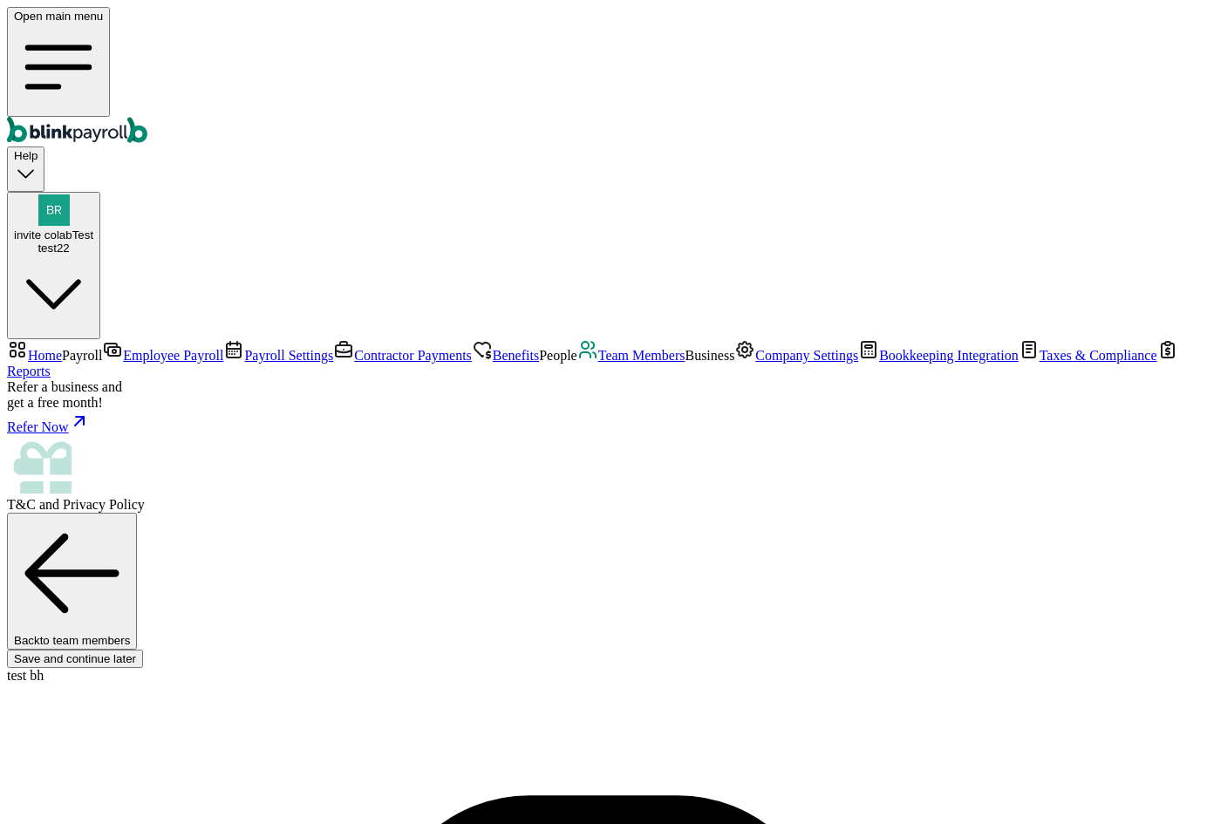
click at [598, 363] on span "Team Members" at bounding box center [641, 355] width 87 height 15
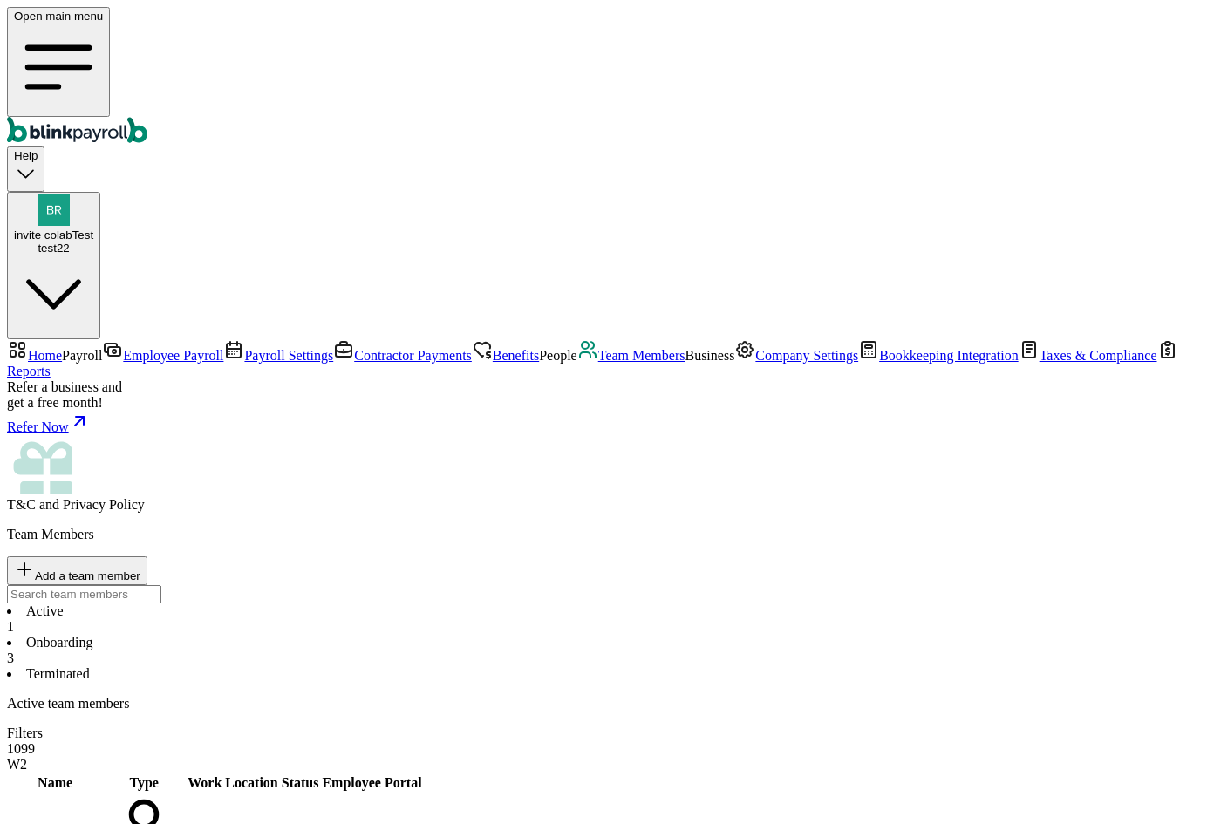
click at [402, 635] on li "Onboarding 3" at bounding box center [603, 650] width 1193 height 31
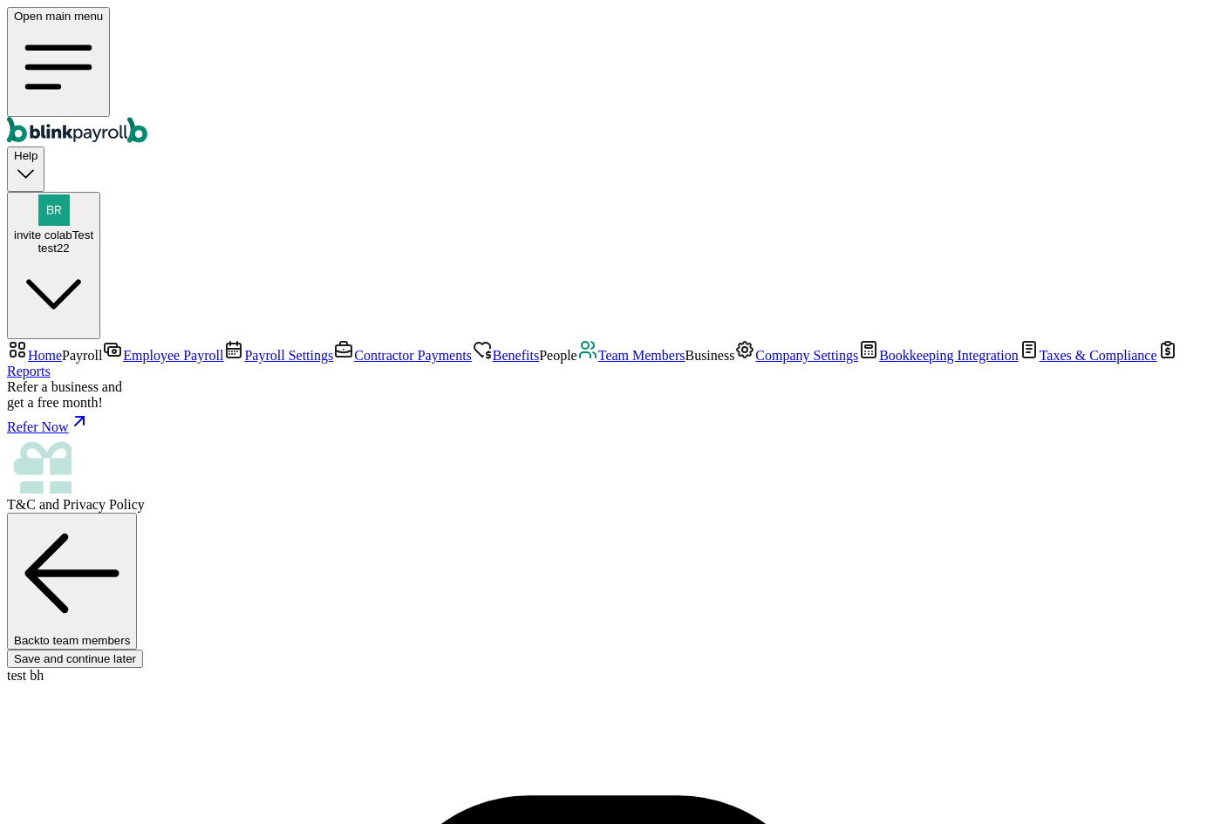
scroll to position [145, 0]
select select "32 1/2 18th St S"
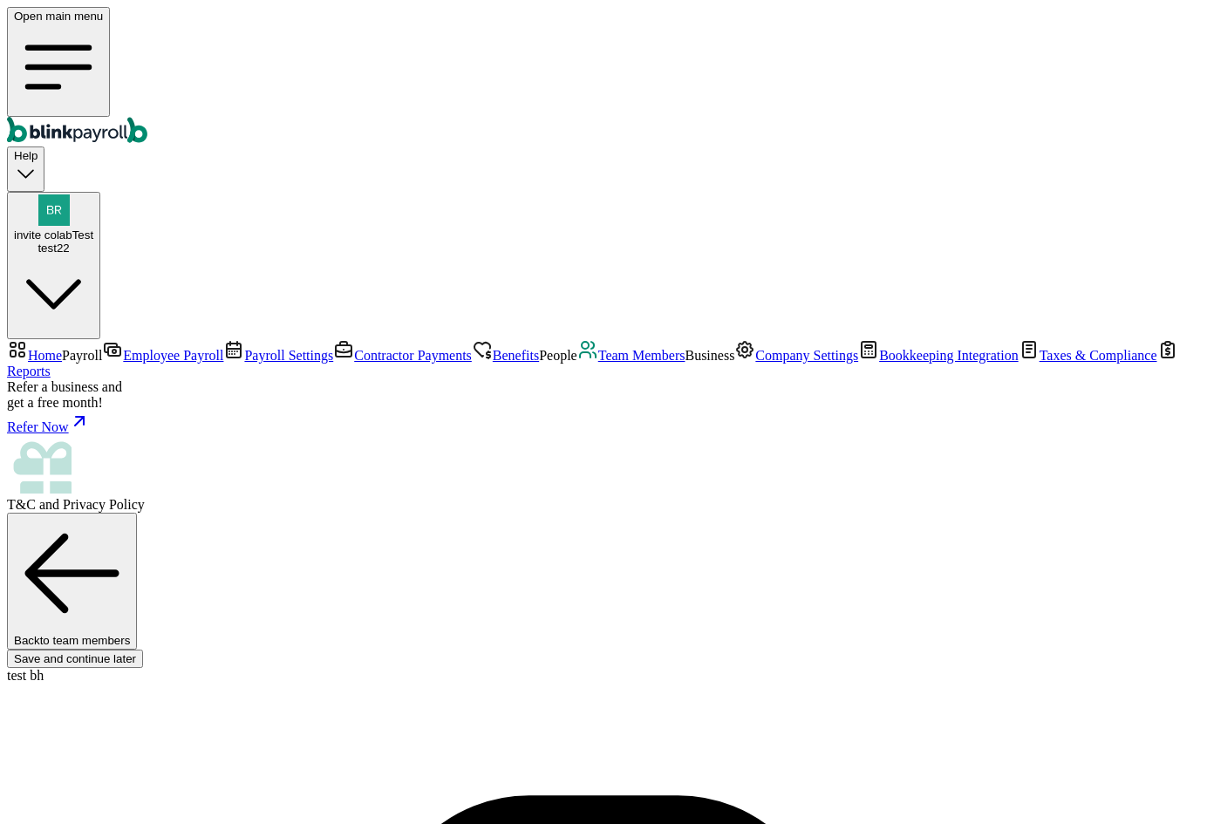
scroll to position [141, 0]
click at [598, 363] on span "Team Members" at bounding box center [641, 355] width 87 height 15
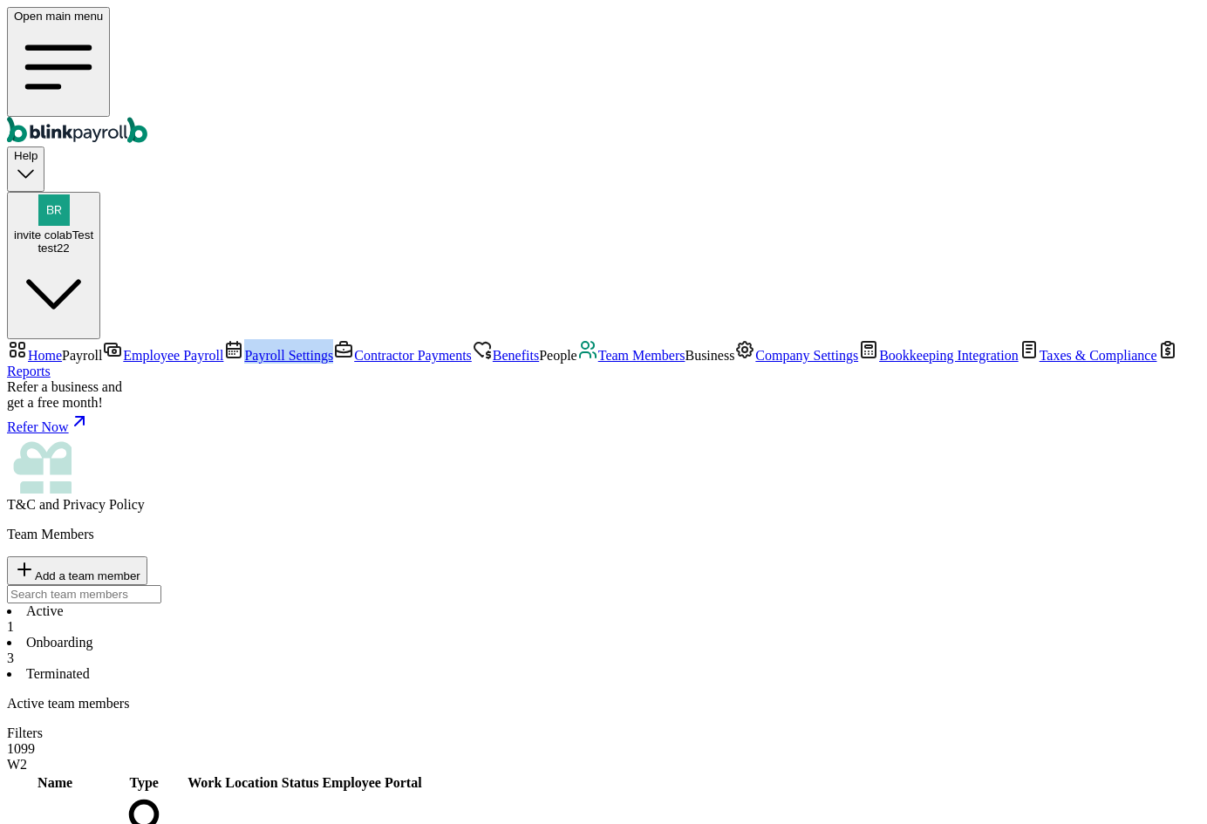
click at [148, 339] on nav "Home Payroll Employee Payroll Payroll Settings Contractor Payments Benefits Peo…" at bounding box center [603, 426] width 1193 height 174
click at [147, 348] on span "Employee Payroll" at bounding box center [173, 355] width 100 height 15
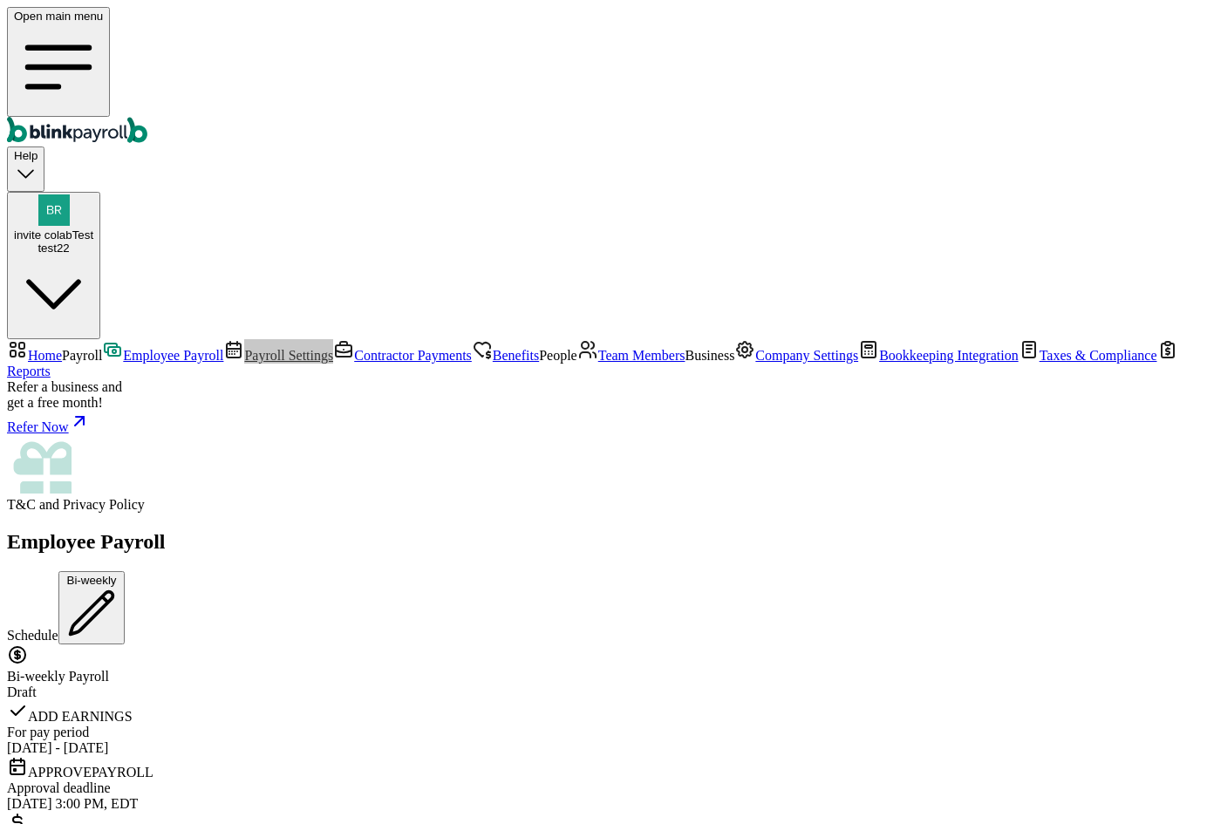
scroll to position [181, 0]
click at [354, 348] on span "Contractor Payments" at bounding box center [413, 355] width 118 height 15
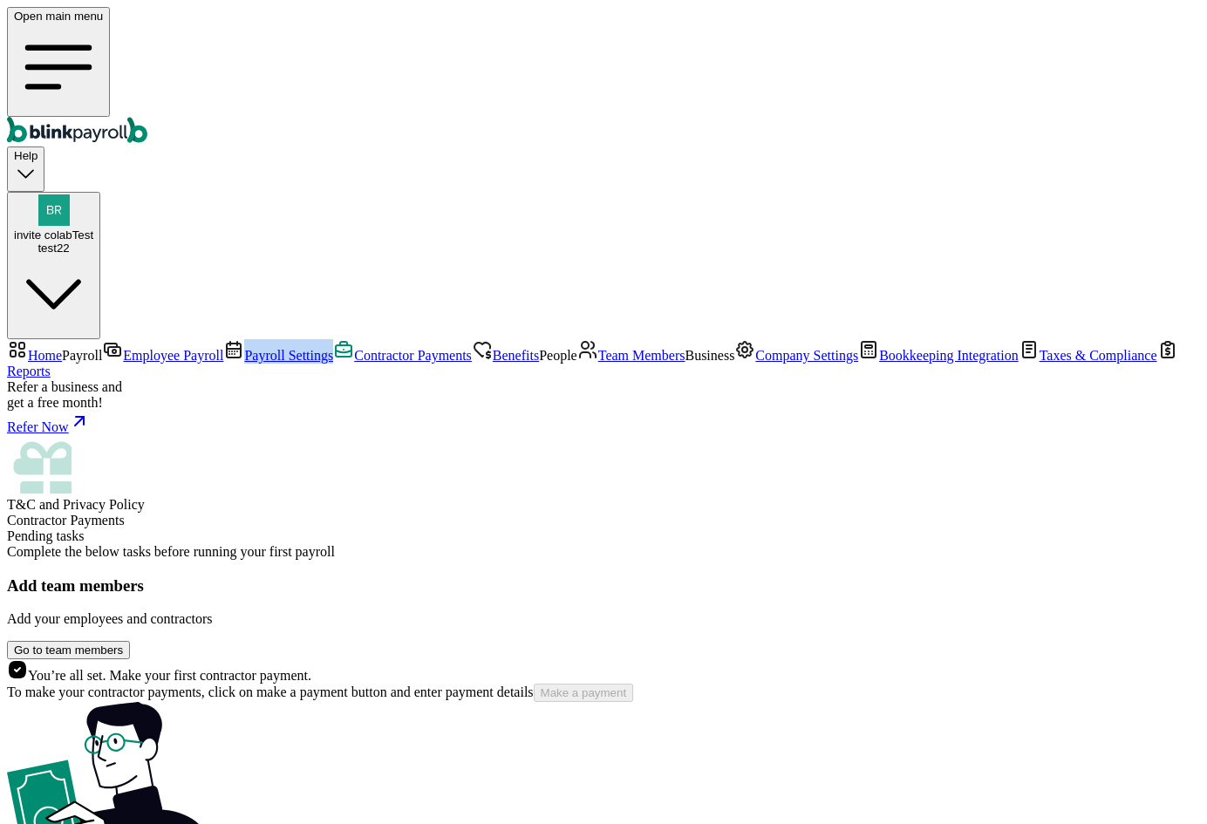
click at [598, 363] on span "Team Members" at bounding box center [641, 355] width 87 height 15
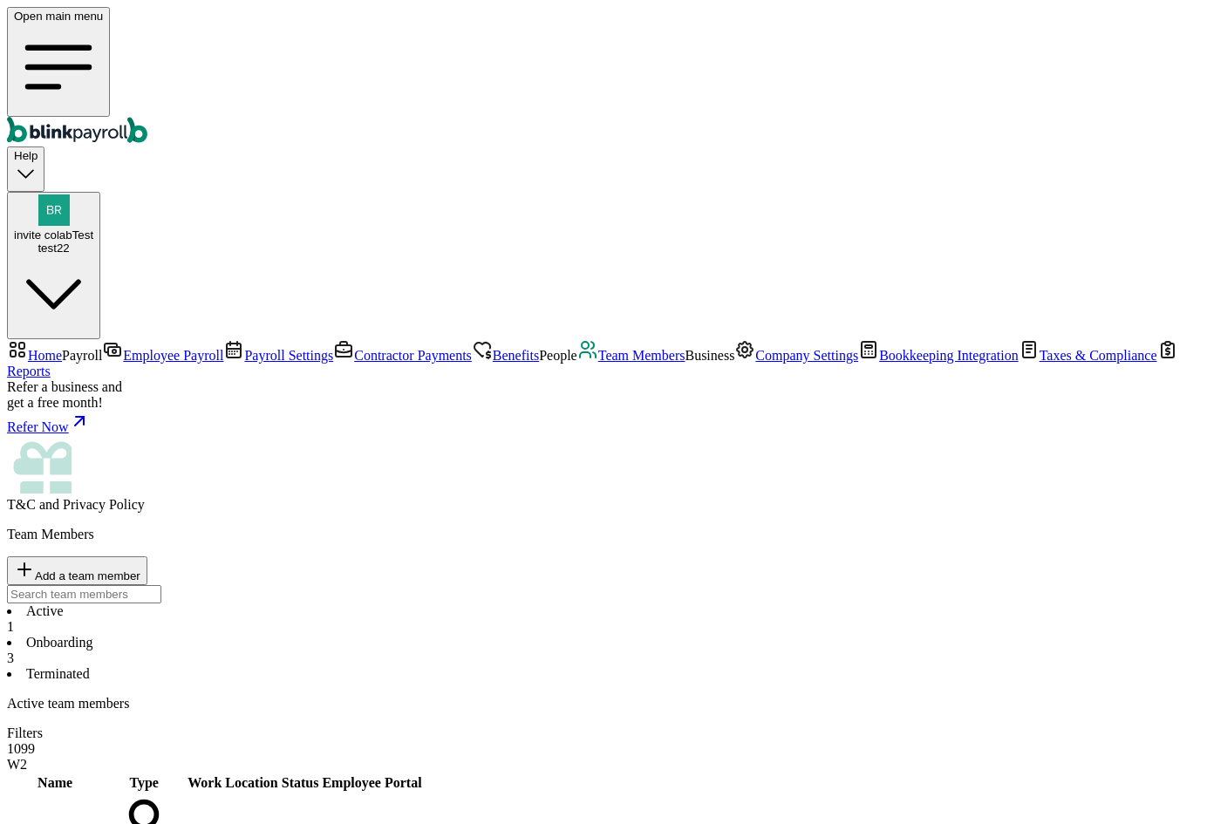
click at [434, 635] on li "Onboarding 3" at bounding box center [603, 650] width 1193 height 31
click at [147, 557] on button "Add a team member" at bounding box center [77, 571] width 140 height 29
select select "businessVendor"
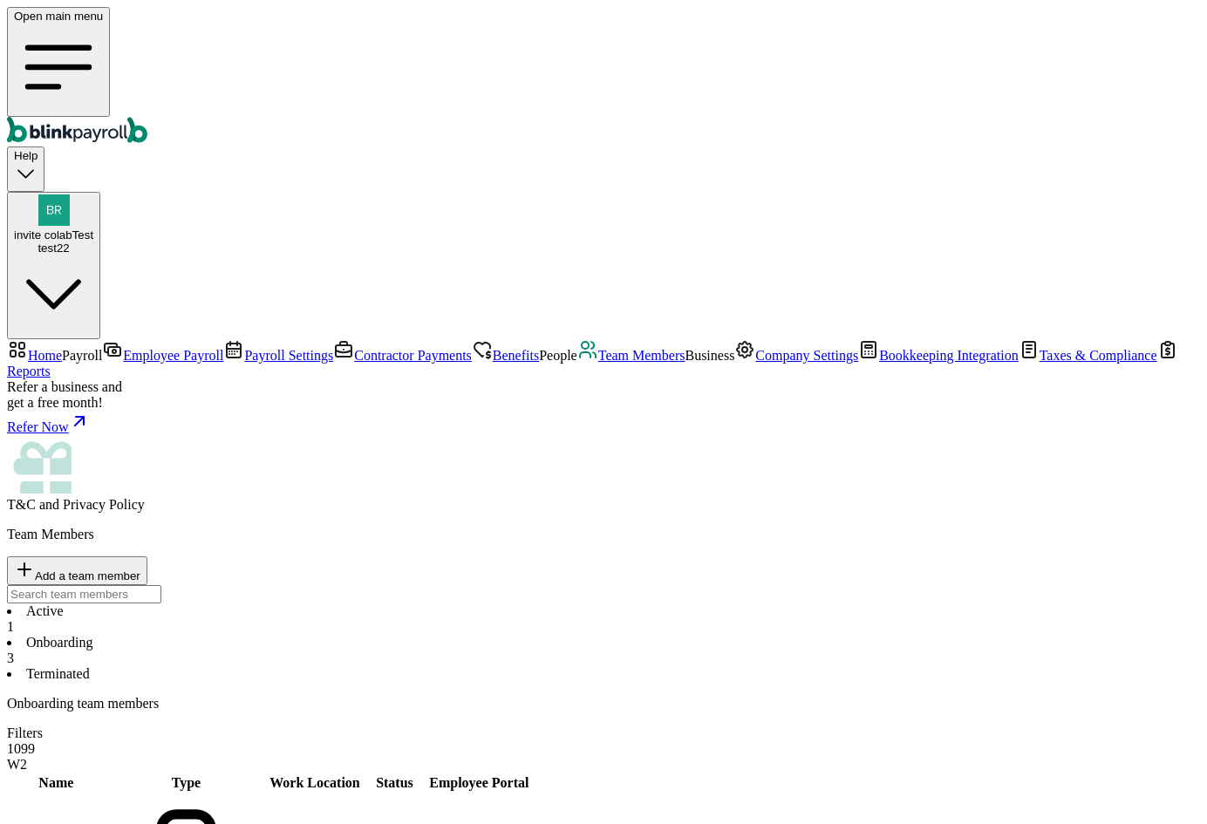
type input "test"
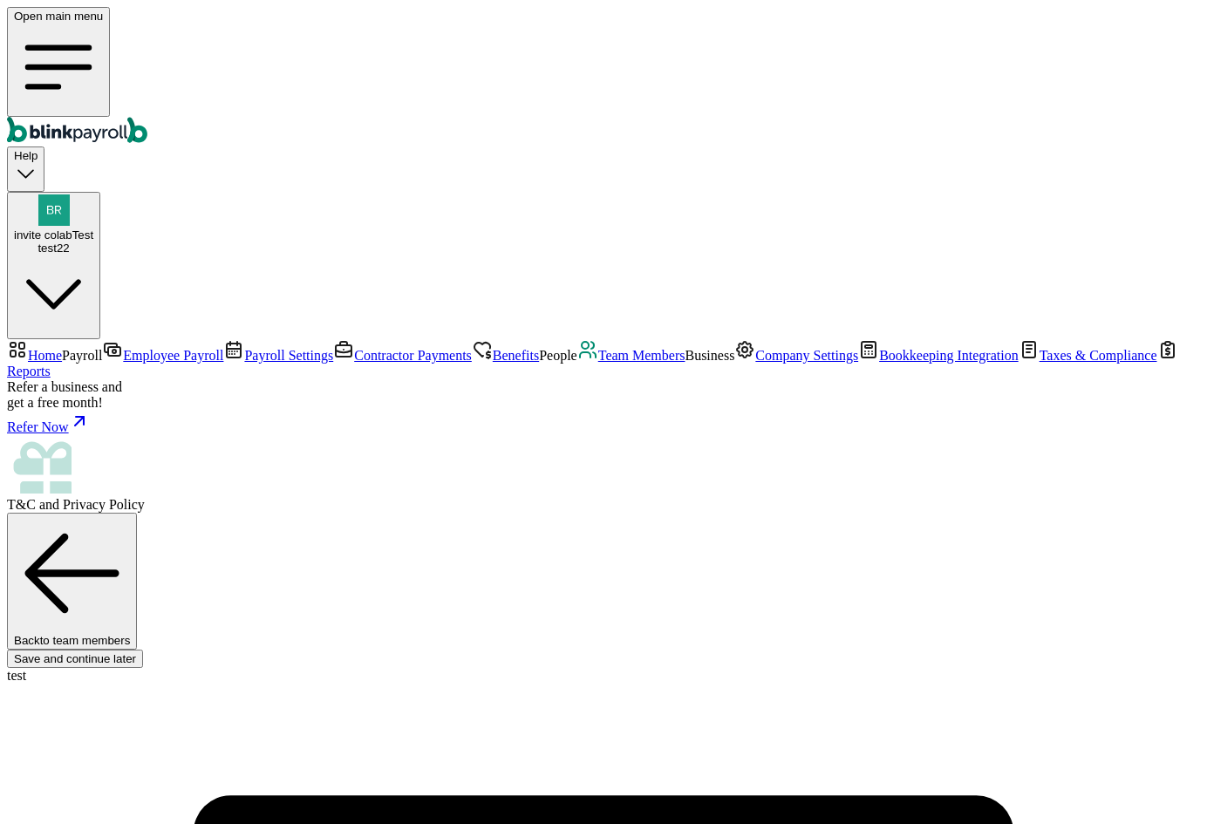
scroll to position [131, 0]
type input "test"
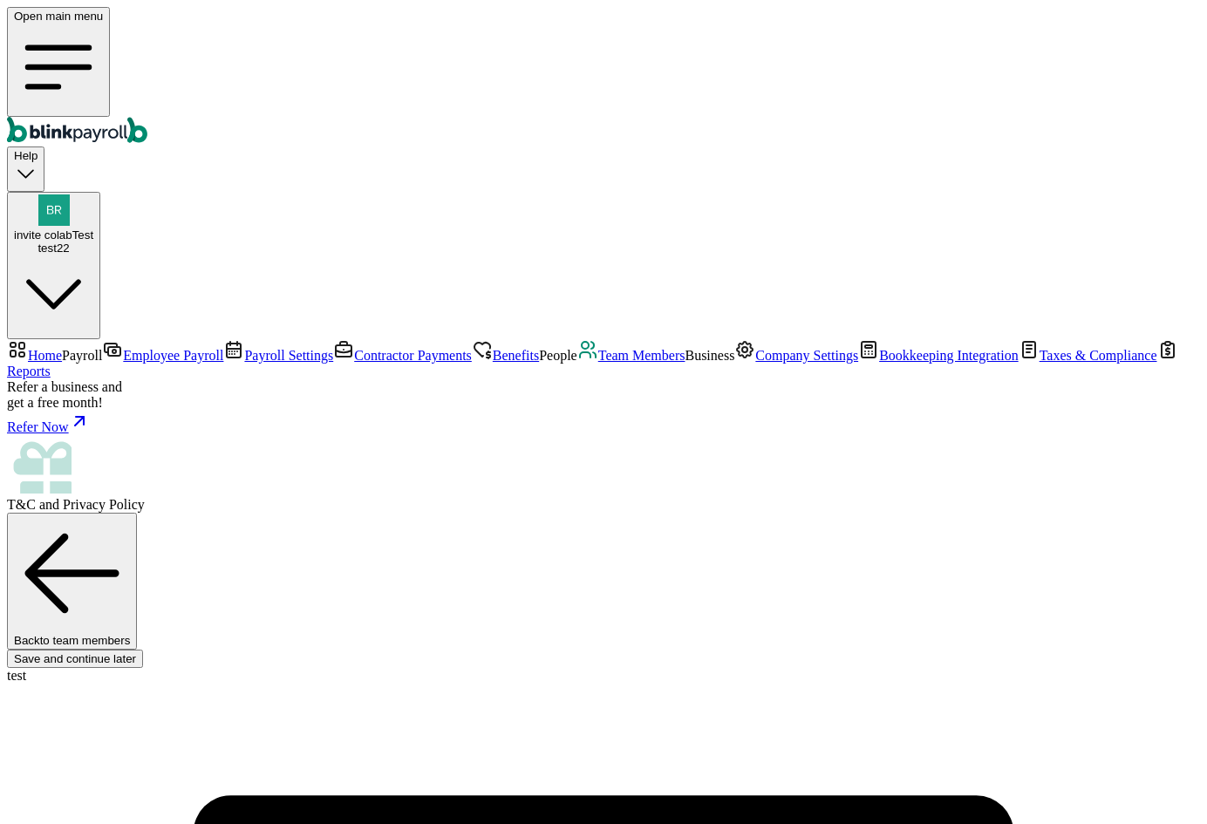
type input "tester"
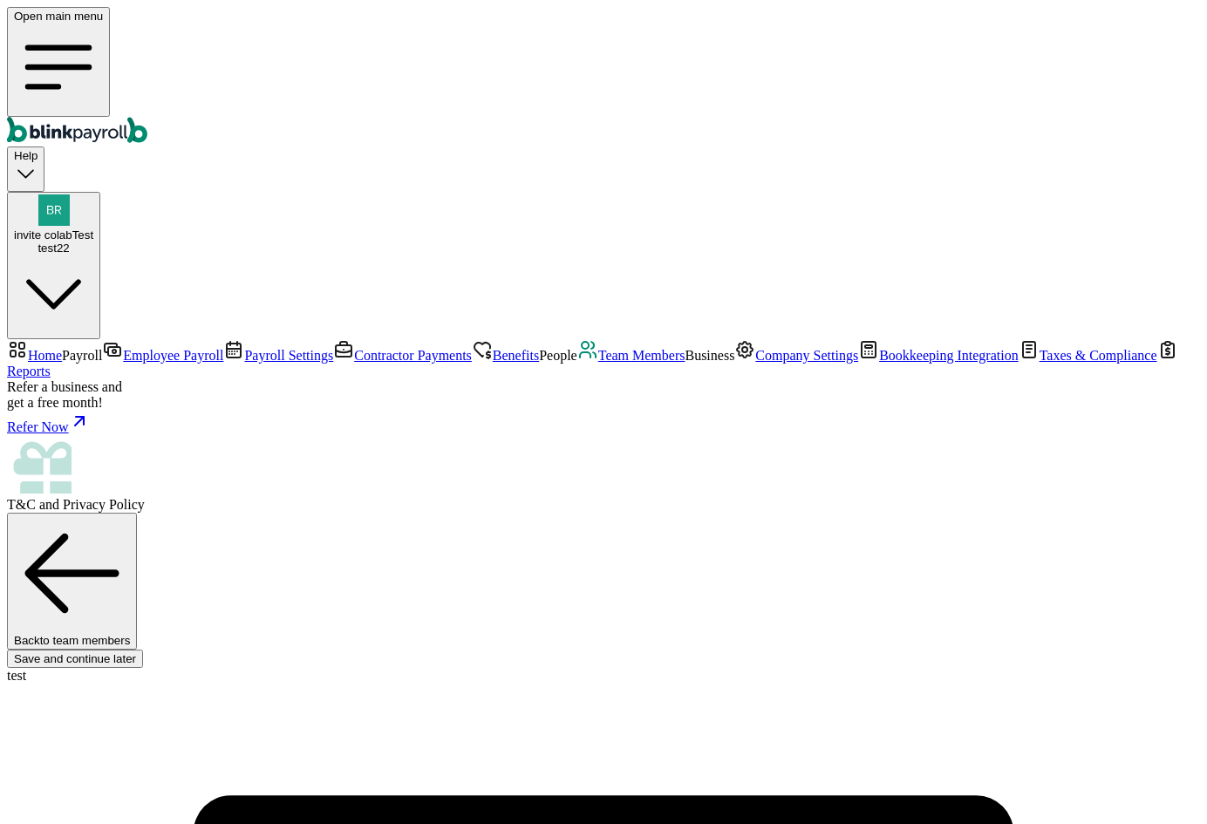
type input "08/11/1977"
type input "branko+testbus123cc@blinkpayroll.com"
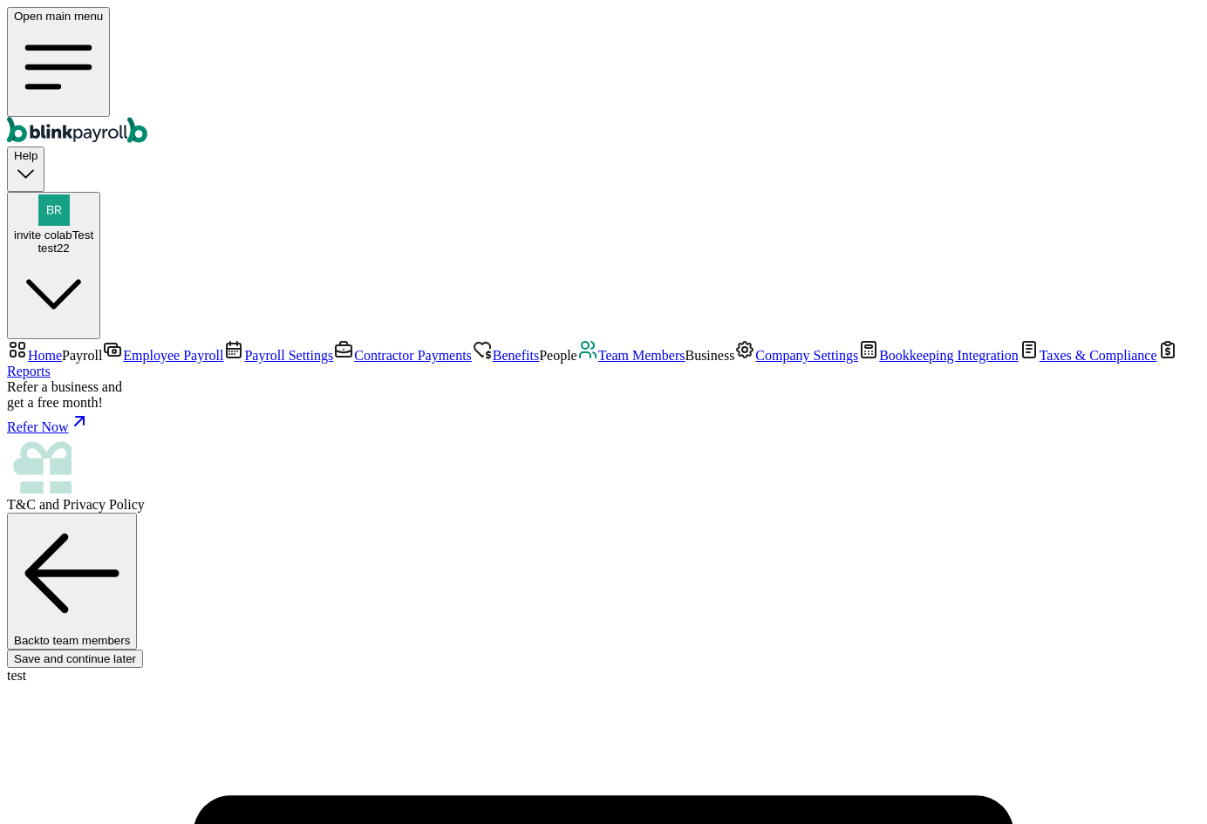
scroll to position [0, 0]
type input "32 1/2 18th St S"
type input "Saint Petersburg"
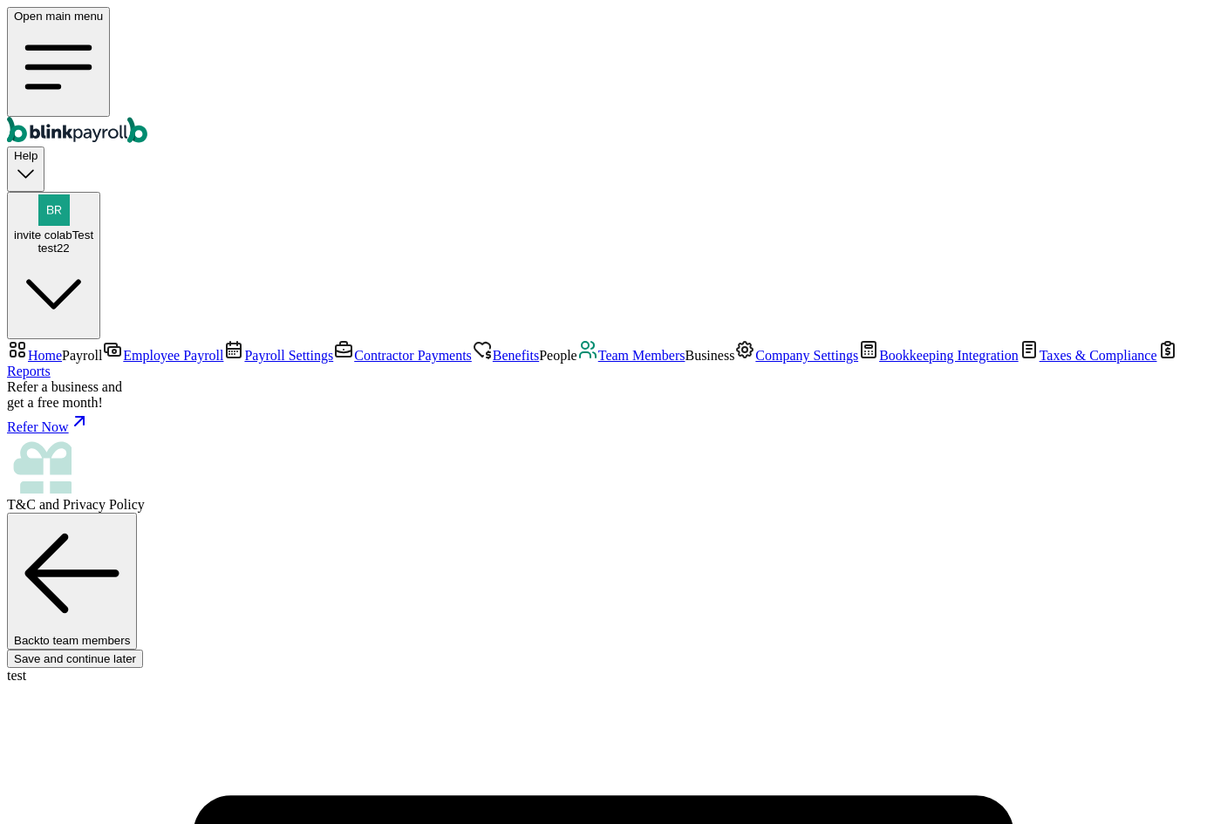
type input "FL"
type input "33712"
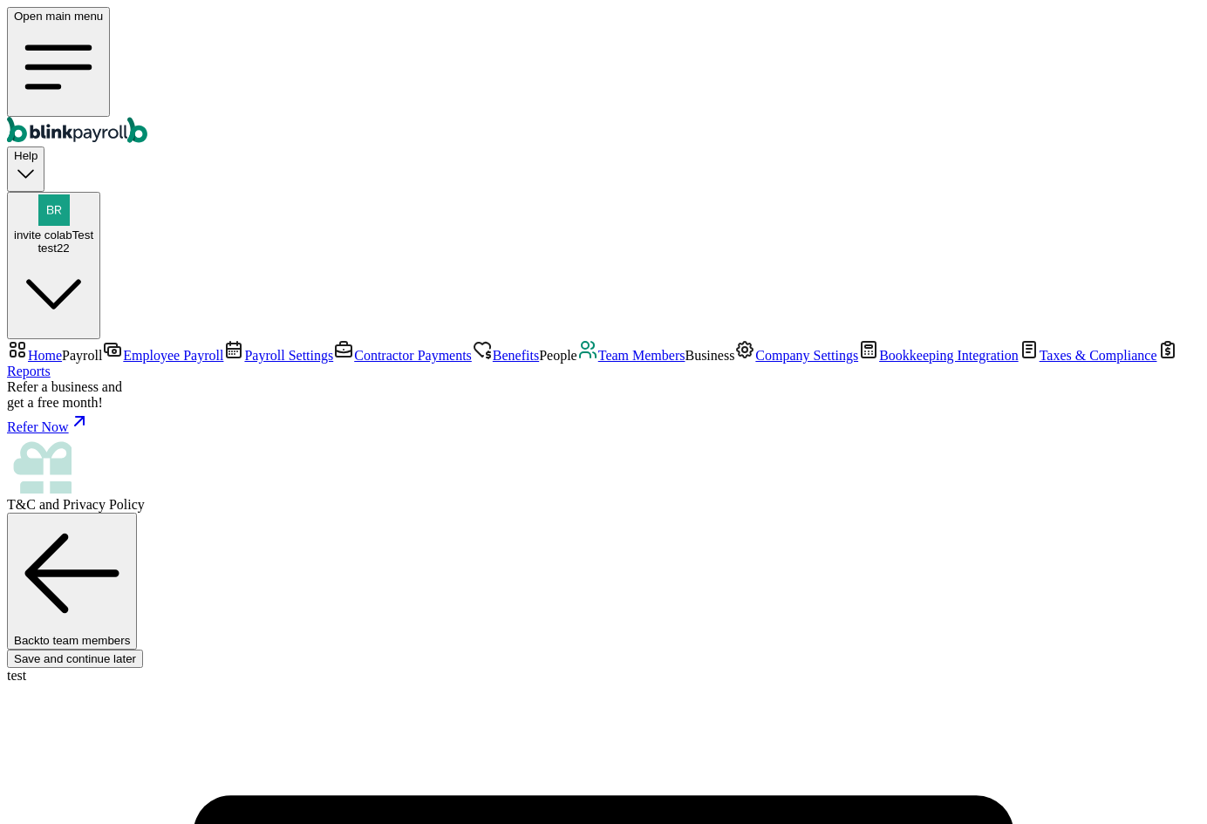
select select "32 1/2 18th St S"
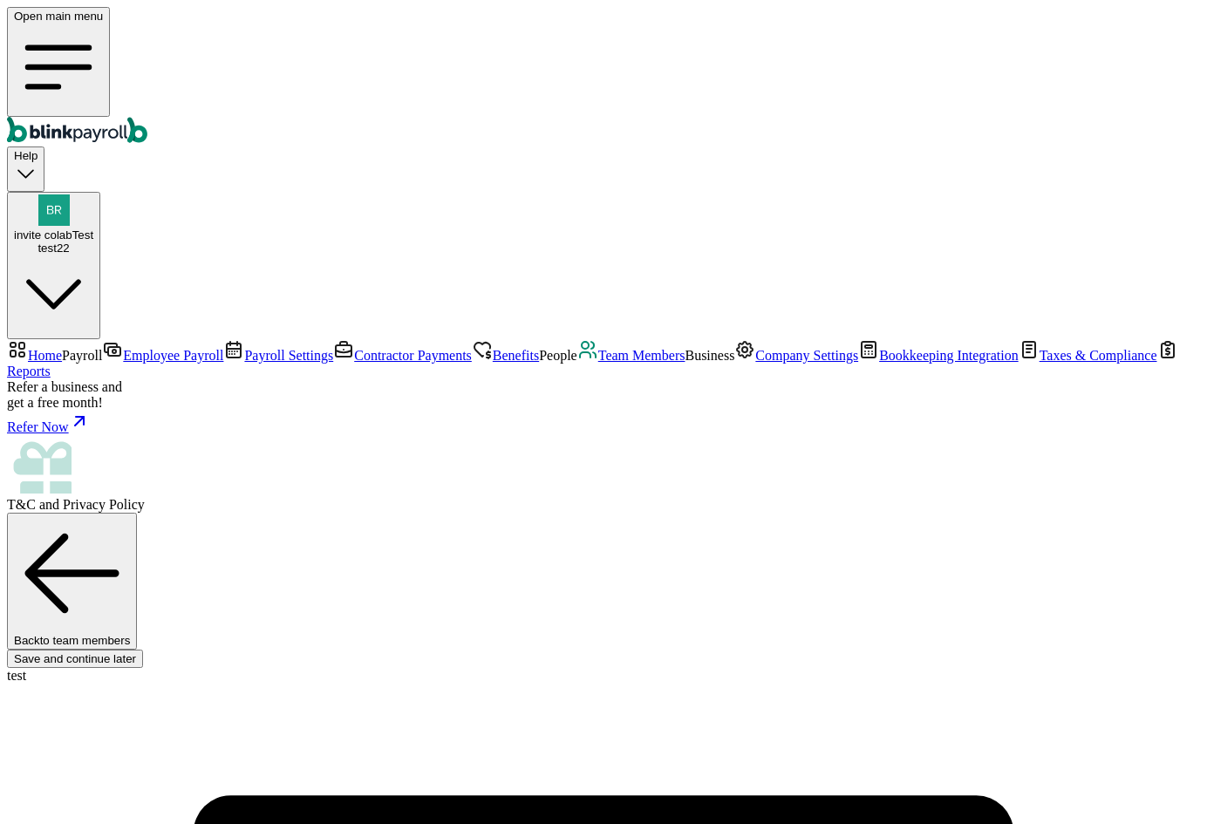
type input "08/01/2025"
type input "20"
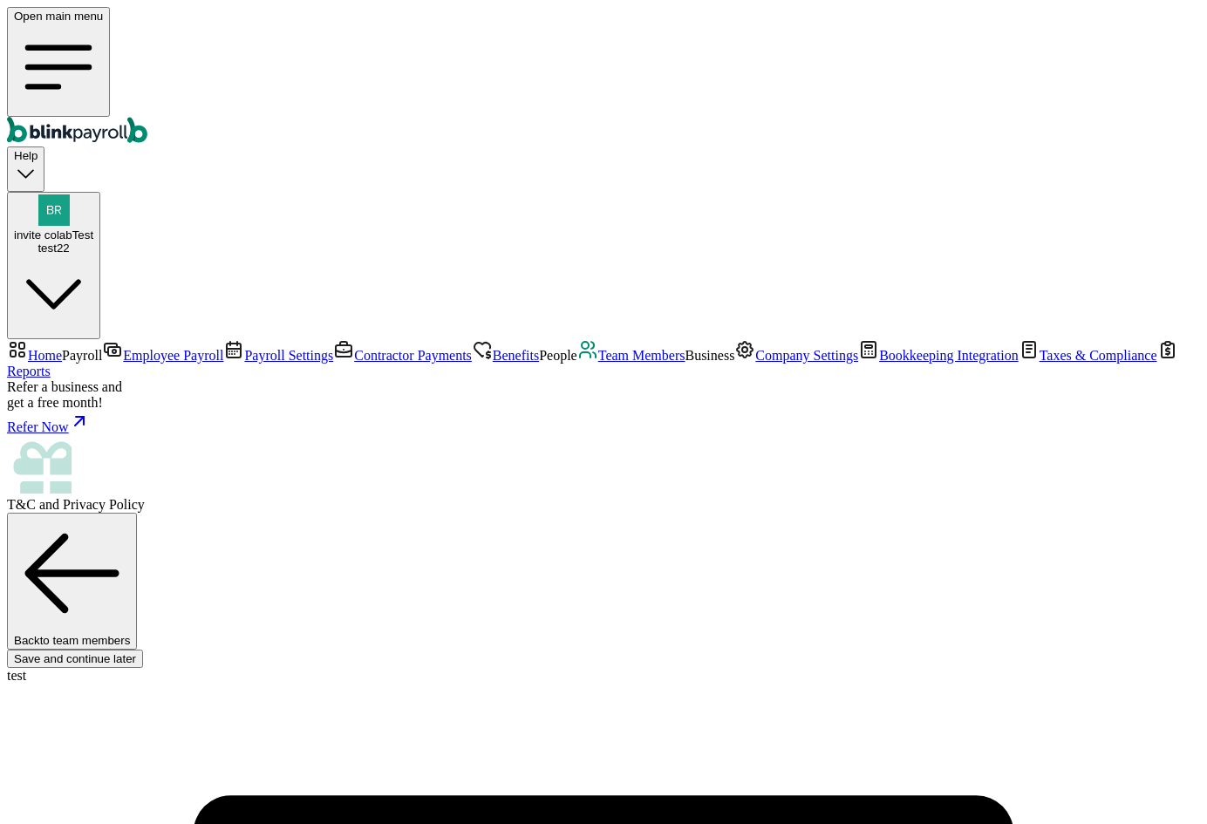
radio input "true"
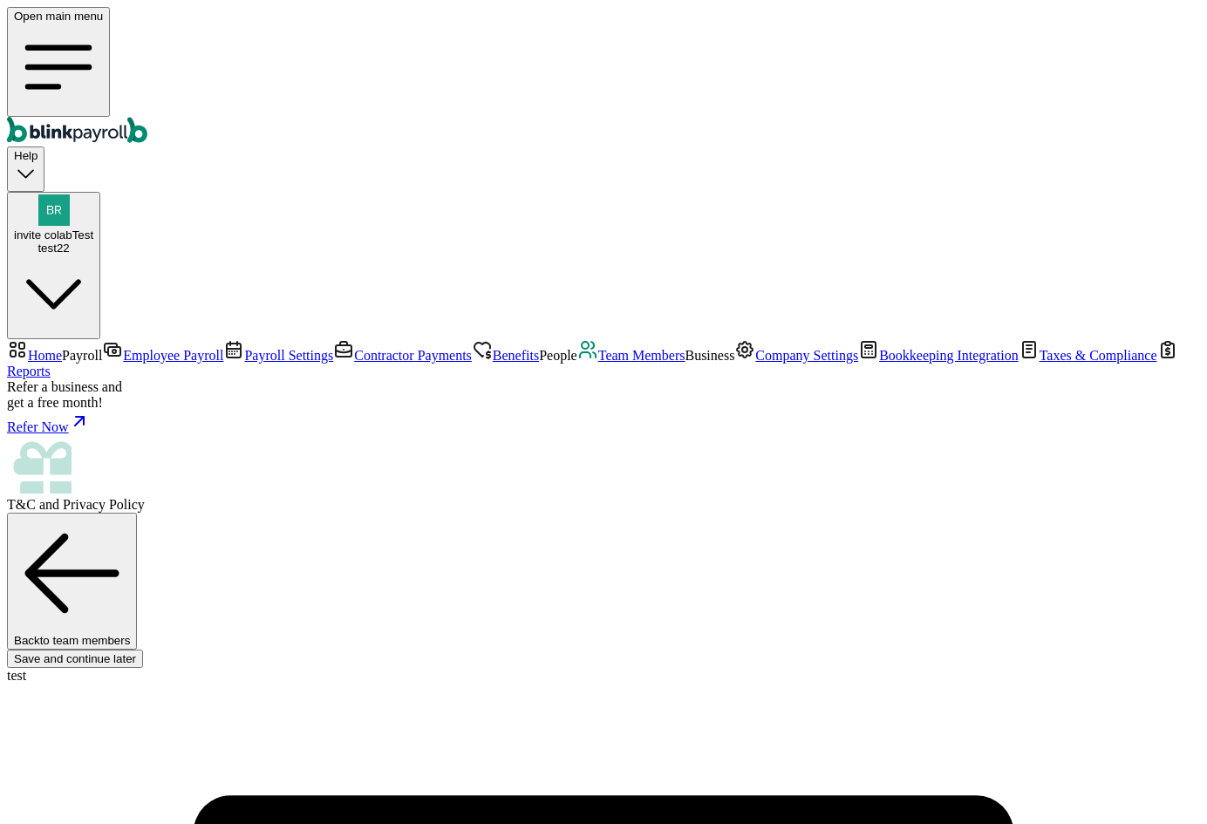
type input "43-2432342"
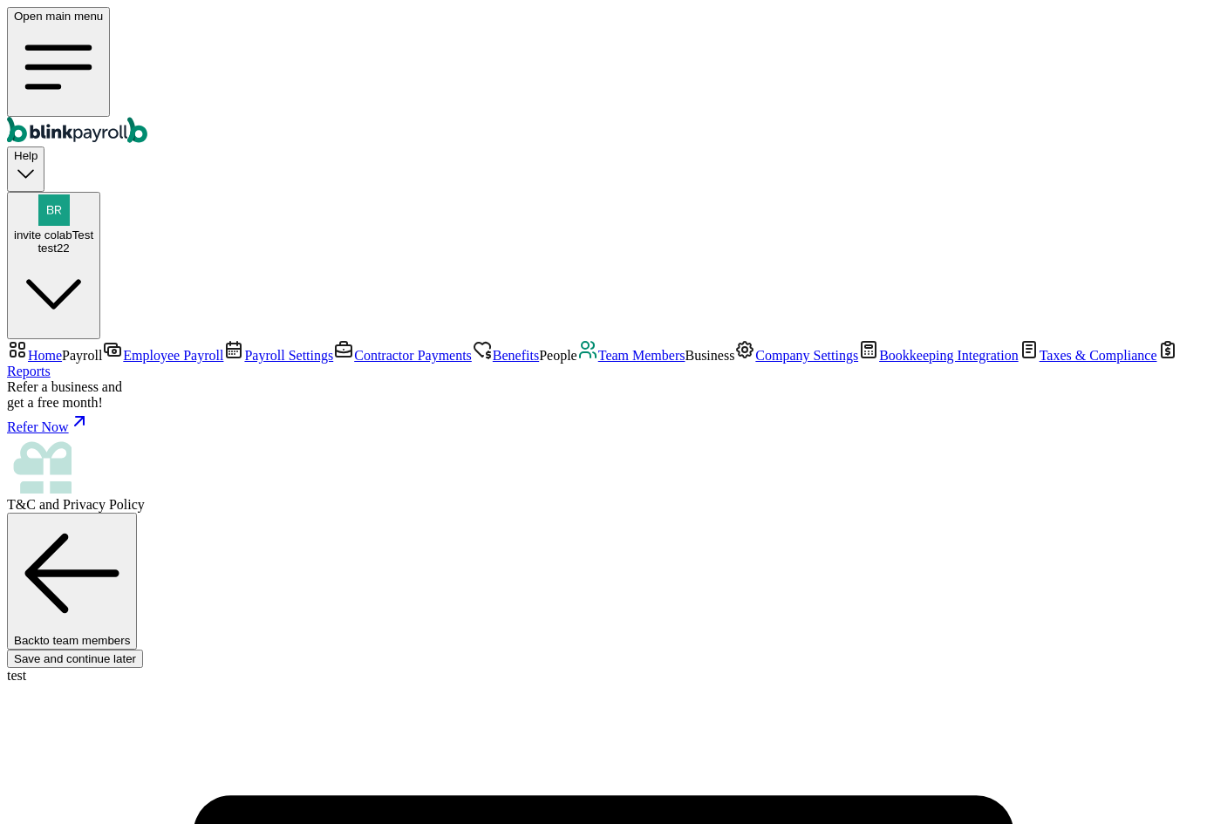
radio input "true"
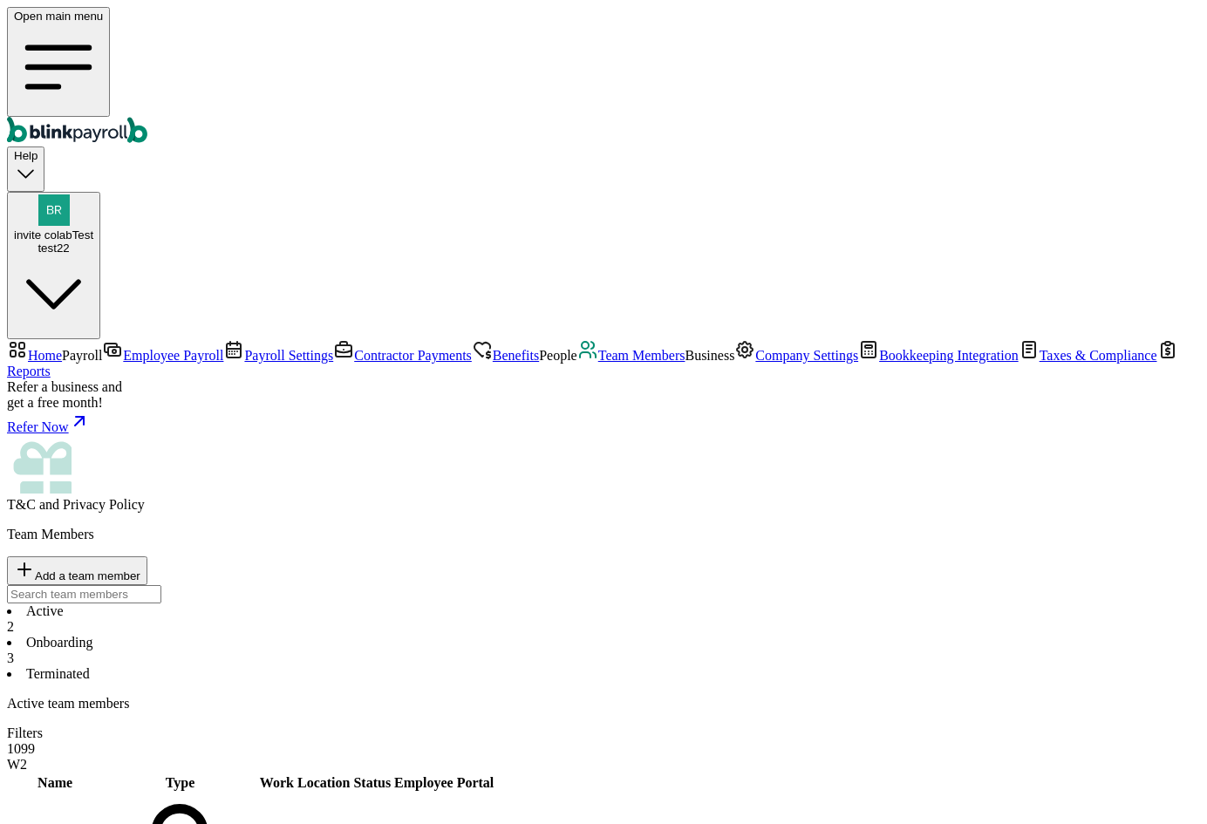
click at [354, 348] on span "Contractor Payments" at bounding box center [413, 355] width 118 height 15
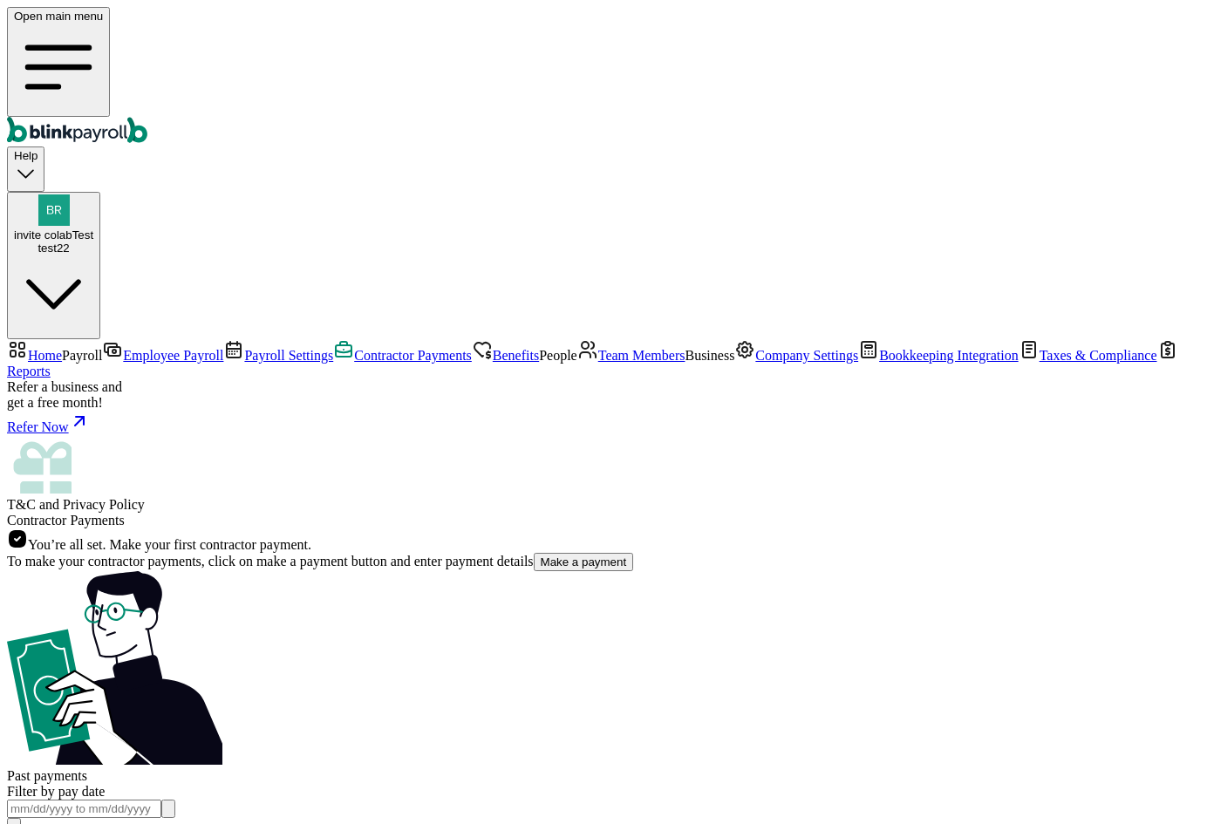
click at [534, 553] on button "Make a payment" at bounding box center [584, 562] width 100 height 18
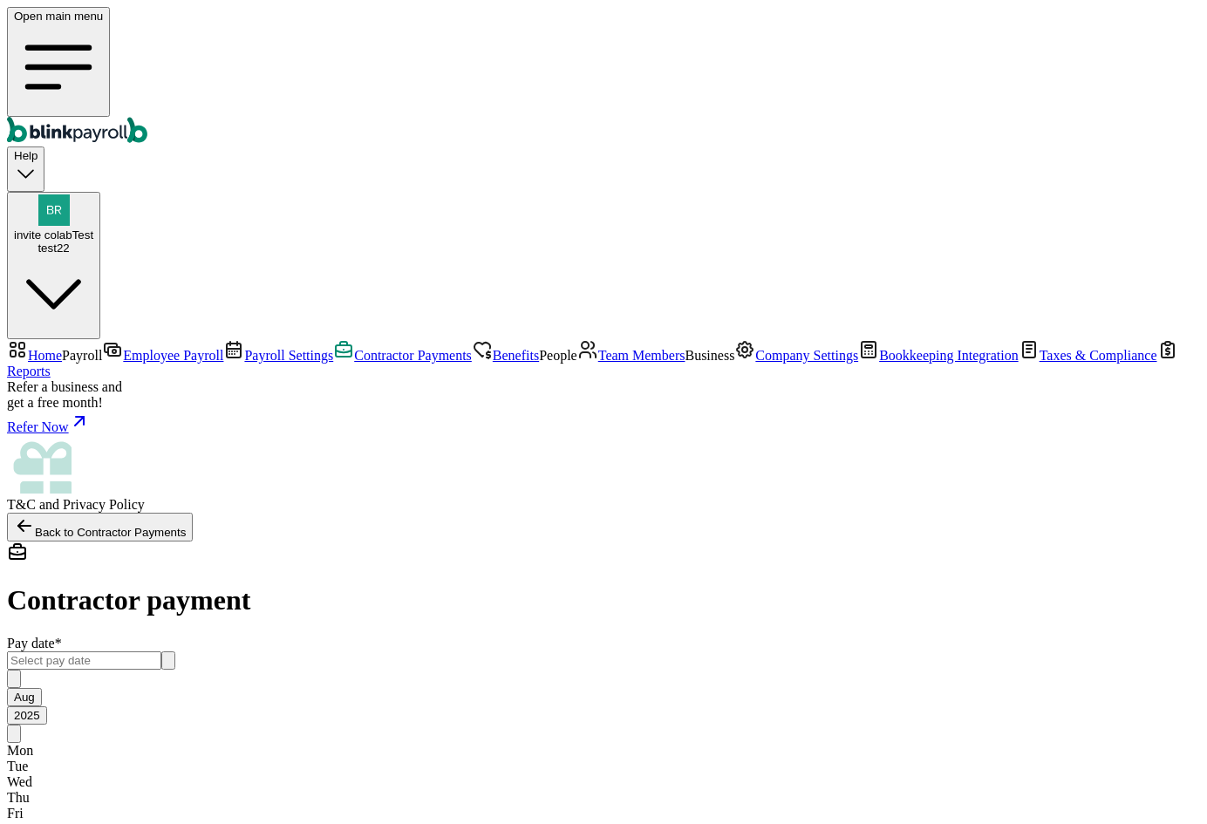
click at [161, 652] on input "text" at bounding box center [84, 661] width 154 height 18
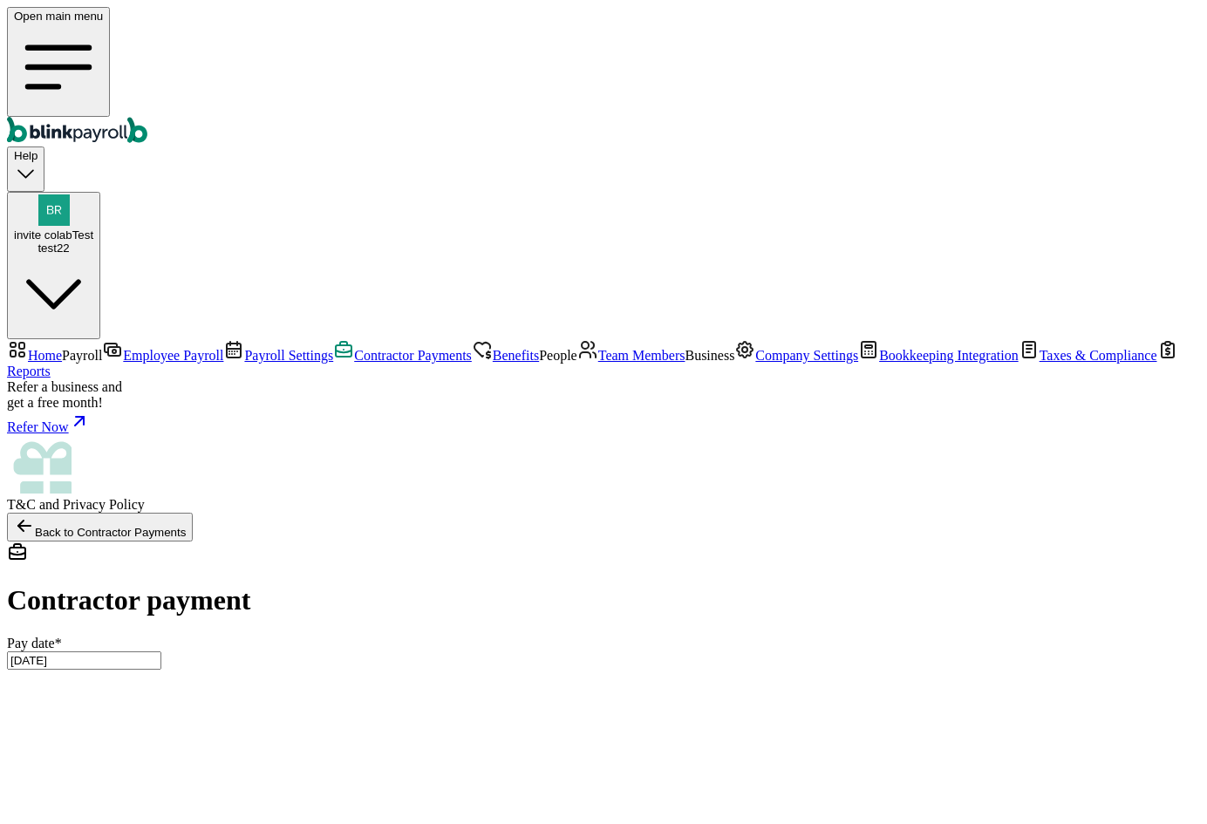
type input "08/01/2025 ~ 08/28/2025"
type input "50.00"
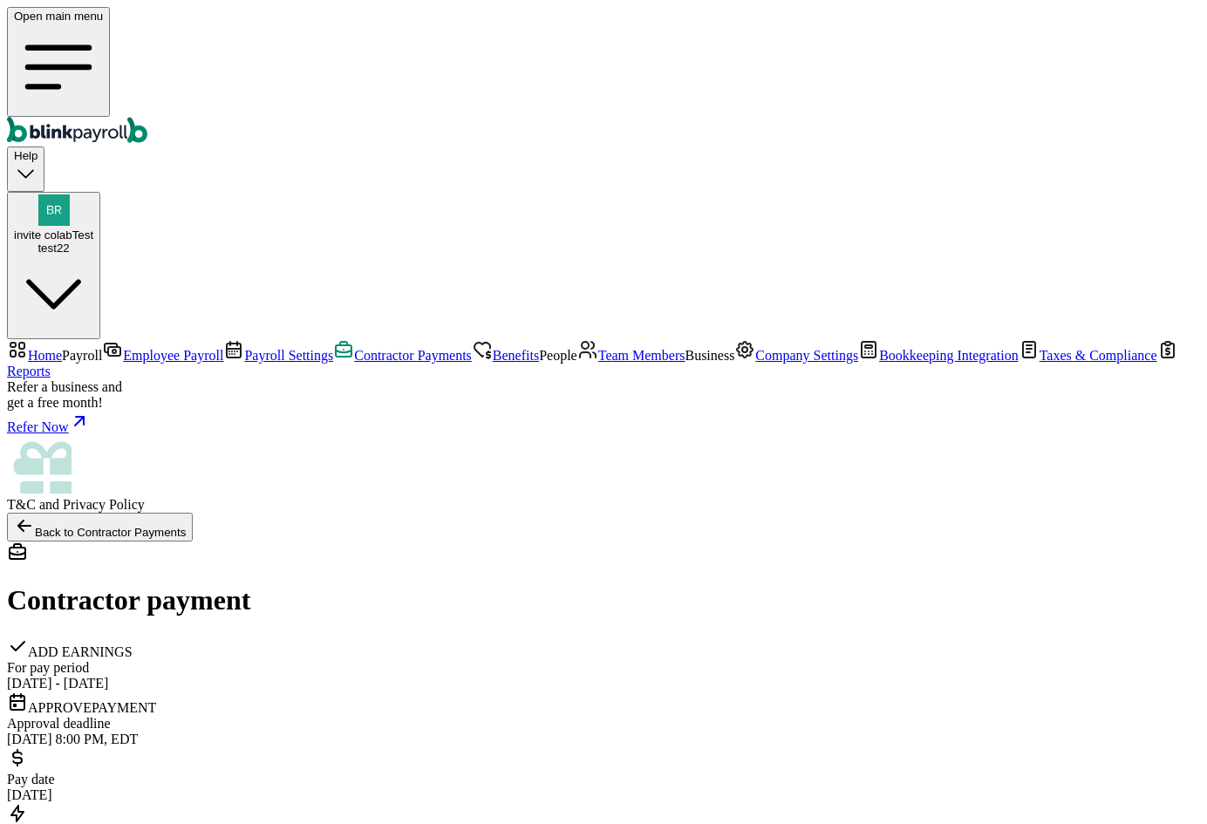
scroll to position [97, 0]
click at [354, 348] on span "Contractor Payments" at bounding box center [413, 355] width 118 height 15
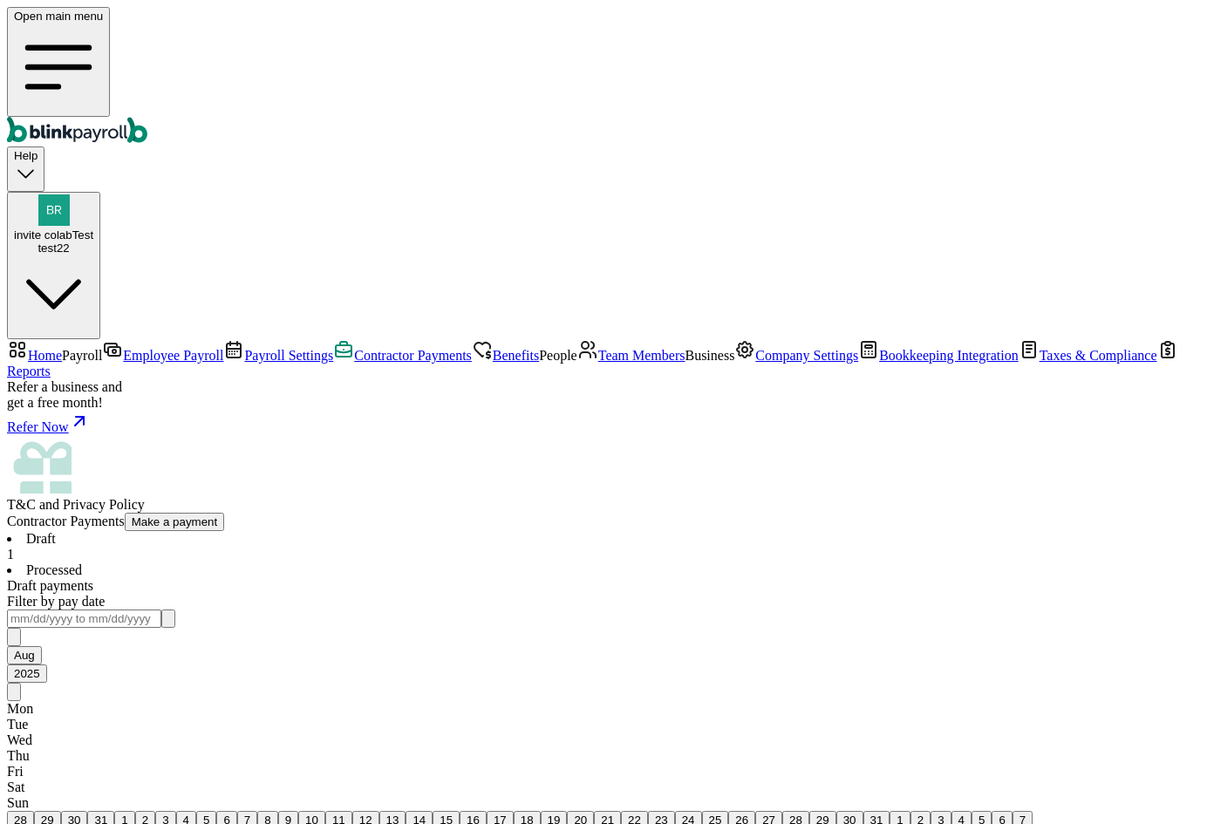
click at [598, 363] on span "Team Members" at bounding box center [641, 355] width 87 height 15
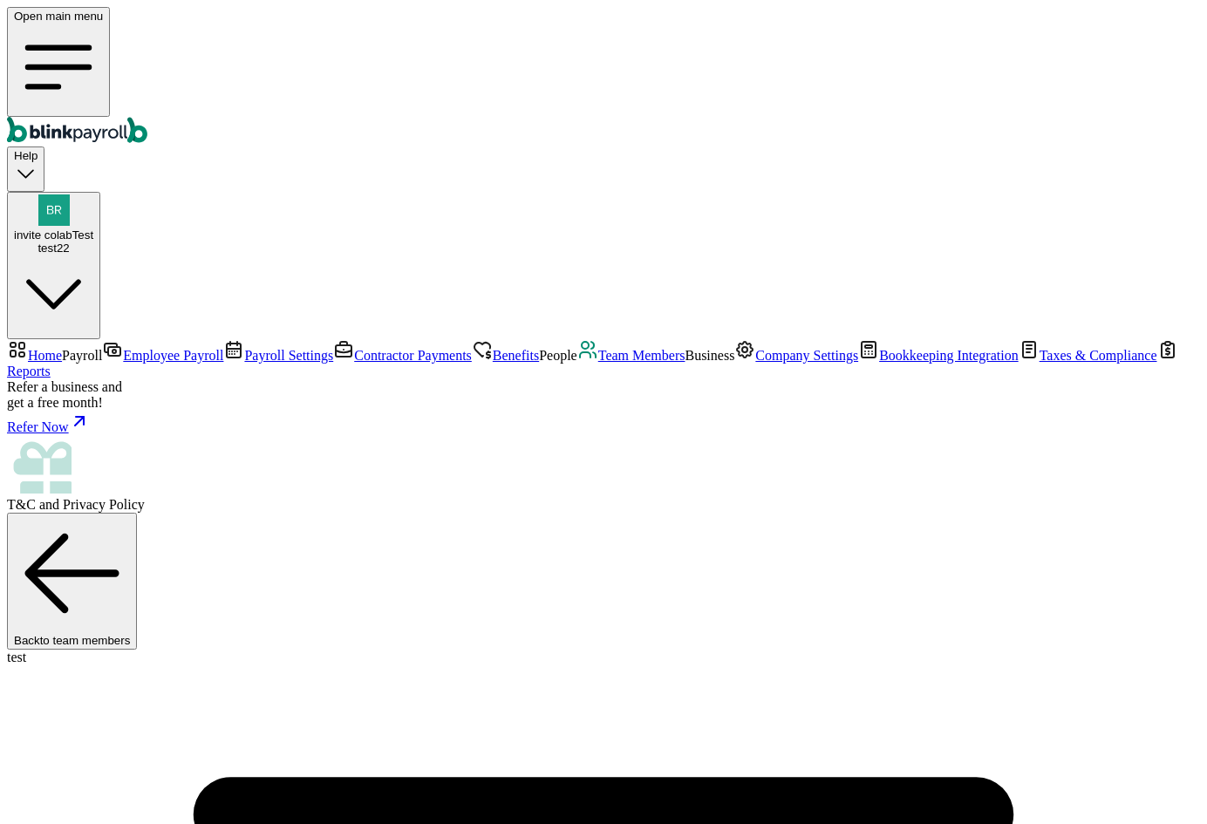
click at [598, 363] on span "Team Members" at bounding box center [641, 355] width 87 height 15
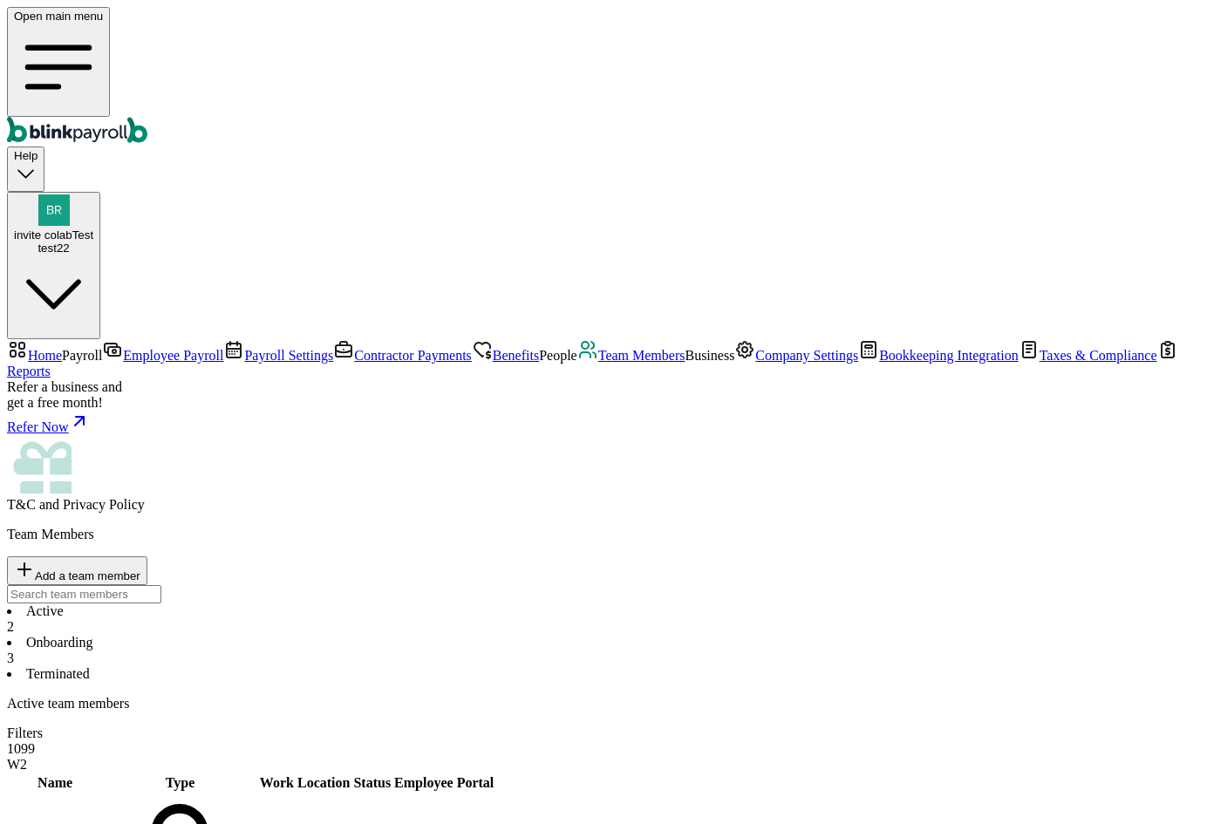
click at [354, 348] on span "Contractor Payments" at bounding box center [413, 355] width 118 height 15
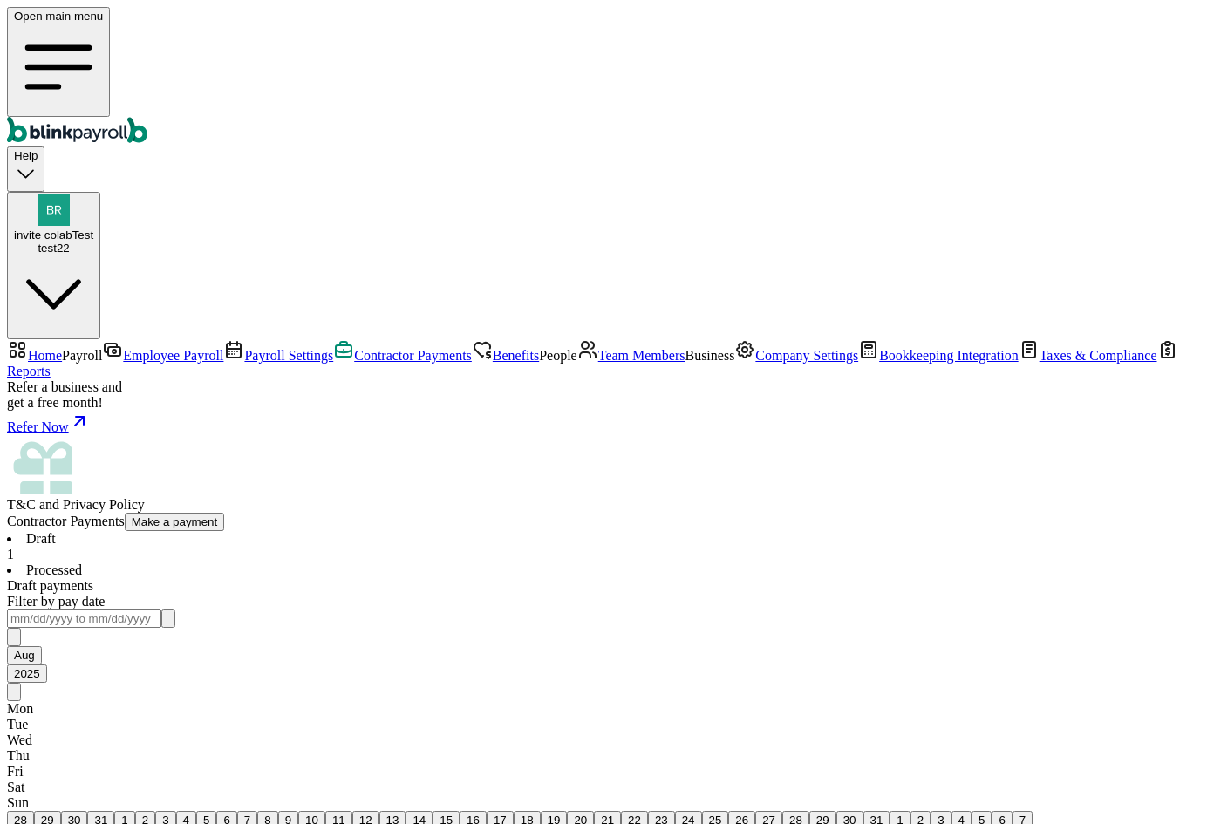
click at [383, 563] on li "Processed" at bounding box center [603, 571] width 1193 height 16
click at [307, 531] on li "Draft 1" at bounding box center [603, 546] width 1193 height 31
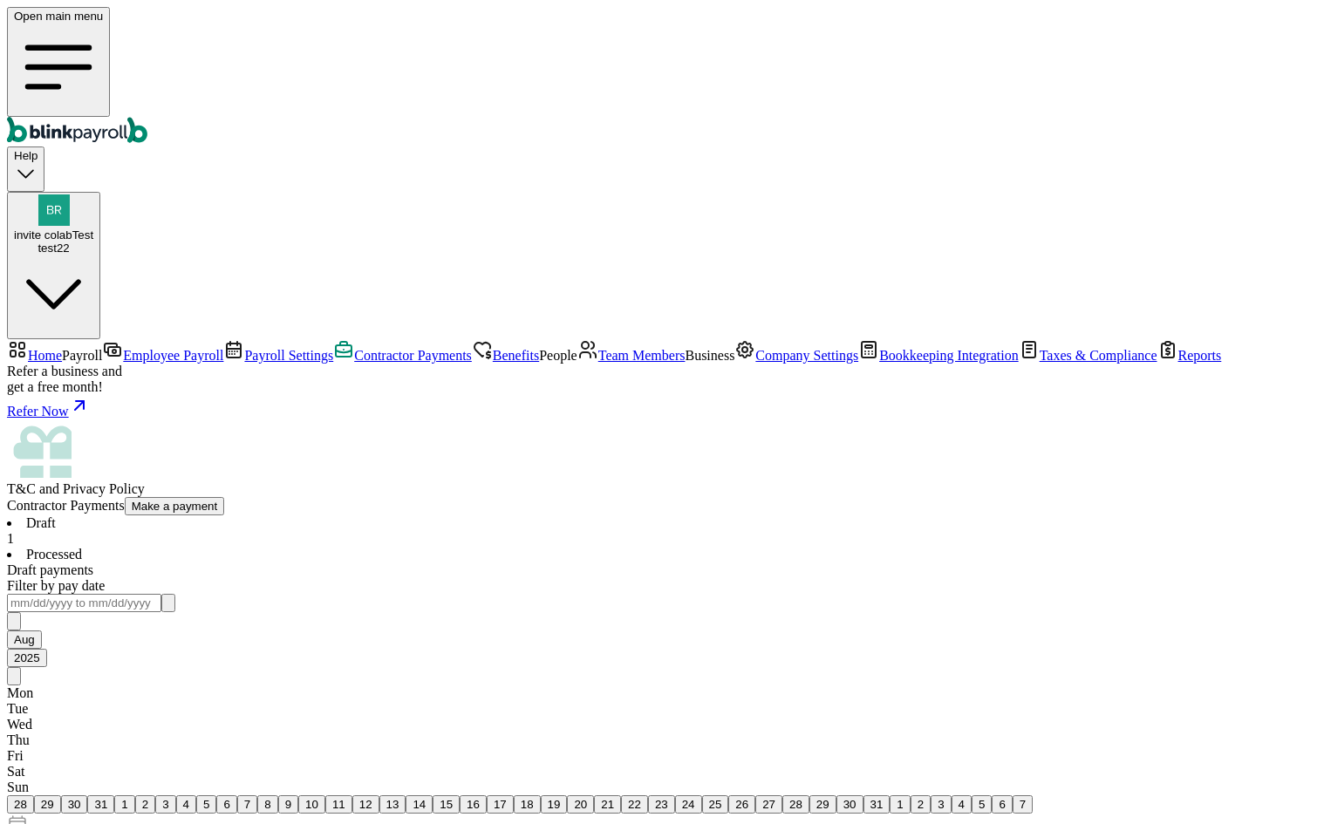
click at [372, 547] on li "Processed" at bounding box center [662, 555] width 1310 height 16
click at [14, 531] on span "1" at bounding box center [10, 538] width 7 height 15
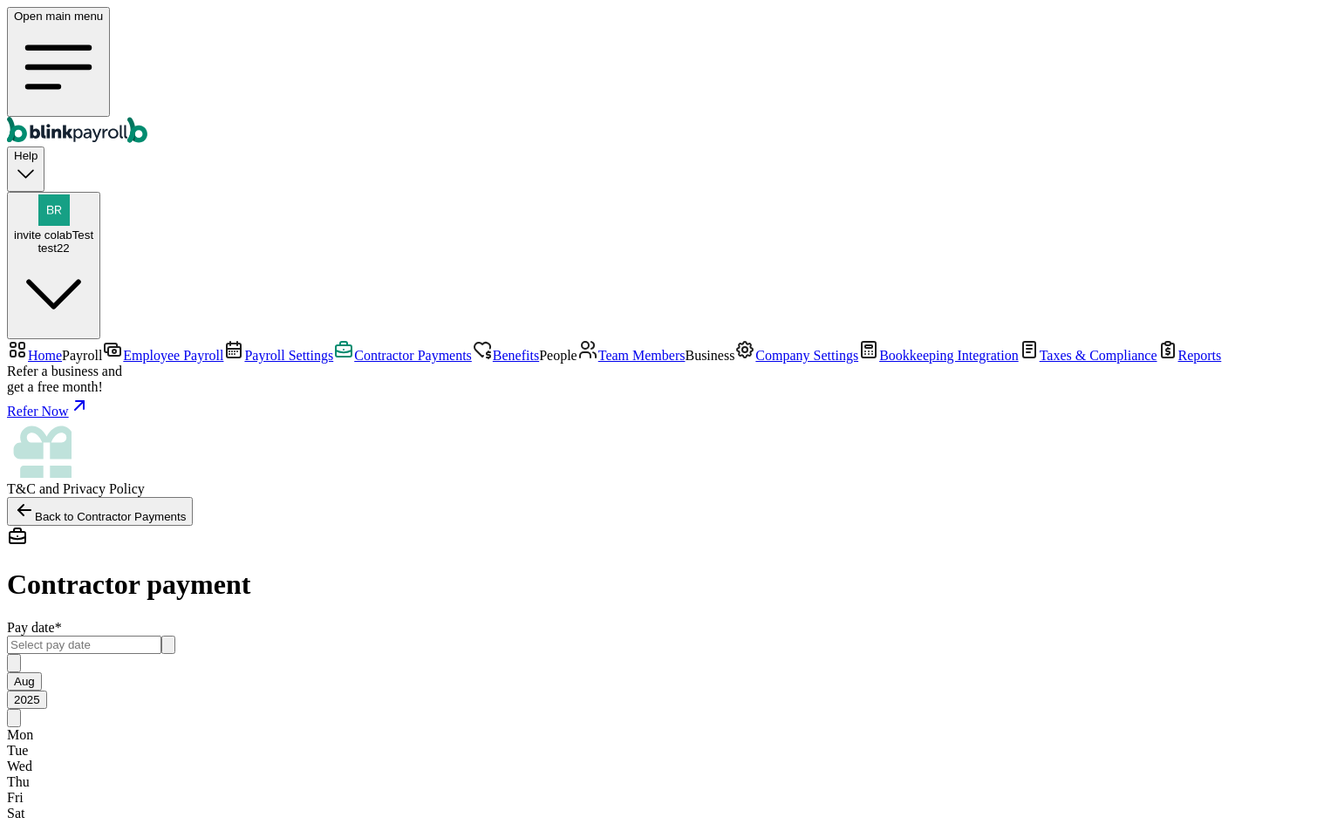
type input "[DATE]"
type input "[DATE] ~ [DATE]"
click at [354, 348] on span "Contractor Payments" at bounding box center [413, 355] width 118 height 15
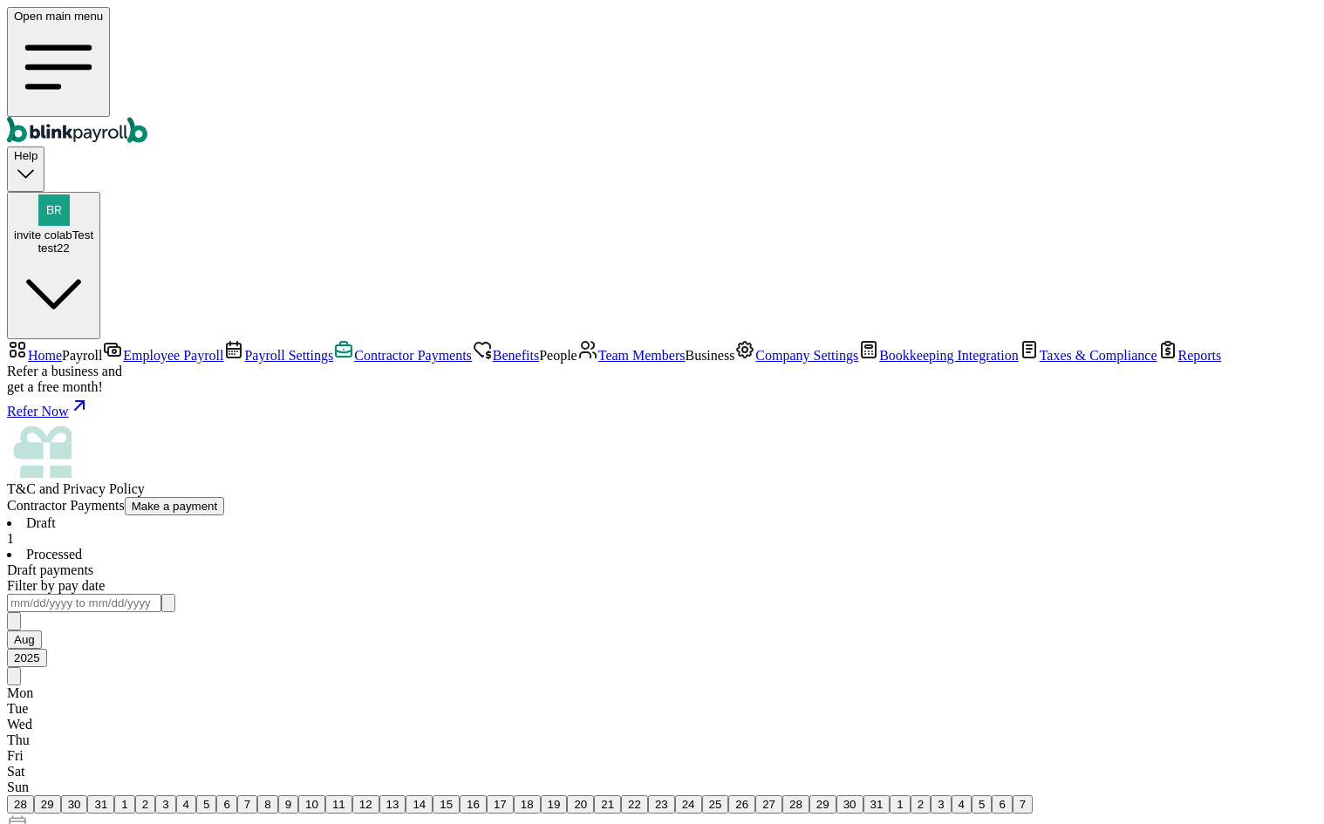
click at [892, 497] on main "Contractor Payments Make a payment Draft 1 Processed Draft payments Filter by p…" at bounding box center [662, 812] width 1310 height 630
click at [223, 348] on link "Payroll Settings" at bounding box center [278, 355] width 110 height 15
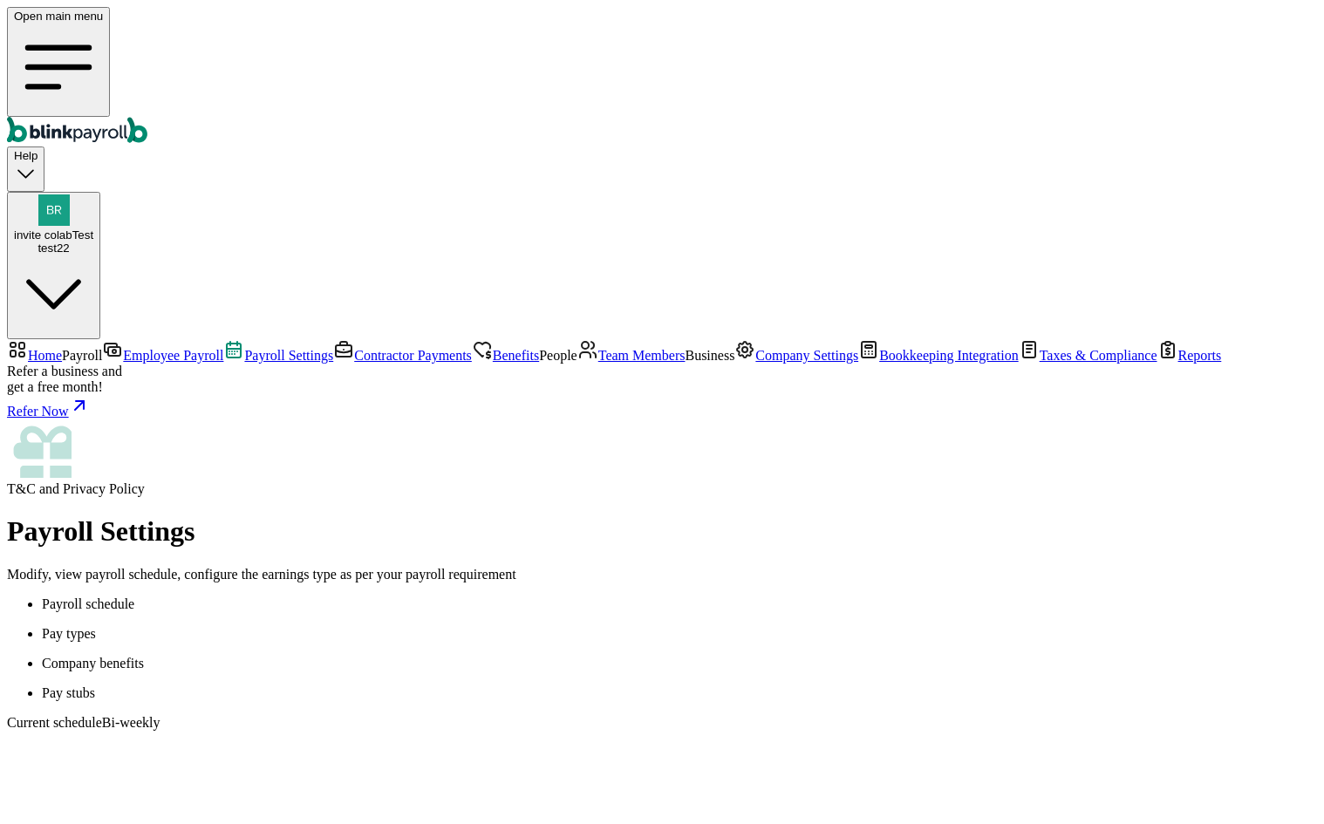
click at [485, 686] on p "Pay stubs" at bounding box center [679, 694] width 1275 height 16
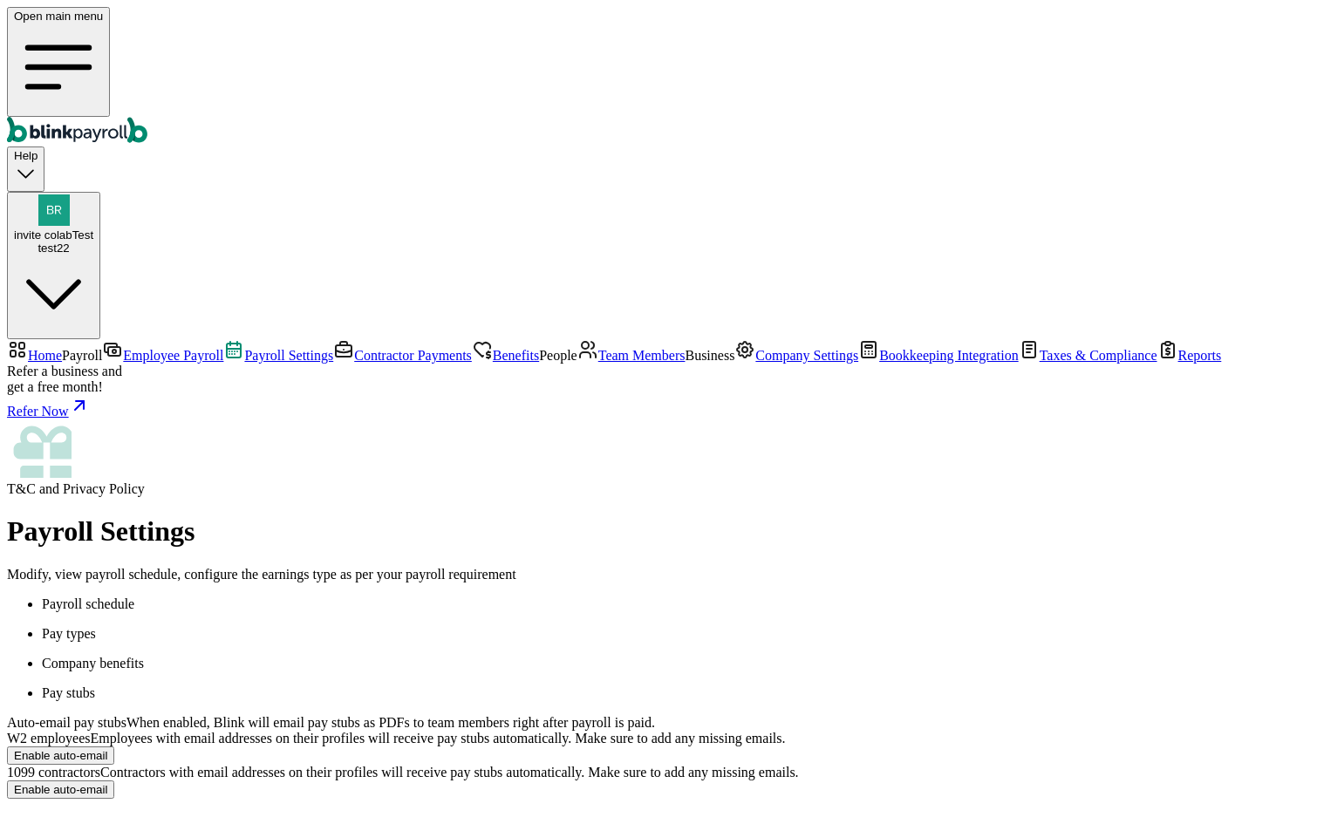
click at [879, 363] on span "Bookkeeping Integration" at bounding box center [949, 355] width 140 height 15
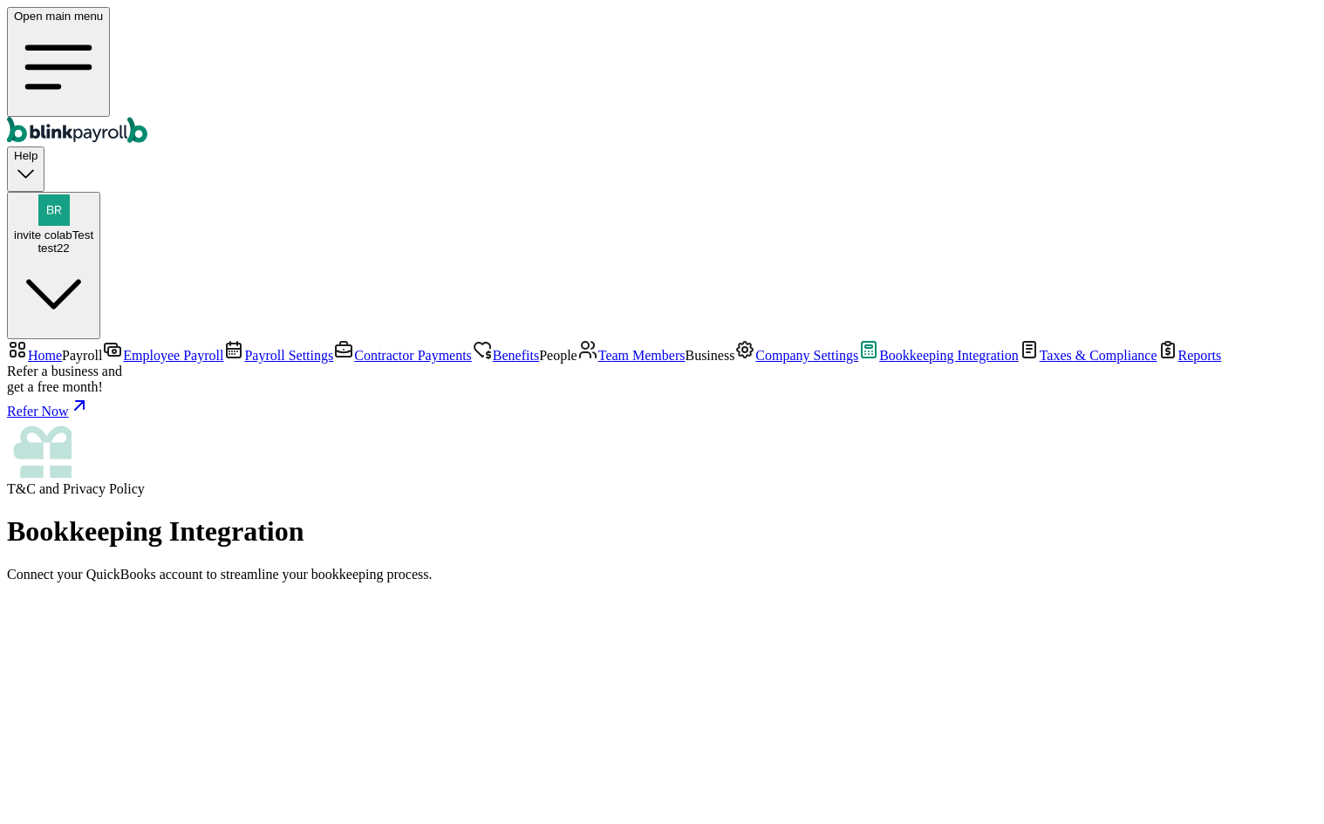
click at [244, 348] on span "Payroll Settings" at bounding box center [288, 355] width 89 height 15
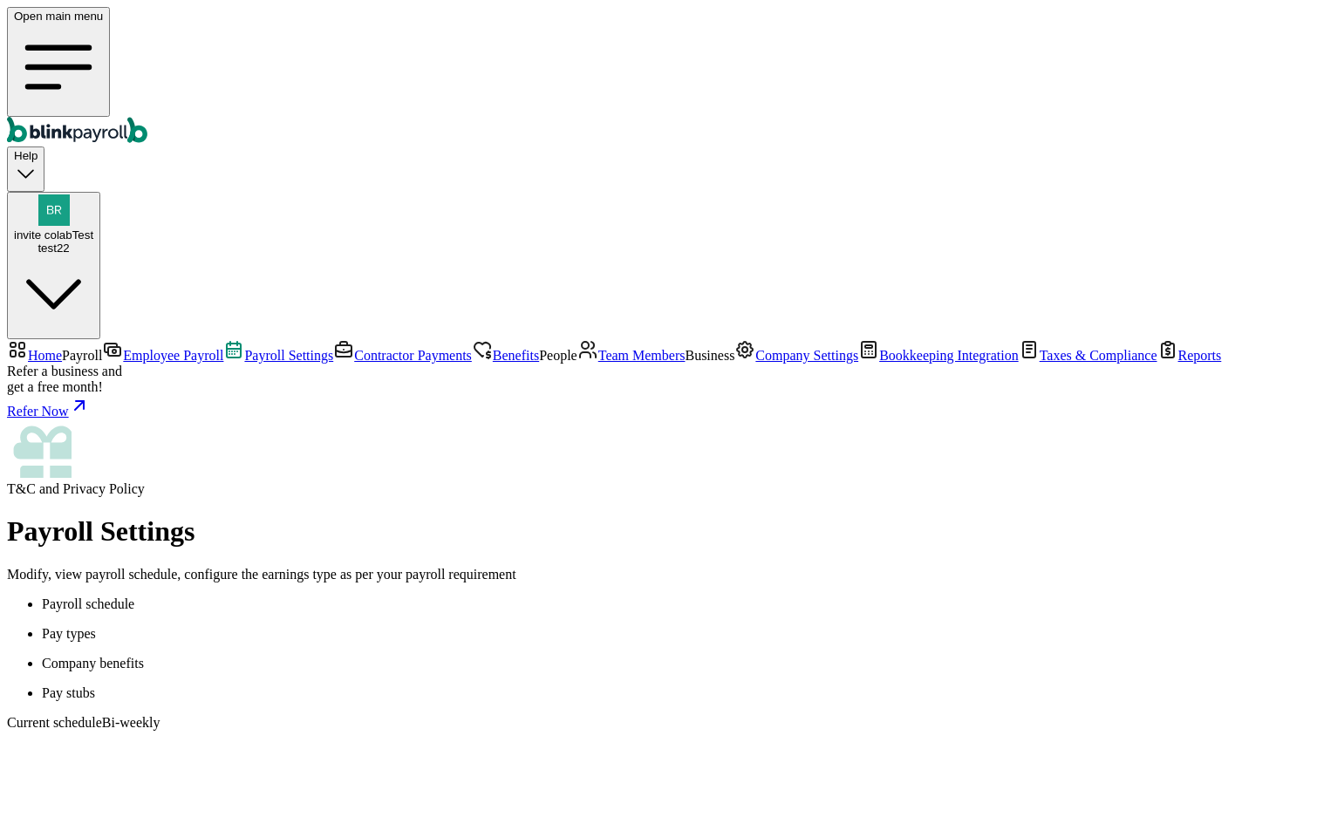
click at [333, 348] on link "Contractor Payments" at bounding box center [402, 355] width 139 height 15
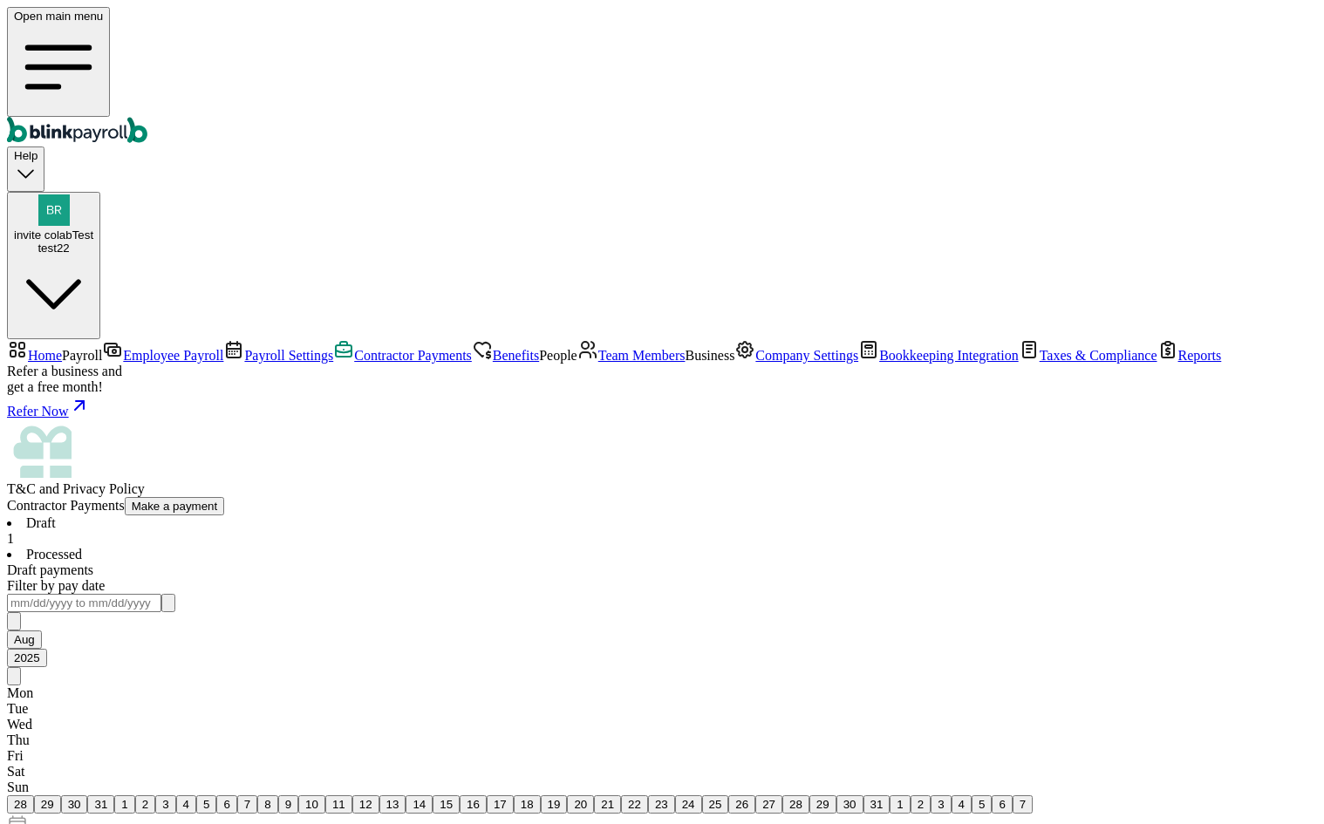
click at [598, 363] on span "Team Members" at bounding box center [641, 355] width 87 height 15
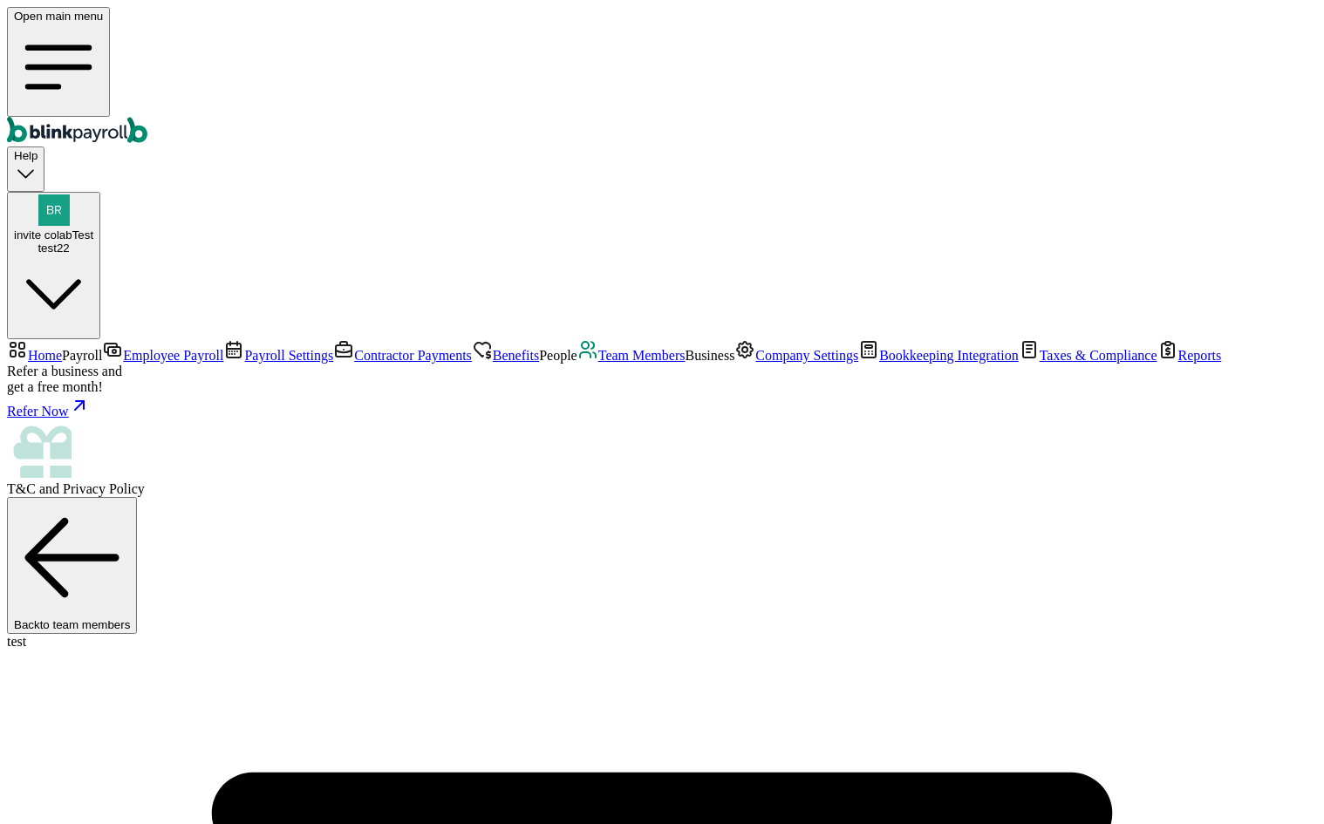
click at [578, 363] on link "Team Members" at bounding box center [632, 355] width 108 height 15
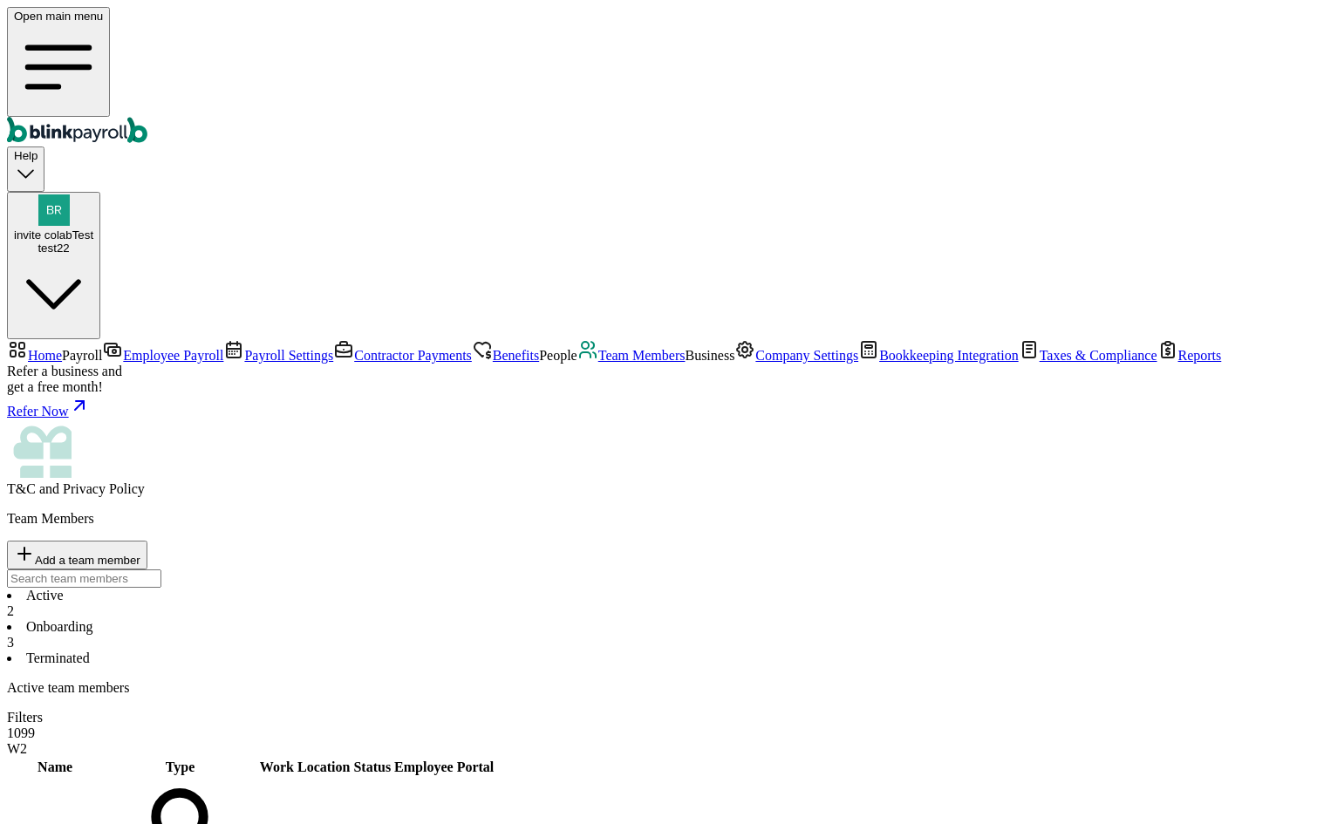
click at [354, 348] on span "Contractor Payments" at bounding box center [413, 355] width 118 height 15
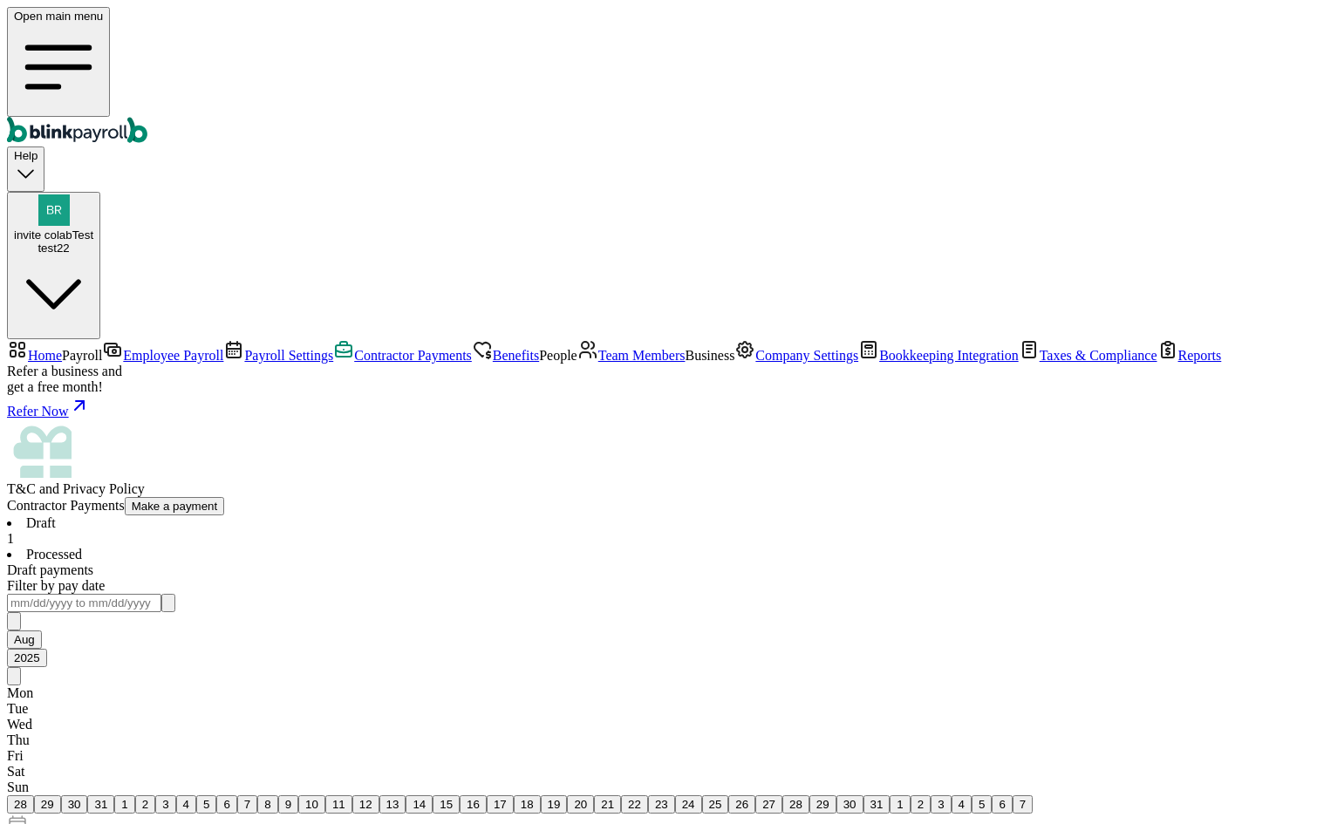
click at [131, 348] on span "Employee Payroll" at bounding box center [173, 355] width 100 height 15
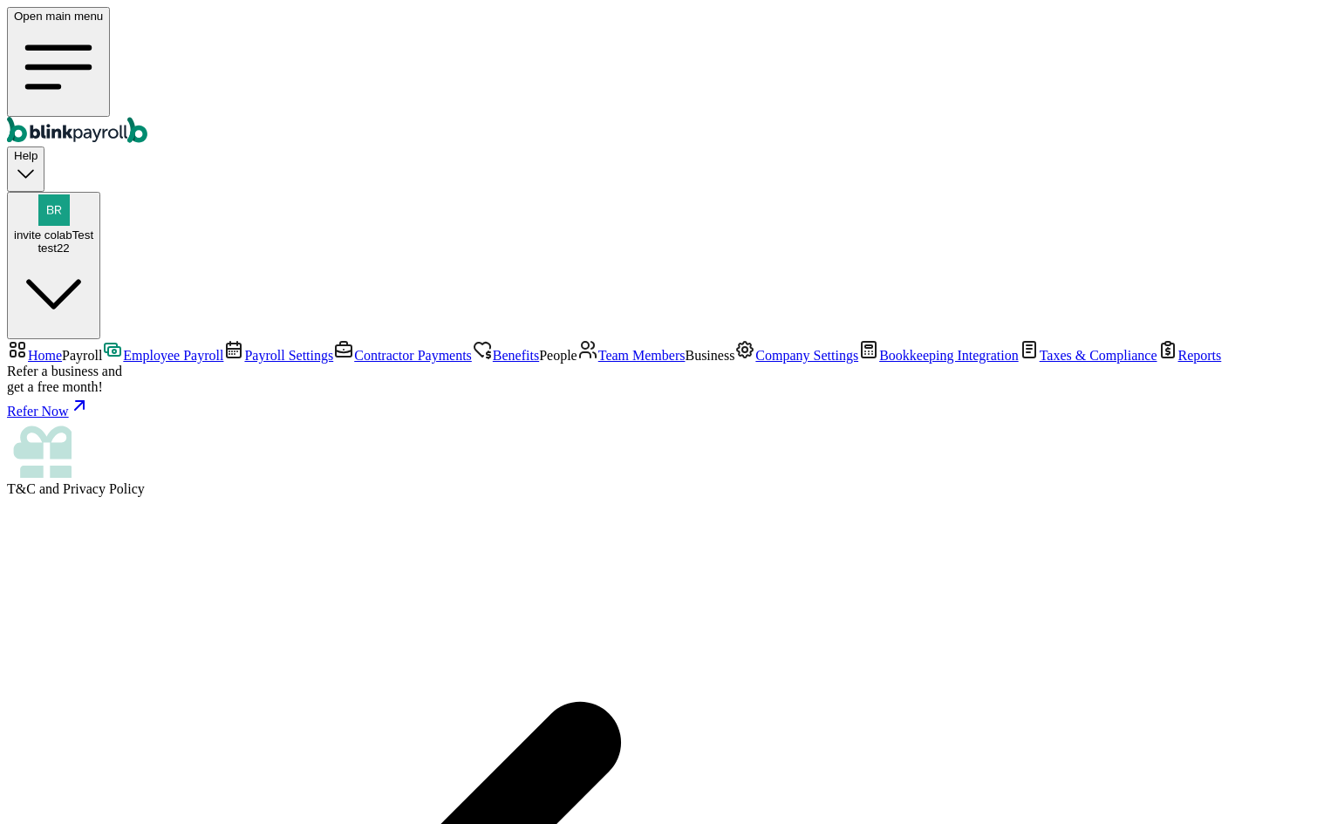
click at [140, 348] on link "Employee Payroll" at bounding box center [162, 355] width 121 height 15
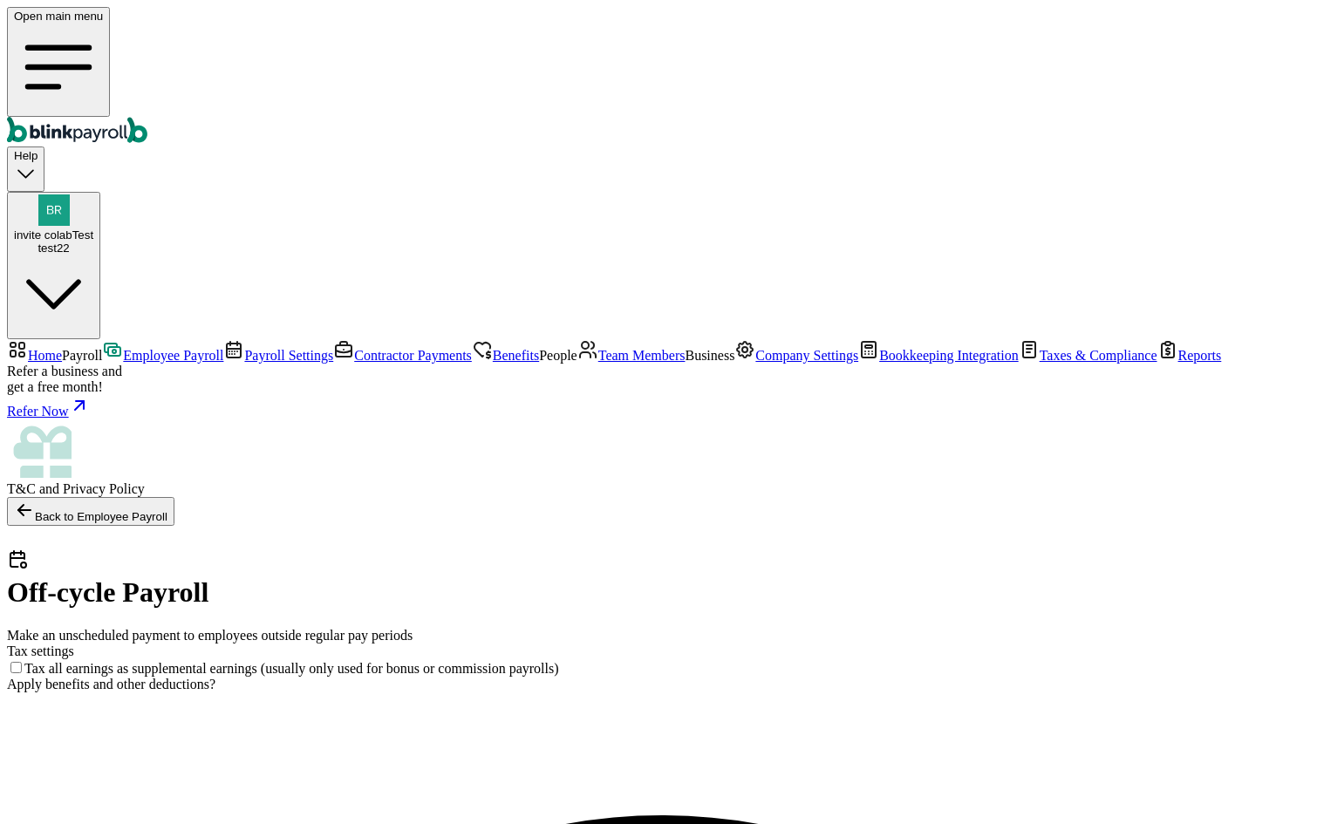
checkbox input "true"
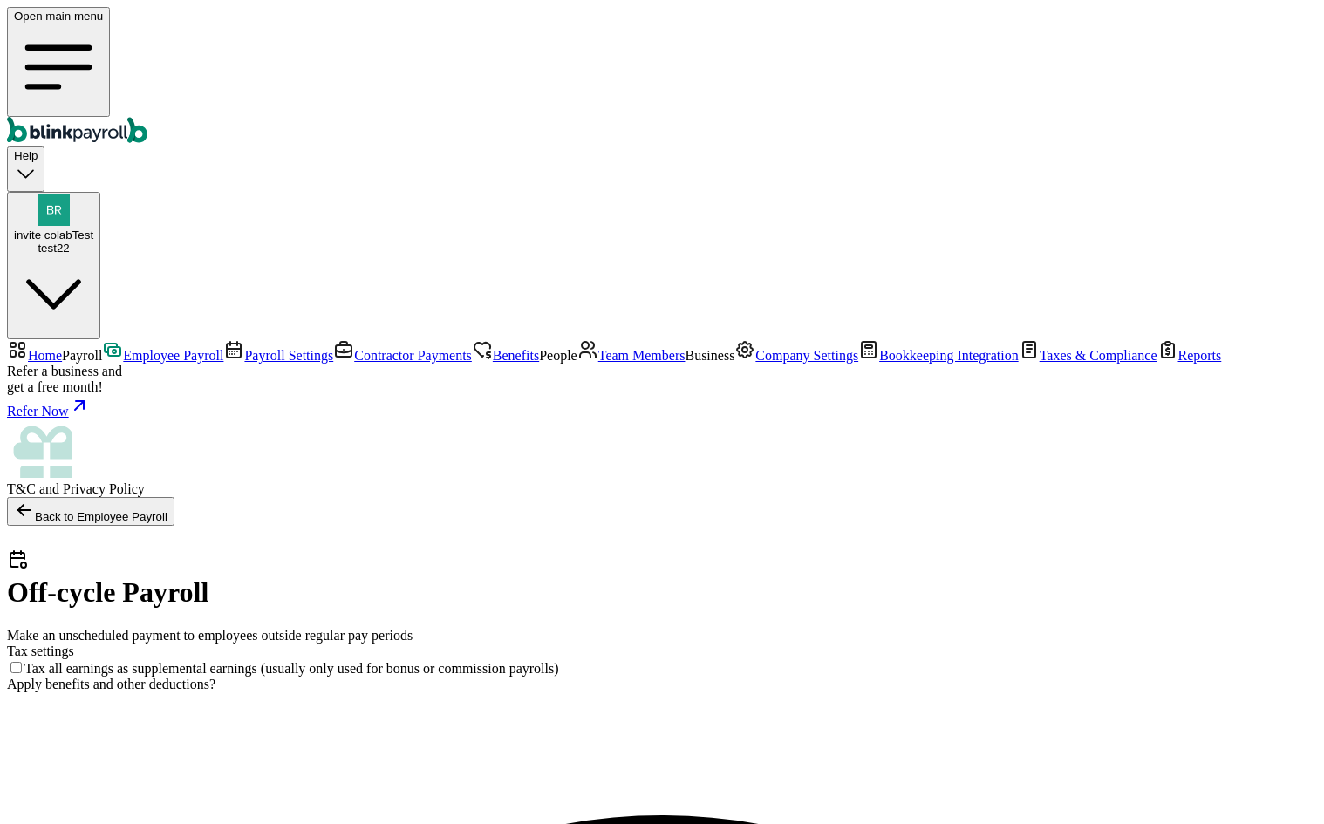
checkbox input "true"
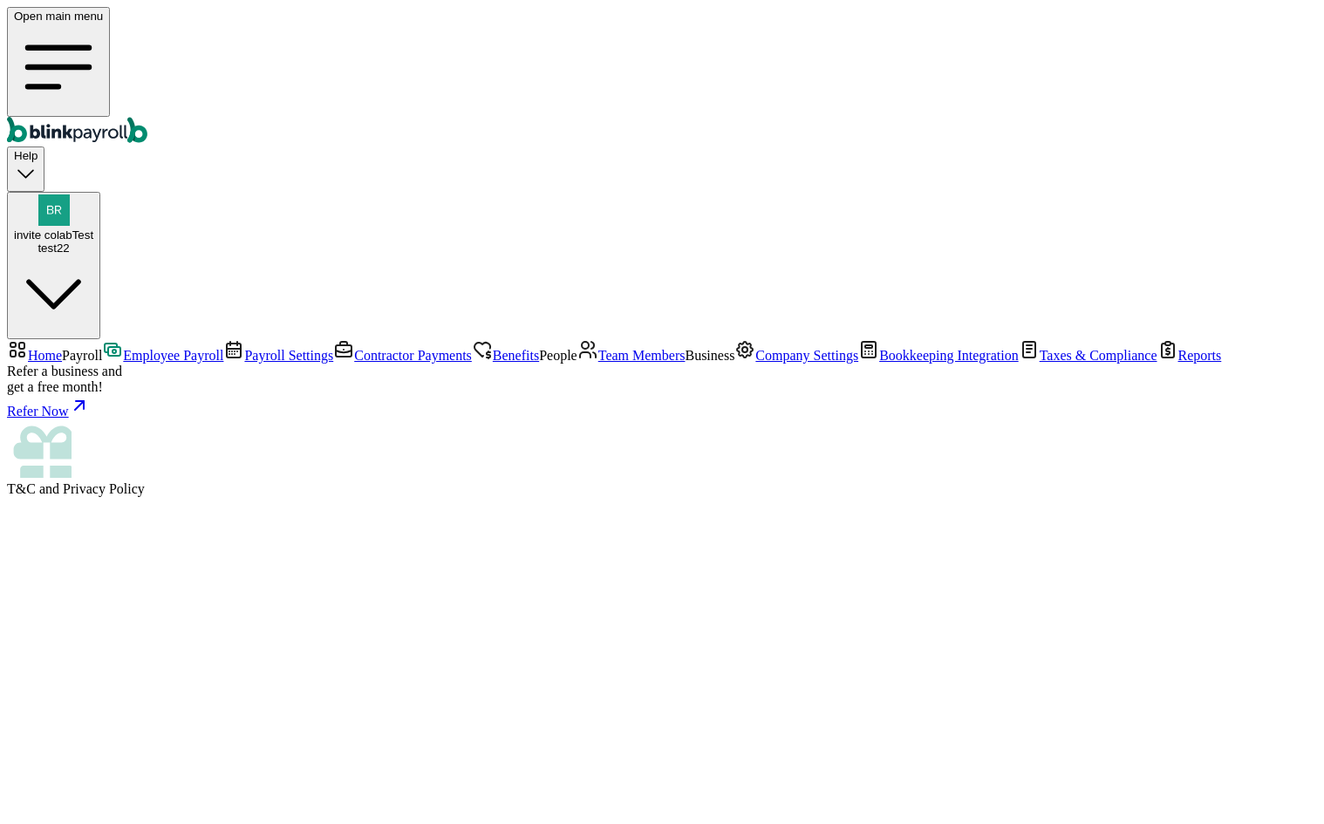
select select "direct_deposit"
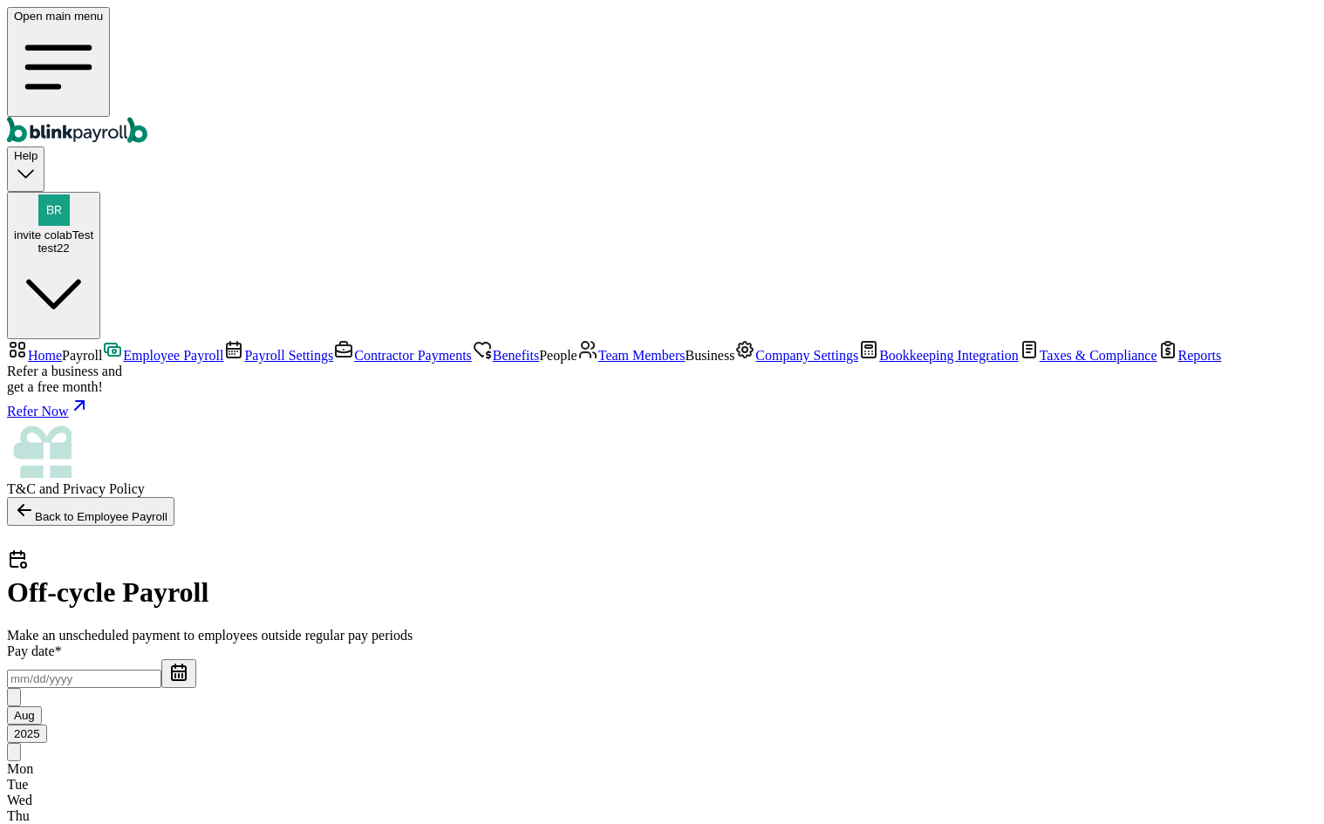
select select "direct_deposit"
type input "50"
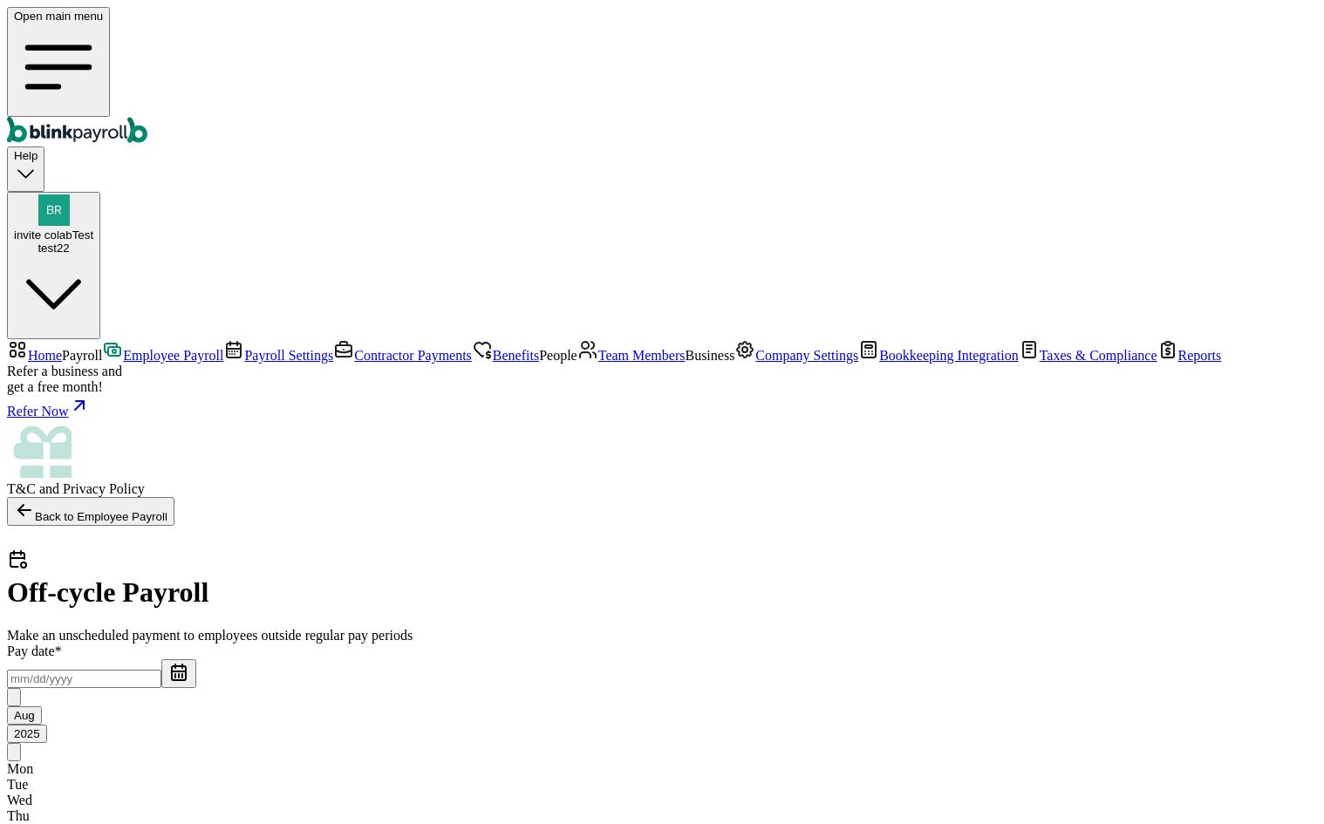
type input "50"
drag, startPoint x: 929, startPoint y: 489, endPoint x: 1020, endPoint y: 507, distance: 92.4
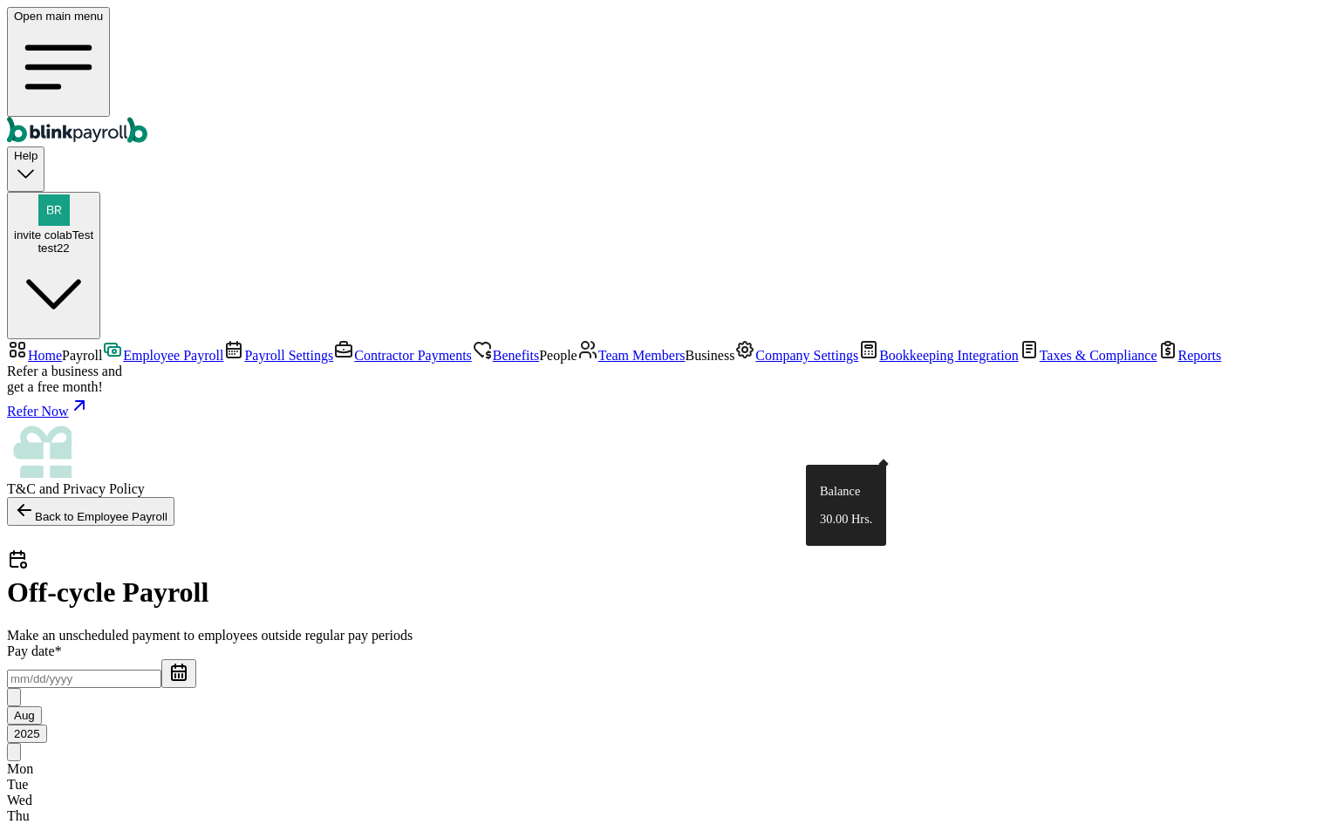
type input "50"
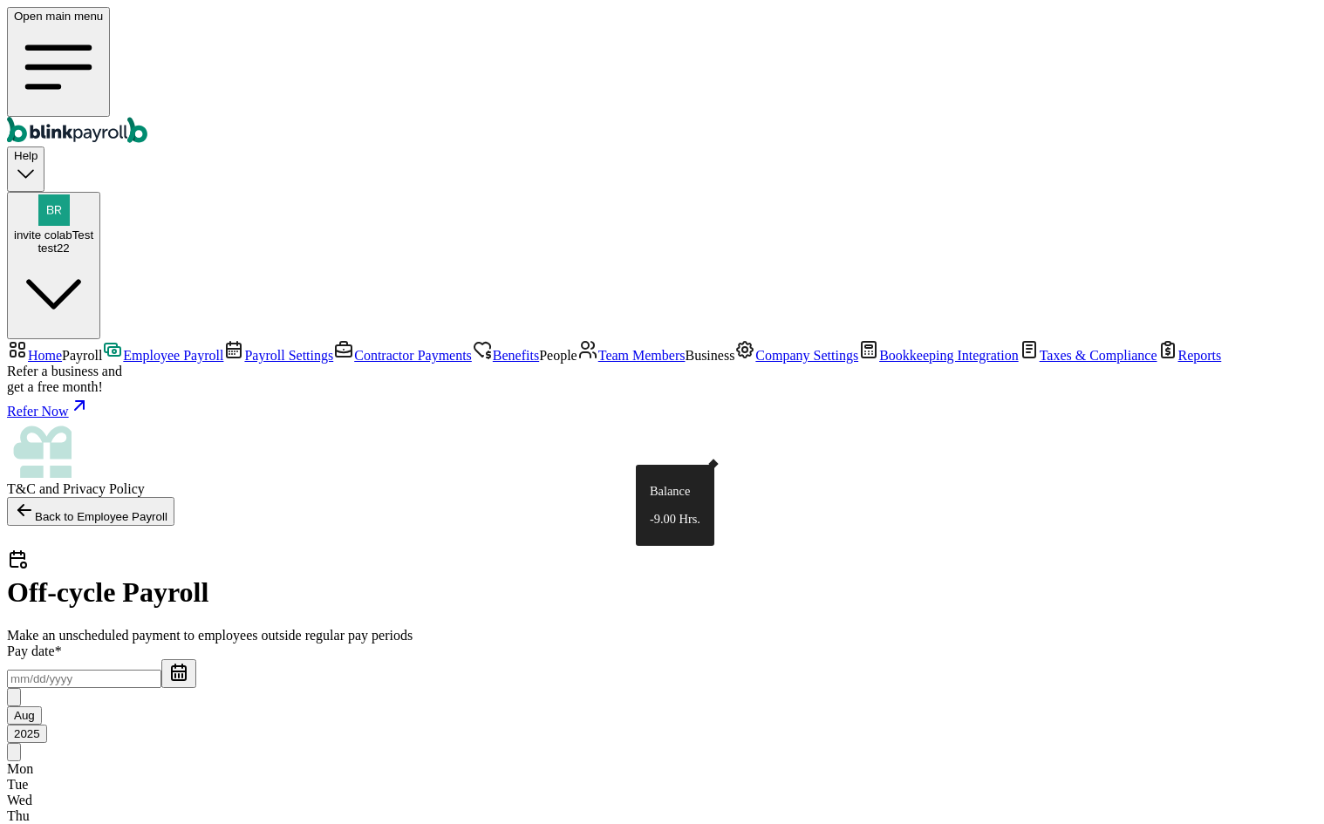
type input "50"
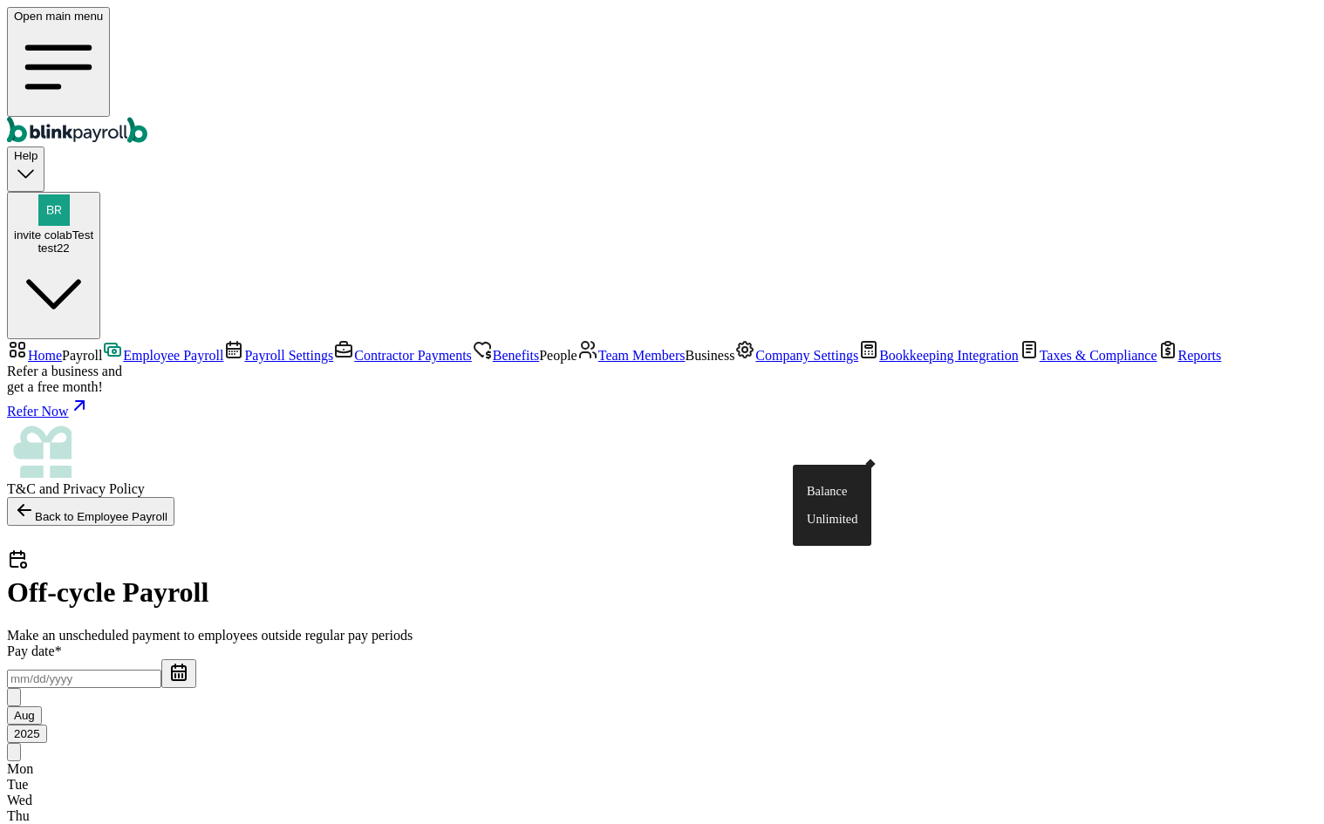
type input "50"
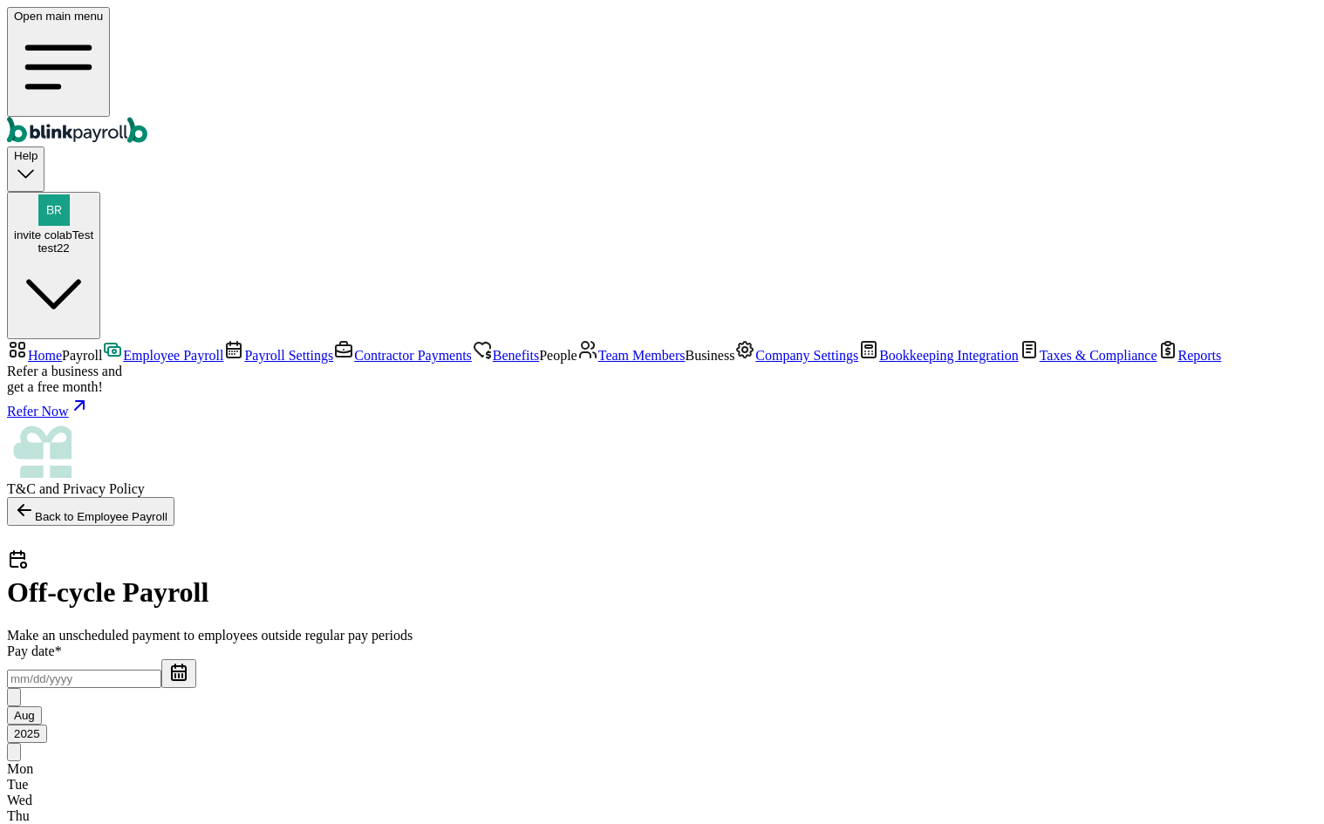
type input "50"
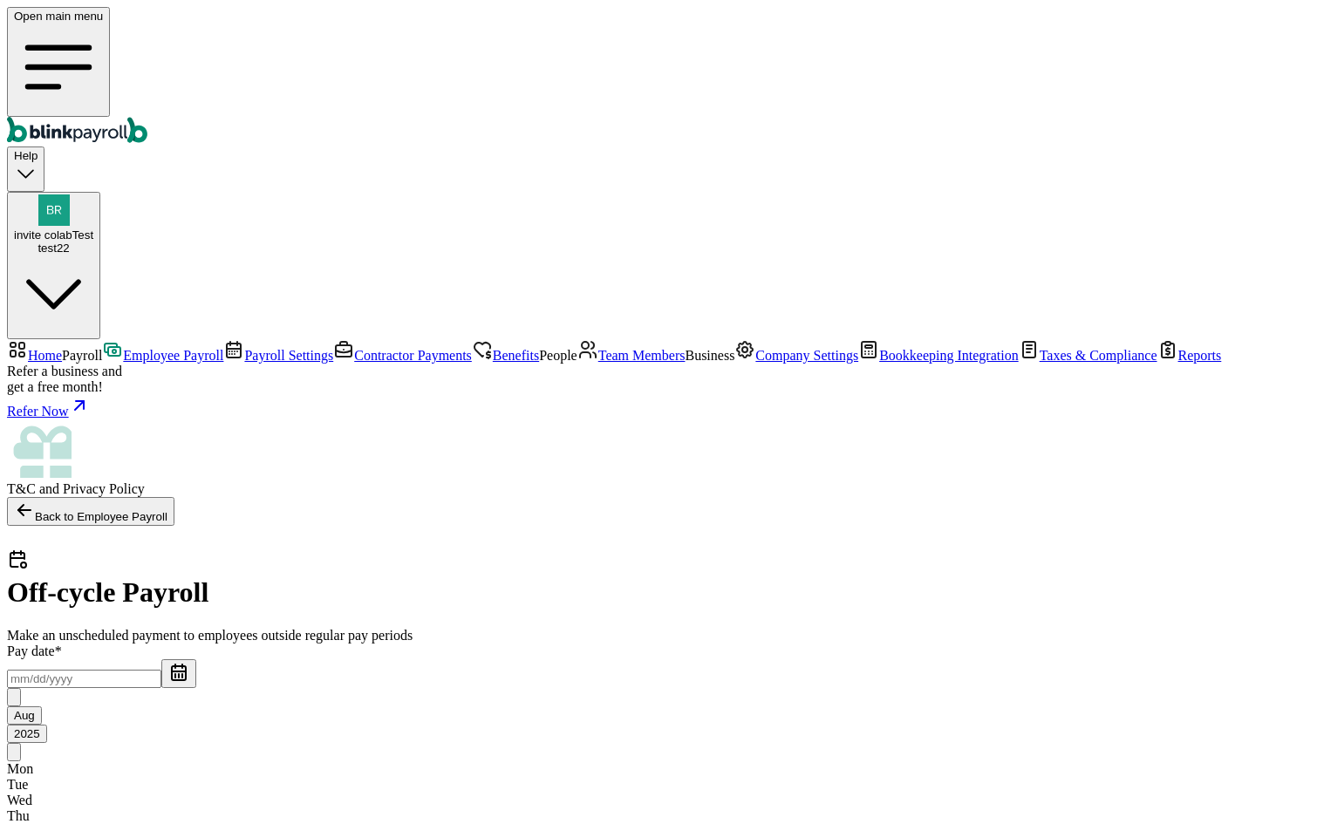
click at [196, 660] on button "button" at bounding box center [178, 674] width 35 height 29
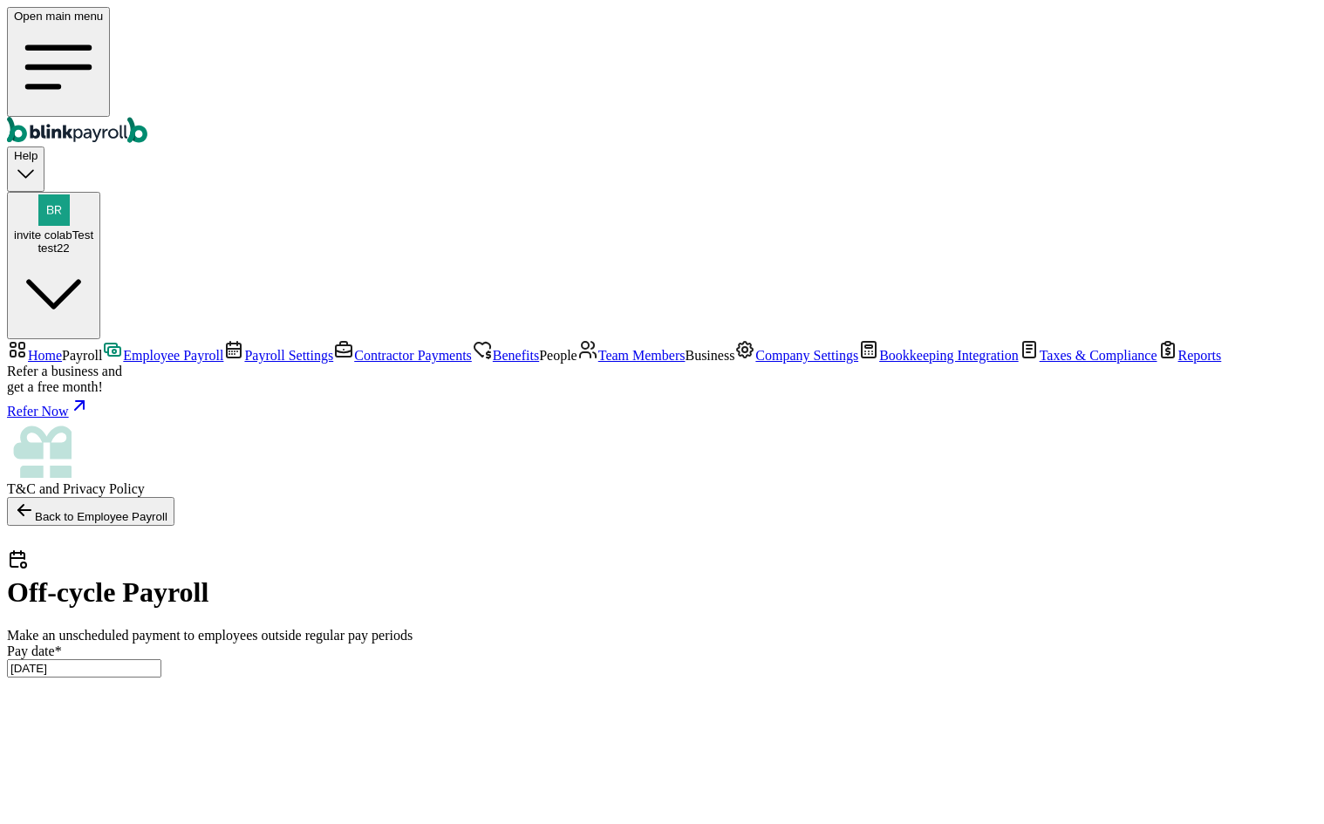
type input "[DATE] ~ [DATE]"
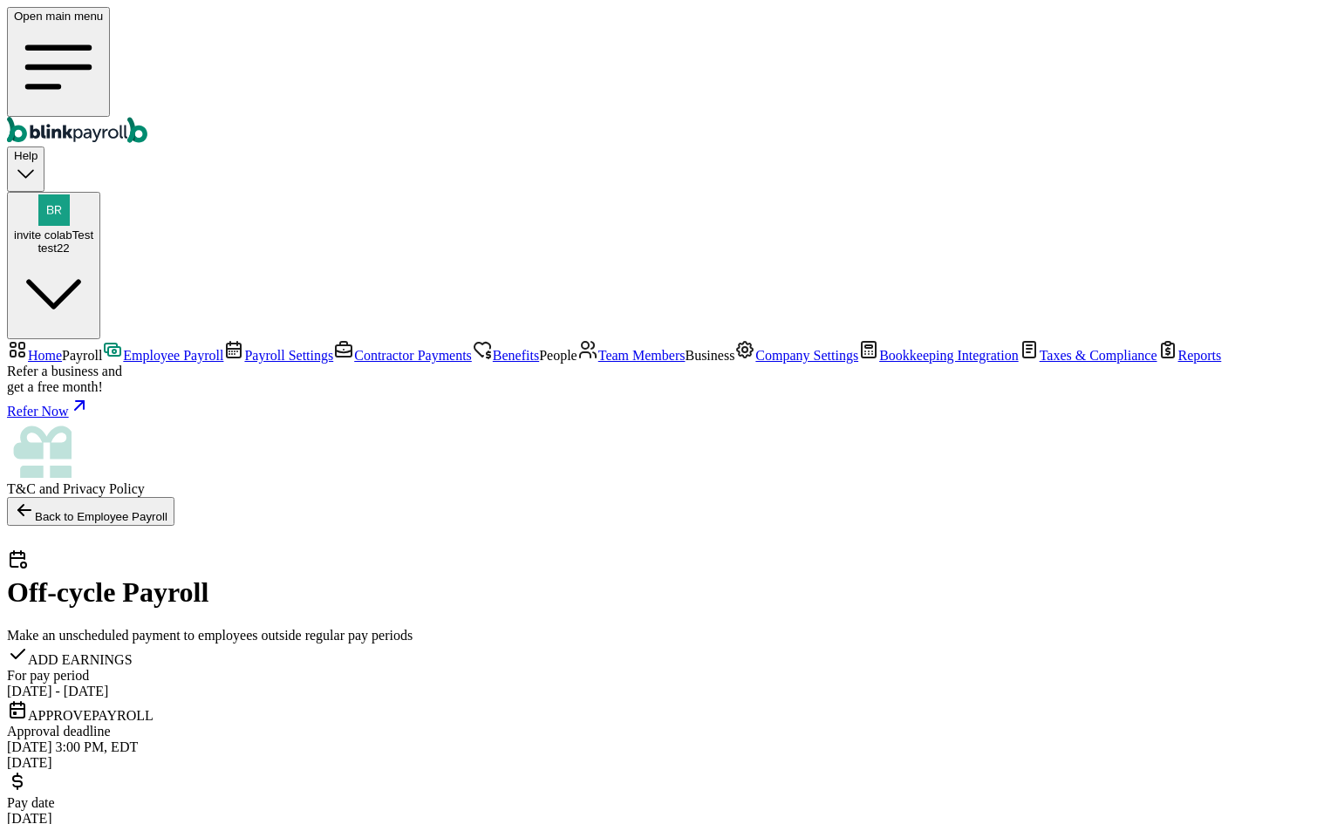
checkbox input "true"
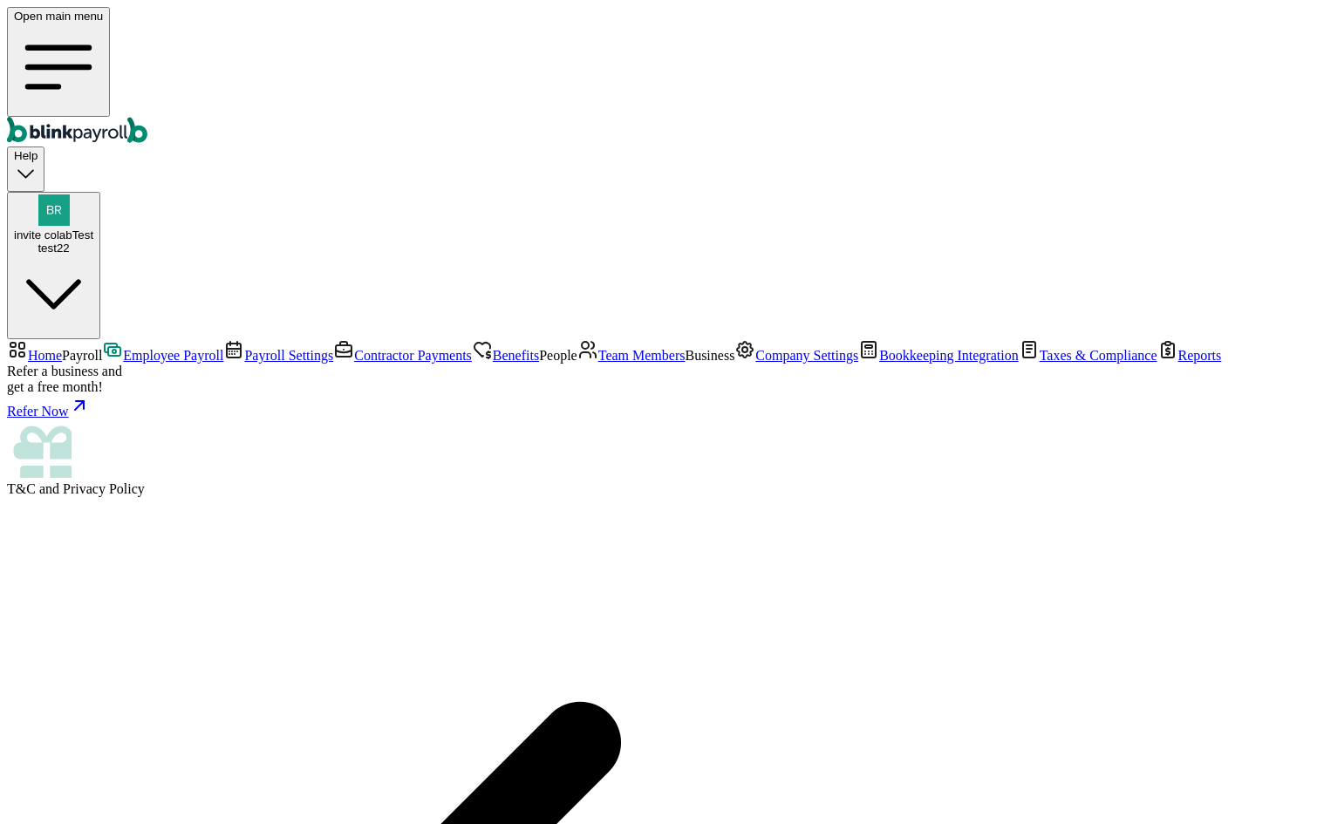
select select "direct_deposit"
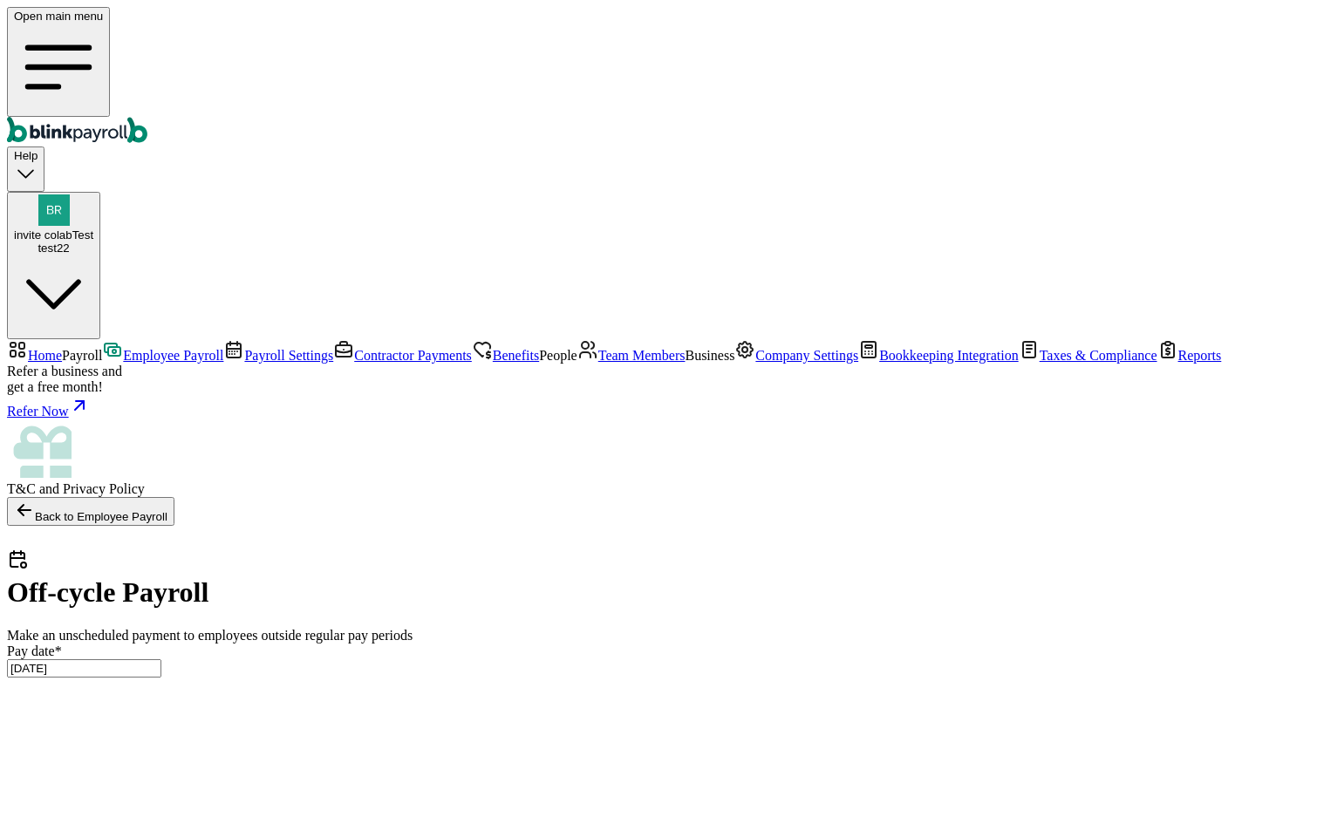
click at [354, 348] on span "Contractor Payments" at bounding box center [413, 355] width 118 height 15
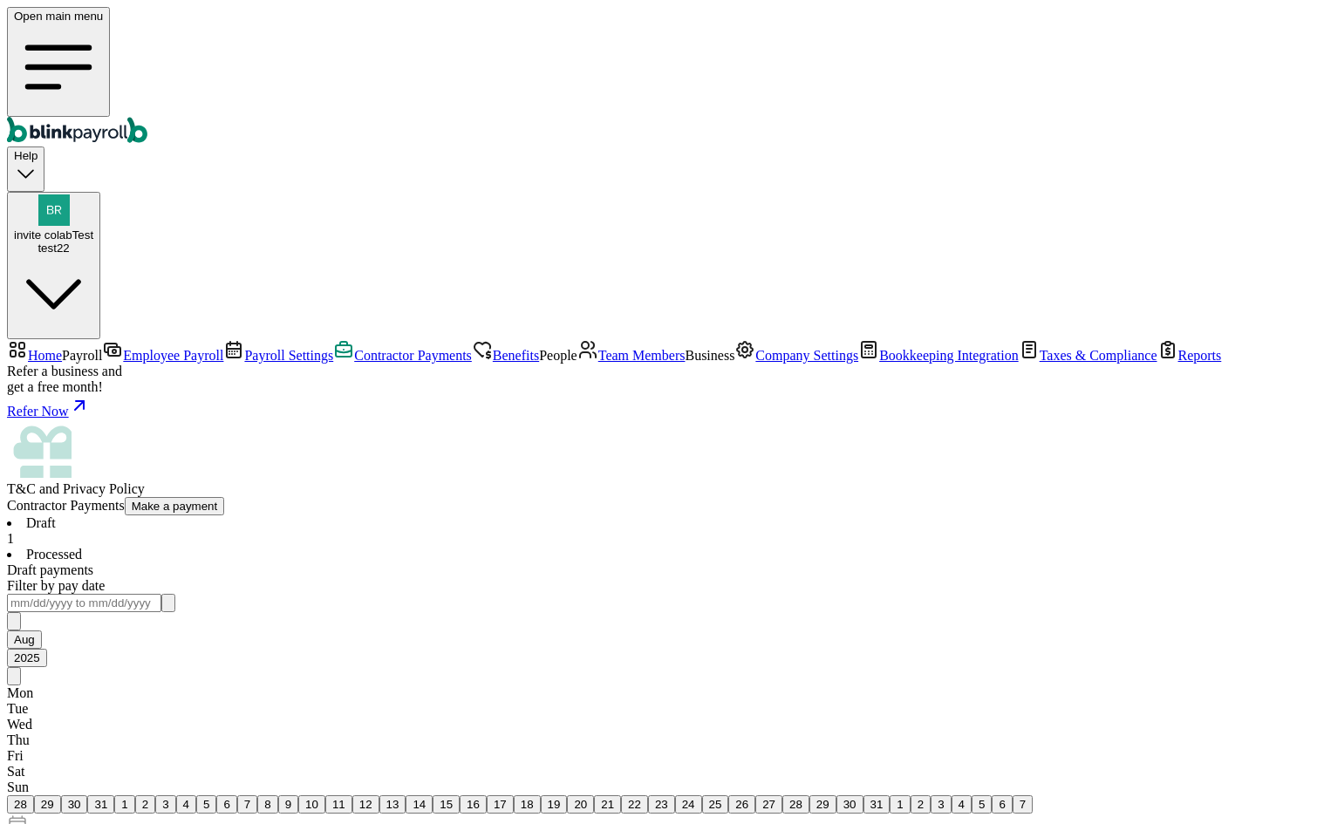
click at [417, 547] on li "Processed" at bounding box center [662, 555] width 1310 height 16
click at [293, 531] on div "1" at bounding box center [662, 539] width 1310 height 16
click at [493, 348] on span "Benefits" at bounding box center [516, 355] width 46 height 15
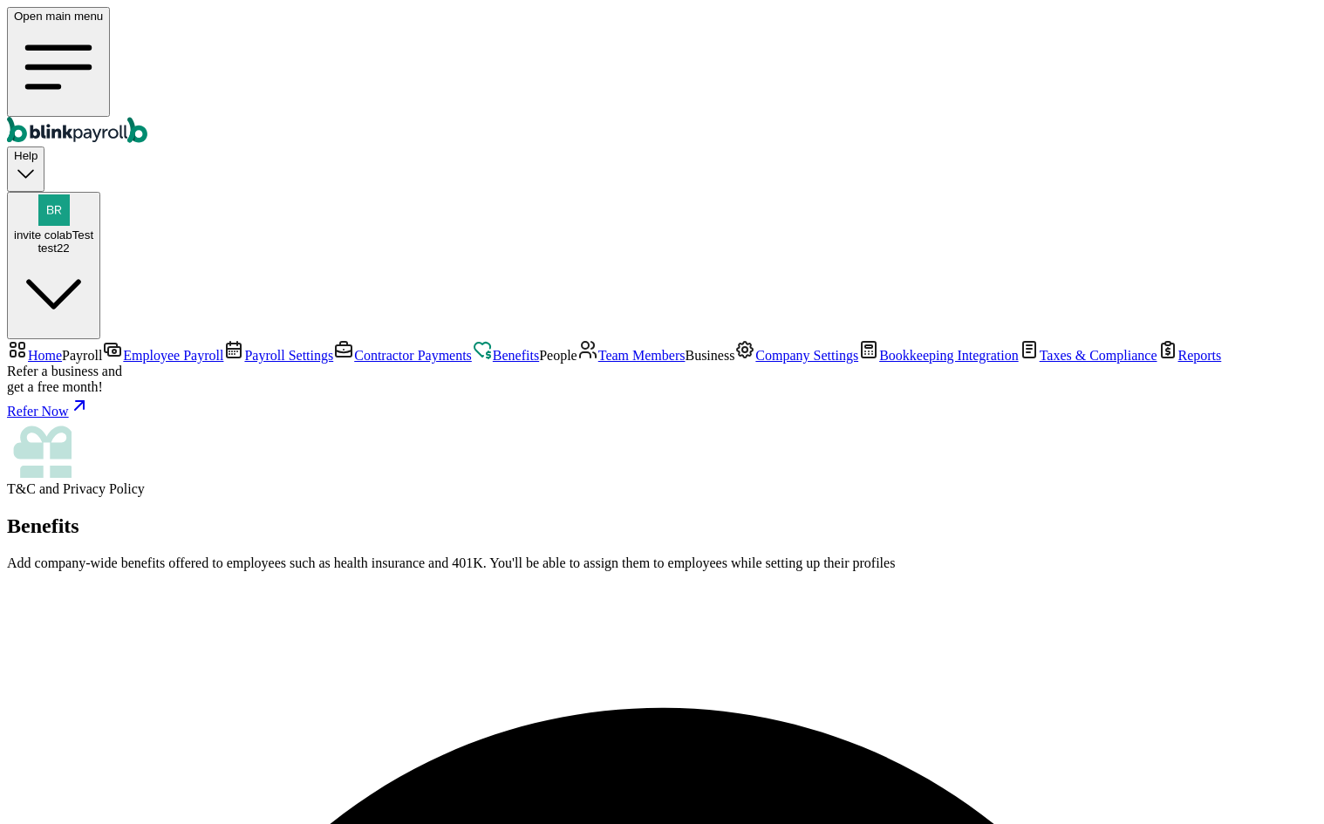
click at [598, 363] on span "Team Members" at bounding box center [641, 355] width 87 height 15
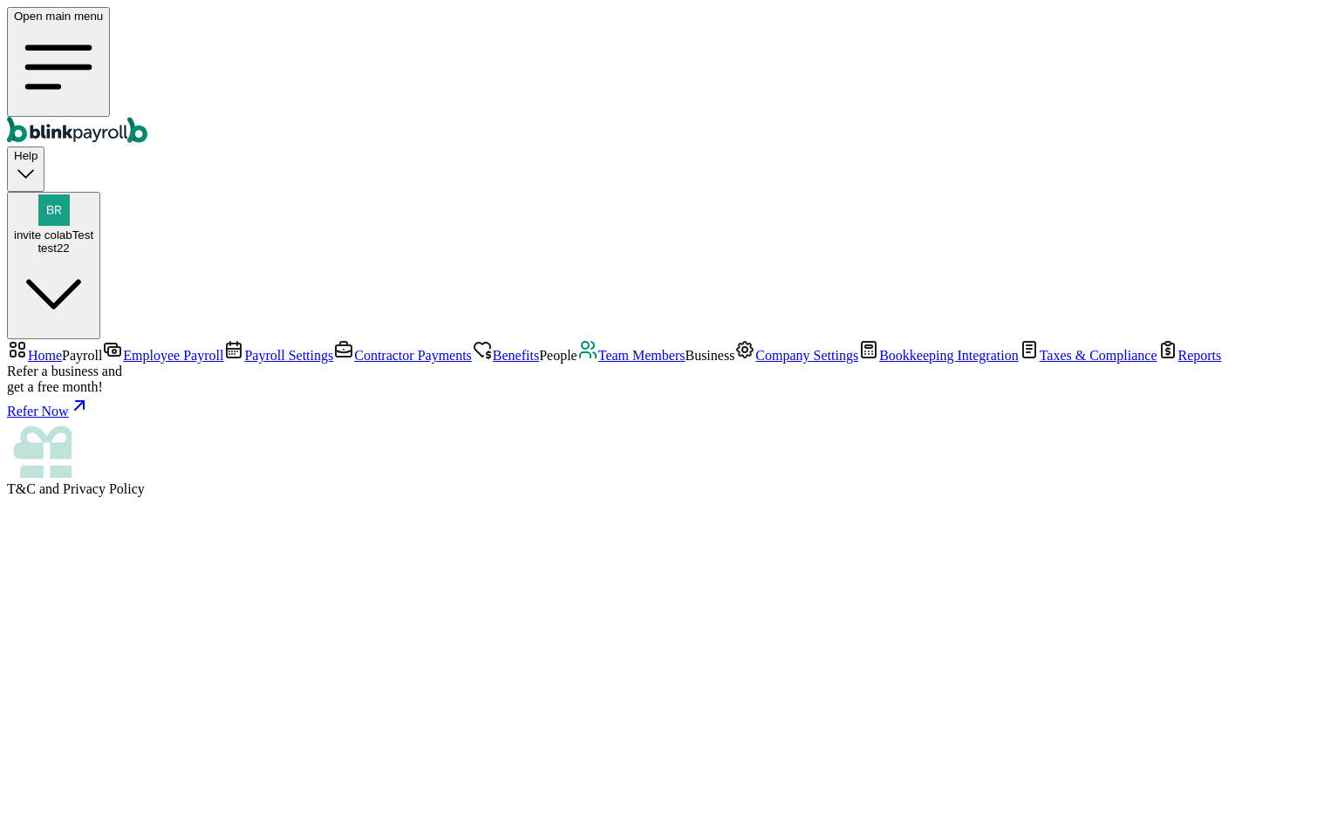
select select "2025"
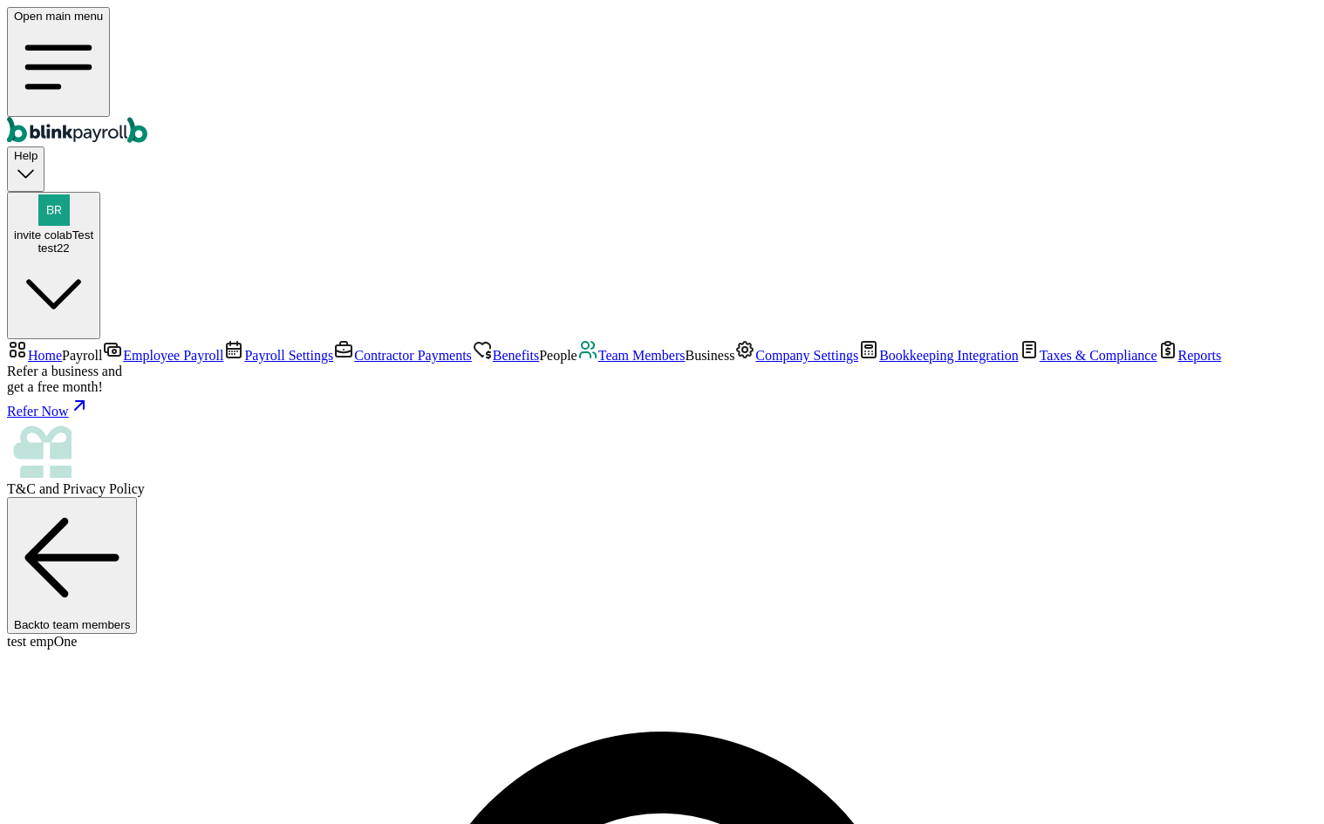
scroll to position [206, 0]
